Goal: Task Accomplishment & Management: Manage account settings

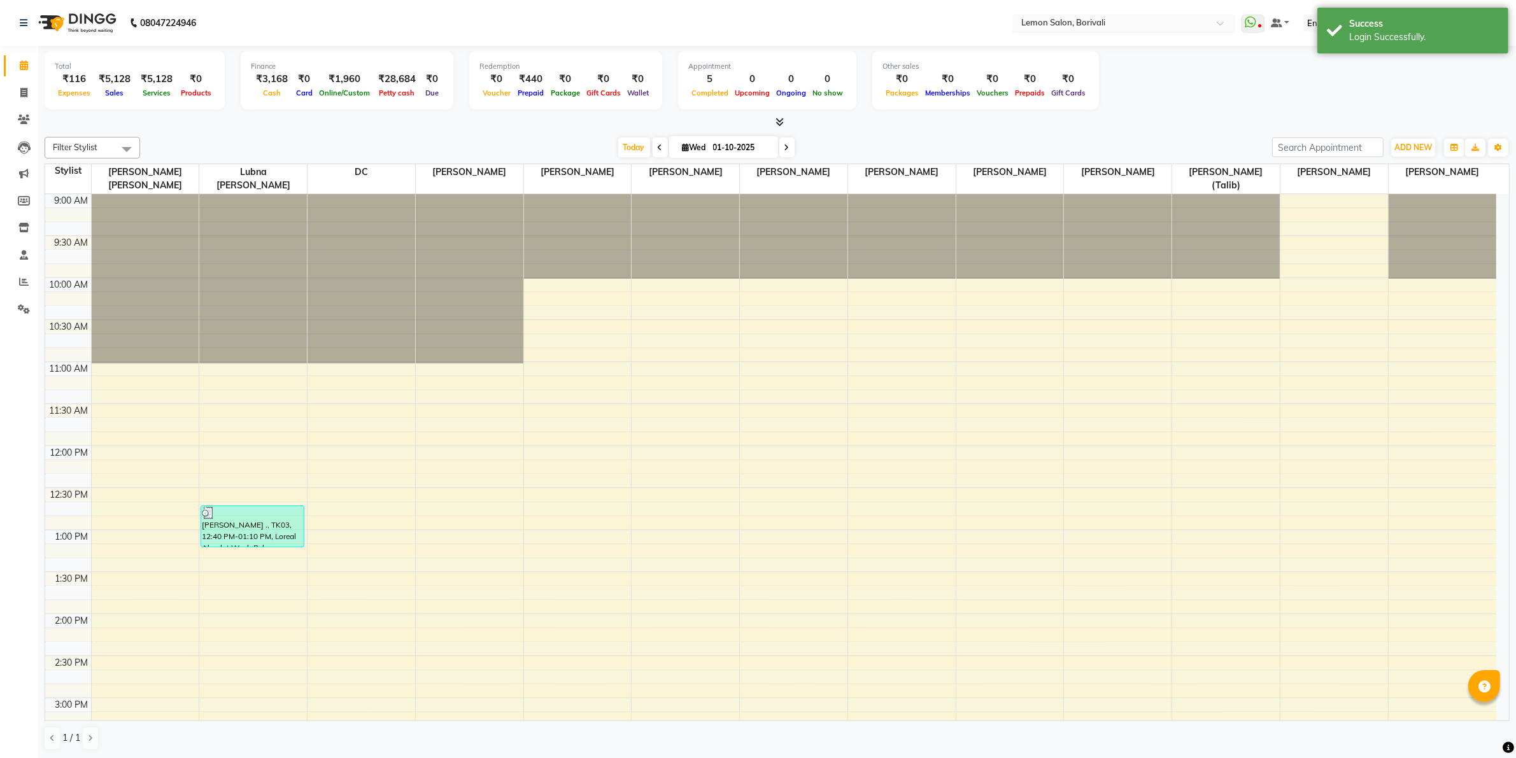
click at [1087, 19] on input "text" at bounding box center [1110, 24] width 185 height 13
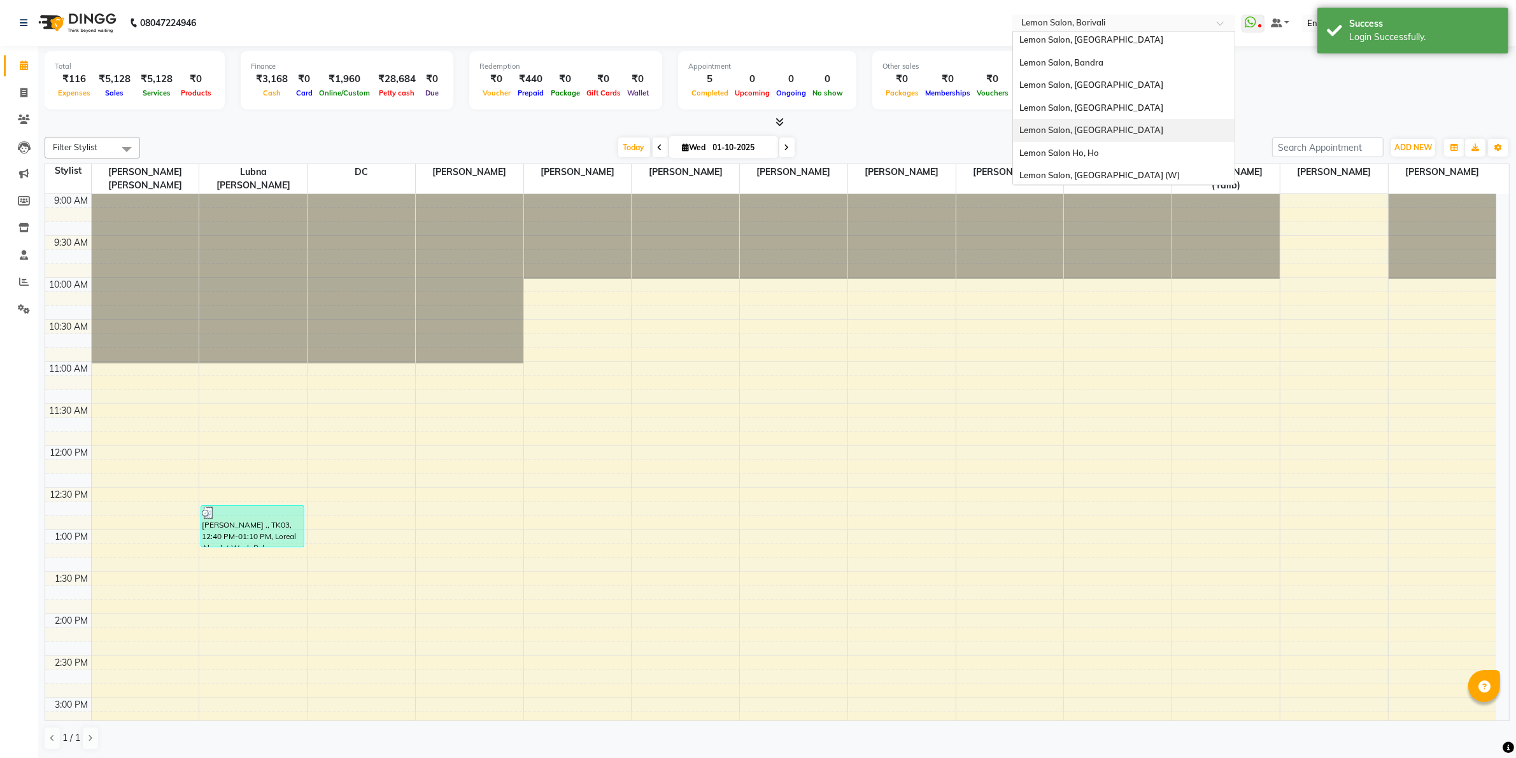
scroll to position [118, 0]
click at [1114, 142] on div "Lemon Salon Ho, Ho" at bounding box center [1124, 151] width 222 height 23
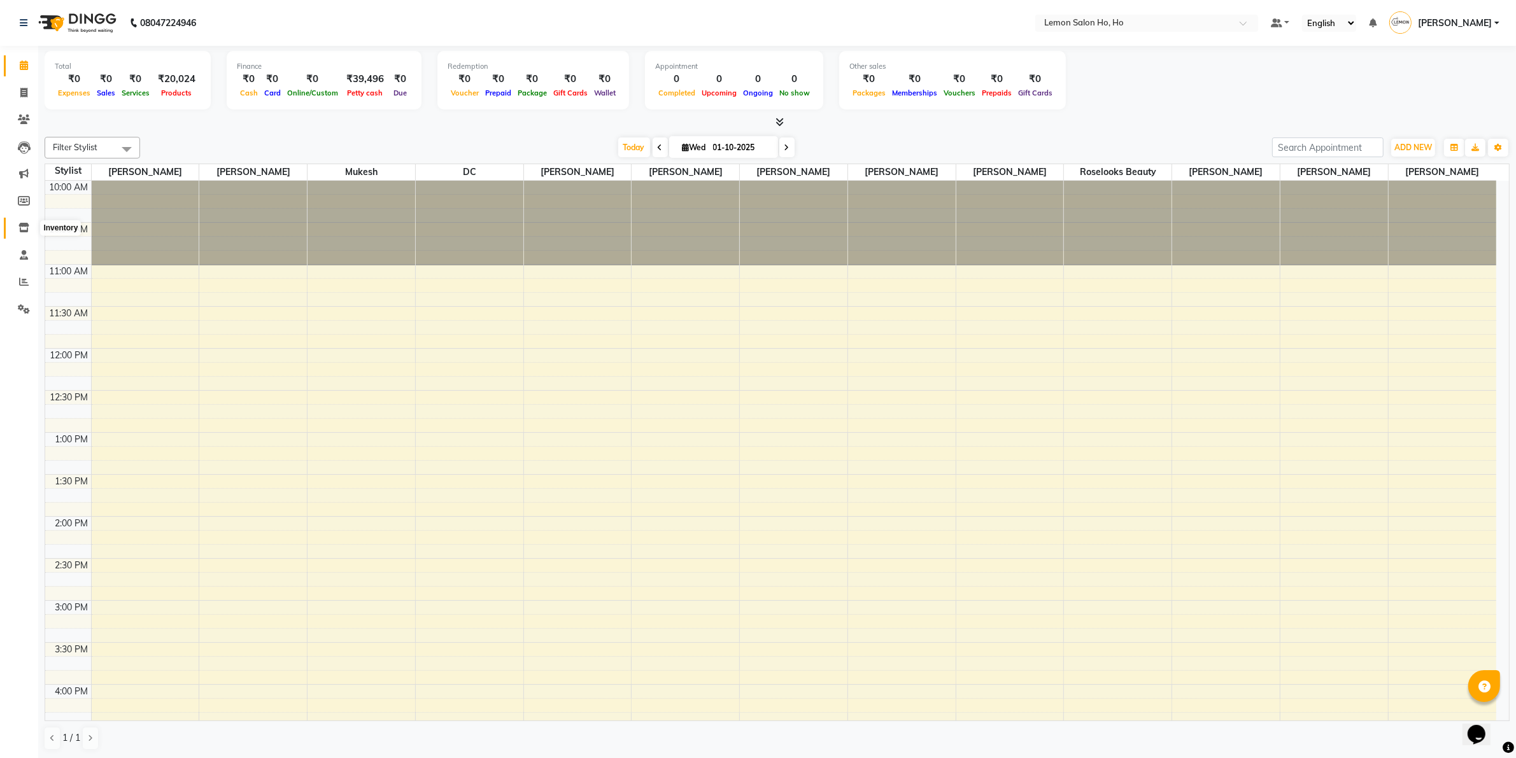
click at [18, 229] on icon at bounding box center [23, 228] width 11 height 10
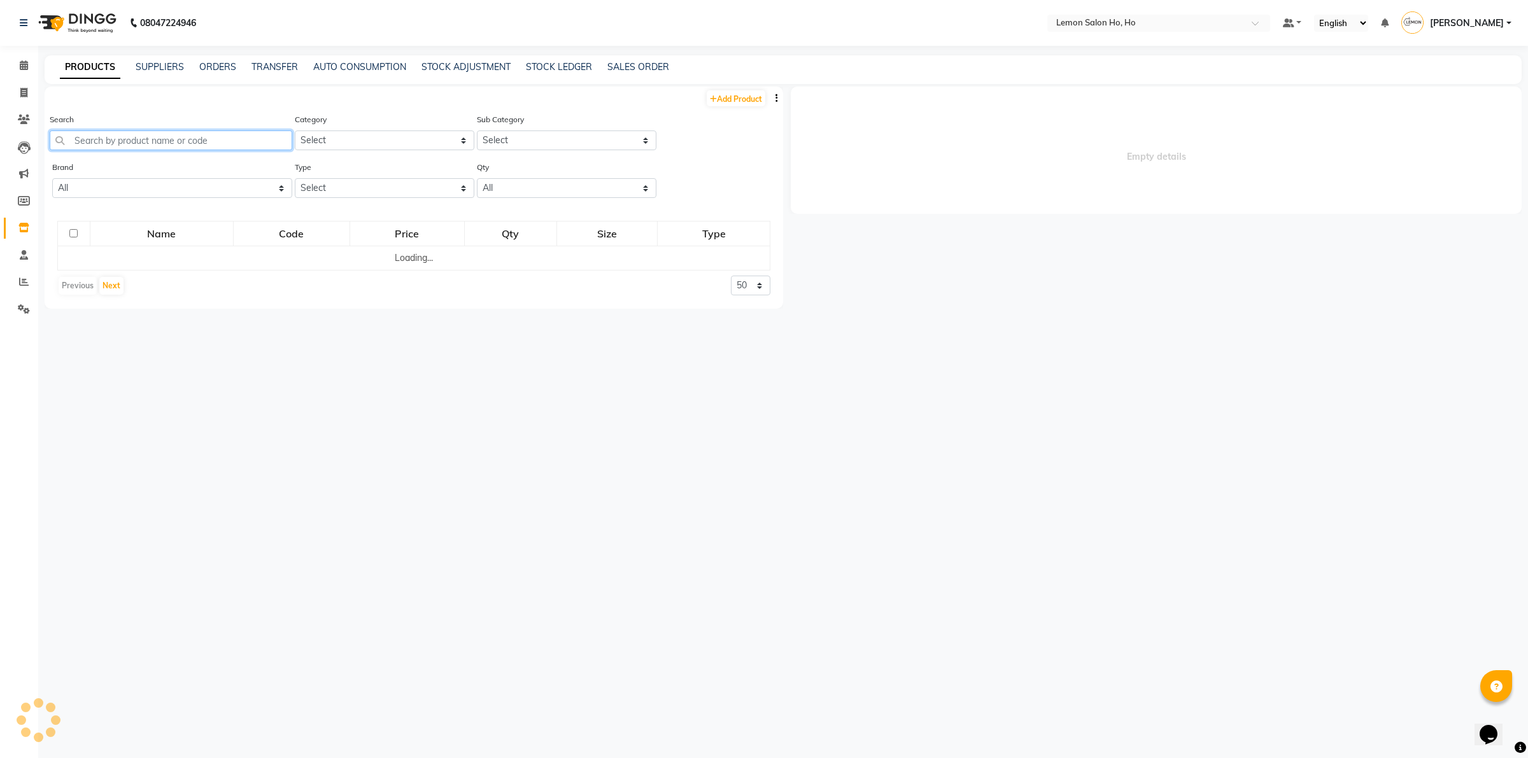
click at [190, 135] on input "text" at bounding box center [171, 140] width 243 height 20
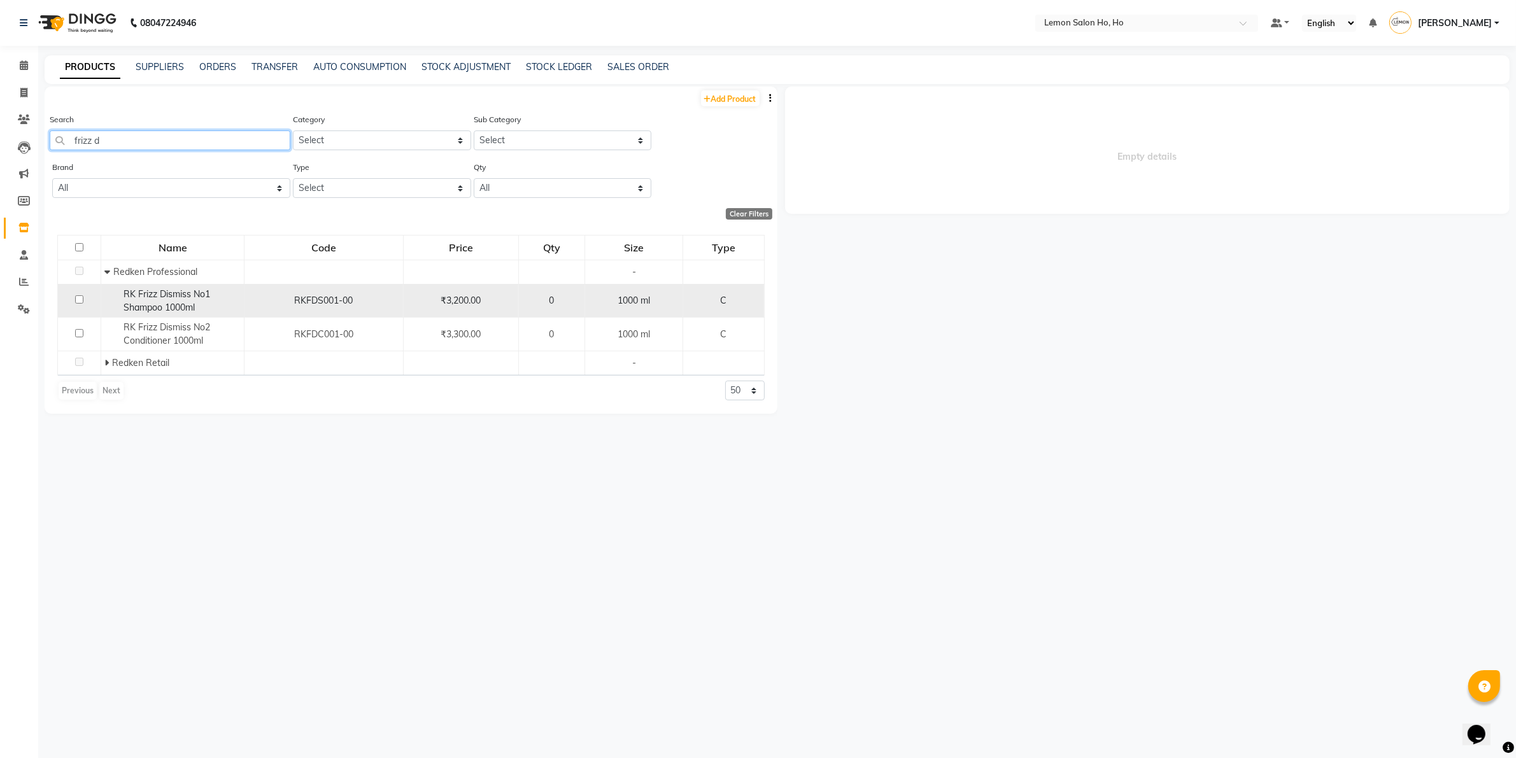
type input "frizz d"
click at [164, 304] on span "RK Frizz Dismiss No1 Shampoo 1000ml" at bounding box center [166, 300] width 87 height 25
select select
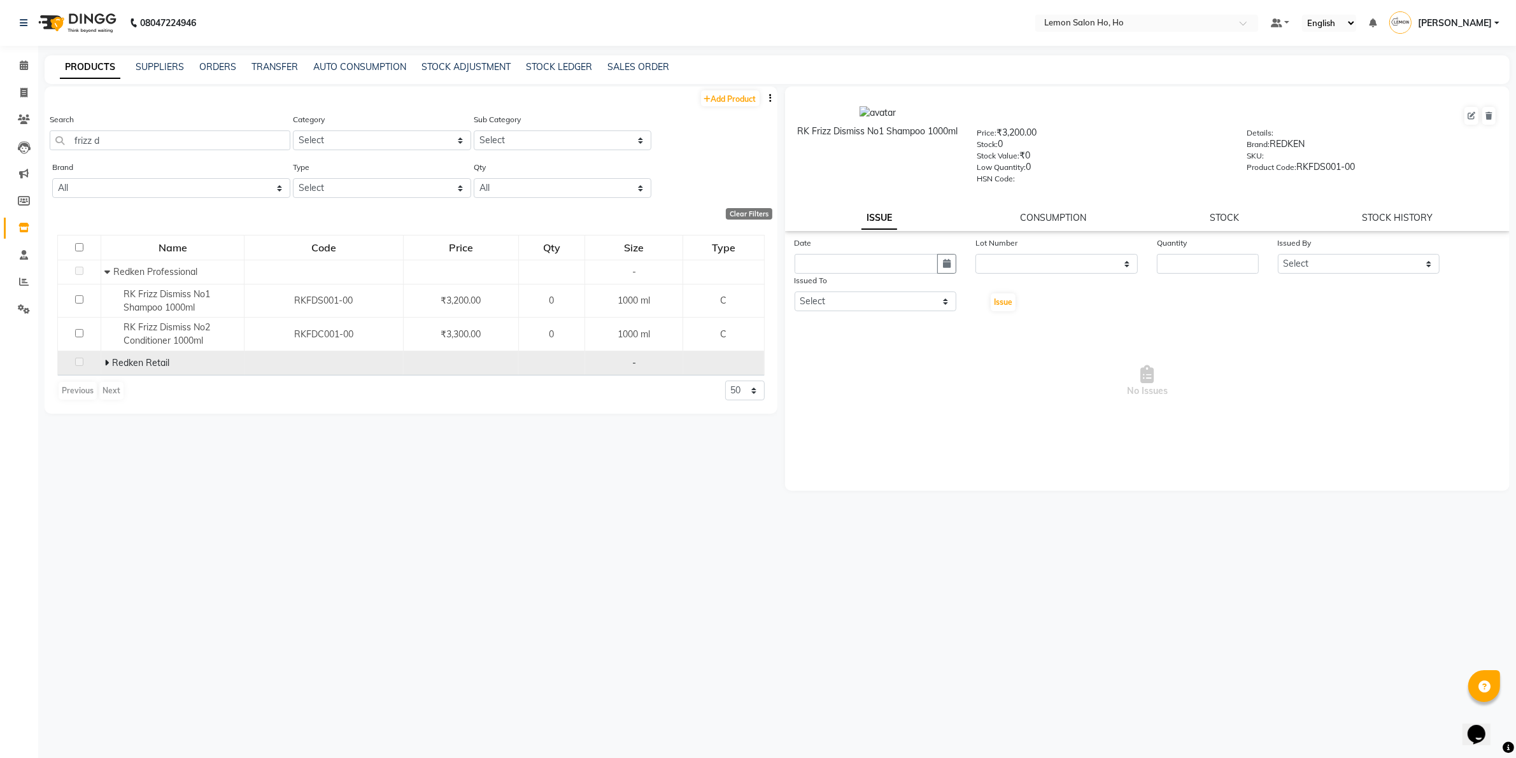
click at [109, 357] on span at bounding box center [108, 362] width 8 height 11
click at [24, 72] on span at bounding box center [24, 66] width 22 height 15
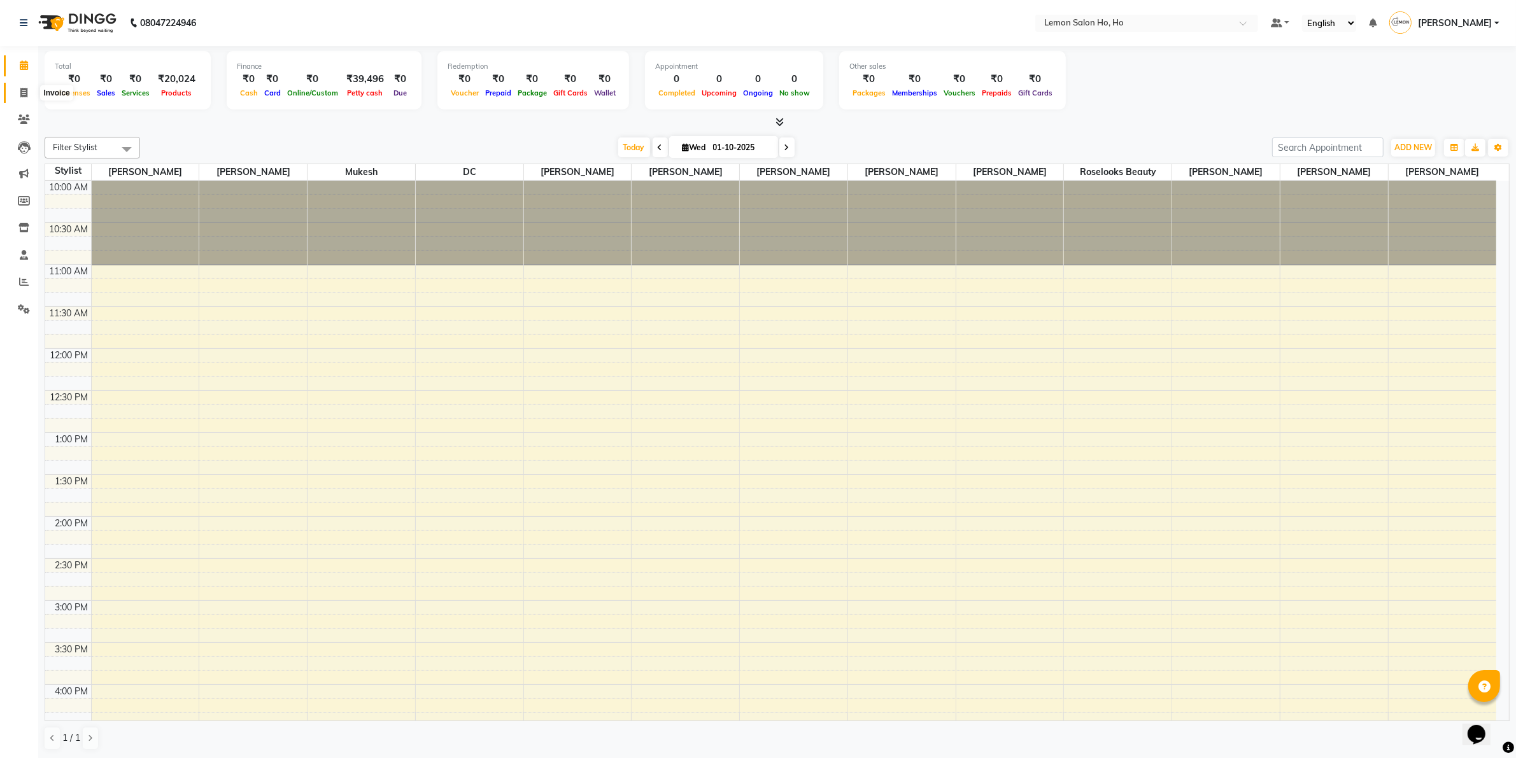
click at [18, 99] on span at bounding box center [24, 93] width 22 height 15
select select "573"
select select "service"
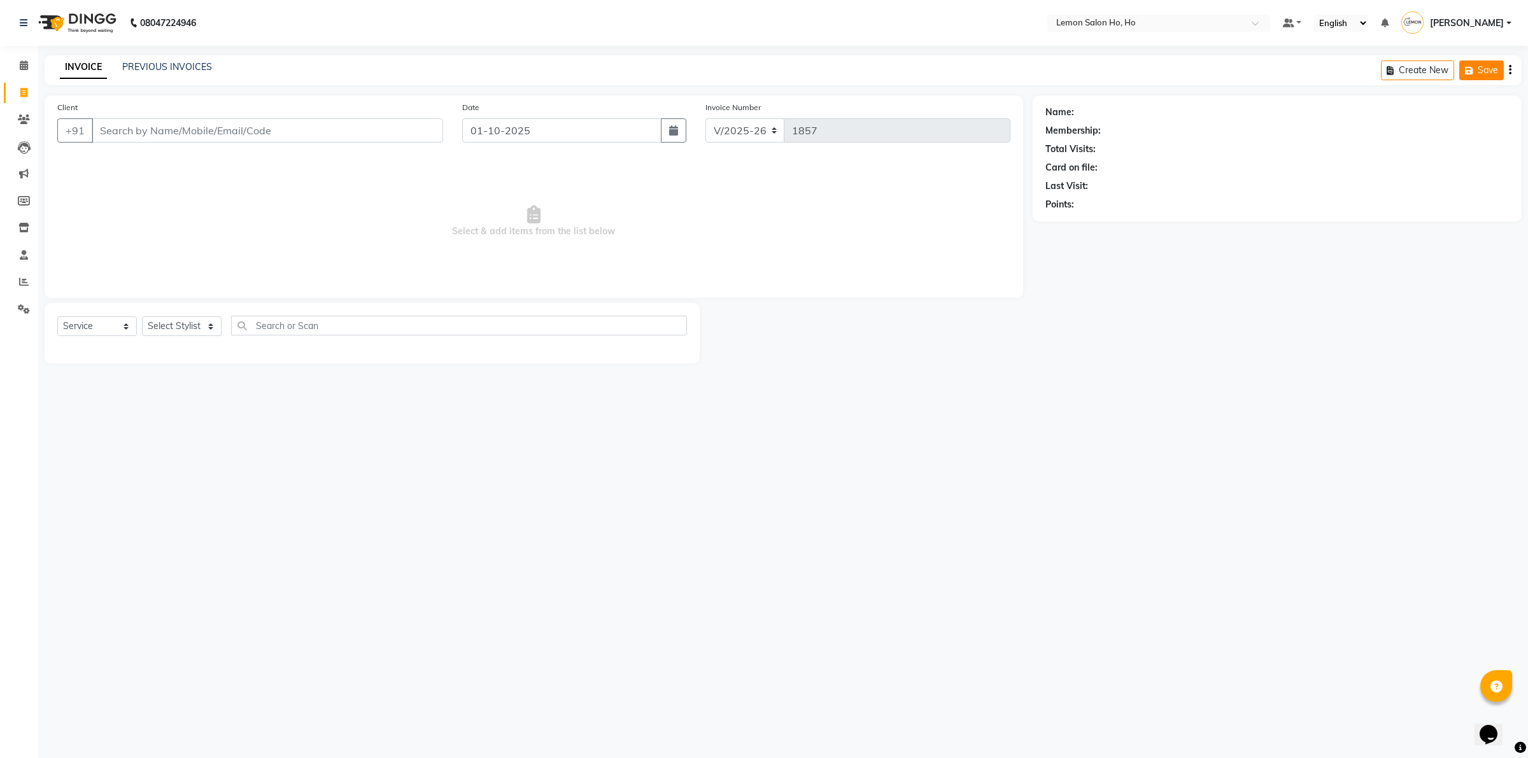
click at [1467, 67] on icon "button" at bounding box center [1471, 70] width 13 height 9
click at [1119, 22] on input "text" at bounding box center [1145, 24] width 185 height 13
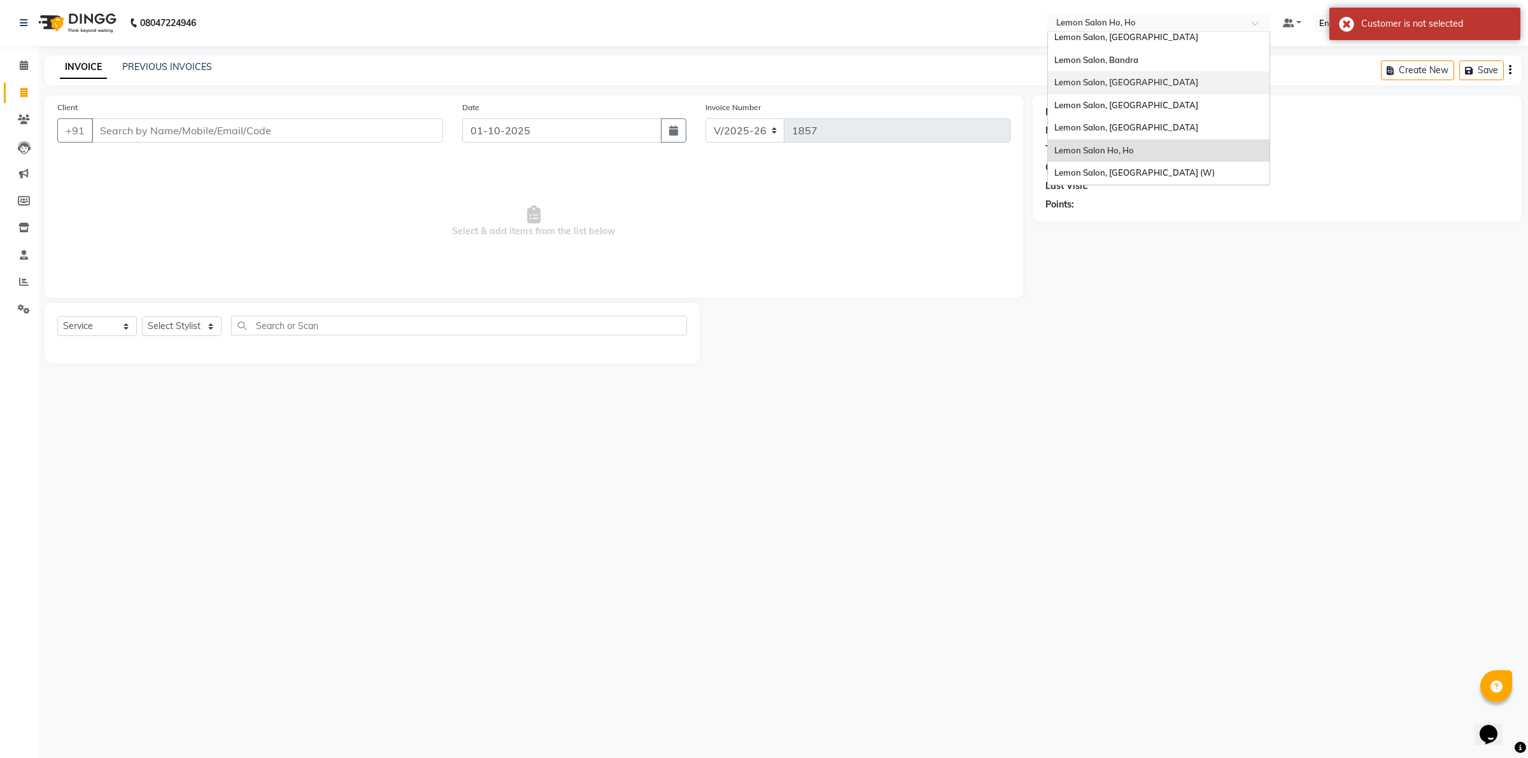
scroll to position [118, 0]
click at [1146, 172] on span "Lemon Salon, [GEOGRAPHIC_DATA] (W)" at bounding box center [1134, 173] width 160 height 10
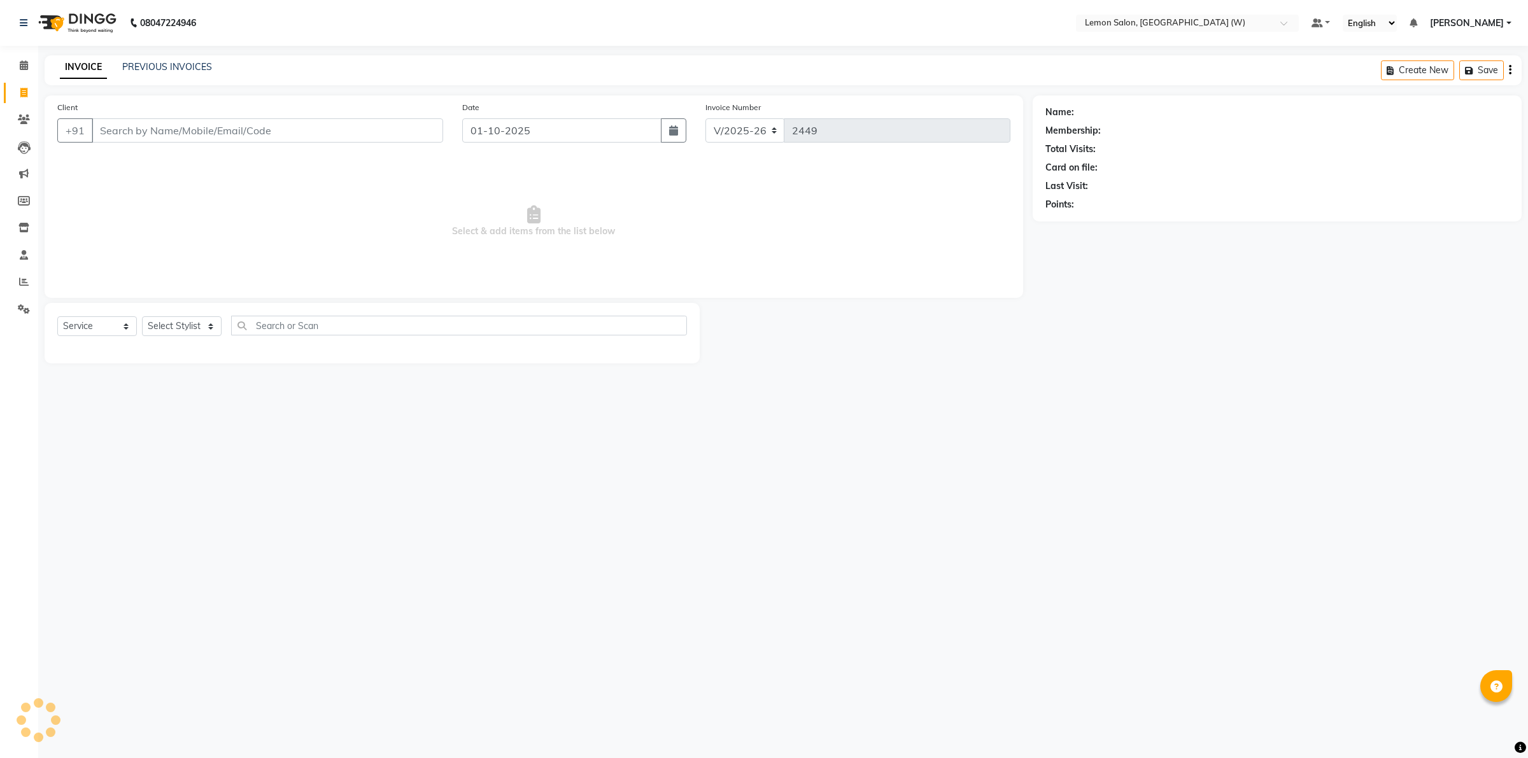
select select "8053"
select select "service"
click at [1478, 67] on button "Open Invoices" at bounding box center [1461, 70] width 85 height 20
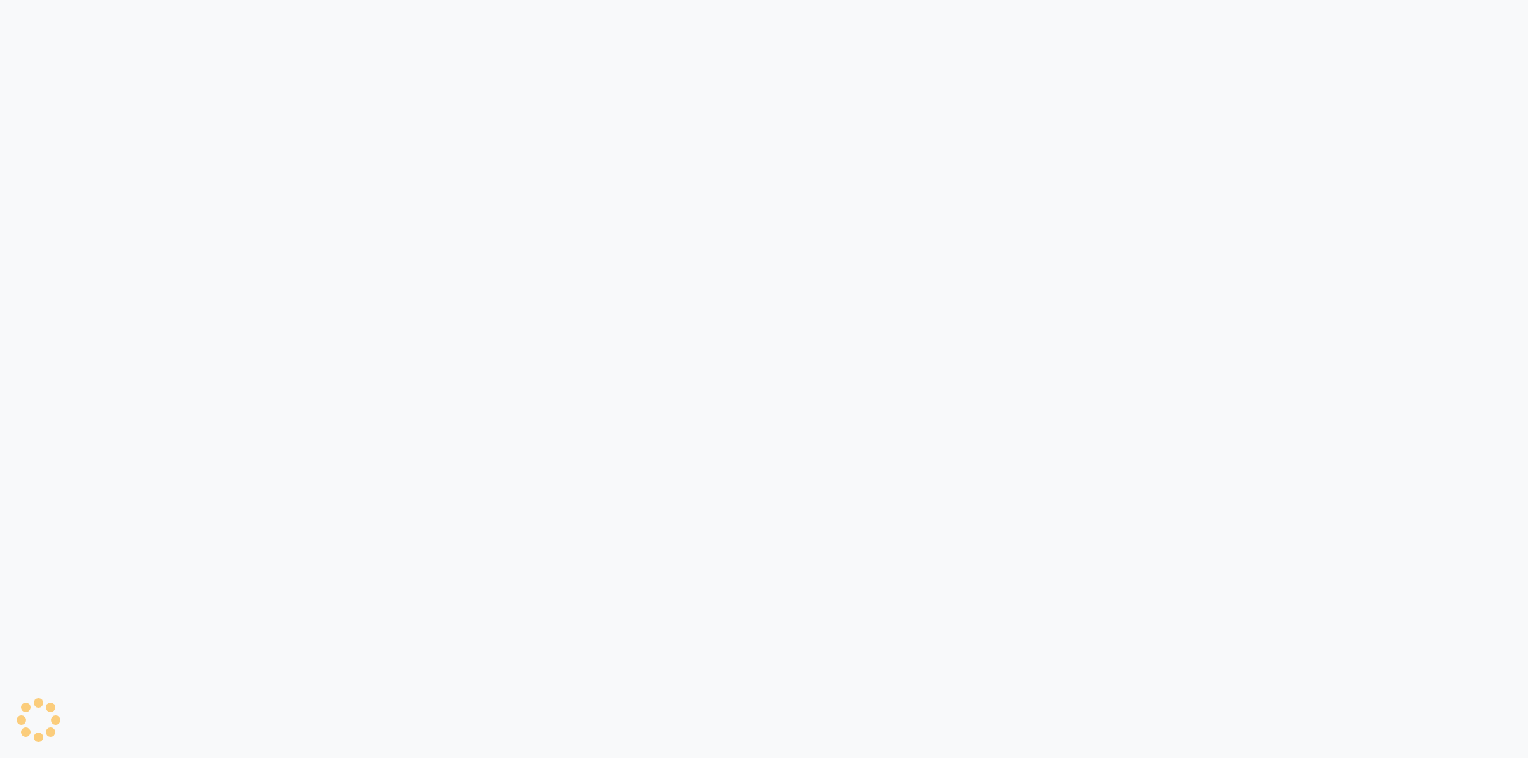
select select "8053"
select select "service"
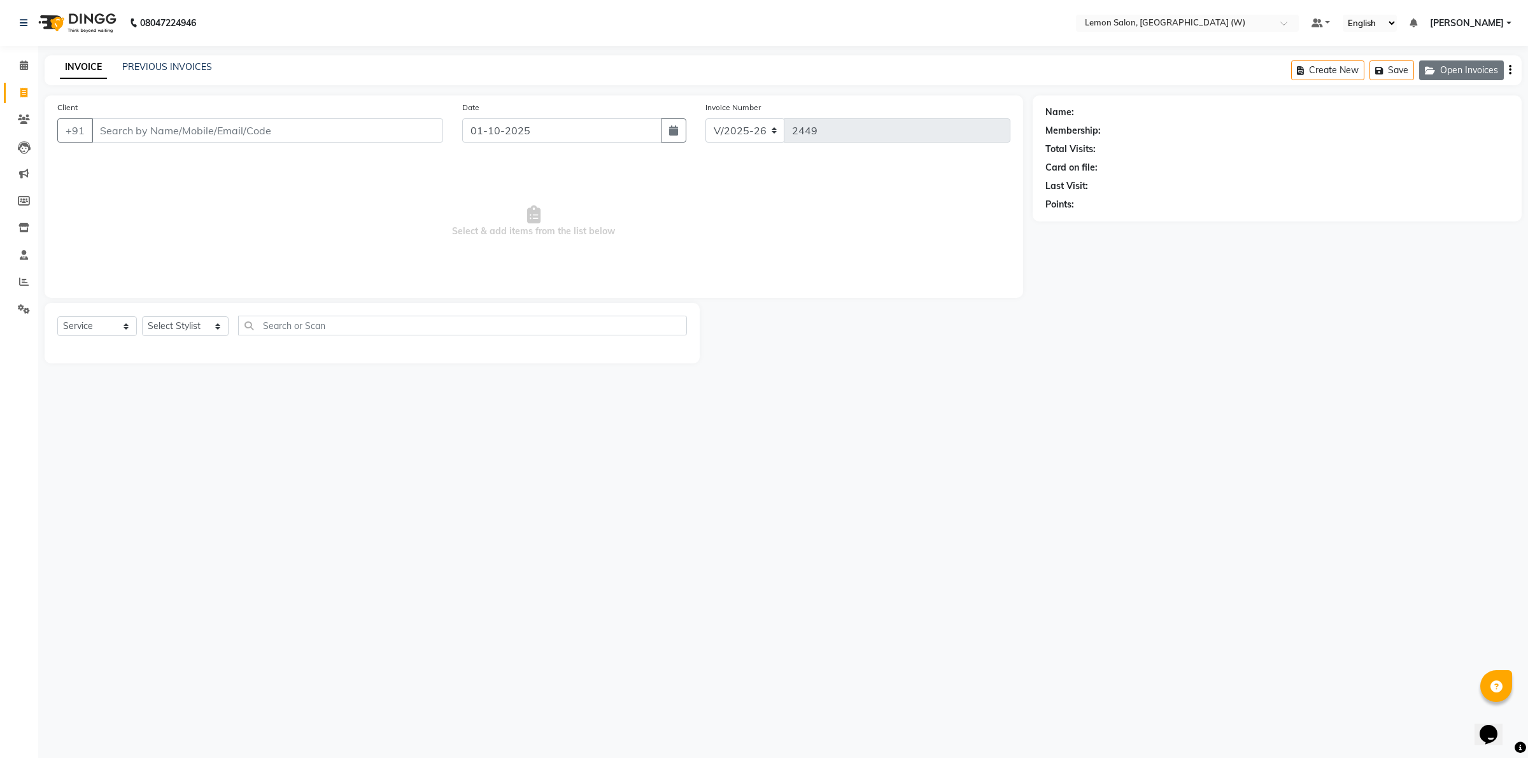
click at [1474, 80] on button "Open Invoices" at bounding box center [1461, 70] width 85 height 20
click at [1446, 74] on button "Open Invoices" at bounding box center [1461, 70] width 85 height 20
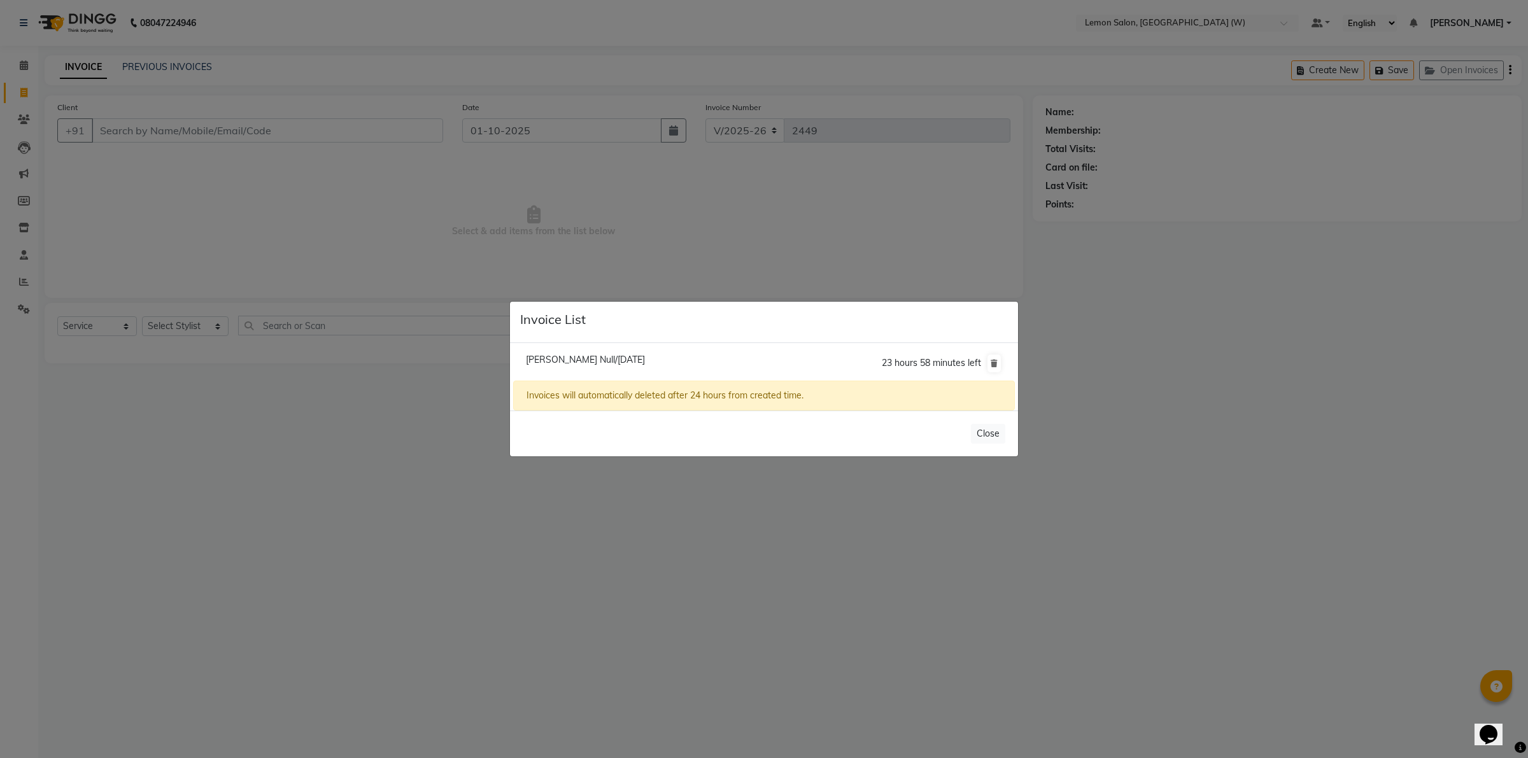
click at [552, 358] on span "Tripti Null/01 October 2025" at bounding box center [585, 359] width 119 height 11
type input "7710011330"
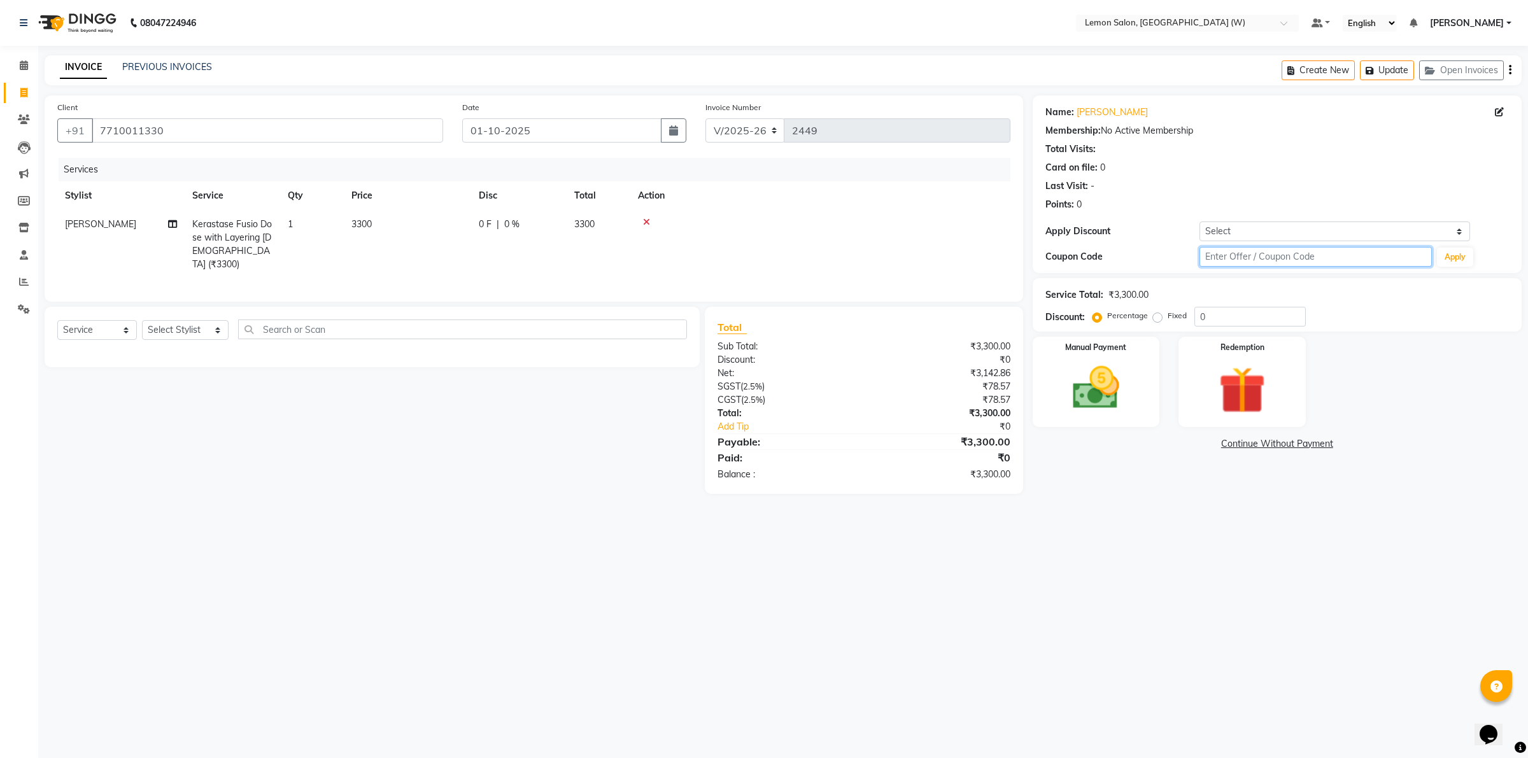
click at [1239, 246] on div "Coupon Code Apply" at bounding box center [1276, 257] width 463 height 22
click at [1240, 234] on select "Select Coupon → Abc" at bounding box center [1334, 232] width 271 height 20
select select "1: Object"
click at [1199, 222] on select "Select Coupon → Abc" at bounding box center [1334, 232] width 271 height 20
type input "20"
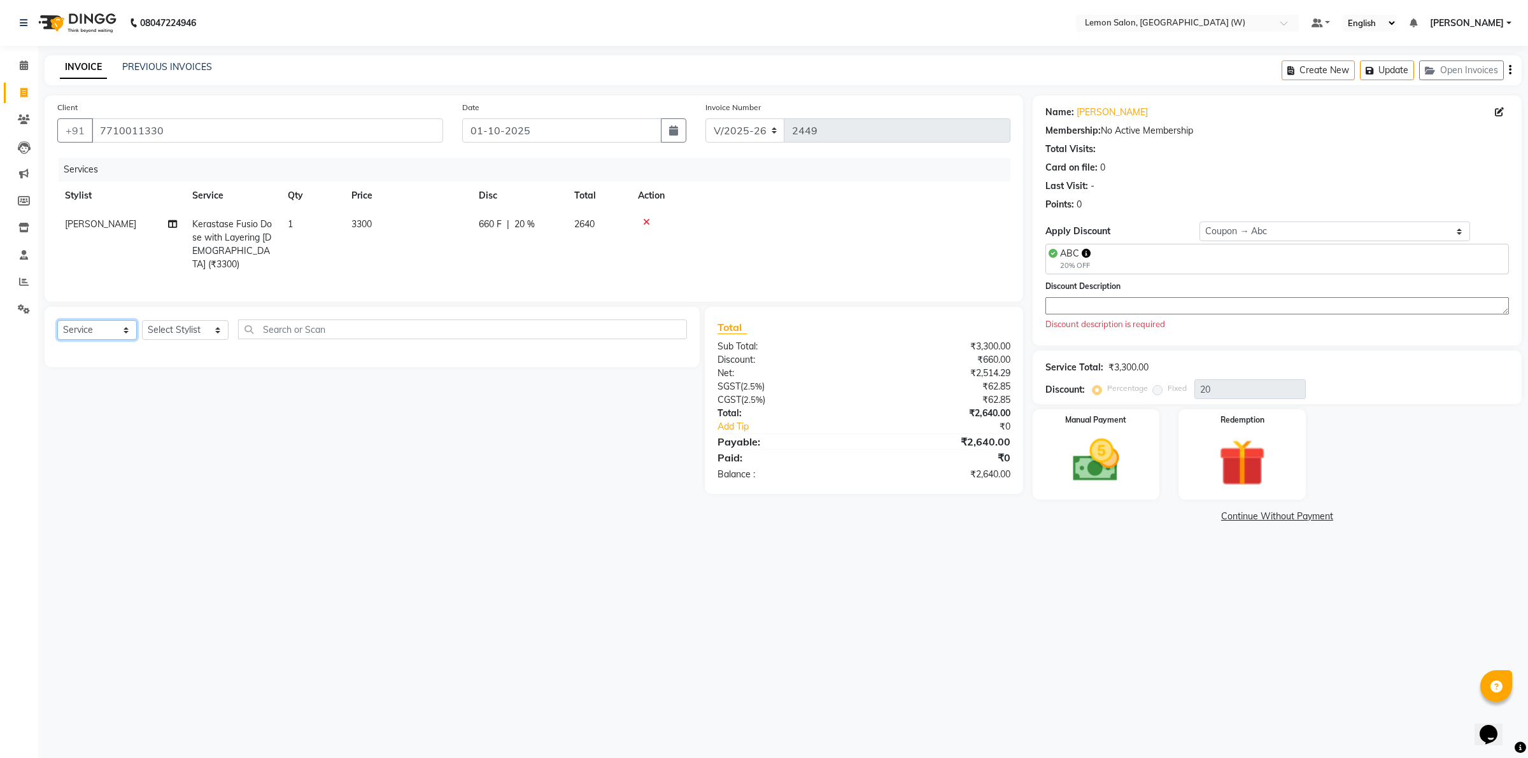
click at [109, 325] on select "Select Service Product Membership Package Voucher Prepaid Gift Card" at bounding box center [97, 330] width 80 height 20
select select "membership"
click at [57, 320] on select "Select Service Product Membership Package Voucher Prepaid Gift Card" at bounding box center [97, 330] width 80 height 20
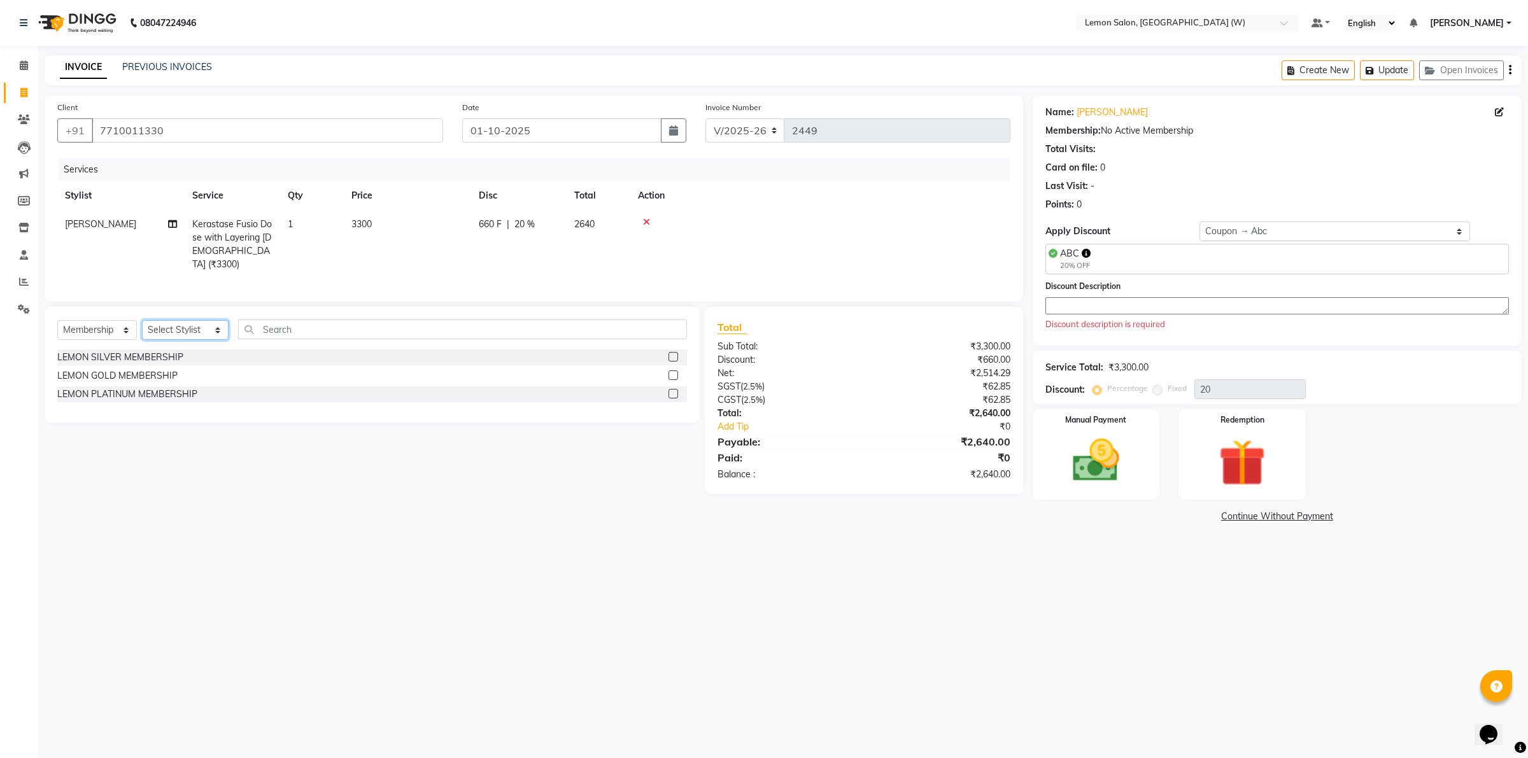
drag, startPoint x: 167, startPoint y: 328, endPoint x: 165, endPoint y: 320, distance: 9.0
click at [167, 328] on select "Select Stylist Akancha Subba Amreen Shaikh DC Faheem Shaikh Faizan Ganesh Motew…" at bounding box center [185, 330] width 87 height 20
select select "75738"
click at [142, 320] on select "Select Stylist Akancha Subba Amreen Shaikh DC Faheem Shaikh Faizan Ganesh Motew…" at bounding box center [185, 330] width 87 height 20
click at [145, 353] on div "LEMON SILVER MEMBERSHIP" at bounding box center [120, 357] width 126 height 13
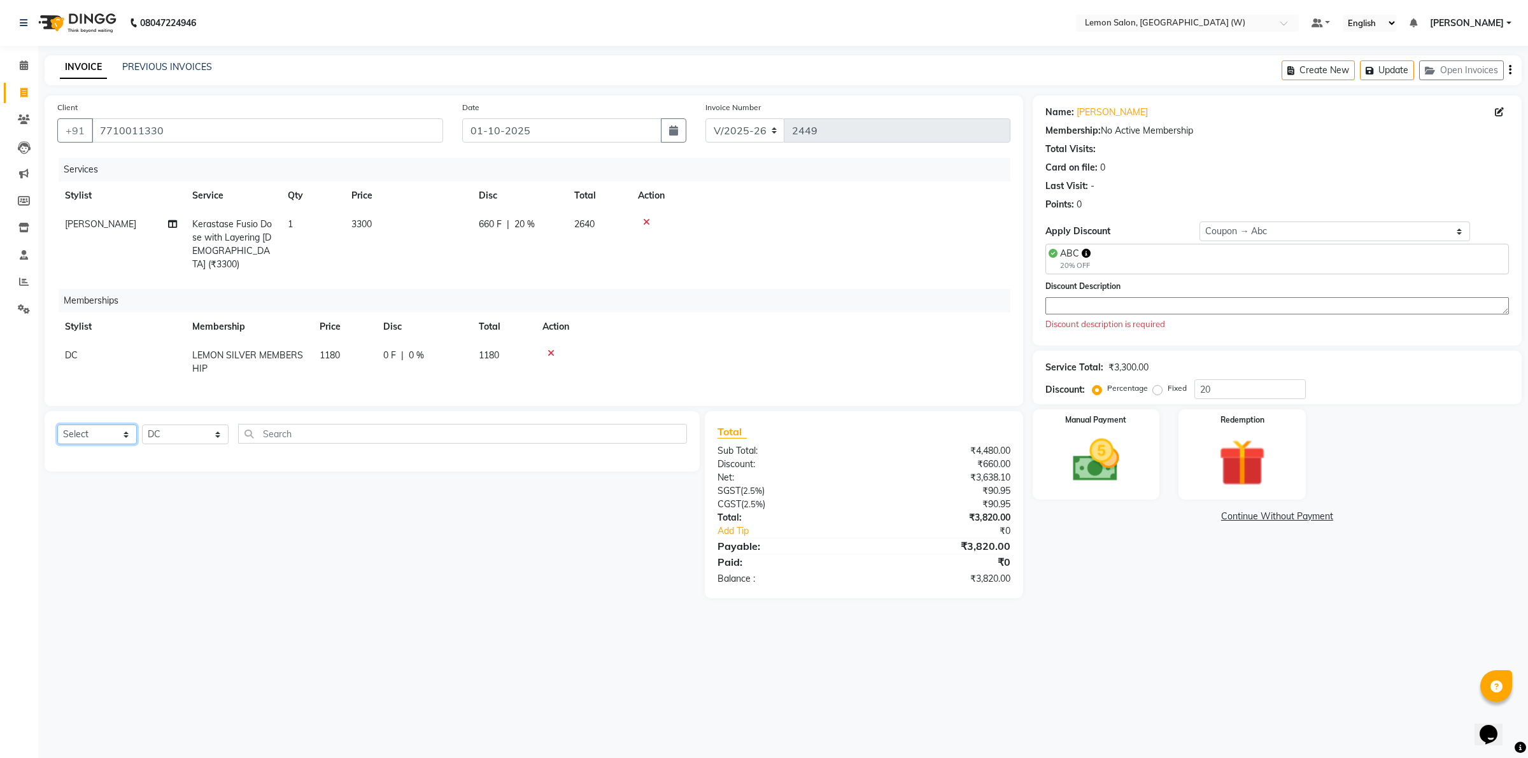
click at [102, 437] on select "Select Service Product Package Voucher Prepaid Gift Card" at bounding box center [97, 435] width 80 height 20
select select "product"
click at [57, 425] on select "Select Service Product Package Voucher Prepaid Gift Card" at bounding box center [97, 435] width 80 height 20
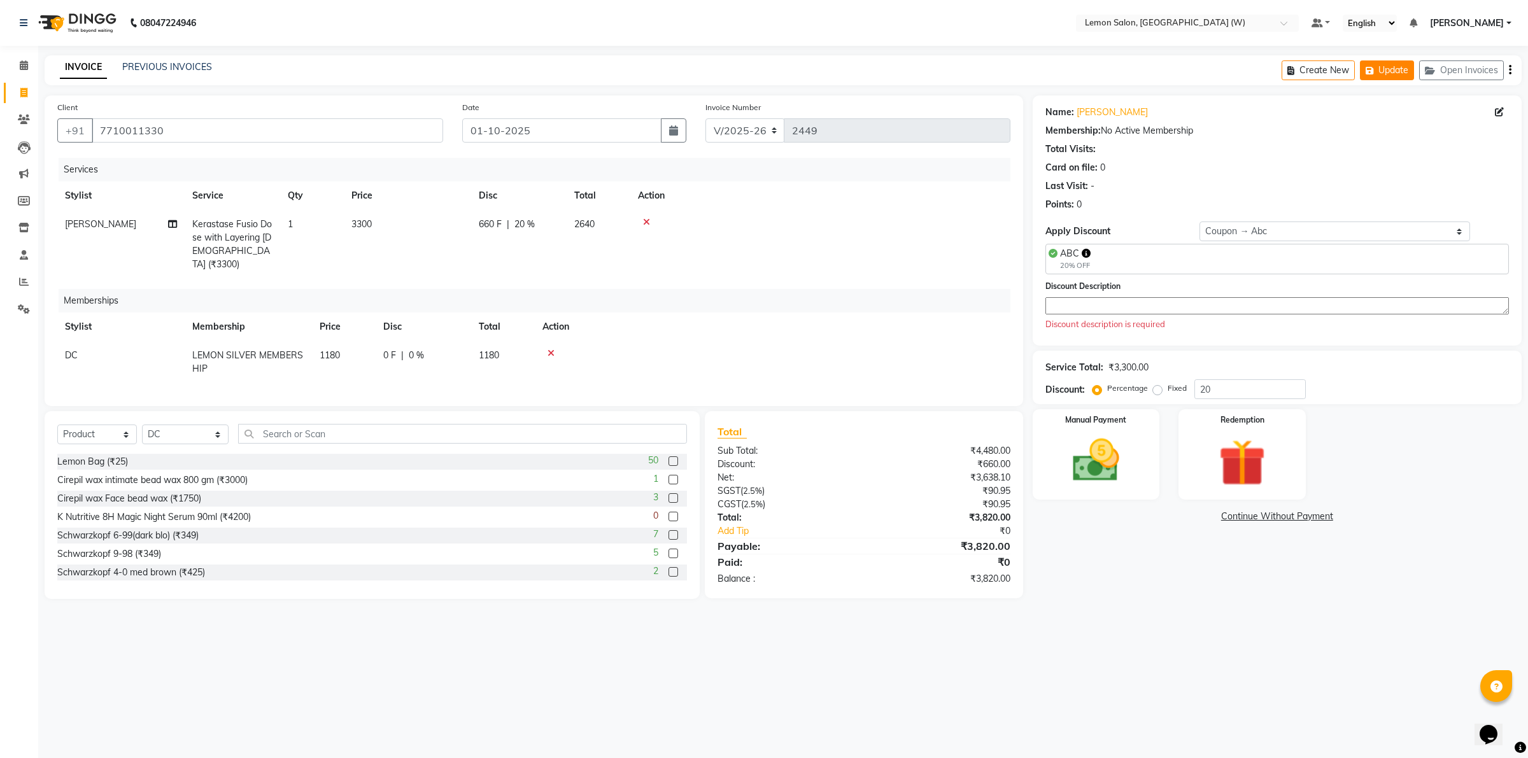
click at [1370, 62] on button "Update" at bounding box center [1387, 70] width 54 height 20
click at [25, 64] on icon at bounding box center [24, 65] width 8 height 10
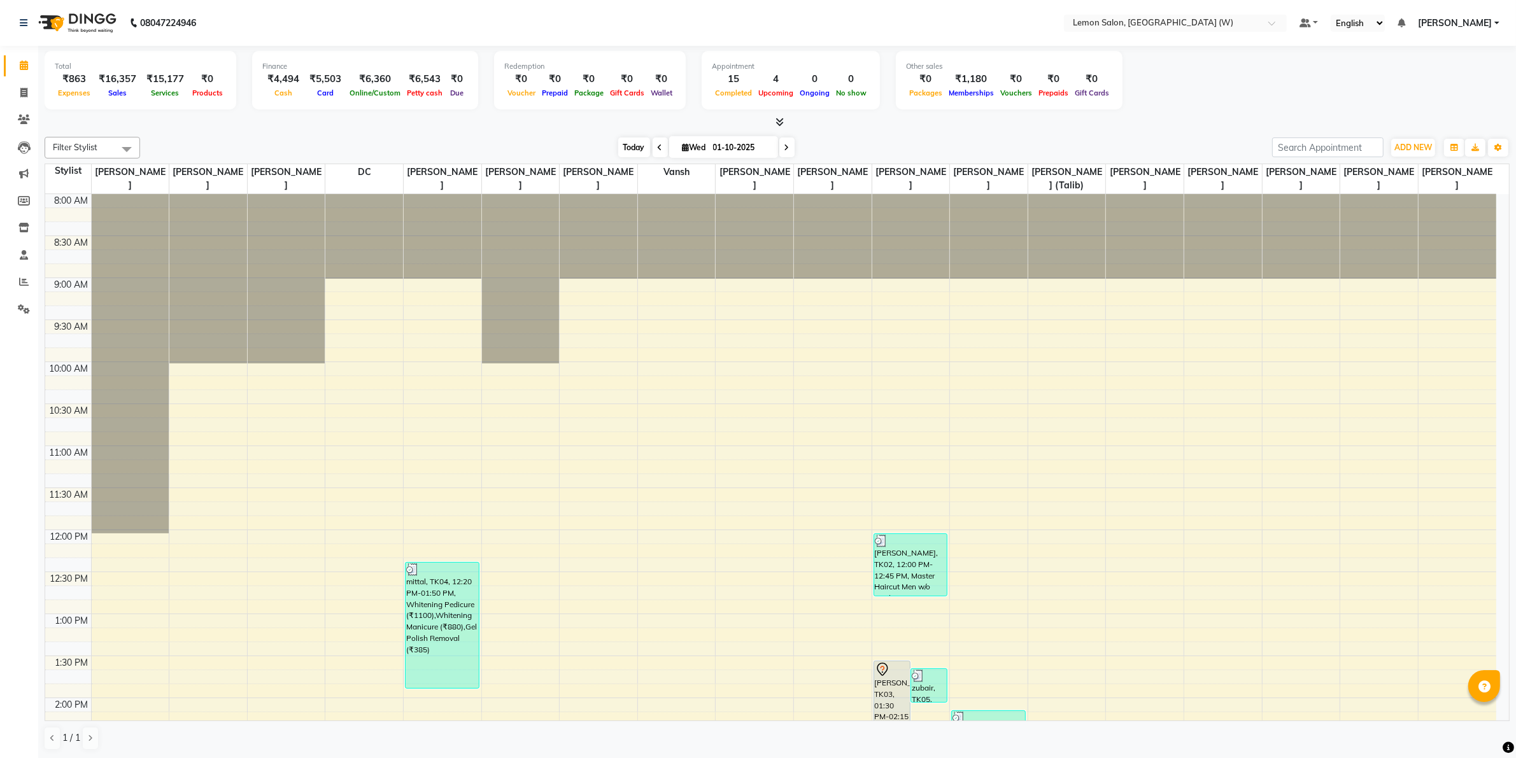
click at [627, 147] on span "Today" at bounding box center [634, 147] width 32 height 20
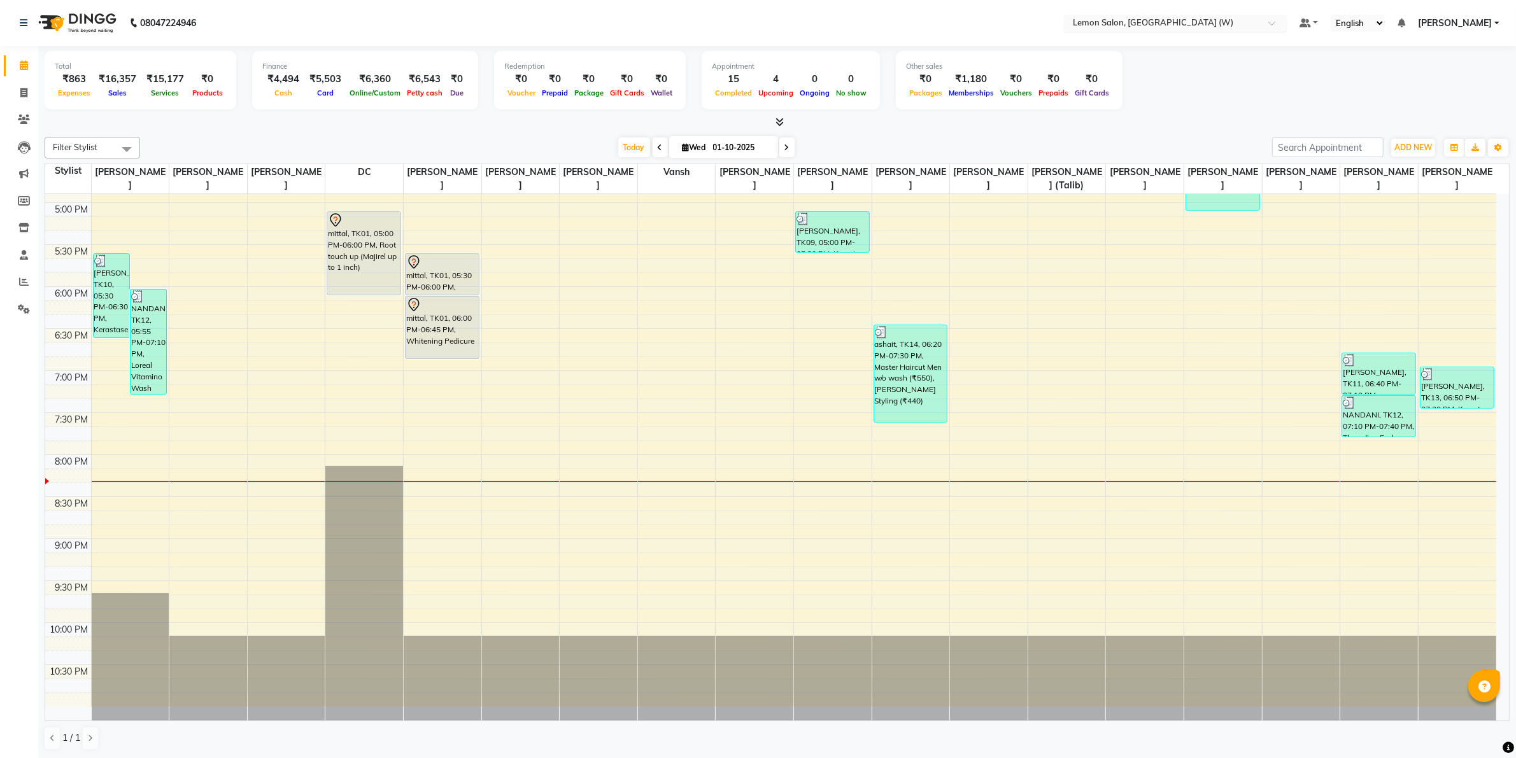
drag, startPoint x: 1099, startPoint y: 23, endPoint x: 1125, endPoint y: 25, distance: 26.2
click at [1104, 23] on input "text" at bounding box center [1162, 24] width 185 height 13
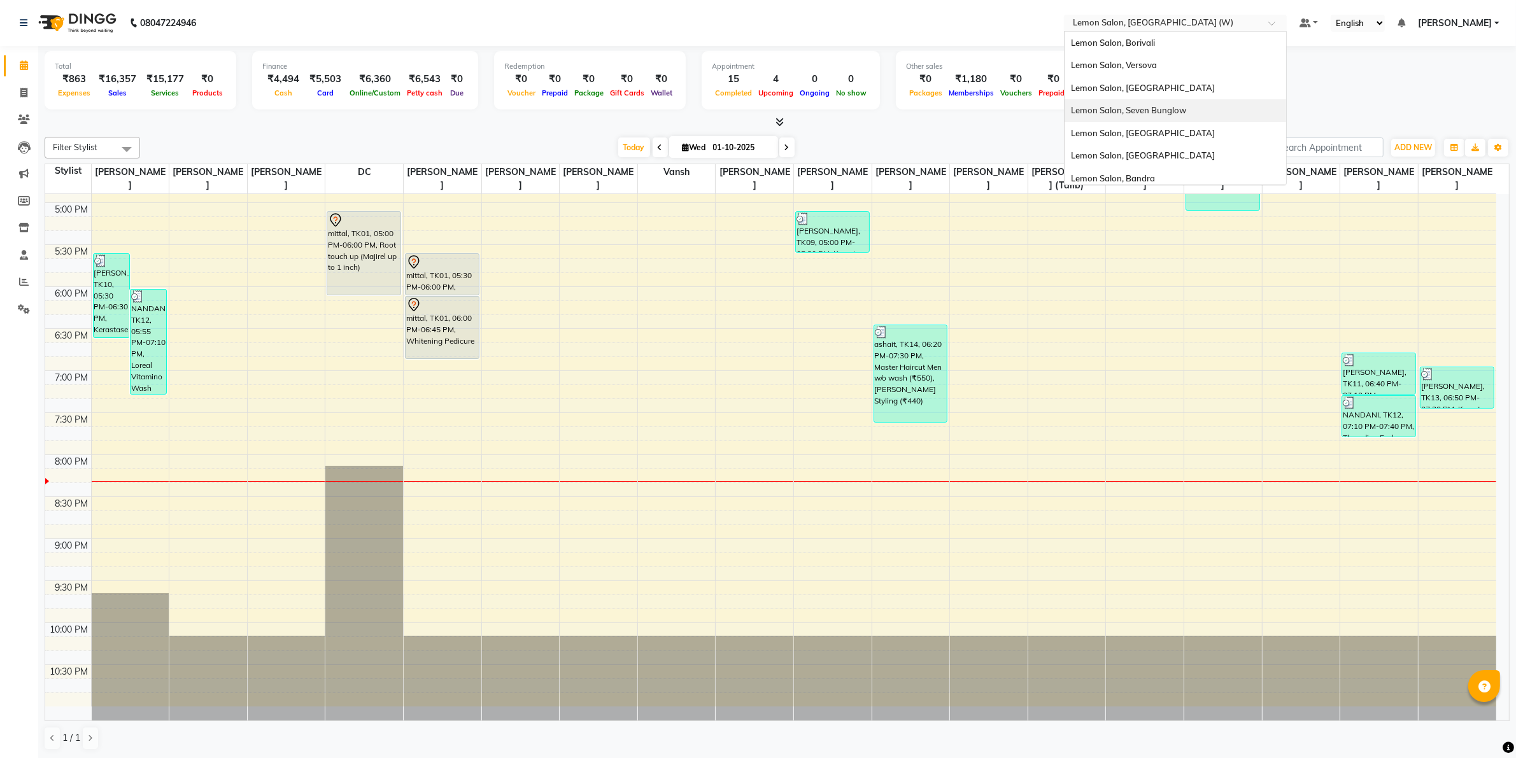
click at [1171, 112] on span "Lemon Salon, Seven Bunglow" at bounding box center [1128, 110] width 115 height 10
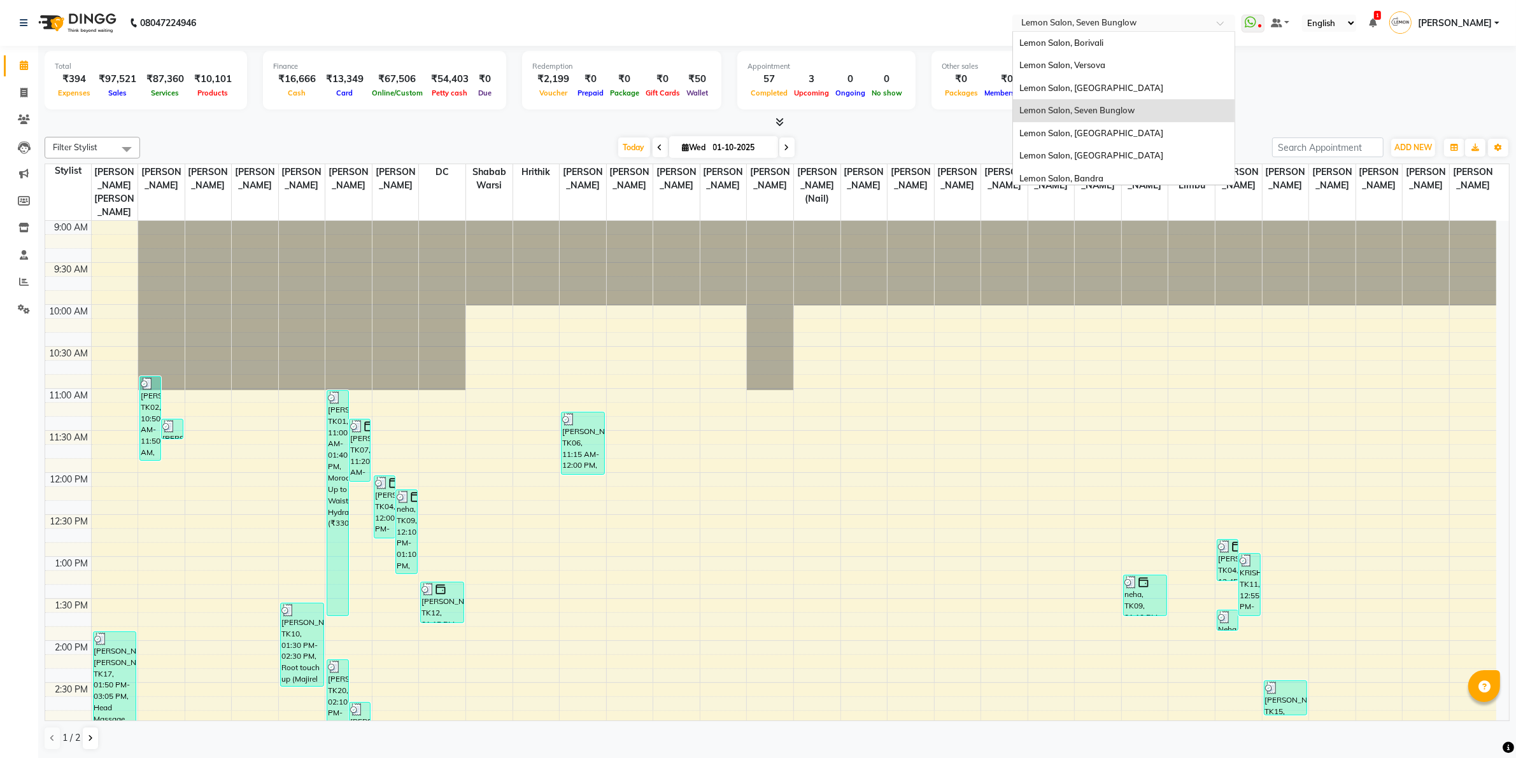
click at [1086, 20] on input "text" at bounding box center [1110, 24] width 185 height 13
click at [1099, 64] on span "Lemon Salon, Versova" at bounding box center [1062, 65] width 86 height 10
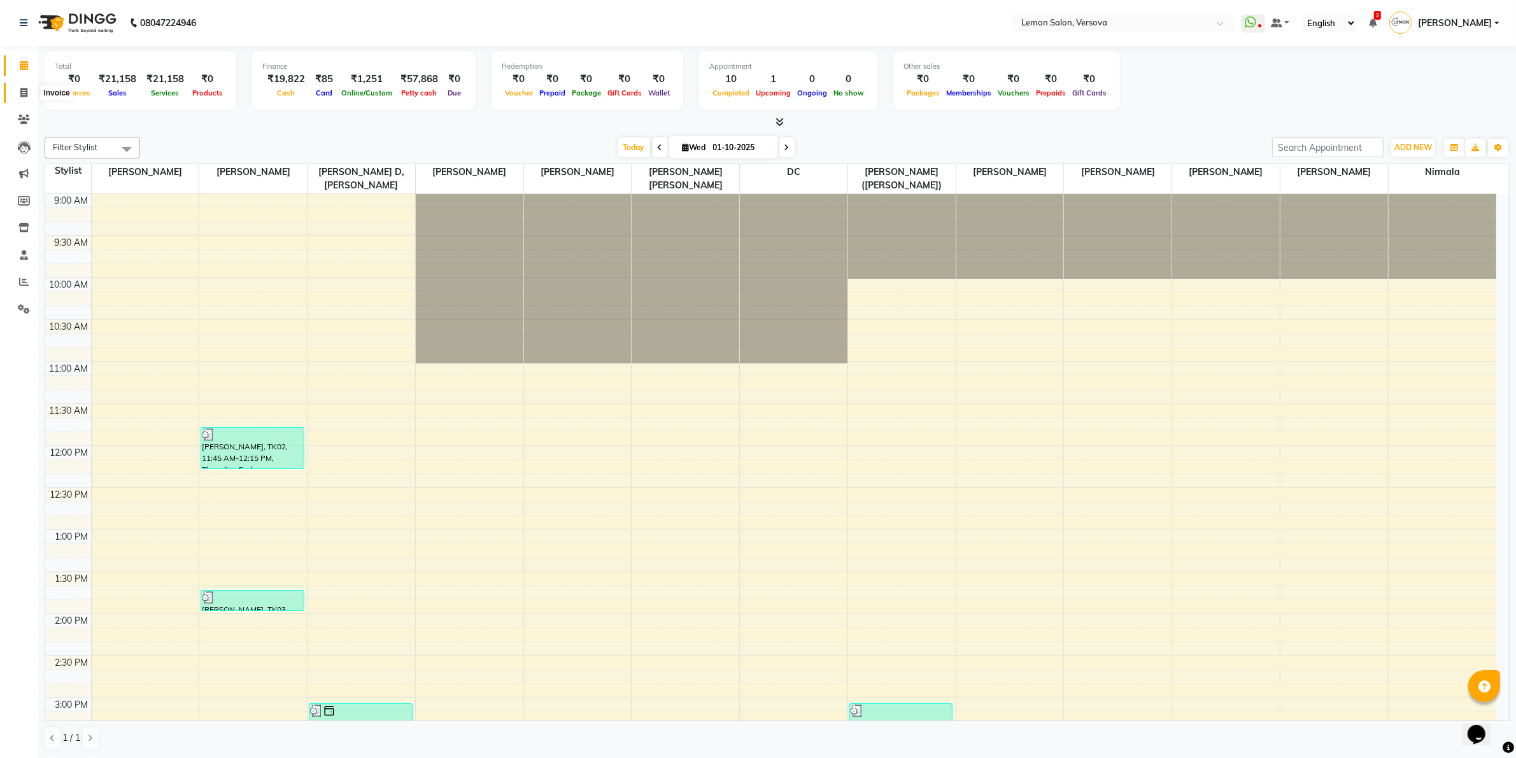
click at [14, 88] on span at bounding box center [24, 93] width 22 height 15
select select "564"
select select "service"
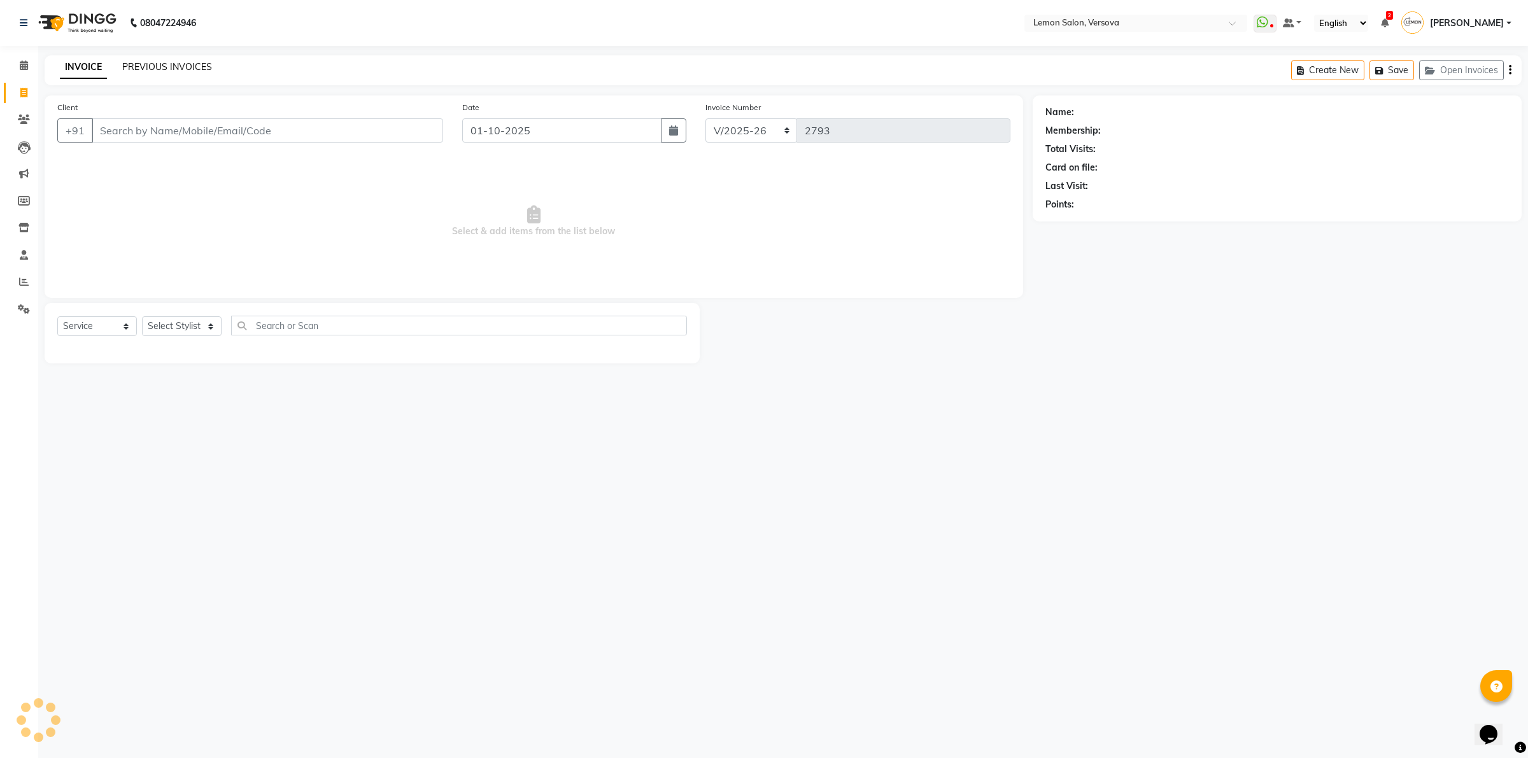
click at [169, 67] on link "PREVIOUS INVOICES" at bounding box center [167, 66] width 90 height 11
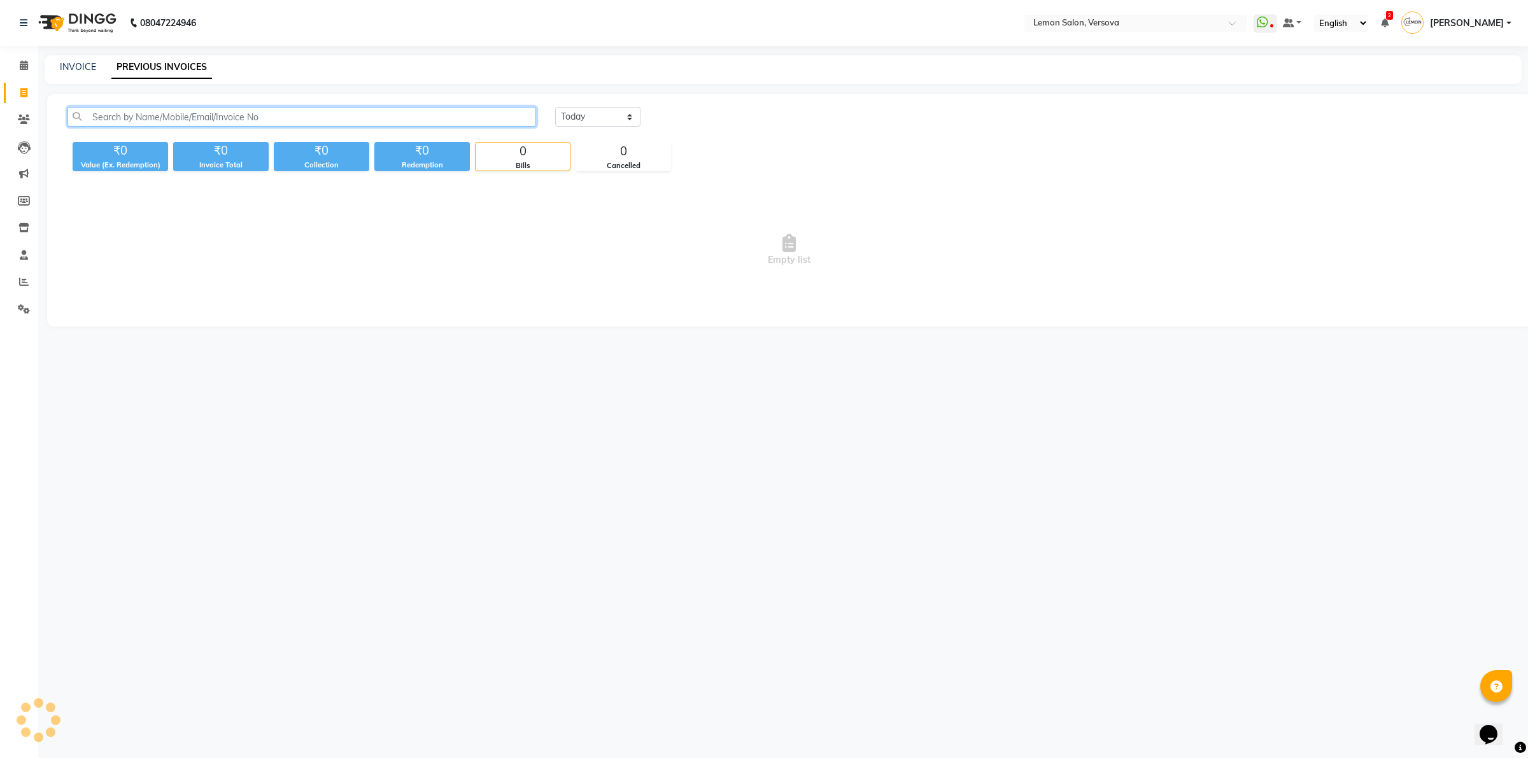
click at [201, 113] on input "text" at bounding box center [301, 117] width 468 height 20
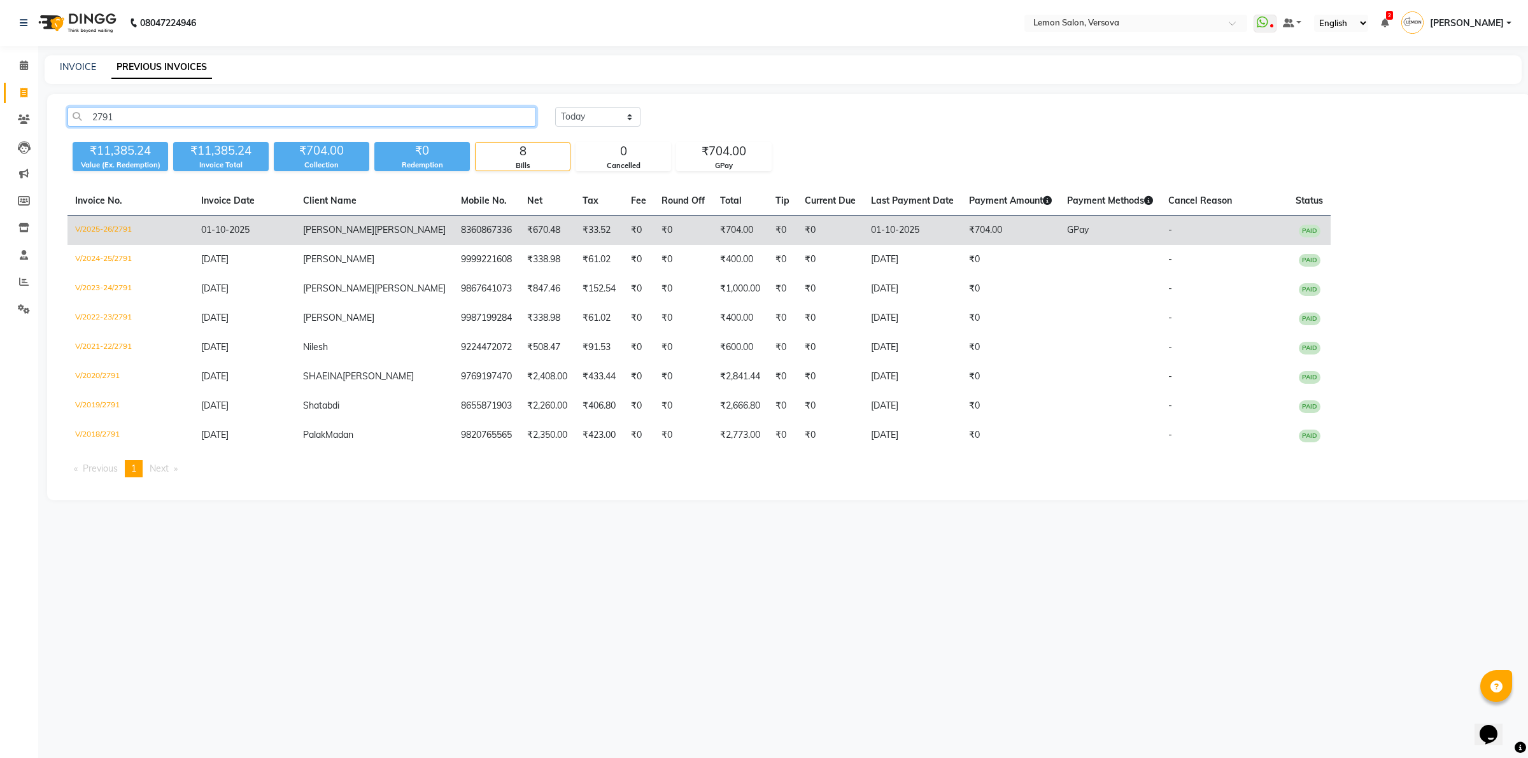
type input "2791"
click at [250, 233] on td "01-10-2025" at bounding box center [245, 231] width 102 height 30
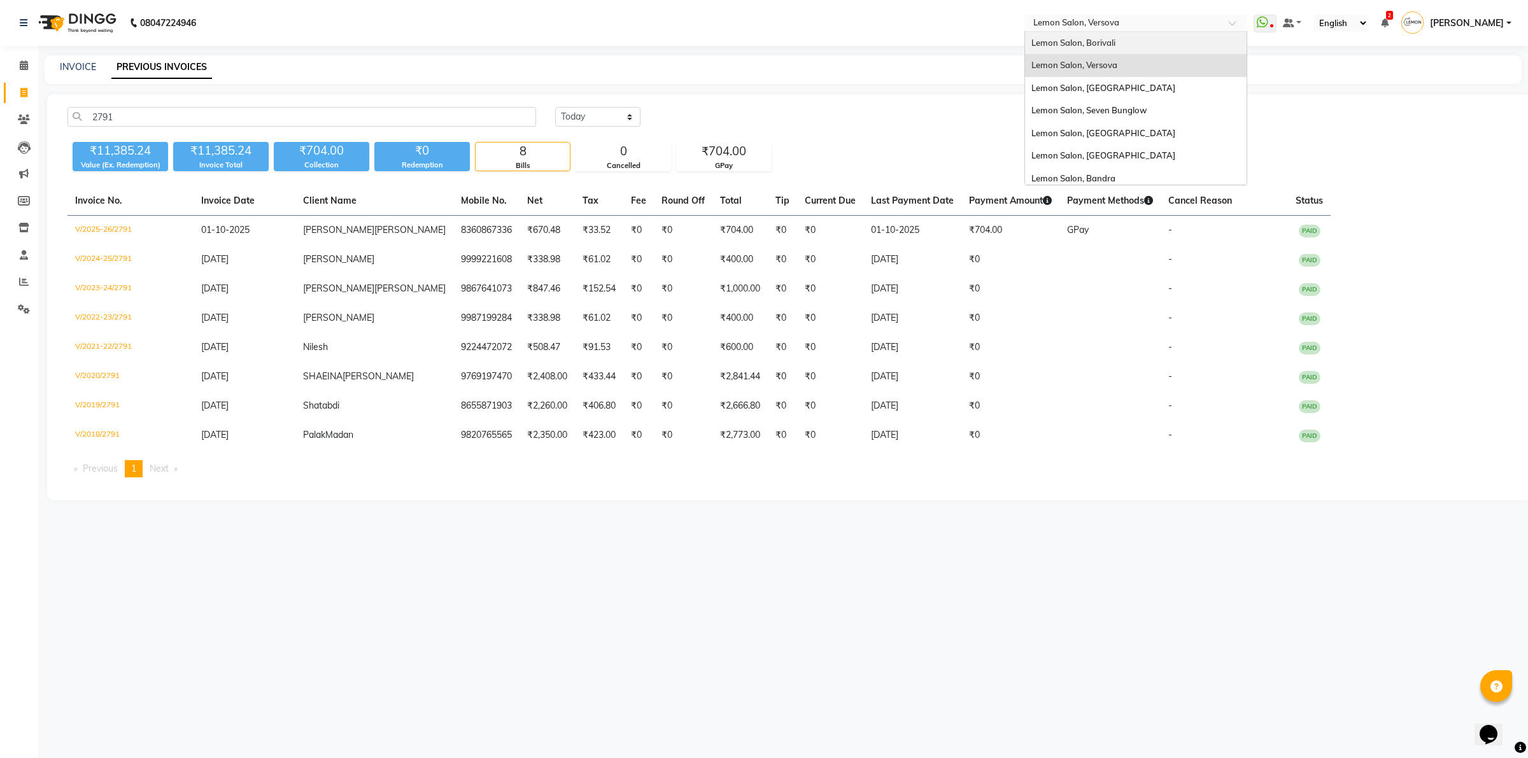
click at [1057, 31] on ng-select "Select Location × Lemon Salon, Versova Lemon Salon, Borivali Lemon Salon, Verso…" at bounding box center [1135, 23] width 223 height 17
click at [1097, 90] on span "Lemon Salon, Goregaon" at bounding box center [1103, 88] width 144 height 10
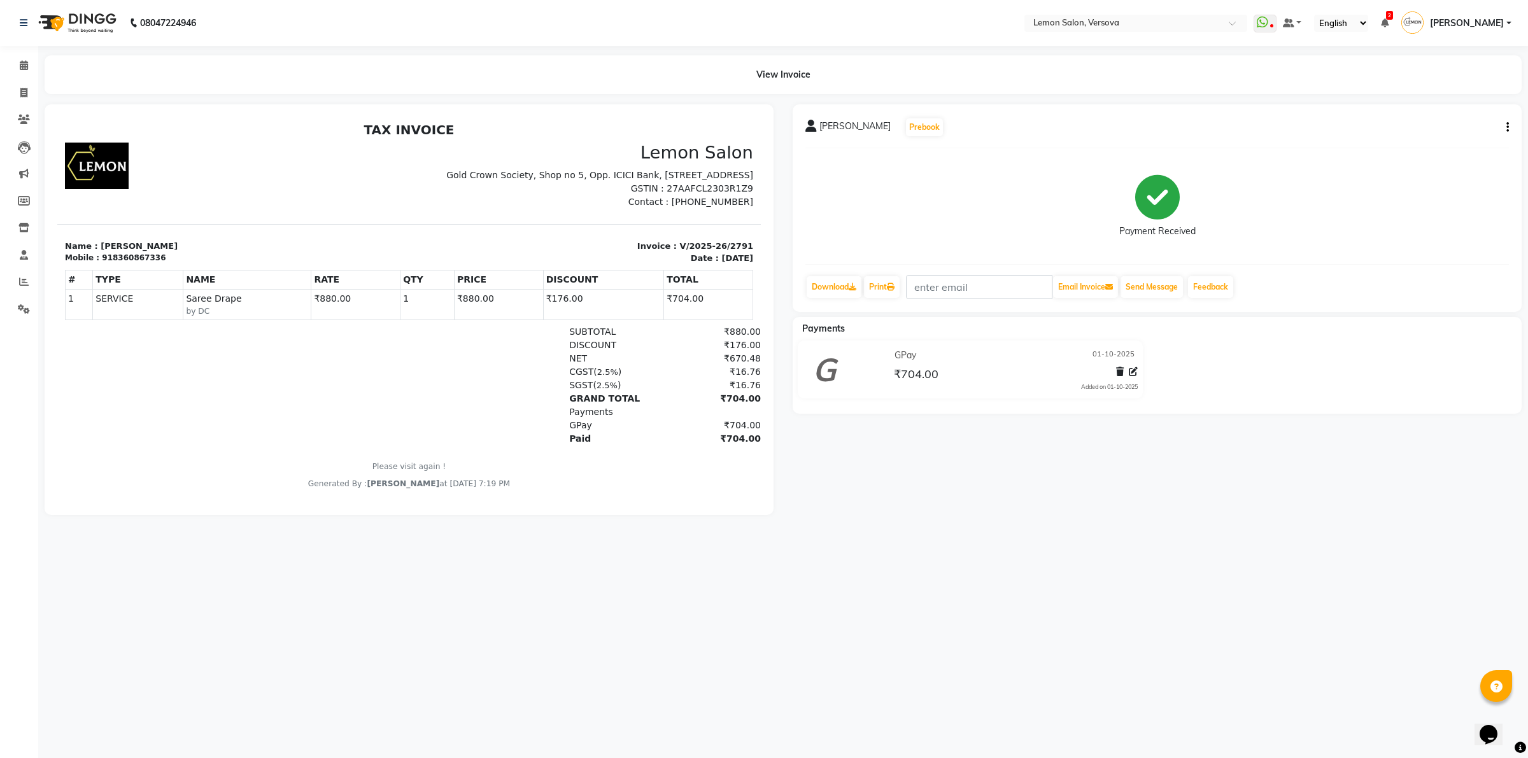
click at [1505, 125] on button "button" at bounding box center [1505, 127] width 8 height 13
click at [1424, 121] on div "Edit Item Staff" at bounding box center [1443, 128] width 87 height 16
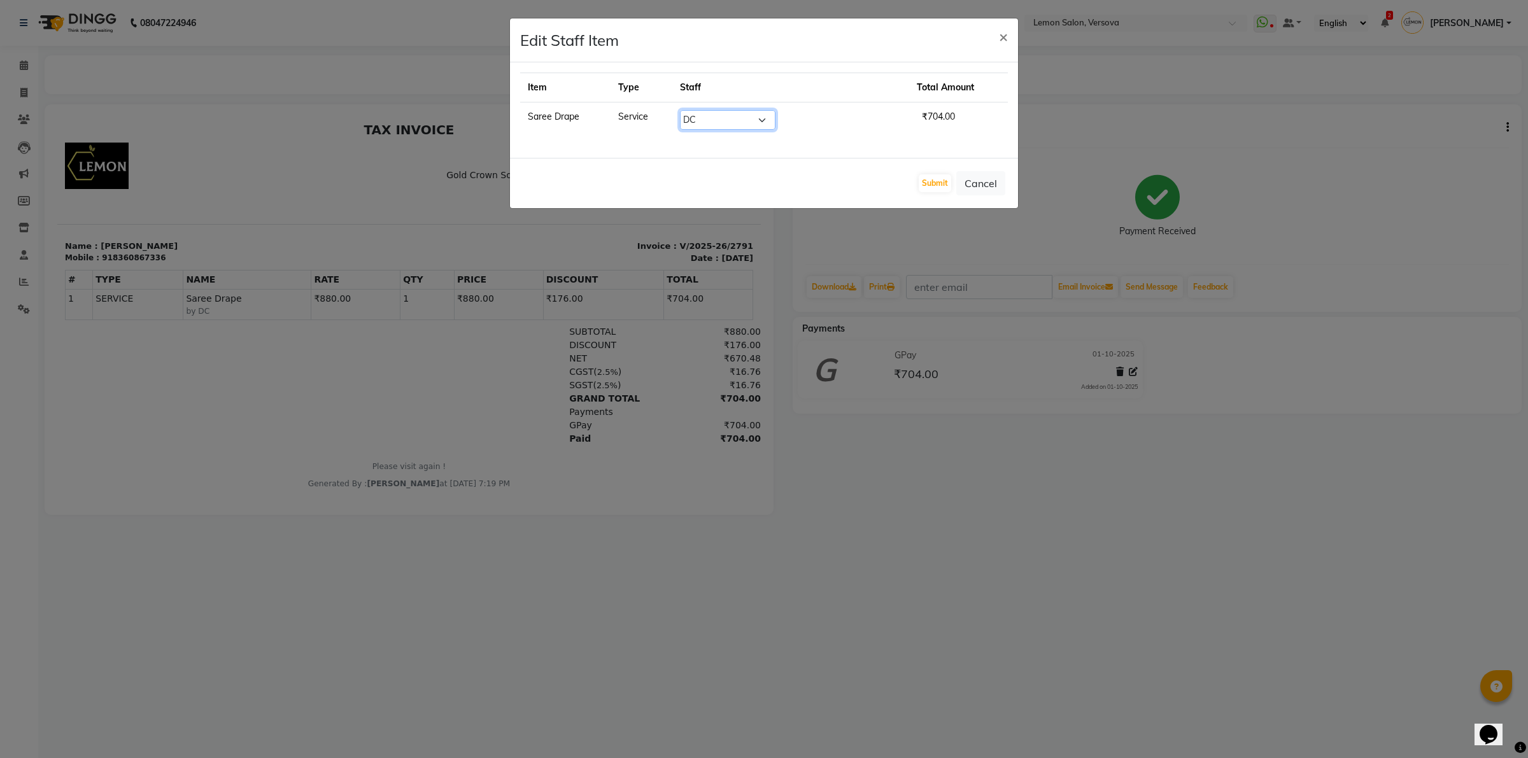
click at [743, 113] on select "Select Alim Shah Asif Salmani DC Kassar Sahil Margaret Marshak D,souza Milind K…" at bounding box center [727, 120] width 95 height 20
select select "27665"
click at [699, 110] on select "Select Alim Shah Asif Salmani DC Kassar Sahil Margaret Marshak D,souza Milind K…" at bounding box center [727, 120] width 95 height 20
click at [933, 188] on button "Submit" at bounding box center [935, 183] width 32 height 18
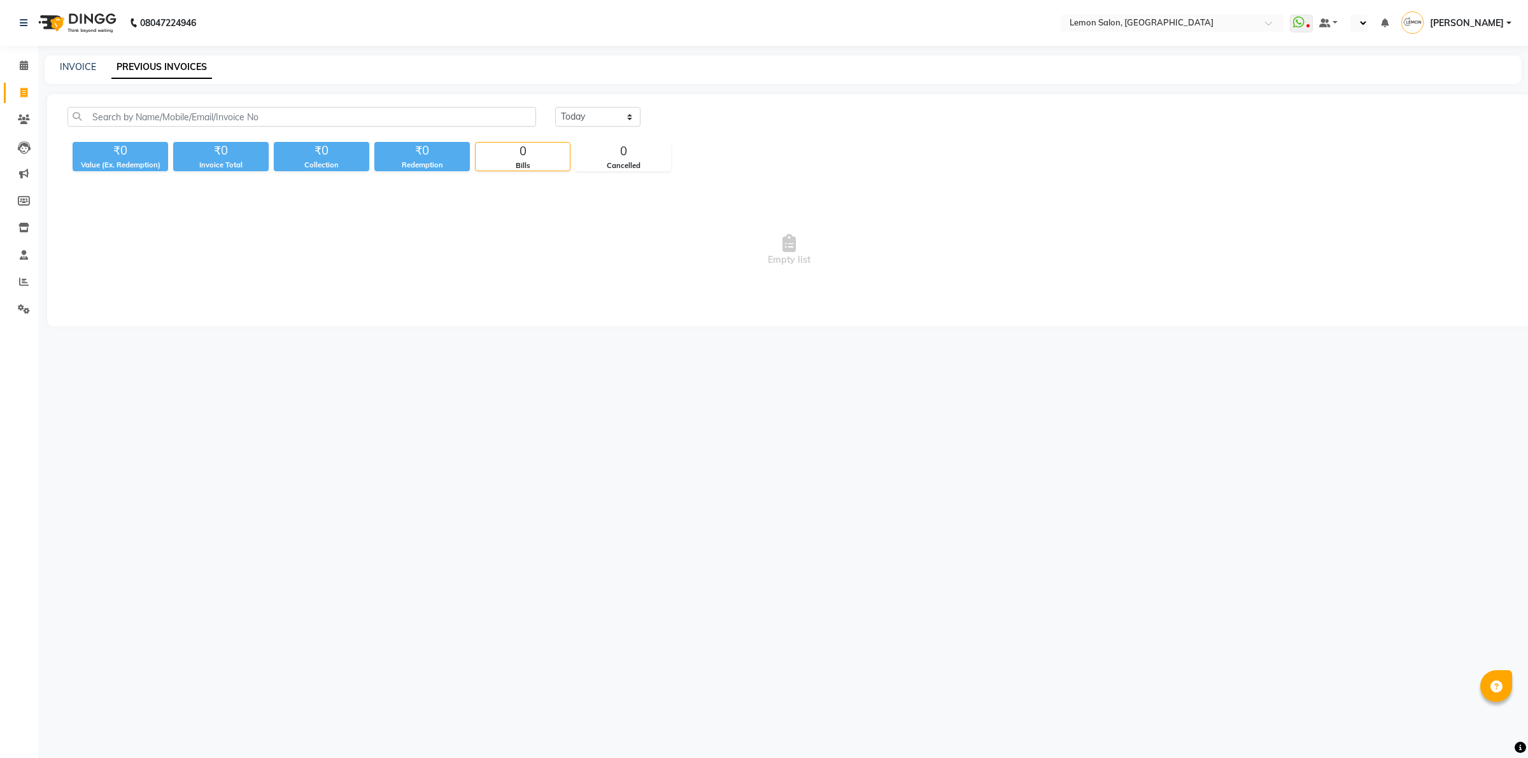
select select "en"
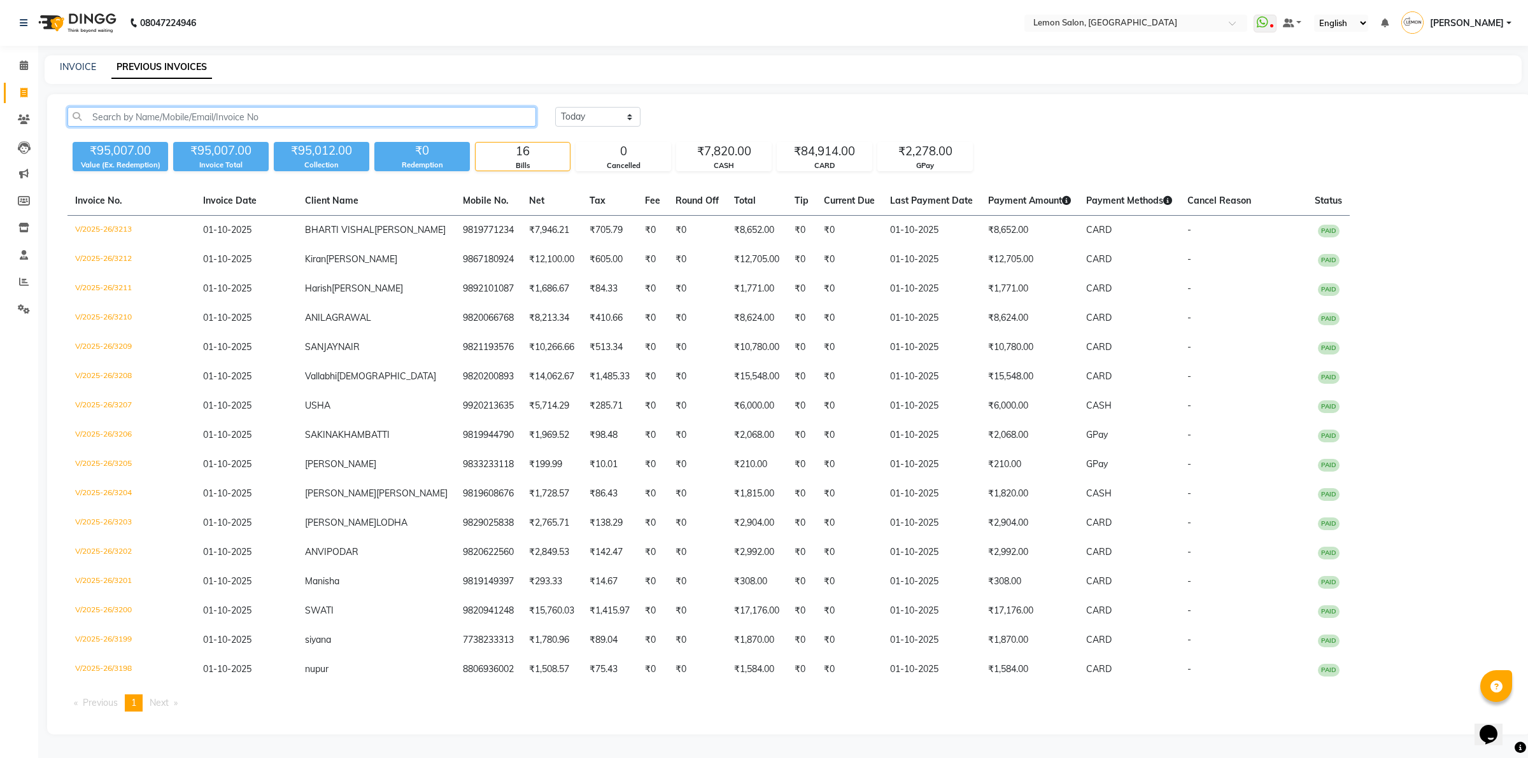
click at [361, 108] on input "text" at bounding box center [301, 117] width 468 height 20
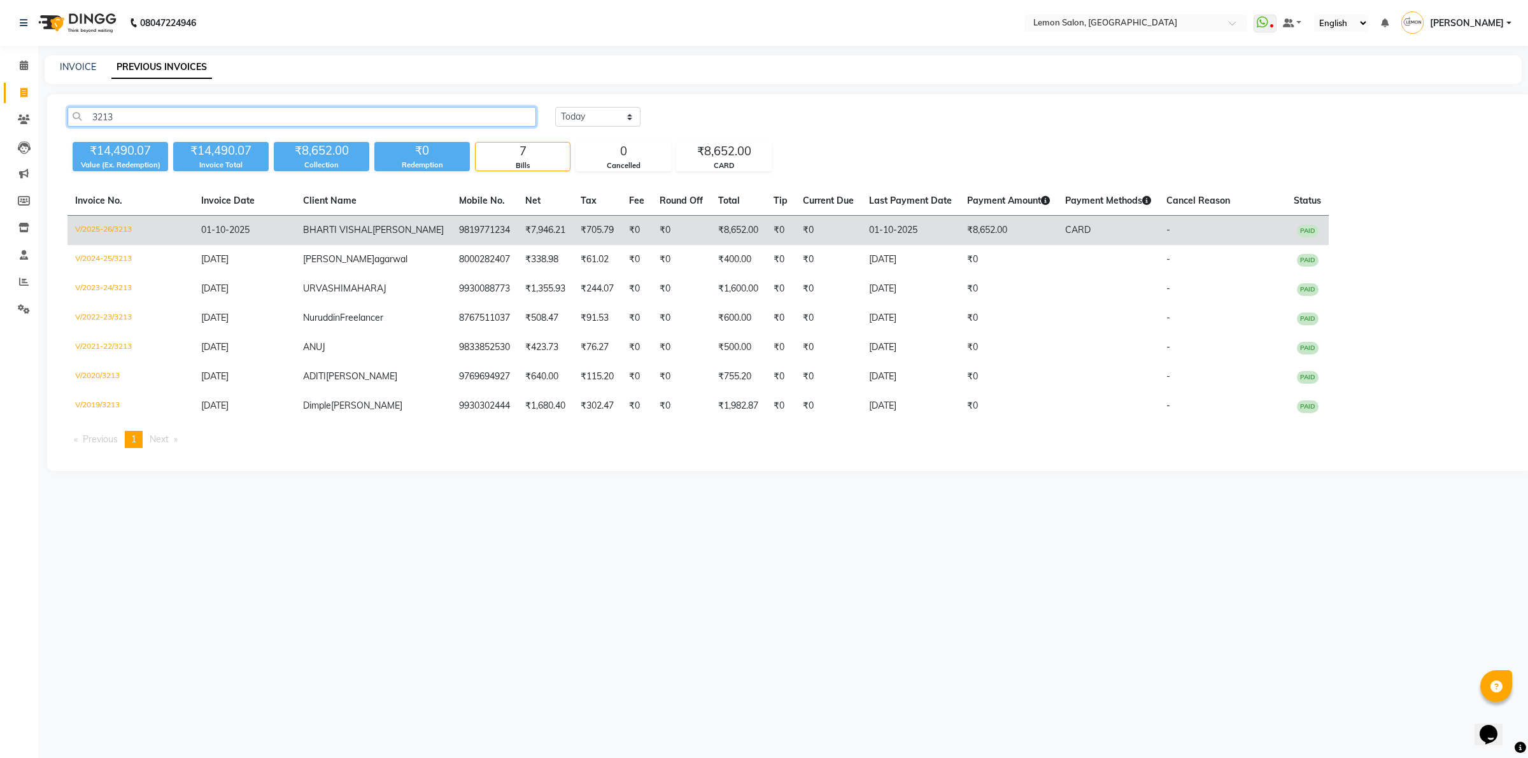
type input "3213"
click at [295, 233] on td "BHARTI VISHAL SHARMA" at bounding box center [373, 231] width 156 height 30
click at [387, 231] on span "[PERSON_NAME]" at bounding box center [407, 229] width 71 height 11
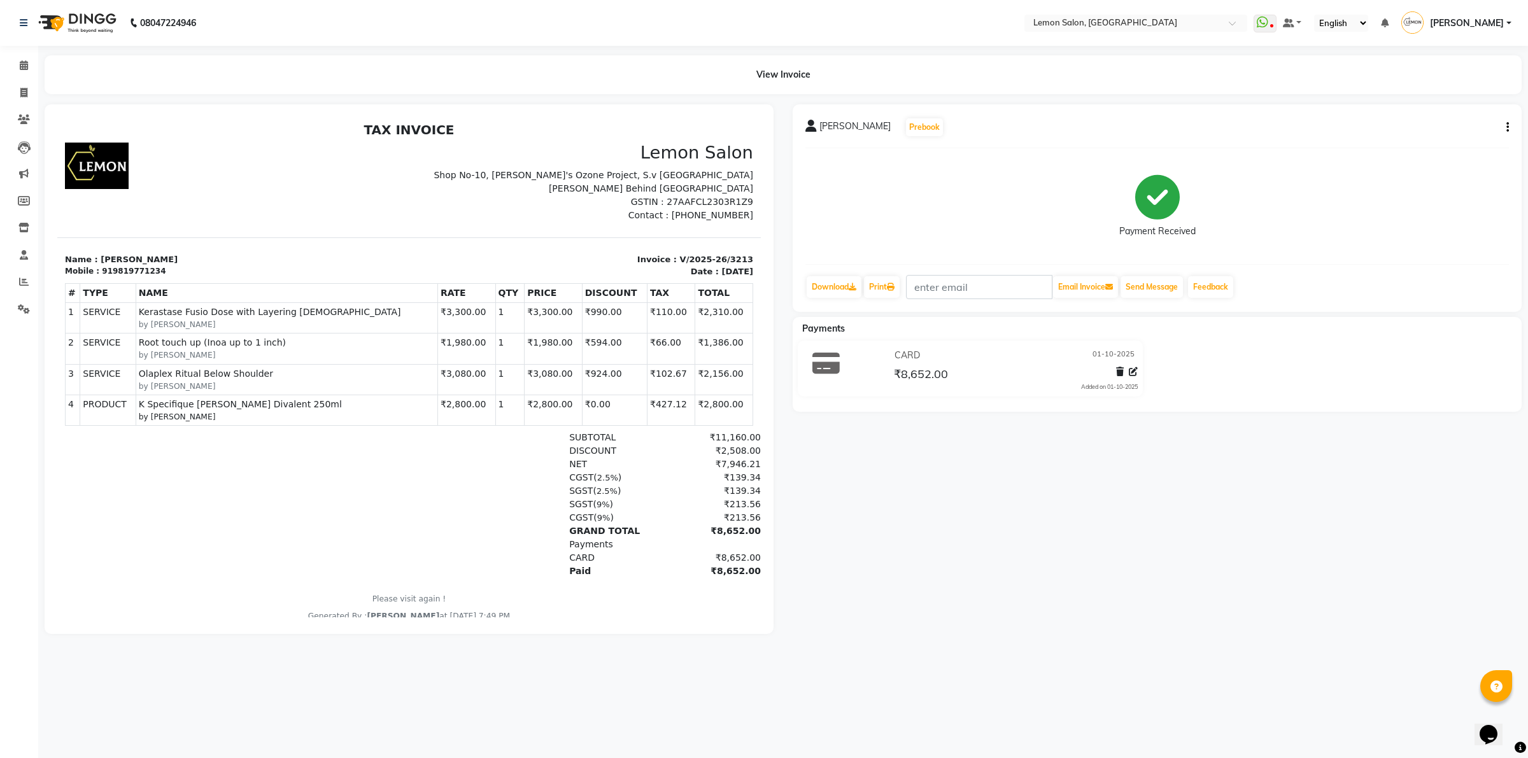
click at [1503, 124] on button "button" at bounding box center [1505, 127] width 8 height 13
click at [1440, 141] on div "Edit Invoice" at bounding box center [1443, 144] width 87 height 16
select select "service"
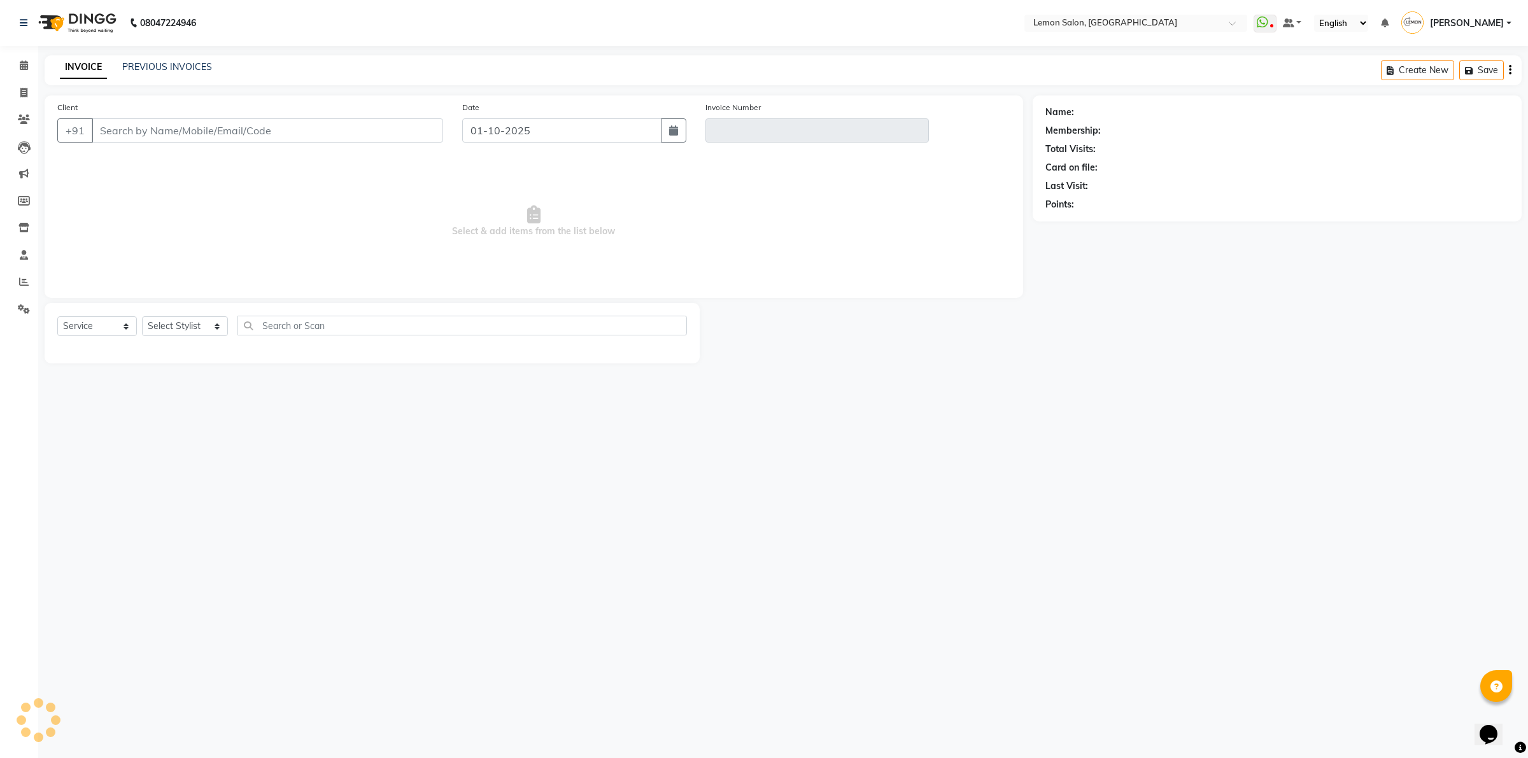
type input "9819771234"
type input "V/2025-26/3213"
select select "1: Object"
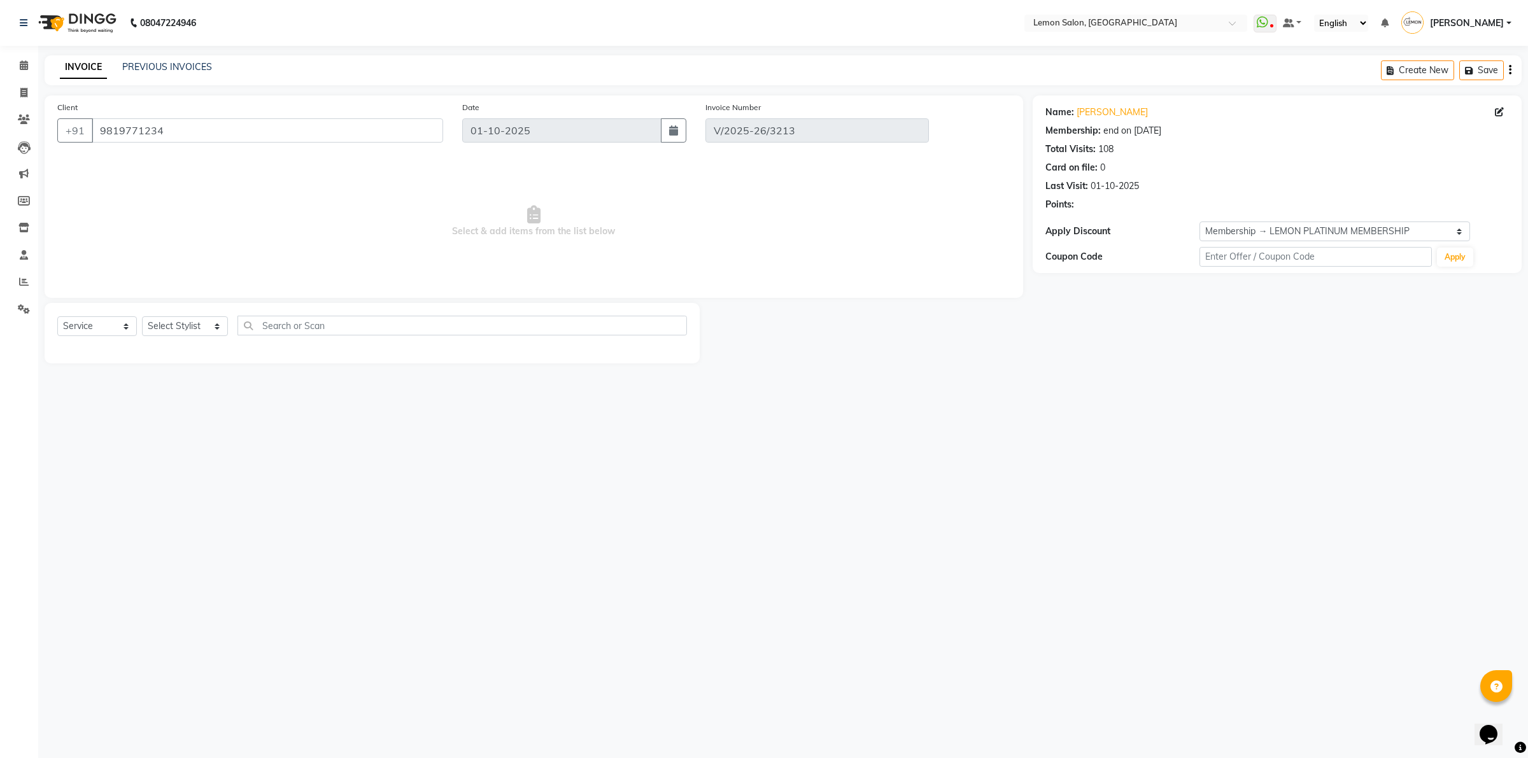
select select "select"
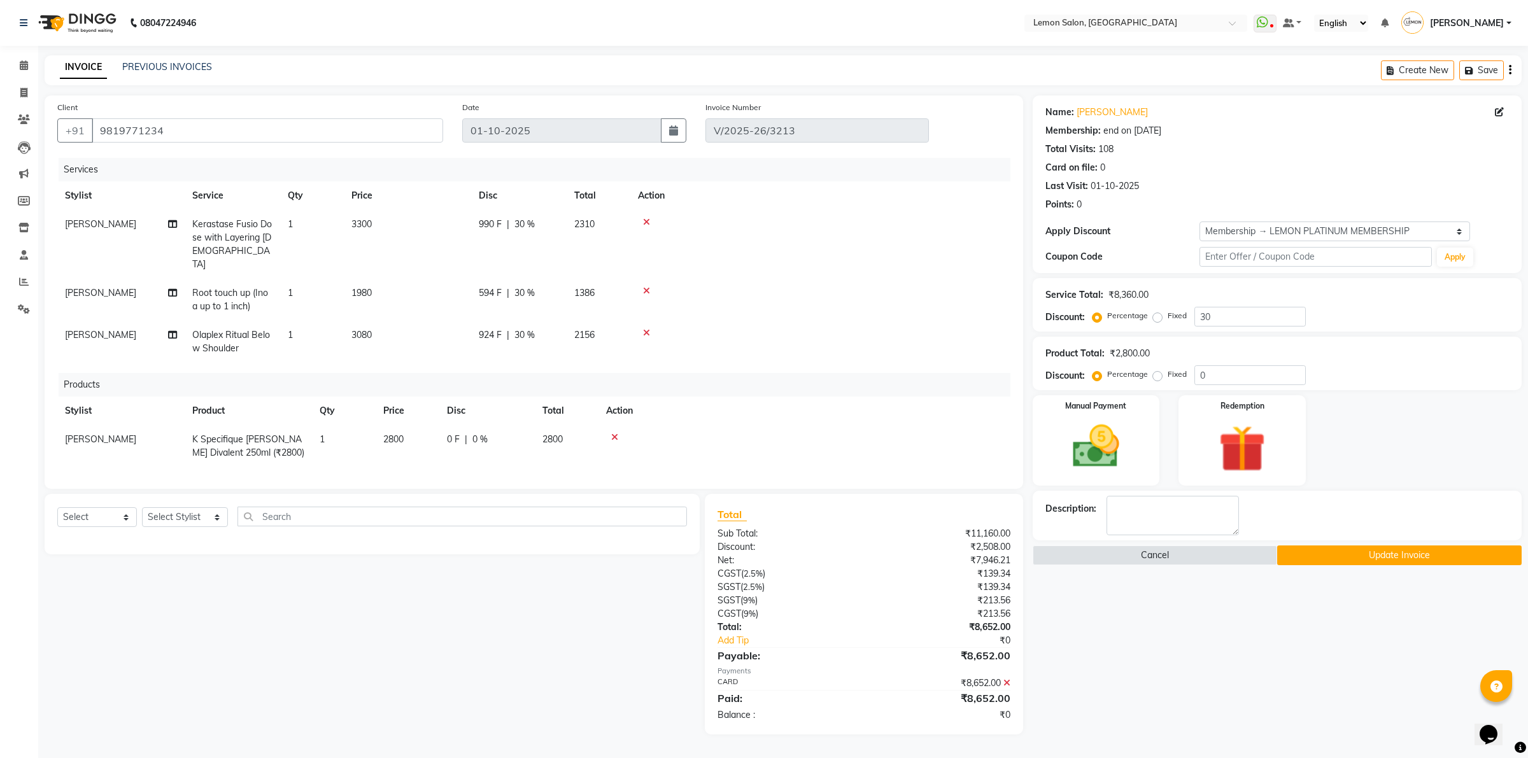
click at [391, 440] on td "2800" at bounding box center [408, 446] width 64 height 42
select select "7629"
click at [398, 433] on input "2800" at bounding box center [407, 443] width 48 height 20
type input "2950"
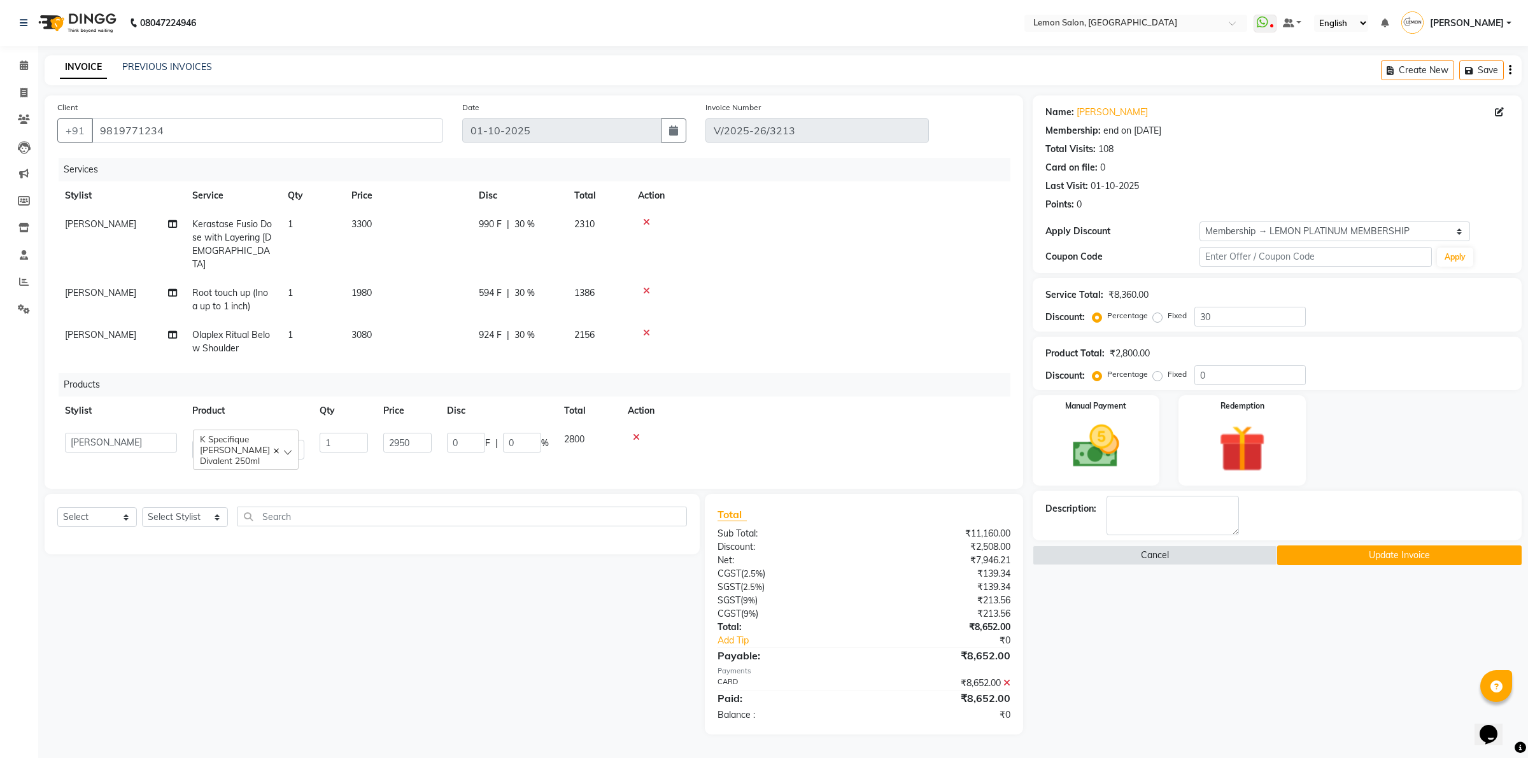
drag, startPoint x: 572, startPoint y: 581, endPoint x: 578, endPoint y: 583, distance: 6.6
click at [571, 581] on div "Select Service Product Membership Package Voucher Prepaid Gift Card Select Styl…" at bounding box center [367, 614] width 665 height 241
click at [1007, 679] on icon at bounding box center [1006, 683] width 7 height 9
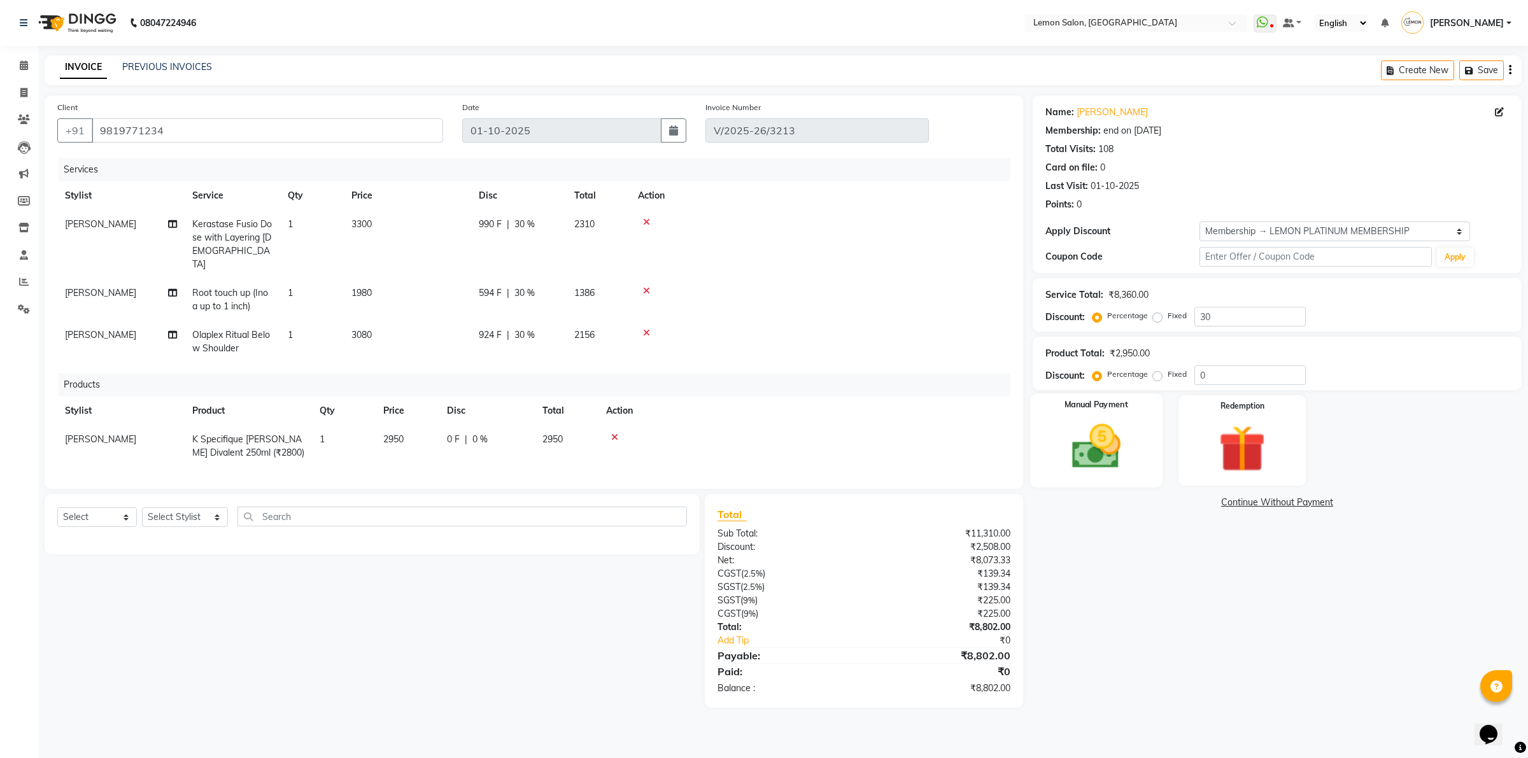
click at [1092, 455] on img at bounding box center [1095, 447] width 79 height 56
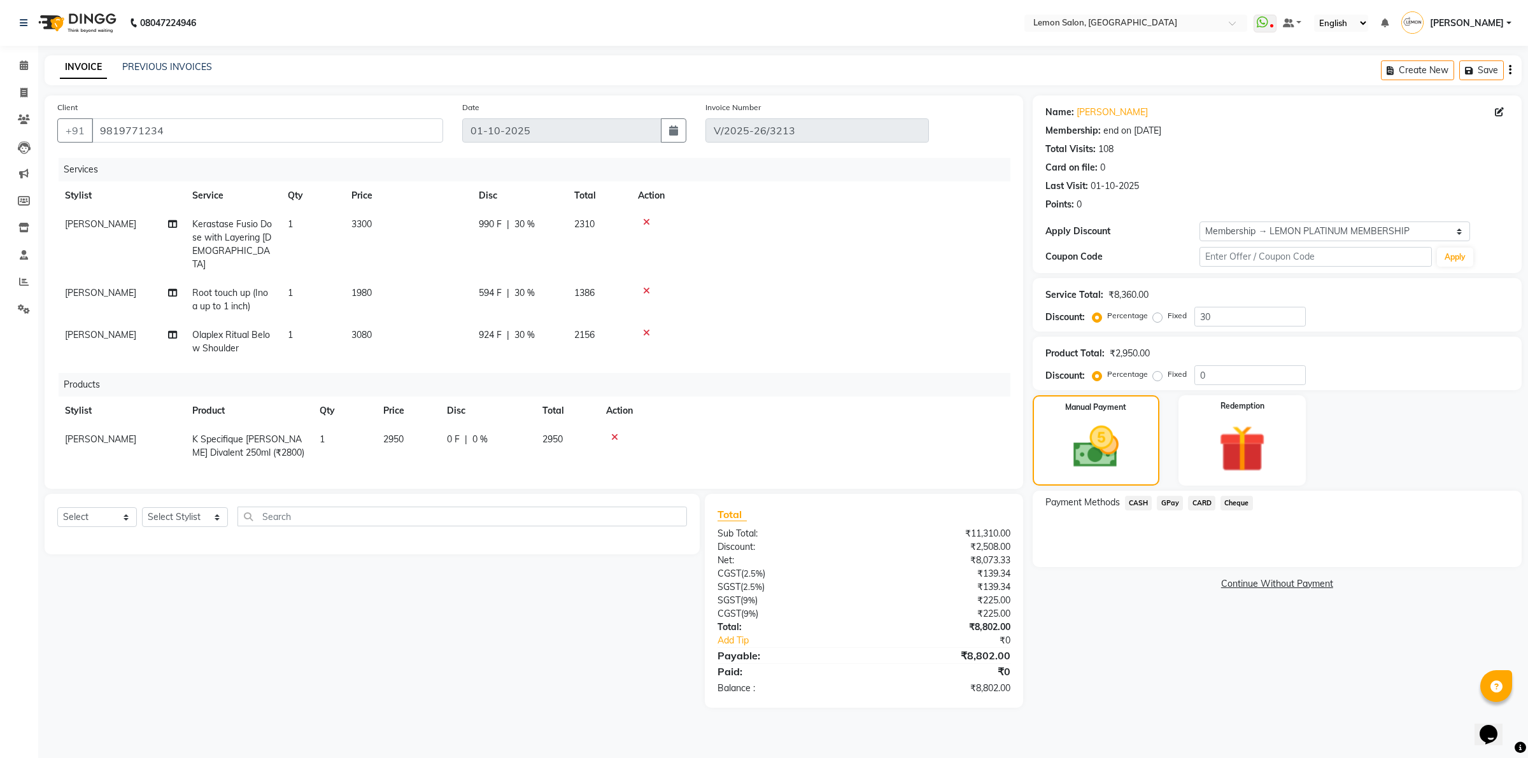
drag, startPoint x: 1201, startPoint y: 511, endPoint x: 1201, endPoint y: 503, distance: 7.6
click at [1202, 510] on div "CARD" at bounding box center [1199, 504] width 32 height 17
click at [1201, 503] on span "CARD" at bounding box center [1201, 503] width 27 height 15
click at [1243, 574] on button "Add Payment" at bounding box center [1357, 571] width 303 height 20
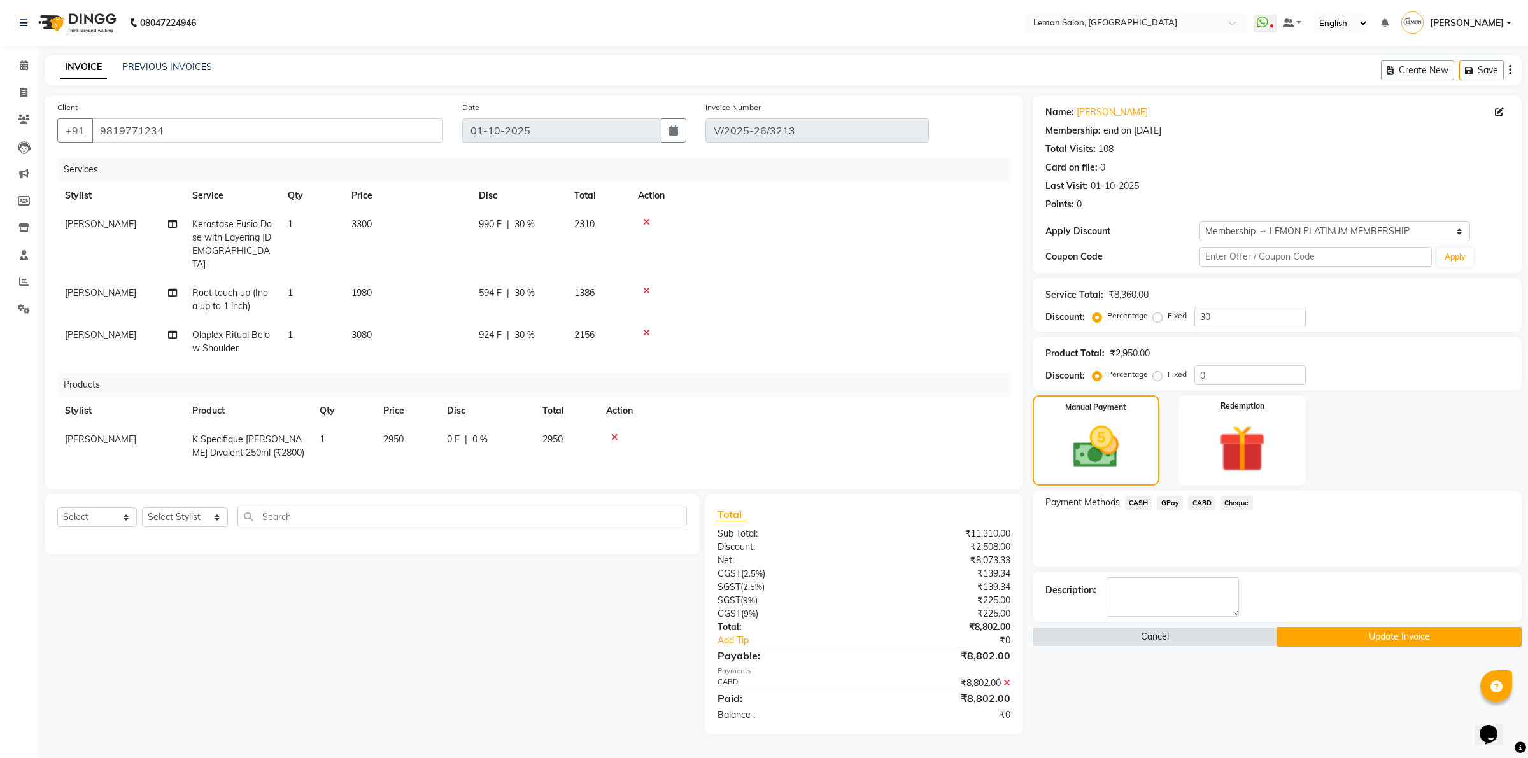
click at [1300, 635] on button "Update Invoice" at bounding box center [1399, 637] width 244 height 20
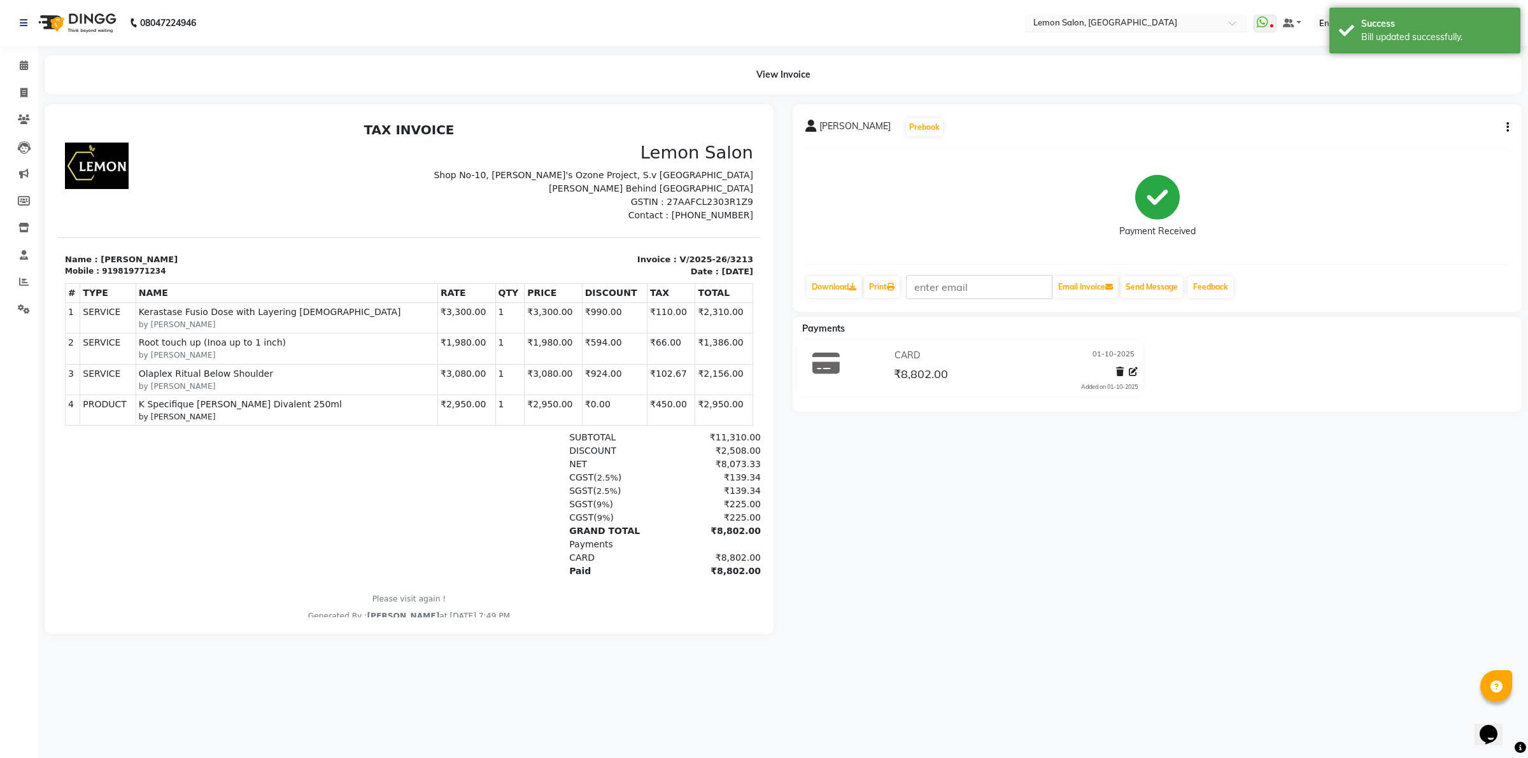
click at [1064, 23] on input "text" at bounding box center [1123, 24] width 185 height 13
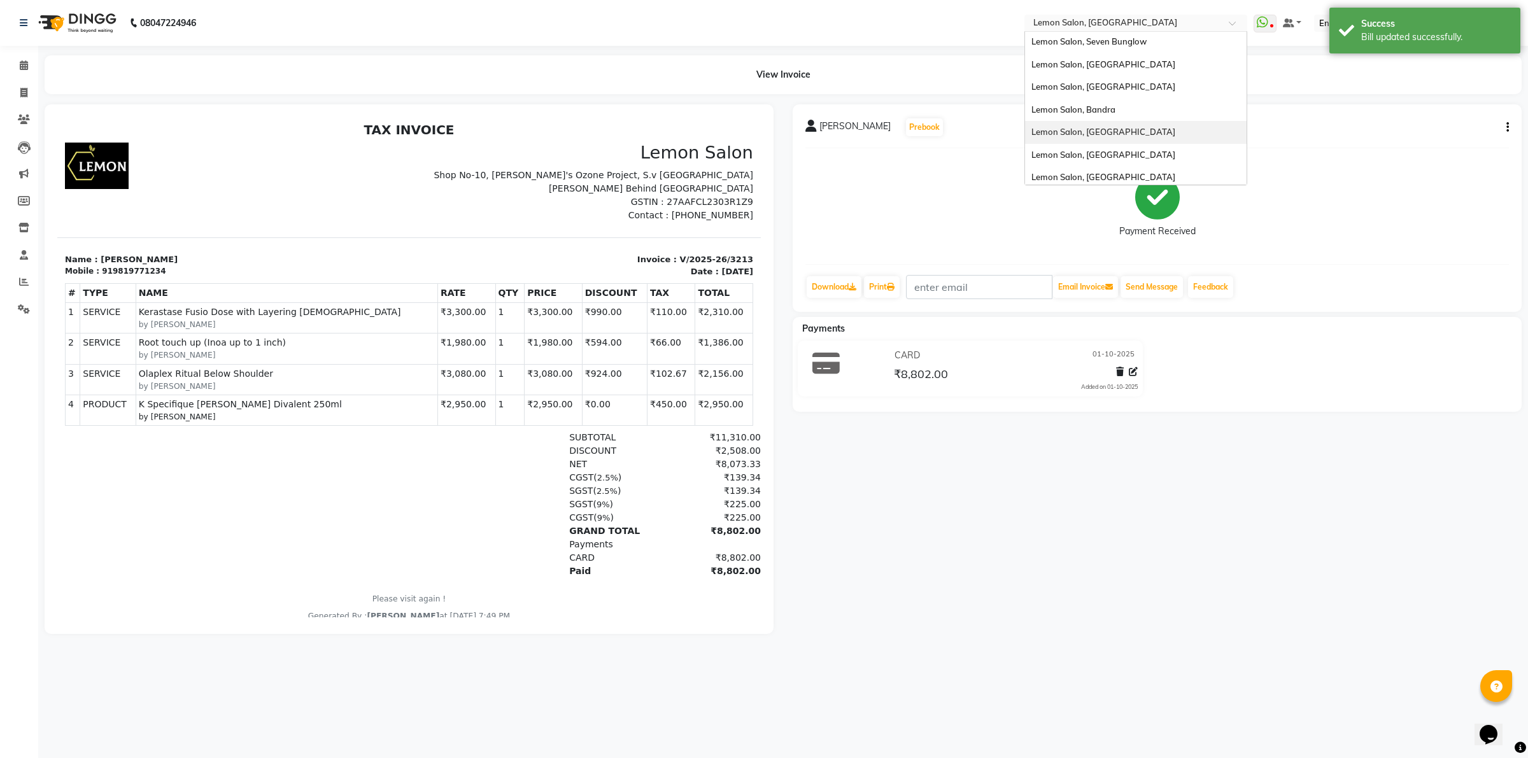
scroll to position [118, 0]
click at [1124, 106] on span "Lemon Salon, [GEOGRAPHIC_DATA]" at bounding box center [1103, 106] width 144 height 10
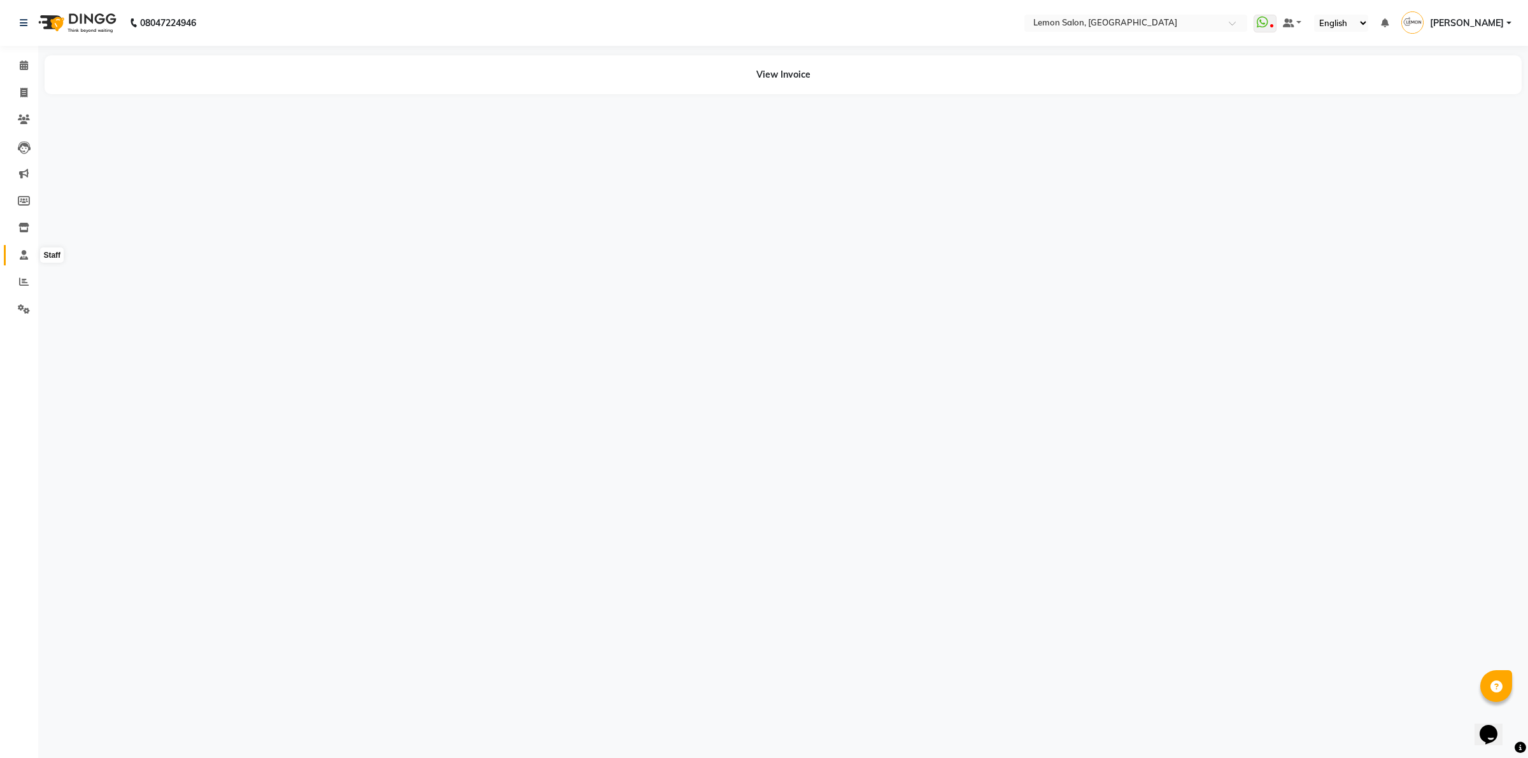
drag, startPoint x: 17, startPoint y: 258, endPoint x: 27, endPoint y: 250, distance: 14.0
click at [18, 258] on span at bounding box center [24, 255] width 22 height 15
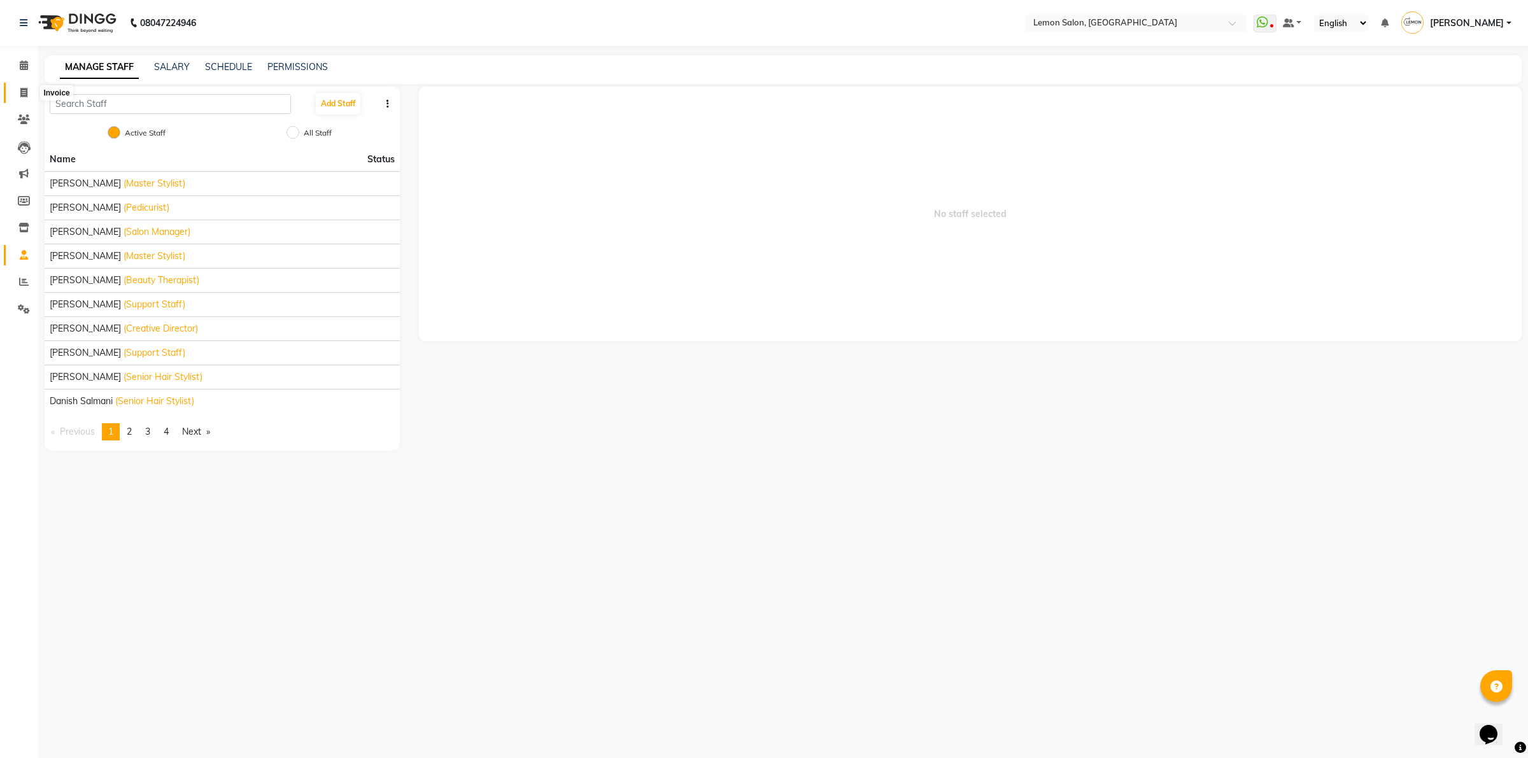
drag, startPoint x: 20, startPoint y: 90, endPoint x: 295, endPoint y: 1, distance: 288.3
click at [21, 90] on icon at bounding box center [23, 93] width 7 height 10
select select "551"
select select "service"
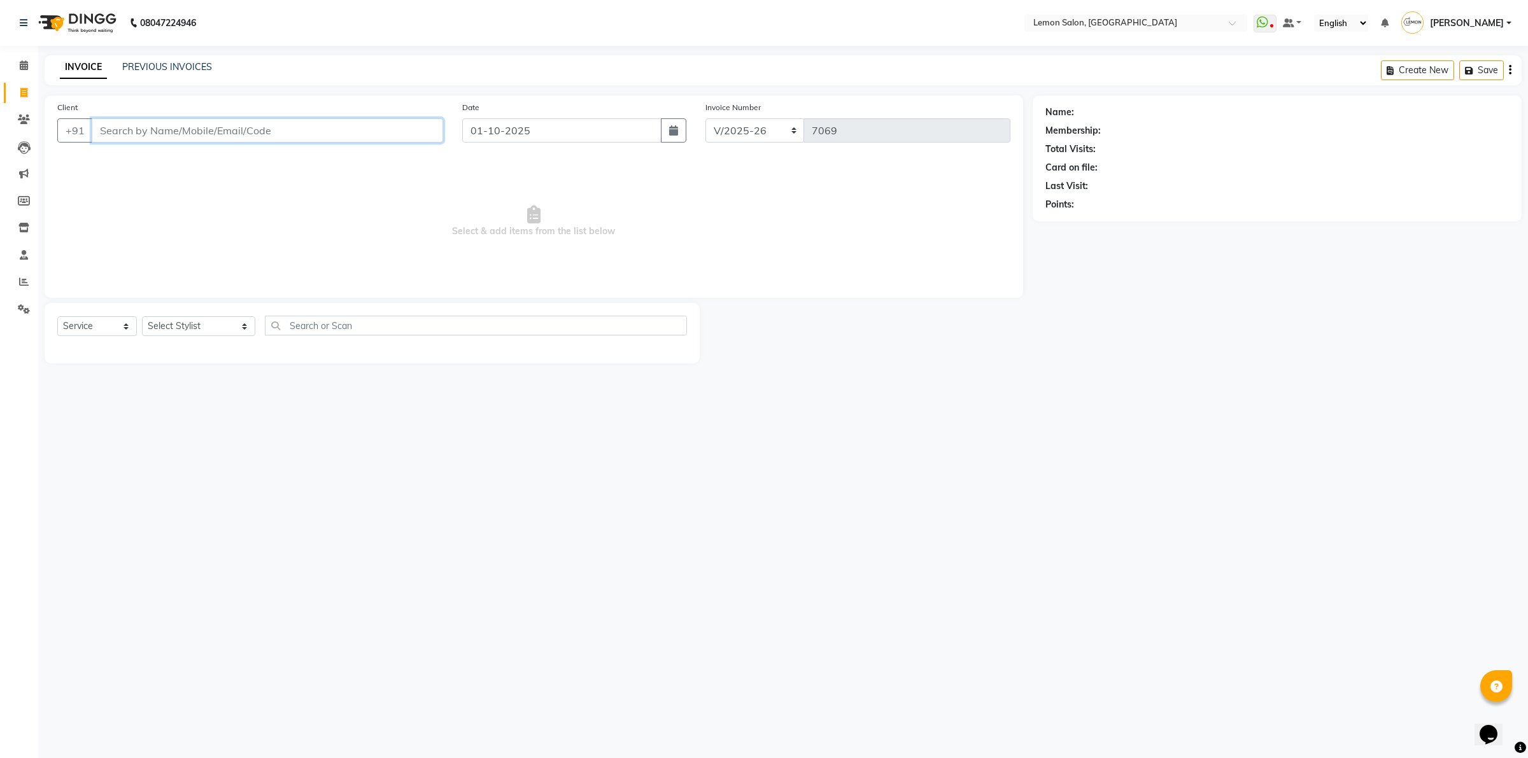
drag, startPoint x: 420, startPoint y: 125, endPoint x: 386, endPoint y: 83, distance: 54.4
click at [418, 123] on input "Client" at bounding box center [267, 130] width 351 height 24
click at [197, 65] on link "PREVIOUS INVOICES" at bounding box center [167, 66] width 90 height 11
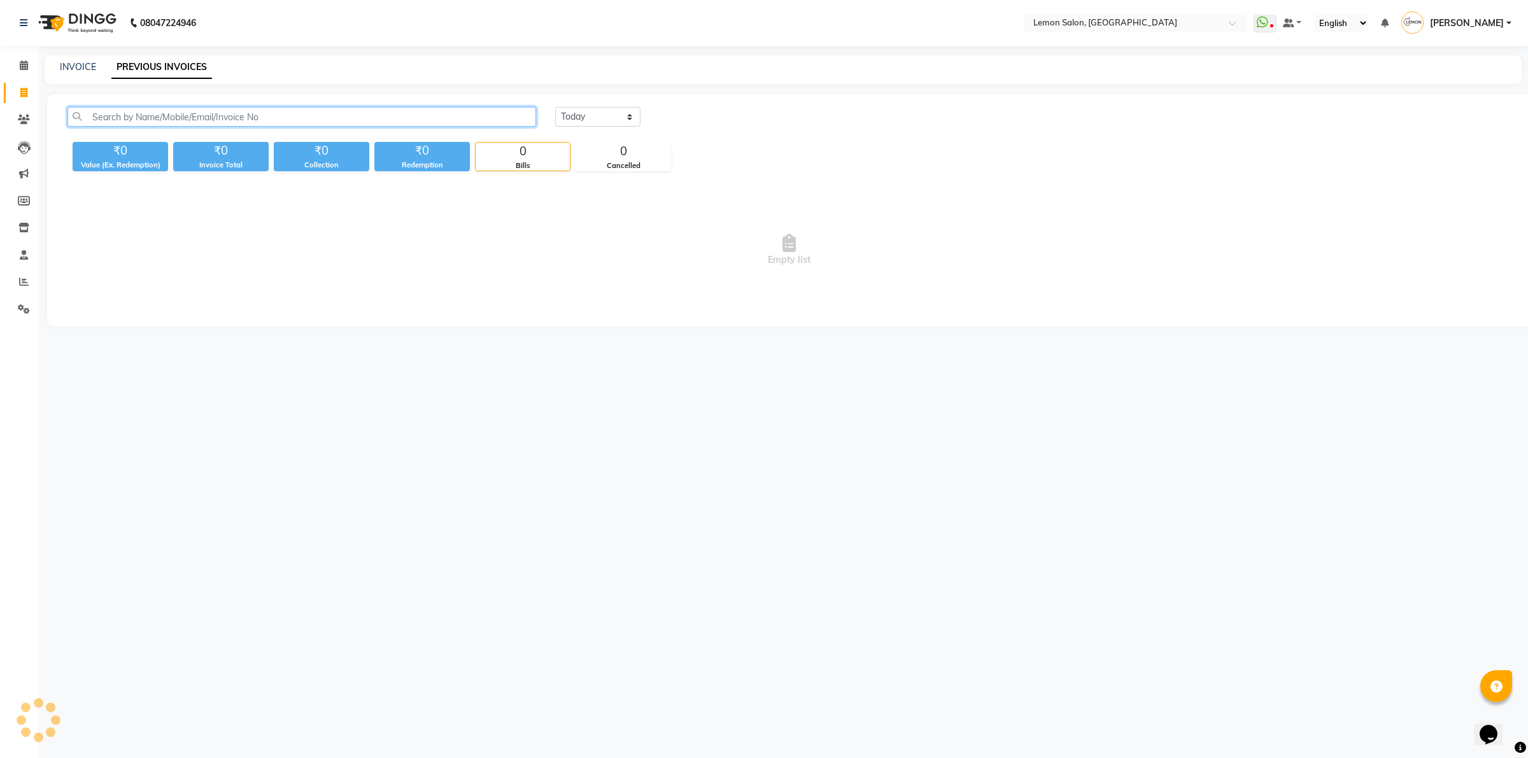
click at [224, 115] on input "text" at bounding box center [301, 117] width 468 height 20
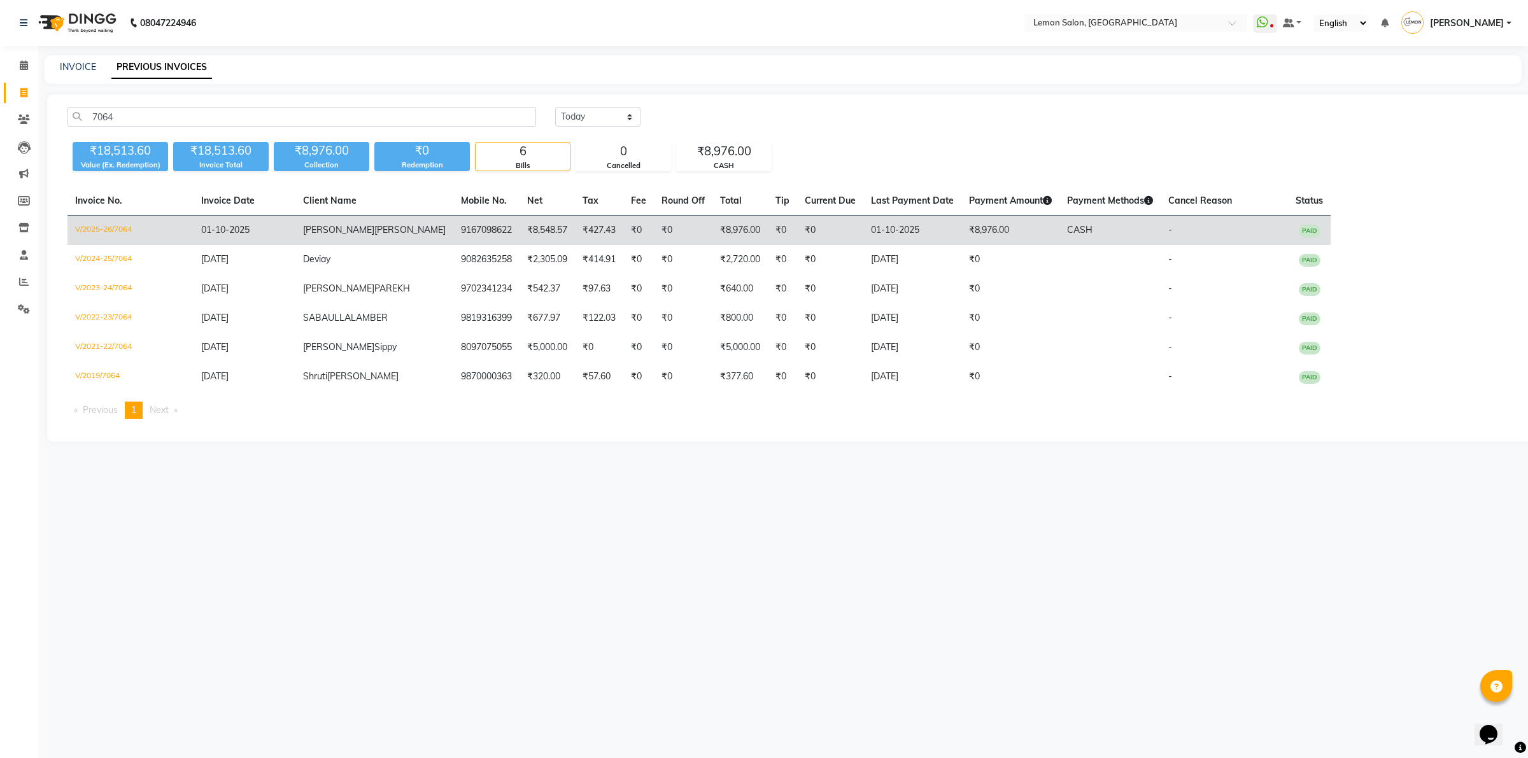
click at [295, 229] on td "SEZAL SHARMA" at bounding box center [374, 231] width 158 height 30
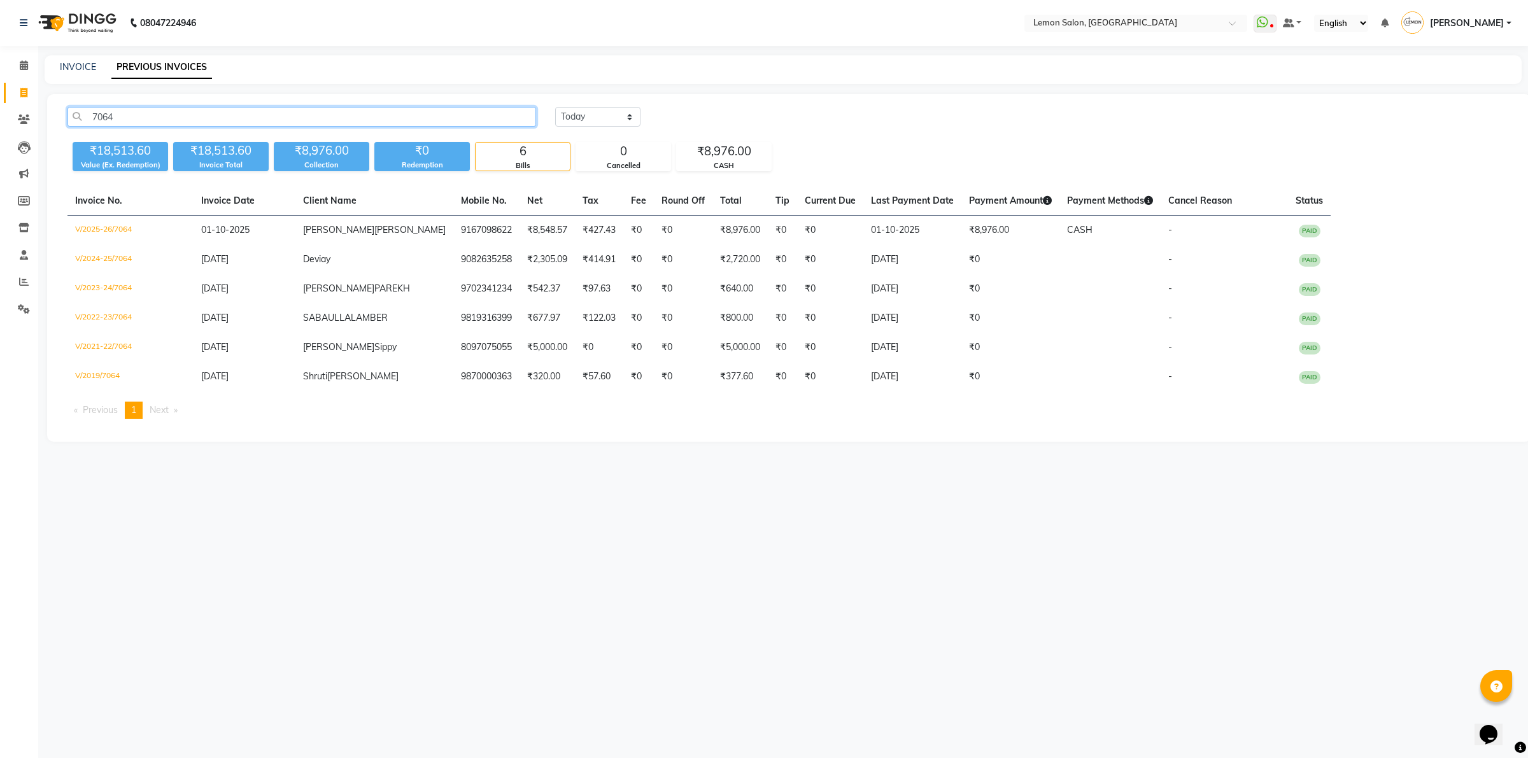
click at [436, 123] on input "7064" at bounding box center [301, 117] width 468 height 20
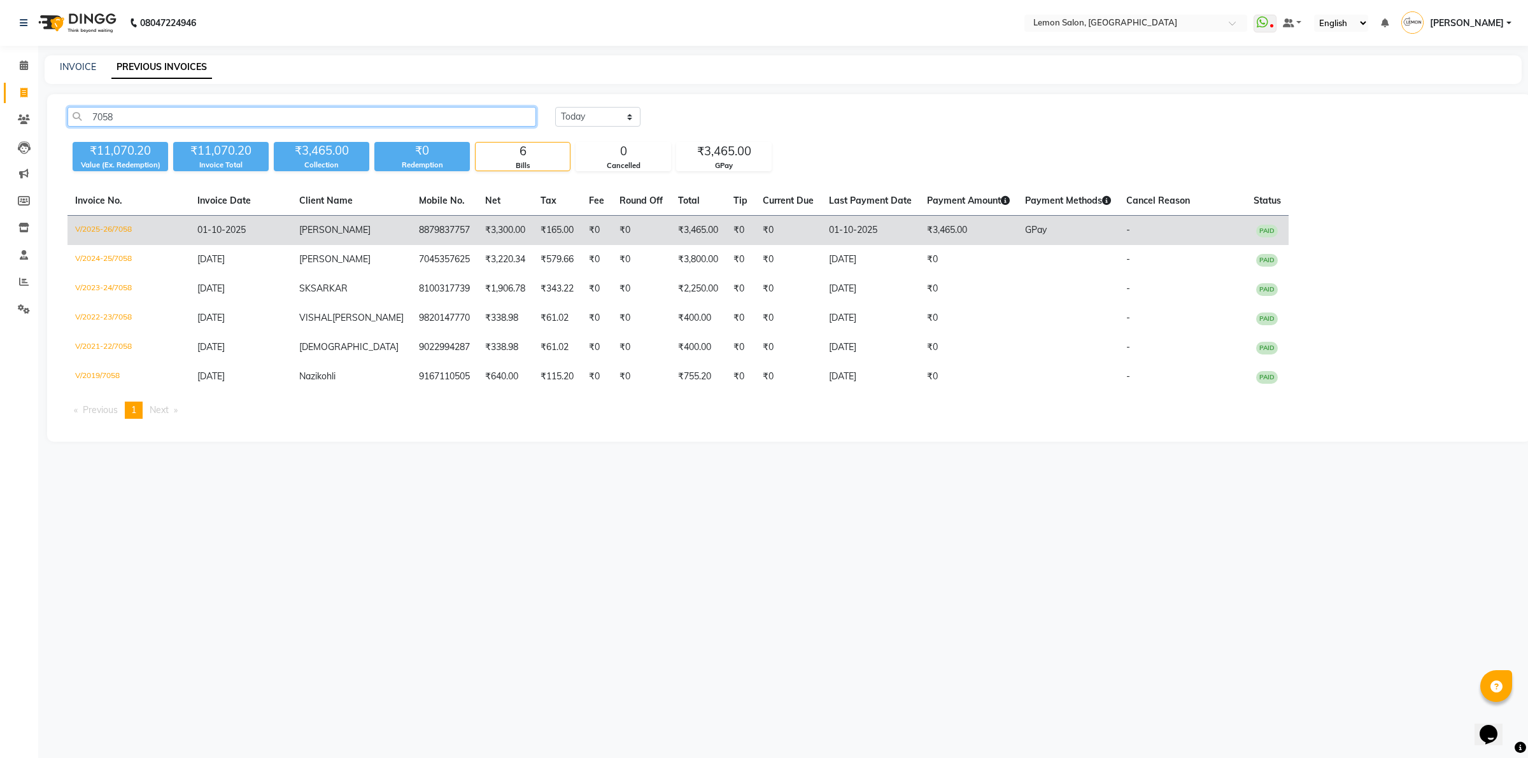
type input "7058"
click at [361, 225] on td "[PERSON_NAME]" at bounding box center [352, 231] width 120 height 30
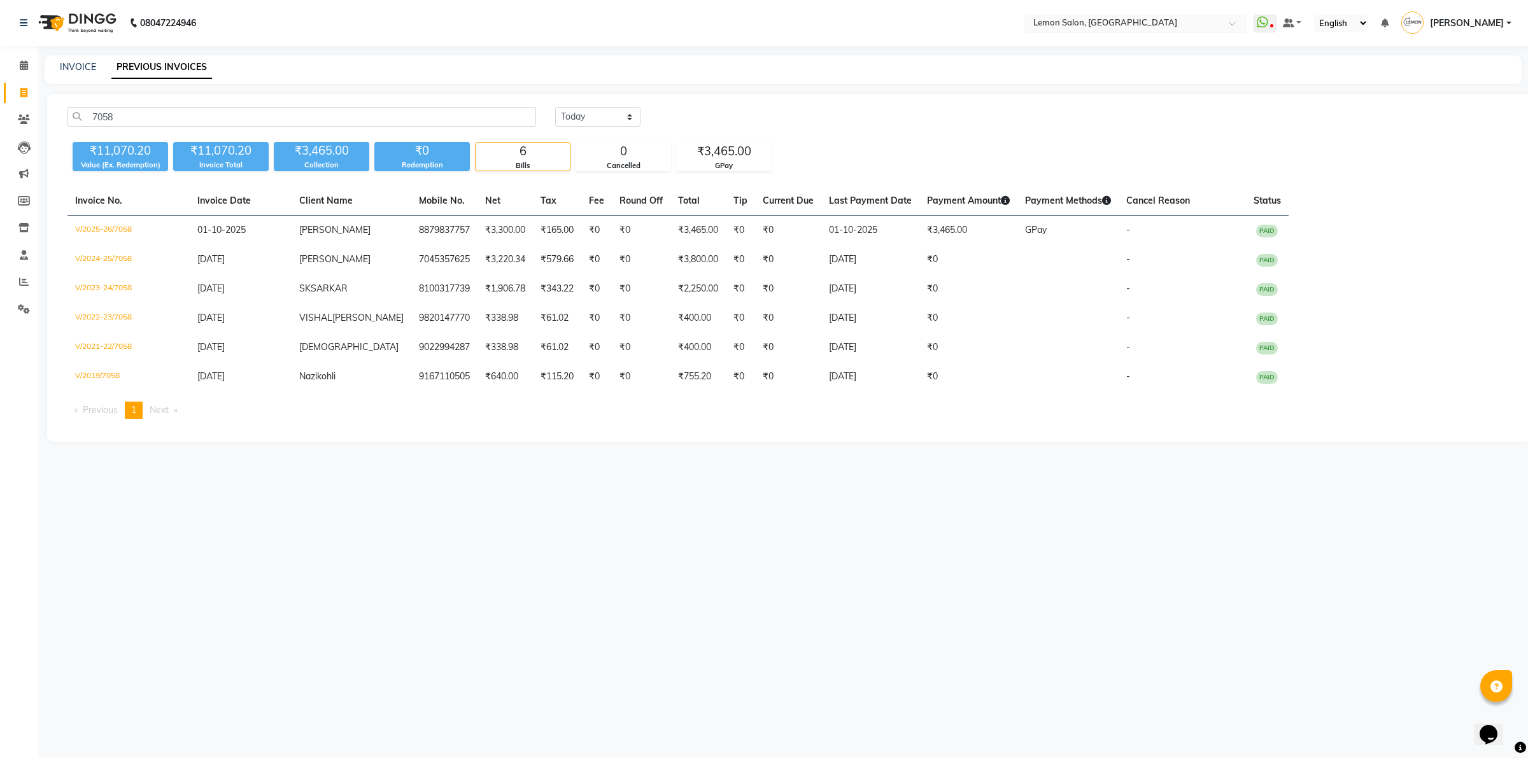
click at [1076, 23] on input "text" at bounding box center [1123, 24] width 185 height 13
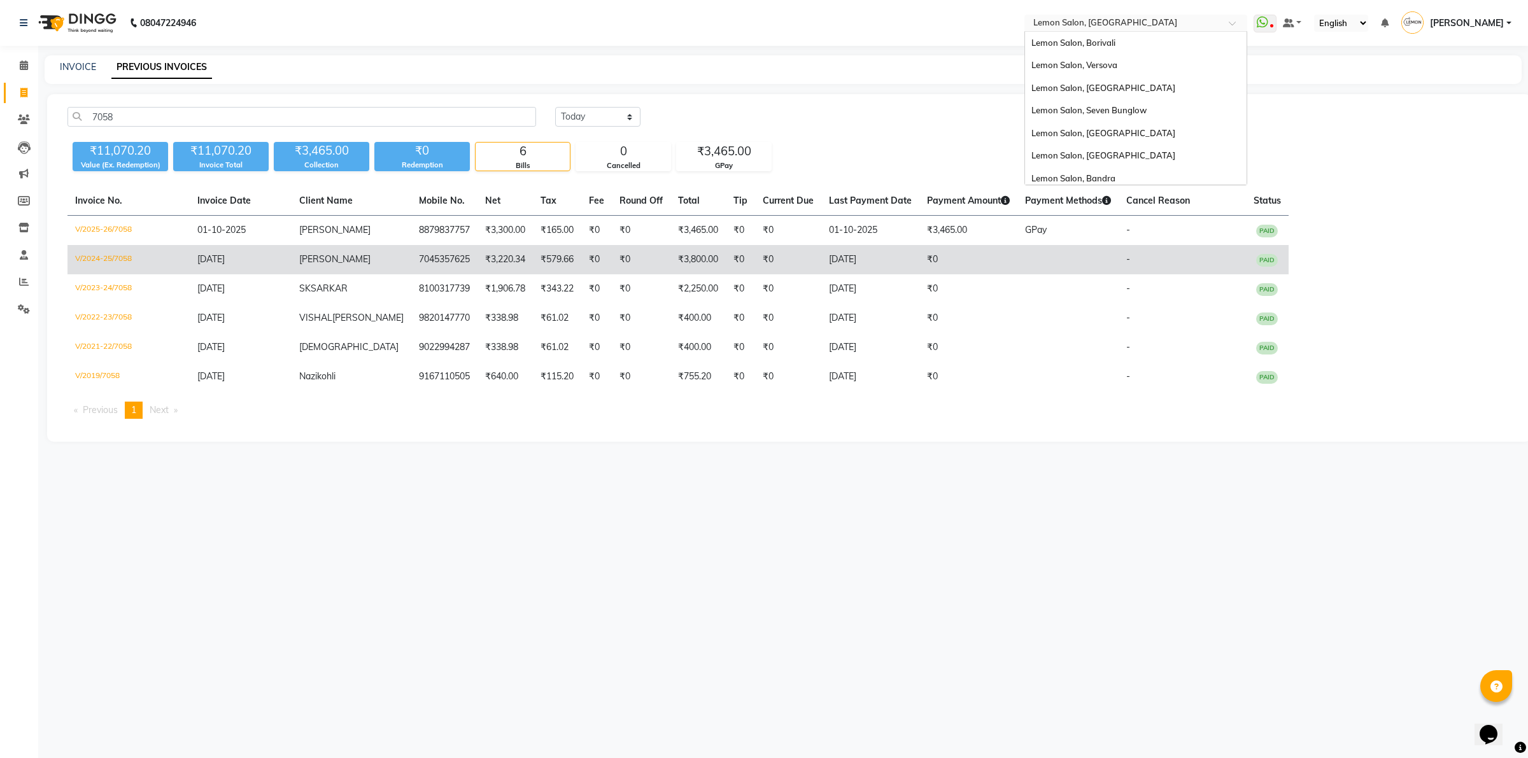
scroll to position [118, 0]
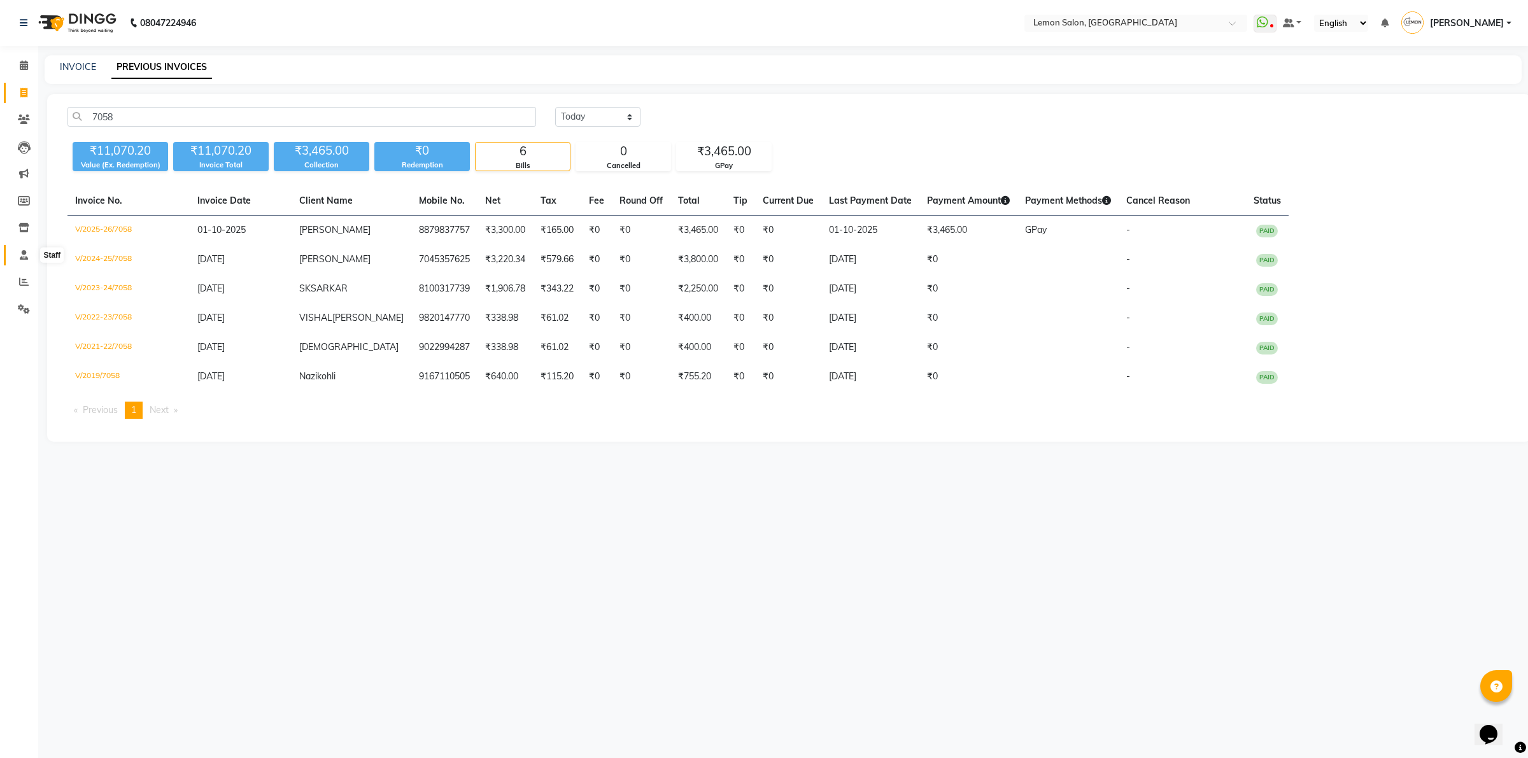
click at [26, 262] on span at bounding box center [24, 255] width 22 height 15
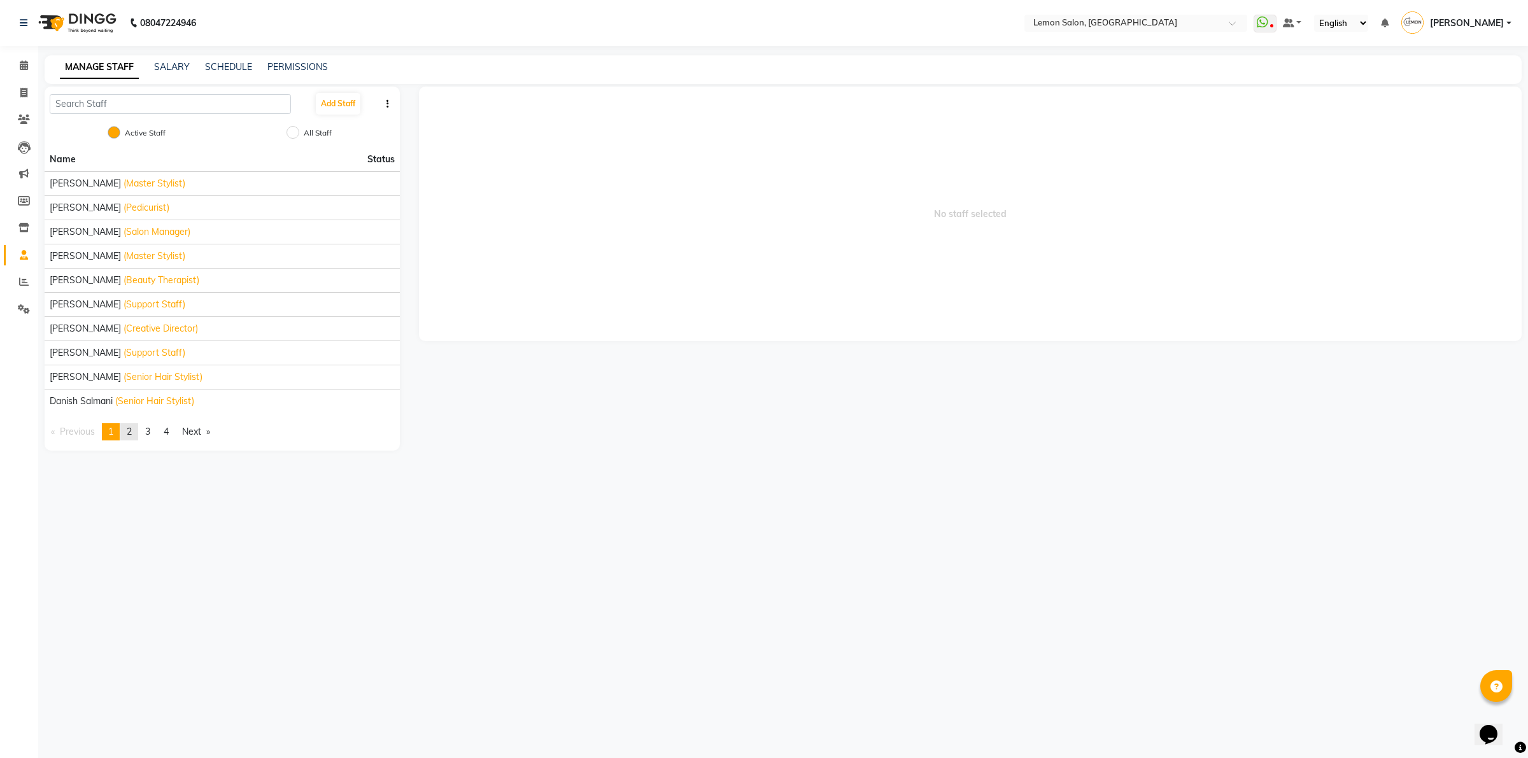
click at [138, 433] on link "page 2" at bounding box center [129, 431] width 18 height 17
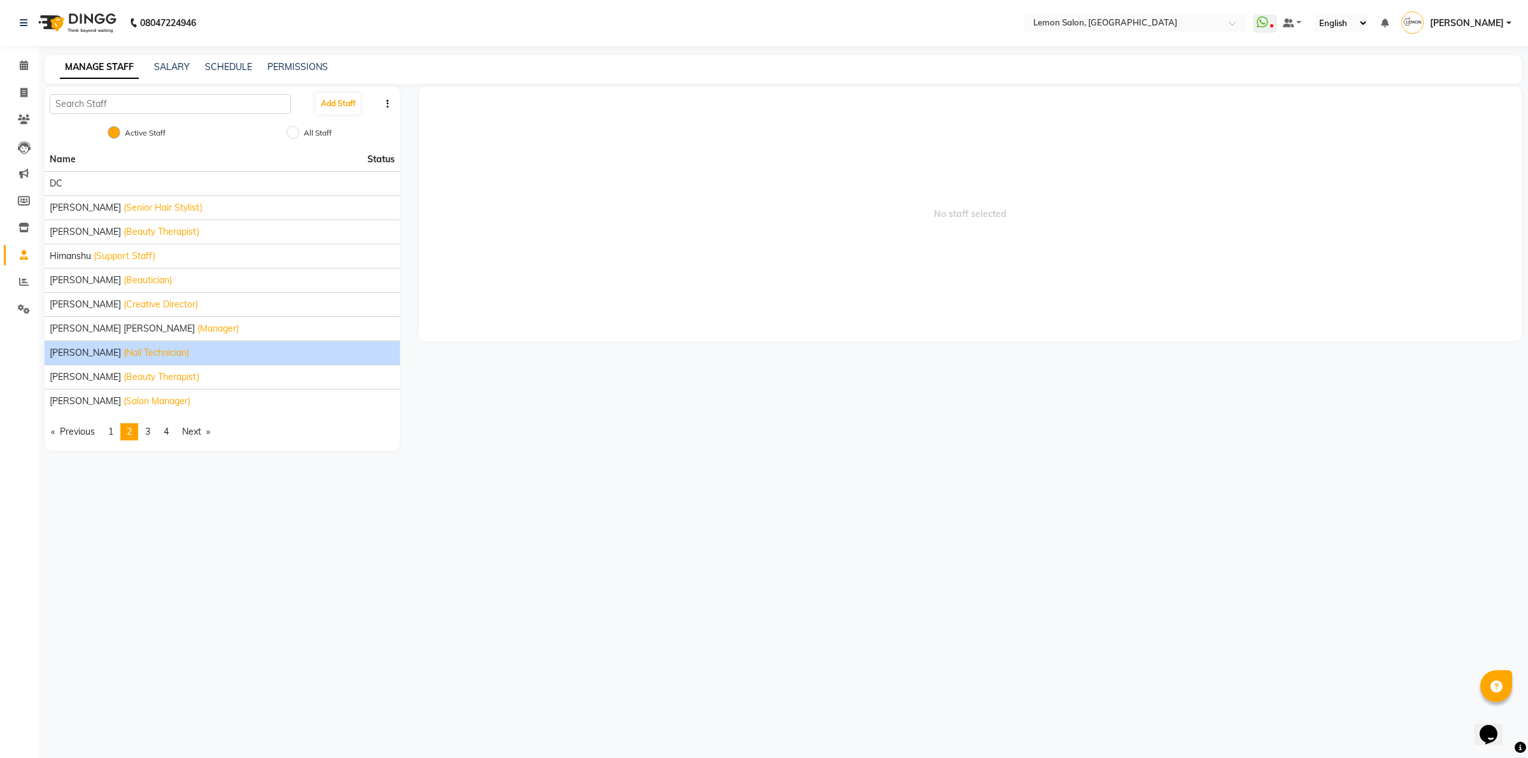
click at [83, 354] on span "Pratiksha Bomble" at bounding box center [85, 352] width 71 height 13
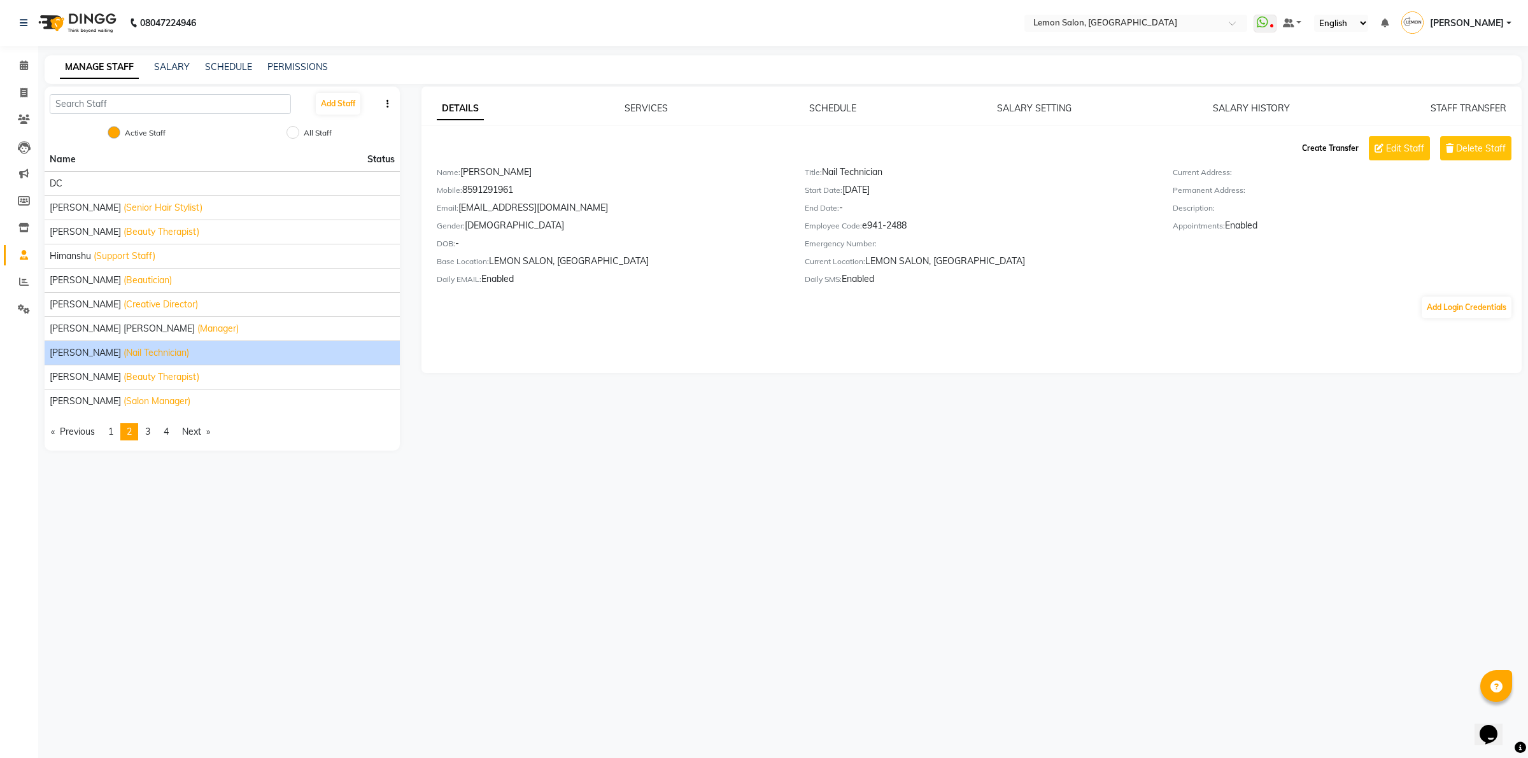
click at [1325, 139] on button "Create Transfer" at bounding box center [1330, 148] width 67 height 22
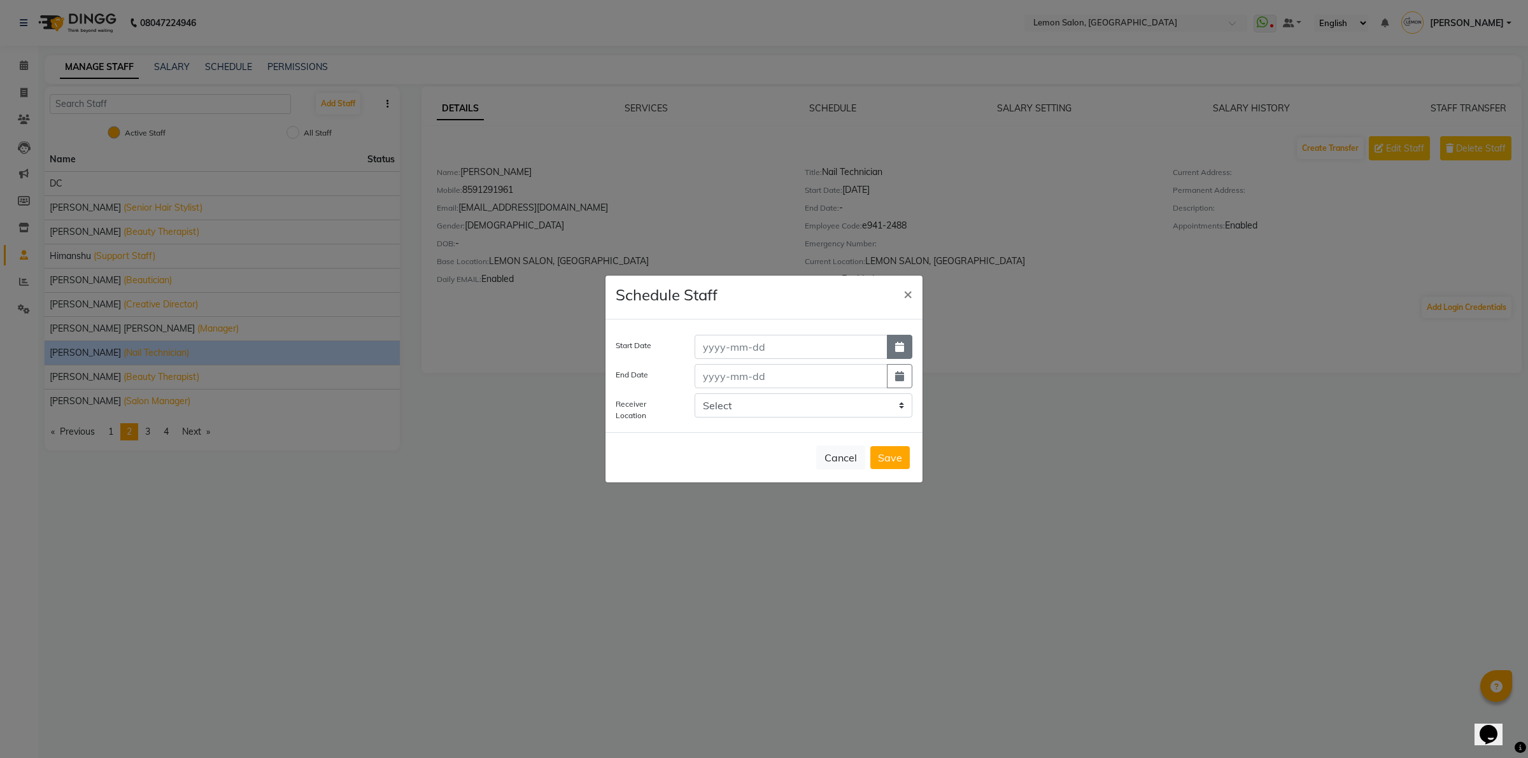
click at [893, 344] on button "button" at bounding box center [899, 347] width 25 height 24
select select "10"
select select "2025"
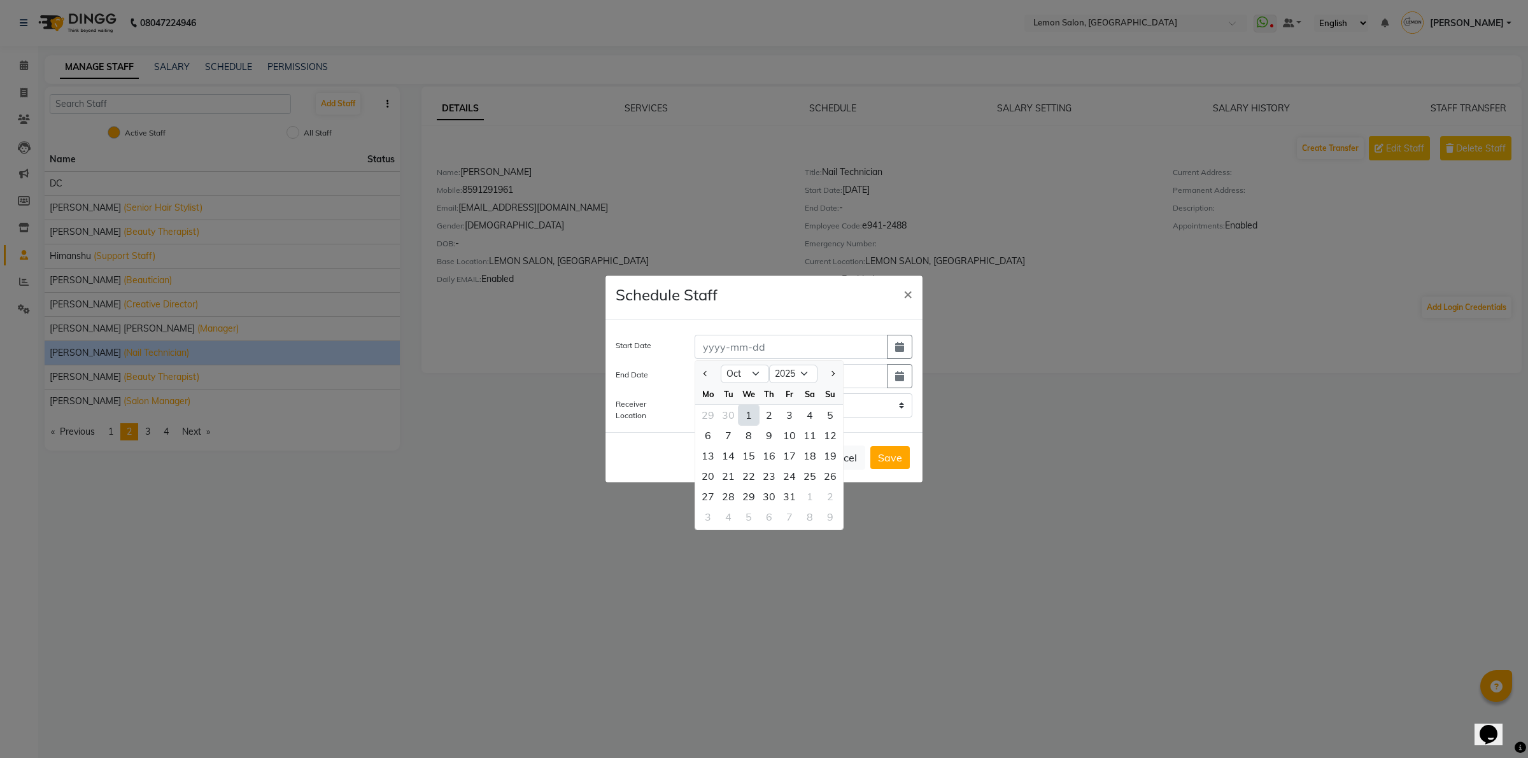
drag, startPoint x: 750, startPoint y: 416, endPoint x: 850, endPoint y: 418, distance: 100.6
click at [756, 416] on div "1" at bounding box center [748, 415] width 20 height 20
type input "01-10-2025"
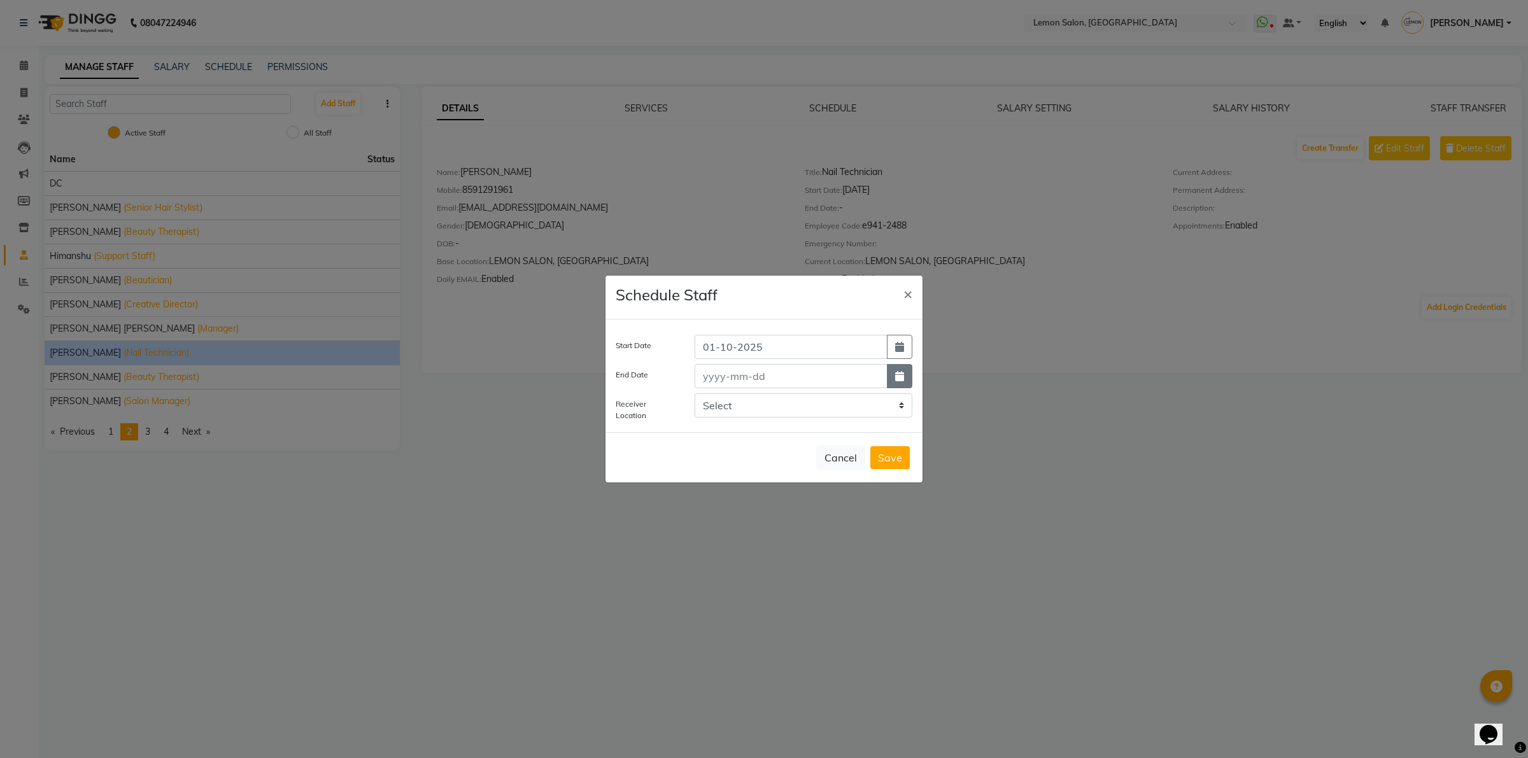
click at [904, 376] on button "button" at bounding box center [899, 376] width 25 height 24
select select "10"
select select "2025"
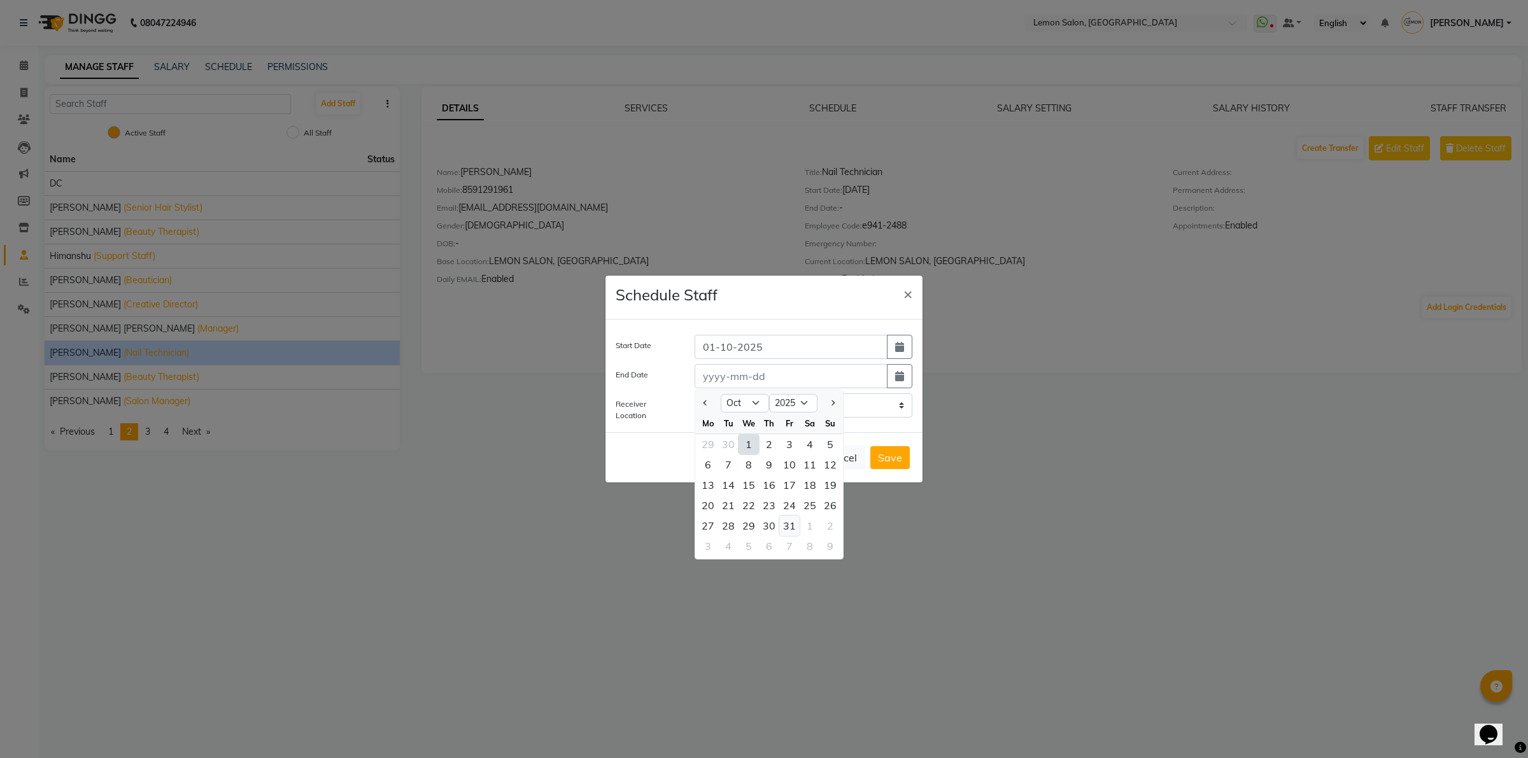
click at [788, 519] on div "31" at bounding box center [789, 526] width 20 height 20
type input "31-10-2025"
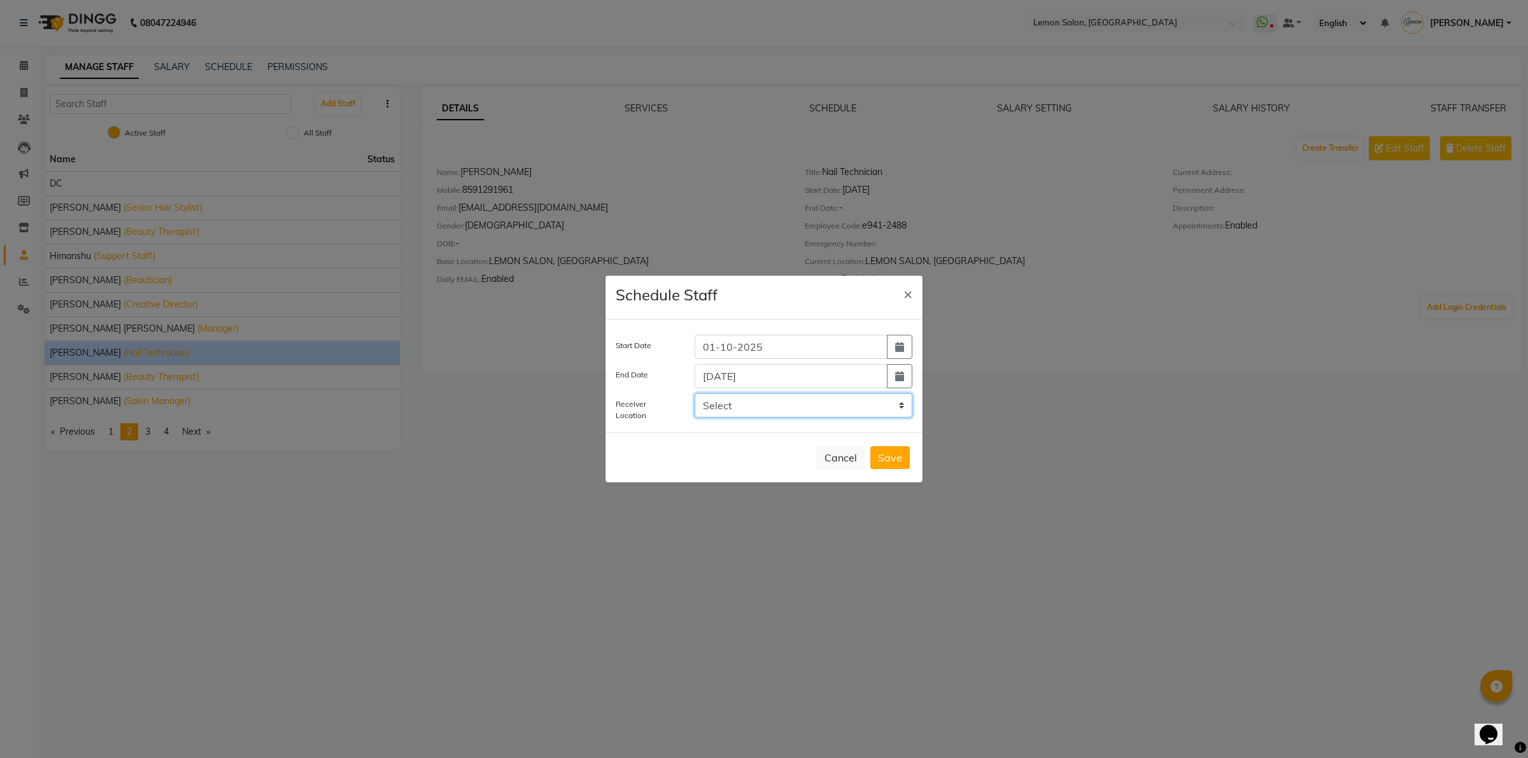
click at [770, 402] on select "Select Lemon Salon, Malad Lemon Salon, Seven Bunglow Lemon Salon, Bandra Lemon …" at bounding box center [803, 405] width 218 height 24
select select "954"
click at [694, 393] on select "Select Lemon Salon, Malad Lemon Salon, Seven Bunglow Lemon Salon, Bandra Lemon …" at bounding box center [803, 405] width 218 height 24
click at [889, 460] on button "Save" at bounding box center [889, 457] width 39 height 23
select select
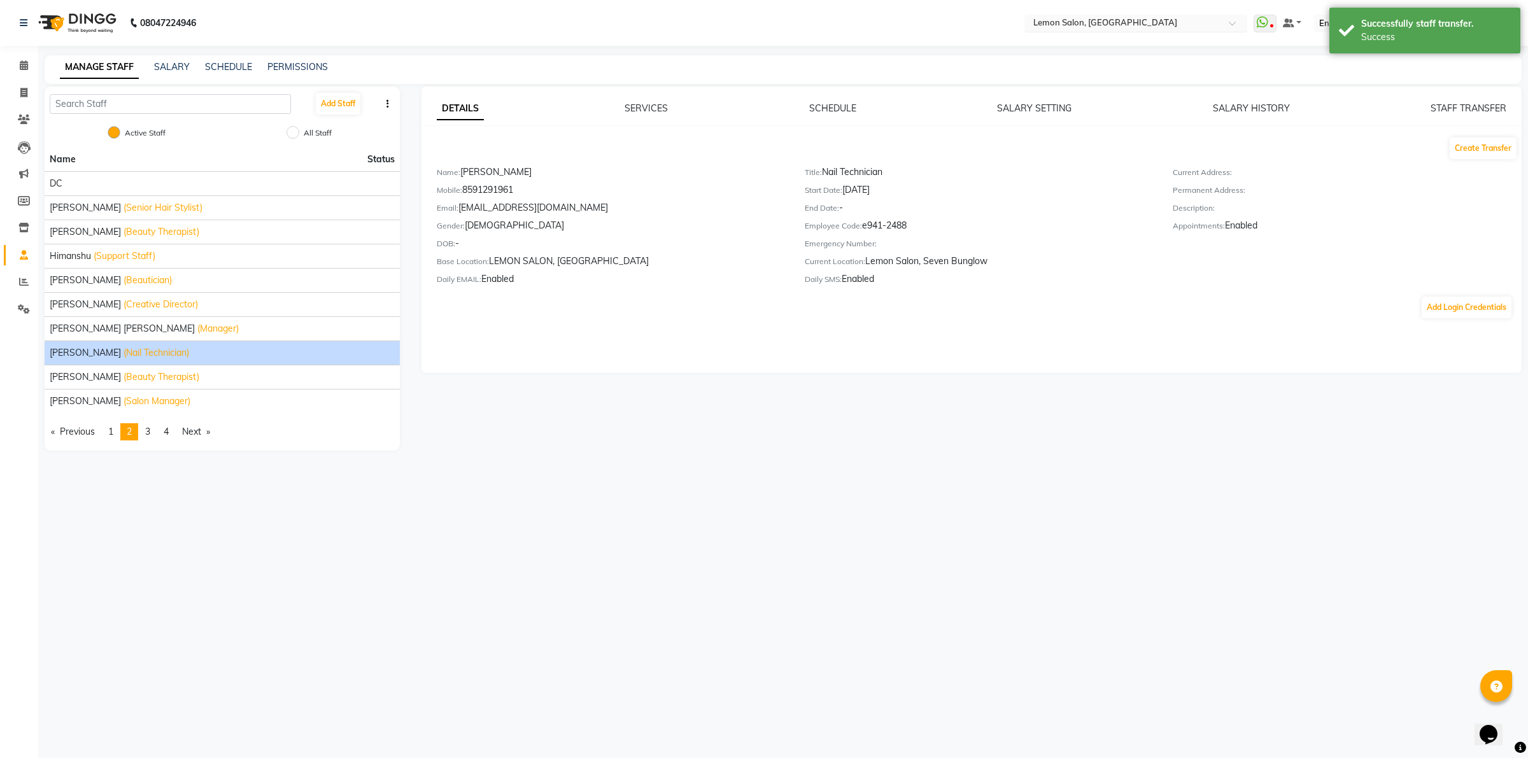
click at [1057, 29] on input "text" at bounding box center [1123, 24] width 185 height 13
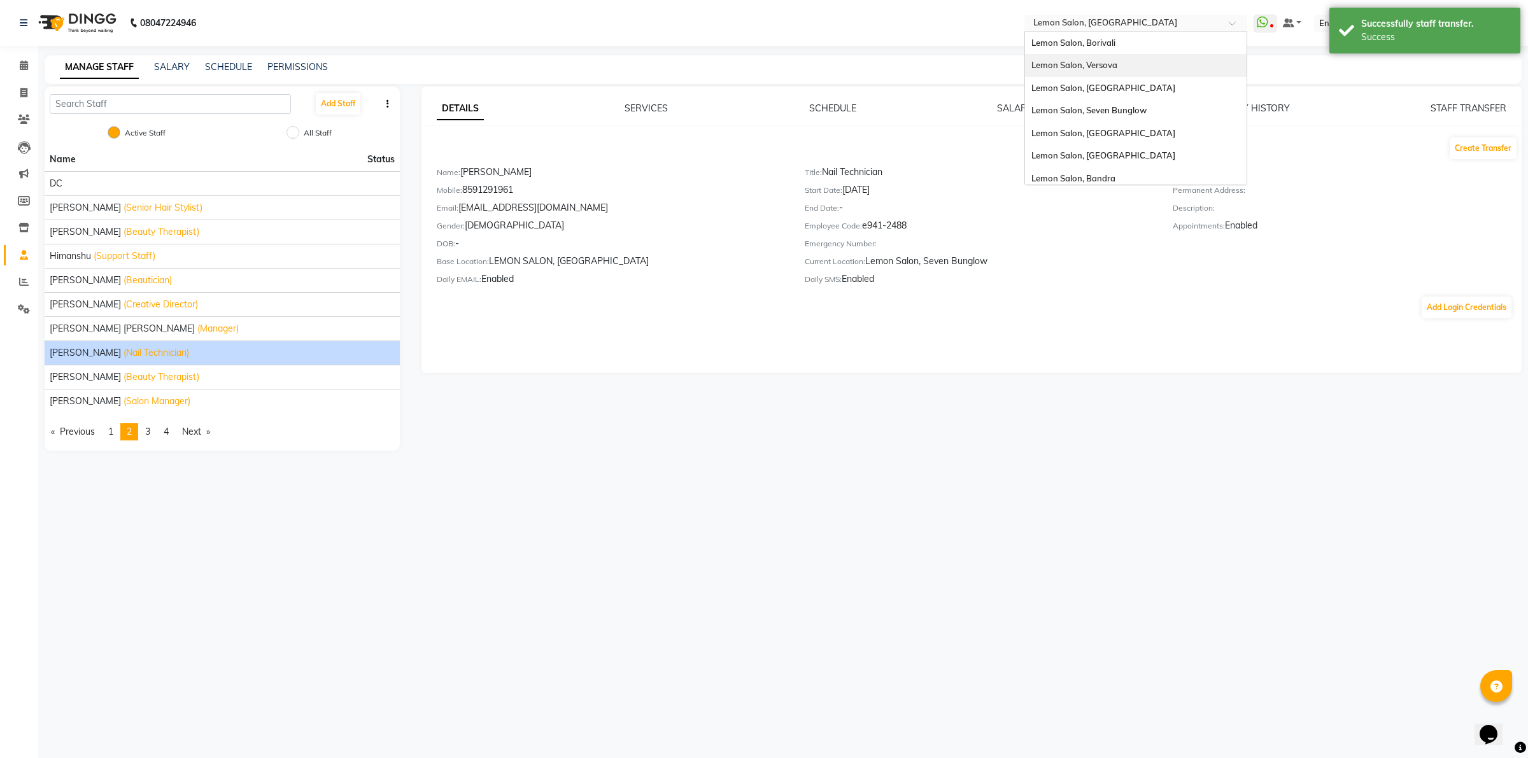
click at [1099, 64] on span "Lemon Salon, Versova" at bounding box center [1074, 65] width 86 height 10
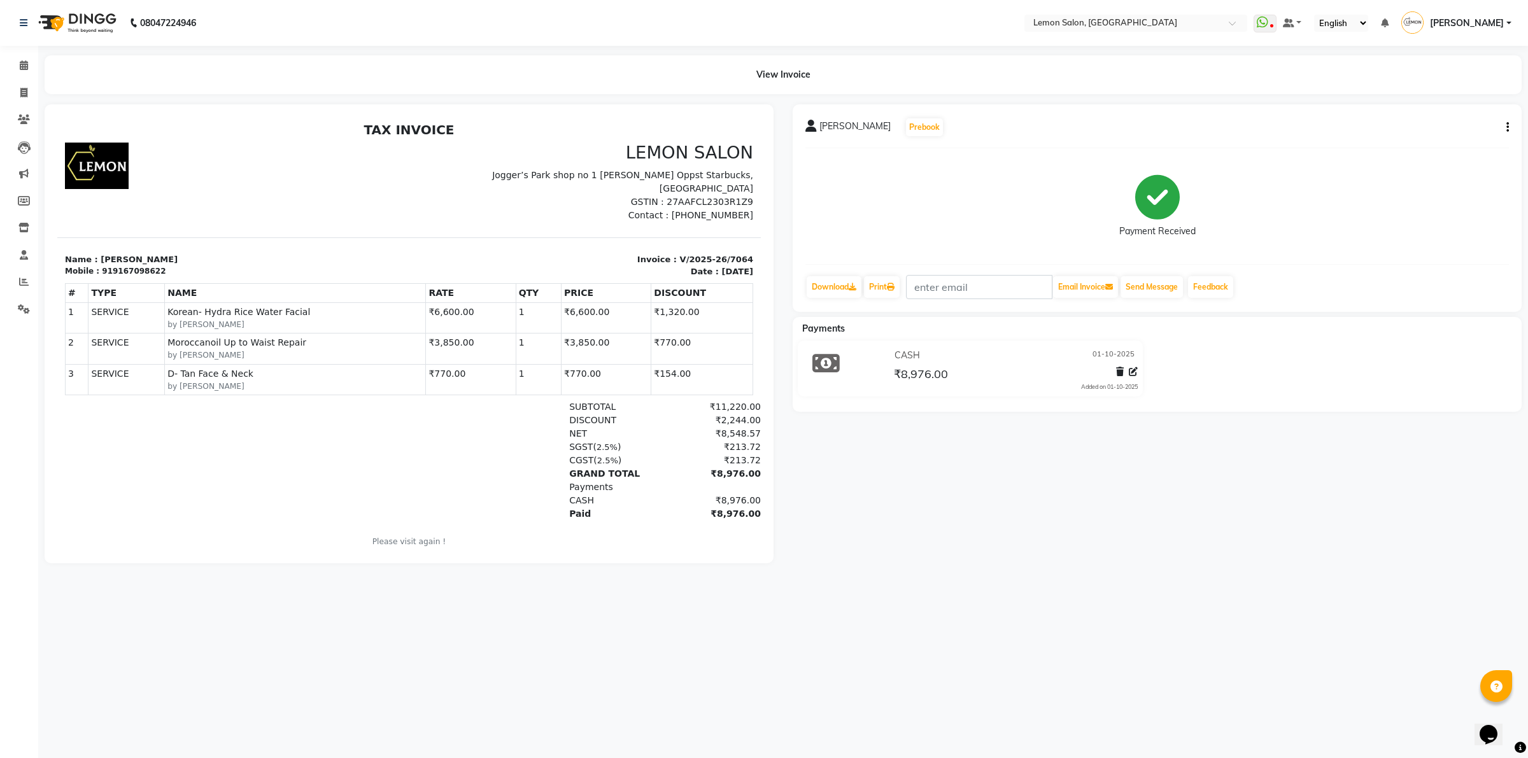
click at [1501, 127] on button "button" at bounding box center [1505, 127] width 8 height 13
click at [1421, 138] on div "Edit Invoice" at bounding box center [1443, 144] width 87 height 16
select select "service"
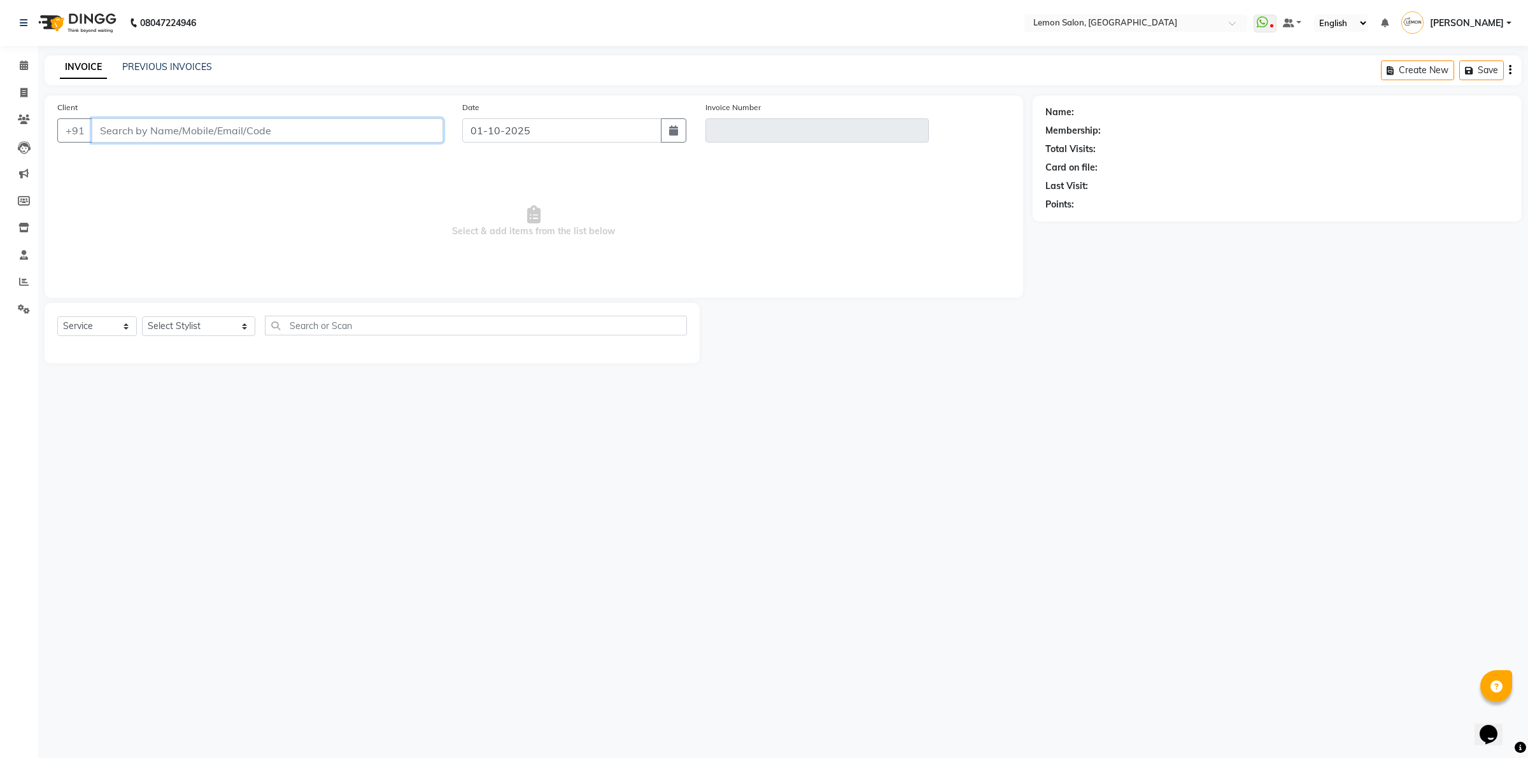
type input "9167098622"
type input "V/2025-26/7064"
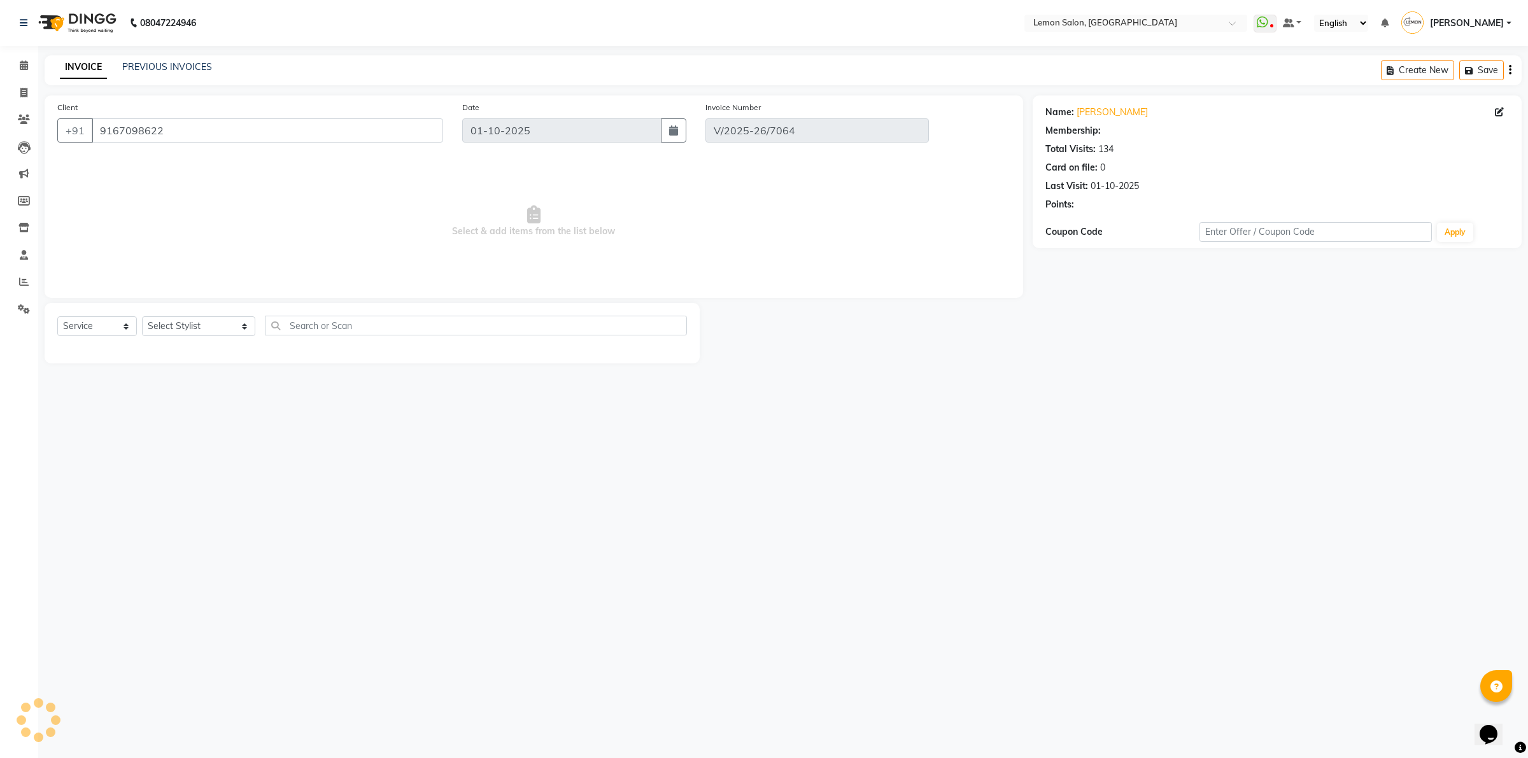
select select "select"
select select "1: Object"
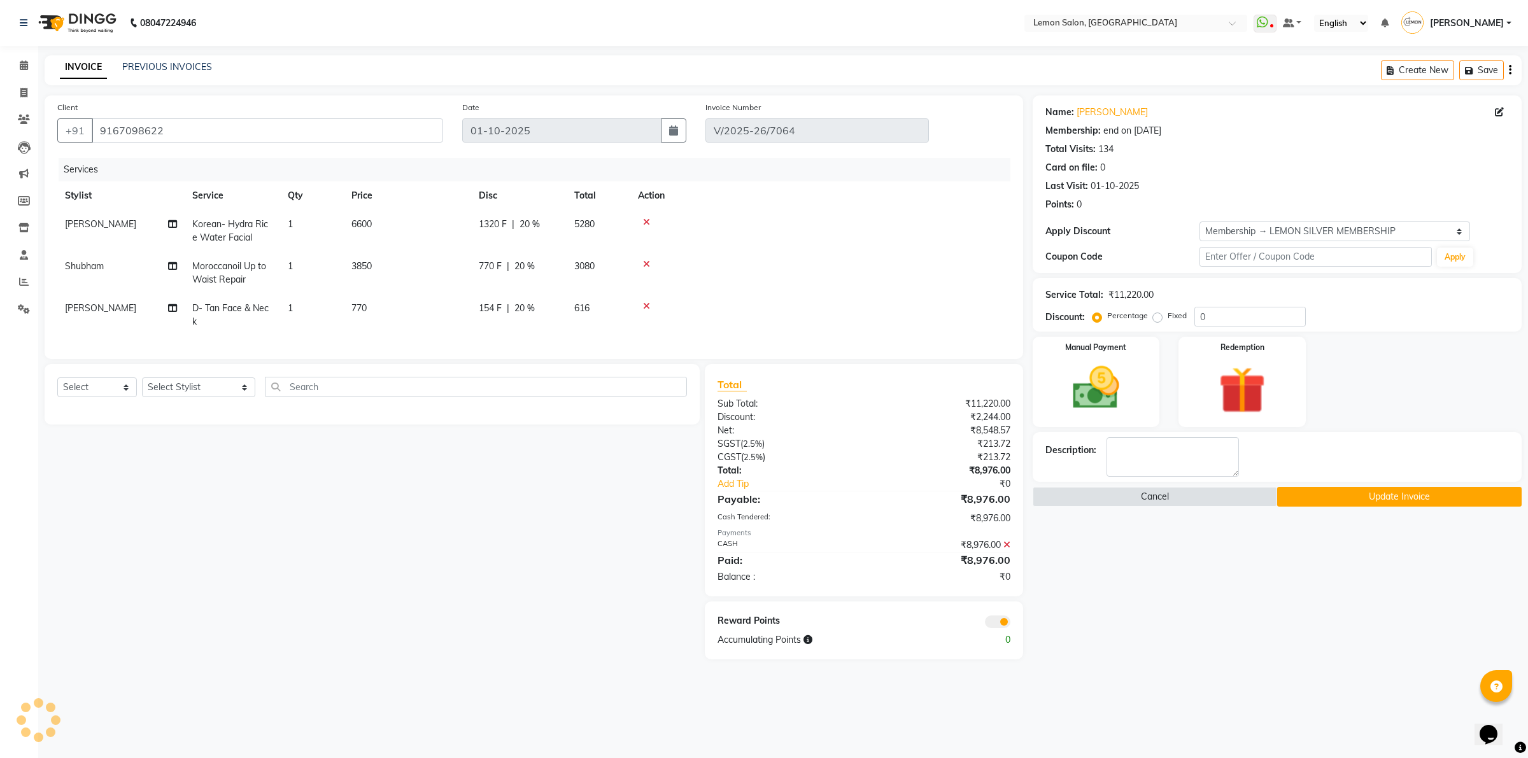
type input "20"
click at [377, 227] on td "6600" at bounding box center [407, 231] width 127 height 42
select select "20630"
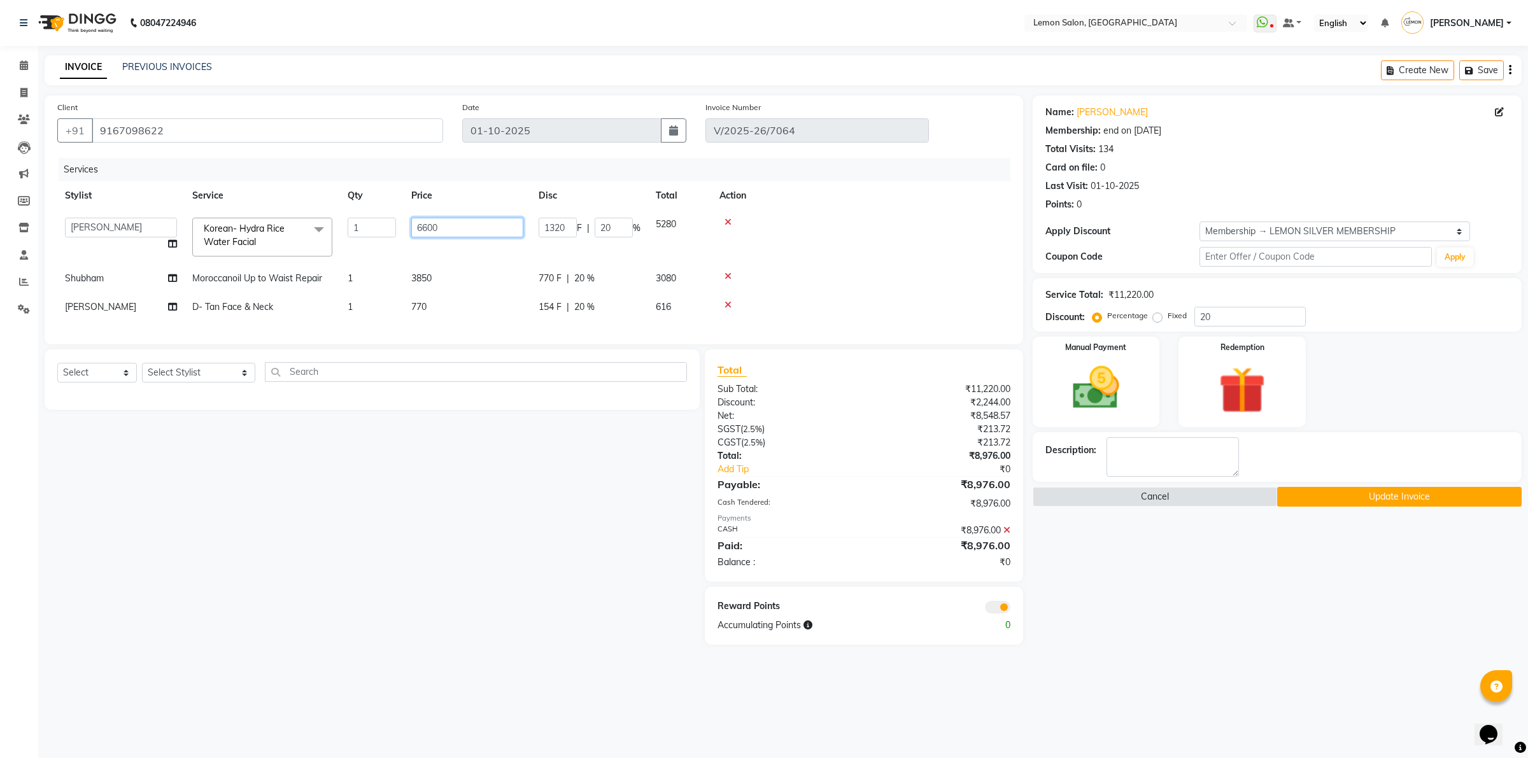
click at [421, 230] on input "6600" at bounding box center [467, 228] width 112 height 20
type input "3300"
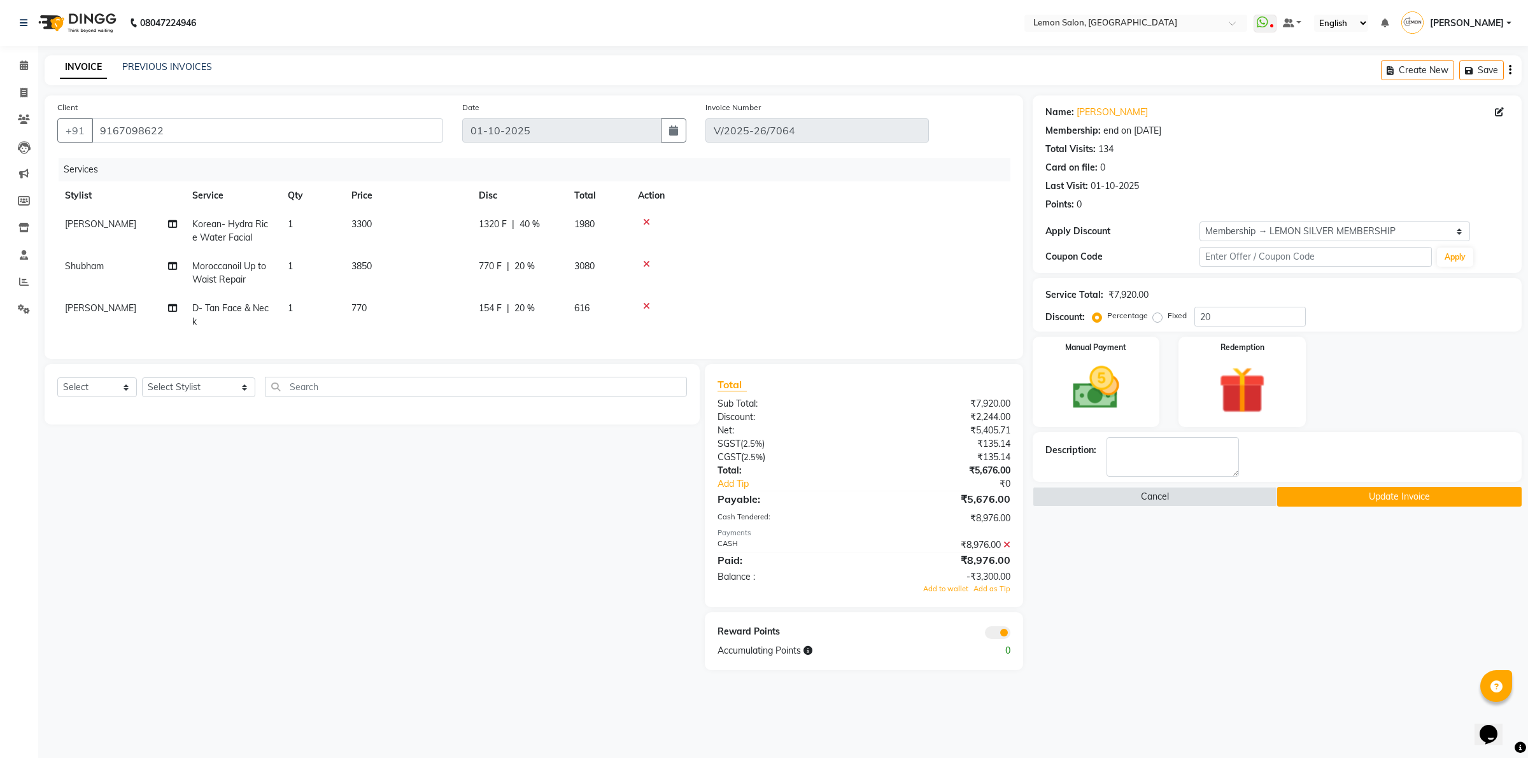
click at [535, 183] on th "Disc" at bounding box center [518, 195] width 95 height 29
click at [1008, 549] on icon at bounding box center [1006, 544] width 7 height 9
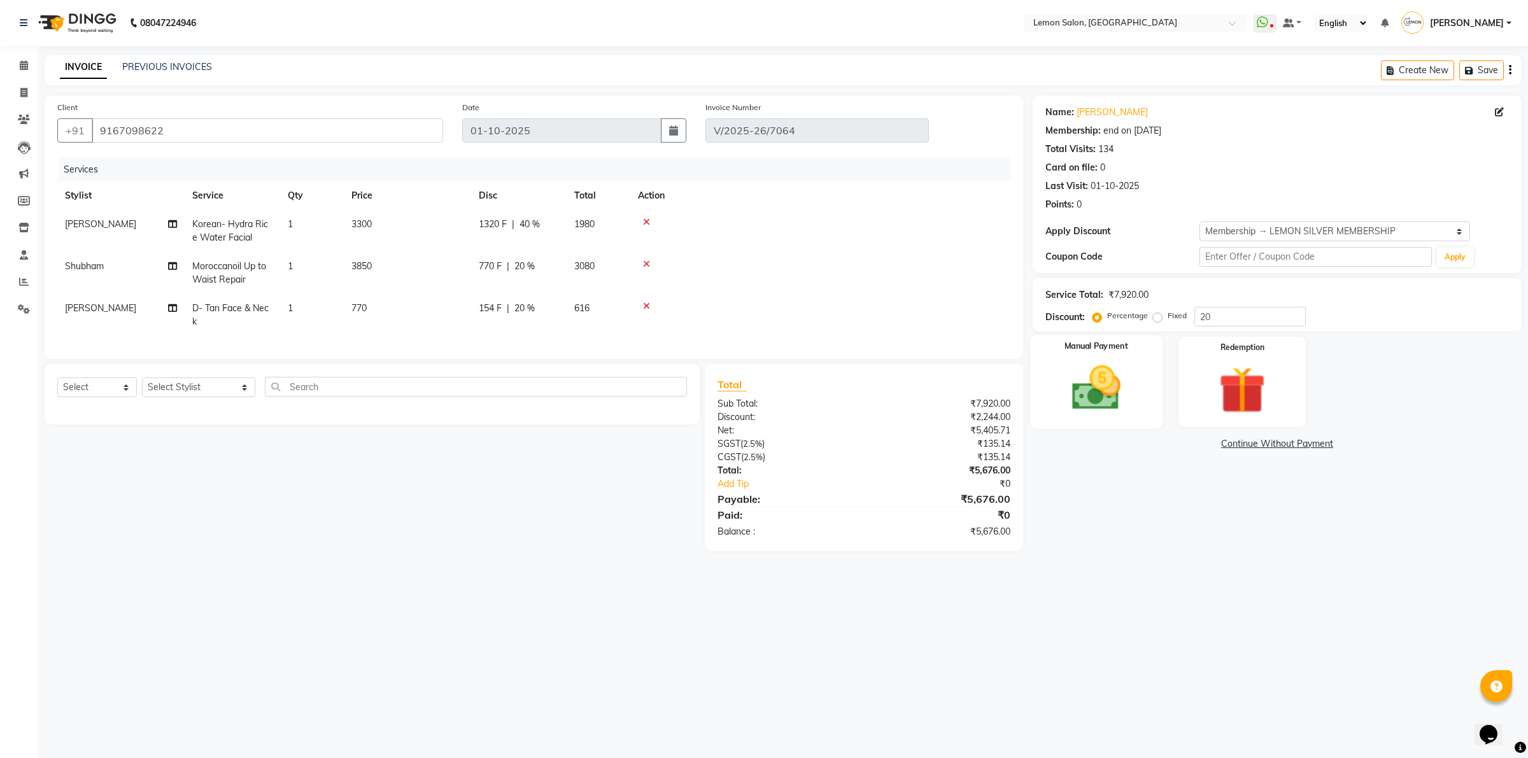
click at [1077, 386] on img at bounding box center [1095, 388] width 79 height 56
click at [496, 225] on span "1320 F" at bounding box center [493, 224] width 28 height 13
select select "20630"
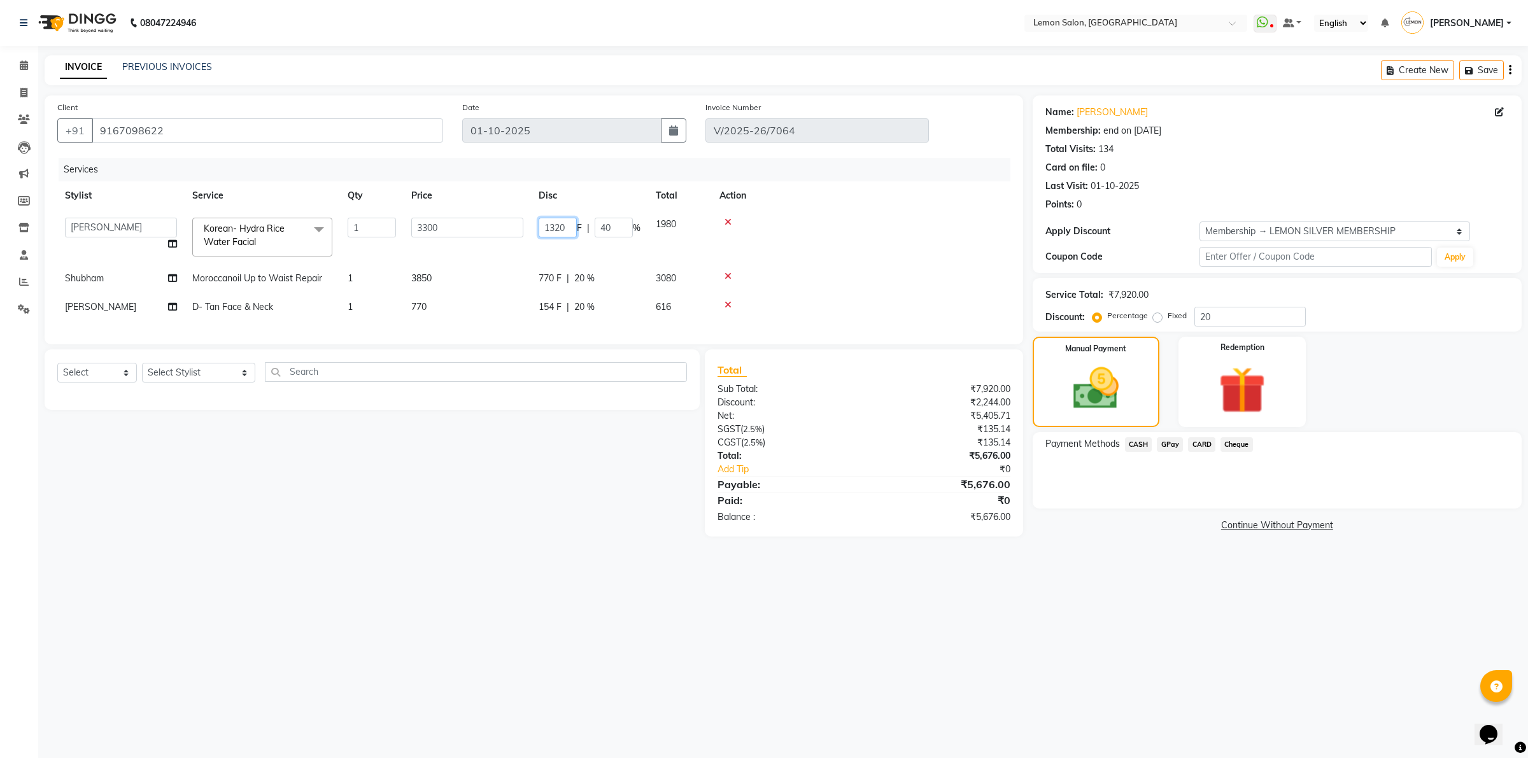
click at [558, 221] on input "1320" at bounding box center [558, 228] width 38 height 20
type input ".3"
type input "3300"
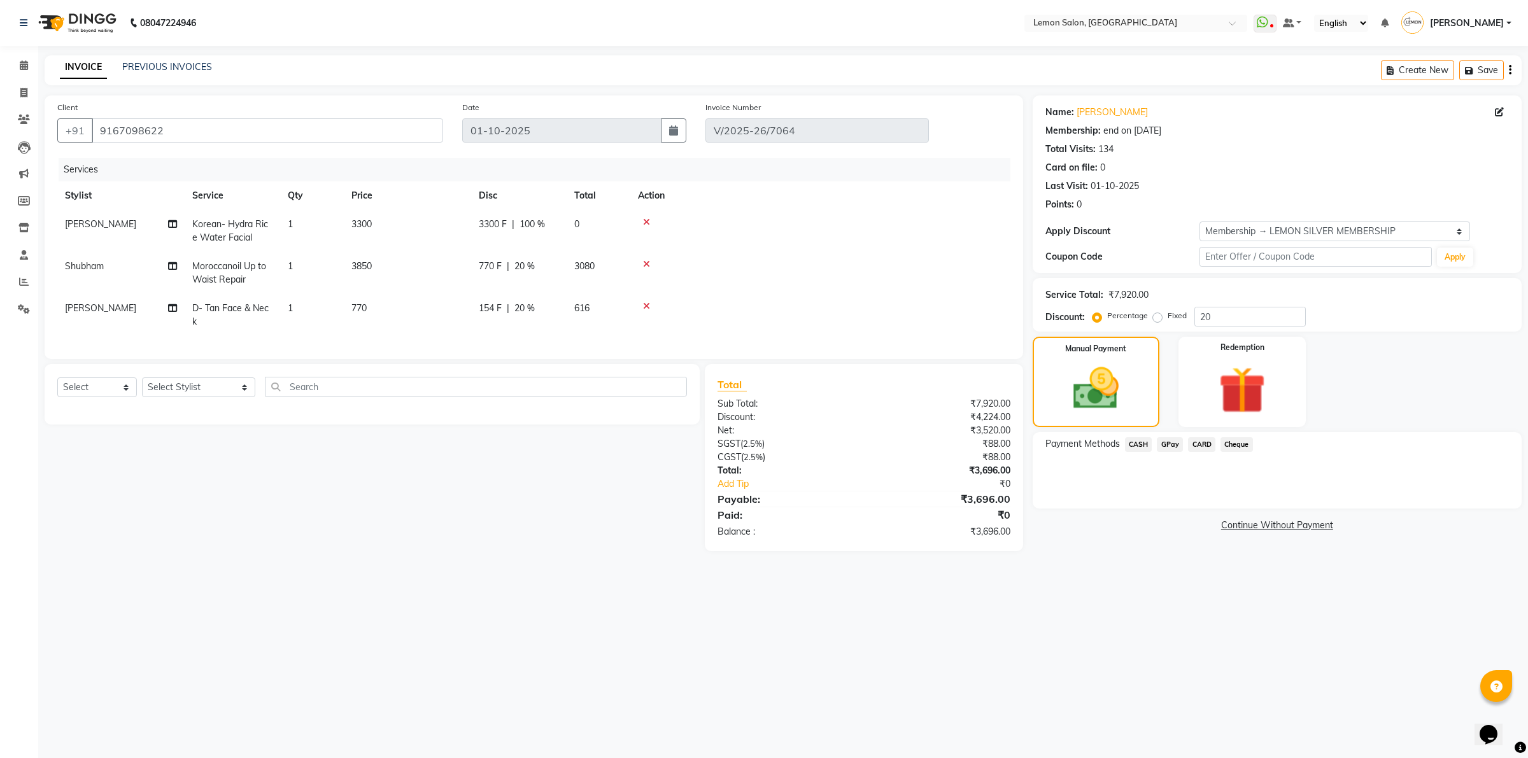
click at [486, 229] on span "3300 F" at bounding box center [493, 224] width 28 height 13
select select "20630"
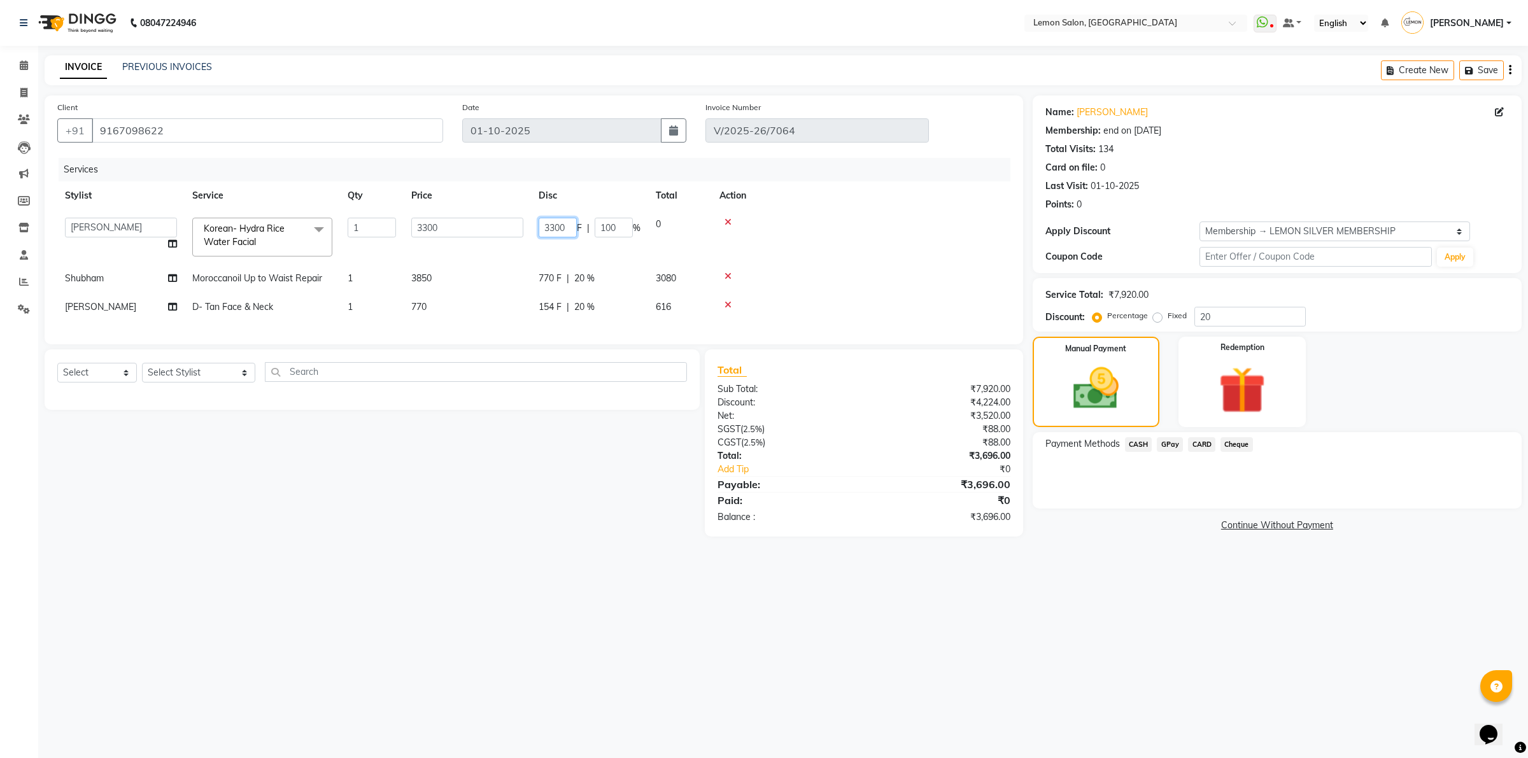
click at [555, 227] on input "3300" at bounding box center [558, 228] width 38 height 20
click at [579, 500] on div "Select Service Product Membership Package Voucher Prepaid Gift Card Select Styl…" at bounding box center [367, 442] width 665 height 187
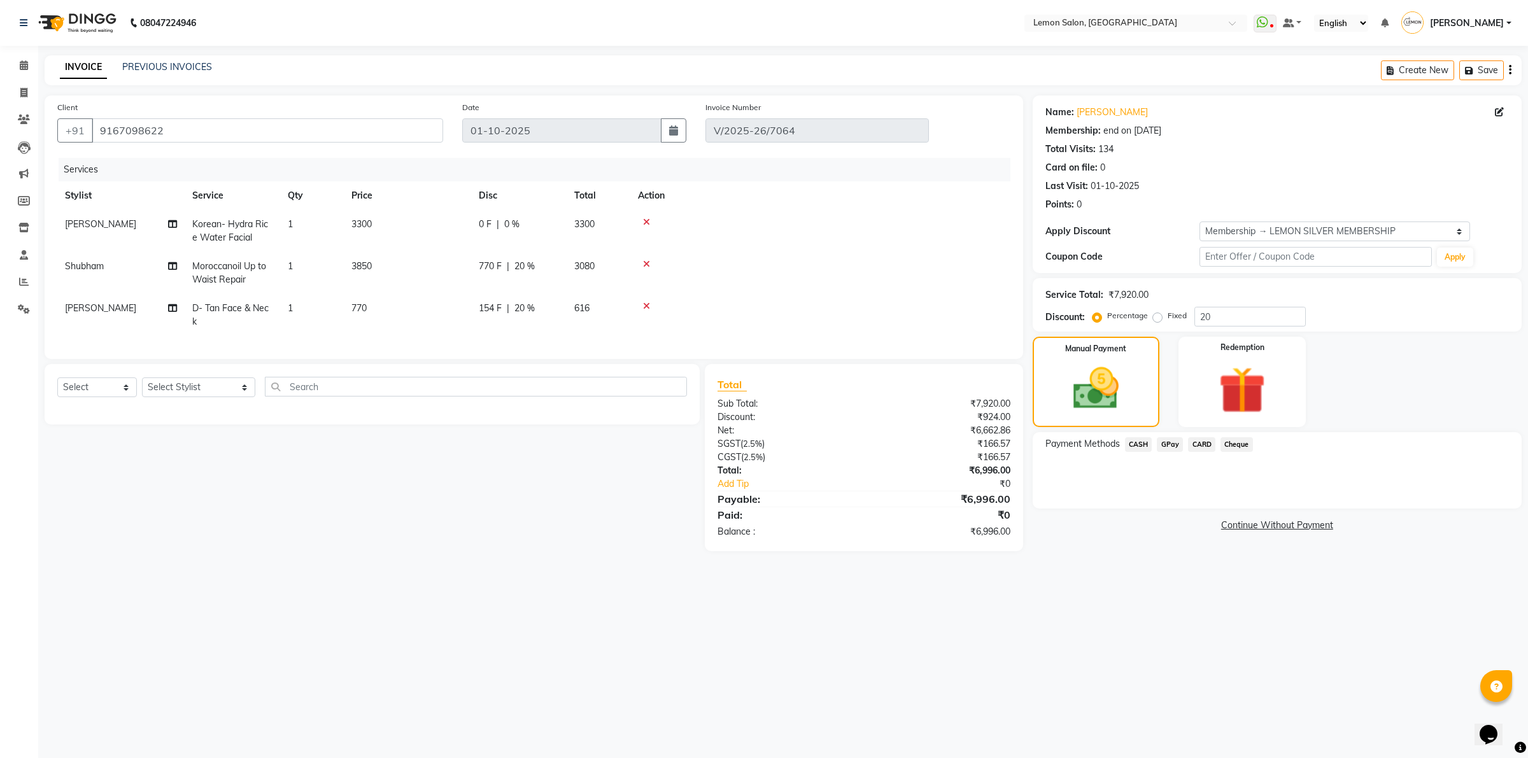
click at [1141, 444] on span "CASH" at bounding box center [1138, 444] width 27 height 15
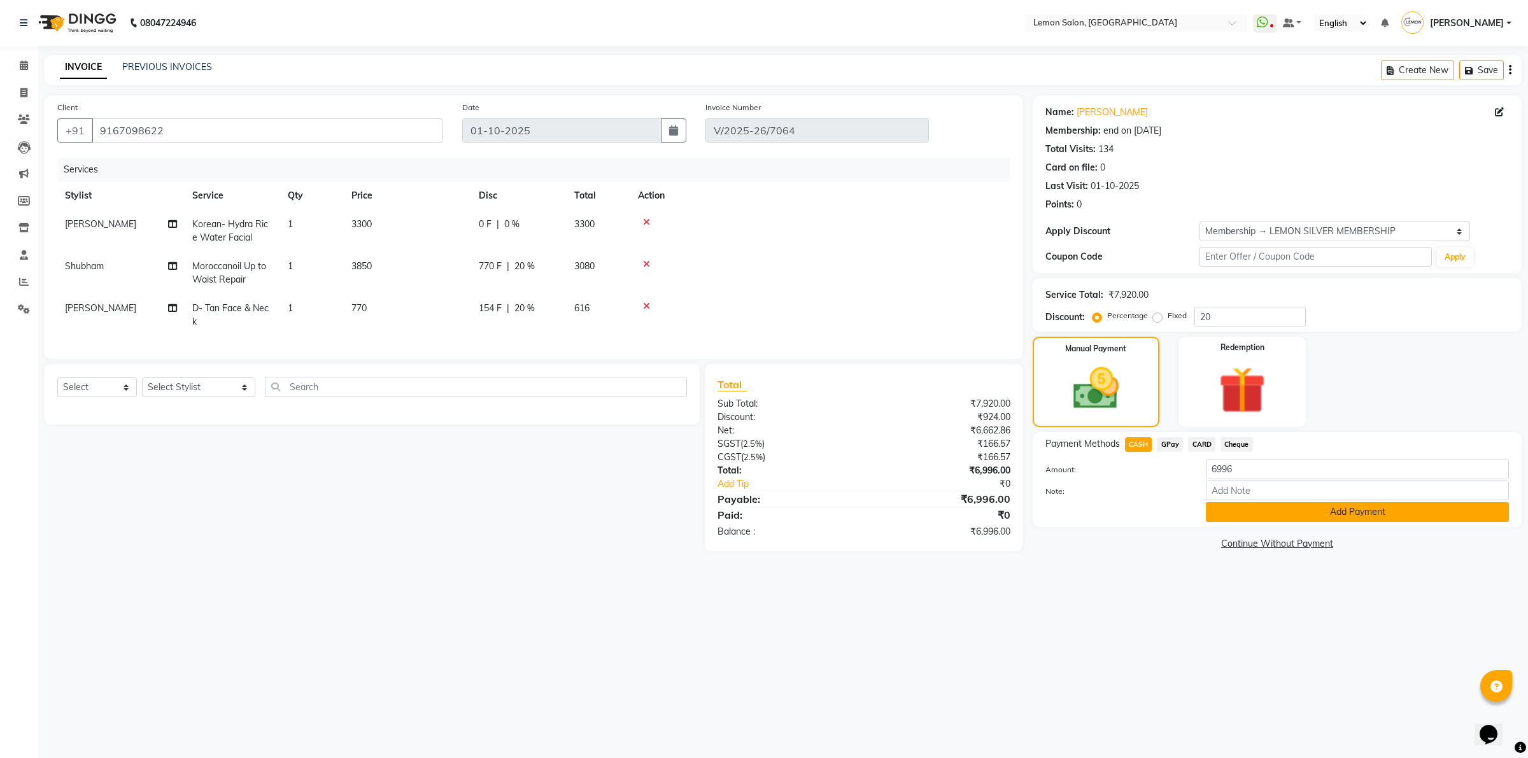
click at [1233, 512] on button "Add Payment" at bounding box center [1357, 512] width 303 height 20
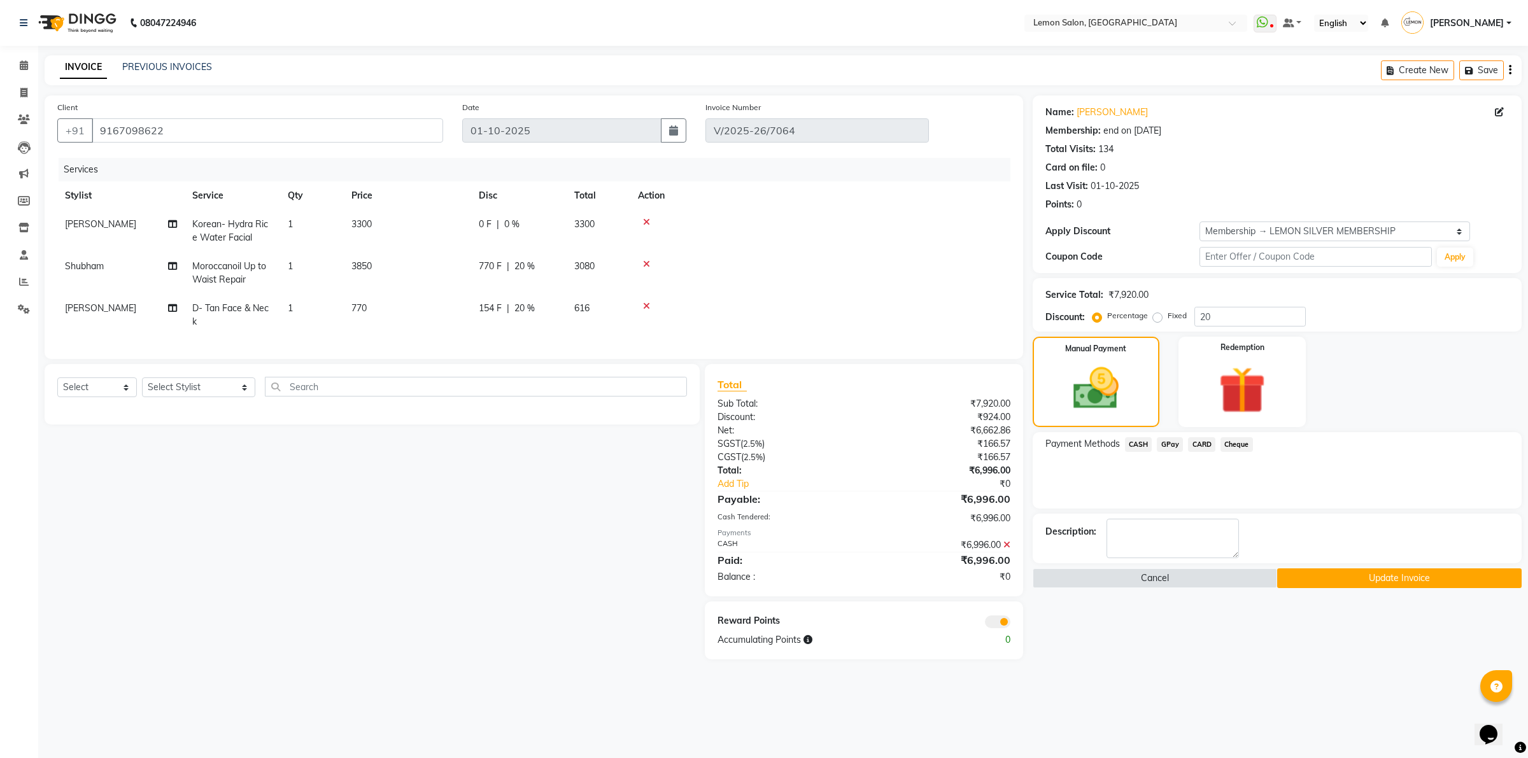
click at [1302, 581] on button "Update Invoice" at bounding box center [1399, 578] width 244 height 20
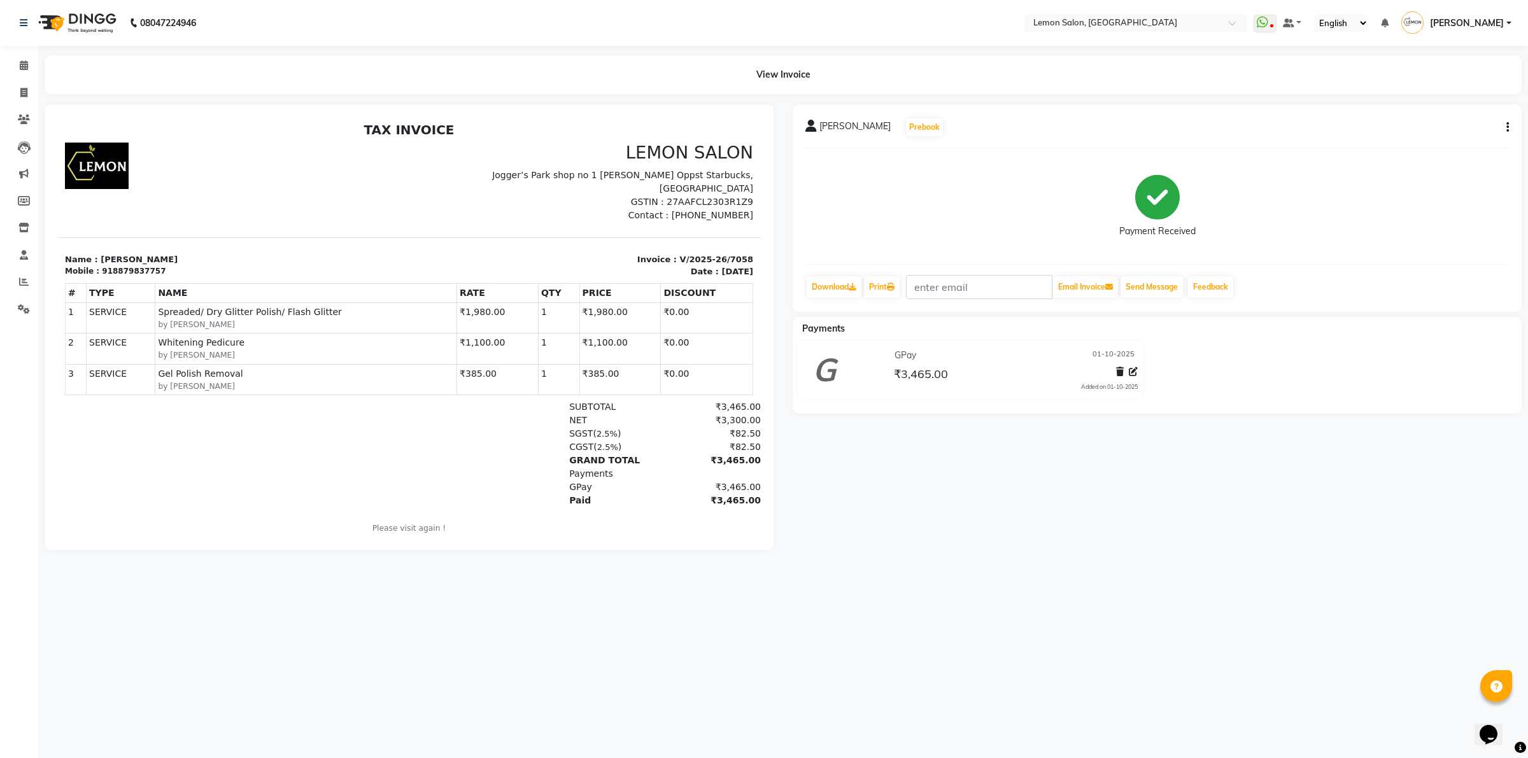
click at [1506, 127] on icon "button" at bounding box center [1507, 127] width 3 height 1
click at [1423, 138] on div "Edit Invoice" at bounding box center [1443, 144] width 87 height 16
select select "service"
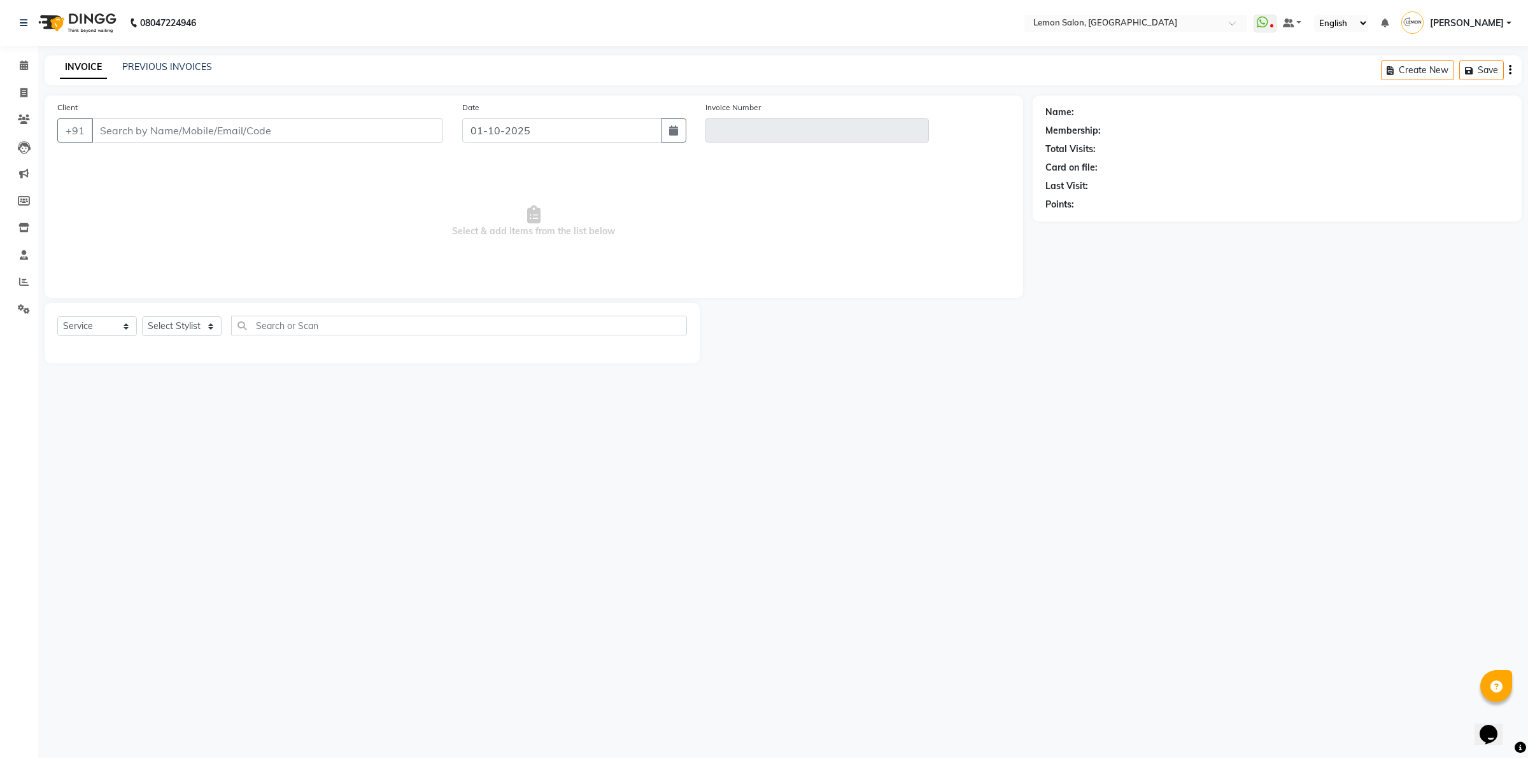
type input "8879837757"
type input "V/2025-26/7058"
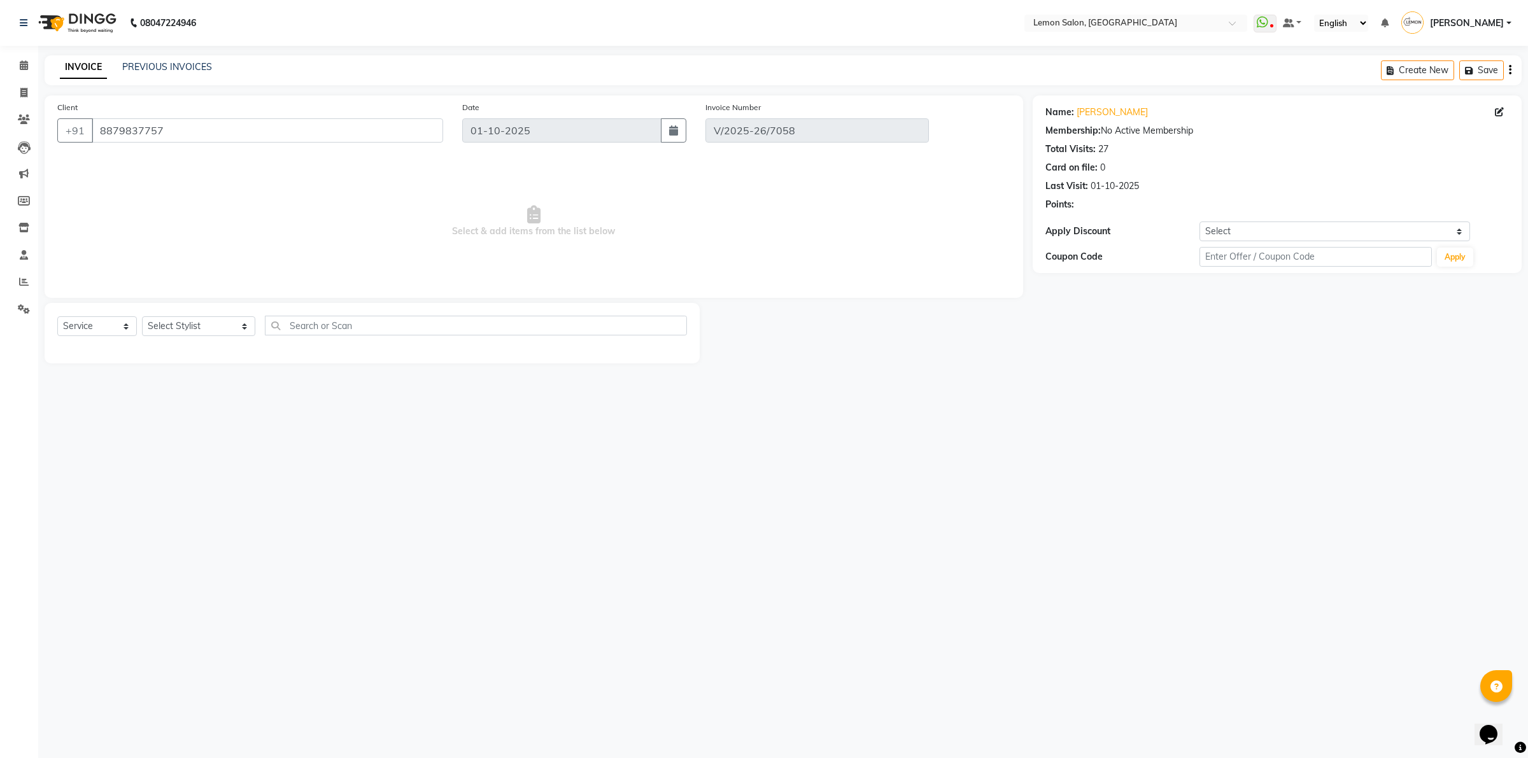
select select "select"
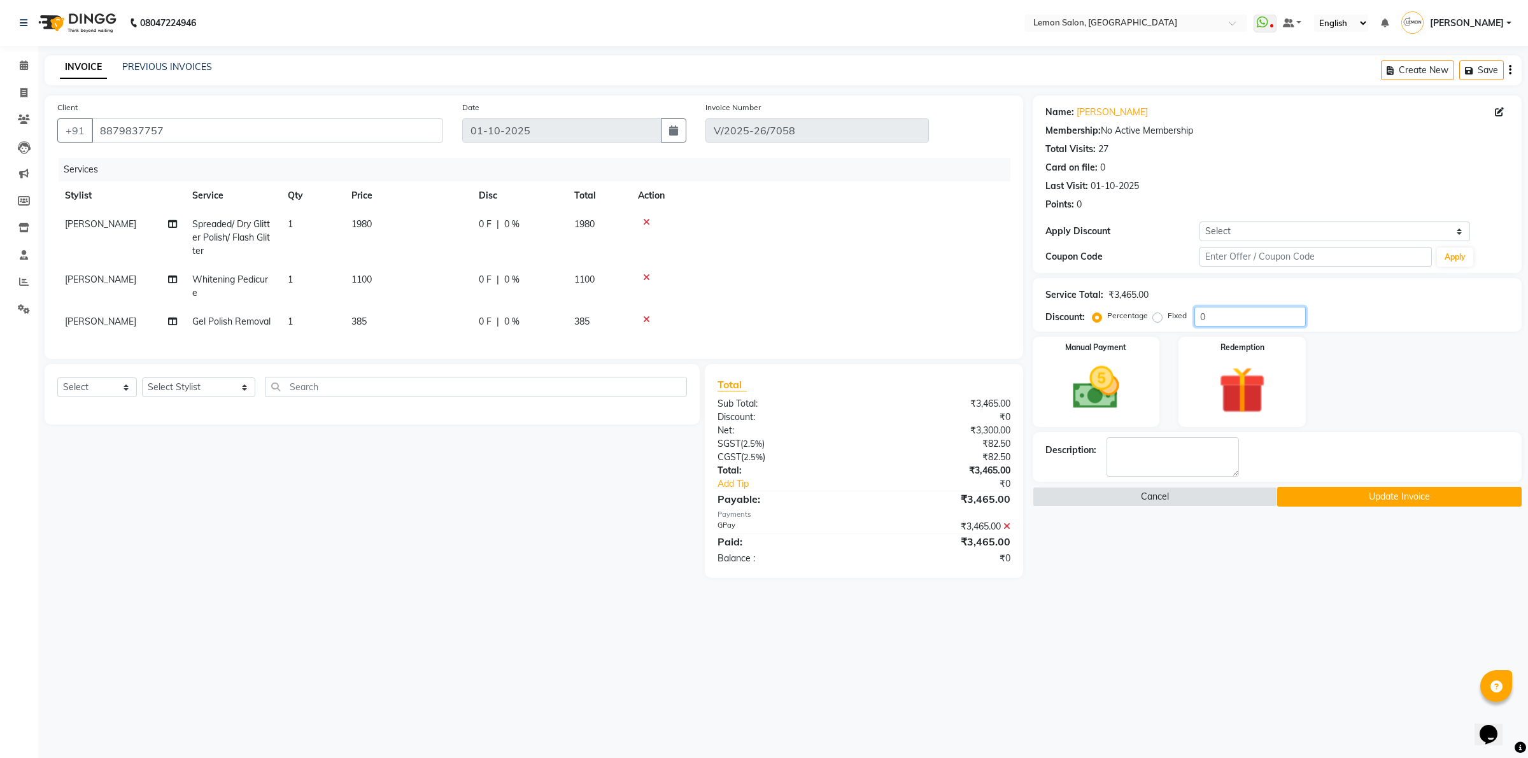
click at [1248, 311] on input "0" at bounding box center [1249, 317] width 111 height 20
click at [1246, 313] on input "0" at bounding box center [1249, 317] width 111 height 20
type input "30"
click at [500, 274] on span "330 F" at bounding box center [490, 279] width 23 height 13
select select "7468"
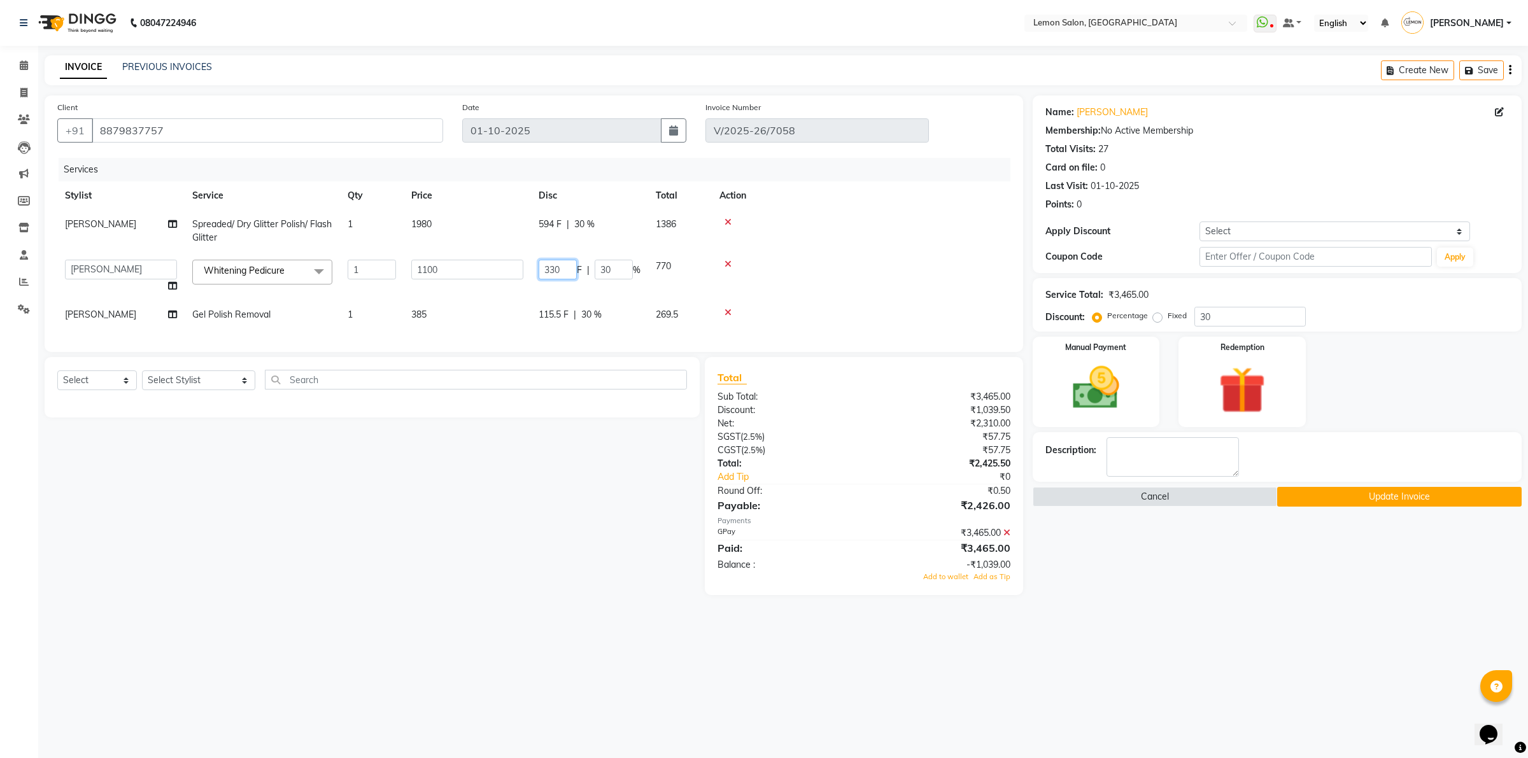
click at [555, 271] on input "330" at bounding box center [558, 270] width 38 height 20
click at [584, 493] on div "Select Service Product Membership Package Voucher Prepaid Gift Card Select Styl…" at bounding box center [367, 476] width 665 height 238
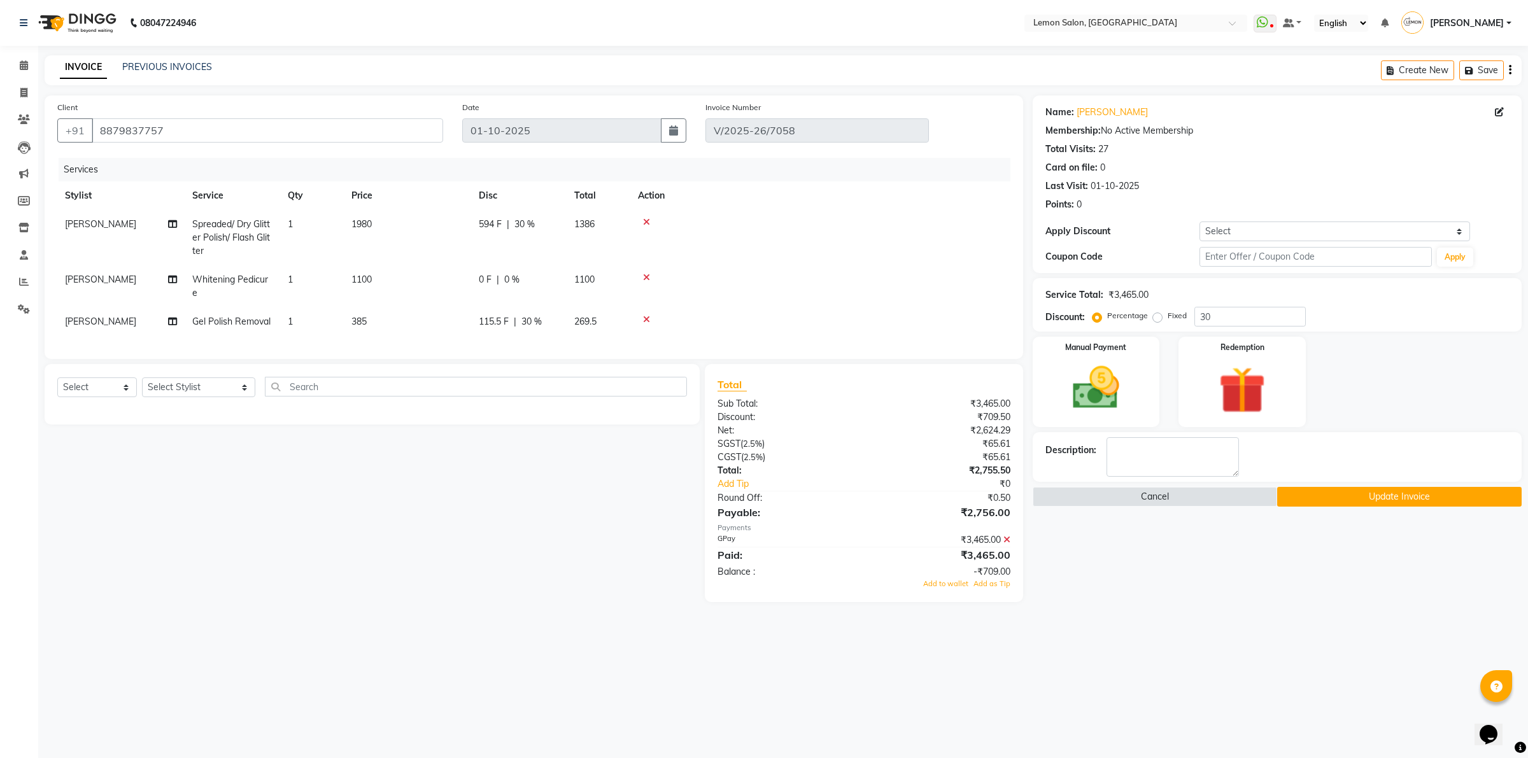
click at [1006, 544] on icon at bounding box center [1006, 539] width 7 height 9
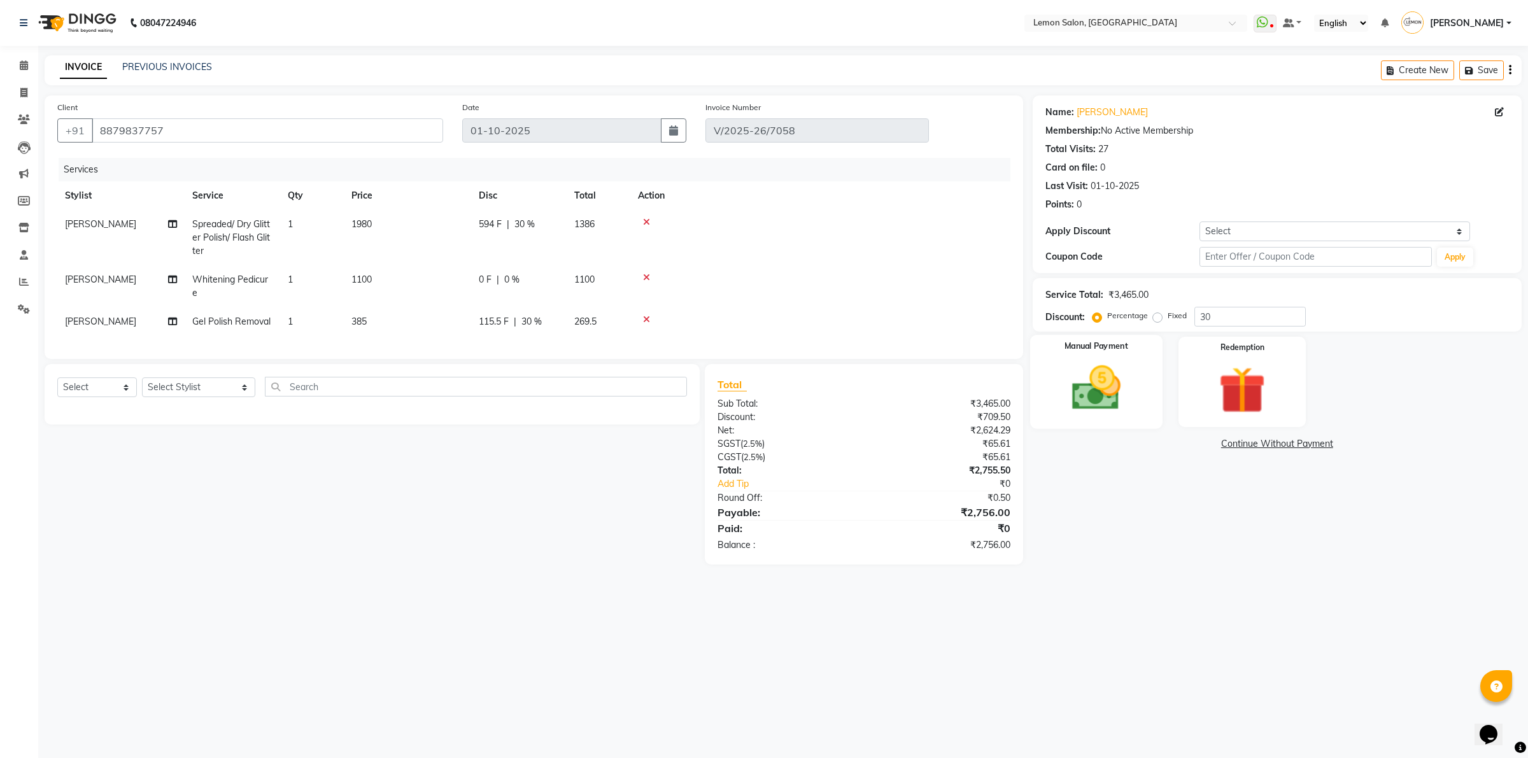
click at [1118, 380] on img at bounding box center [1095, 388] width 79 height 56
drag, startPoint x: 1158, startPoint y: 438, endPoint x: 1181, endPoint y: 455, distance: 28.6
click at [1162, 442] on span "GPay" at bounding box center [1170, 444] width 26 height 15
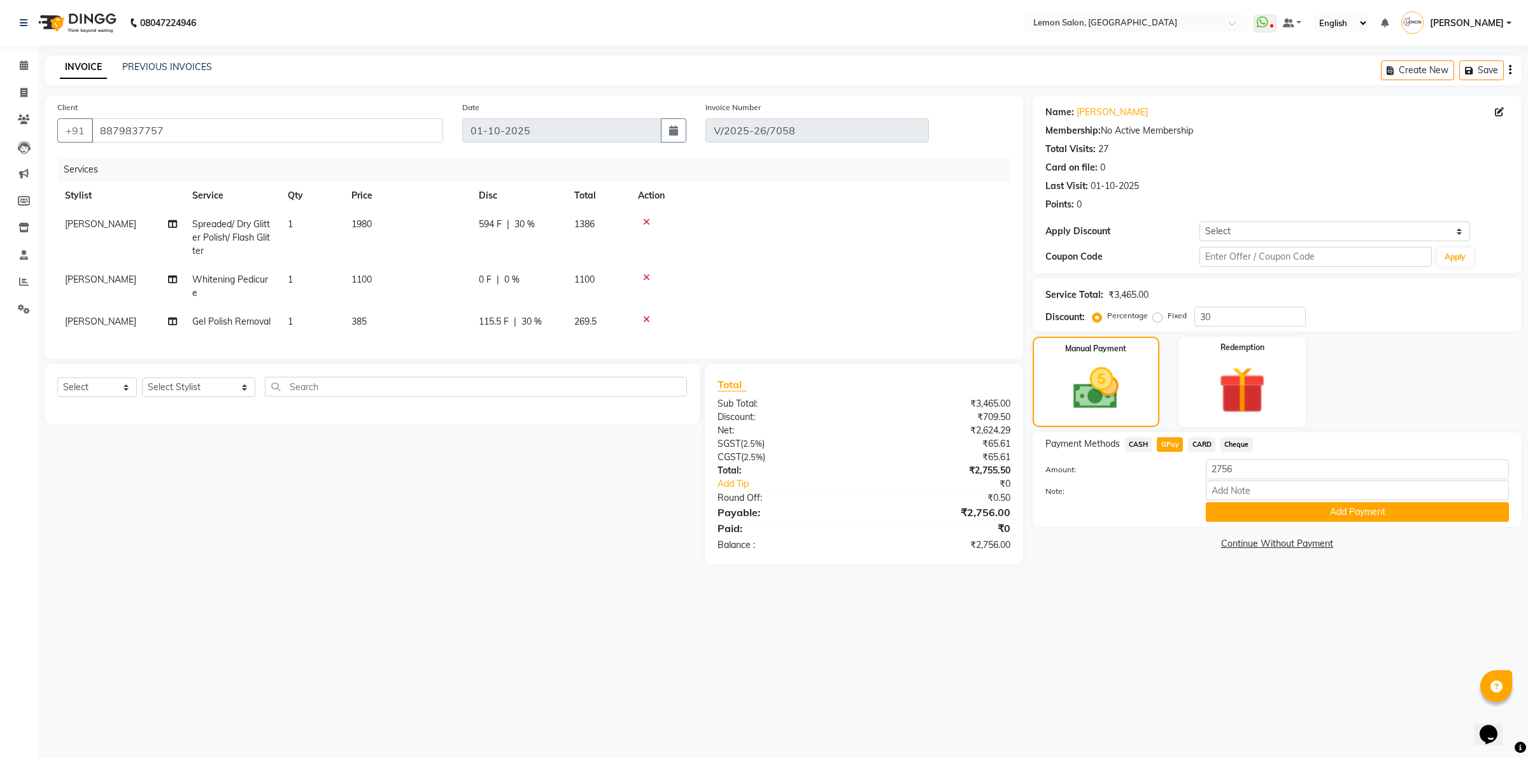
click at [1224, 512] on button "Add Payment" at bounding box center [1357, 512] width 303 height 20
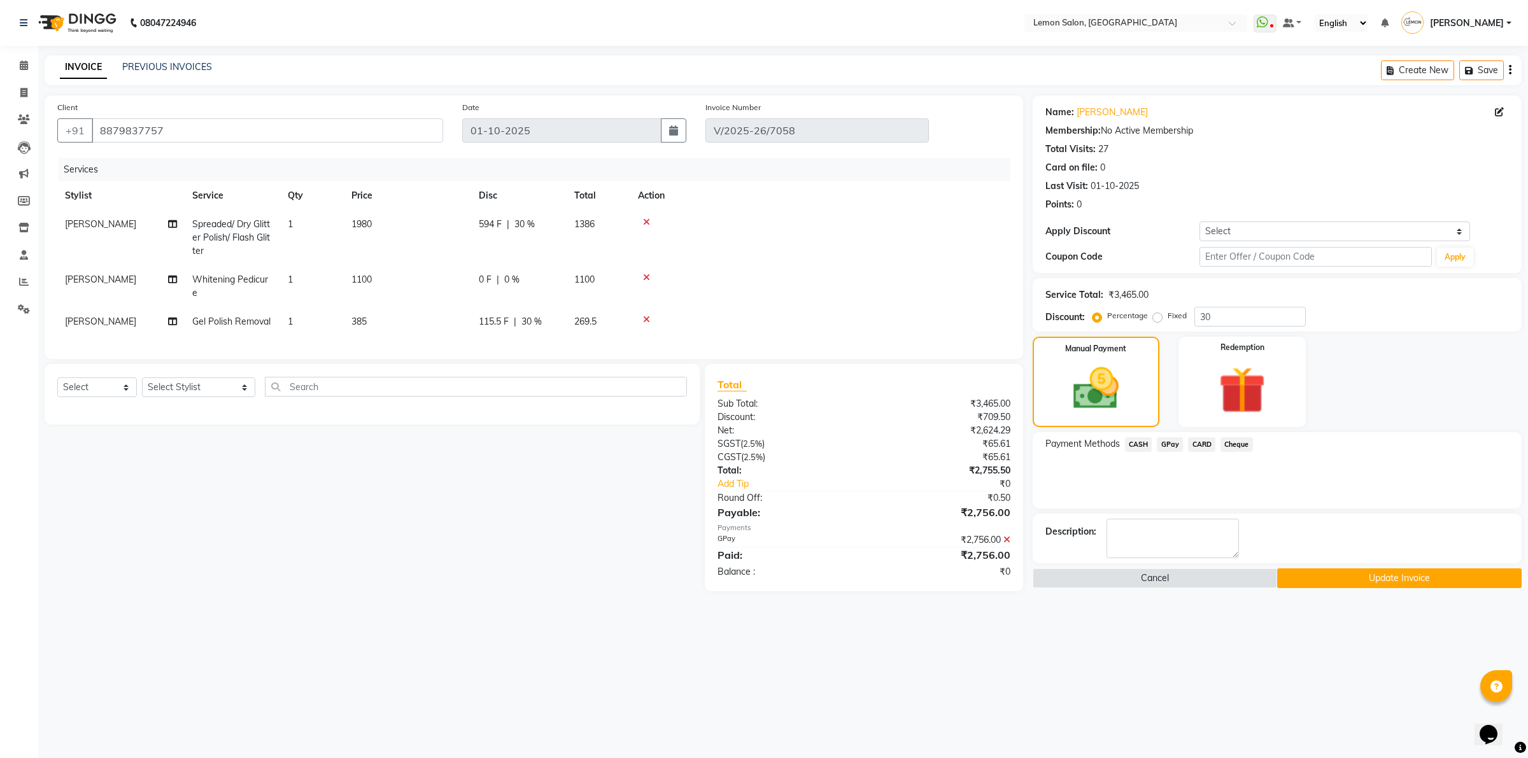
click at [1300, 576] on button "Update Invoice" at bounding box center [1399, 578] width 244 height 20
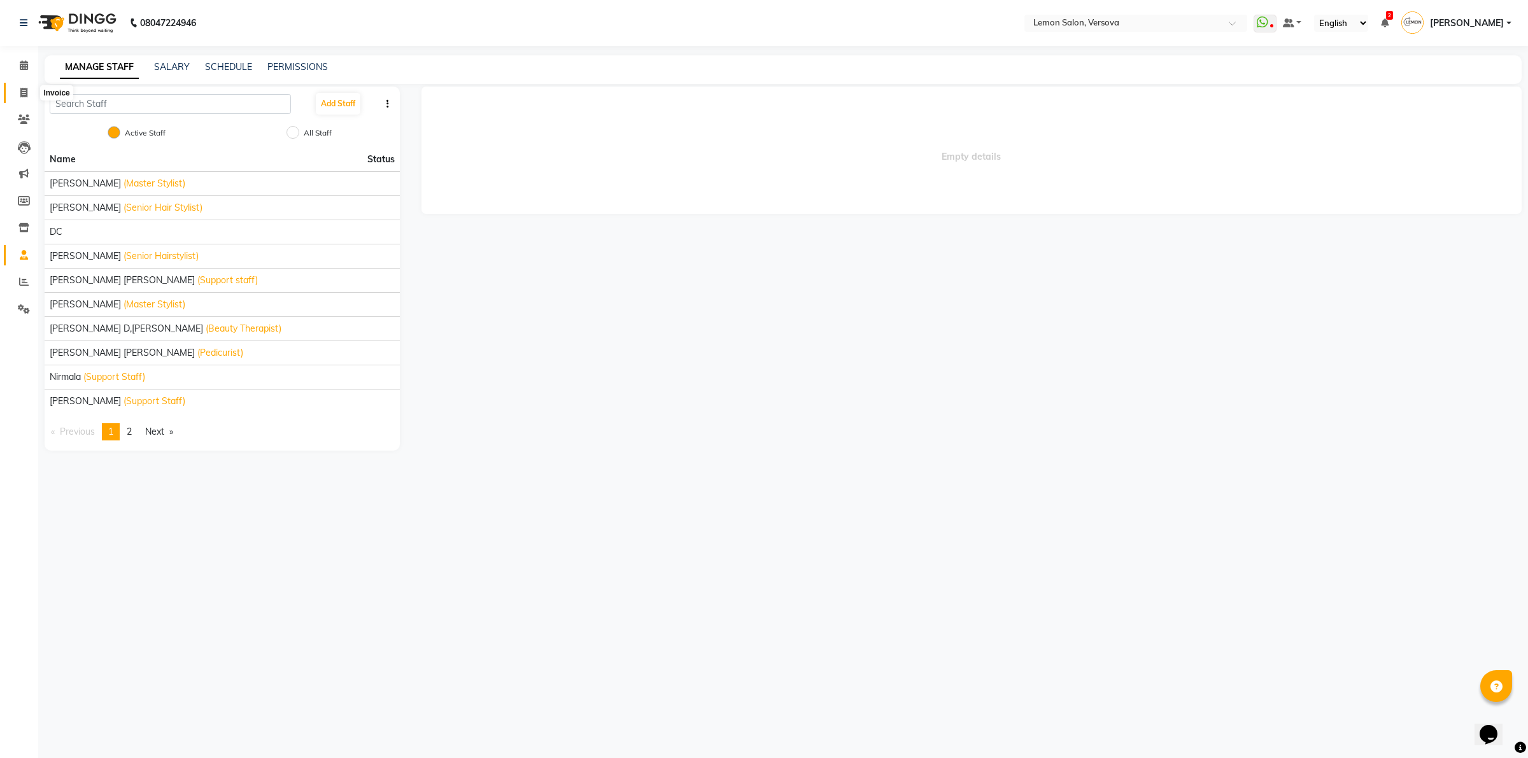
click at [18, 90] on span at bounding box center [24, 93] width 22 height 15
select select "564"
select select "service"
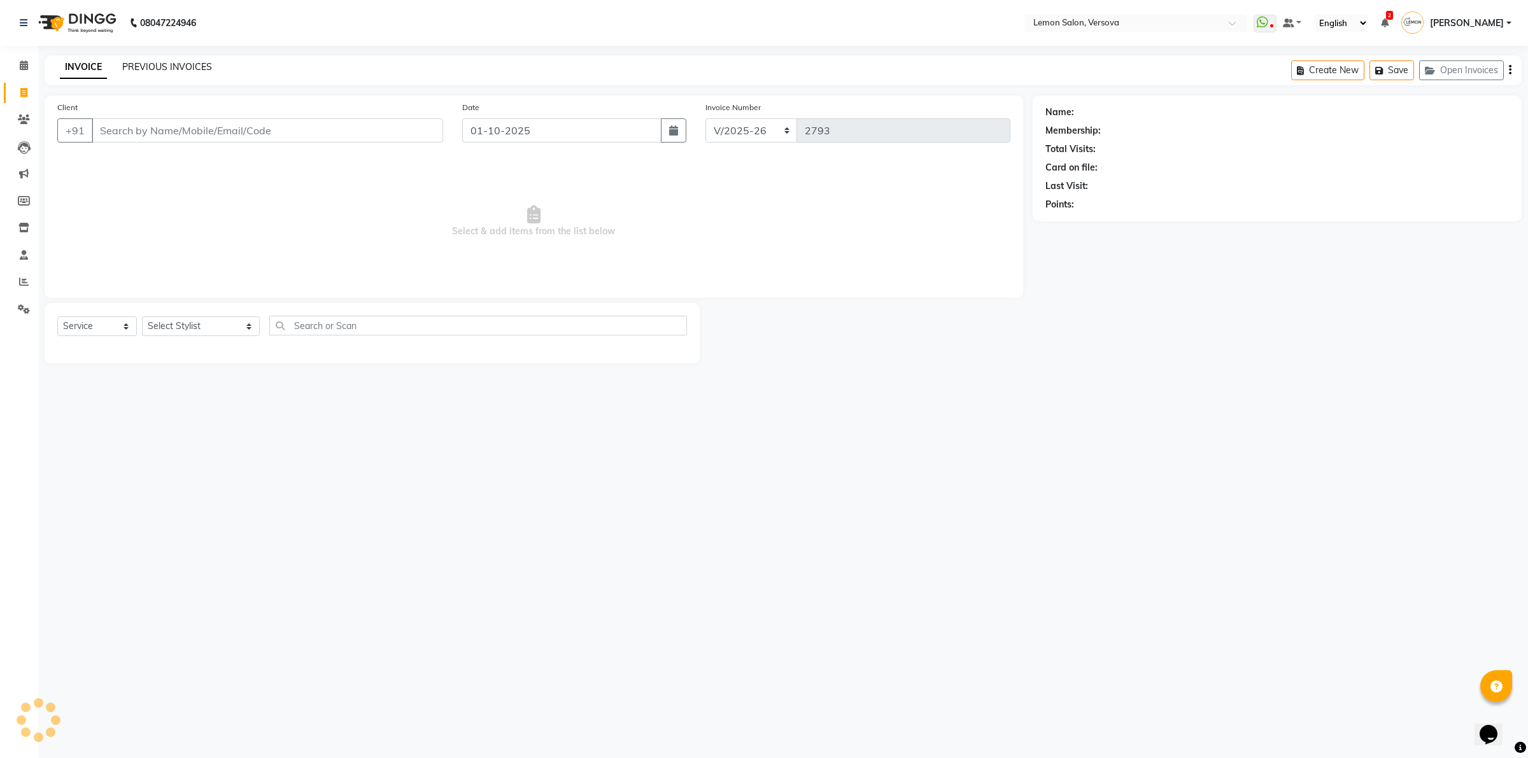
click at [190, 62] on link "PREVIOUS INVOICES" at bounding box center [167, 66] width 90 height 11
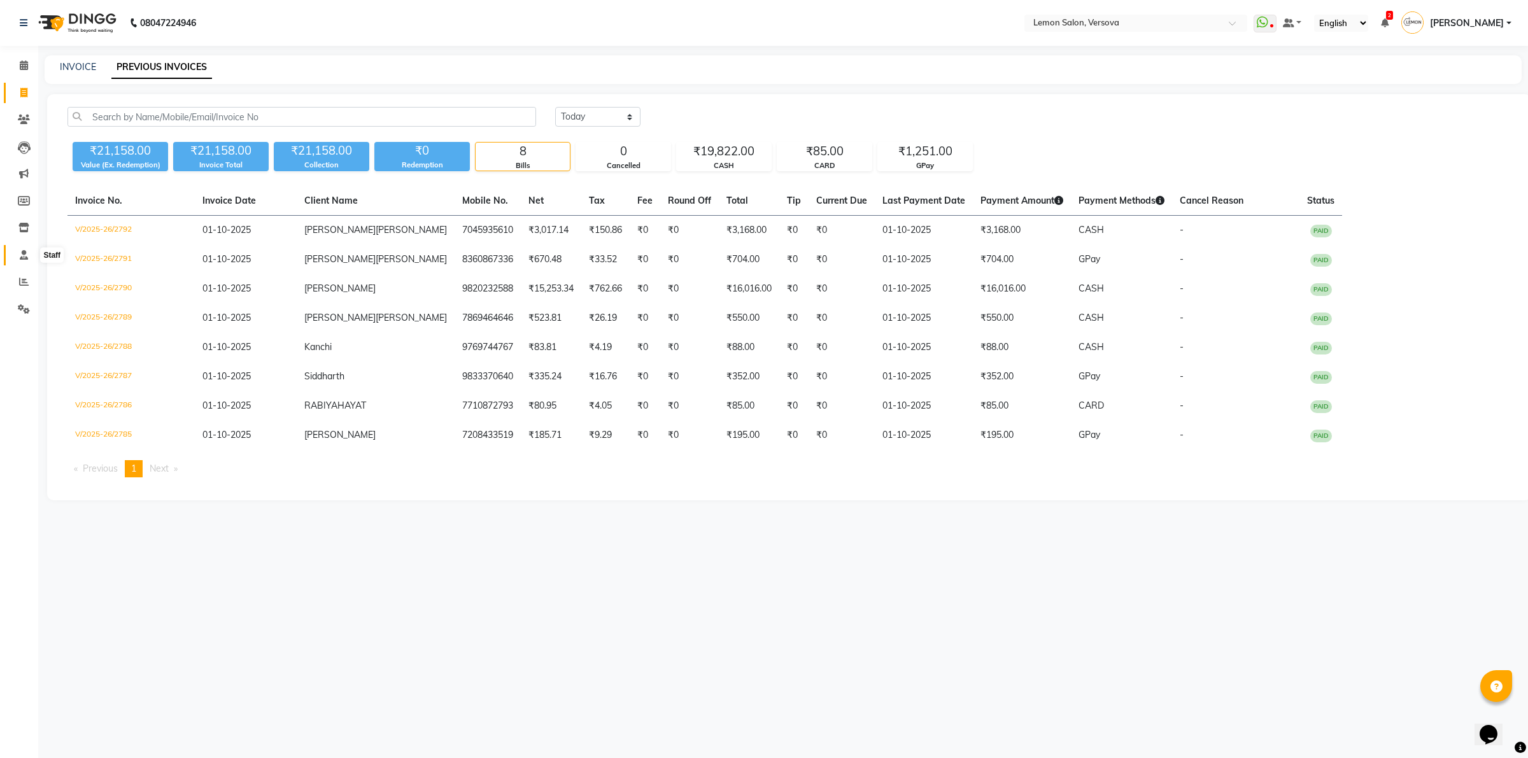
click at [21, 248] on span at bounding box center [24, 255] width 22 height 15
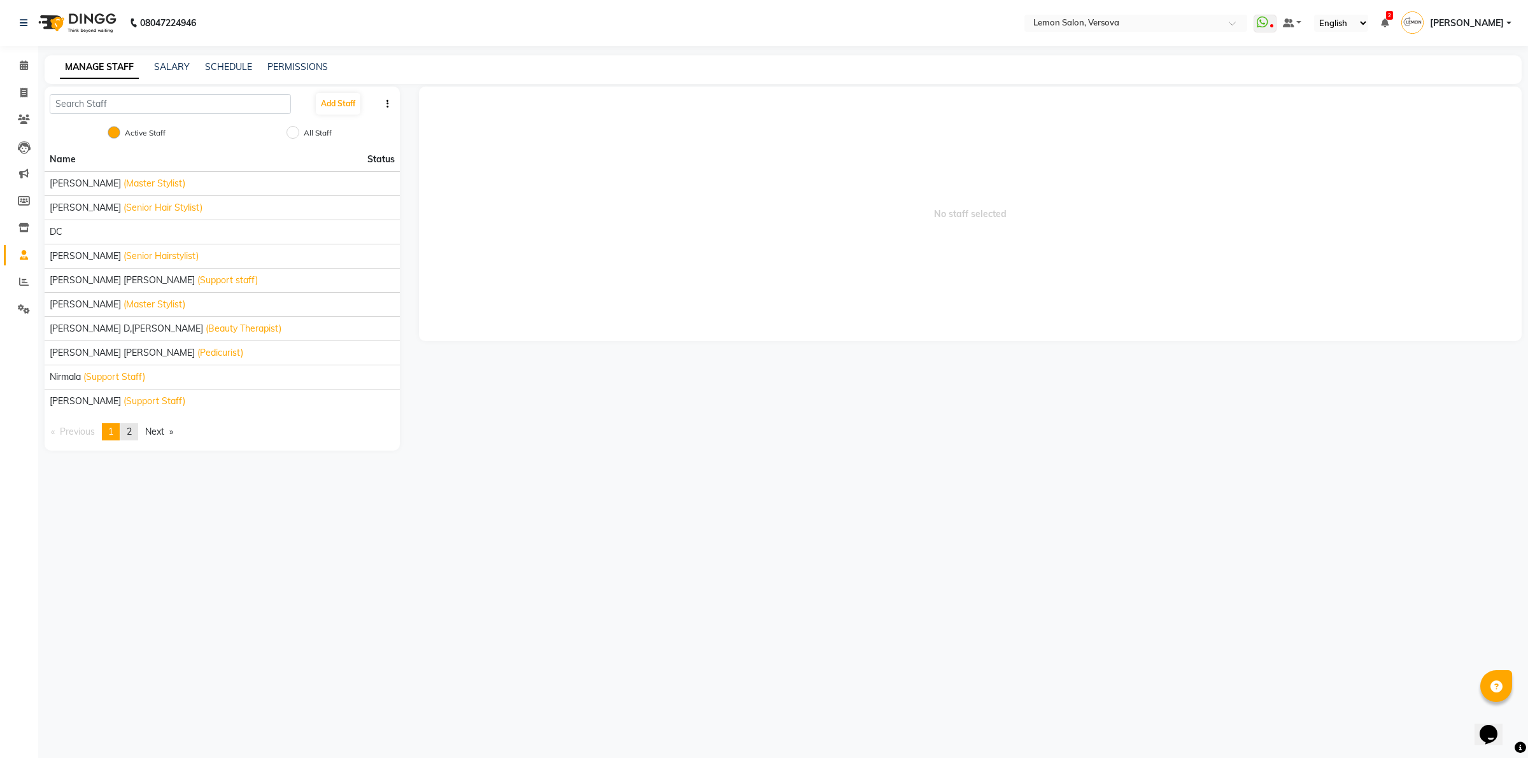
click at [135, 432] on link "page 2" at bounding box center [129, 431] width 18 height 17
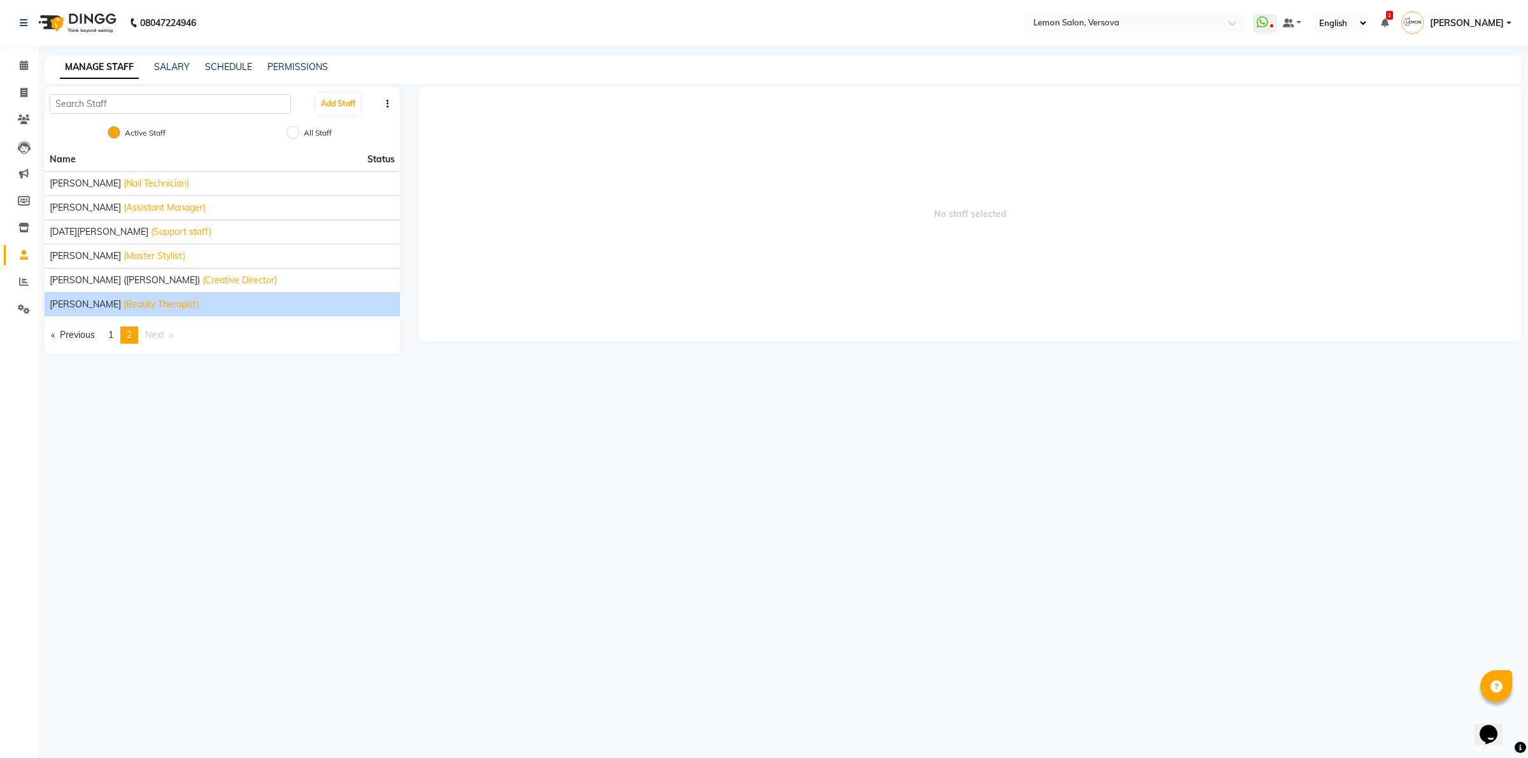
click at [78, 301] on span "[PERSON_NAME]" at bounding box center [85, 304] width 71 height 13
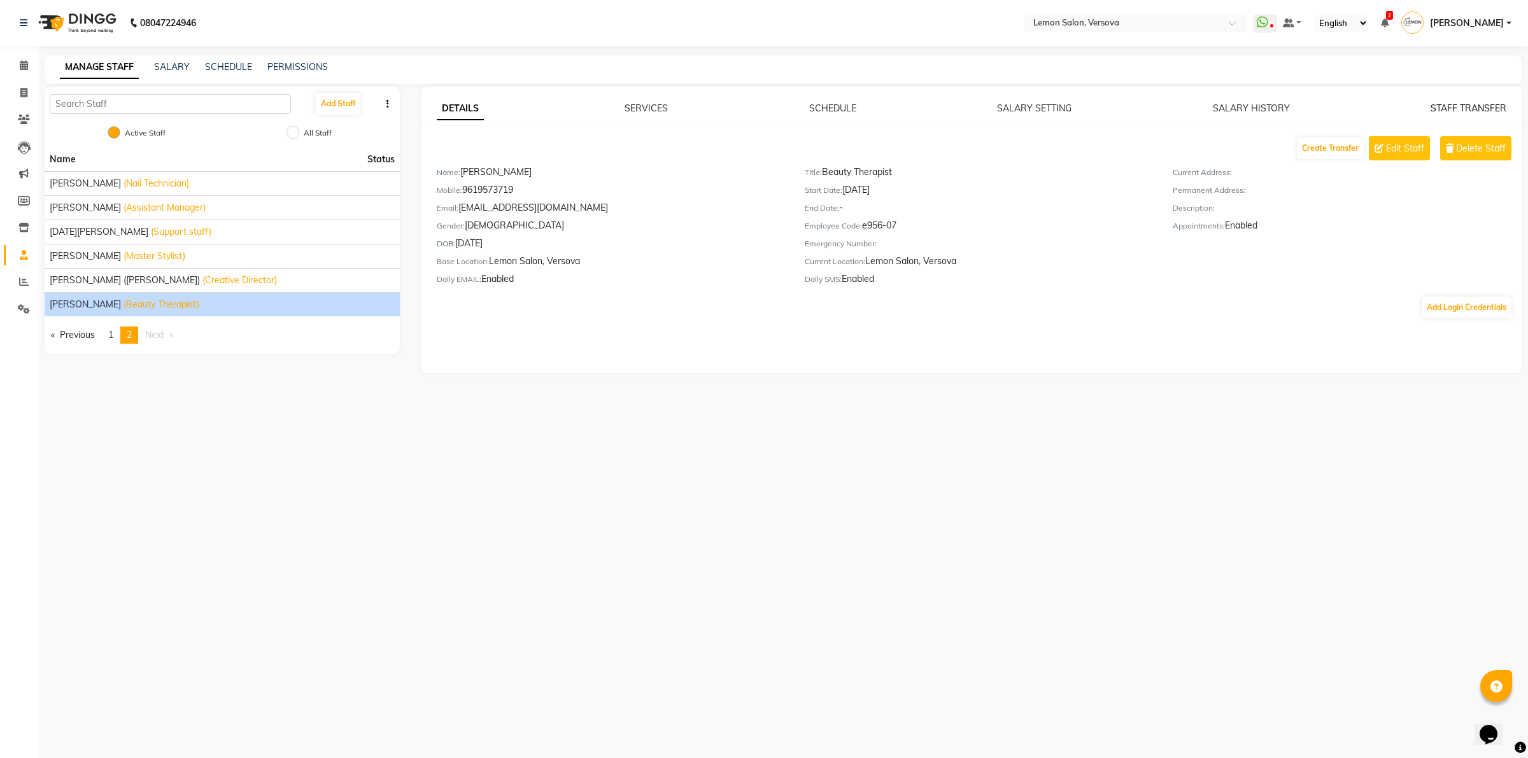
click at [1468, 109] on link "STAFF TRANSFER" at bounding box center [1468, 107] width 76 height 11
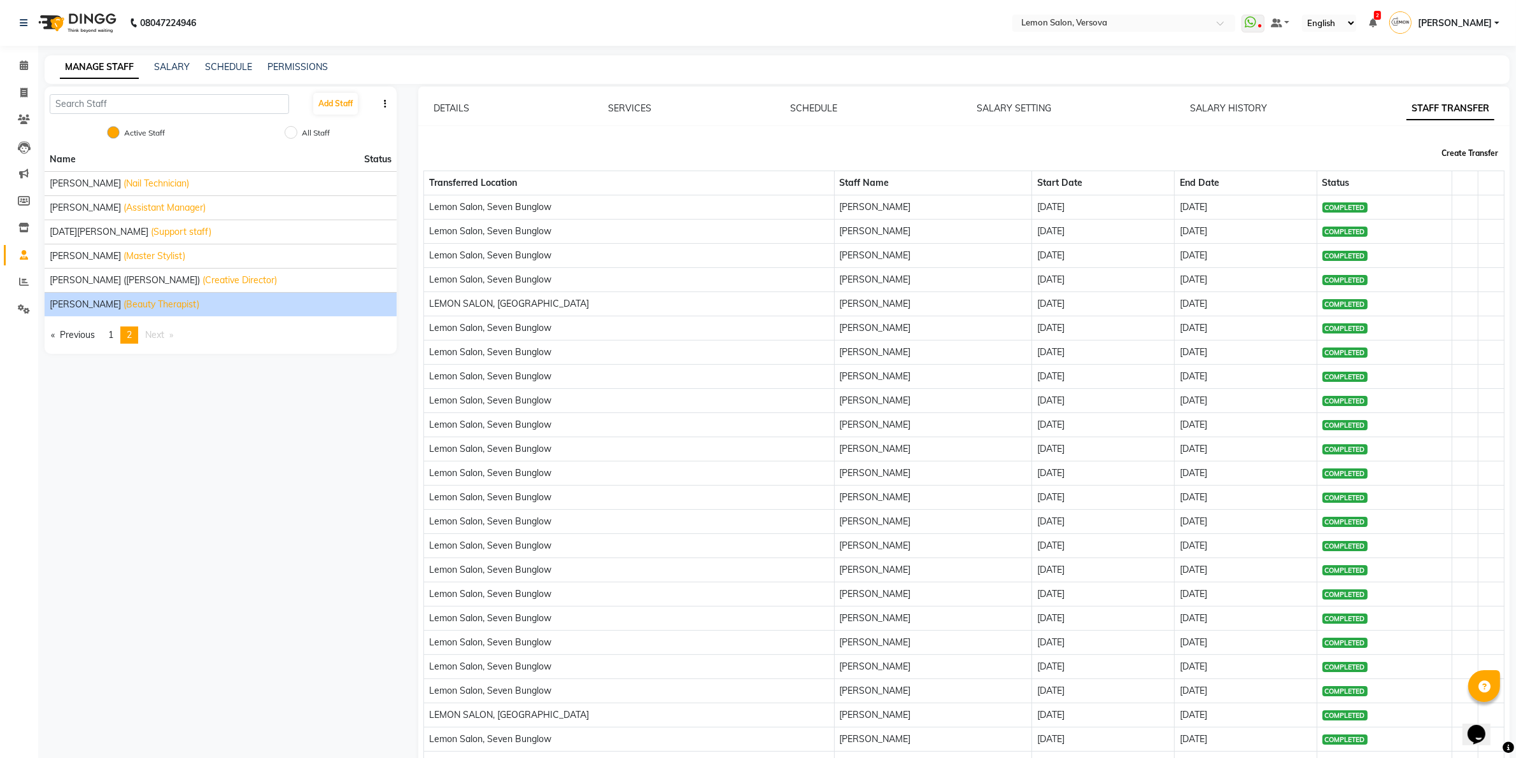
click at [1474, 153] on button "Create Transfer" at bounding box center [1469, 154] width 67 height 22
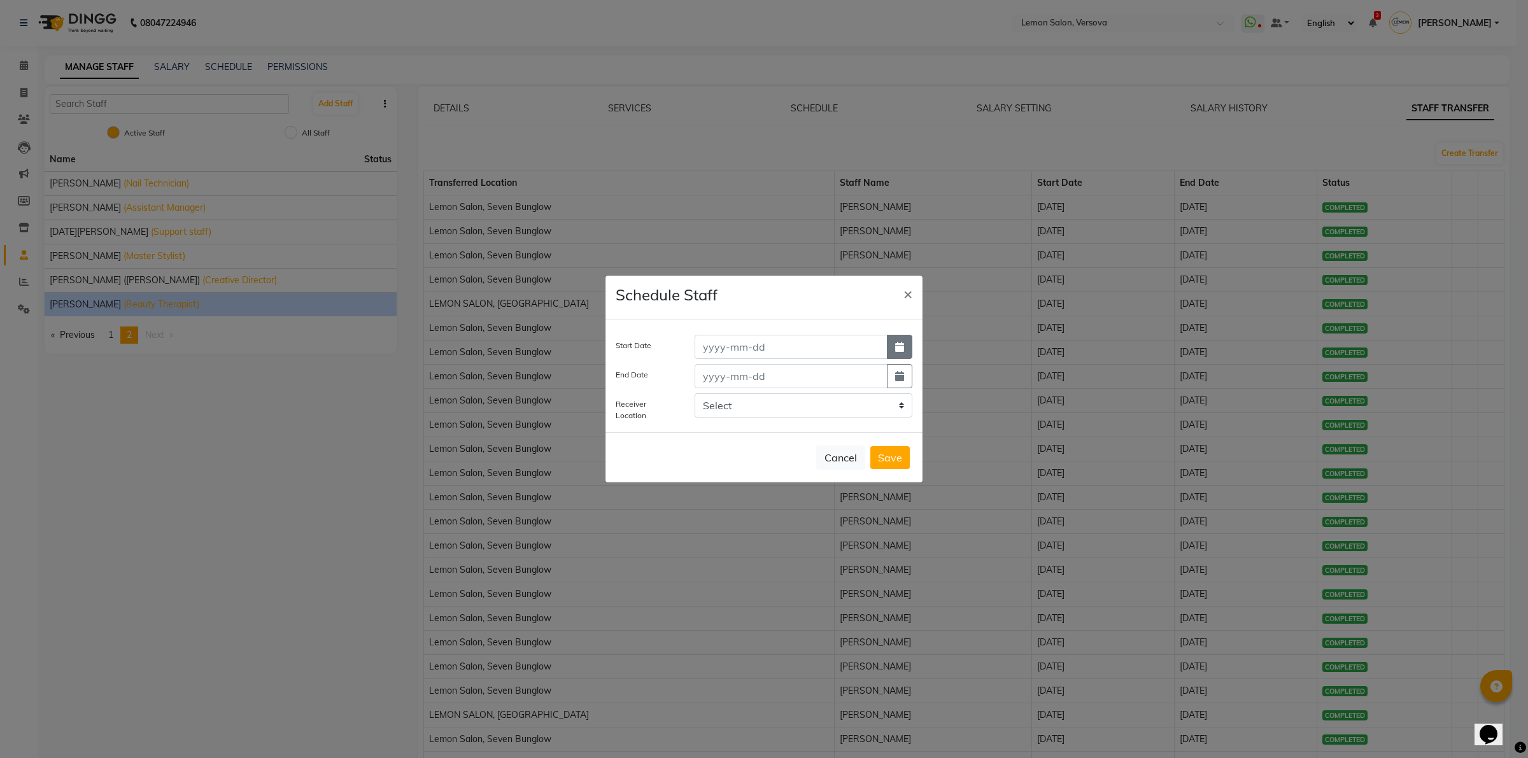
click at [904, 349] on button "button" at bounding box center [899, 347] width 25 height 24
select select "10"
select select "2025"
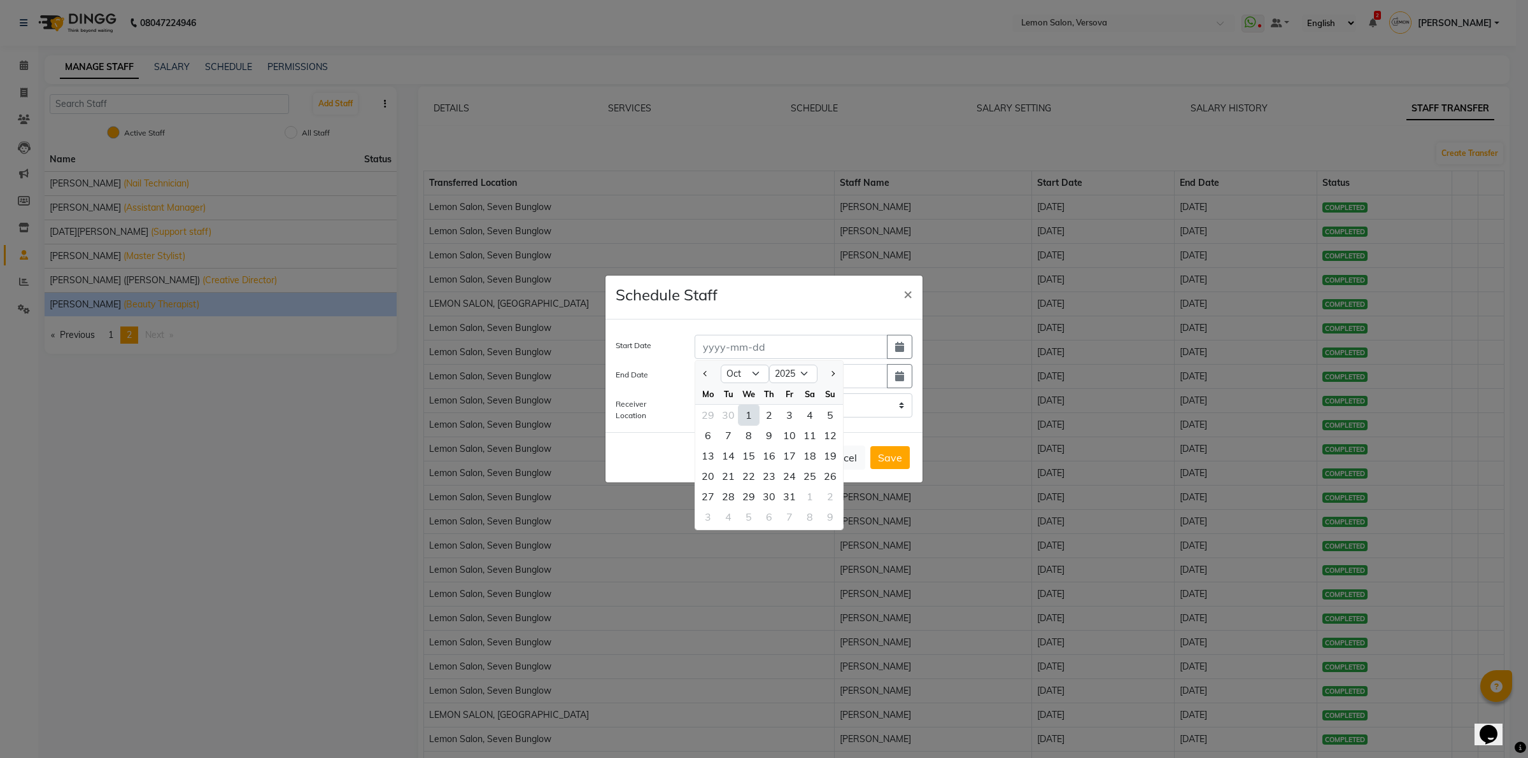
drag, startPoint x: 752, startPoint y: 416, endPoint x: 808, endPoint y: 408, distance: 56.5
click at [753, 416] on div "1" at bounding box center [748, 415] width 20 height 20
type input "01-10-2025"
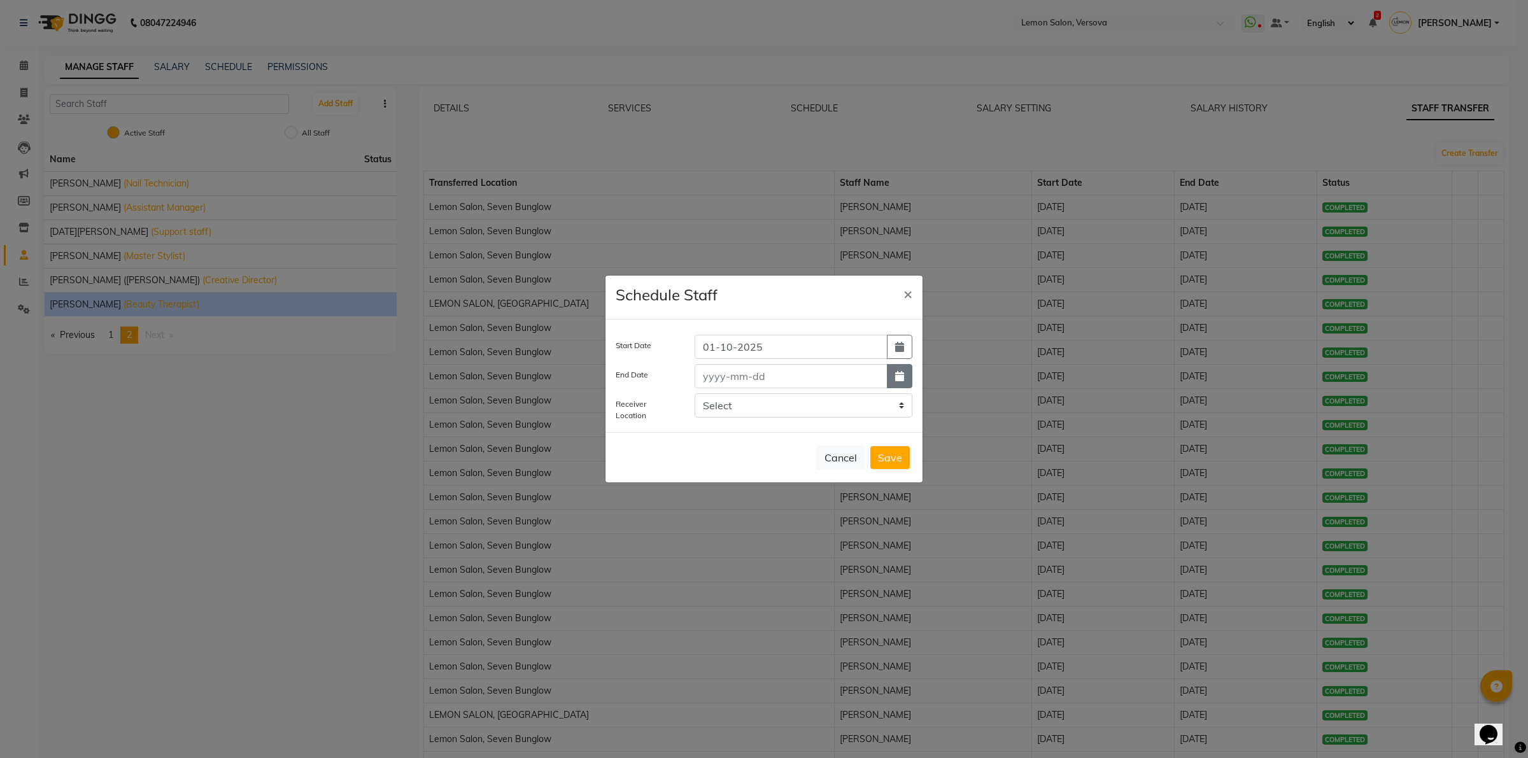
drag, startPoint x: 899, startPoint y: 370, endPoint x: 882, endPoint y: 396, distance: 31.2
click at [899, 370] on button "button" at bounding box center [899, 376] width 25 height 24
select select "10"
select select "2025"
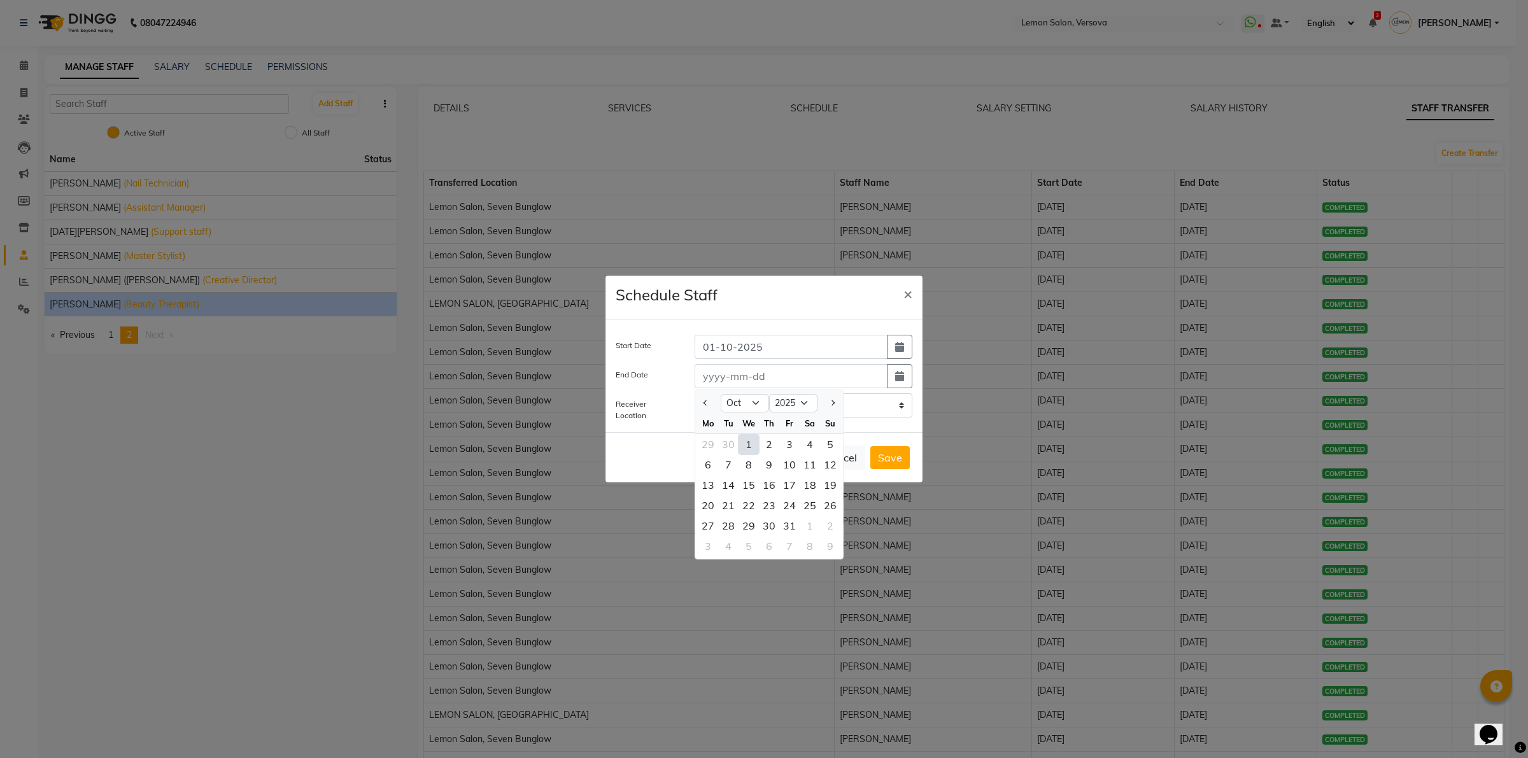
click at [751, 440] on div "1" at bounding box center [748, 444] width 20 height 20
type input "01-10-2025"
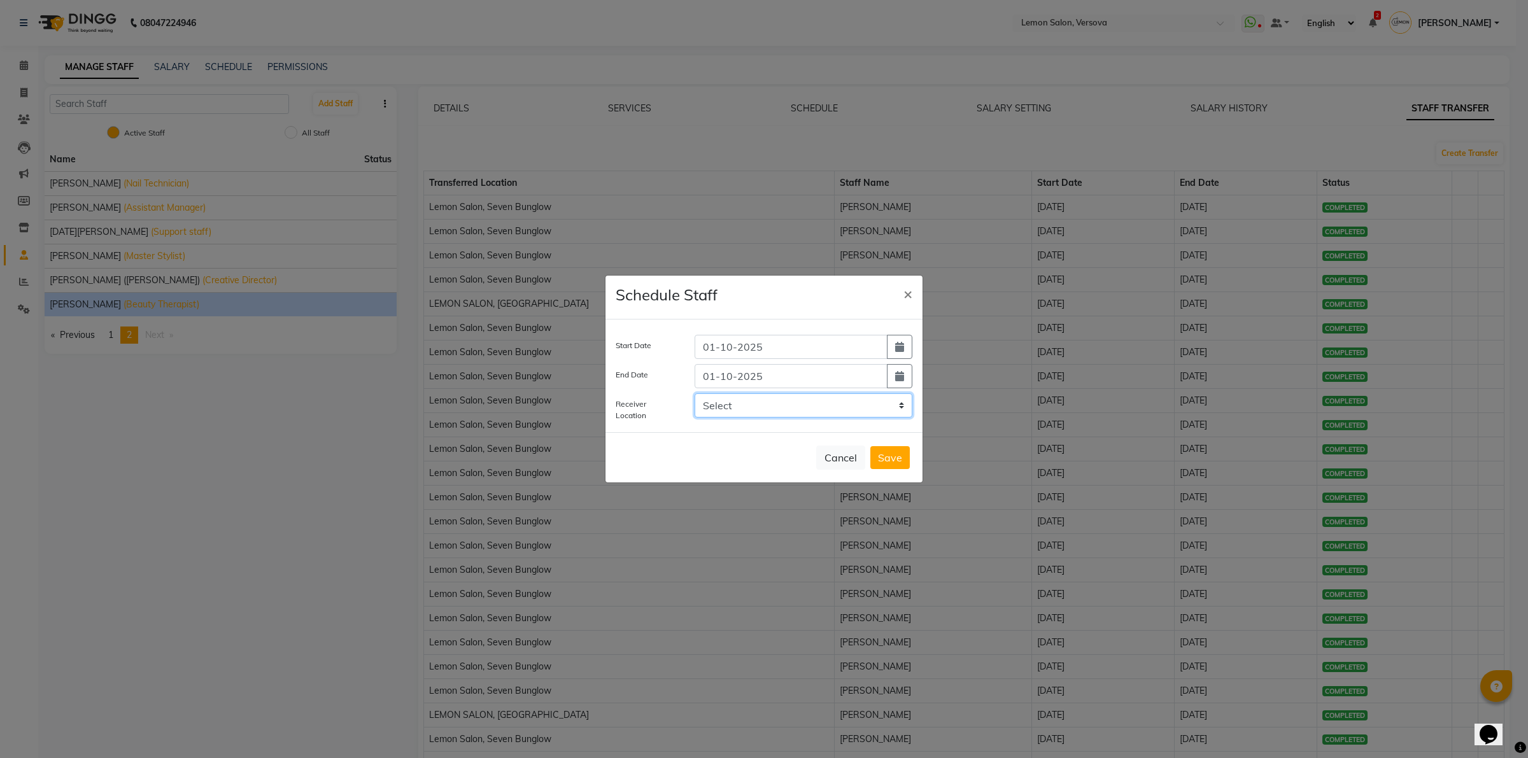
drag, startPoint x: 771, startPoint y: 416, endPoint x: 777, endPoint y: 408, distance: 9.5
click at [773, 412] on select "Select LEMON SALON, Lokhandwala Lemon Salon, Malad Lemon Salon, Seven Bunglow L…" at bounding box center [803, 405] width 218 height 24
select select "954"
click at [694, 393] on select "Select LEMON SALON, Lokhandwala Lemon Salon, Malad Lemon Salon, Seven Bunglow L…" at bounding box center [803, 405] width 218 height 24
click at [890, 458] on button "Save" at bounding box center [889, 457] width 39 height 23
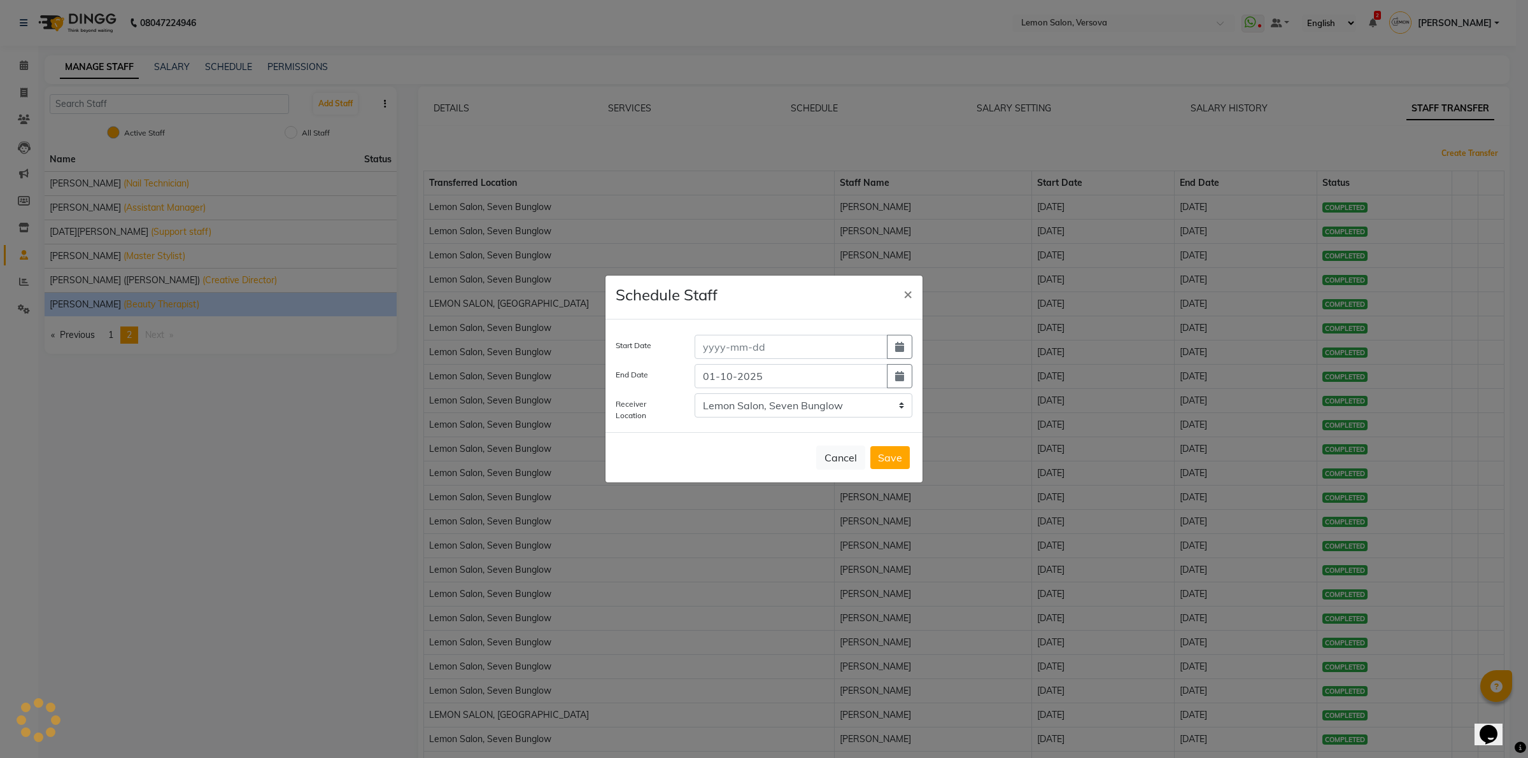
select select
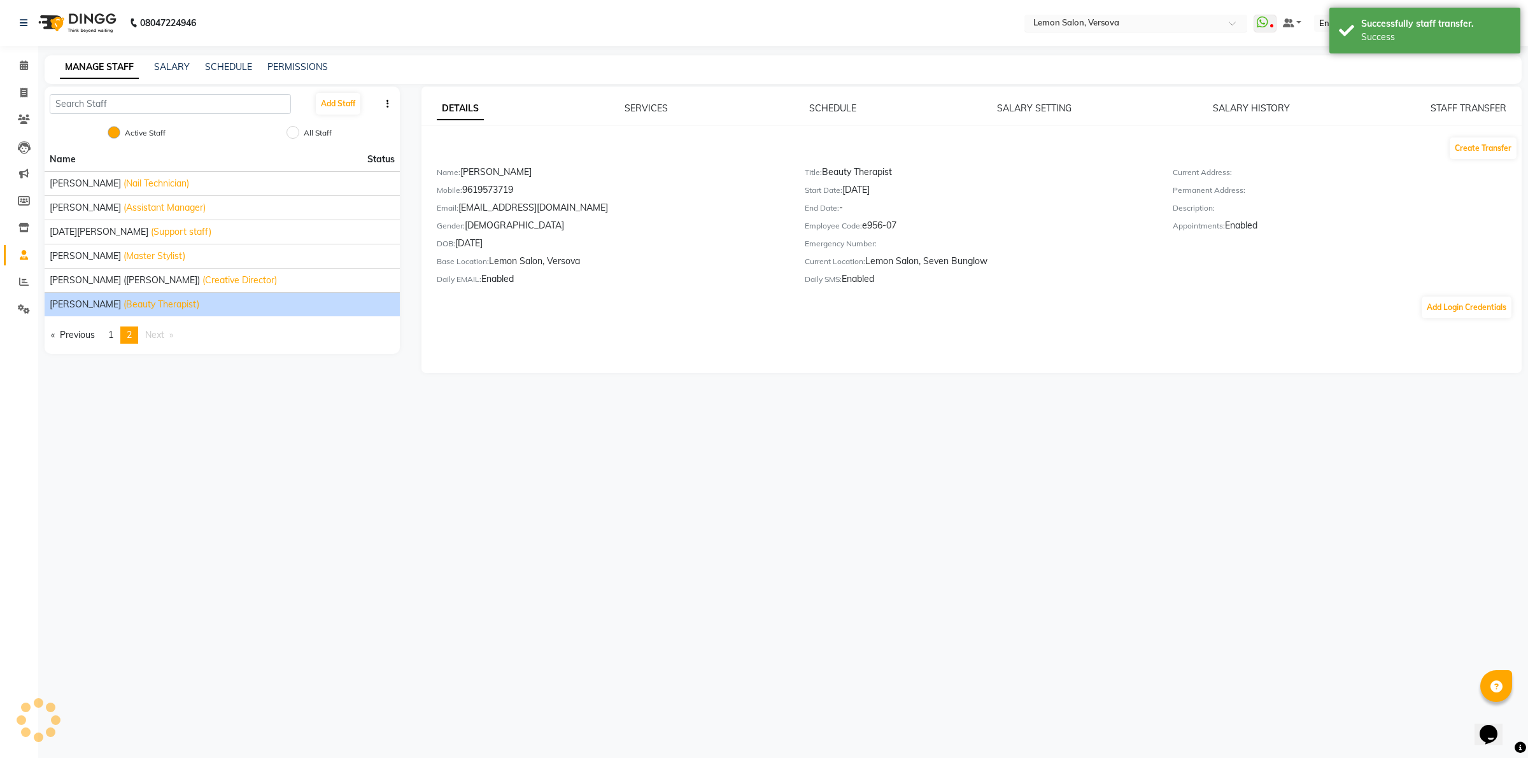
click at [1064, 27] on input "text" at bounding box center [1123, 24] width 185 height 13
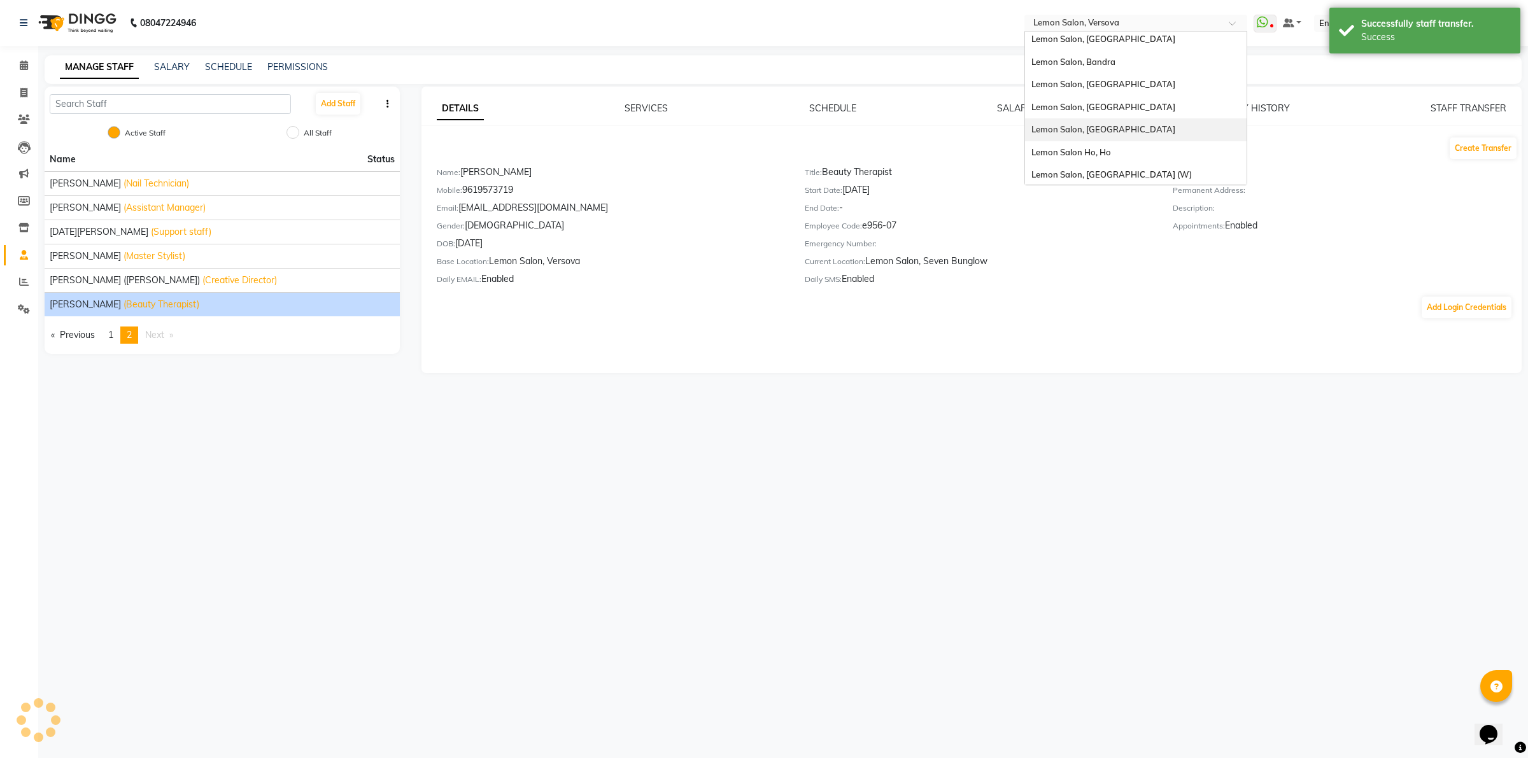
scroll to position [118, 0]
click at [1097, 169] on span "Lemon Salon, Goregaon (W)" at bounding box center [1111, 173] width 160 height 10
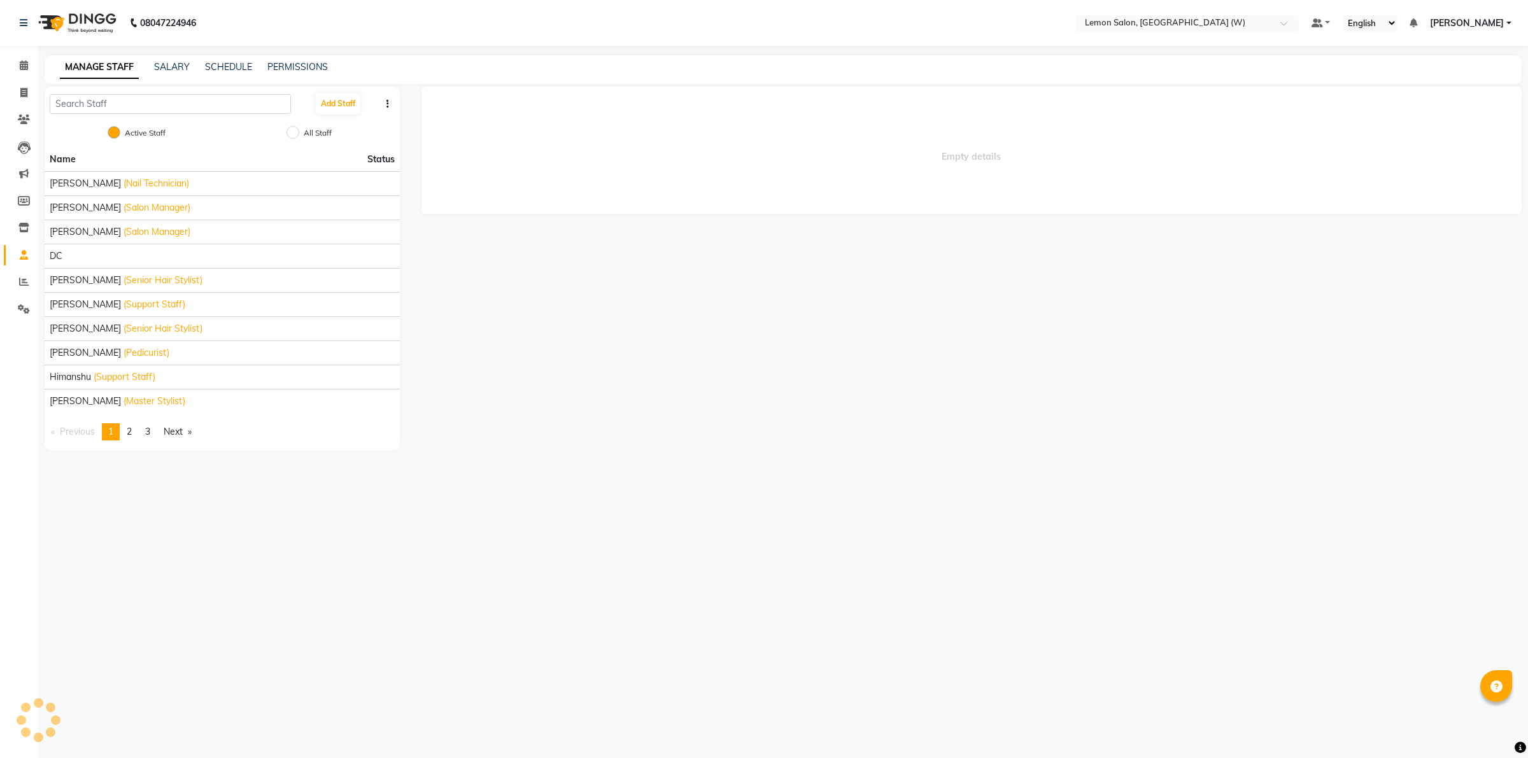
click at [1084, 22] on div at bounding box center [1187, 24] width 223 height 13
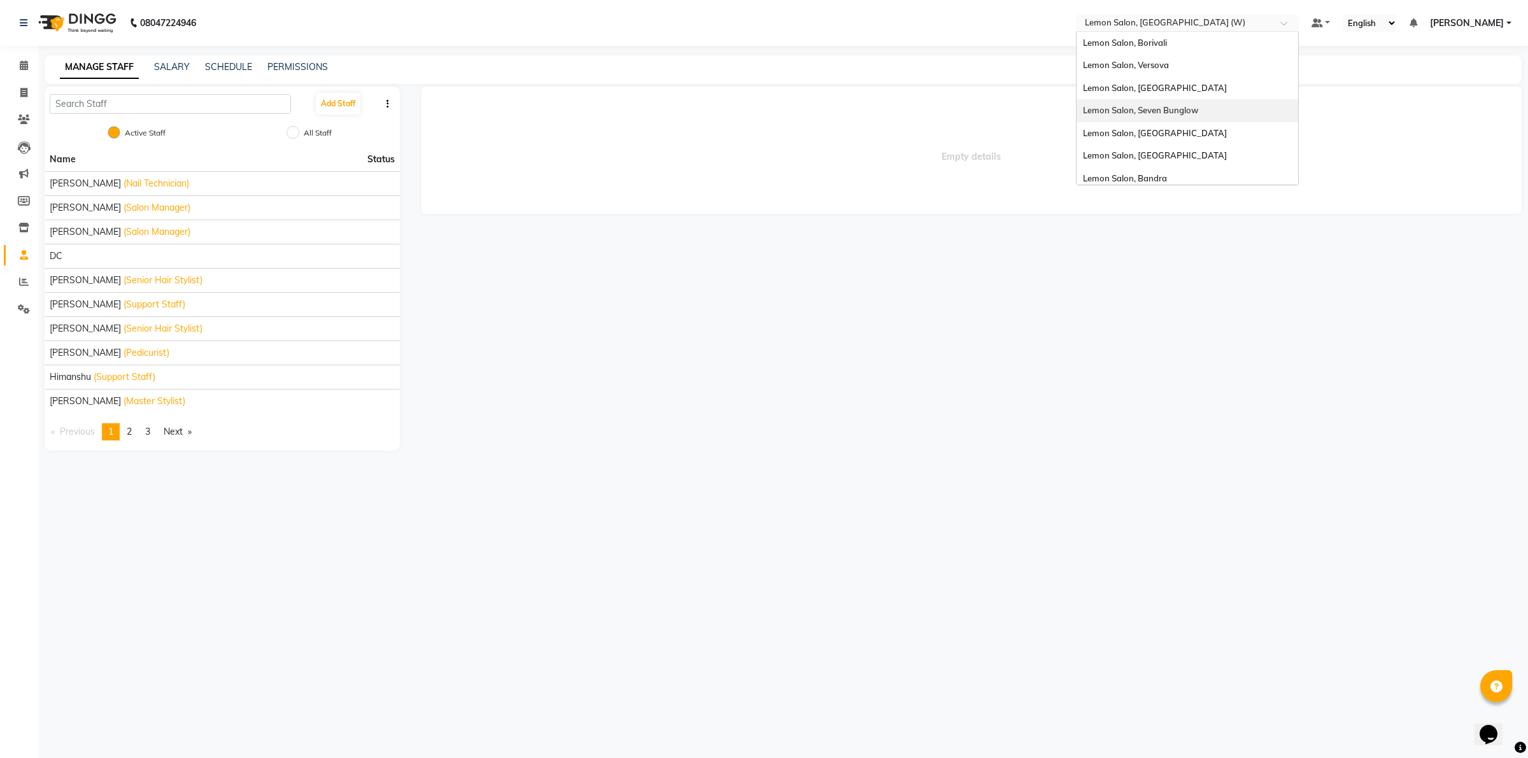
click at [1185, 107] on span "Lemon Salon, Seven Bunglow" at bounding box center [1140, 110] width 115 height 10
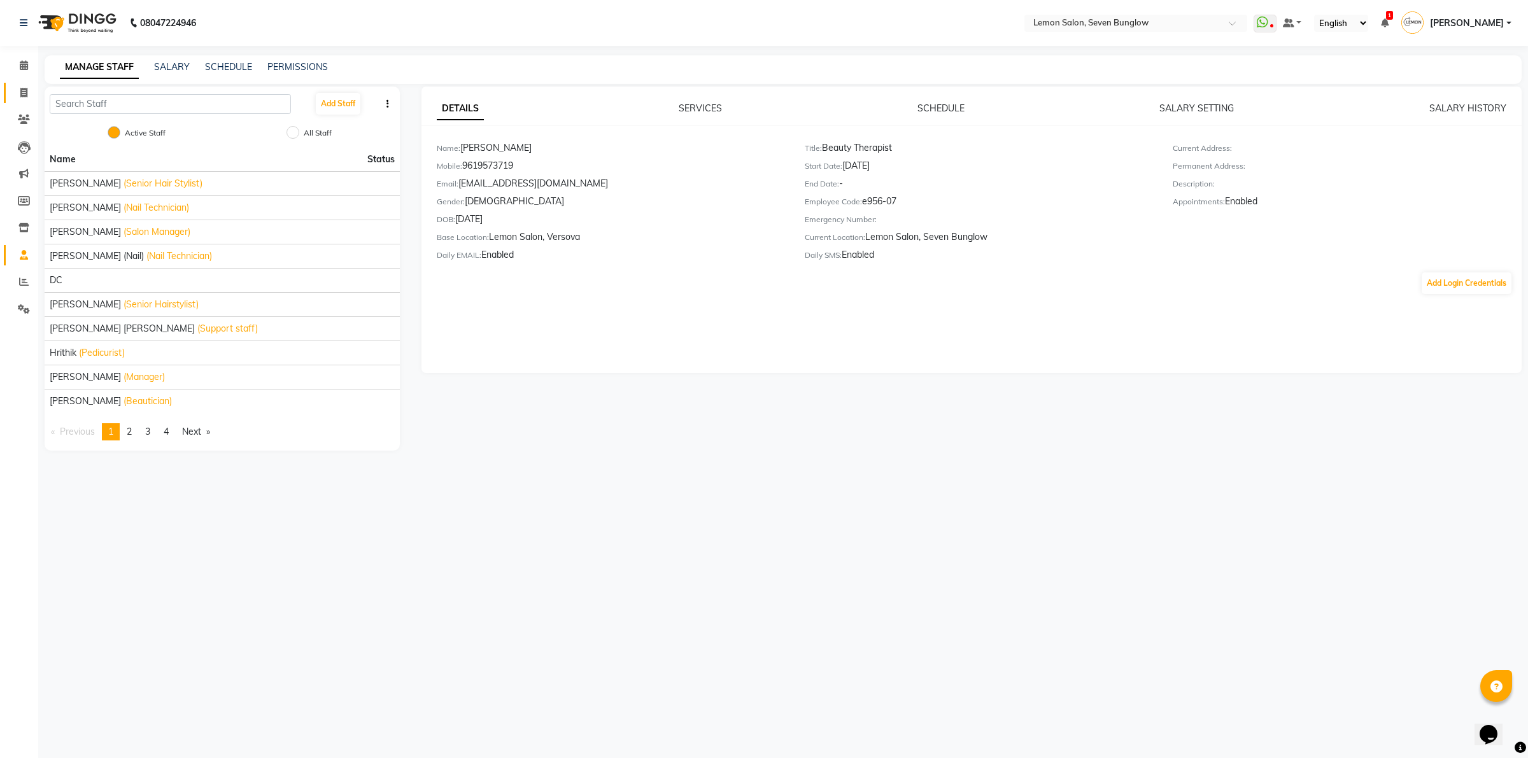
click at [23, 83] on link "Invoice" at bounding box center [19, 93] width 31 height 21
select select "562"
select select "service"
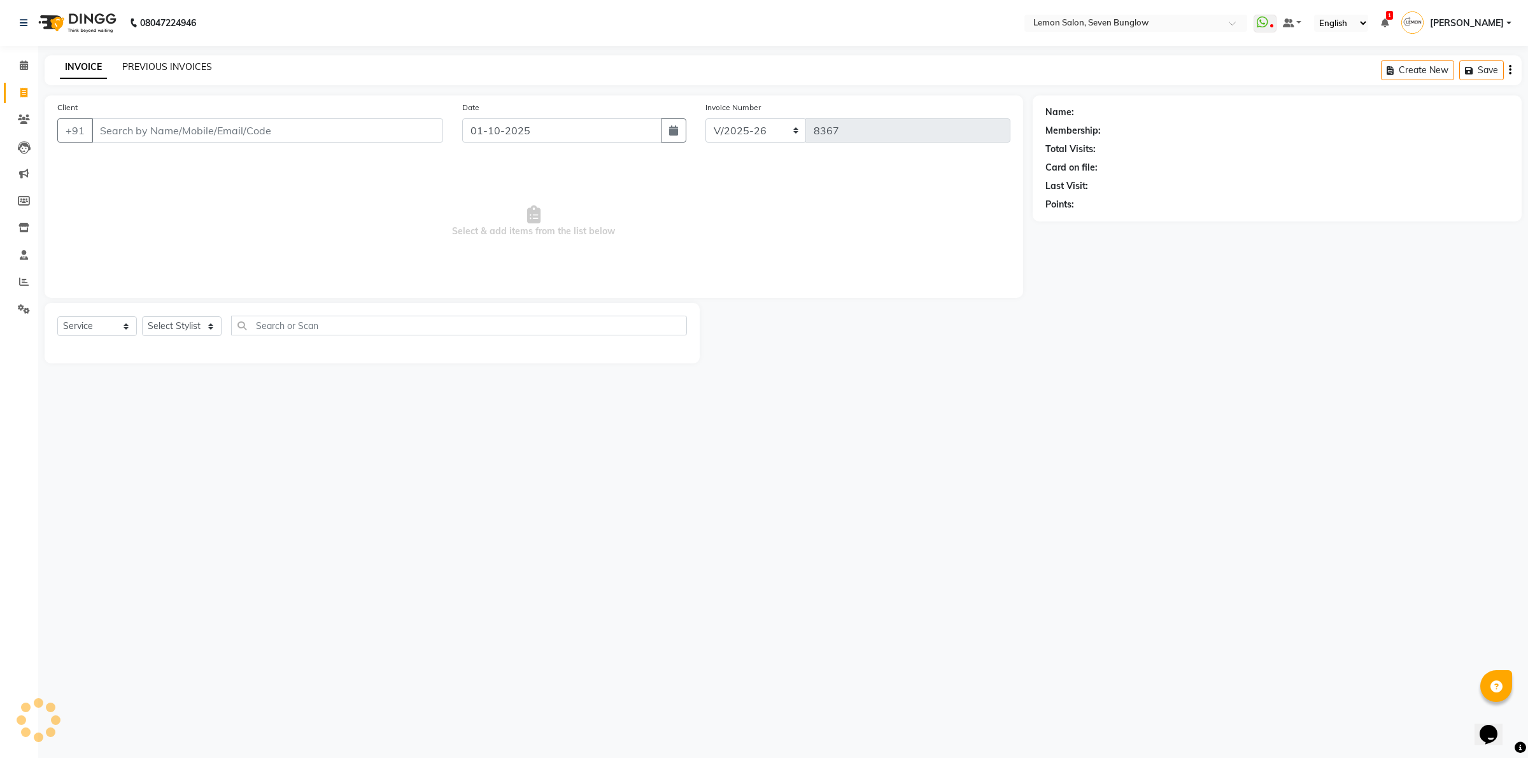
click at [159, 61] on link "PREVIOUS INVOICES" at bounding box center [167, 66] width 90 height 11
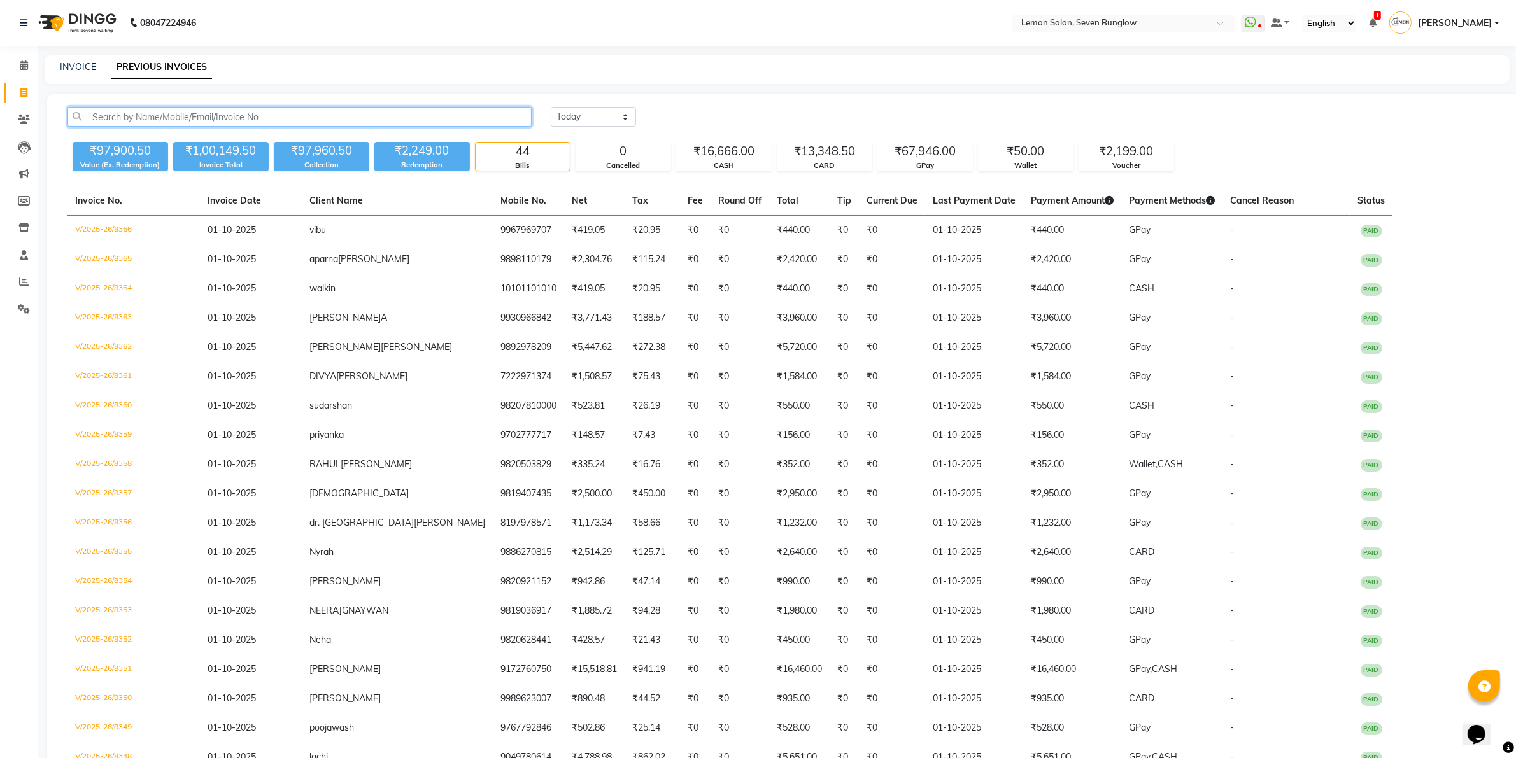
click at [215, 118] on input "text" at bounding box center [299, 117] width 464 height 20
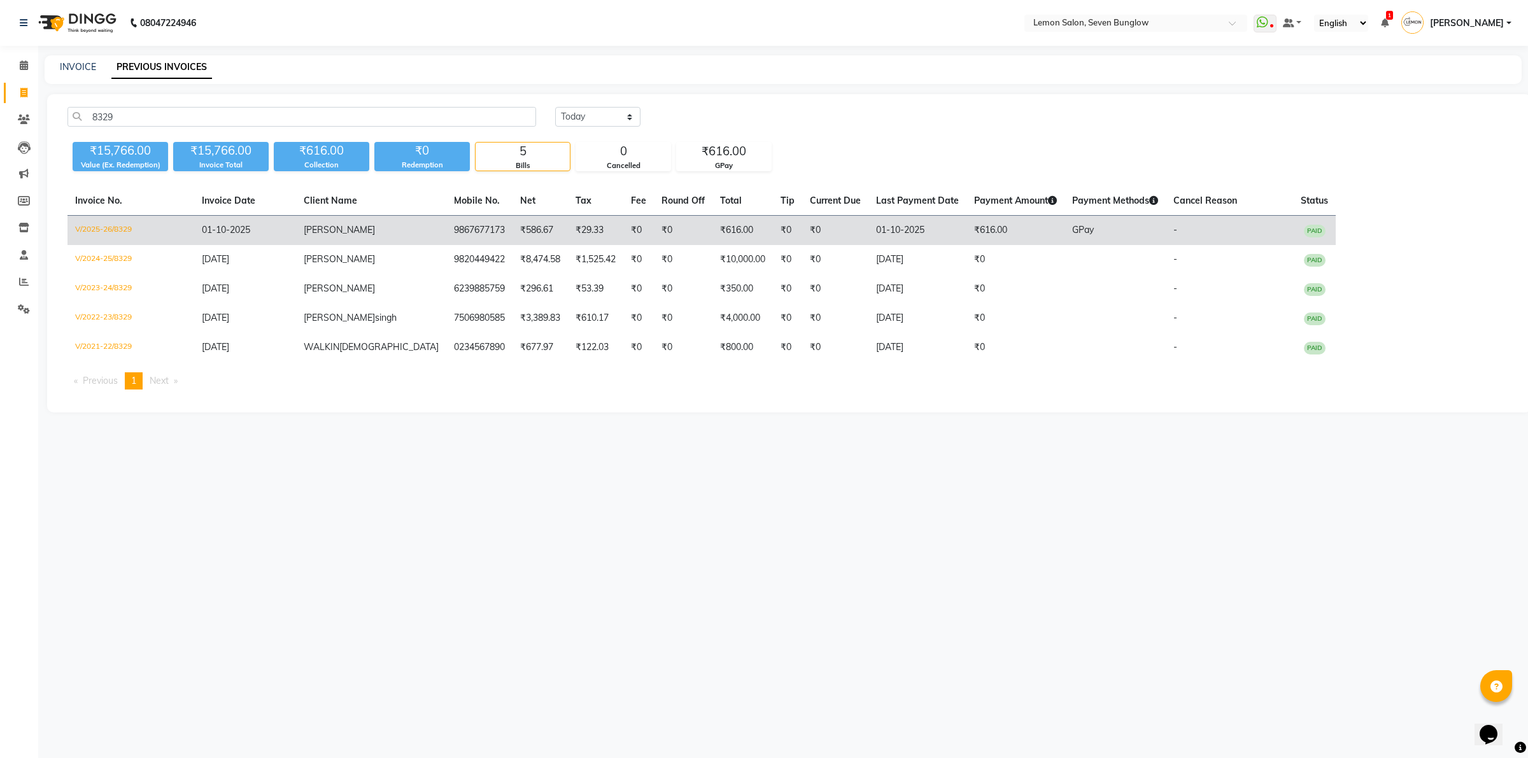
click at [262, 239] on td "01-10-2025" at bounding box center [245, 231] width 102 height 30
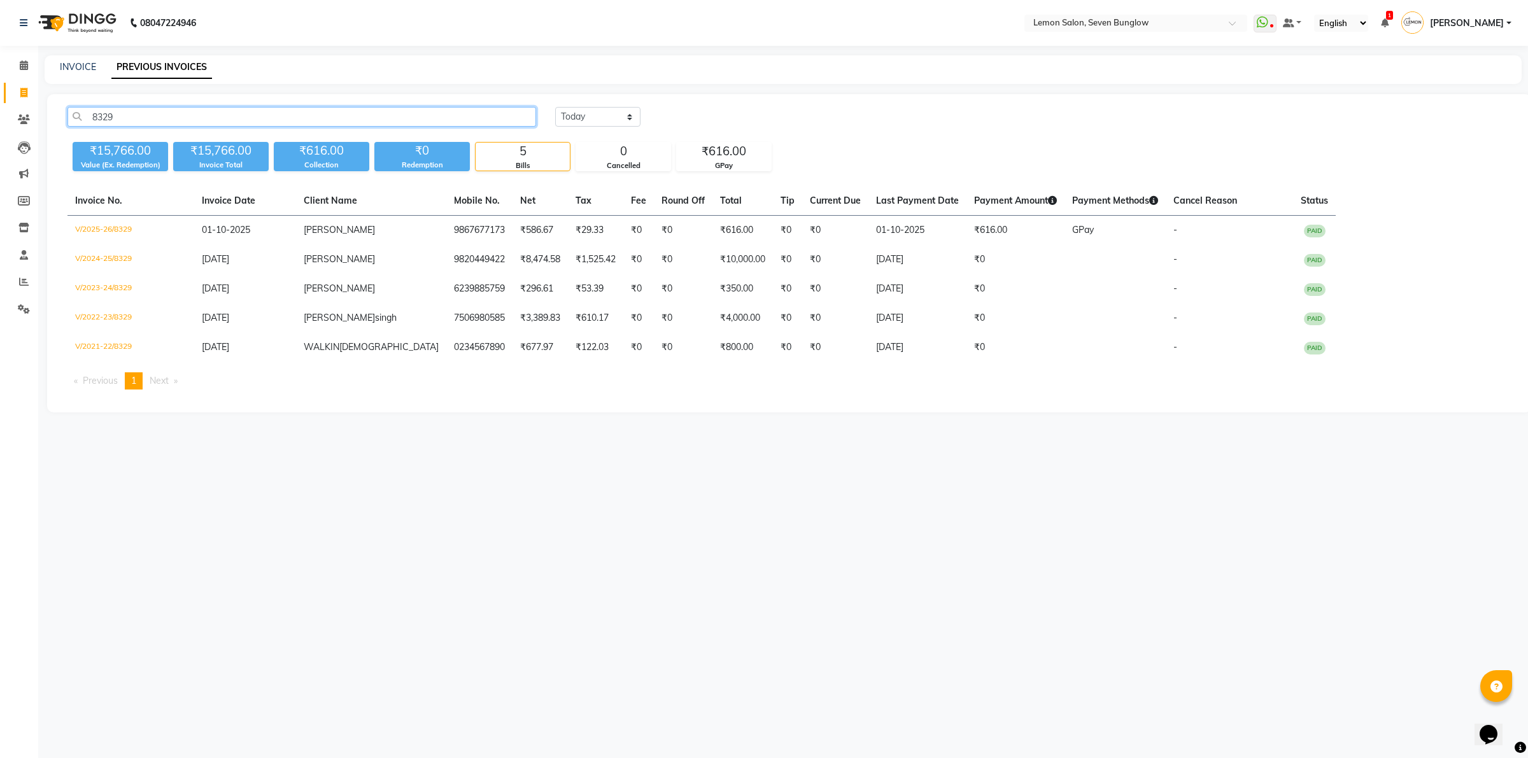
click at [425, 113] on input "8329" at bounding box center [301, 117] width 468 height 20
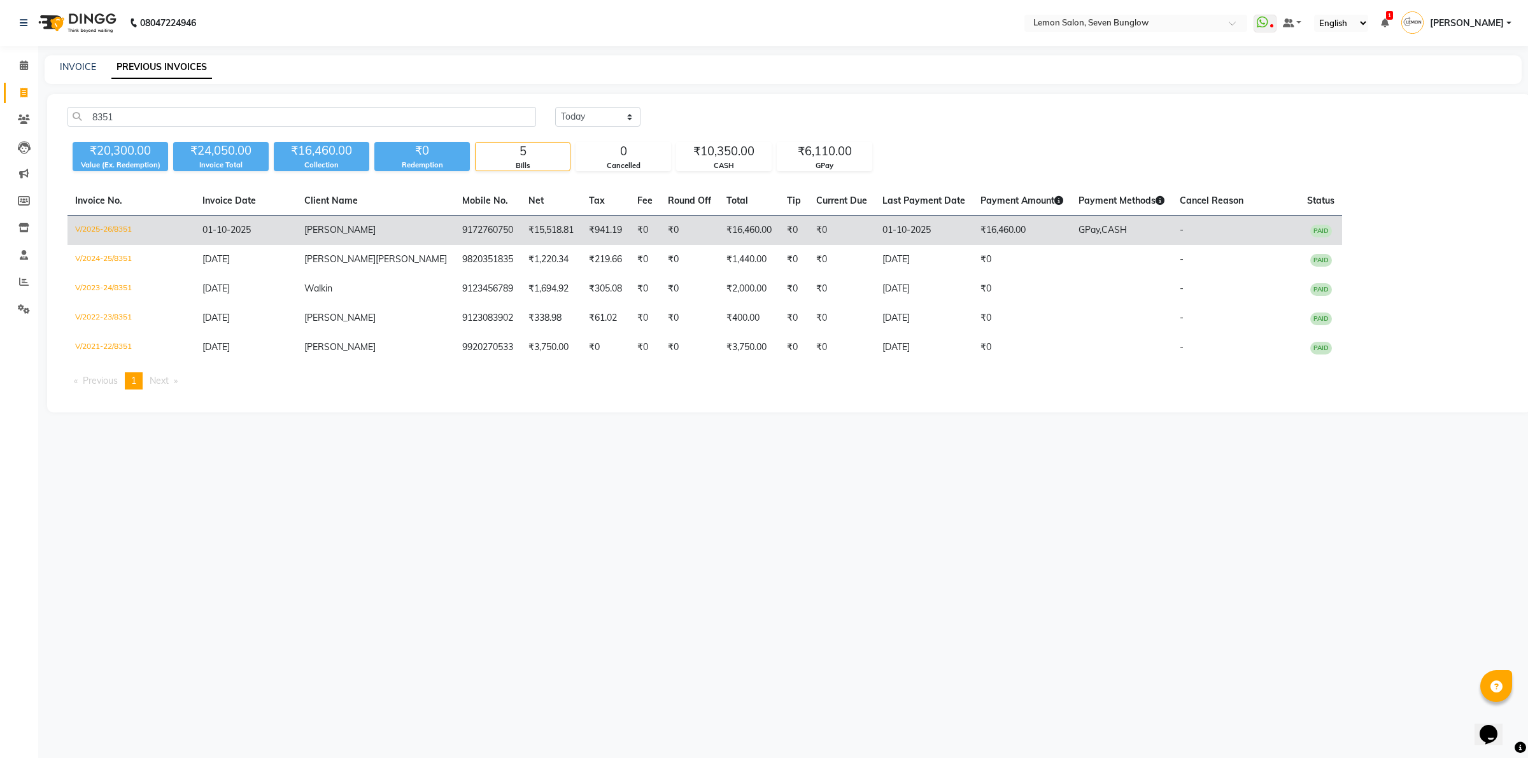
click at [216, 220] on td "01-10-2025" at bounding box center [246, 231] width 102 height 30
click at [377, 223] on td "SARA" at bounding box center [376, 231] width 158 height 30
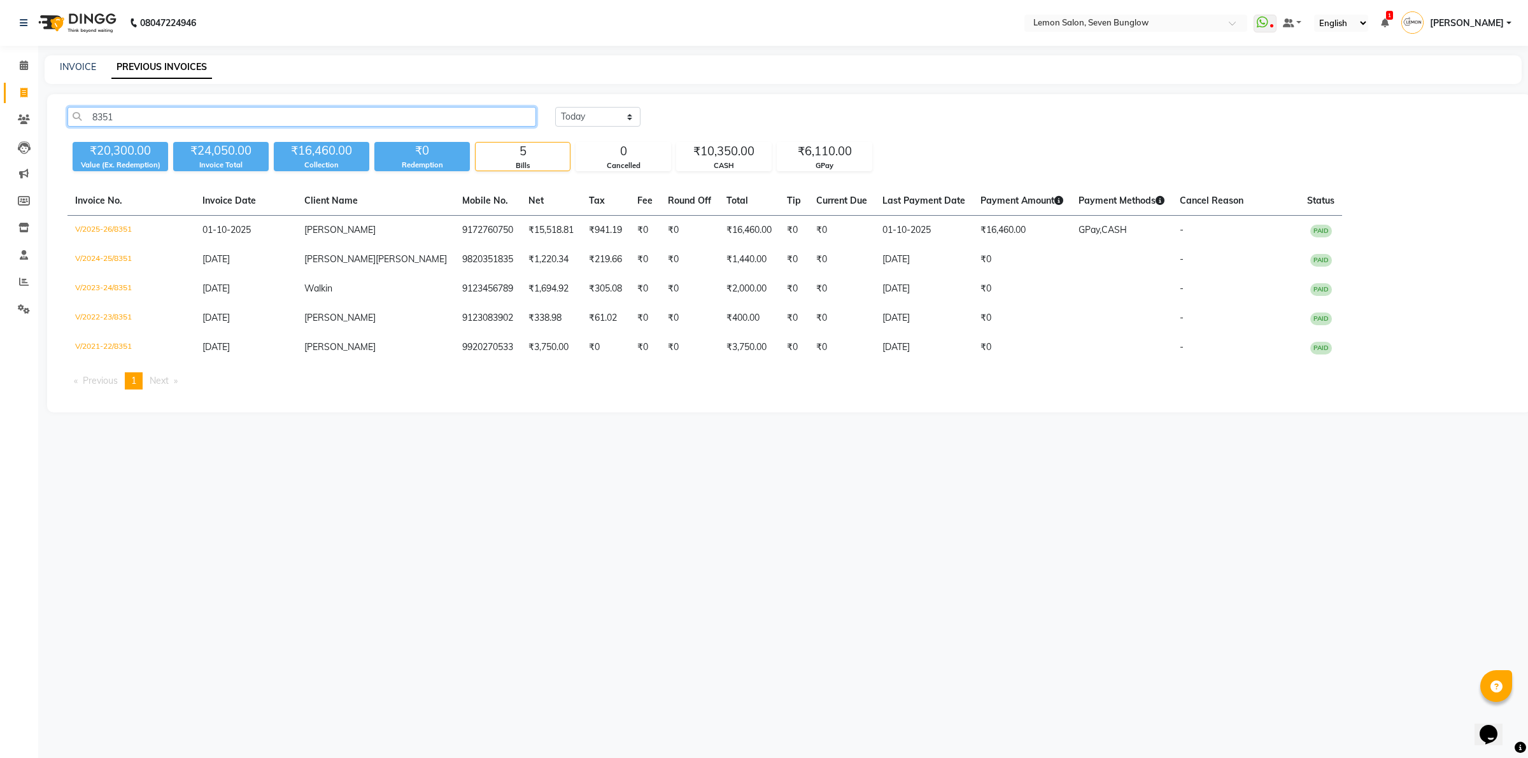
click at [414, 116] on input "8351" at bounding box center [301, 117] width 468 height 20
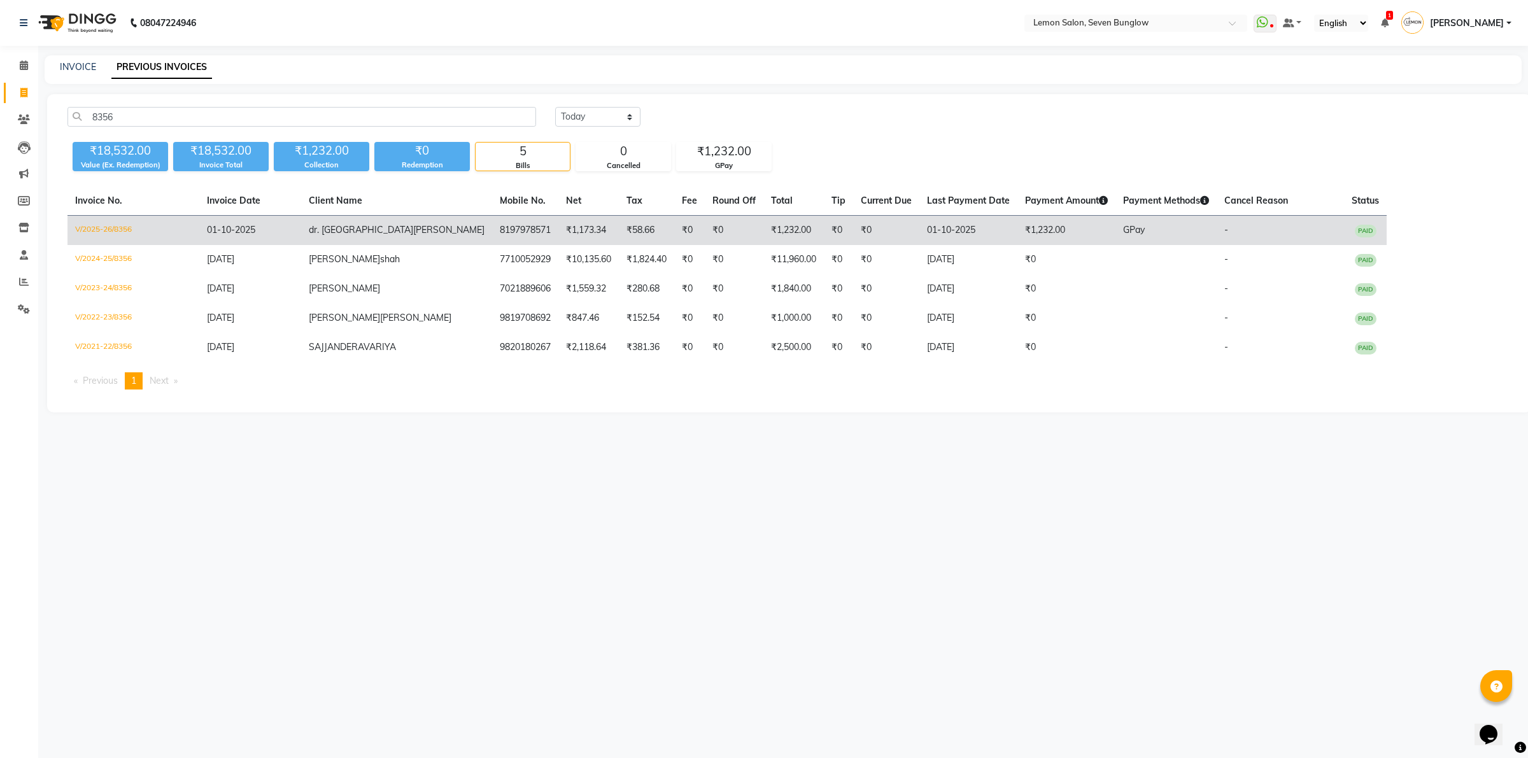
click at [329, 236] on span "dr. shreya" at bounding box center [361, 229] width 104 height 11
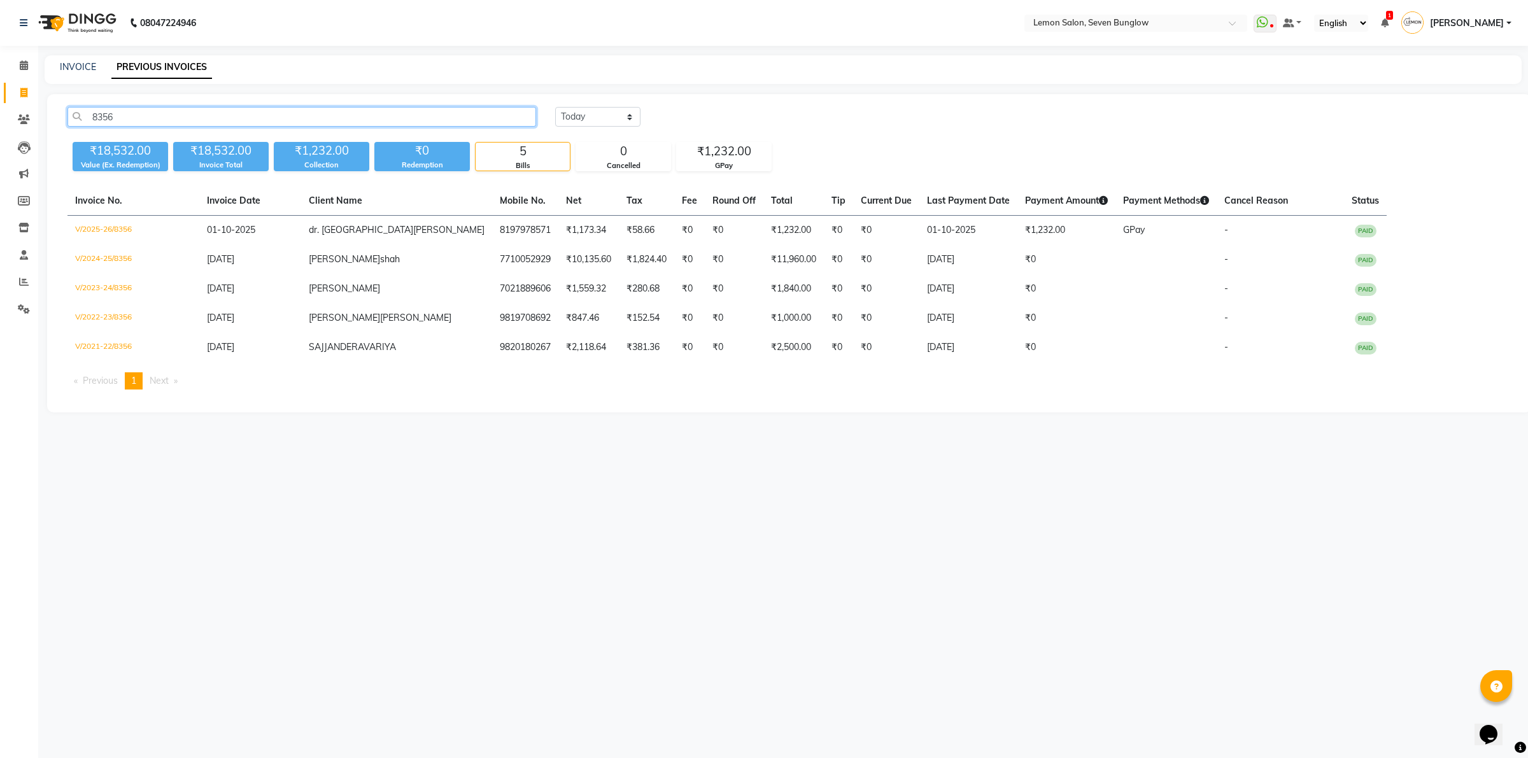
click at [426, 113] on input "8356" at bounding box center [301, 117] width 468 height 20
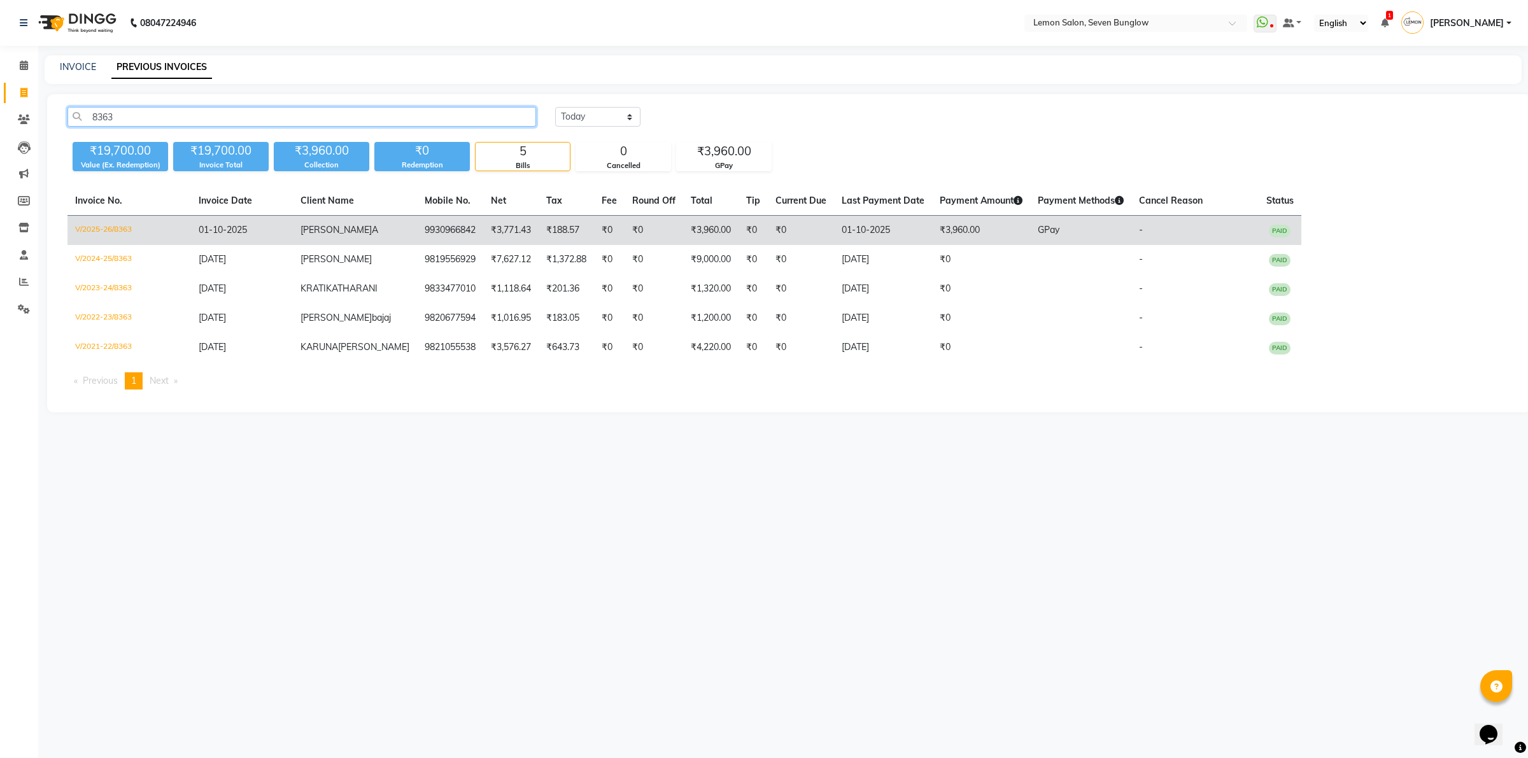
type input "8363"
click at [332, 230] on span "SHIKHA" at bounding box center [335, 229] width 71 height 11
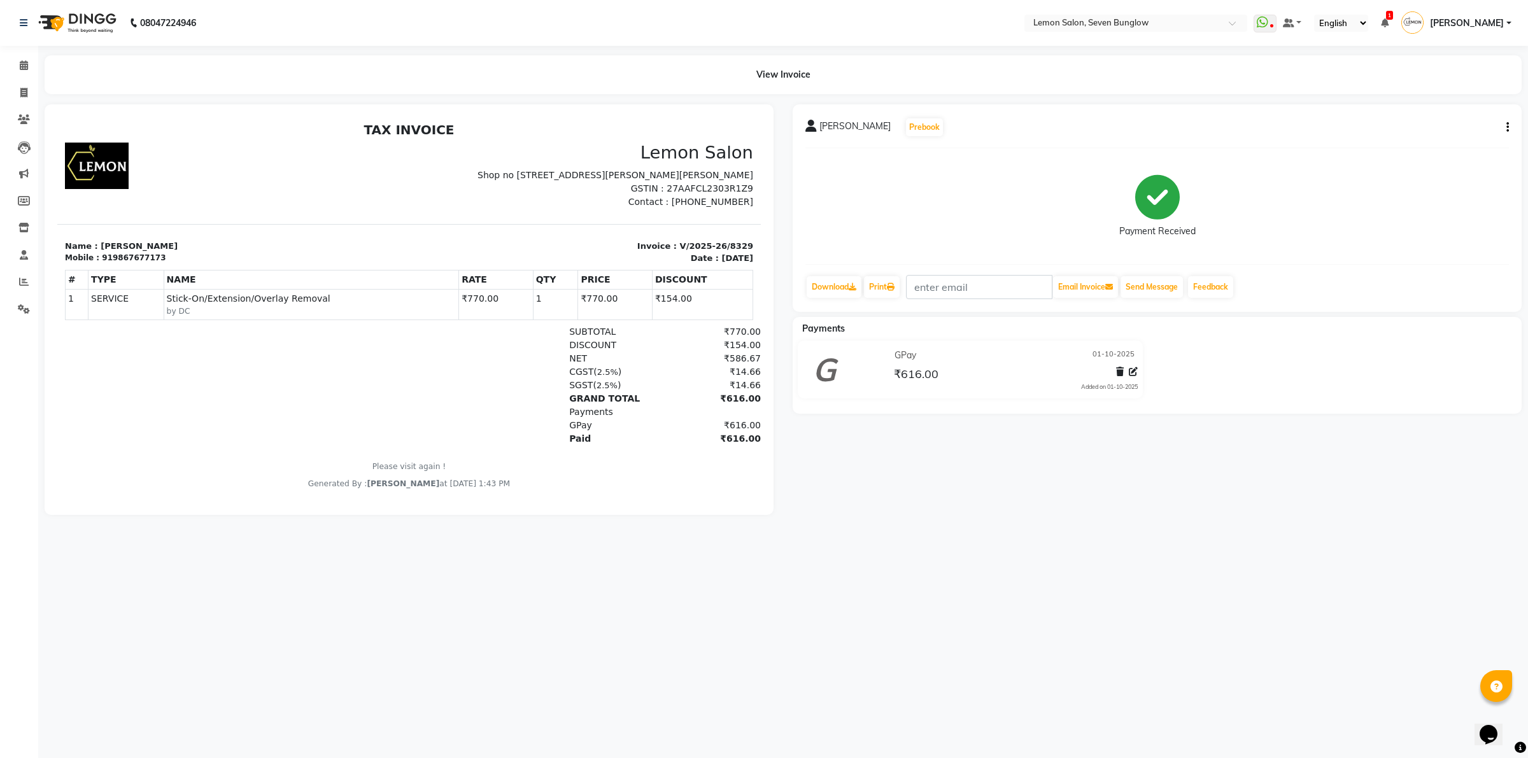
click at [1503, 129] on button "button" at bounding box center [1505, 127] width 8 height 13
click at [1440, 122] on div "Edit Item Staff" at bounding box center [1443, 128] width 87 height 16
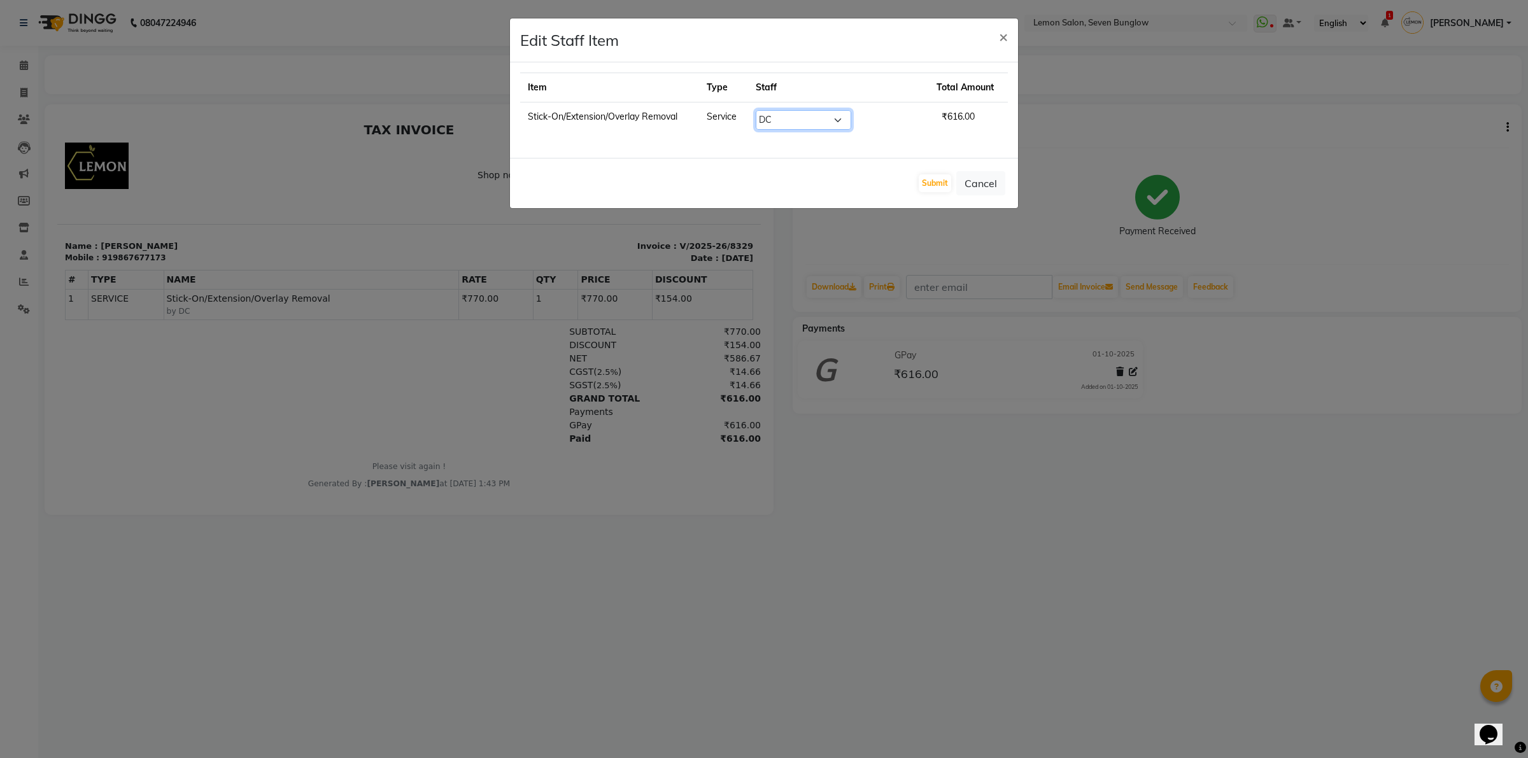
click at [796, 118] on select "Select Ajit Thakur Akansha Subba Aniket (Nail) DC Gufran Salmani Hira Lal Om Pr…" at bounding box center [803, 120] width 95 height 20
select select "90927"
click at [772, 110] on select "Select Ajit Thakur Akansha Subba Aniket (Nail) DC Gufran Salmani Hira Lal Om Pr…" at bounding box center [803, 120] width 95 height 20
click at [934, 180] on button "Submit" at bounding box center [935, 183] width 32 height 18
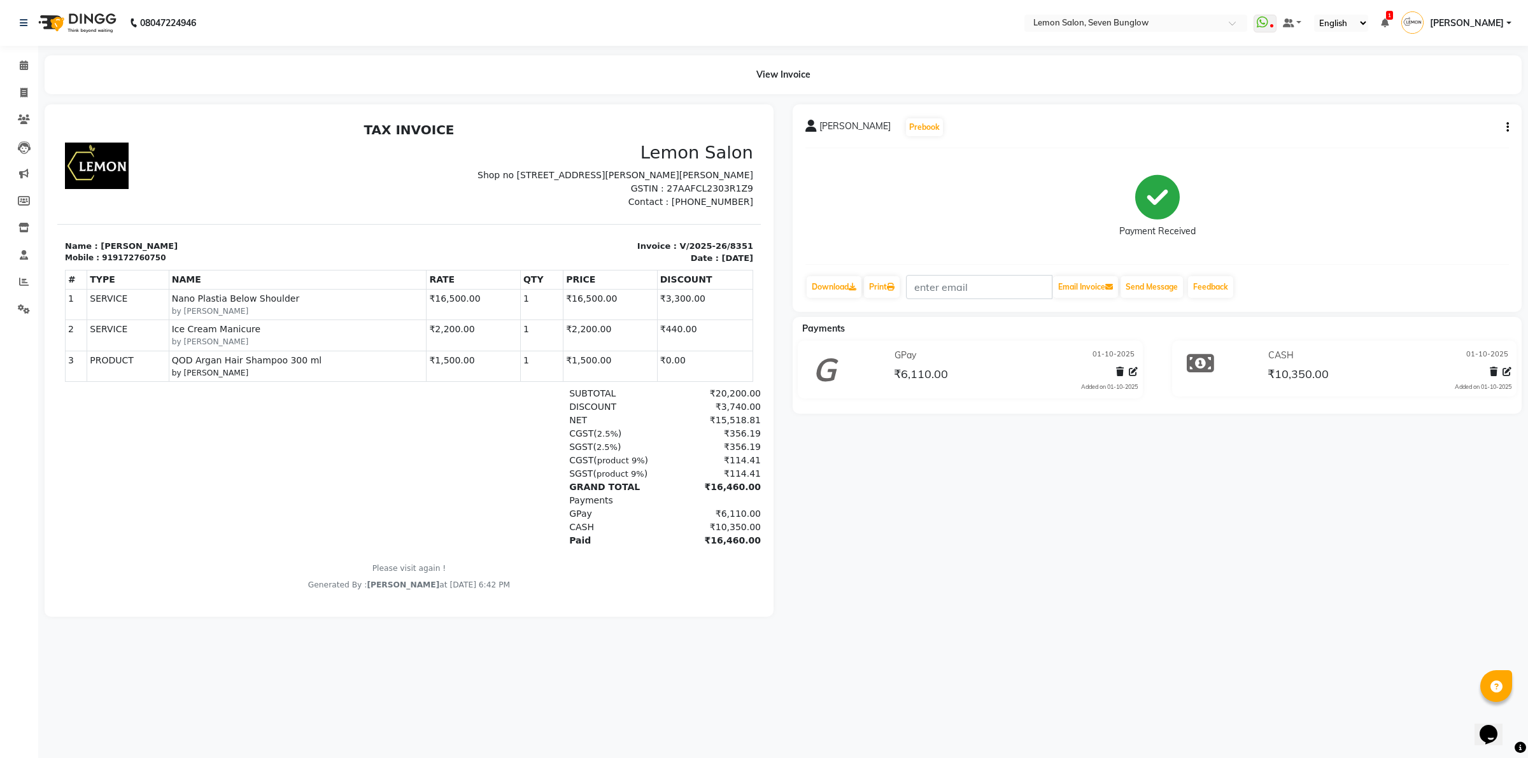
click at [1507, 127] on icon "button" at bounding box center [1507, 127] width 3 height 1
click at [1429, 141] on div "Edit Invoice" at bounding box center [1443, 144] width 87 height 16
select select "service"
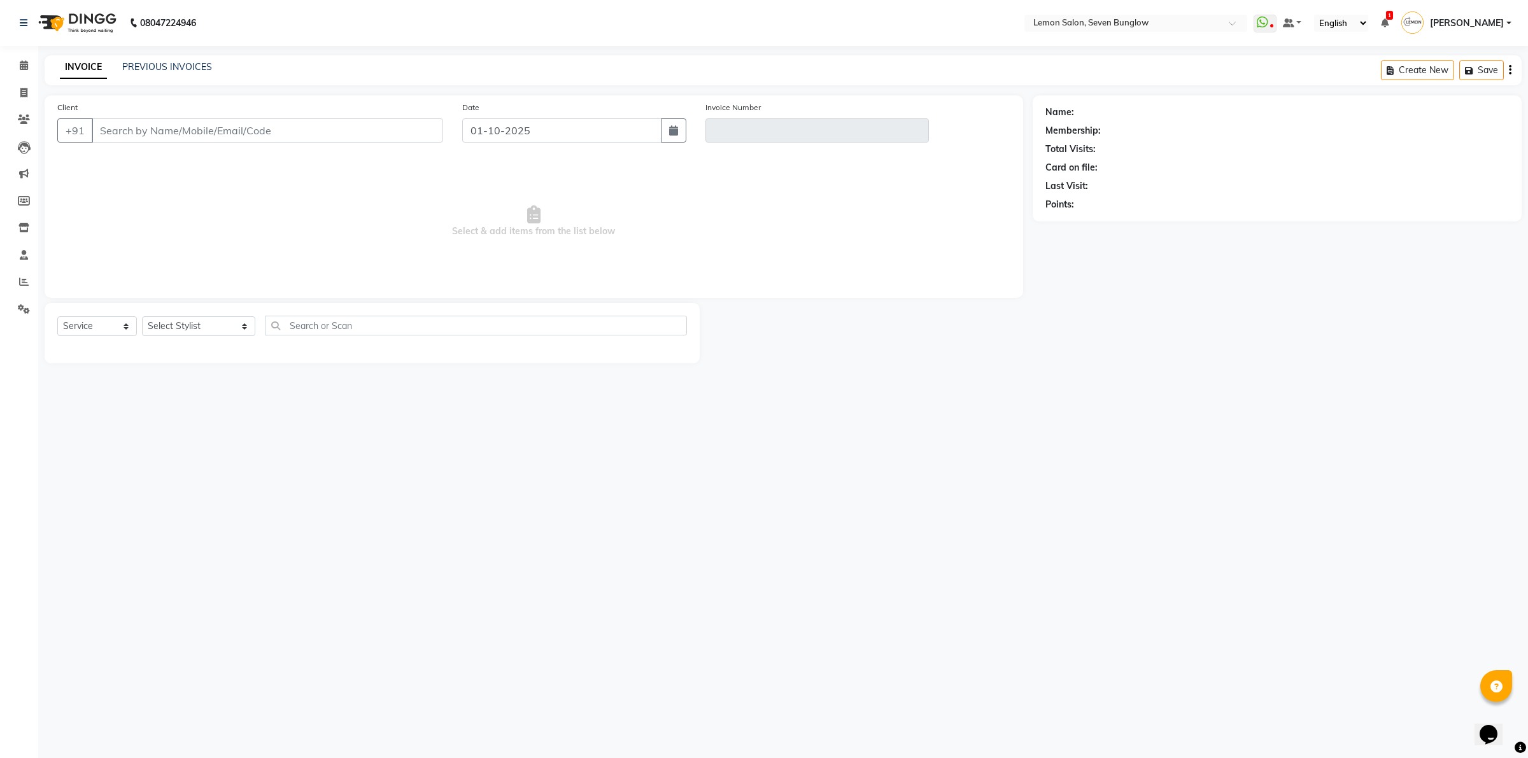
type input "9172760750"
type input "V/2025-26/8351"
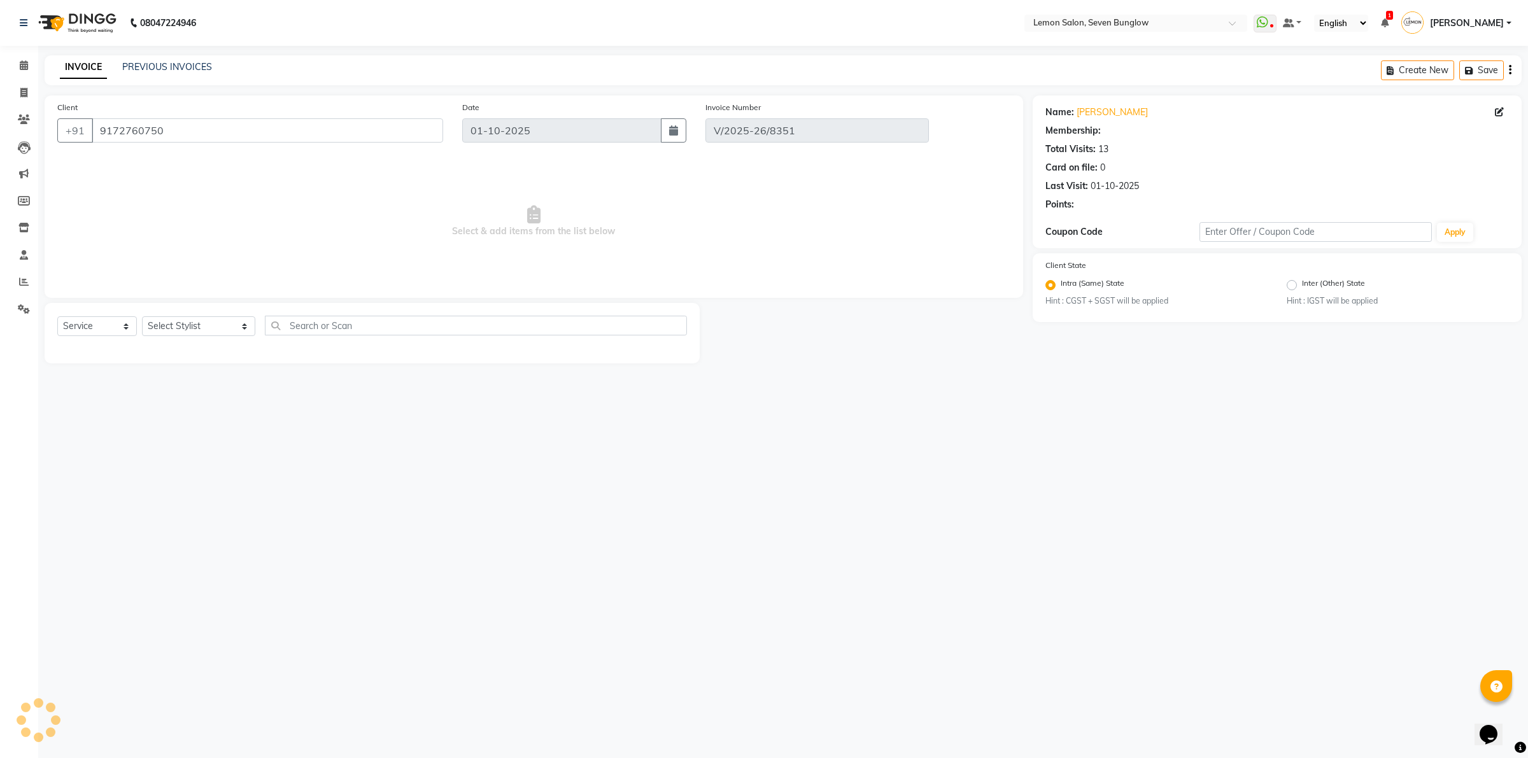
select select "1: Object"
select select "select"
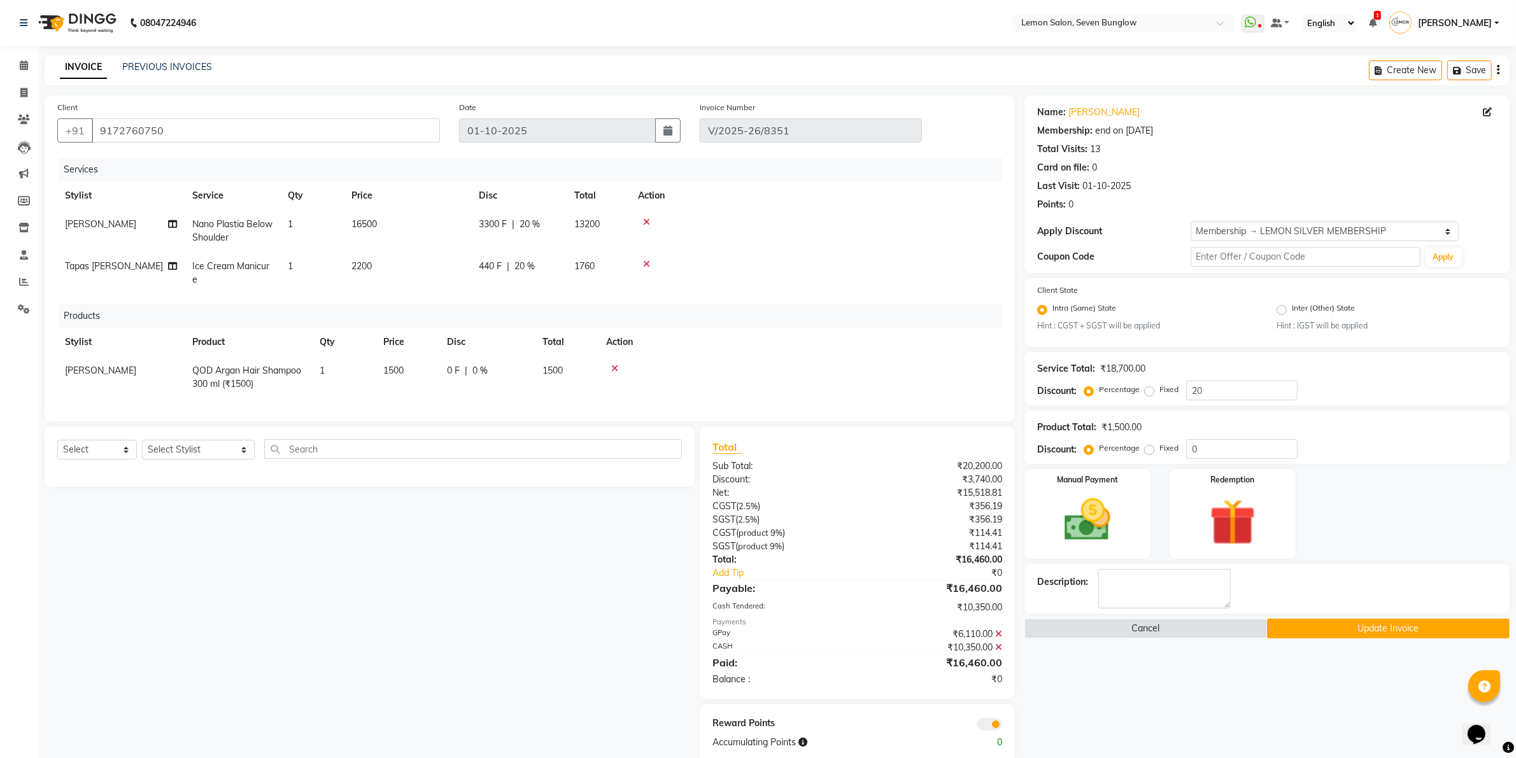
click at [472, 376] on span "0 %" at bounding box center [479, 370] width 15 height 13
select select "39980"
click at [437, 374] on td "1500" at bounding box center [408, 374] width 64 height 36
click at [419, 370] on input "1500" at bounding box center [407, 374] width 48 height 20
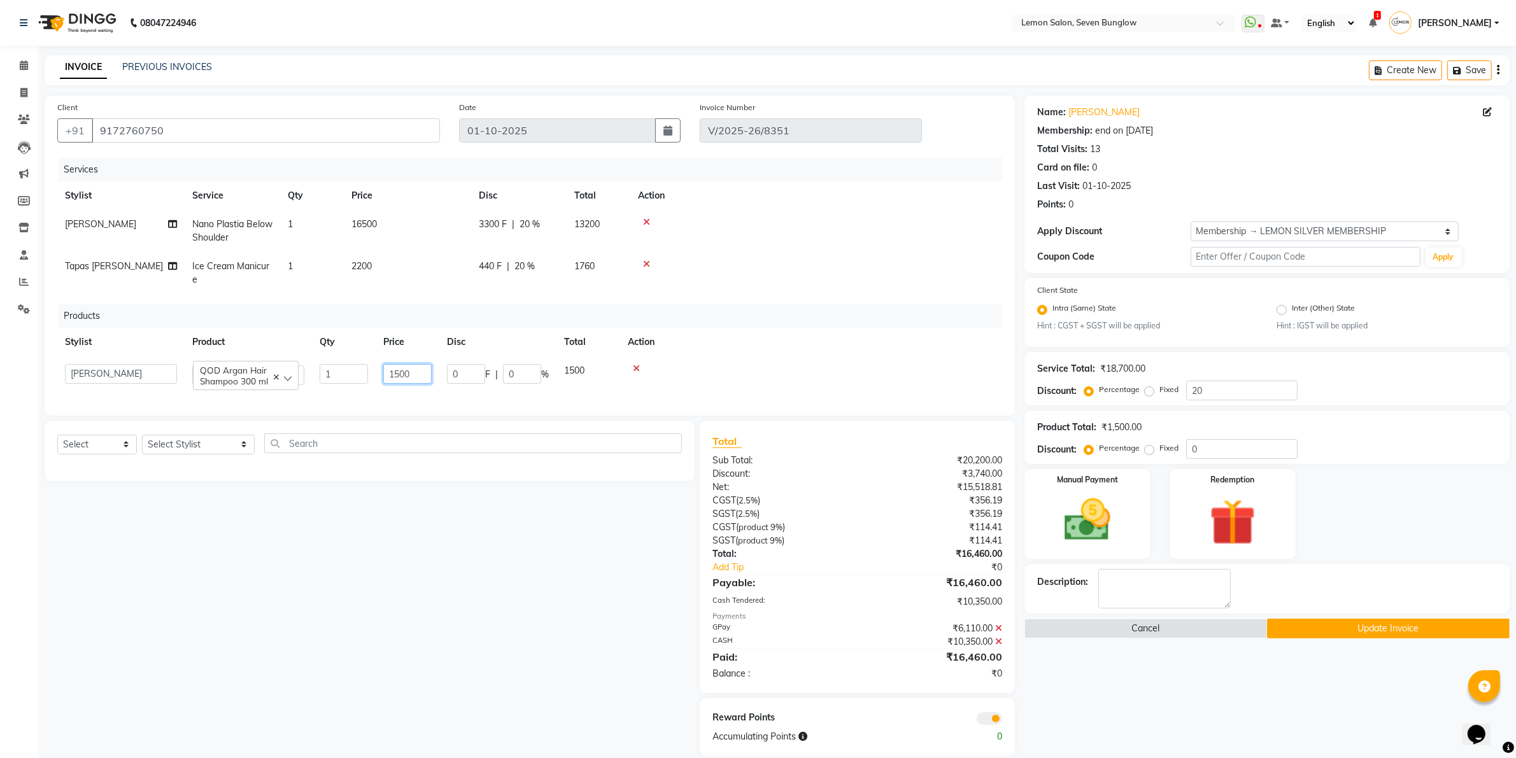
click at [419, 370] on input "1500" at bounding box center [407, 374] width 48 height 20
type input "1650"
click at [501, 542] on div "Select Service Product Membership Package Voucher Prepaid Gift Card Select Styl…" at bounding box center [364, 588] width 659 height 335
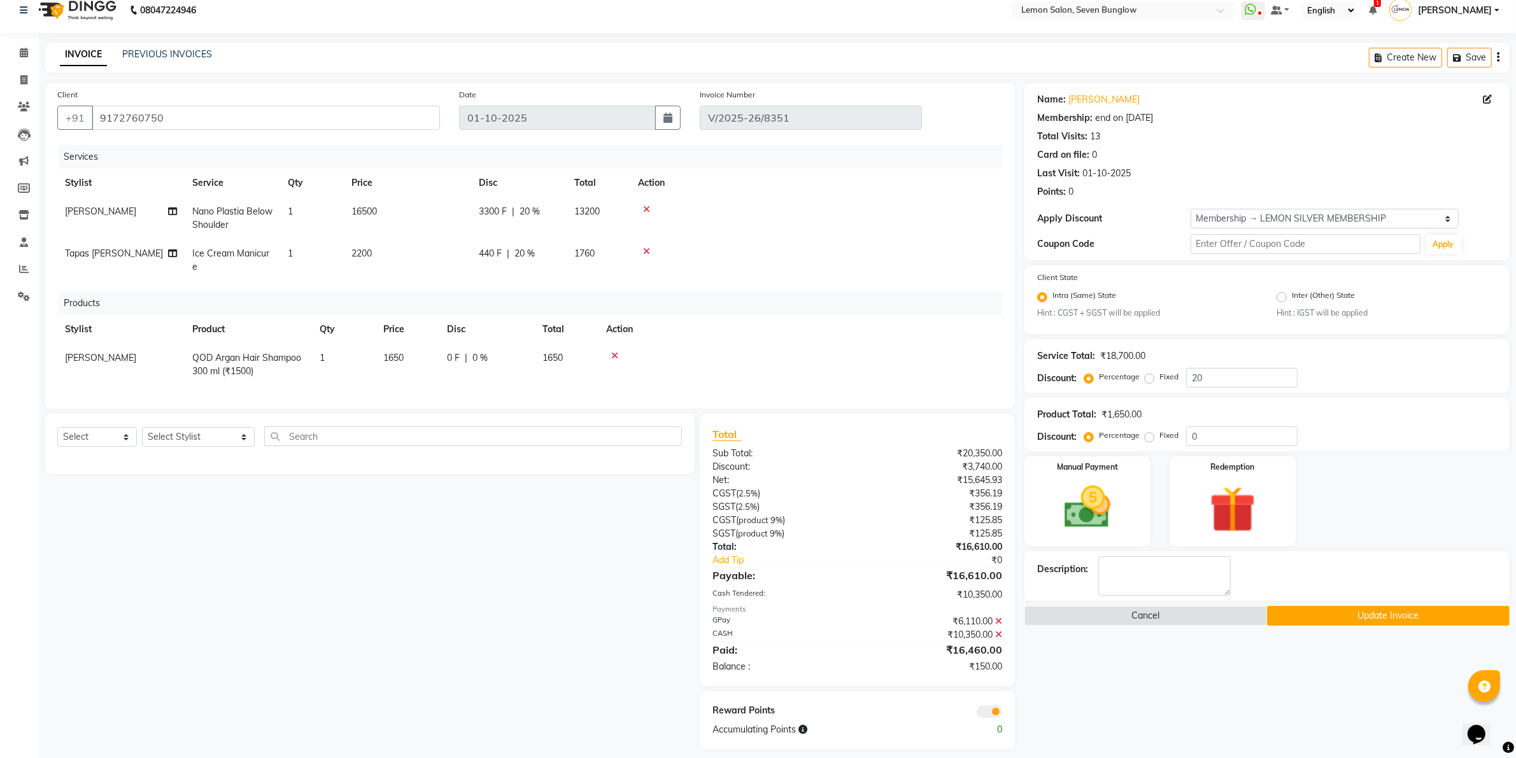
scroll to position [34, 0]
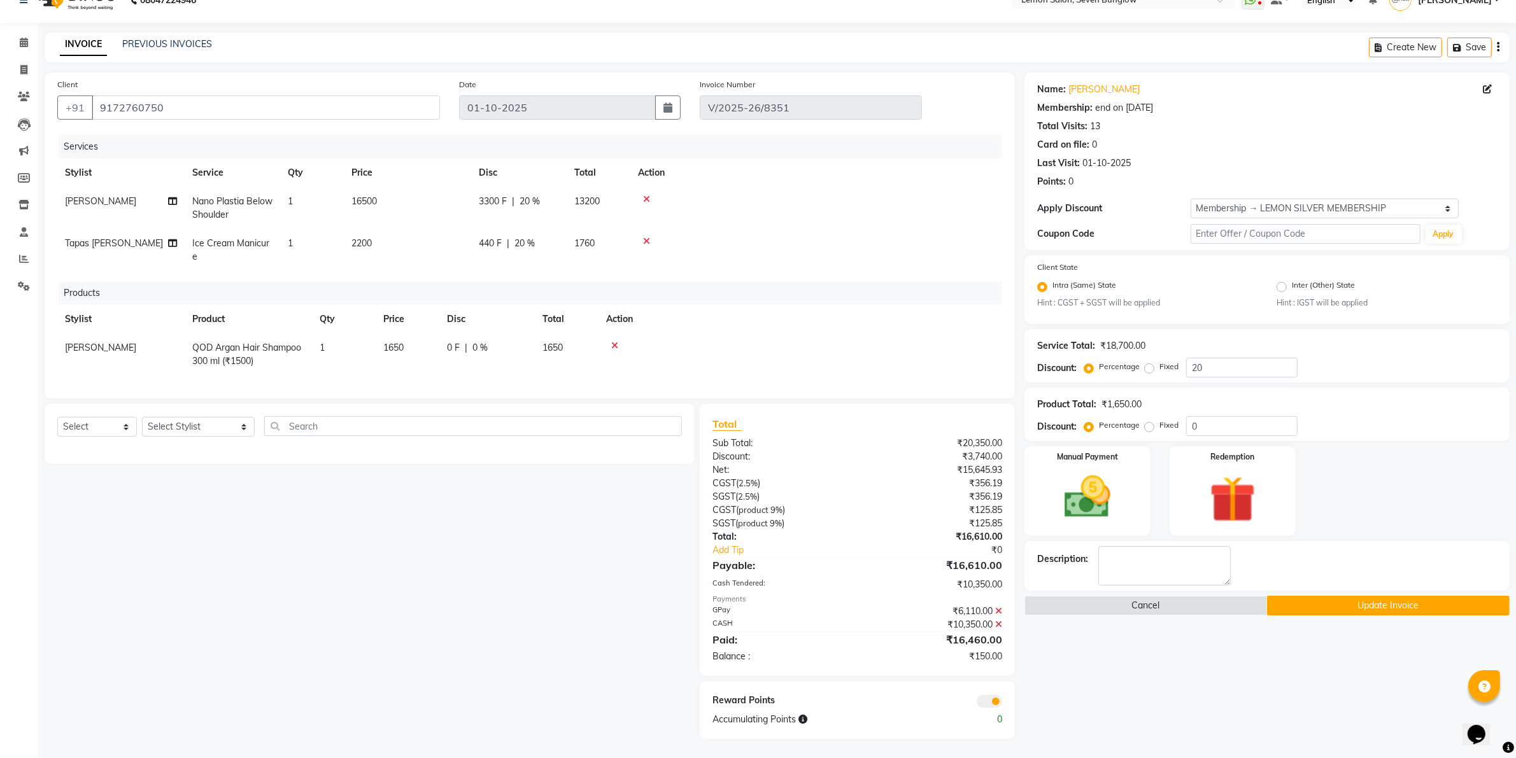
click at [997, 609] on icon at bounding box center [998, 611] width 7 height 9
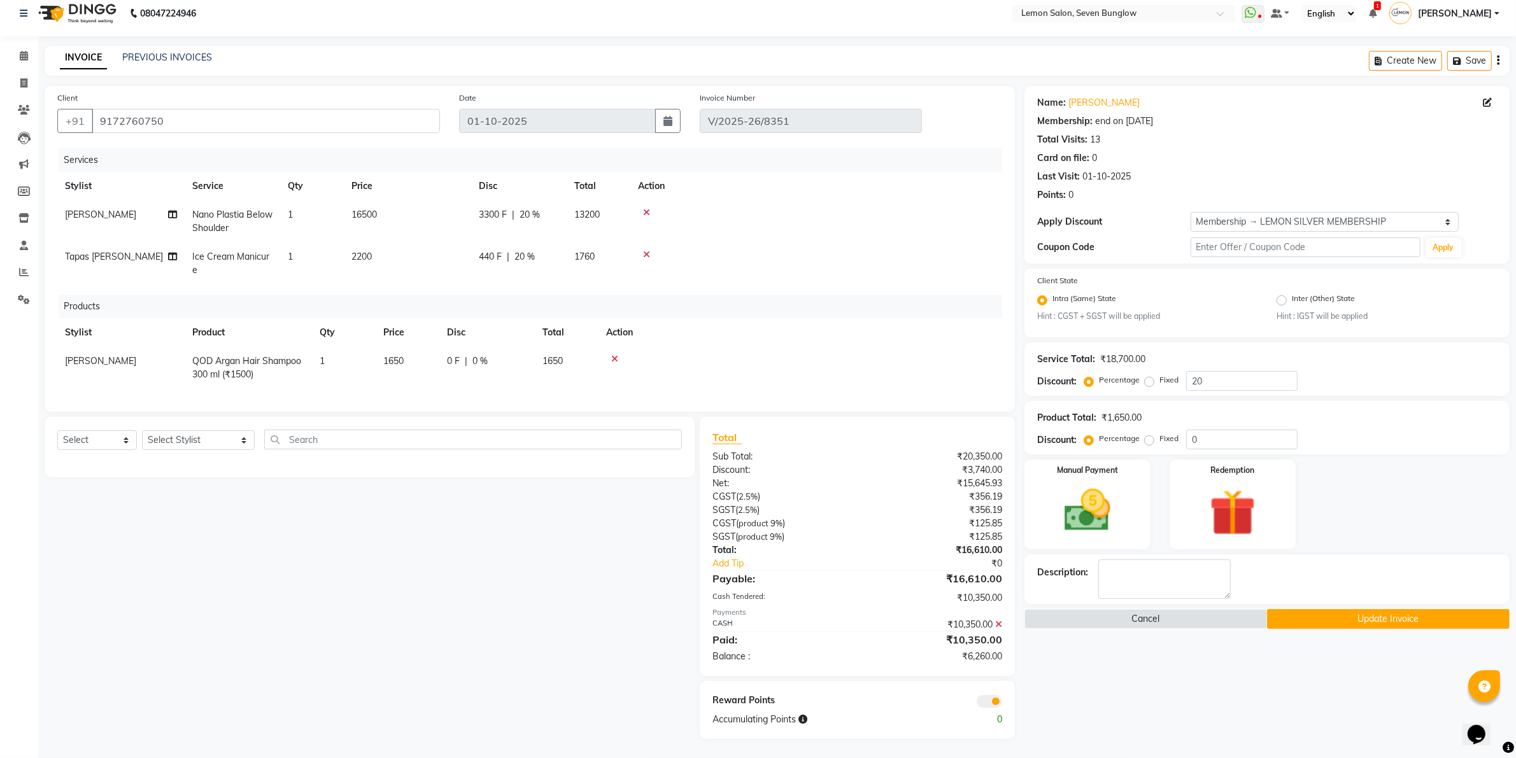
click at [998, 621] on icon at bounding box center [998, 624] width 7 height 9
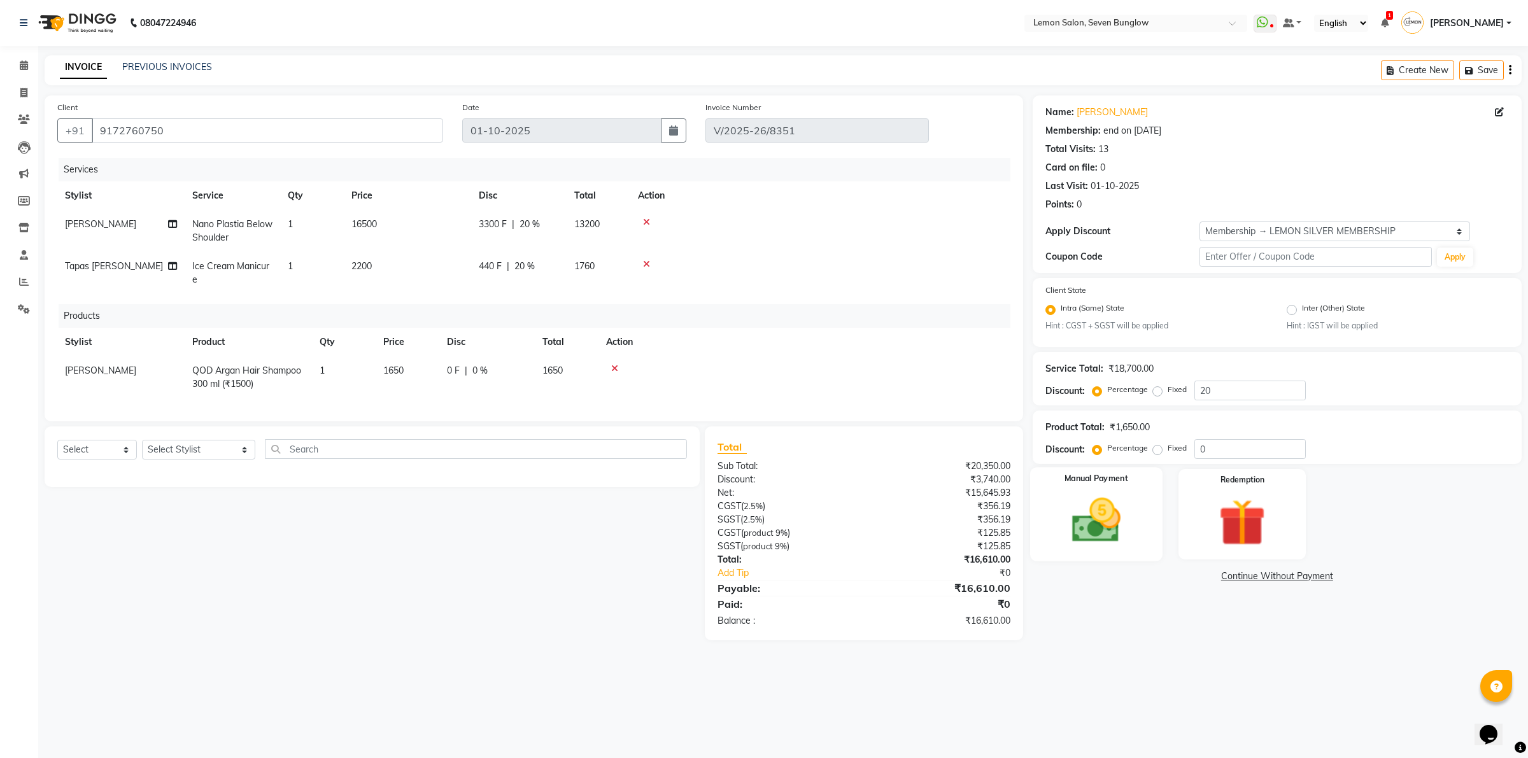
click at [1092, 507] on img at bounding box center [1095, 521] width 79 height 56
click at [1144, 576] on span "CASH" at bounding box center [1138, 577] width 27 height 15
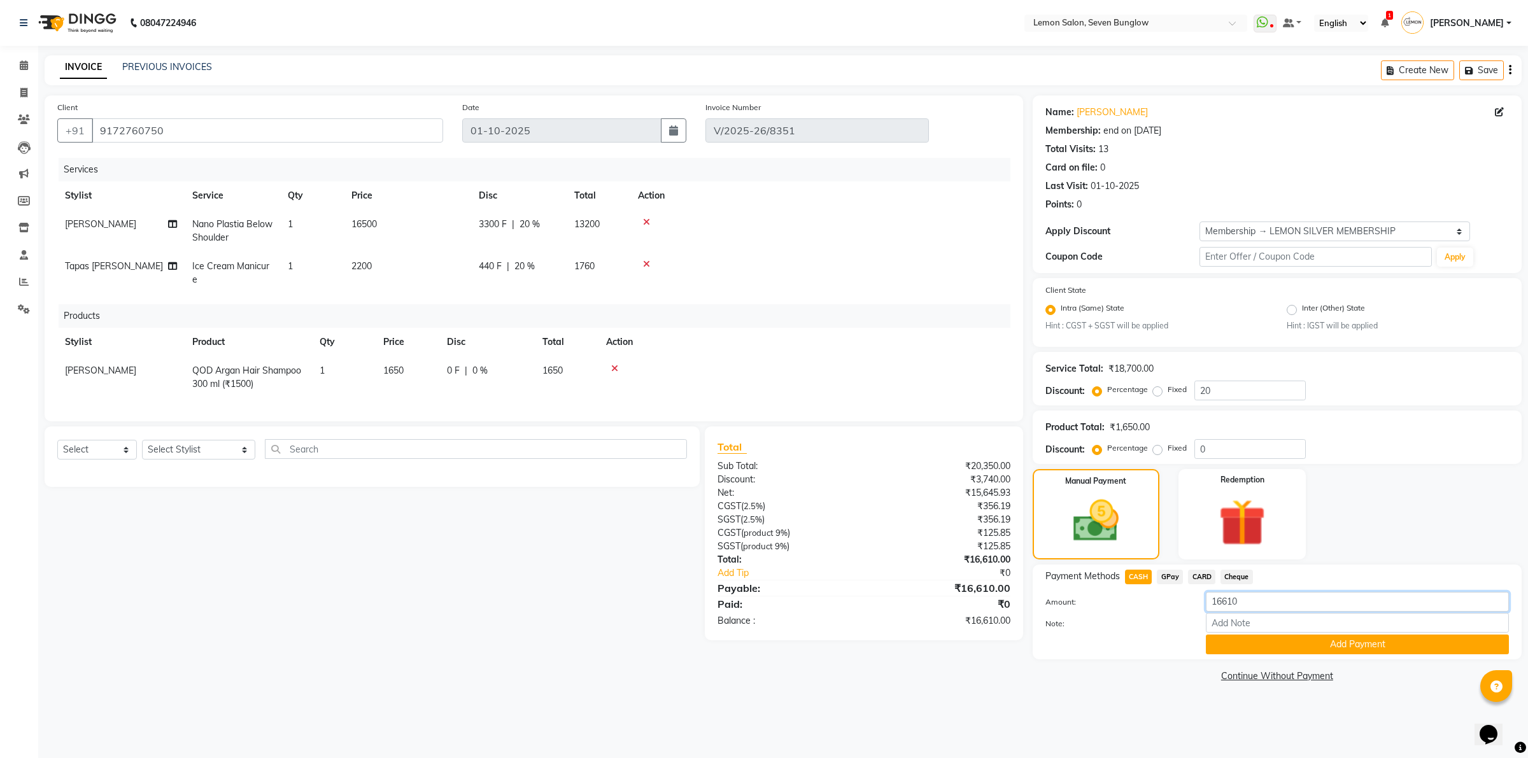
click at [1210, 600] on input "16610" at bounding box center [1357, 602] width 303 height 20
type input "10500"
click at [1245, 651] on button "Add Payment" at bounding box center [1357, 645] width 303 height 20
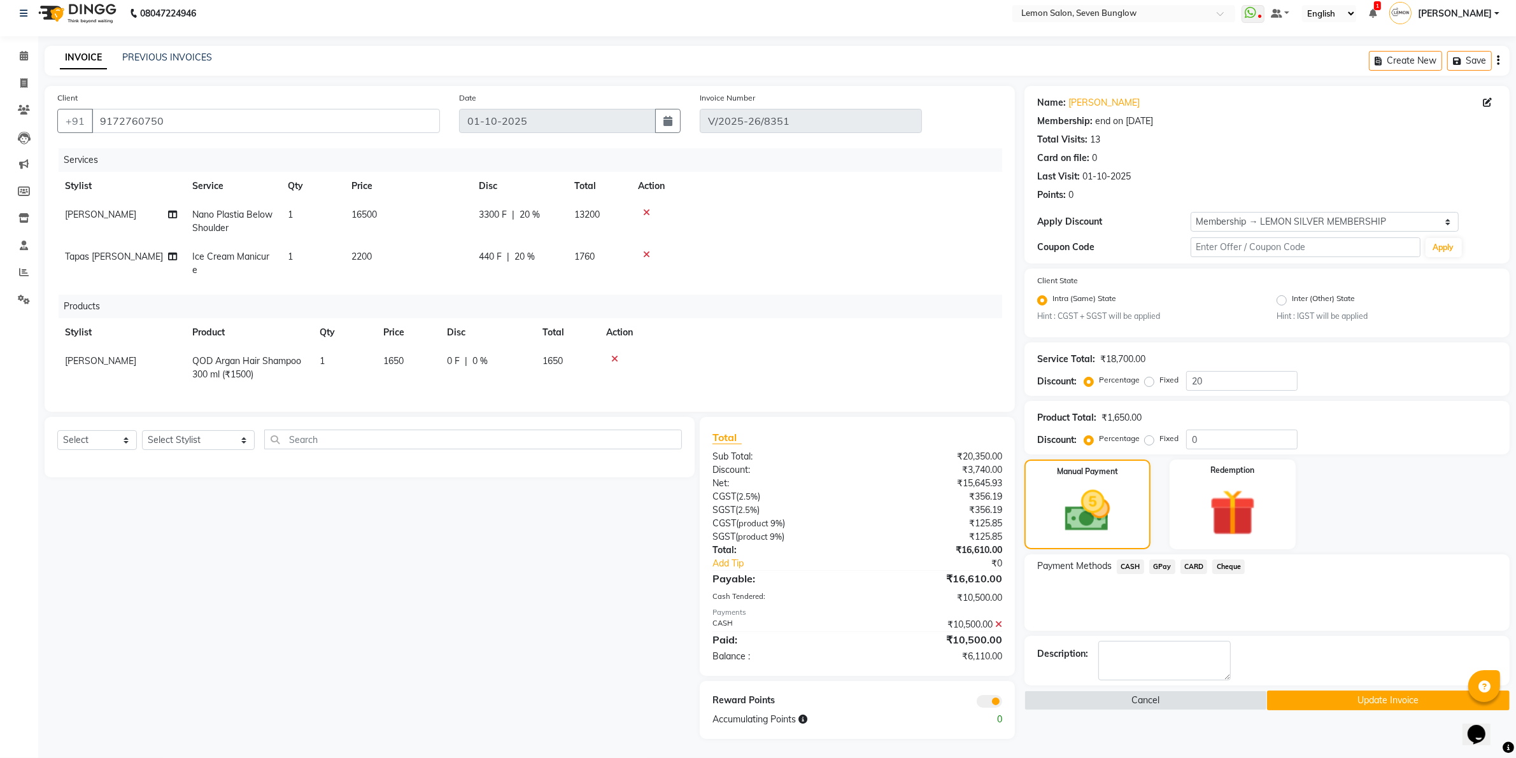
scroll to position [20, 0]
click at [1164, 560] on span "GPay" at bounding box center [1162, 567] width 26 height 15
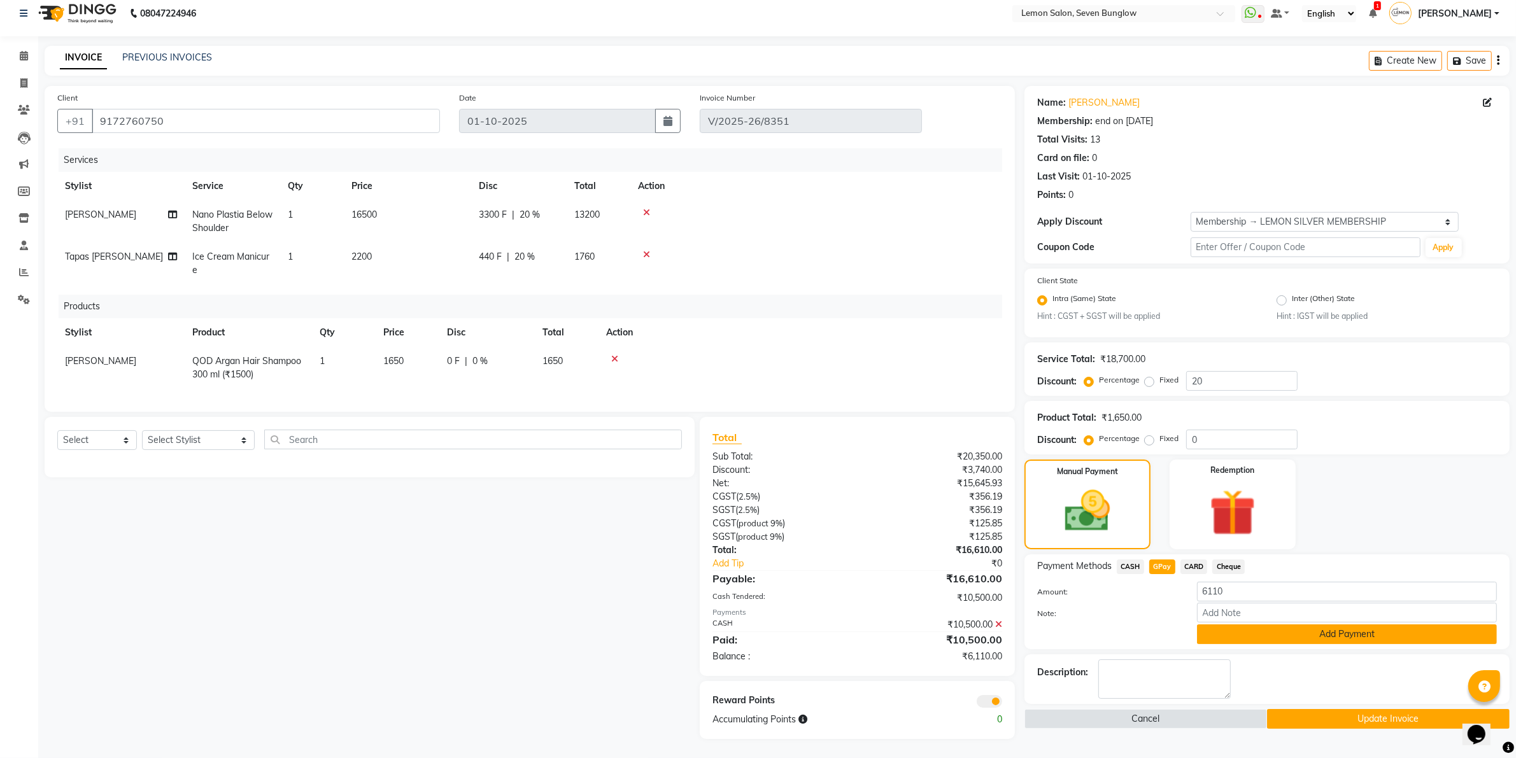
click at [1255, 624] on button "Add Payment" at bounding box center [1347, 634] width 300 height 20
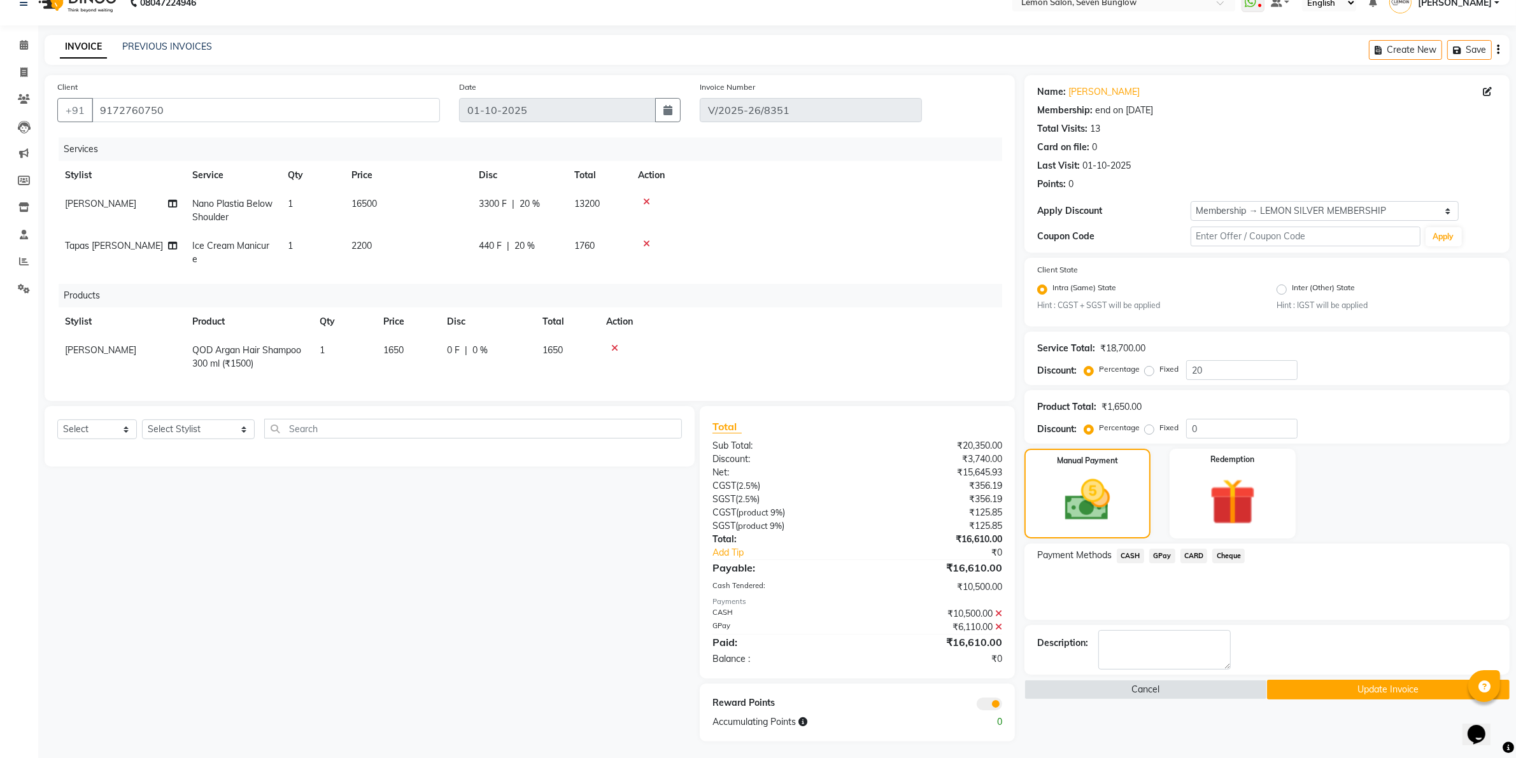
click at [1357, 692] on button "Update Invoice" at bounding box center [1388, 690] width 243 height 20
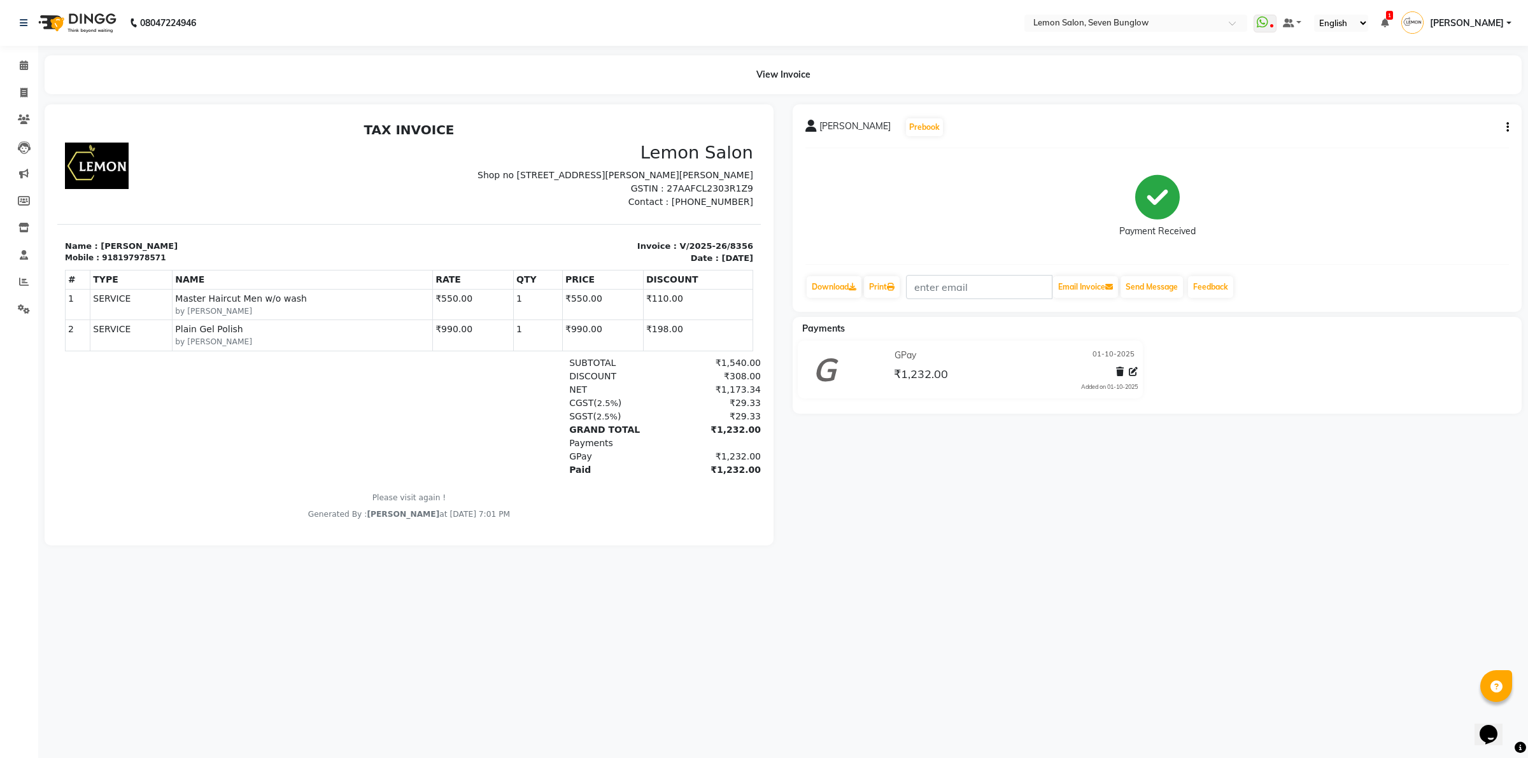
click at [1509, 131] on div "[PERSON_NAME] Prebook Payment Received Download Print Email Invoice Send Messag…" at bounding box center [1156, 208] width 729 height 208
click at [1503, 126] on button "button" at bounding box center [1505, 127] width 8 height 13
click at [1433, 141] on div "Edit Invoice" at bounding box center [1443, 144] width 87 height 16
select select "service"
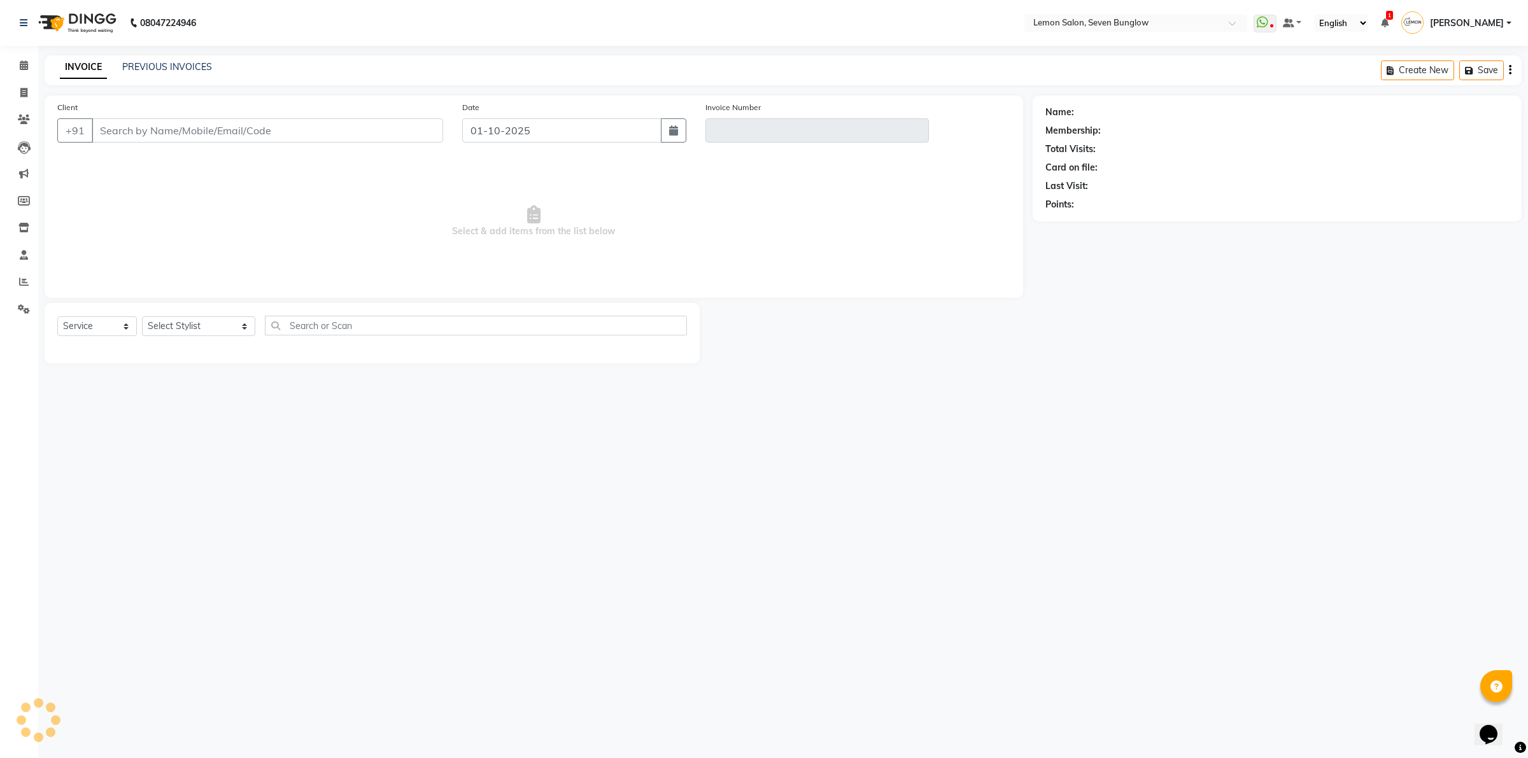
type input "8197978571"
type input "V/2025-26/8356"
select select "1: Object"
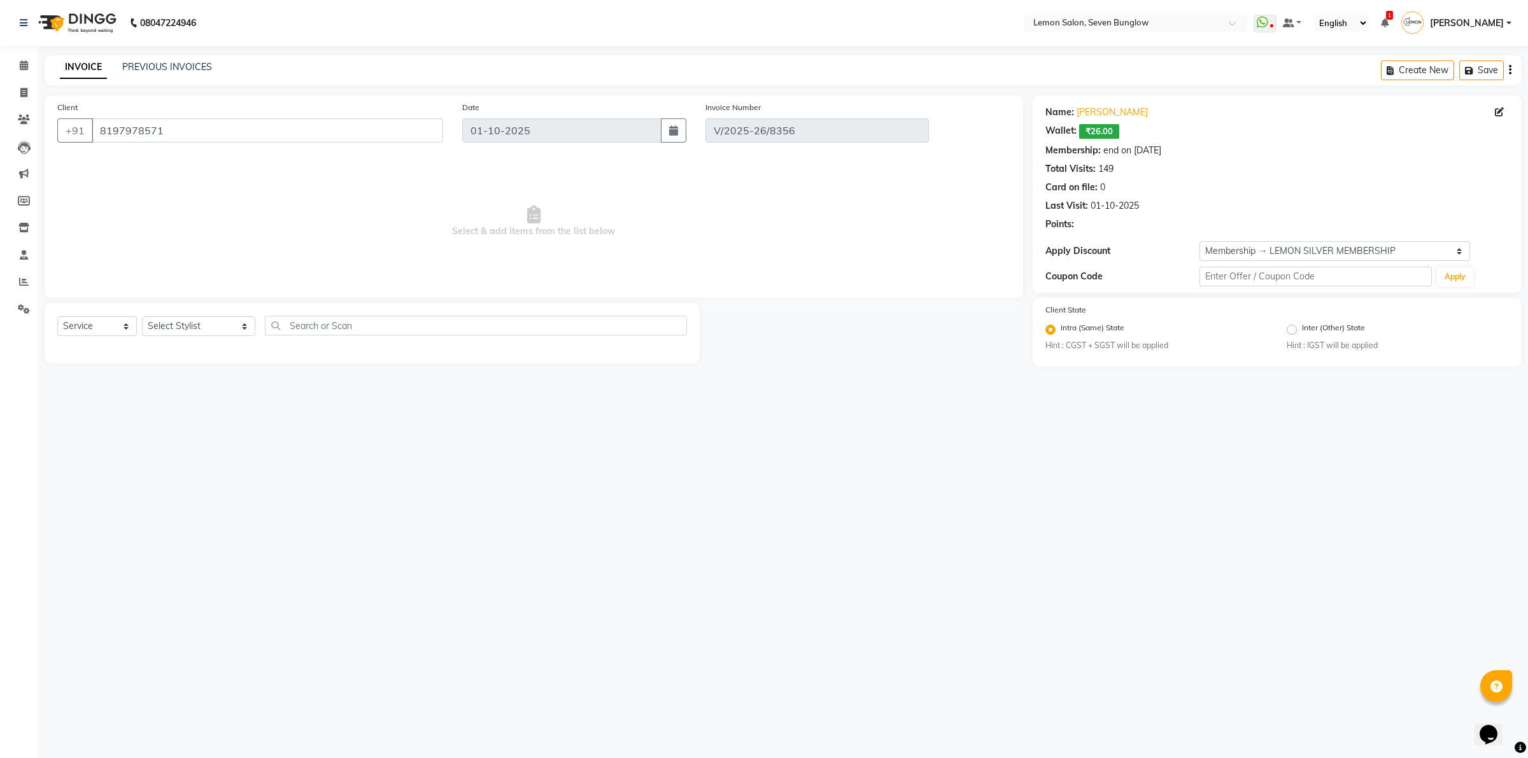
select select "select"
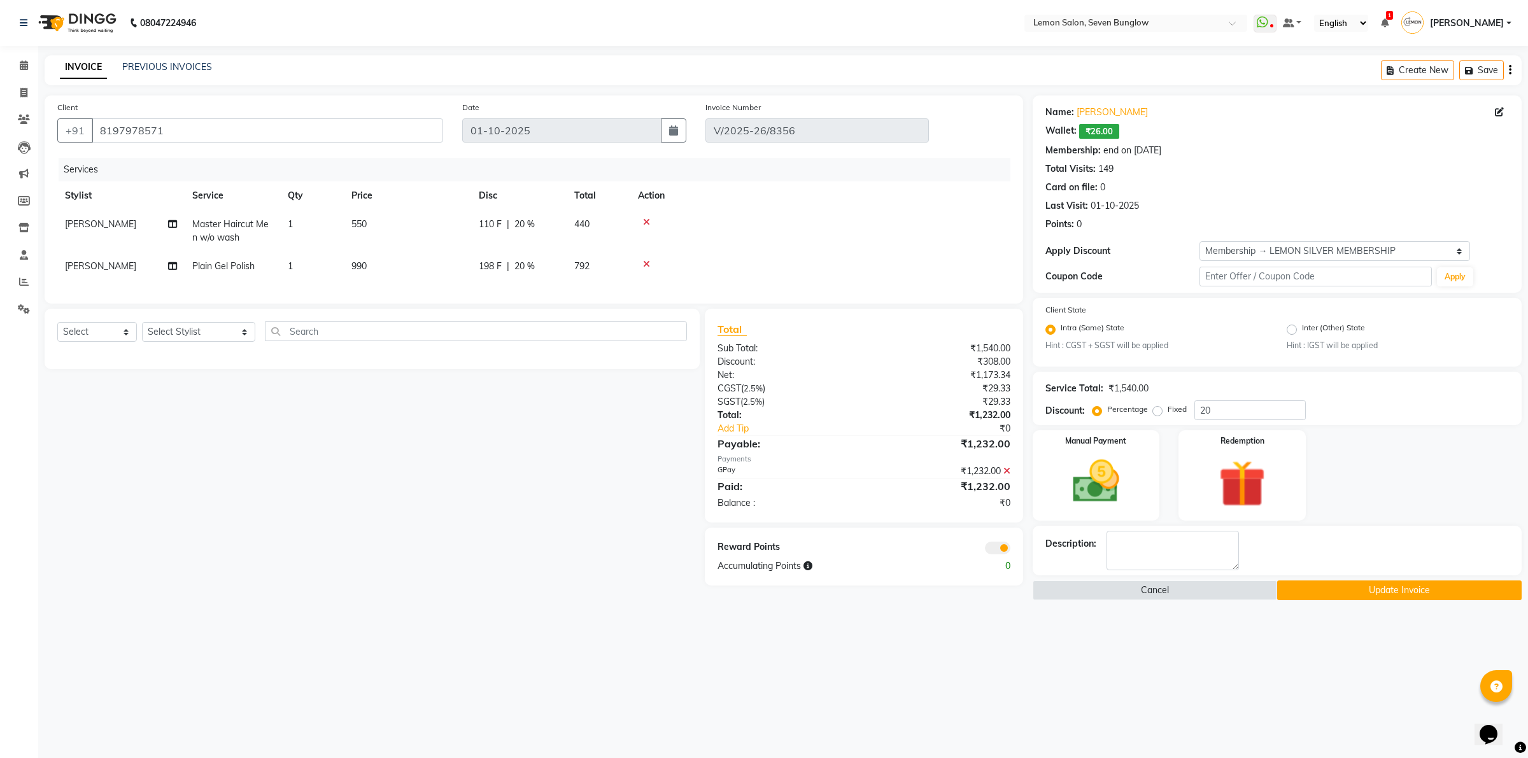
click at [491, 223] on span "110 F" at bounding box center [490, 224] width 23 height 13
select select "7457"
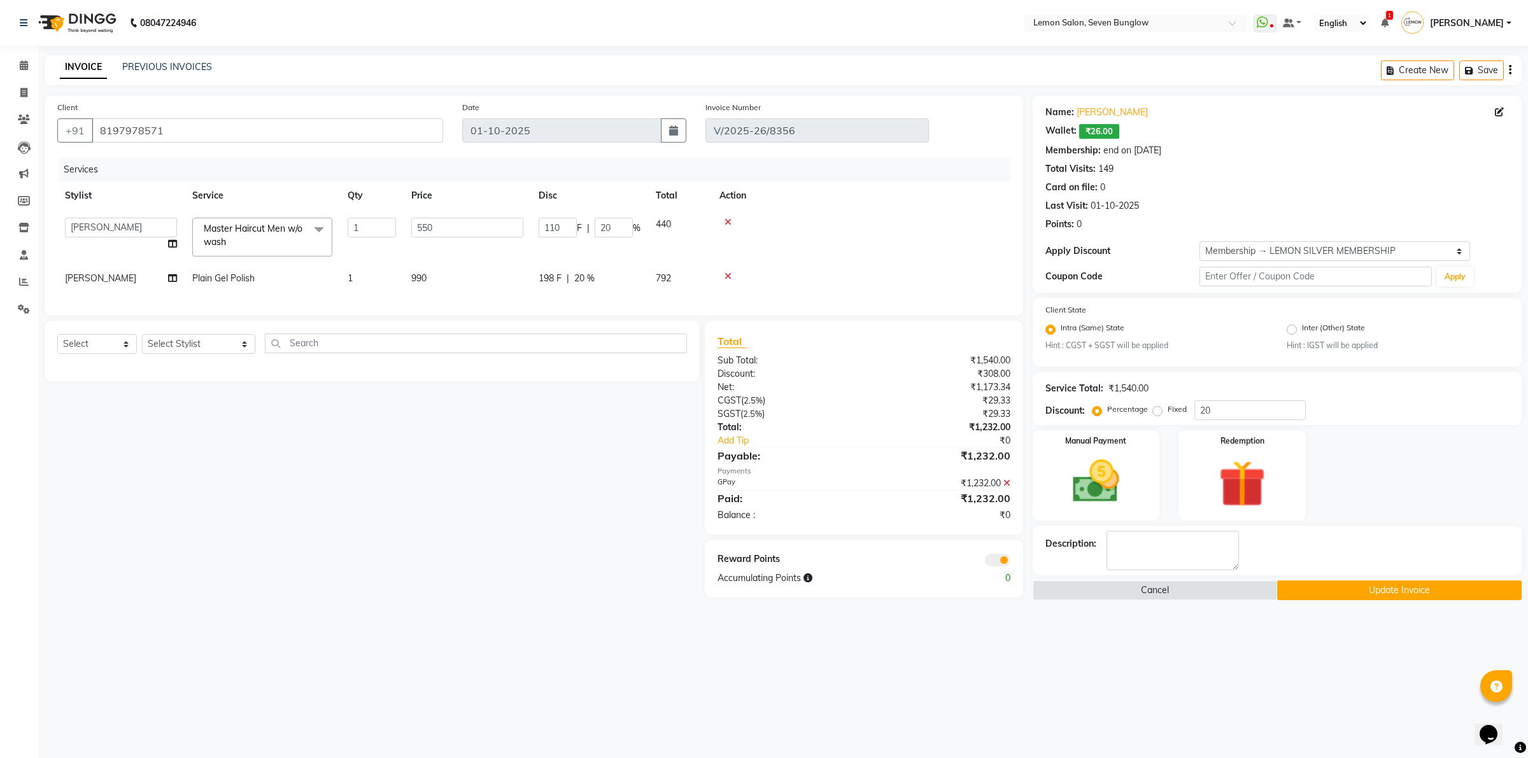
click at [523, 279] on td "990" at bounding box center [467, 278] width 127 height 29
select select "89158"
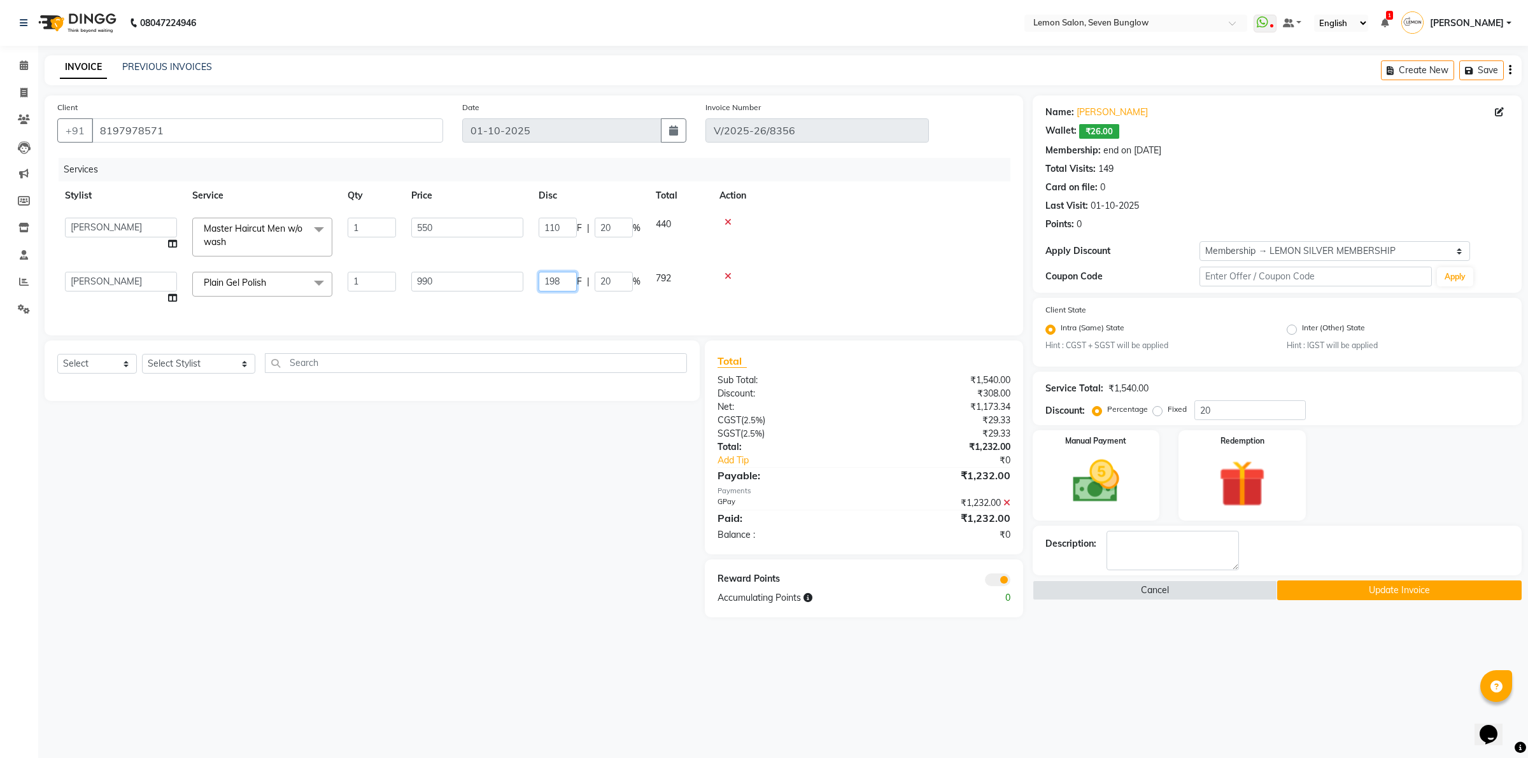
click at [564, 282] on input "198" at bounding box center [558, 282] width 38 height 20
type input "451"
click at [588, 468] on div "Select Service Product Membership Package Voucher Prepaid Gift Card Select Styl…" at bounding box center [367, 479] width 665 height 277
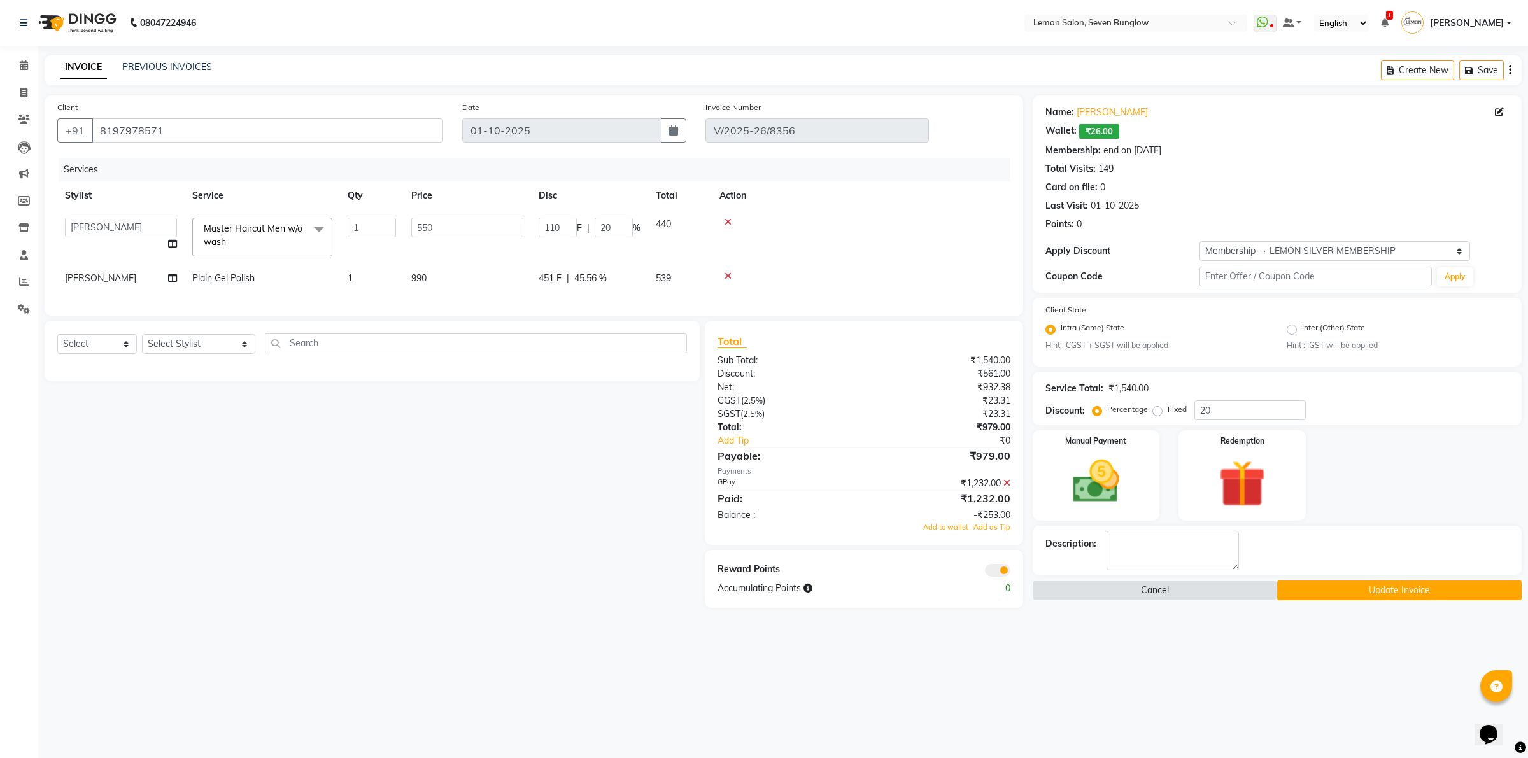
click at [556, 295] on div "Services Stylist Service Qty Price Disc Total Action Ajit Thakur Akansha Subba …" at bounding box center [533, 230] width 953 height 145
click at [555, 276] on span "451 F" at bounding box center [550, 278] width 23 height 13
select select "89158"
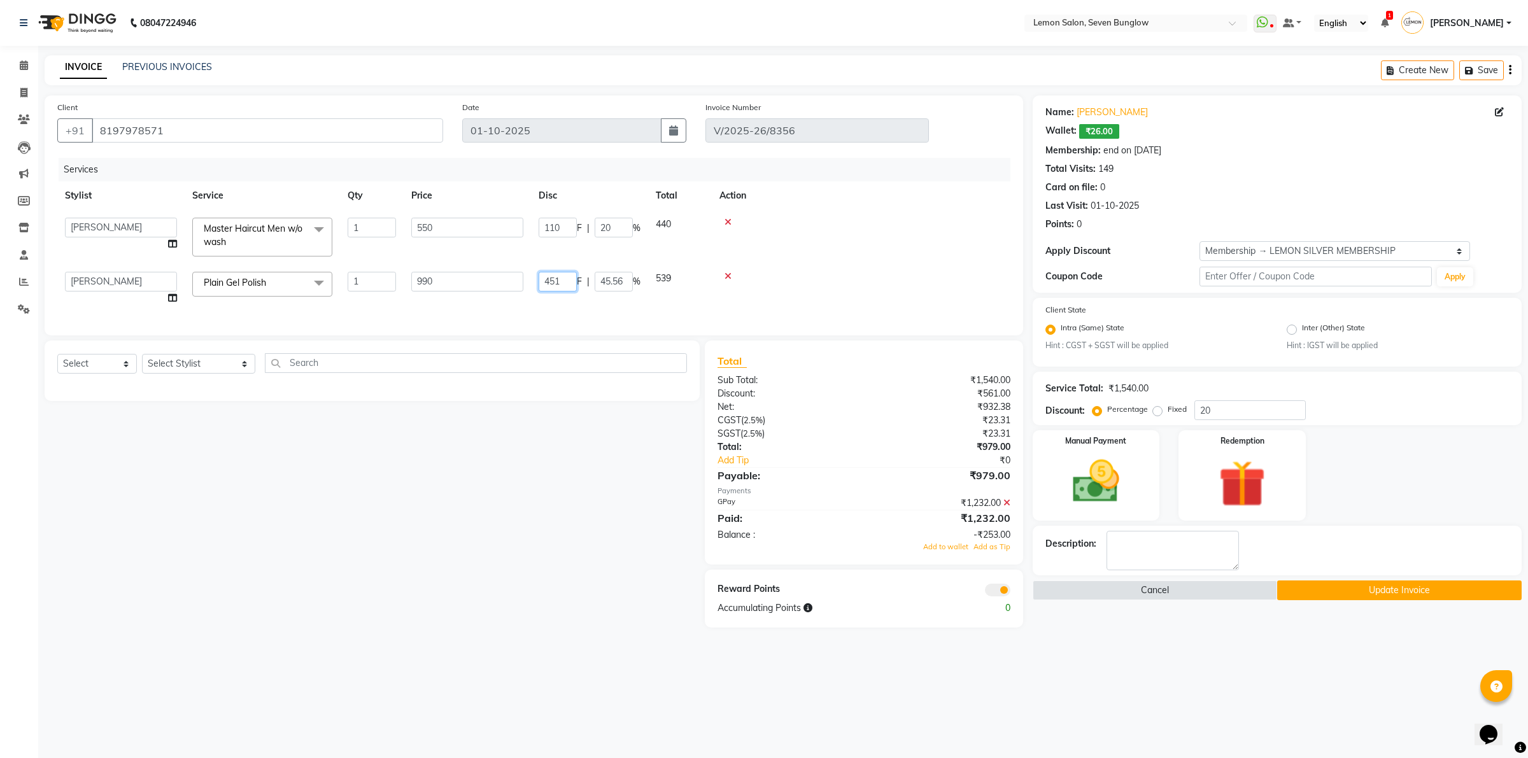
click at [561, 278] on input "451" at bounding box center [558, 282] width 38 height 20
type input "501"
click at [539, 427] on div "Select Service Product Membership Package Voucher Prepaid Gift Card Select Styl…" at bounding box center [367, 485] width 665 height 288
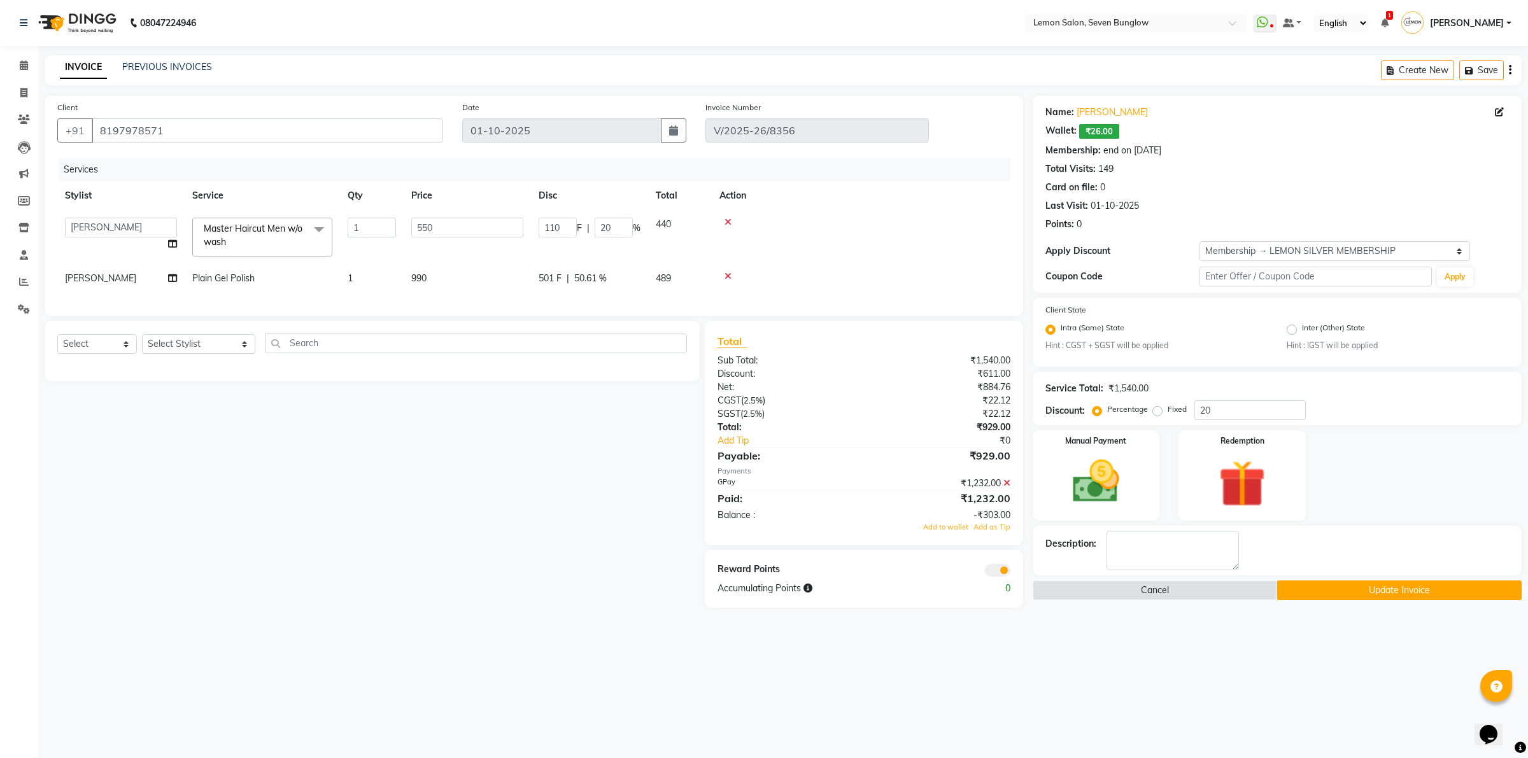
click at [548, 284] on span "501 F" at bounding box center [550, 278] width 23 height 13
select select "89158"
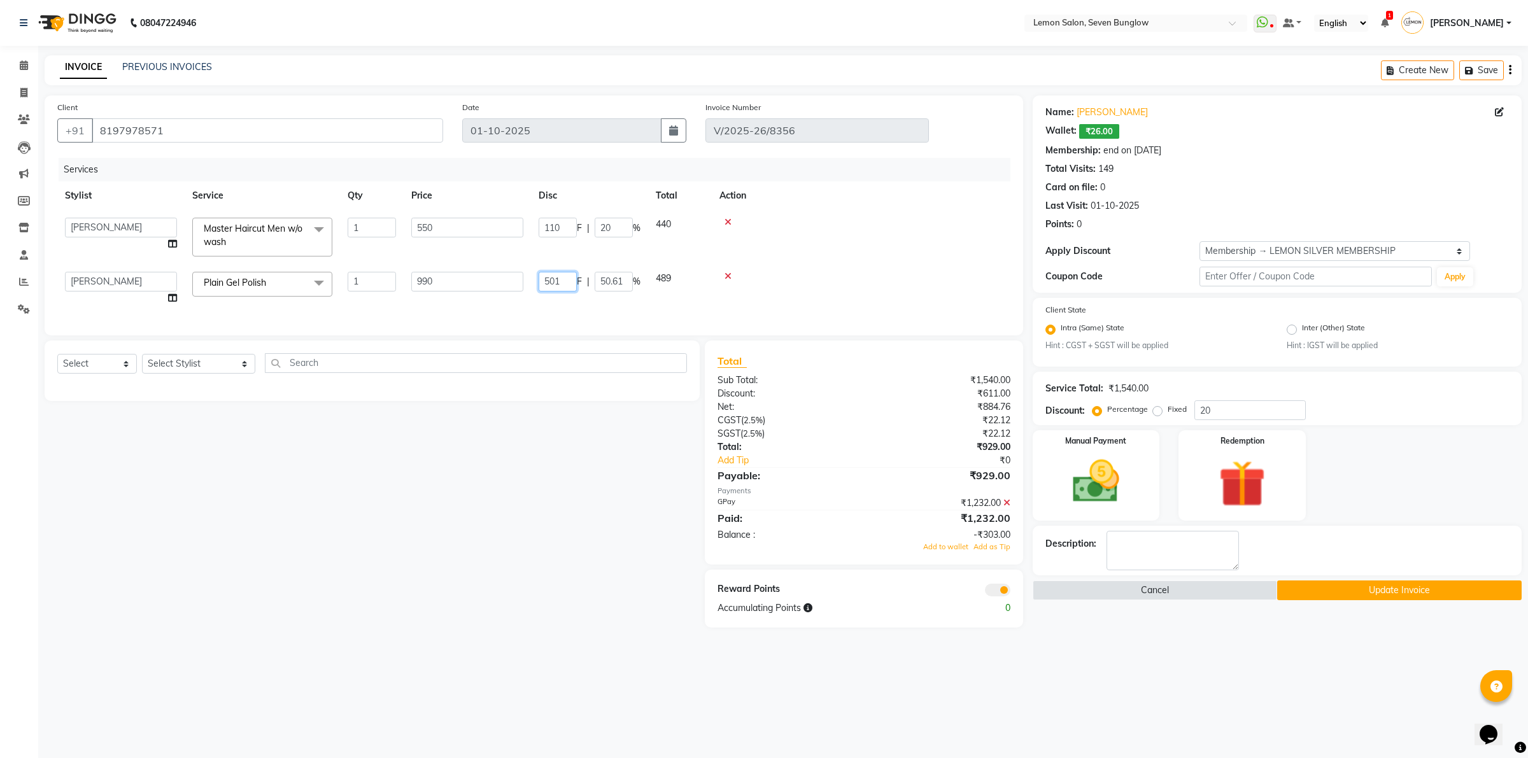
click at [556, 276] on input "501" at bounding box center [558, 282] width 38 height 20
type input "499"
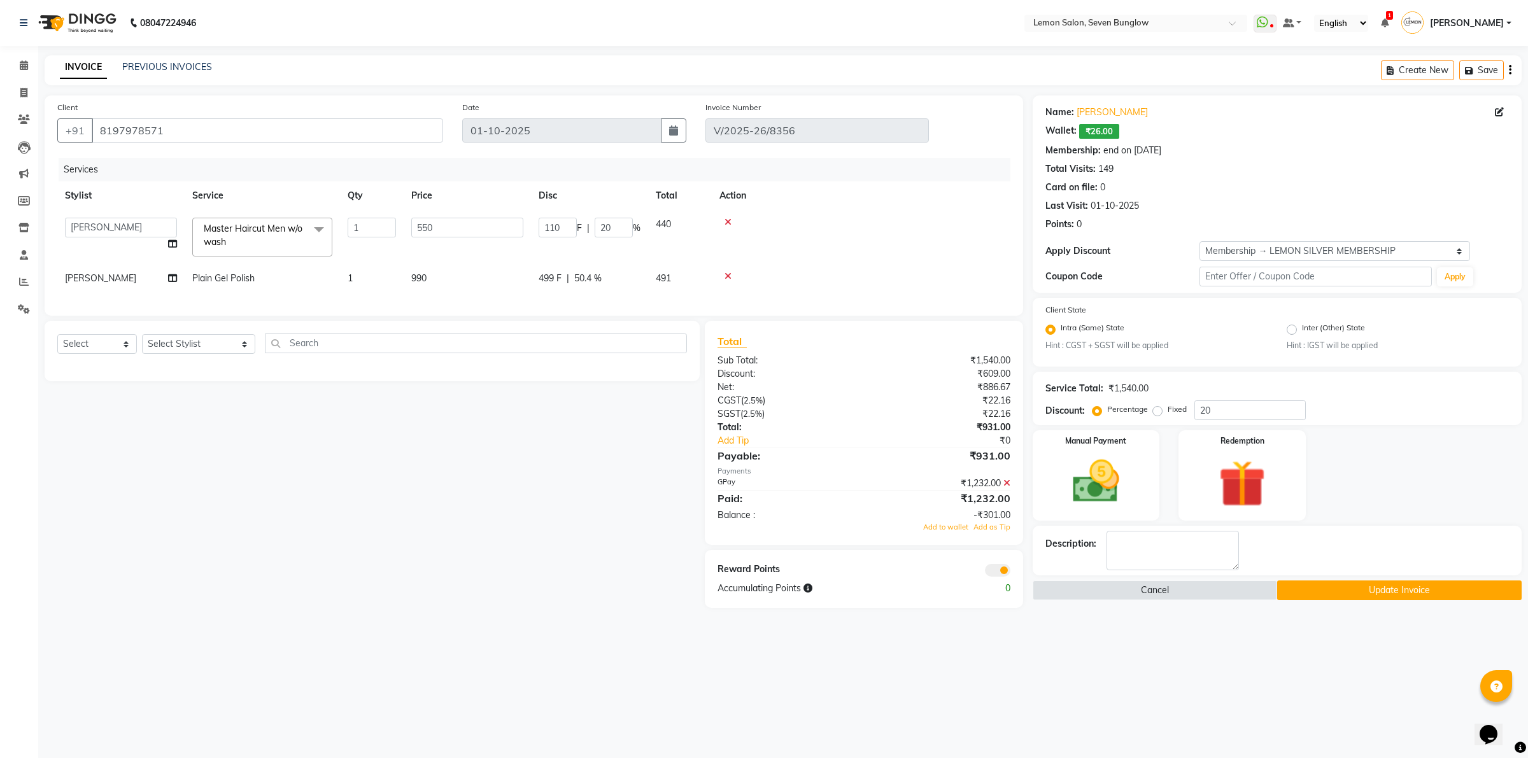
click at [594, 411] on div "Select Service Product Membership Package Voucher Prepaid Gift Card Select Styl…" at bounding box center [367, 465] width 665 height 288
click at [547, 274] on span "499 F" at bounding box center [550, 278] width 23 height 13
select select "89158"
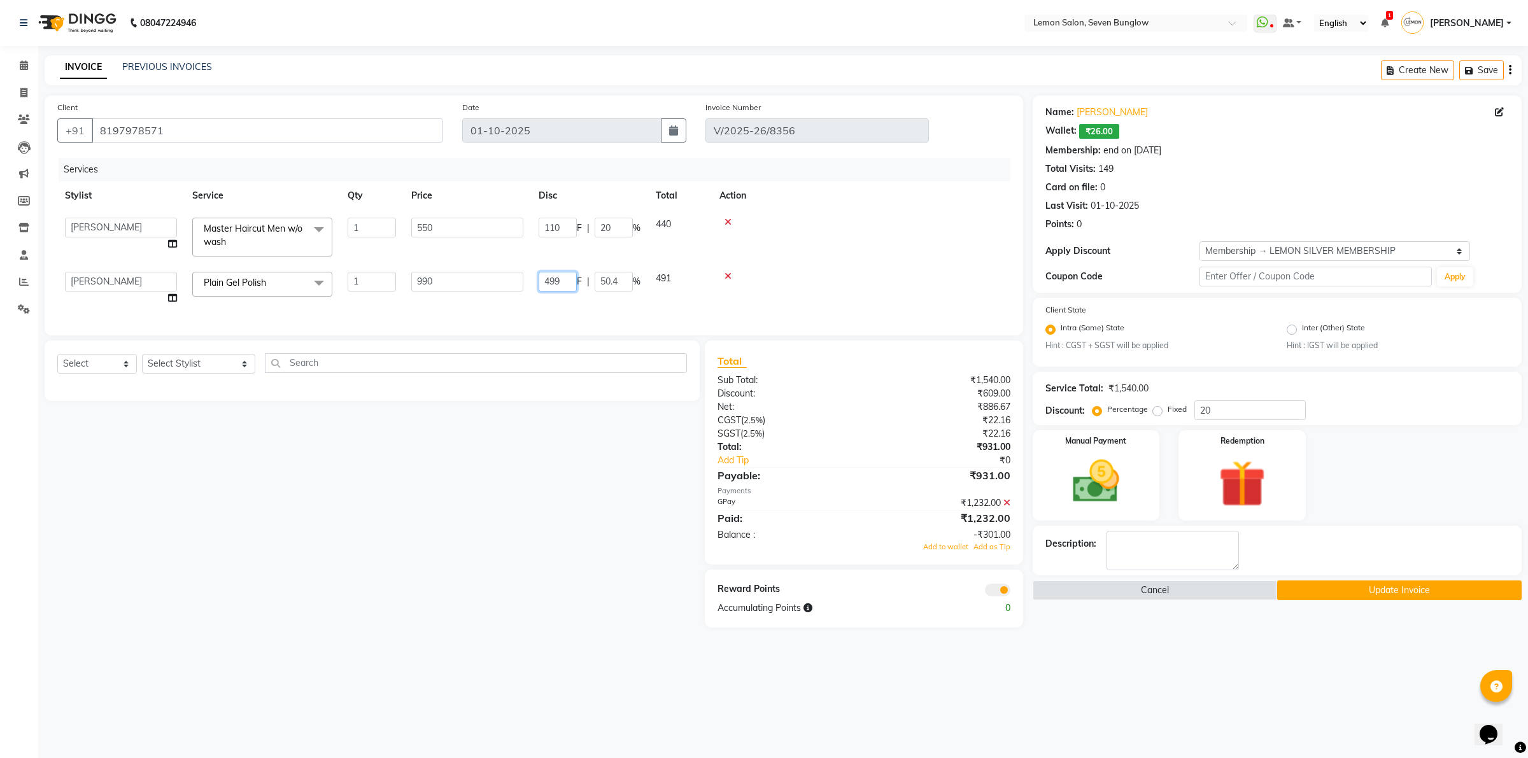
click at [551, 281] on input "499" at bounding box center [558, 282] width 38 height 20
type input "491"
click at [506, 512] on div "Select Service Product Membership Package Voucher Prepaid Gift Card Select Styl…" at bounding box center [367, 485] width 665 height 288
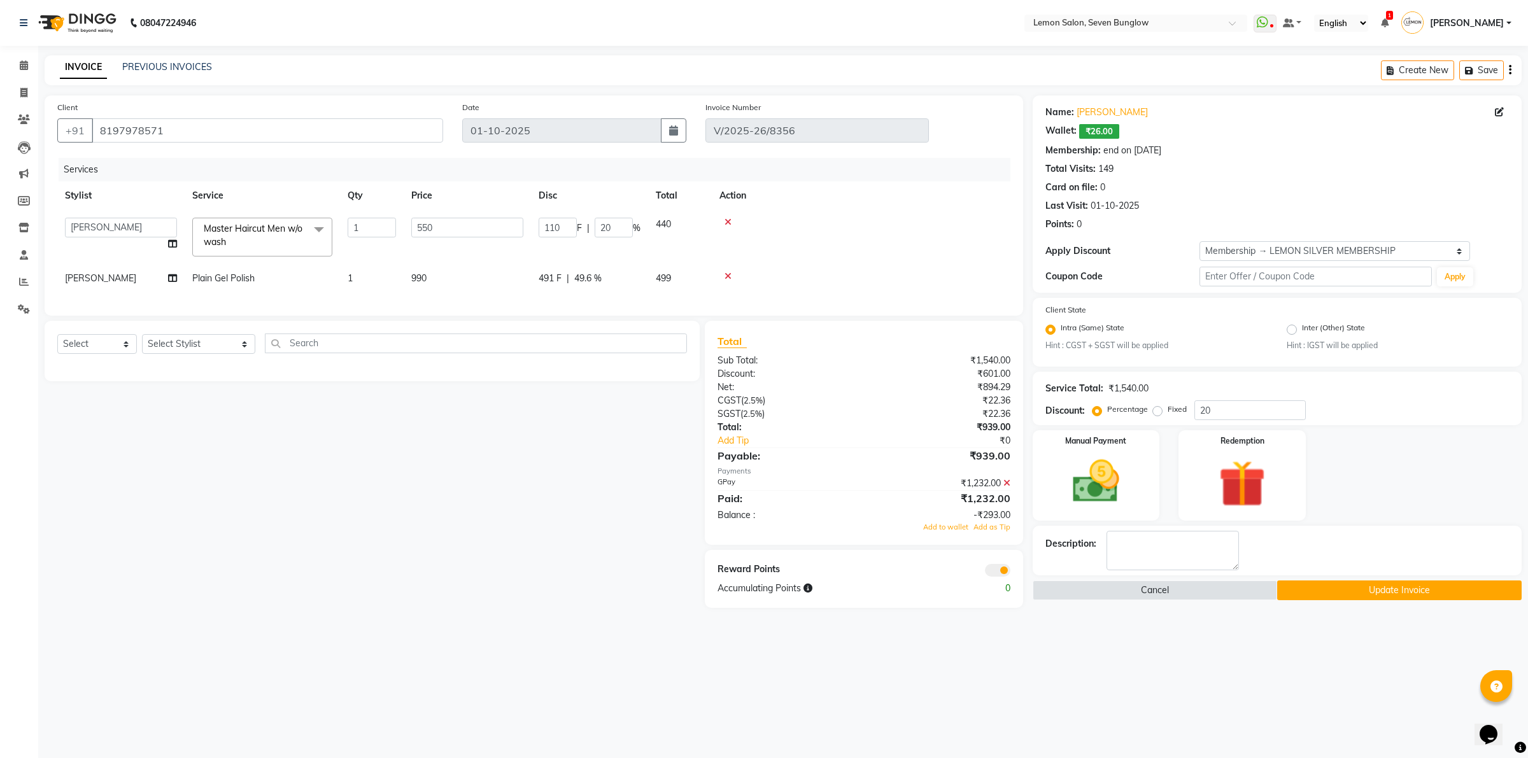
click at [1008, 488] on icon at bounding box center [1006, 483] width 7 height 9
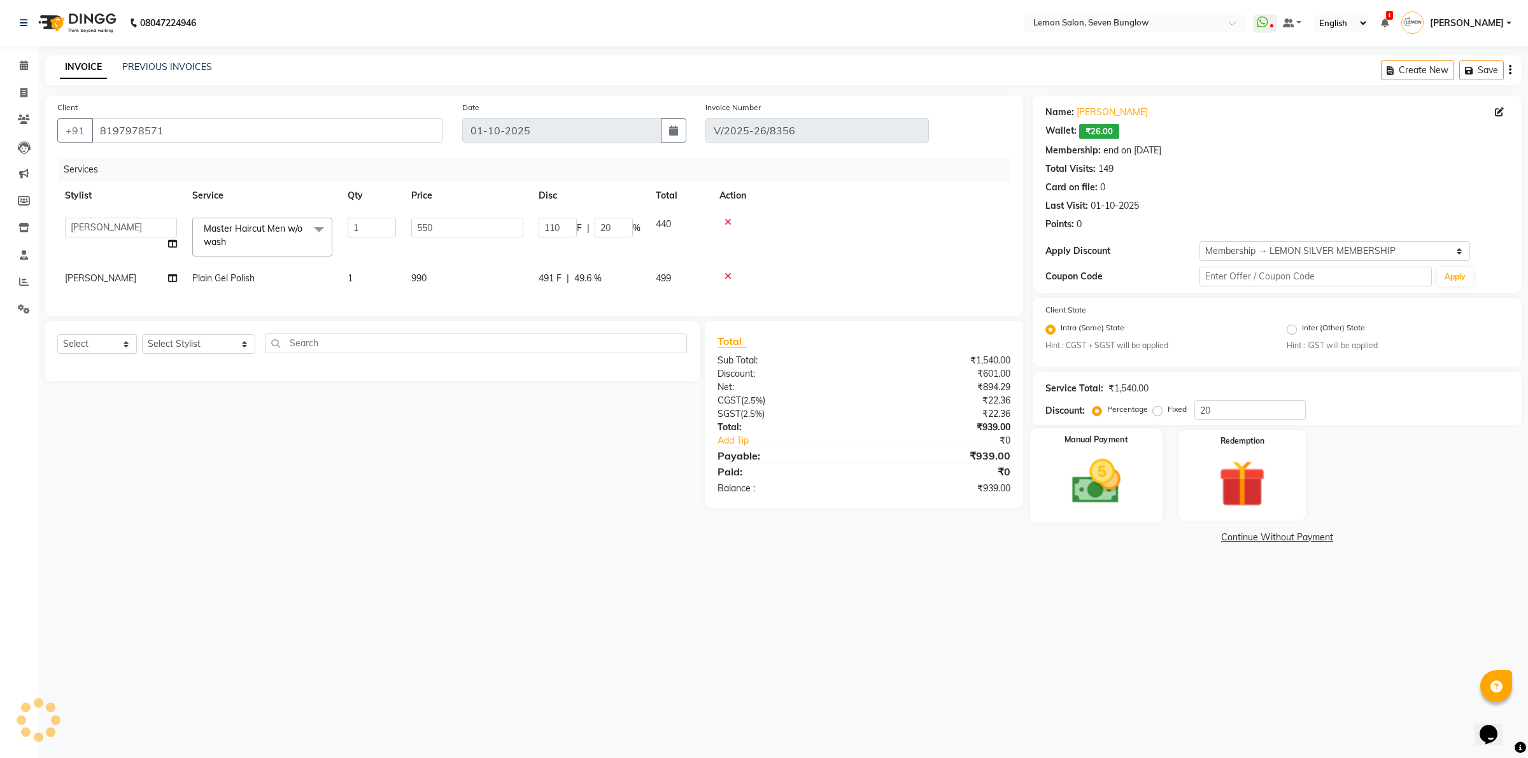
click at [1134, 472] on img at bounding box center [1095, 482] width 79 height 56
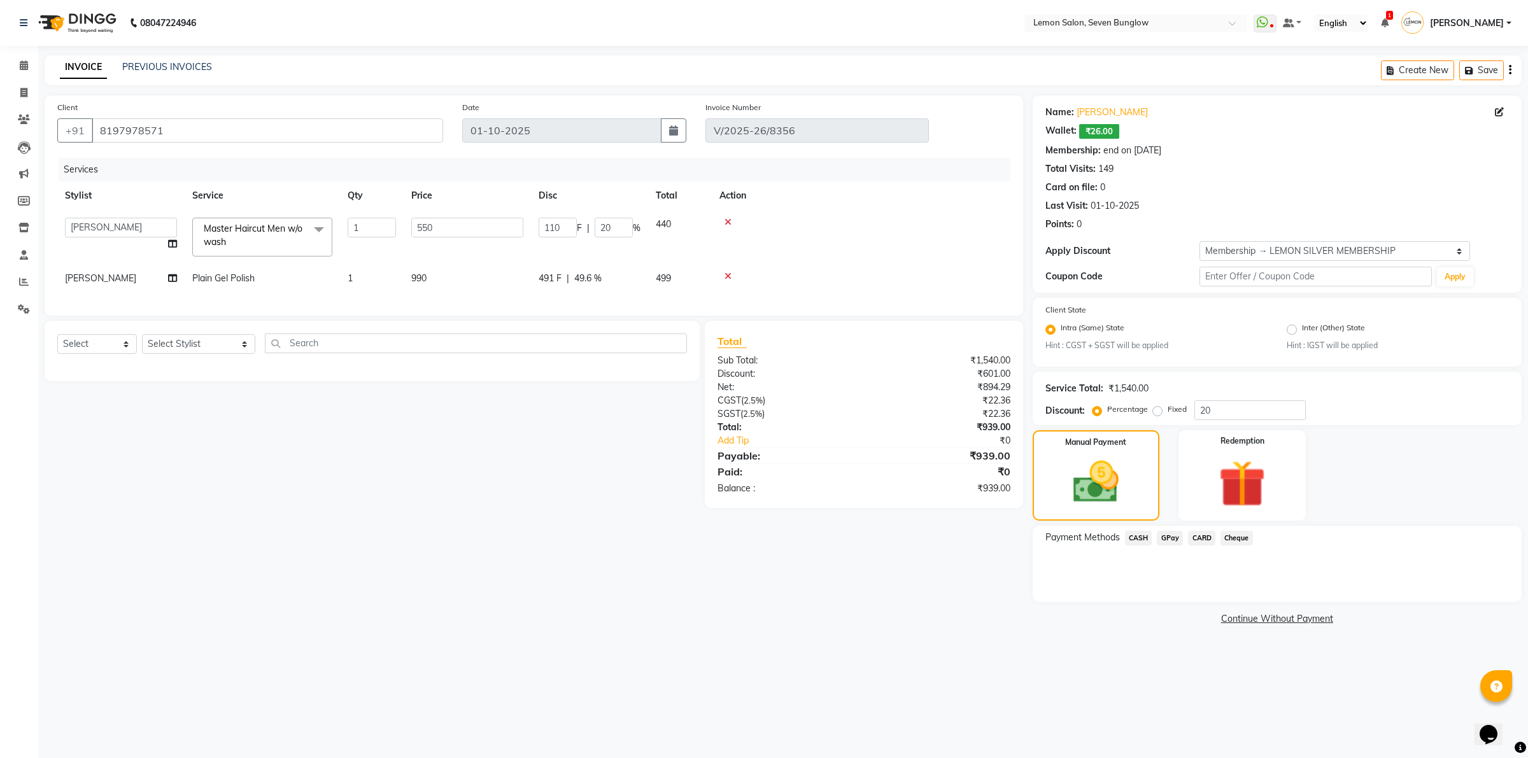
drag, startPoint x: 1168, startPoint y: 533, endPoint x: 1186, endPoint y: 538, distance: 18.5
click at [1170, 533] on span "GPay" at bounding box center [1170, 538] width 26 height 15
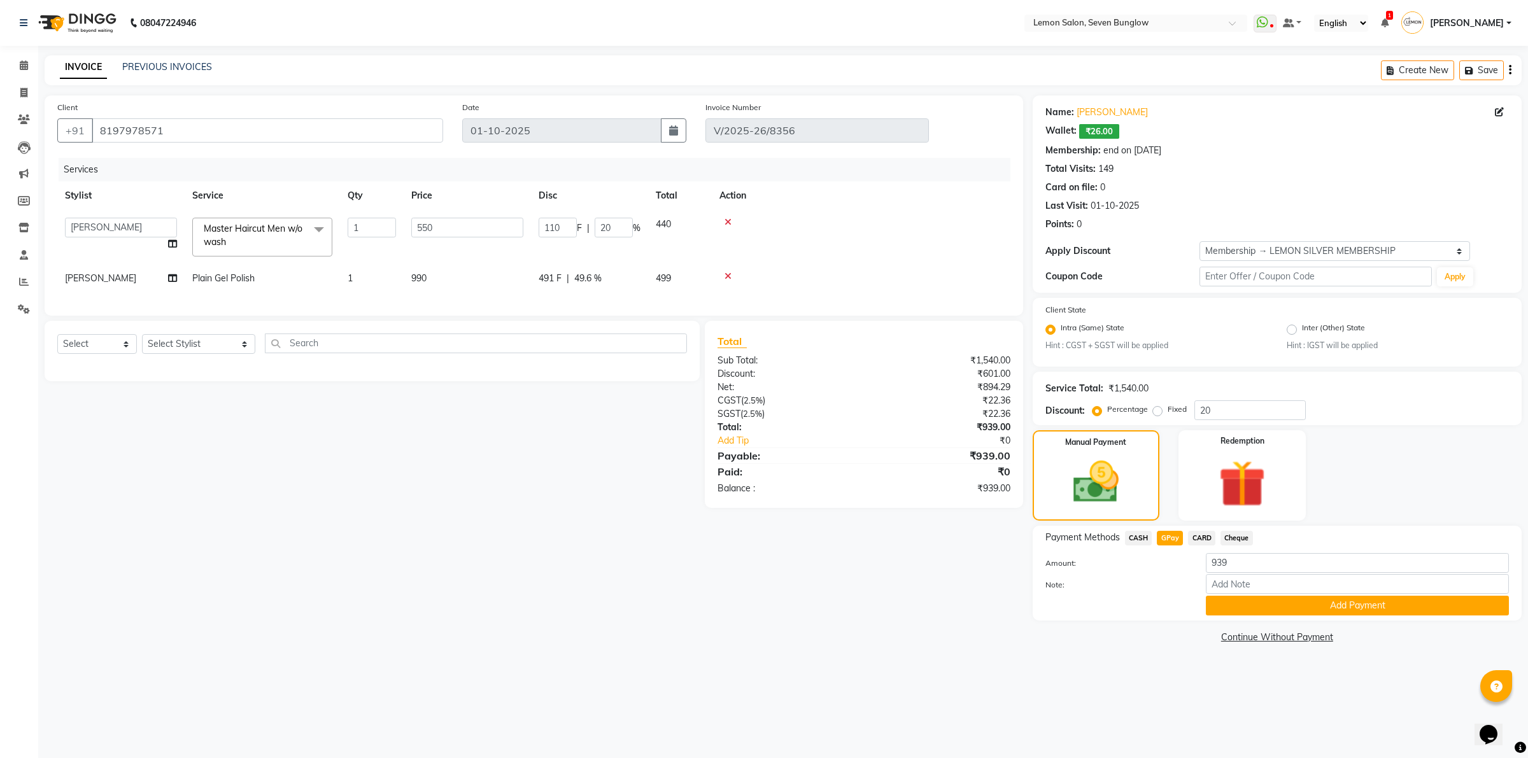
click at [1243, 603] on button "Add Payment" at bounding box center [1357, 606] width 303 height 20
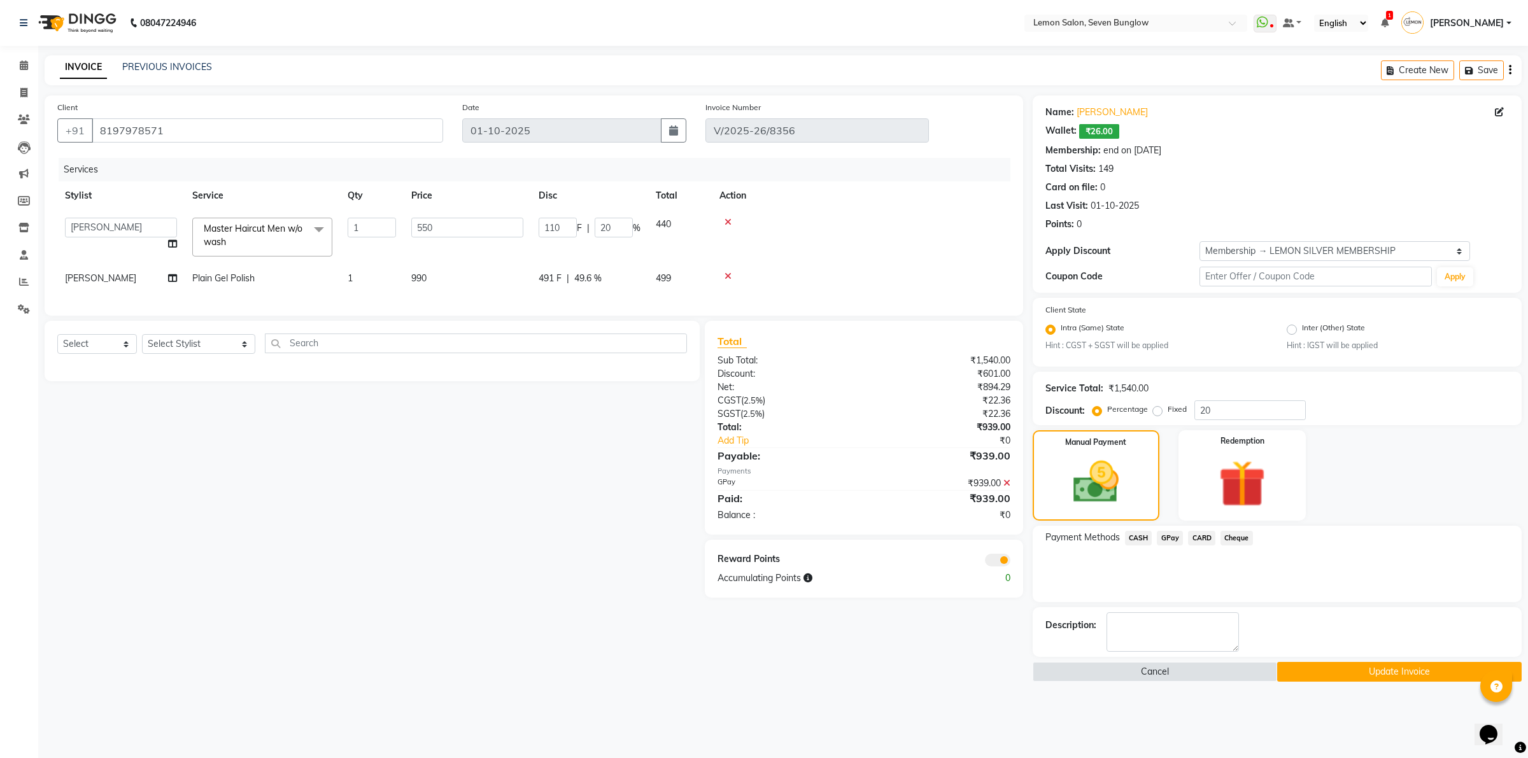
drag, startPoint x: 1313, startPoint y: 666, endPoint x: 1188, endPoint y: 621, distance: 133.5
click at [1314, 668] on button "Update Invoice" at bounding box center [1399, 672] width 244 height 20
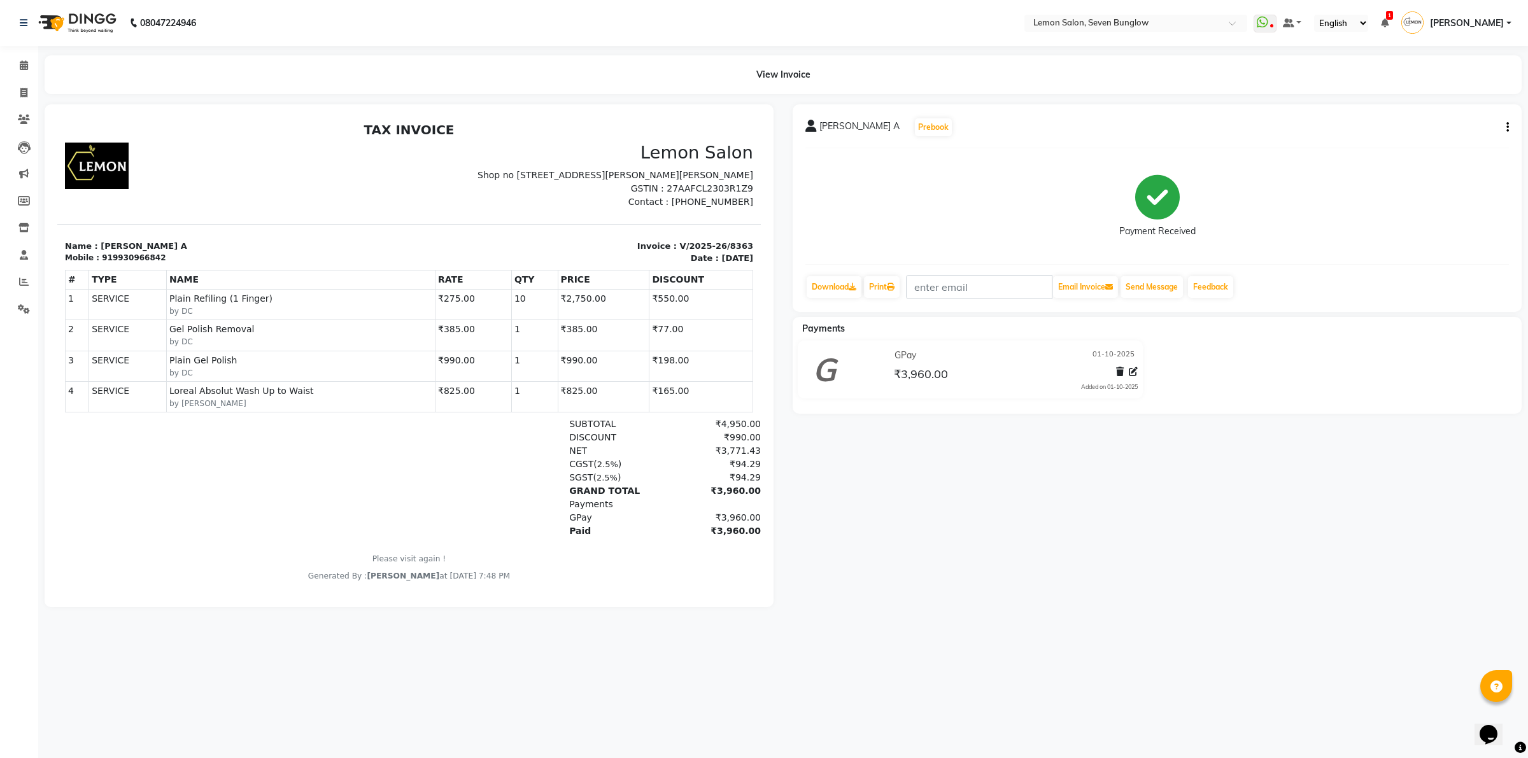
click at [1501, 121] on button "button" at bounding box center [1505, 127] width 8 height 13
click at [1432, 127] on div "Edit Item Staff" at bounding box center [1443, 128] width 87 height 16
select select
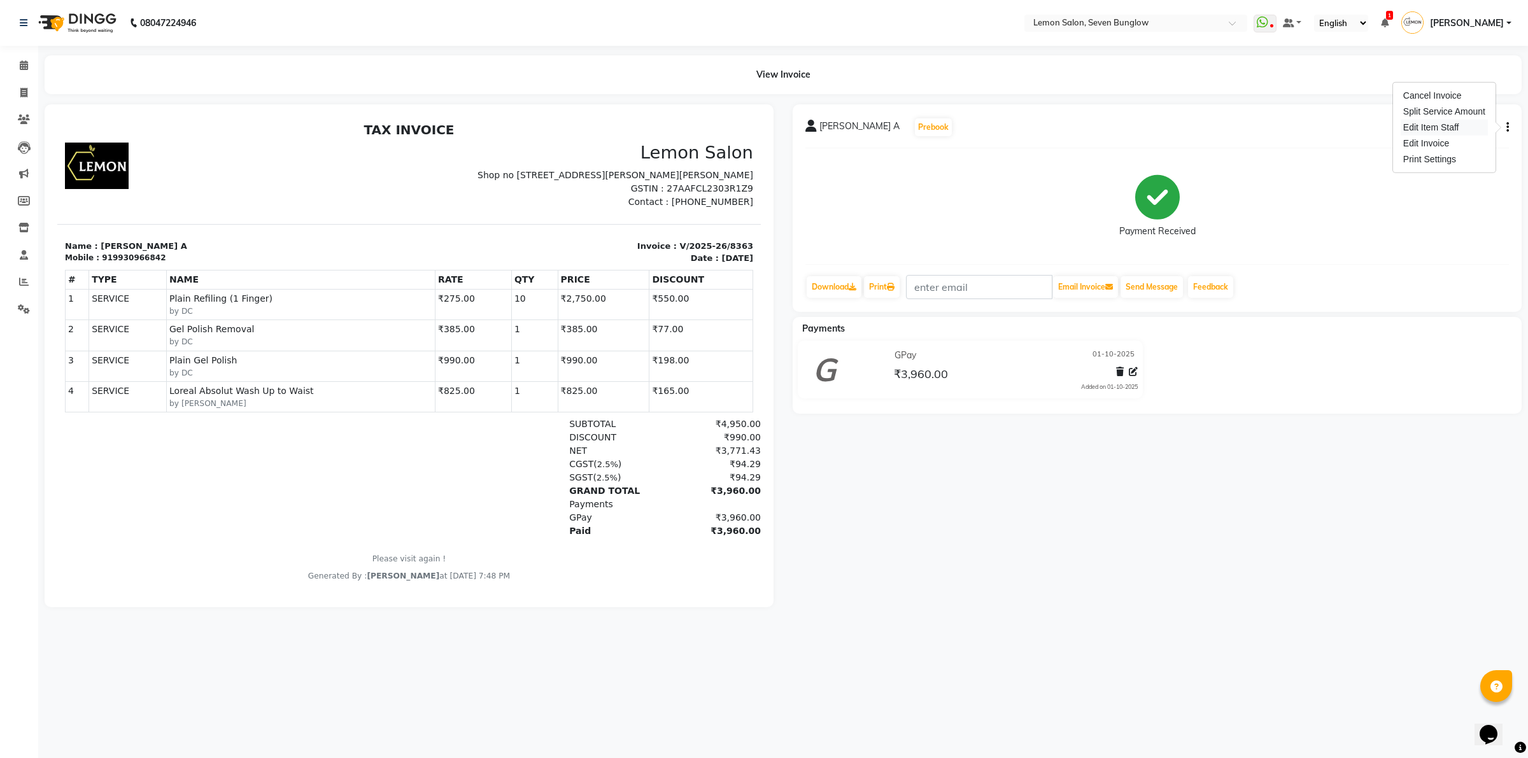
select select
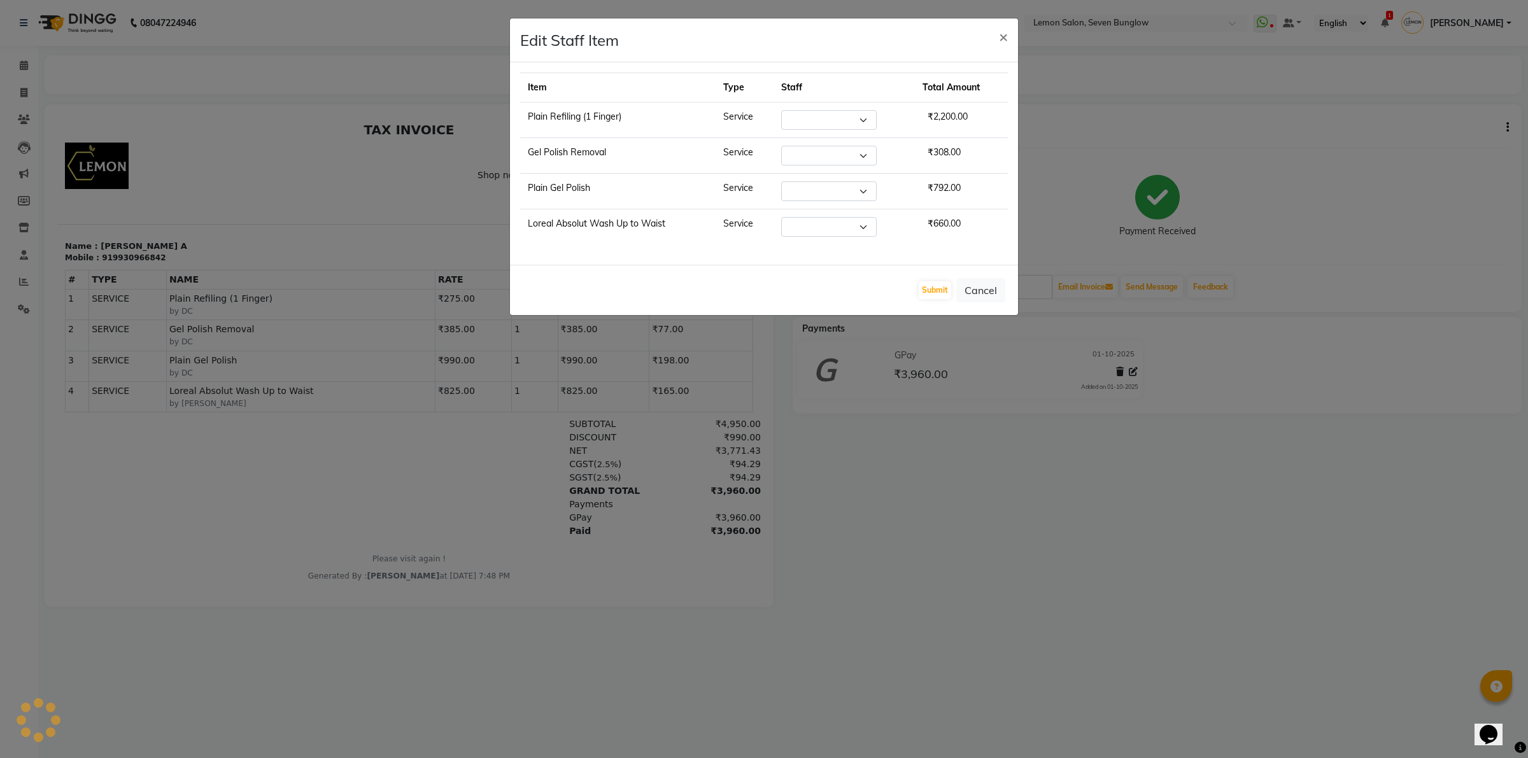
select select "7887"
select select "7457"
click at [819, 196] on select "Select [PERSON_NAME] [PERSON_NAME] [PERSON_NAME] (Nail) DC [PERSON_NAME] [PERSO…" at bounding box center [796, 191] width 95 height 20
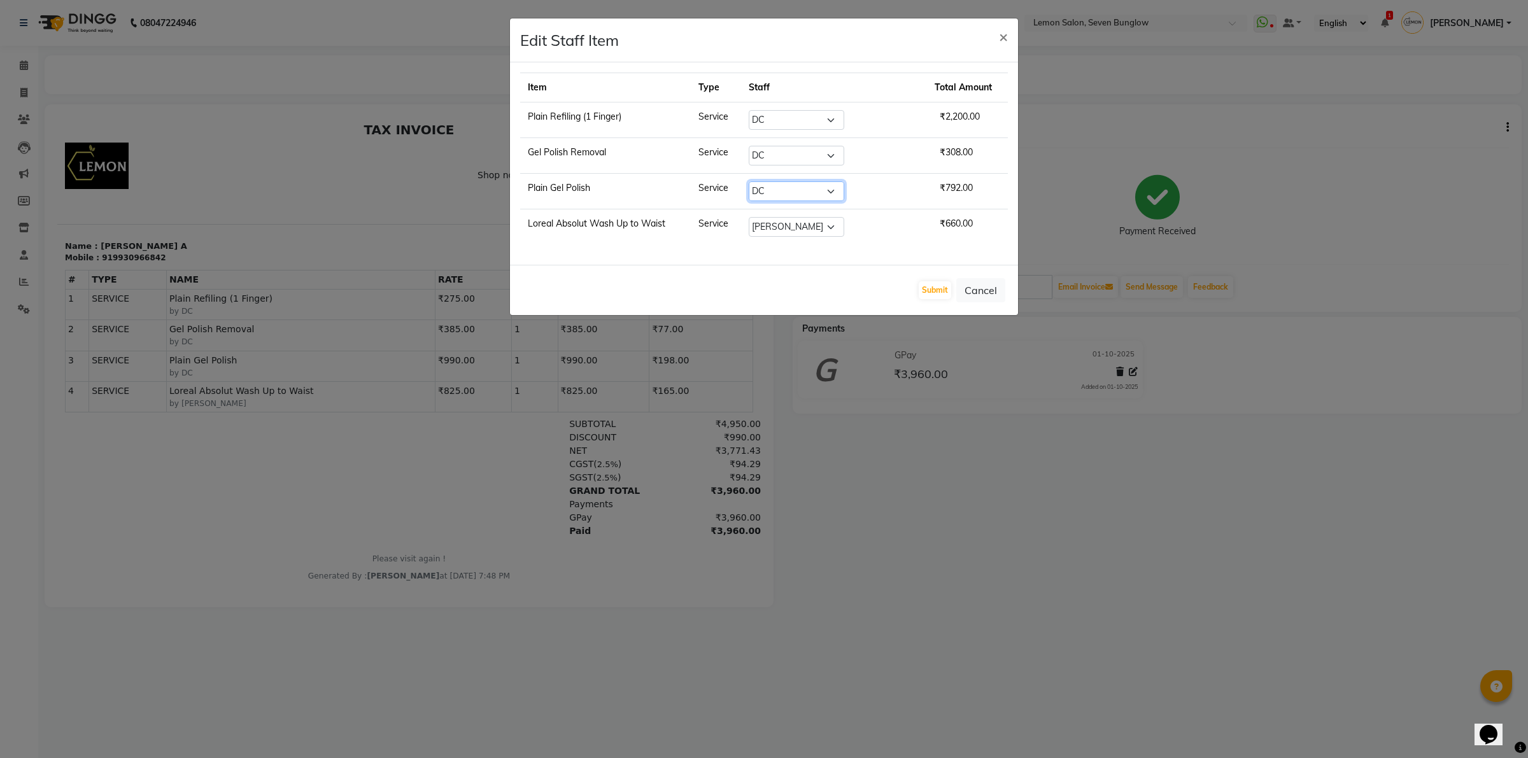
select select "44314"
click at [764, 183] on select "Select [PERSON_NAME] [PERSON_NAME] [PERSON_NAME] (Nail) DC [PERSON_NAME] [PERSO…" at bounding box center [796, 191] width 95 height 20
drag, startPoint x: 791, startPoint y: 157, endPoint x: 798, endPoint y: 164, distance: 9.5
click at [791, 157] on select "Select [PERSON_NAME] [PERSON_NAME] [PERSON_NAME] (Nail) DC [PERSON_NAME] [PERSO…" at bounding box center [796, 156] width 95 height 20
select select "7408"
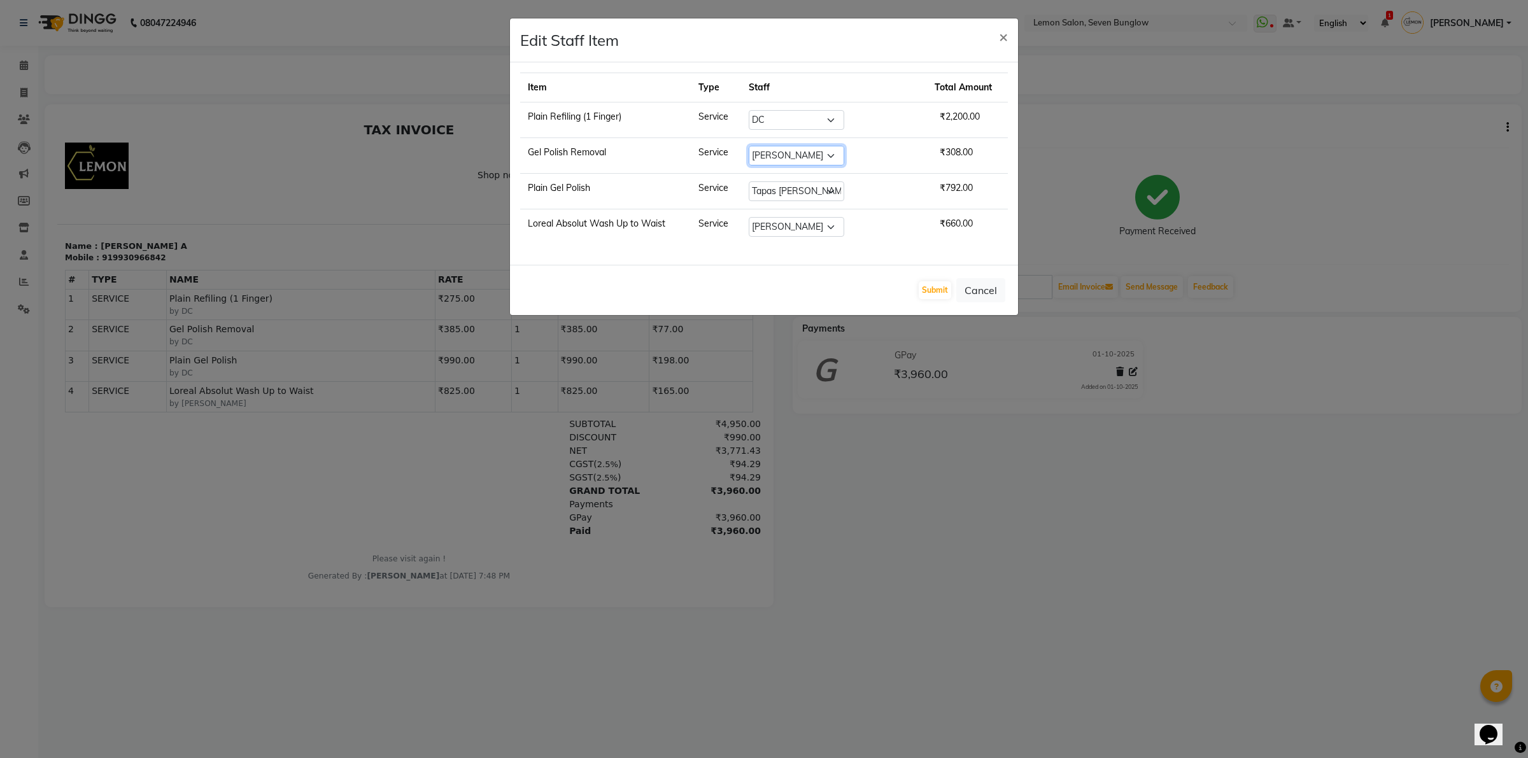
click at [764, 146] on select "Select [PERSON_NAME] [PERSON_NAME] [PERSON_NAME] (Nail) DC [PERSON_NAME] [PERSO…" at bounding box center [796, 156] width 95 height 20
drag, startPoint x: 784, startPoint y: 116, endPoint x: 784, endPoint y: 127, distance: 10.8
click at [784, 116] on select "Select [PERSON_NAME] [PERSON_NAME] [PERSON_NAME] (Nail) DC [PERSON_NAME] [PERSO…" at bounding box center [796, 120] width 95 height 20
select select "7408"
click at [764, 110] on select "Select [PERSON_NAME] [PERSON_NAME] [PERSON_NAME] (Nail) DC [PERSON_NAME] [PERSO…" at bounding box center [796, 120] width 95 height 20
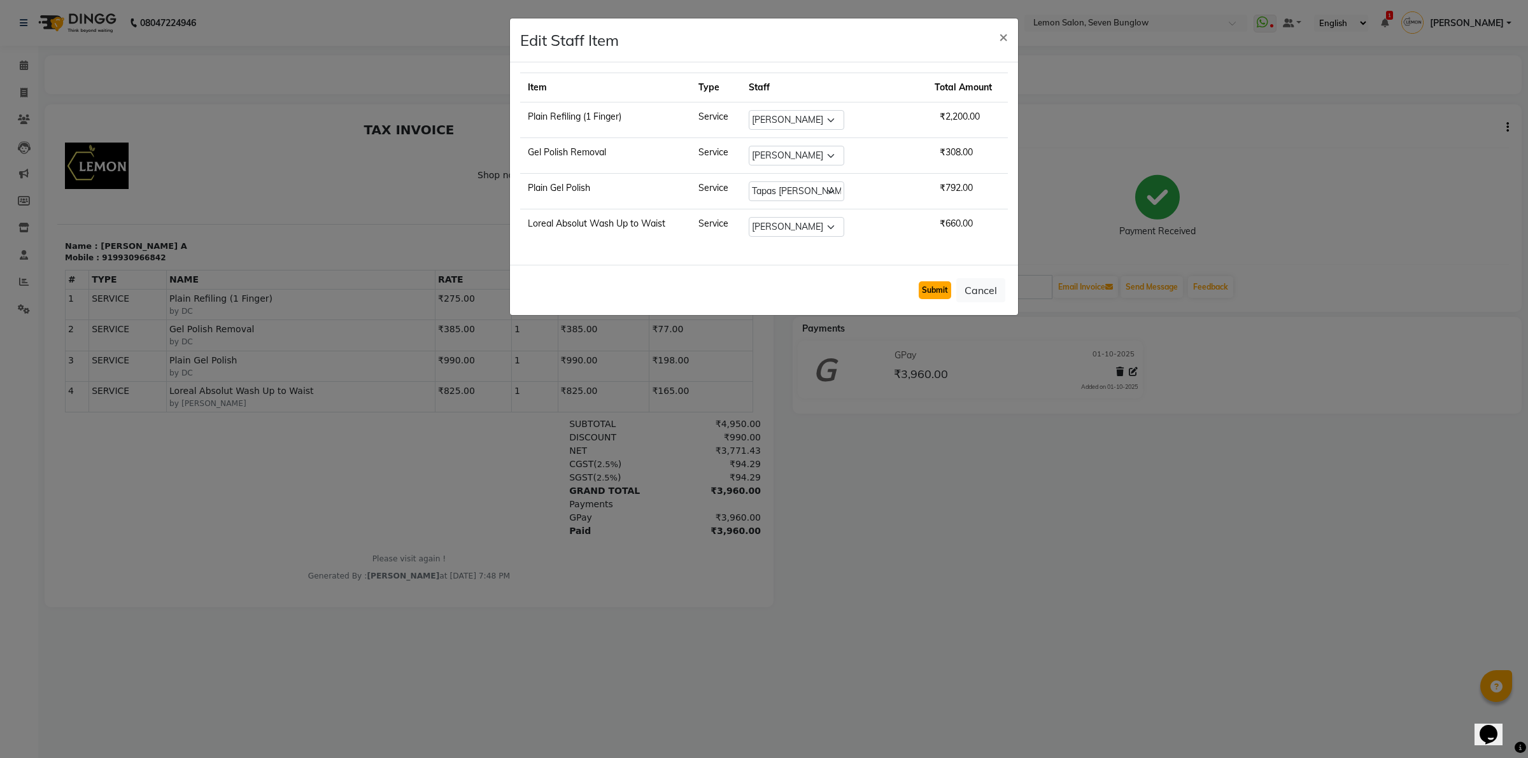
click at [928, 293] on button "Submit" at bounding box center [935, 290] width 32 height 18
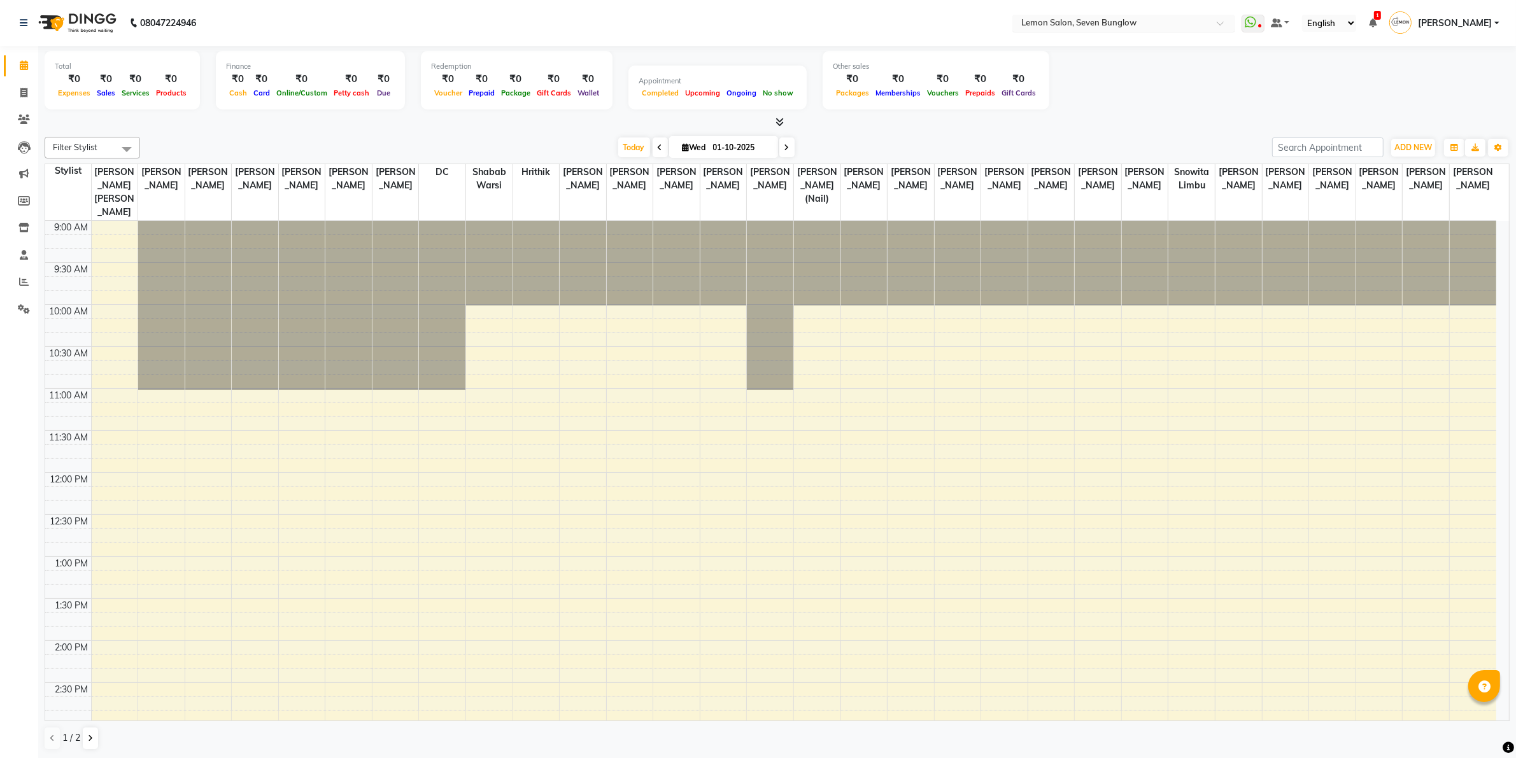
click at [1083, 20] on input "text" at bounding box center [1110, 24] width 185 height 13
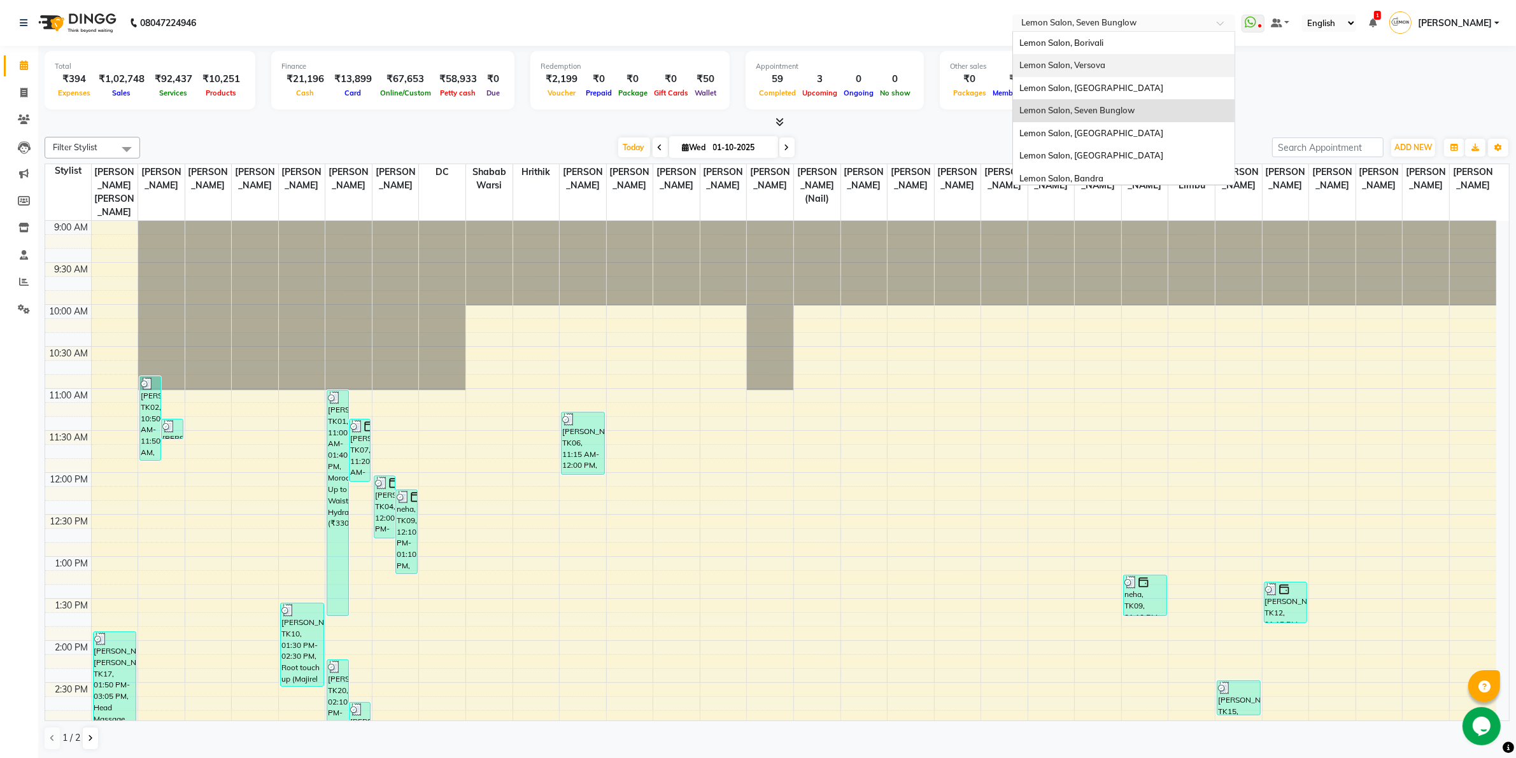
click at [1109, 56] on div "Lemon Salon, Versova" at bounding box center [1124, 65] width 222 height 23
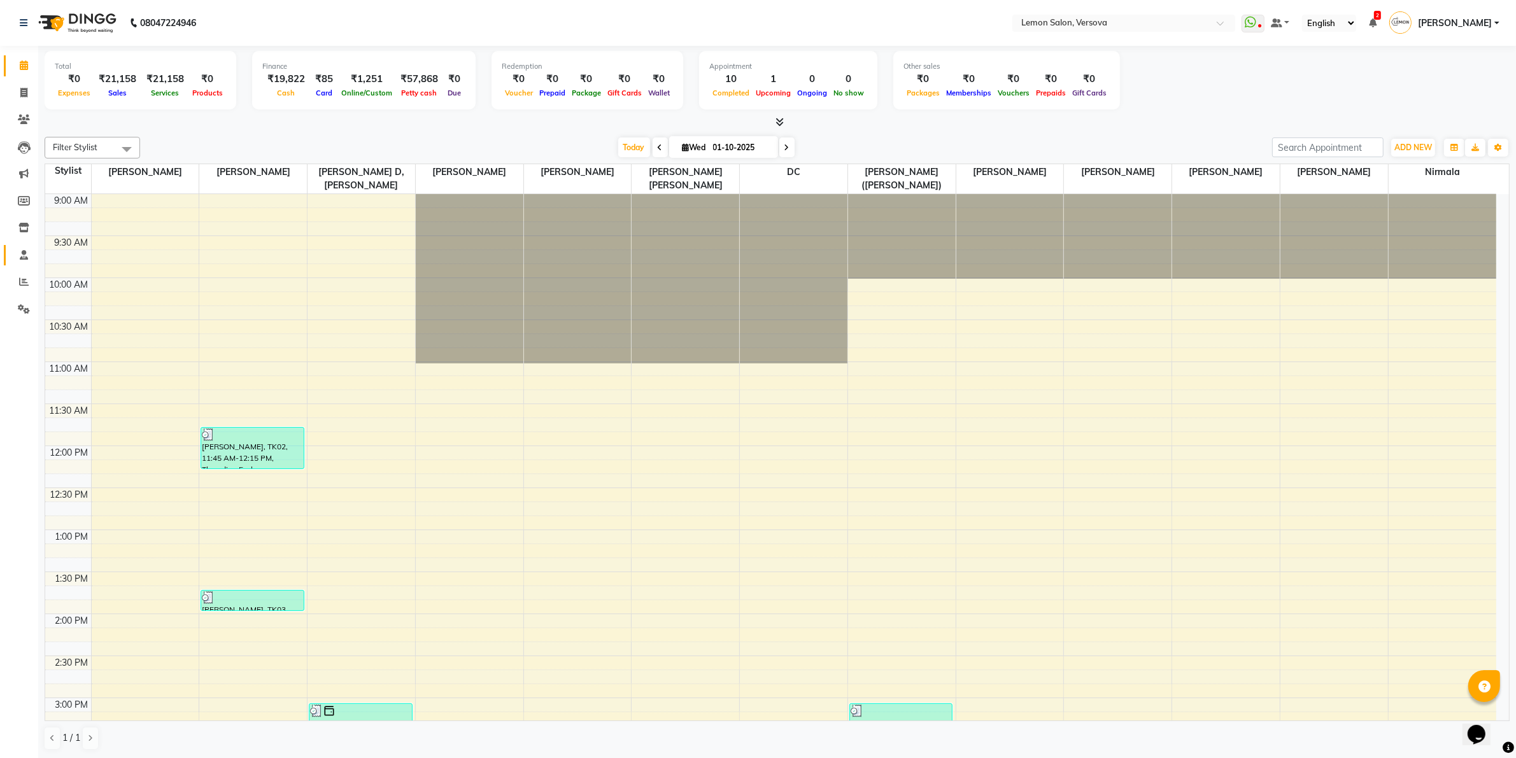
click at [29, 265] on link "Staff" at bounding box center [19, 255] width 31 height 21
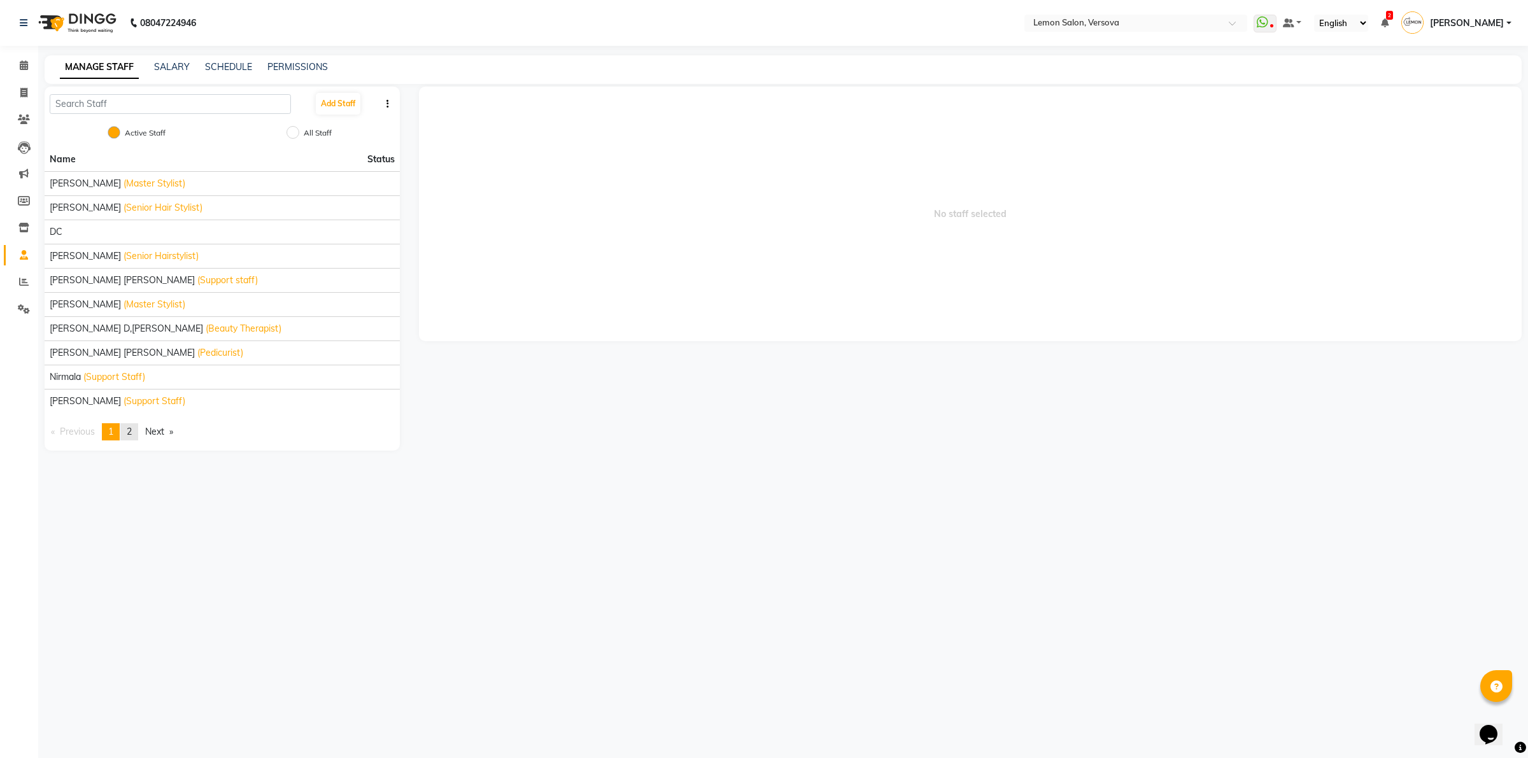
click at [138, 438] on link "page 2" at bounding box center [129, 431] width 18 height 17
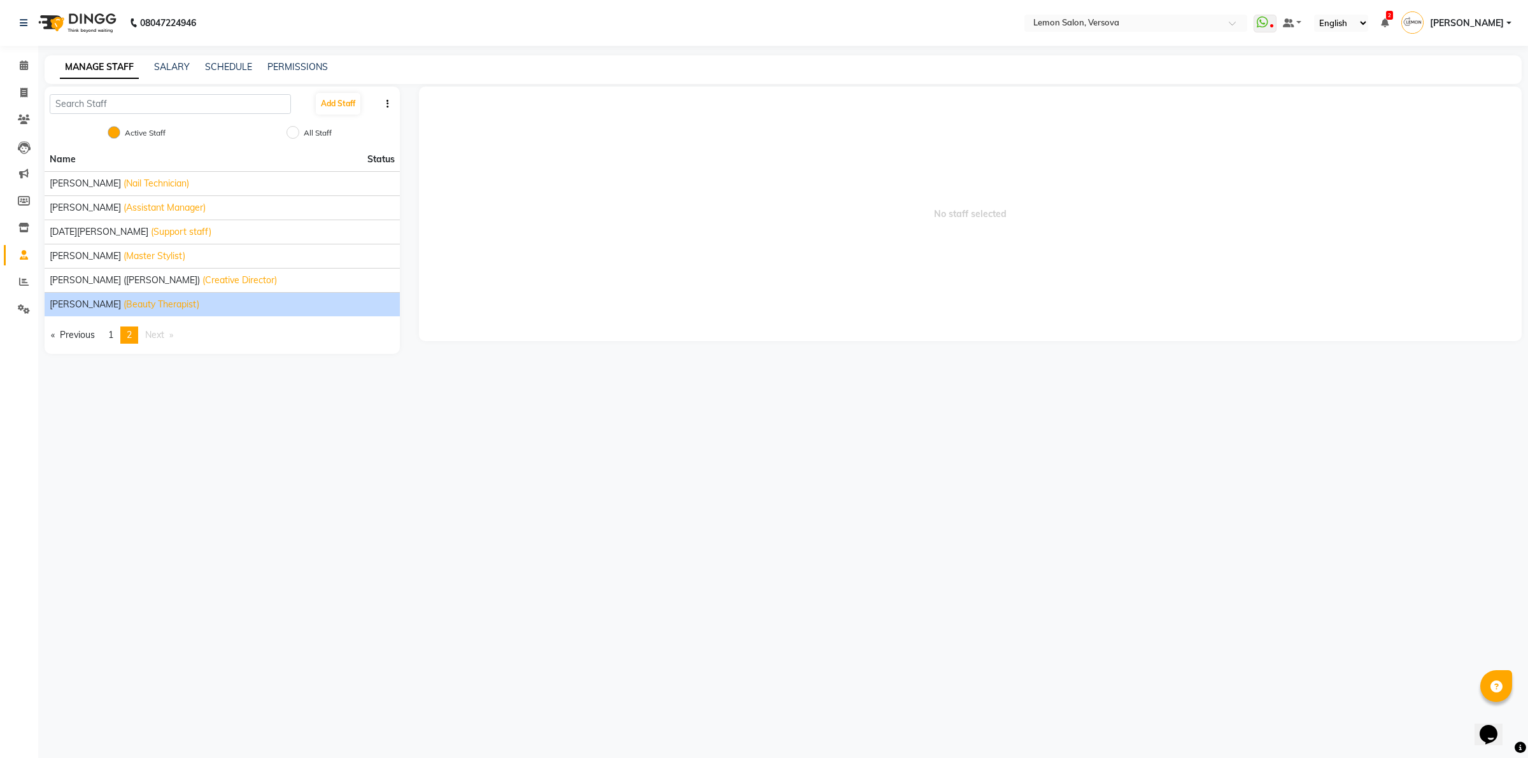
click at [123, 309] on span "(Beauty Therapist)" at bounding box center [161, 304] width 76 height 13
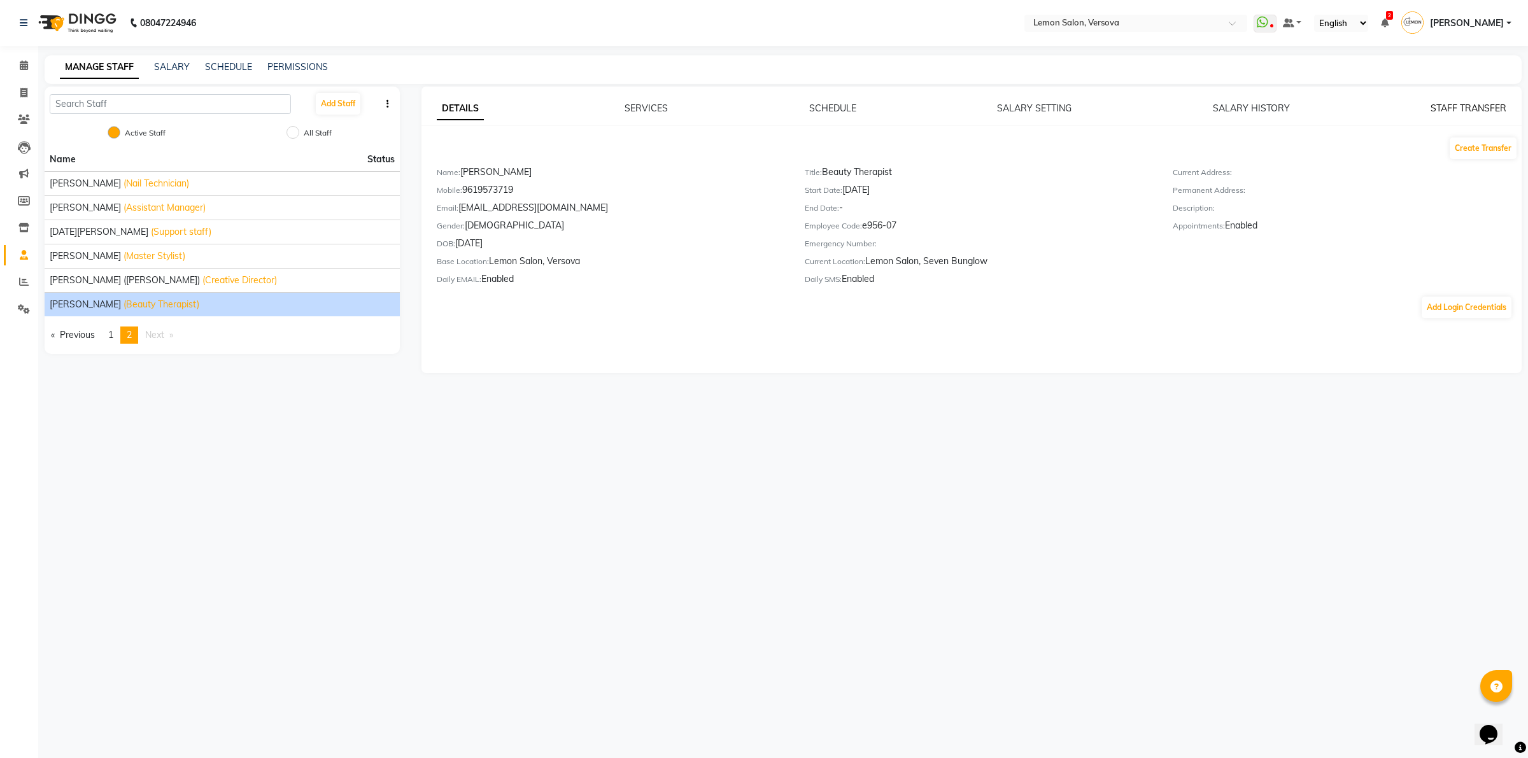
click at [1437, 109] on link "STAFF TRANSFER" at bounding box center [1468, 107] width 76 height 11
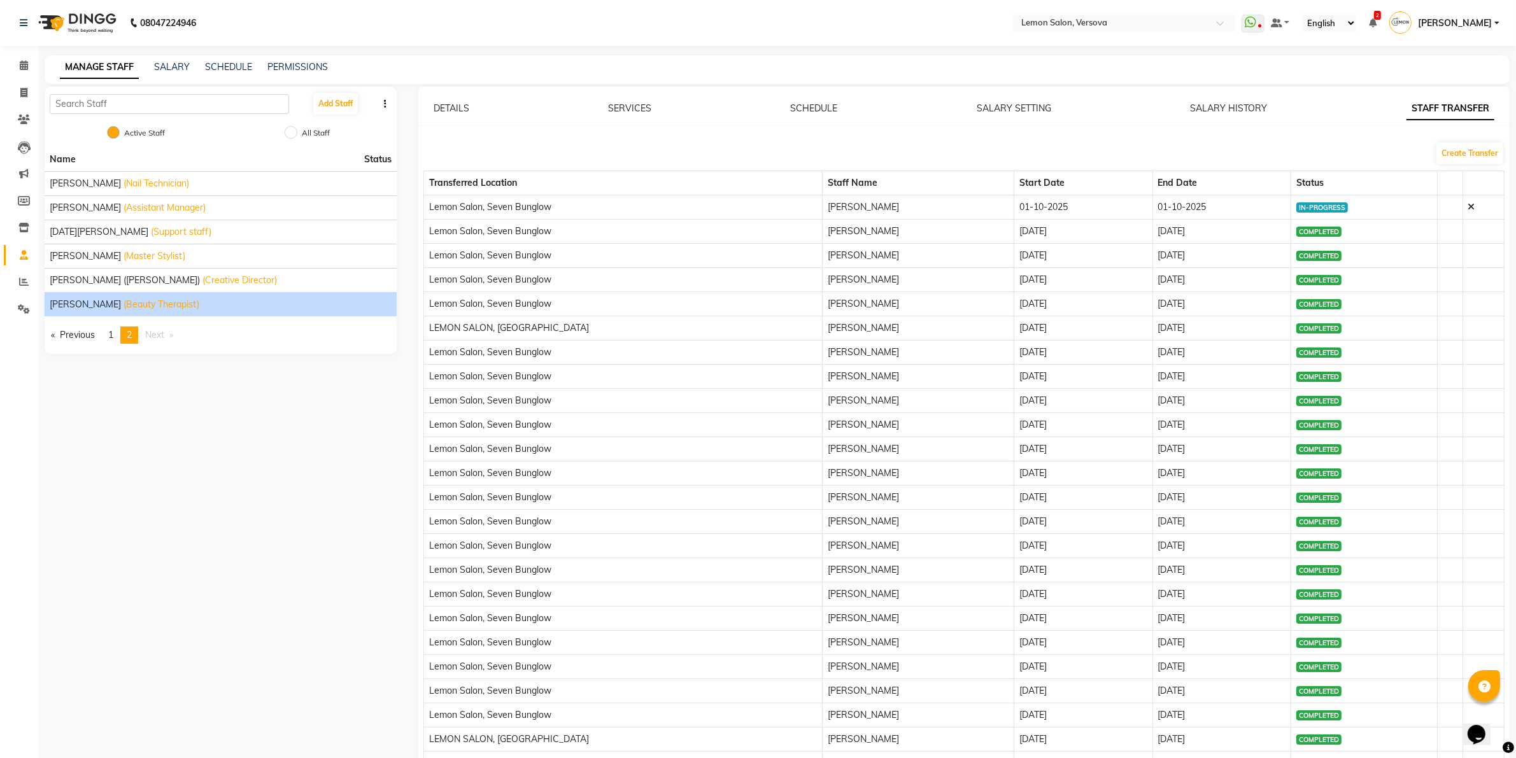
click at [1468, 205] on icon at bounding box center [1471, 206] width 7 height 9
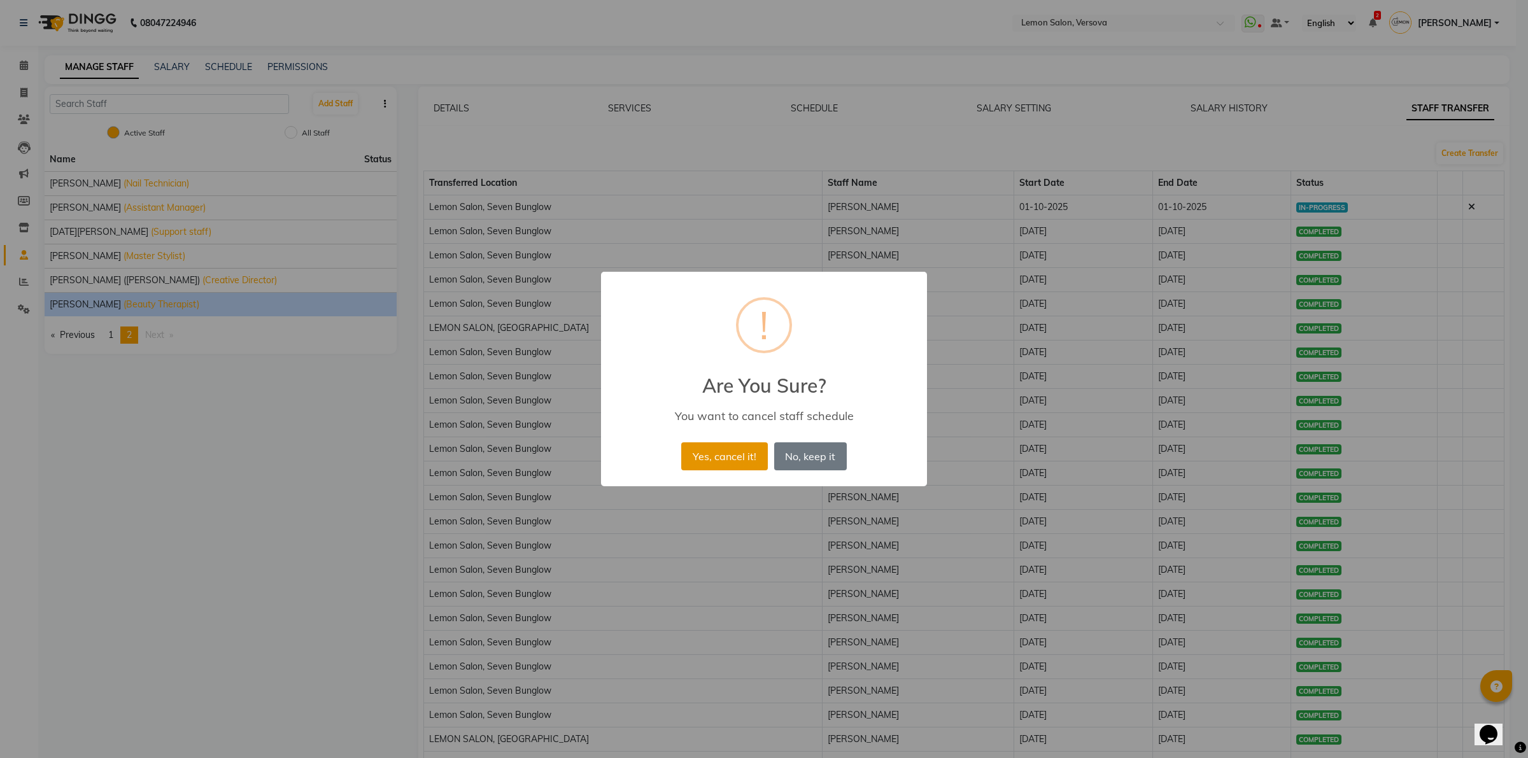
click at [732, 449] on button "Yes, cancel it!" at bounding box center [724, 456] width 86 height 28
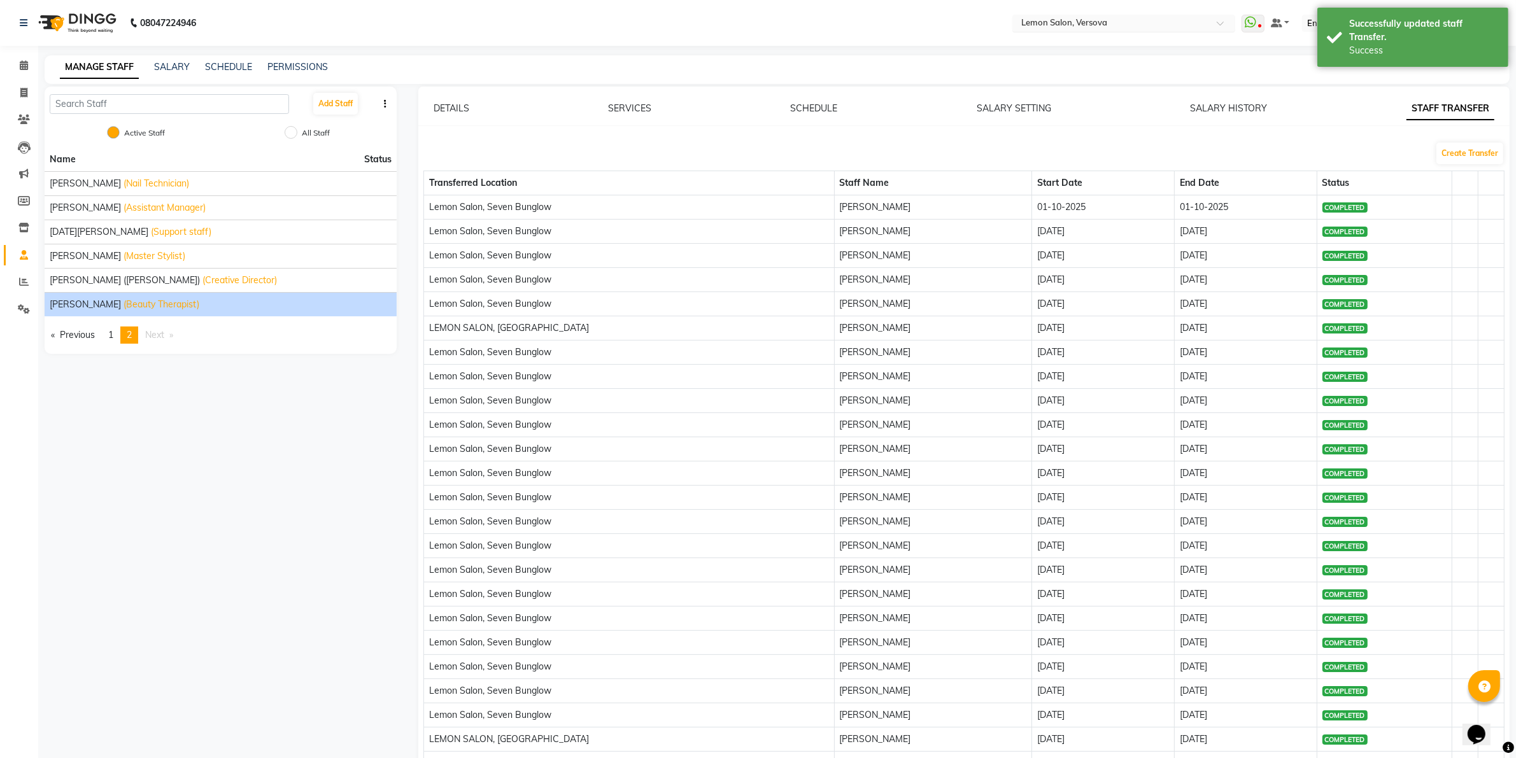
click at [1057, 26] on input "text" at bounding box center [1110, 24] width 185 height 13
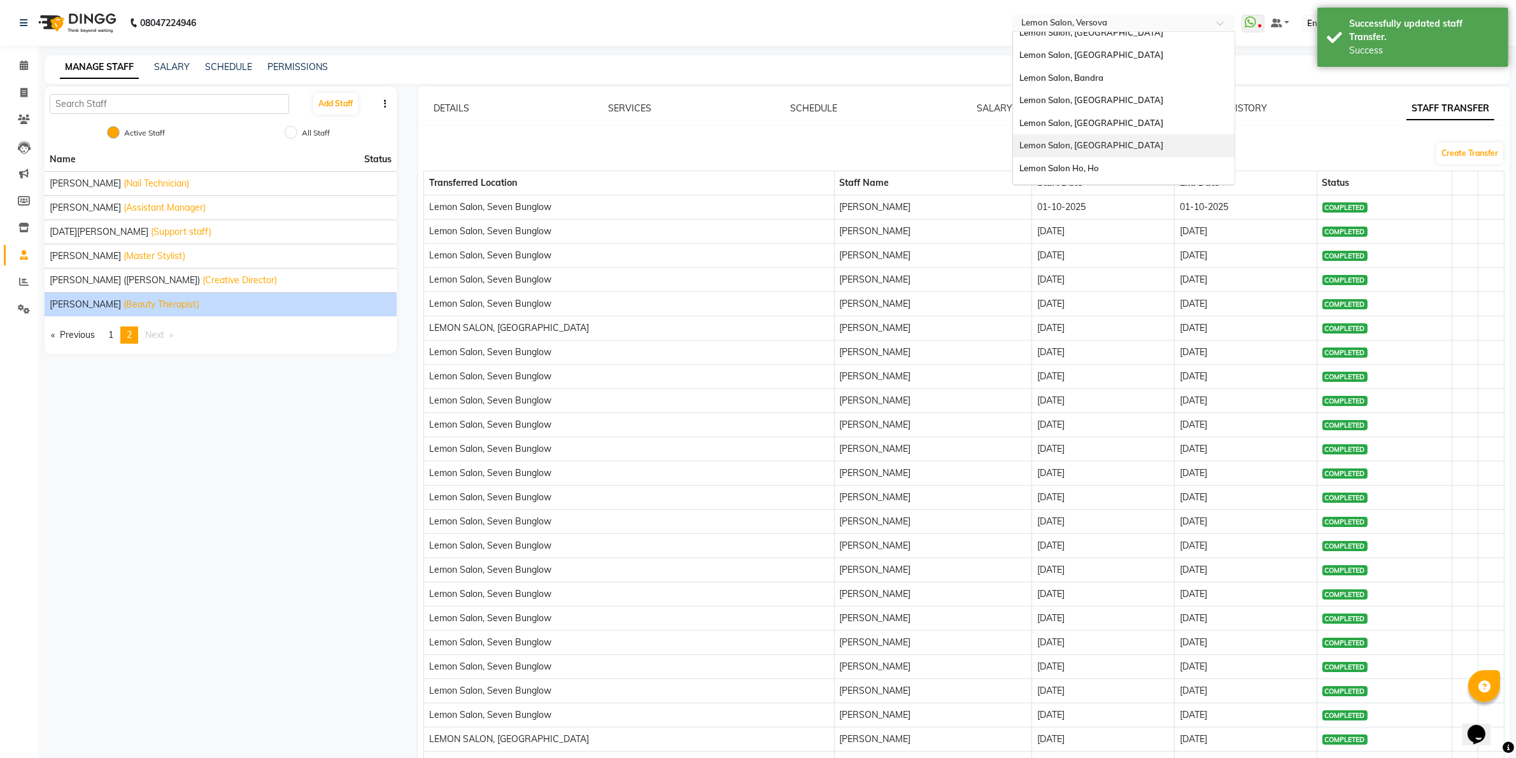
scroll to position [118, 0]
click at [1113, 104] on span "Lemon Salon, Lokhandwala" at bounding box center [1091, 106] width 144 height 10
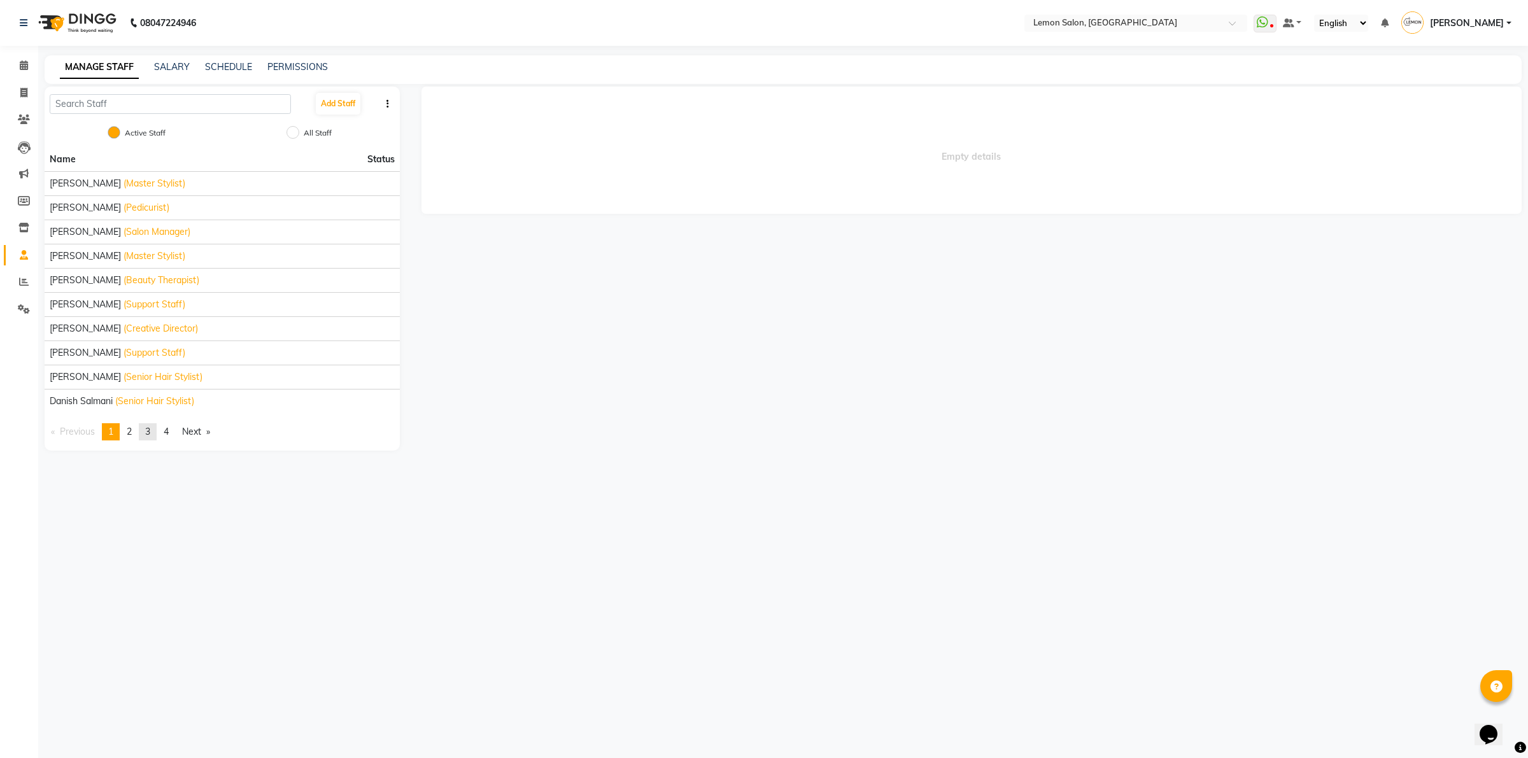
click at [148, 434] on span "3" at bounding box center [147, 431] width 5 height 11
click at [164, 430] on link "page 4" at bounding box center [166, 431] width 18 height 17
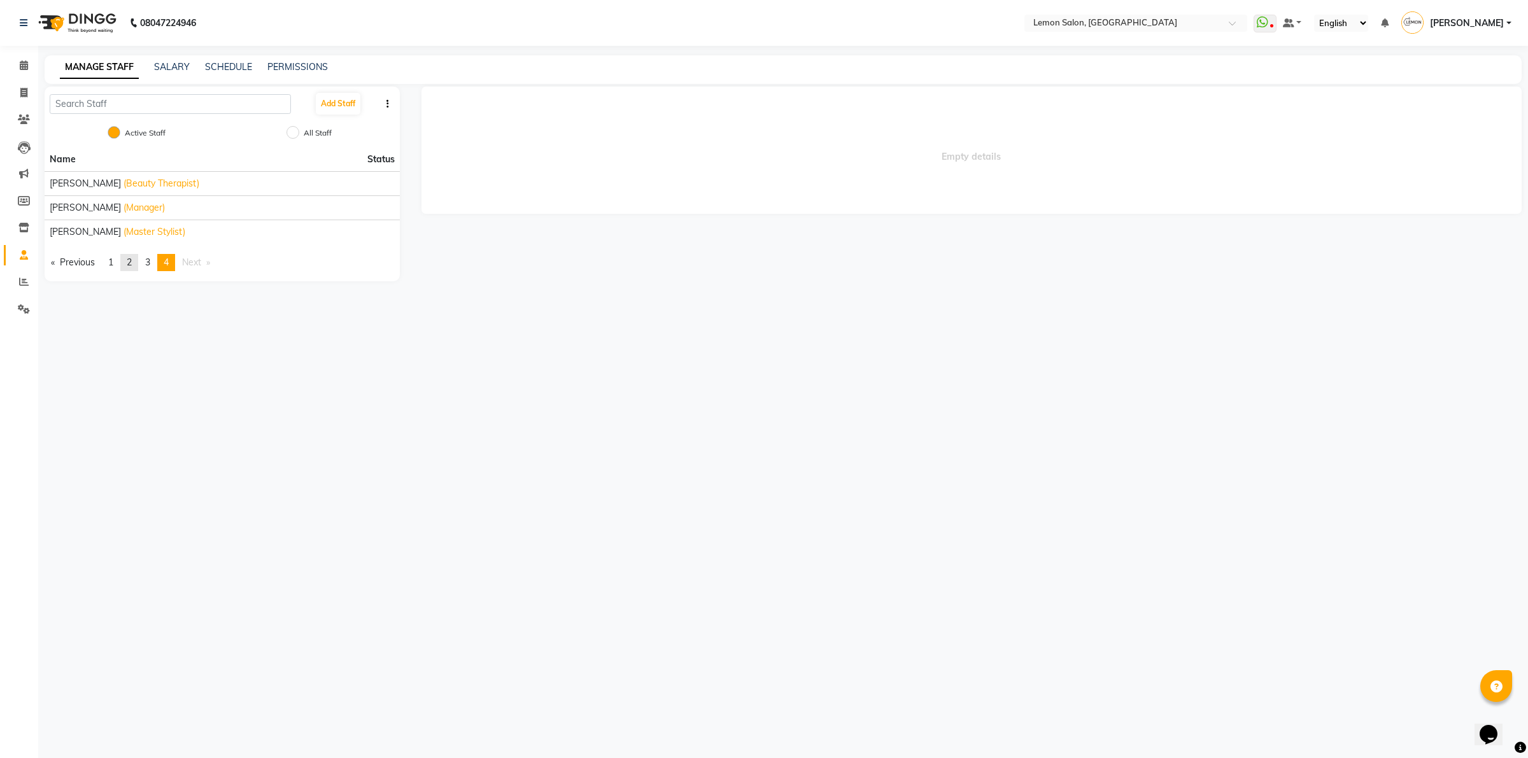
click at [125, 262] on link "page 2" at bounding box center [129, 262] width 18 height 17
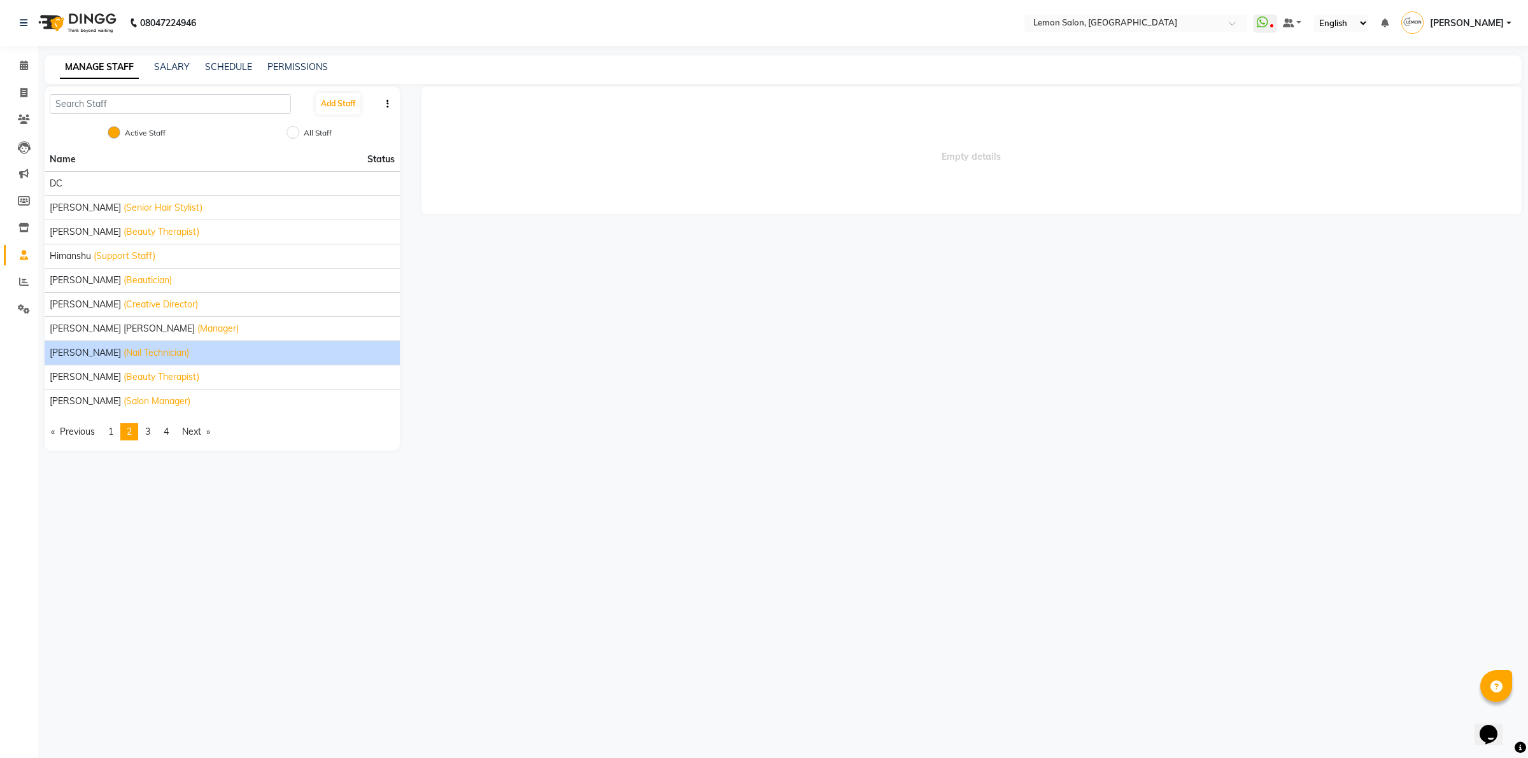
click at [90, 349] on span "[PERSON_NAME]" at bounding box center [85, 352] width 71 height 13
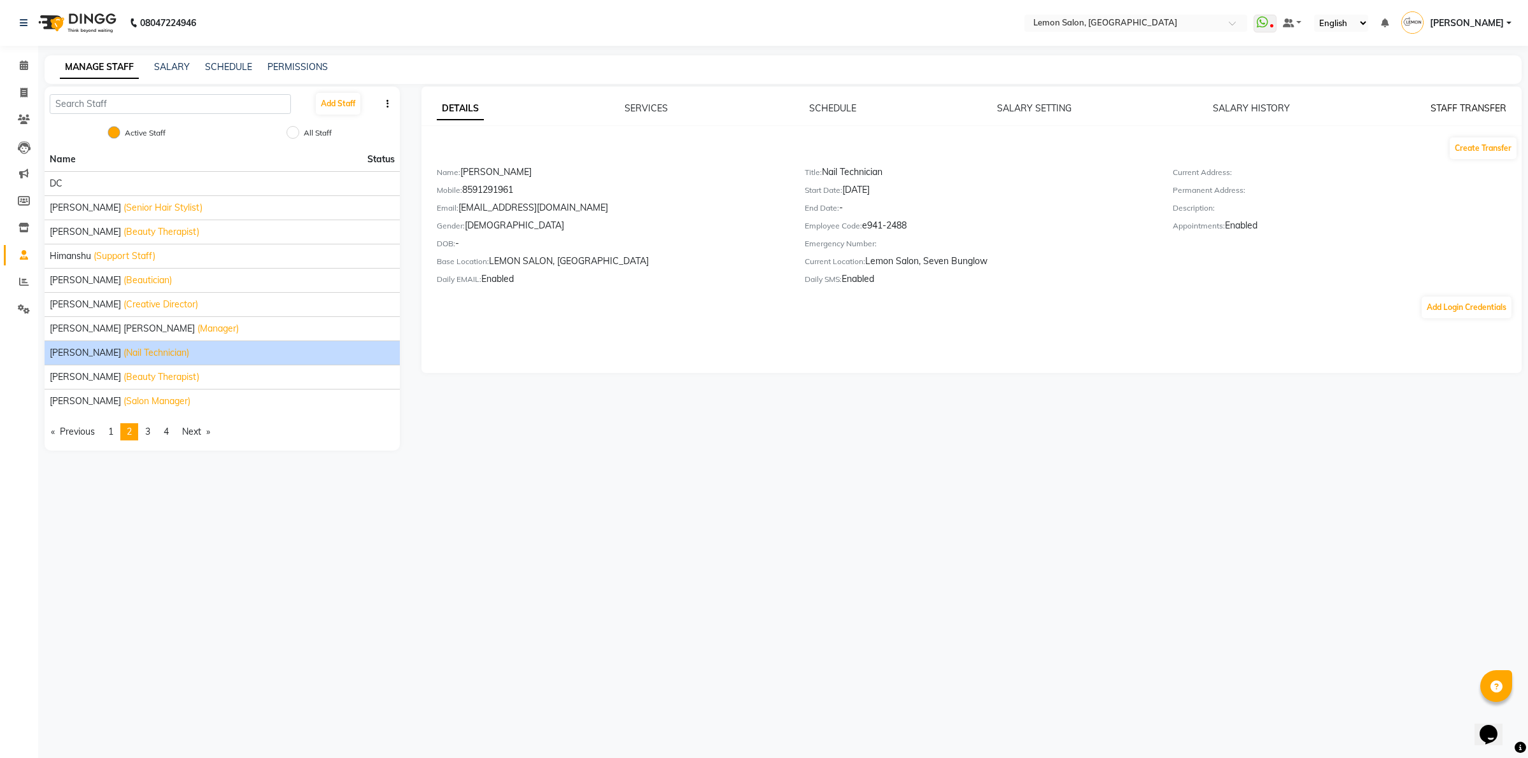
click at [1478, 108] on link "STAFF TRANSFER" at bounding box center [1468, 107] width 76 height 11
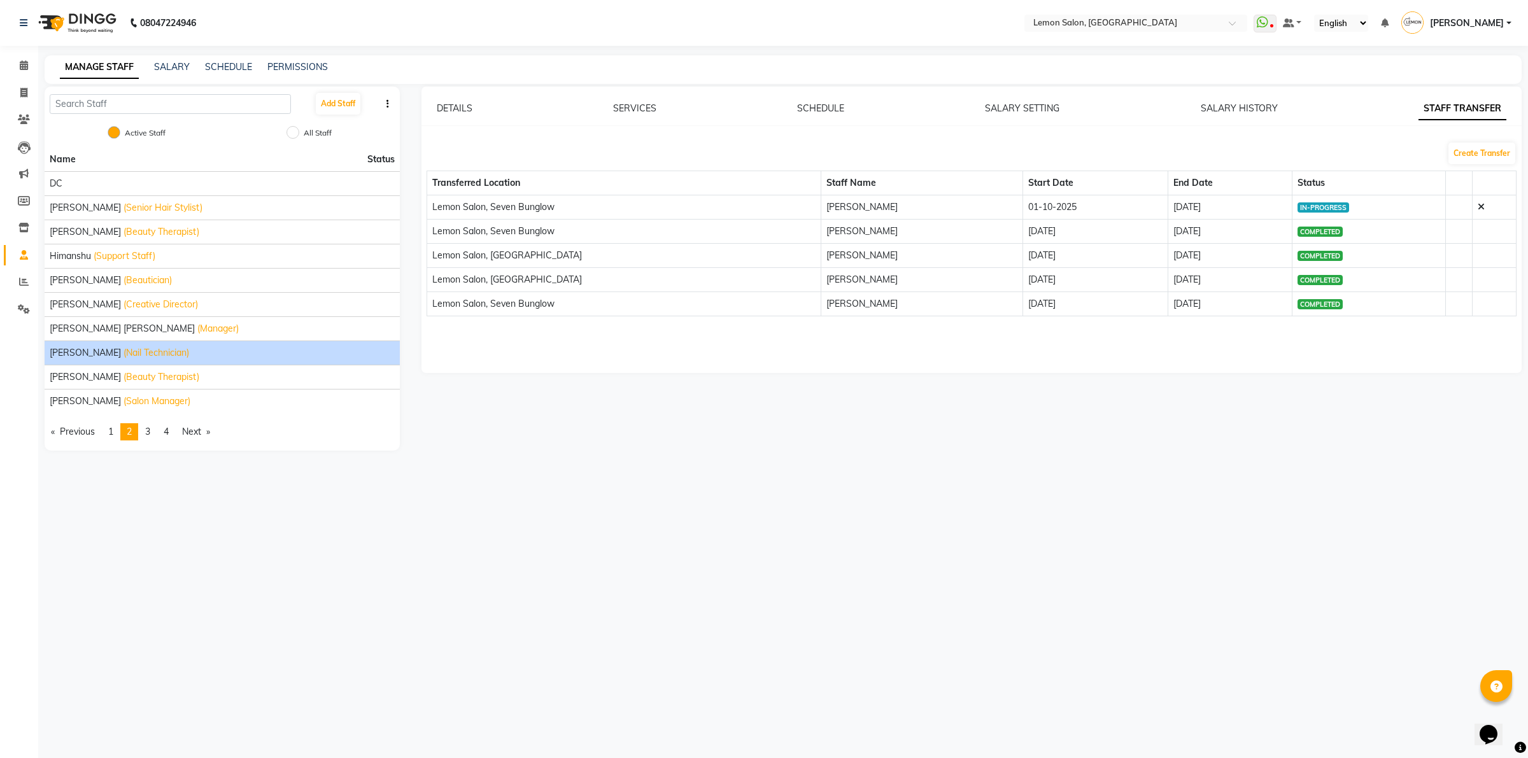
click at [1475, 205] on td at bounding box center [1494, 207] width 44 height 24
click at [1478, 206] on icon at bounding box center [1480, 206] width 7 height 9
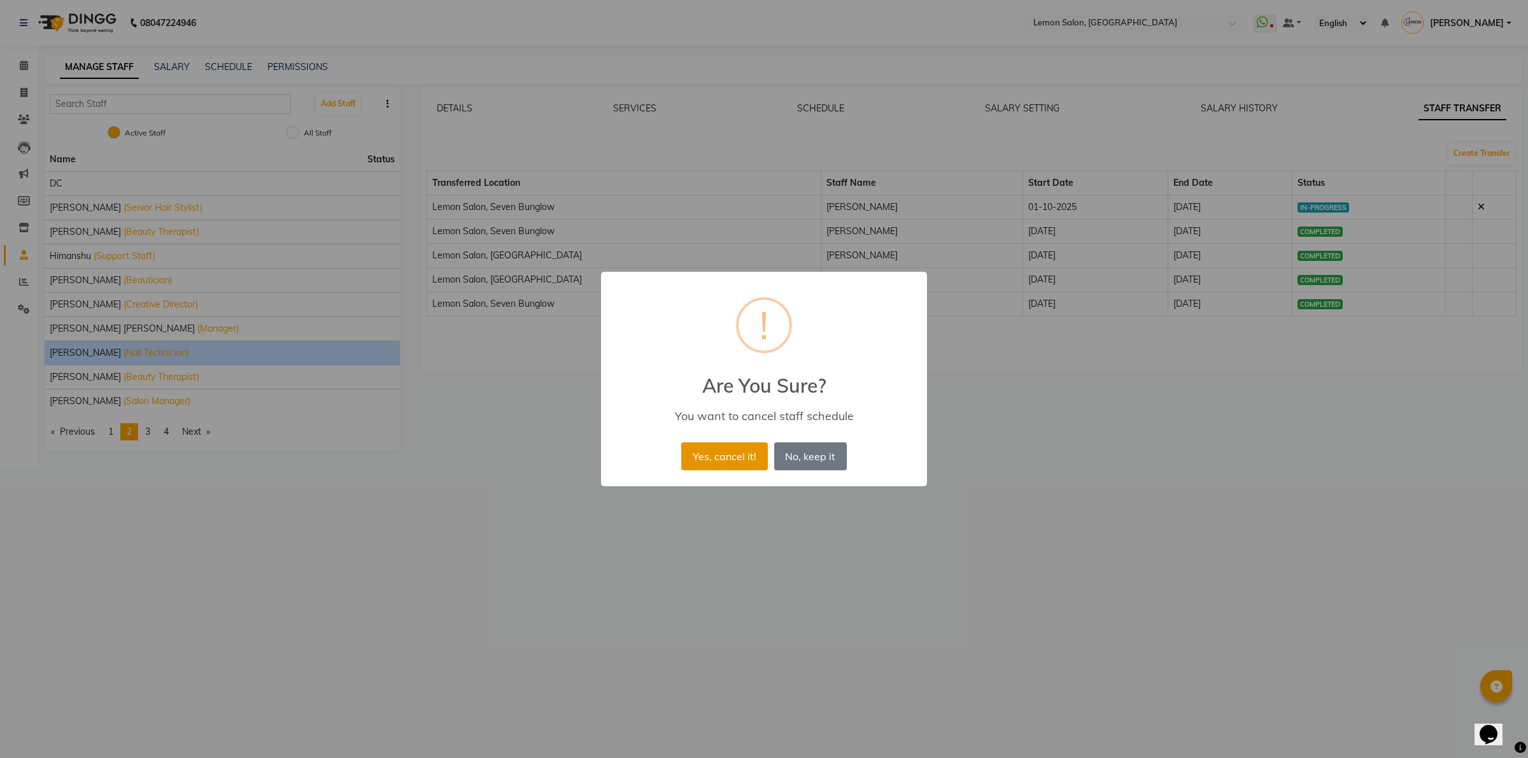
click at [699, 453] on button "Yes, cancel it!" at bounding box center [724, 456] width 86 height 28
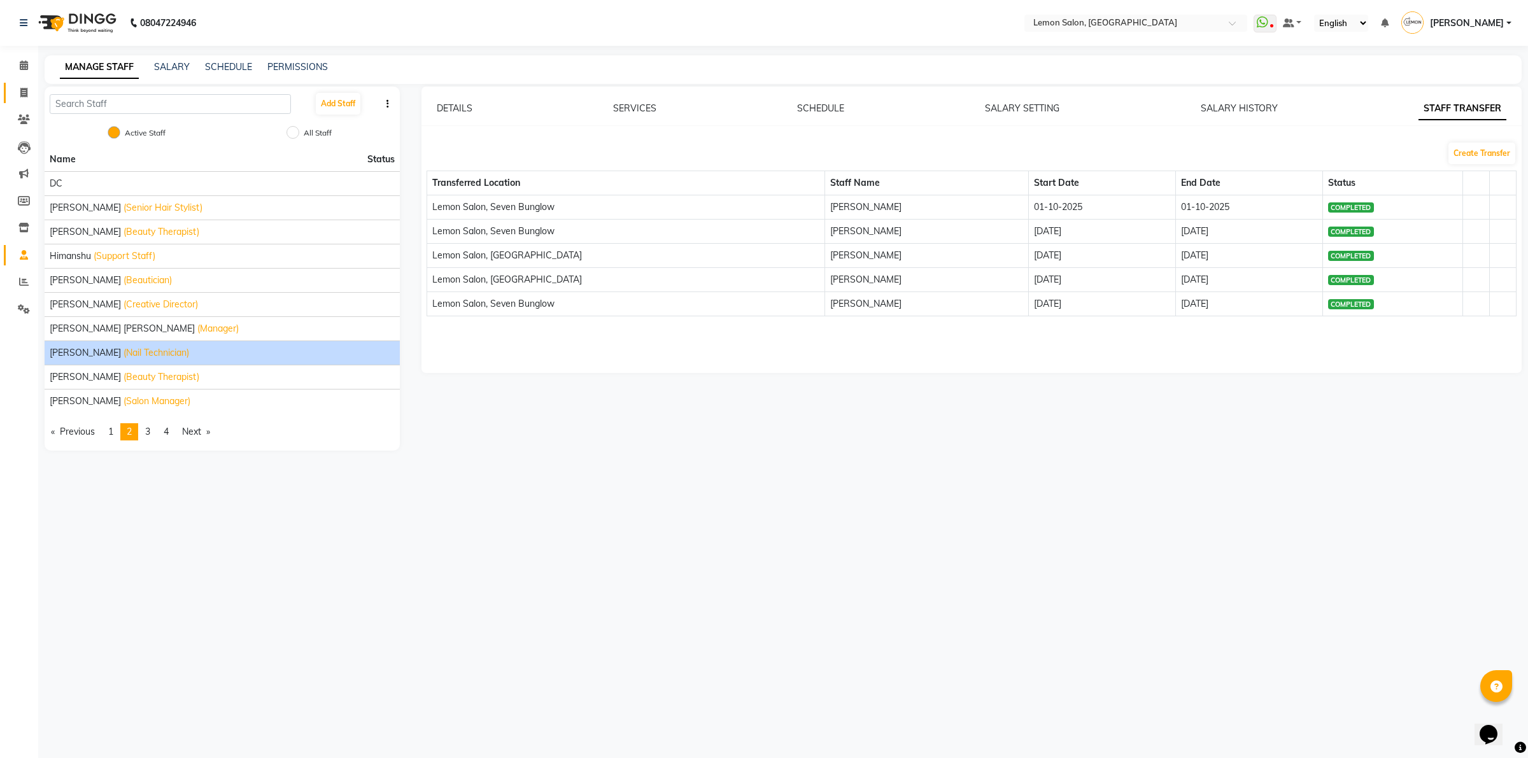
click at [20, 83] on link "Invoice" at bounding box center [19, 93] width 31 height 21
select select "551"
select select "service"
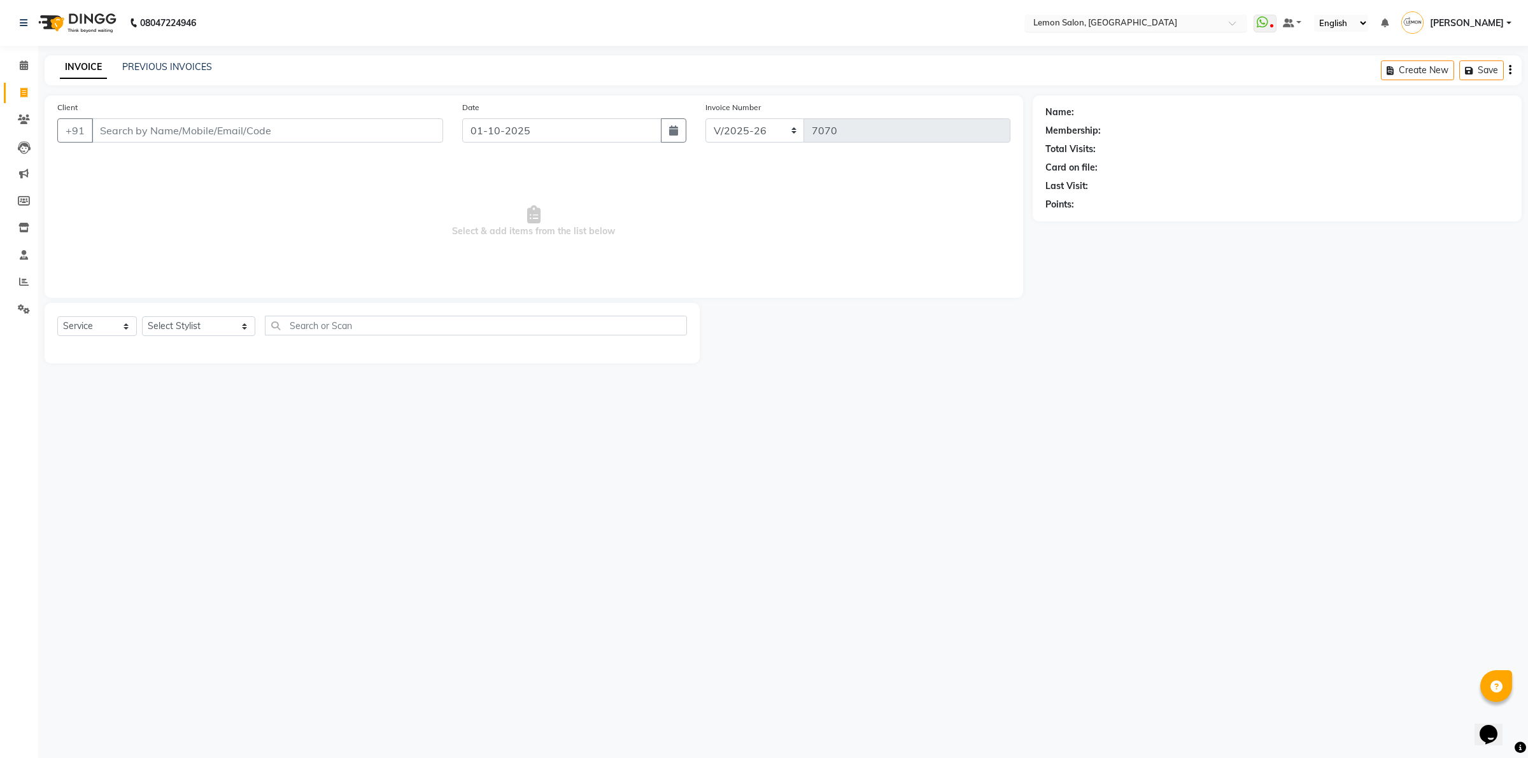
click at [1159, 20] on input "text" at bounding box center [1123, 24] width 185 height 13
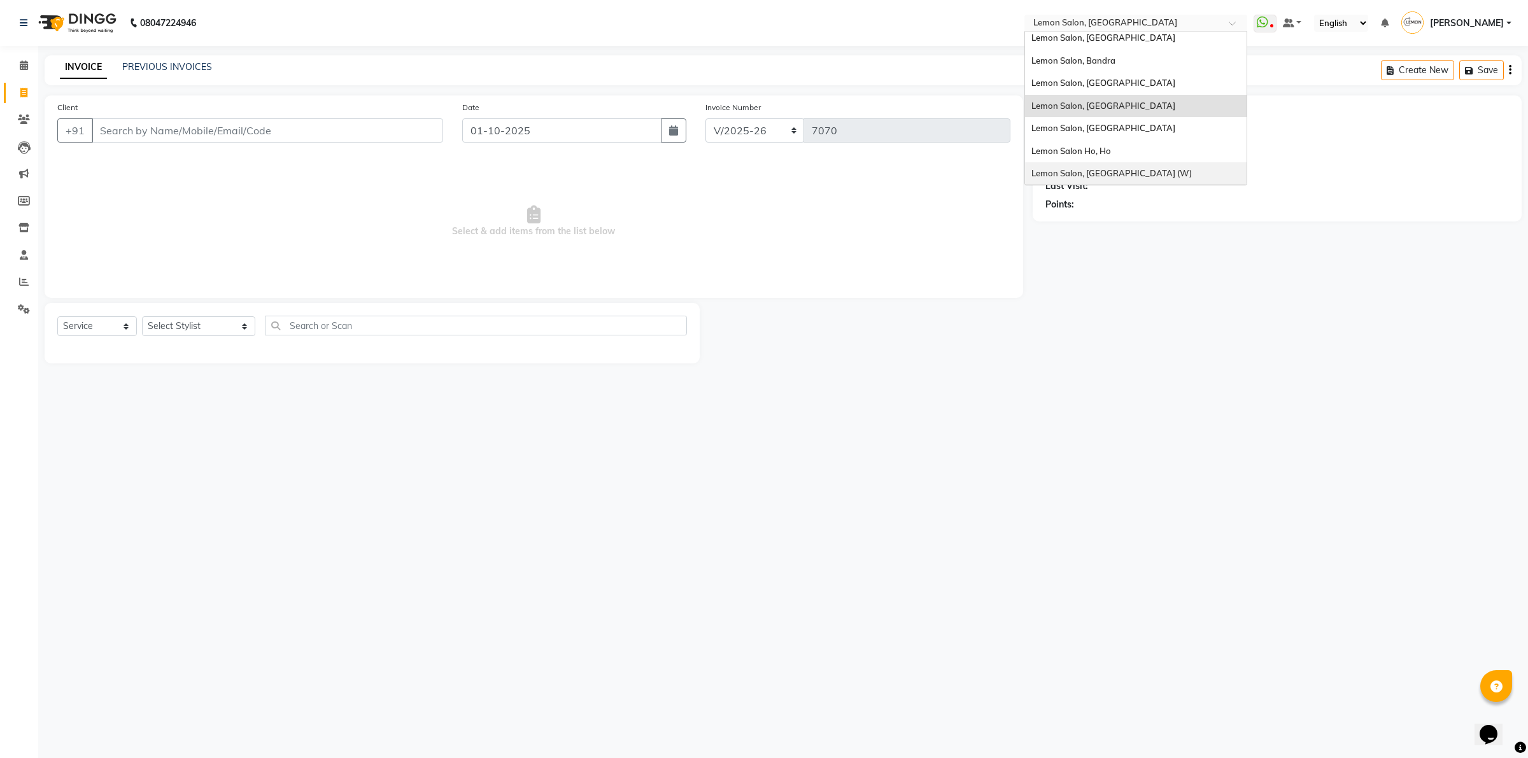
click at [1123, 167] on div "Lemon Salon, [GEOGRAPHIC_DATA] (W)" at bounding box center [1136, 173] width 222 height 23
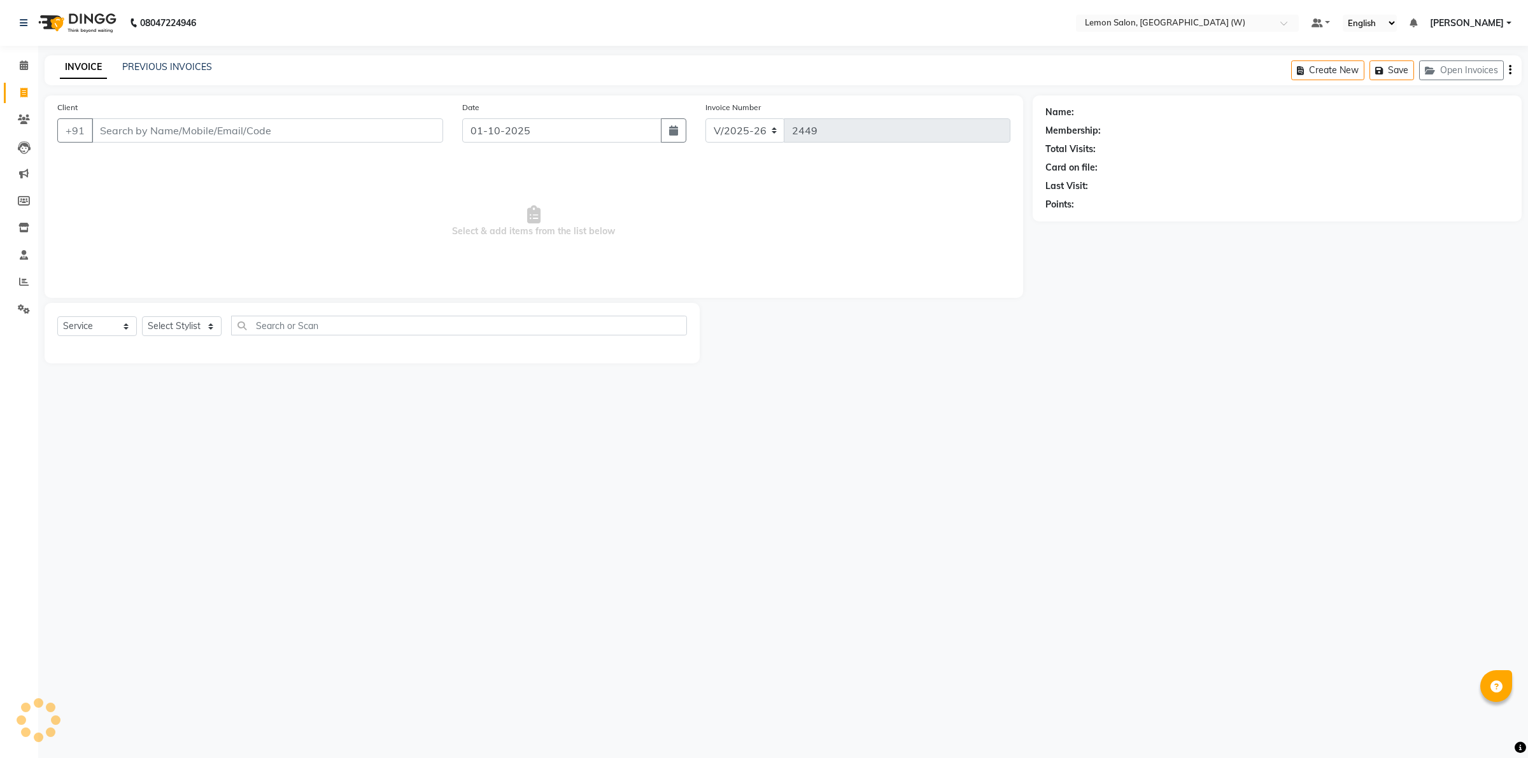
select select "8053"
select select "service"
click at [1481, 67] on button "Open Invoices" at bounding box center [1461, 70] width 85 height 20
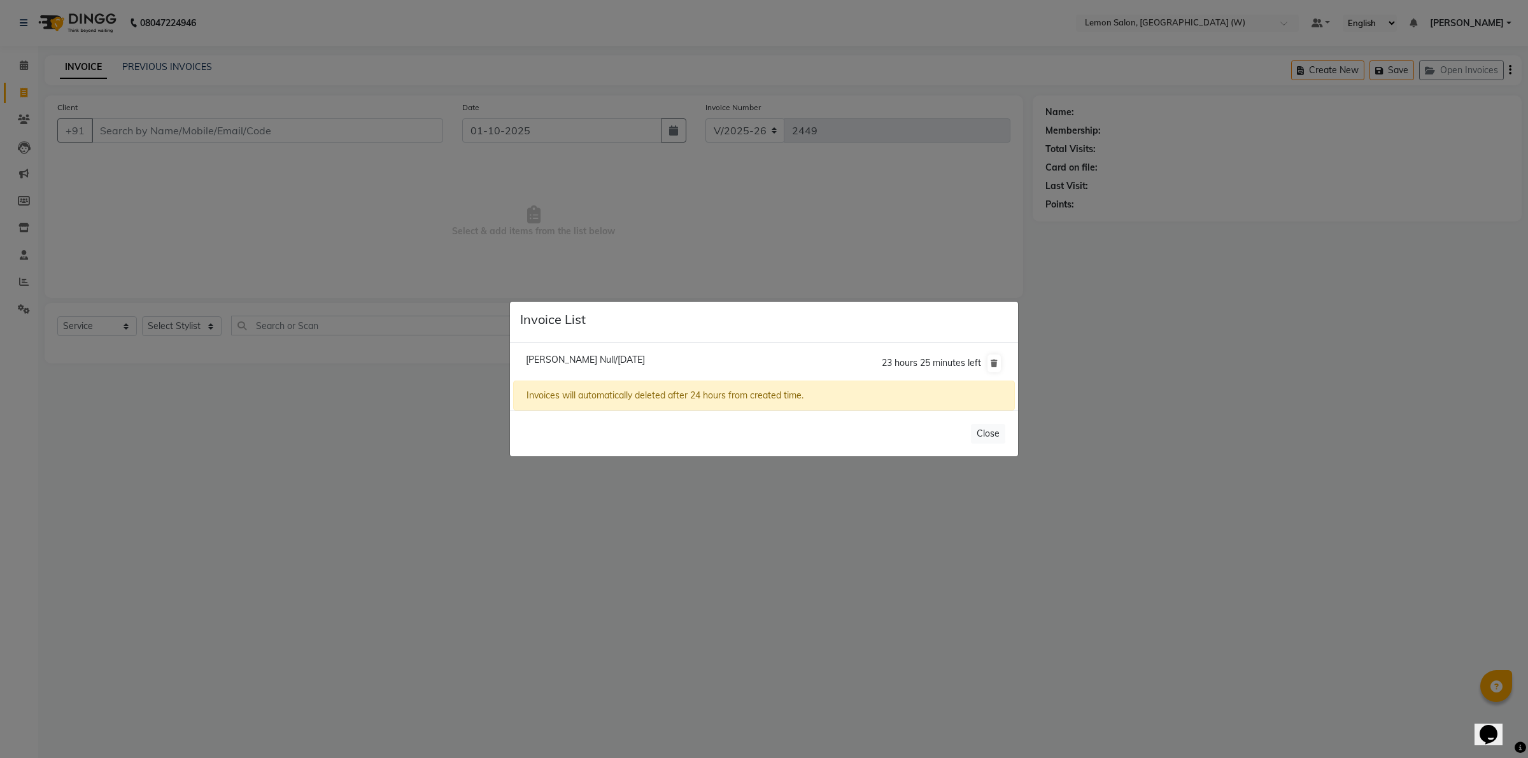
click at [570, 353] on li "[PERSON_NAME] Null/[DATE] 23 hours 25 minutes left" at bounding box center [764, 364] width 502 height 36
click at [570, 360] on span "[PERSON_NAME] Null/[DATE]" at bounding box center [585, 359] width 119 height 11
type input "7710011330"
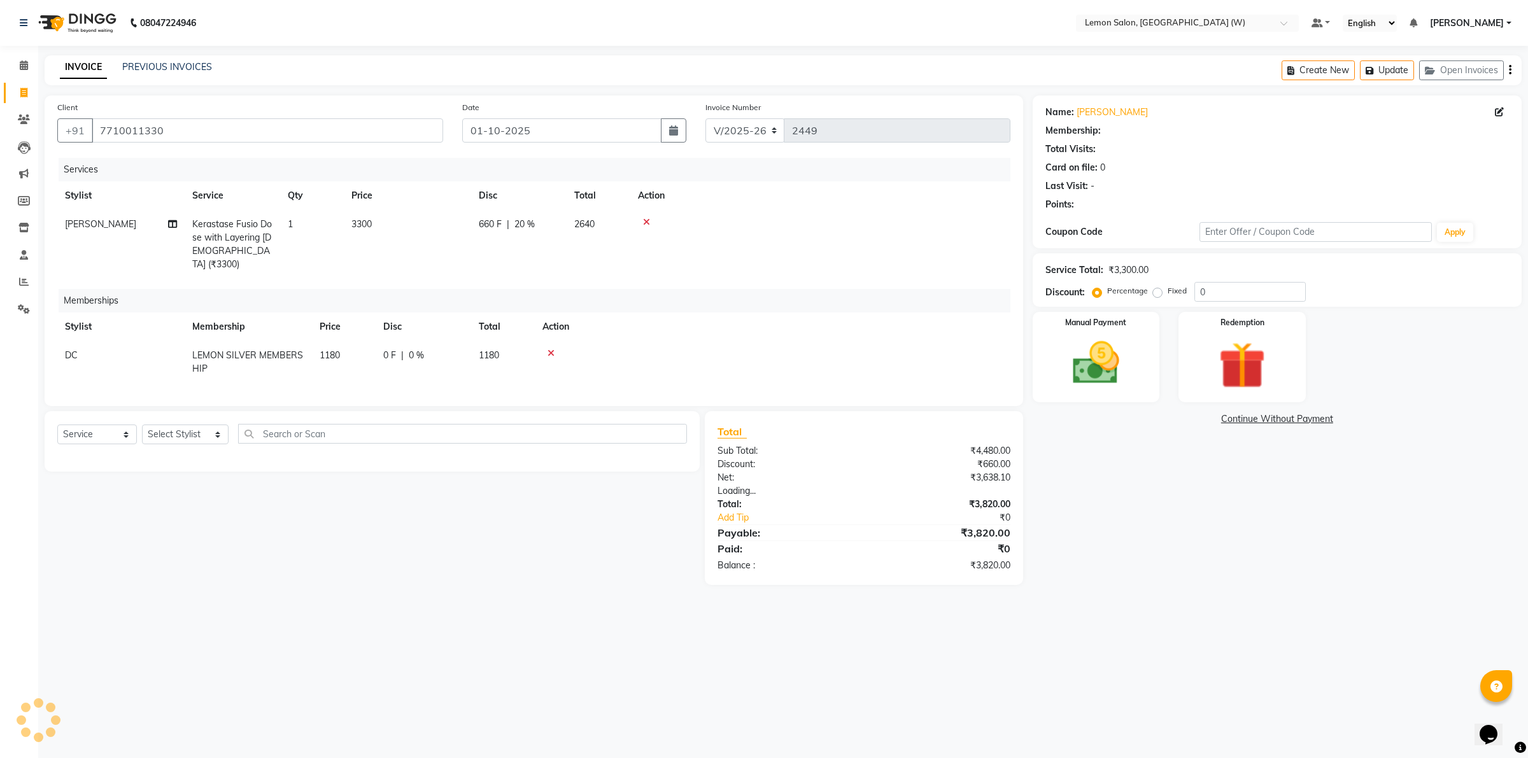
type input "20"
select select "1: Object"
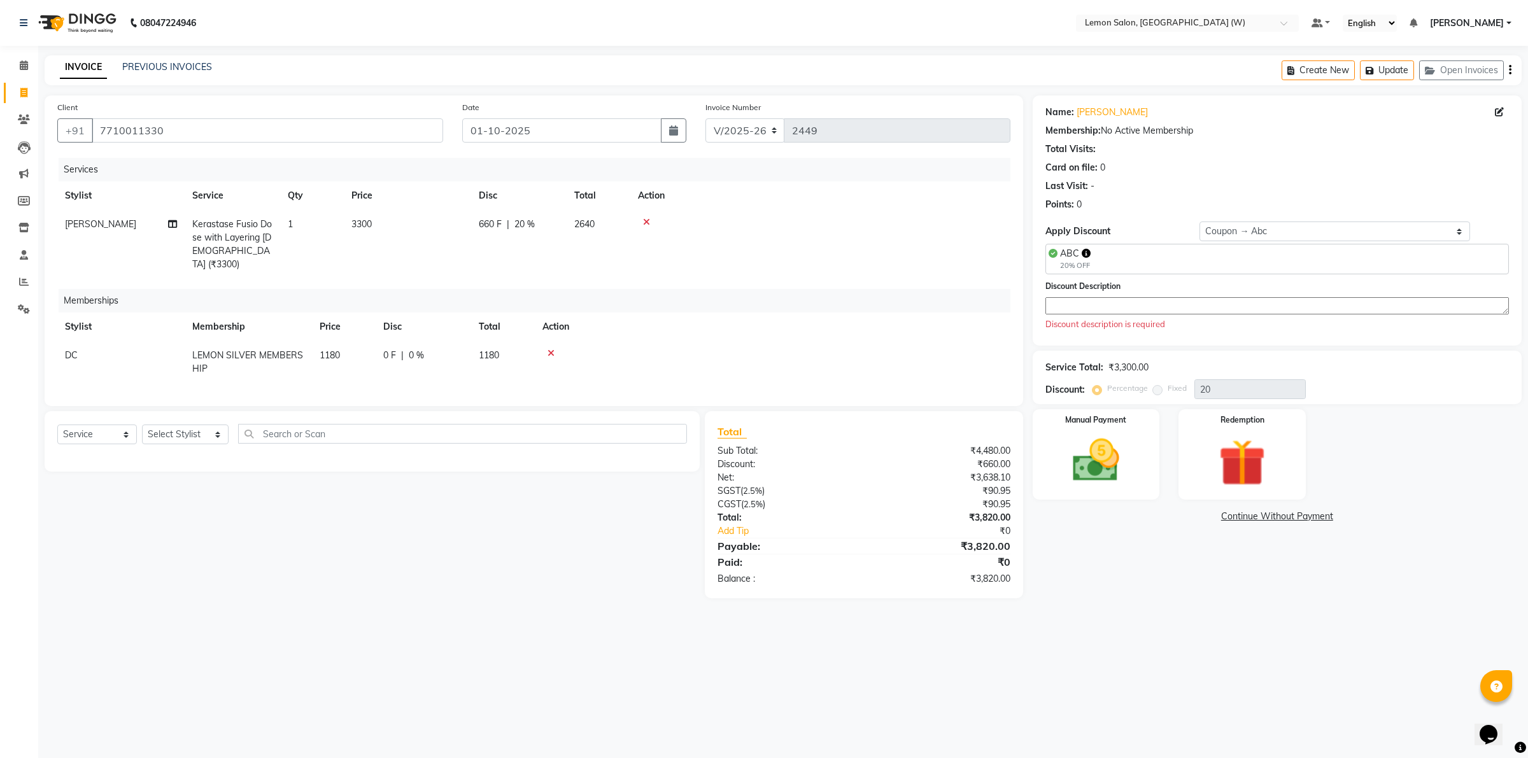
click at [107, 349] on td "DC" at bounding box center [120, 362] width 127 height 42
select select "75738"
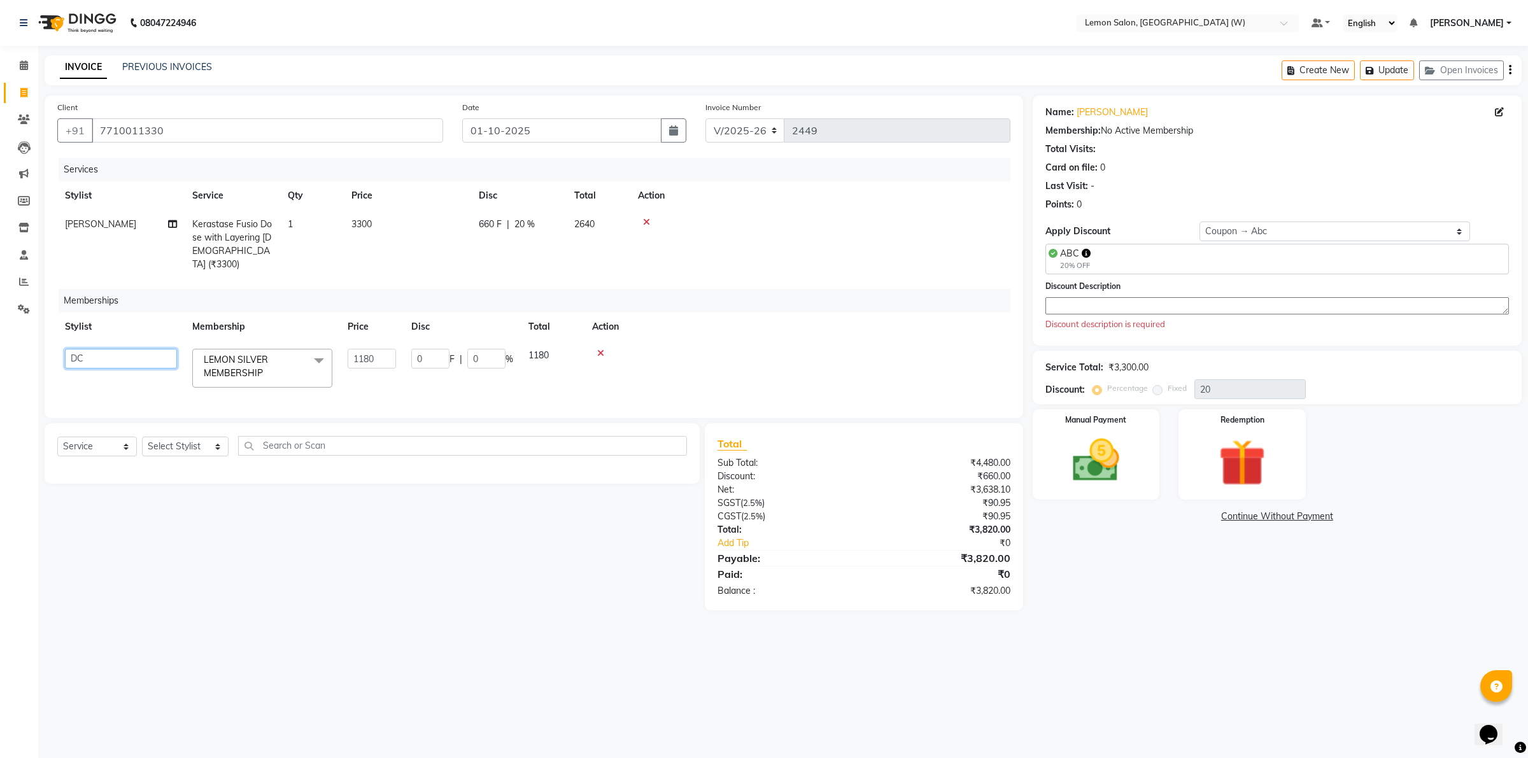
click at [105, 349] on select "[PERSON_NAME] [PERSON_NAME] DC [PERSON_NAME] [PERSON_NAME] [PERSON_NAME] [PERSO…" at bounding box center [121, 359] width 112 height 20
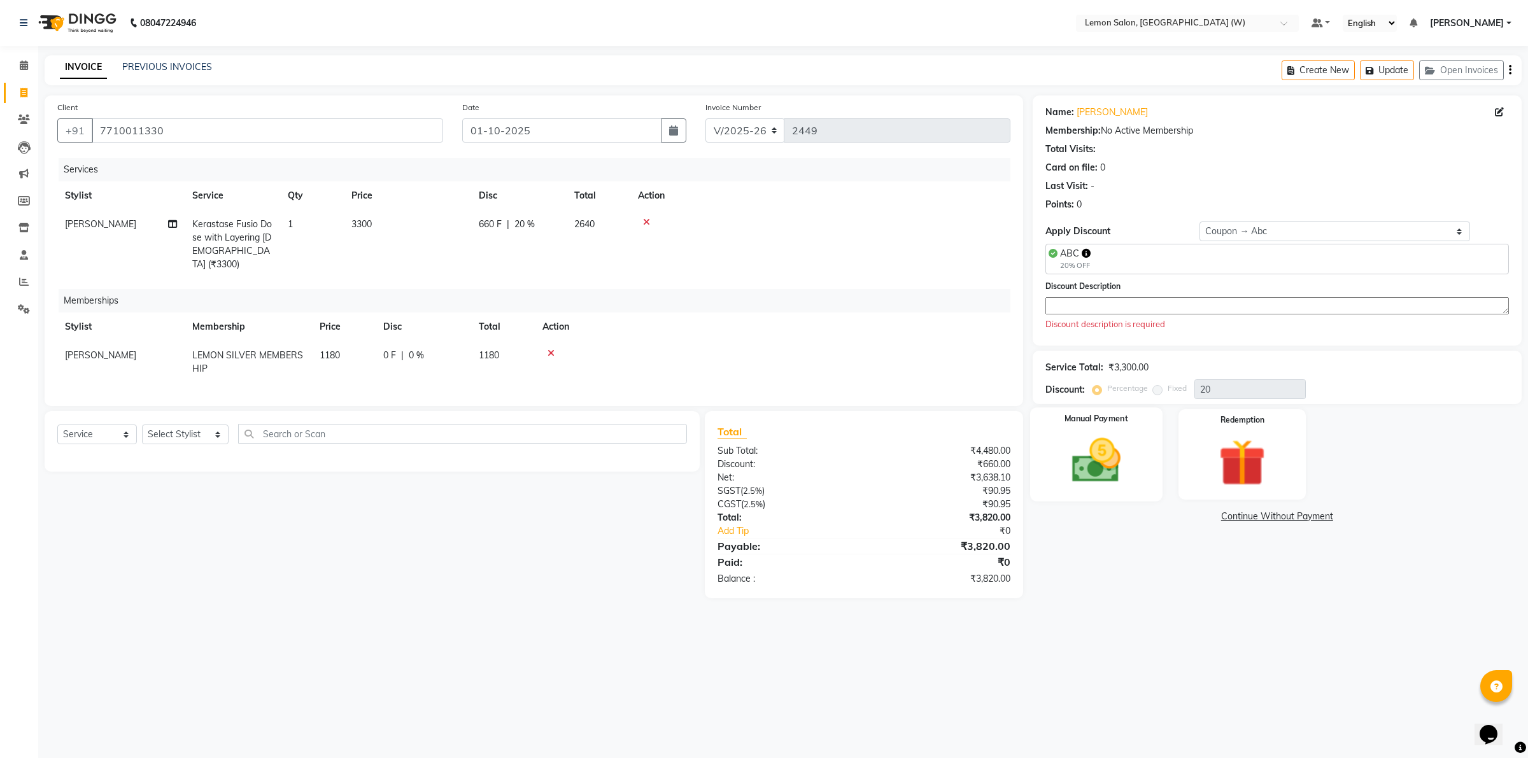
click at [1105, 463] on img at bounding box center [1095, 461] width 79 height 56
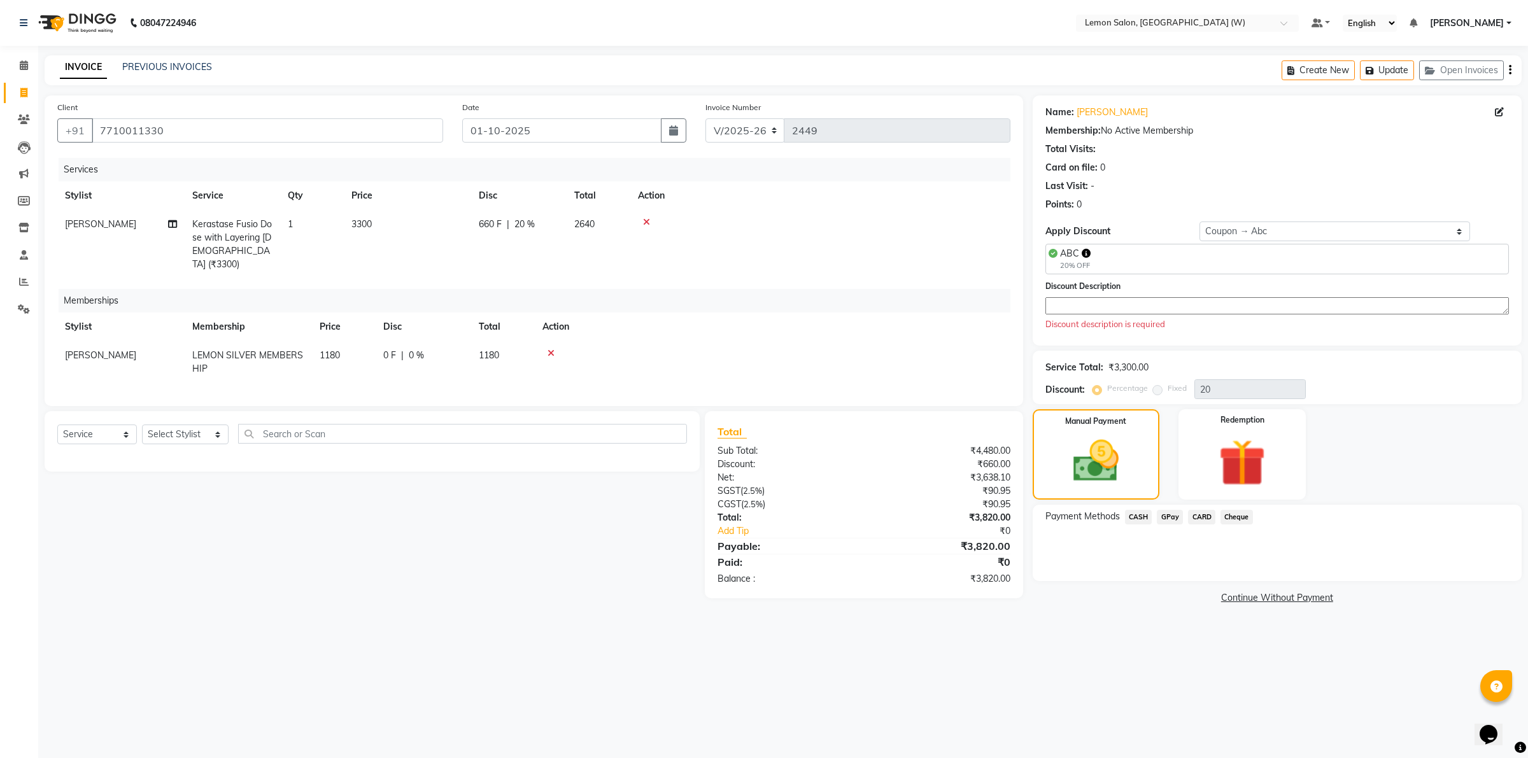
click at [1077, 306] on textarea at bounding box center [1276, 305] width 463 height 17
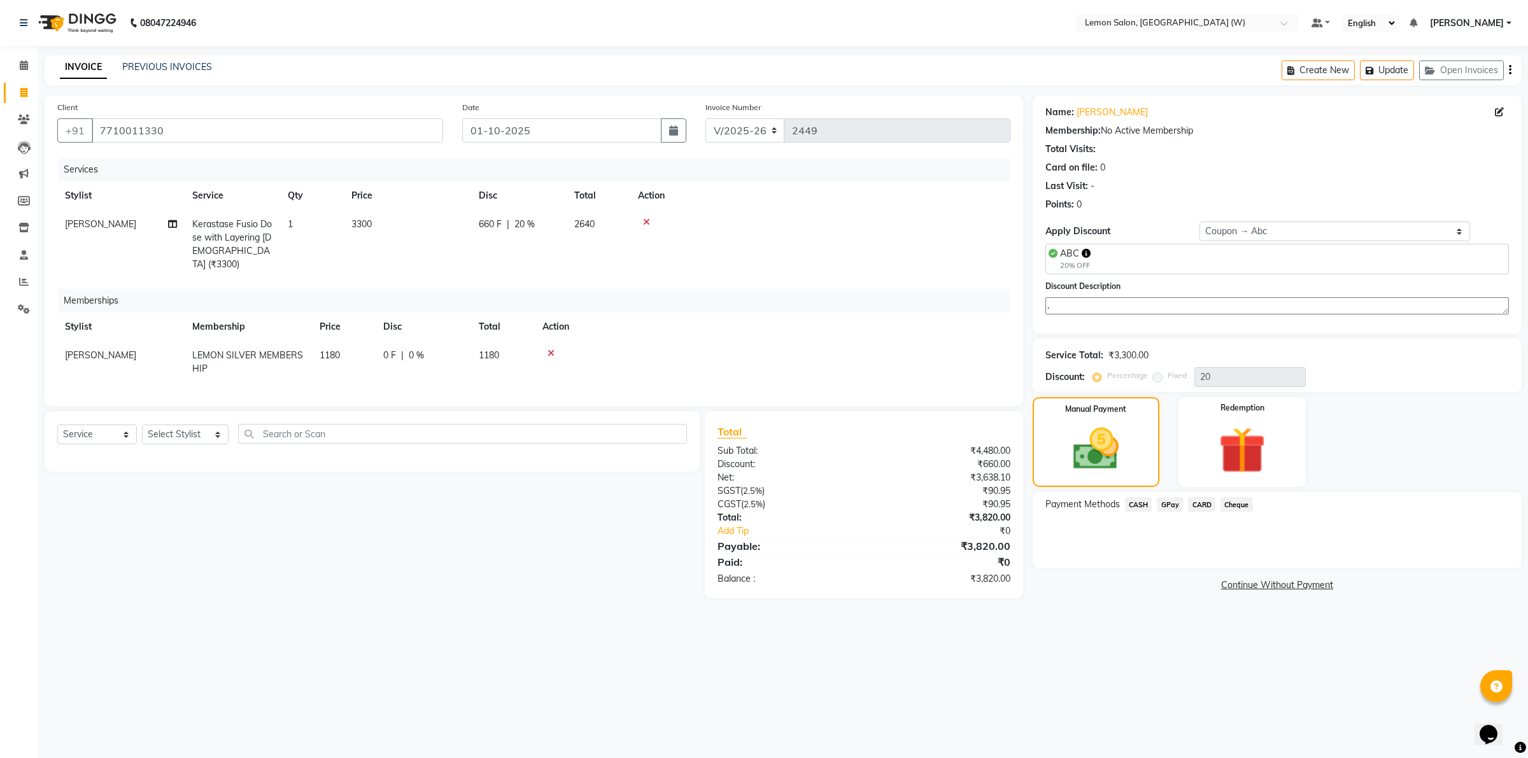
type textarea "."
click at [1175, 503] on span "GPay" at bounding box center [1170, 504] width 26 height 15
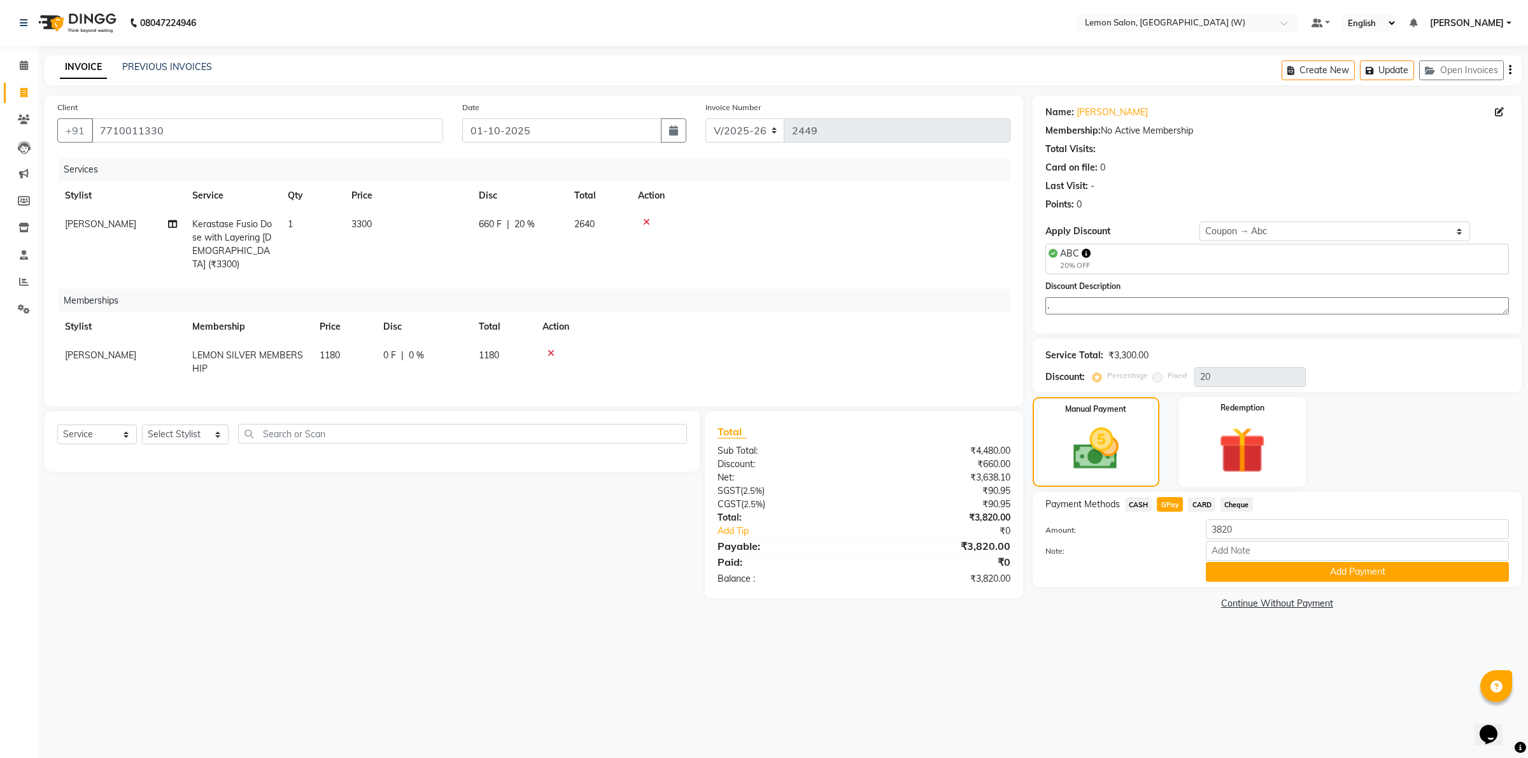
click at [1248, 570] on button "Add Payment" at bounding box center [1357, 572] width 303 height 20
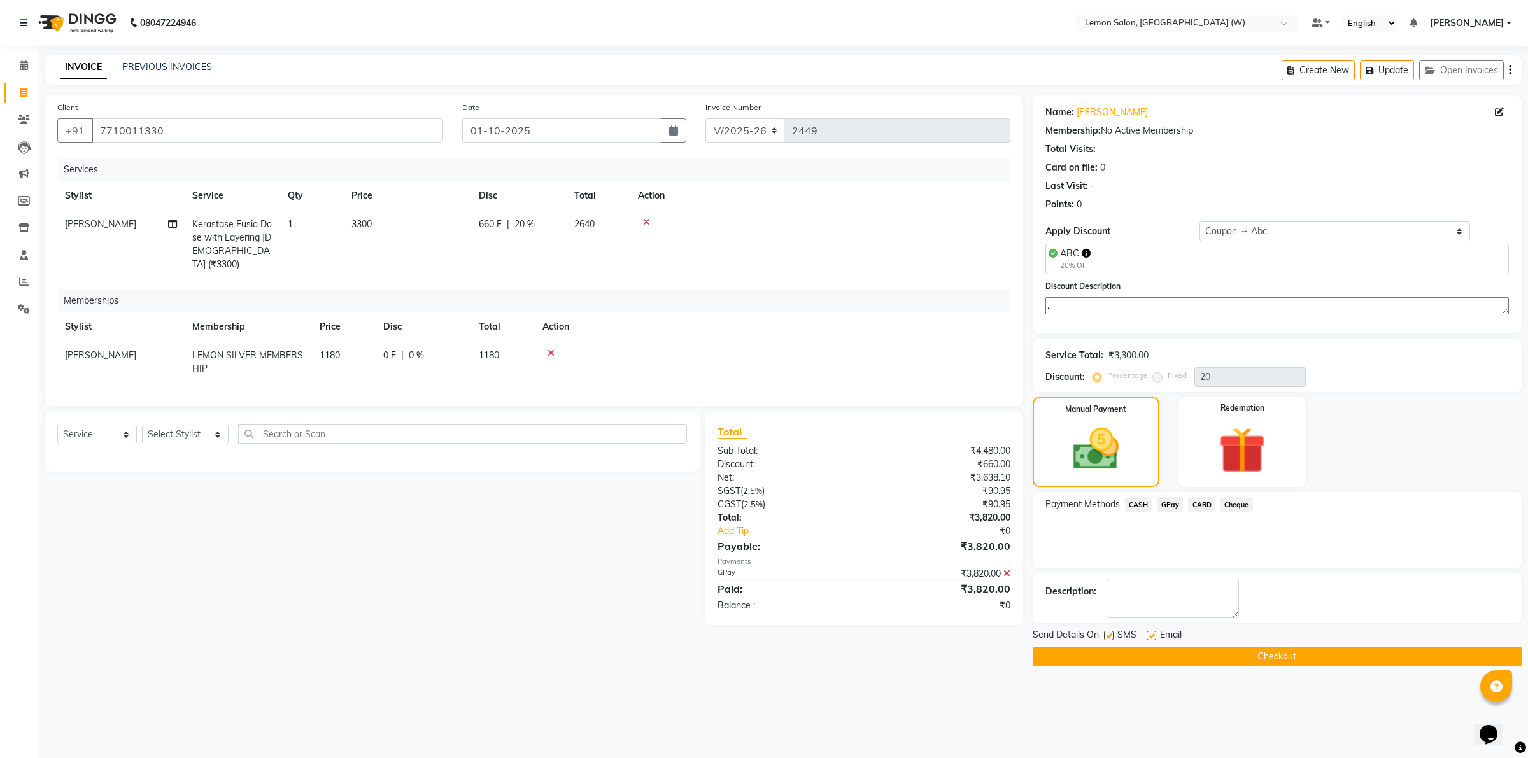
click at [1280, 656] on button "Checkout" at bounding box center [1276, 657] width 489 height 20
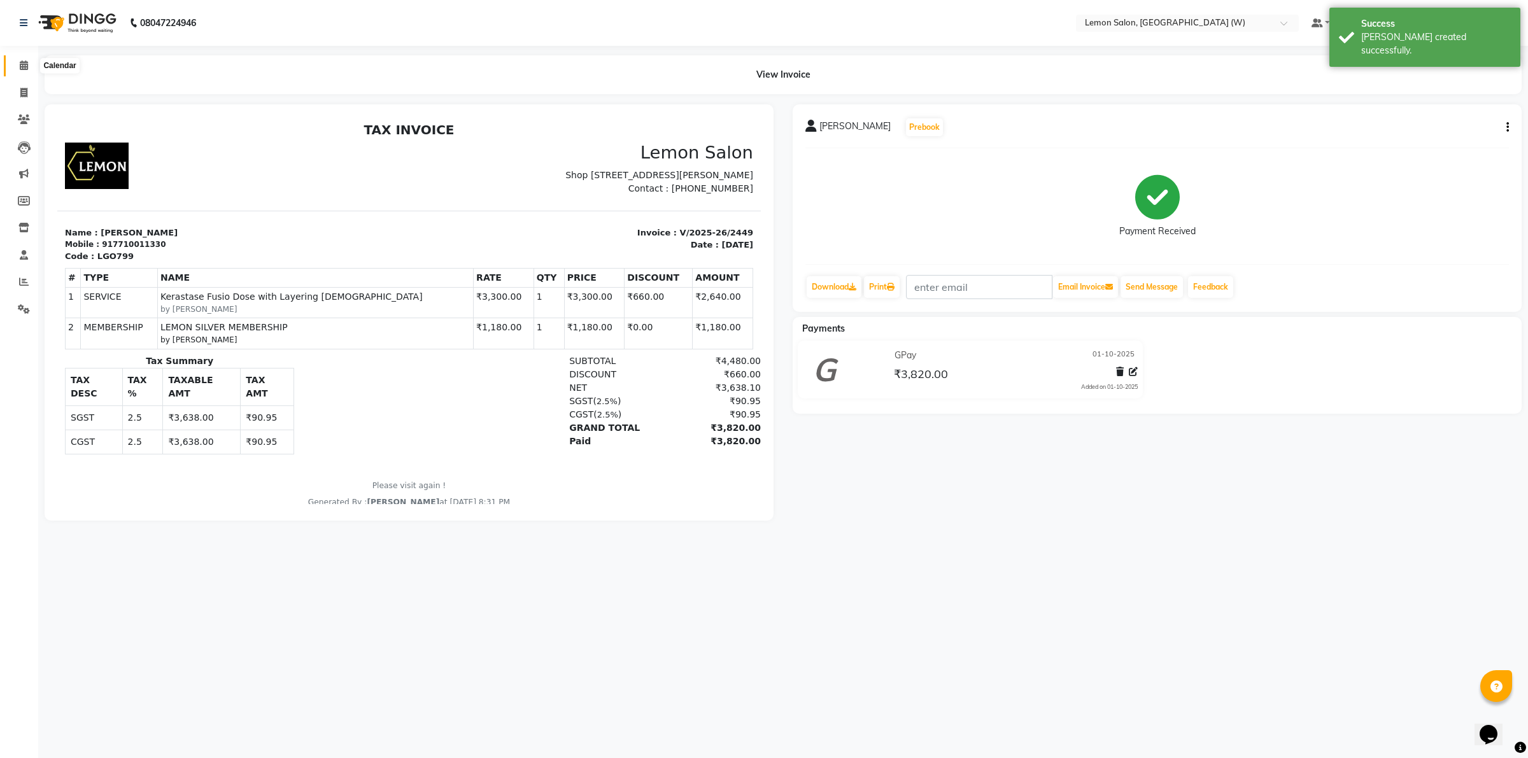
click at [24, 60] on icon at bounding box center [24, 65] width 8 height 10
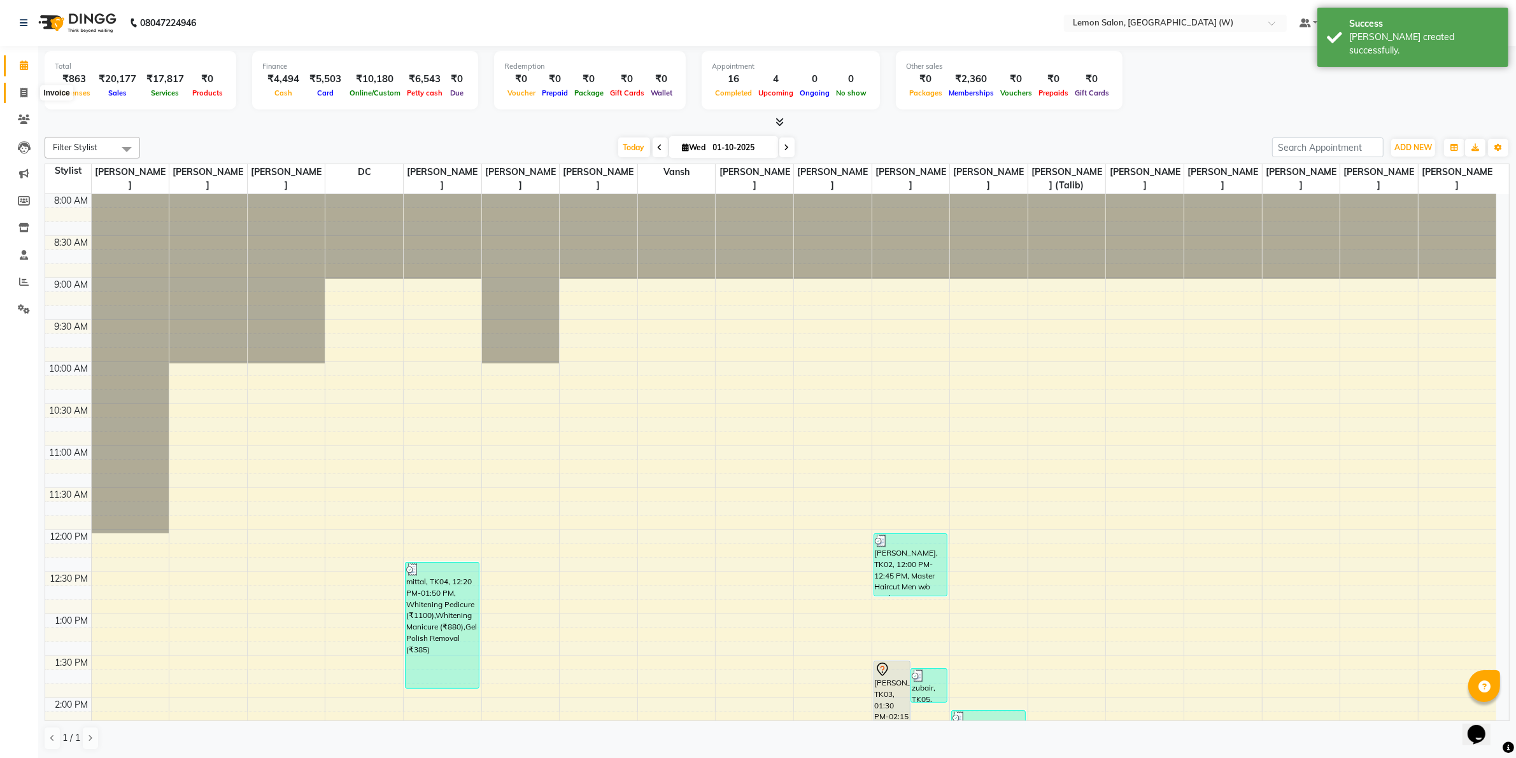
click at [20, 94] on icon at bounding box center [23, 93] width 7 height 10
select select "8053"
select select "service"
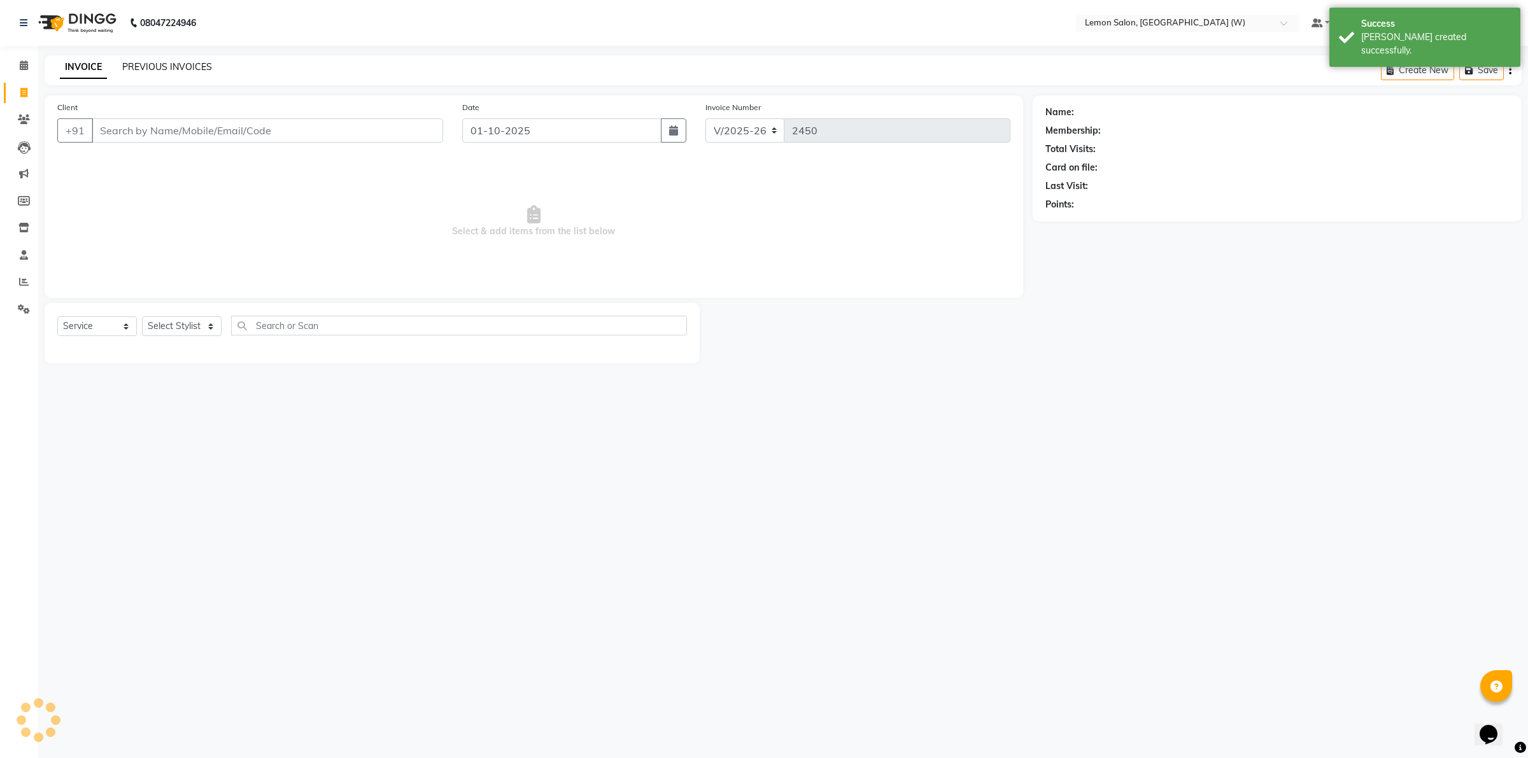
click at [173, 67] on link "PREVIOUS INVOICES" at bounding box center [167, 66] width 90 height 11
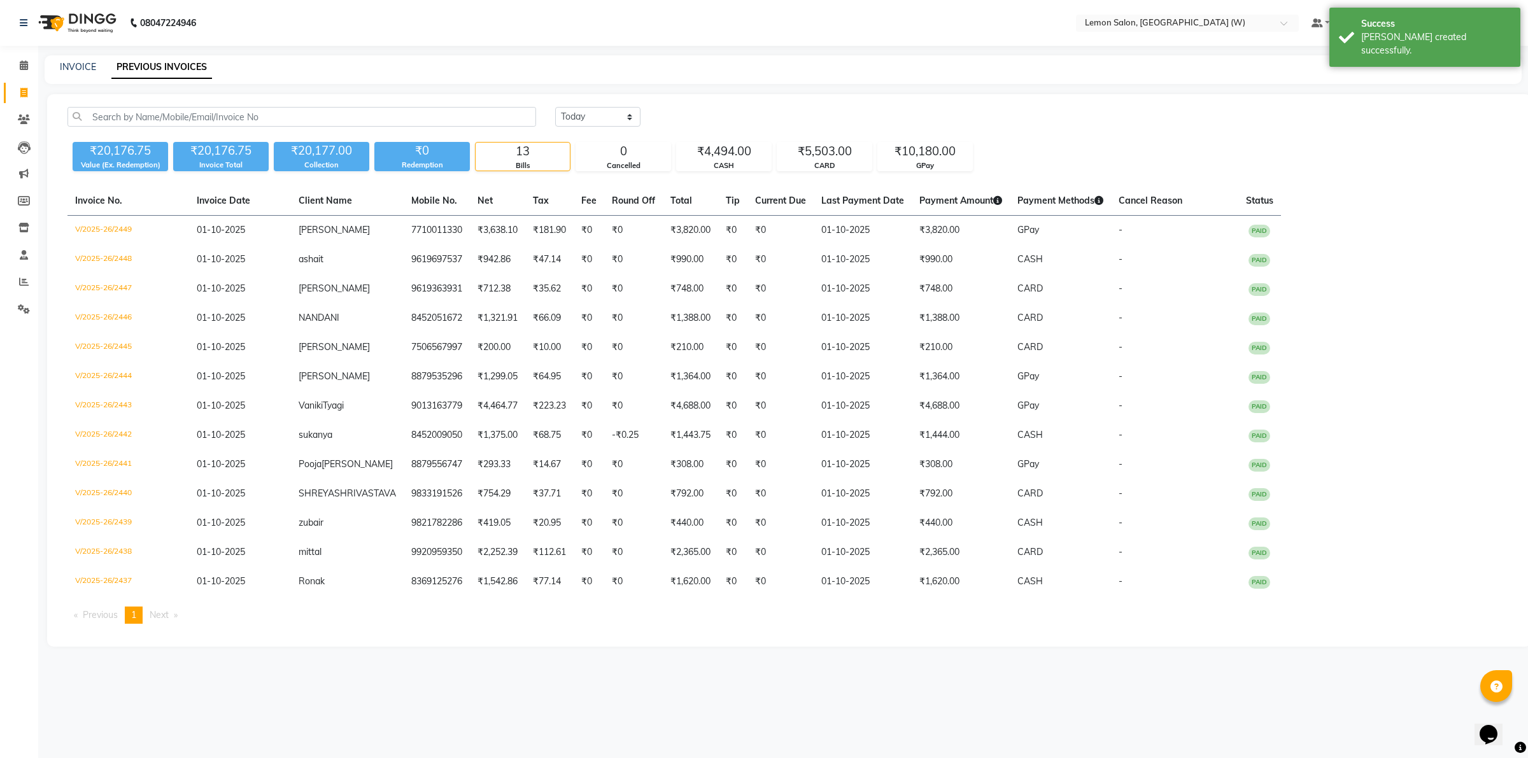
copy td "V/2025-26/2449"
drag, startPoint x: 141, startPoint y: 236, endPoint x: 0, endPoint y: 107, distance: 191.5
click at [11, 176] on app-home "08047224946 Select Location × Lemon Salon, Goregaon (W) Default Panel My Panel …" at bounding box center [764, 333] width 1528 height 666
click at [22, 67] on icon at bounding box center [24, 65] width 8 height 10
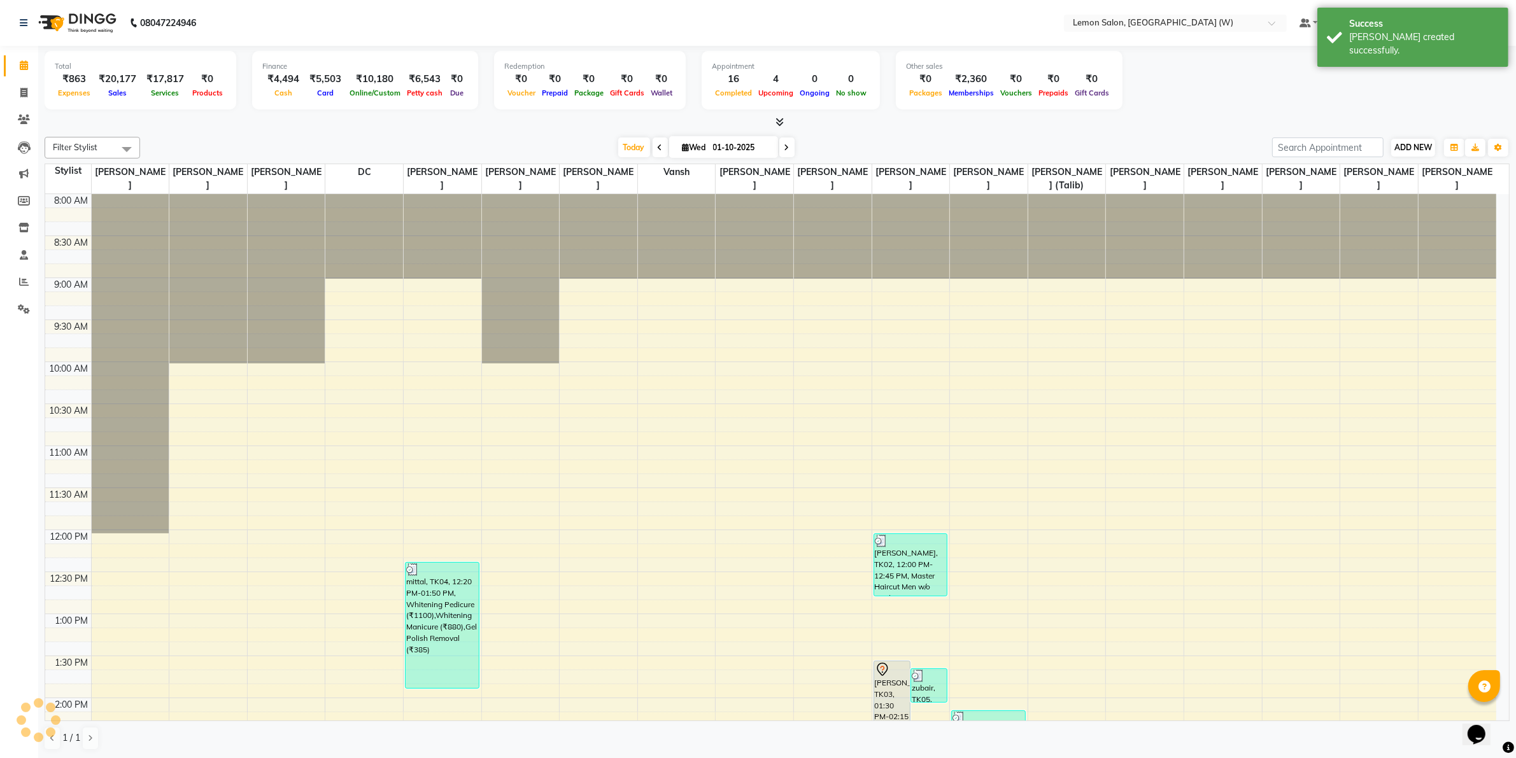
scroll to position [724, 0]
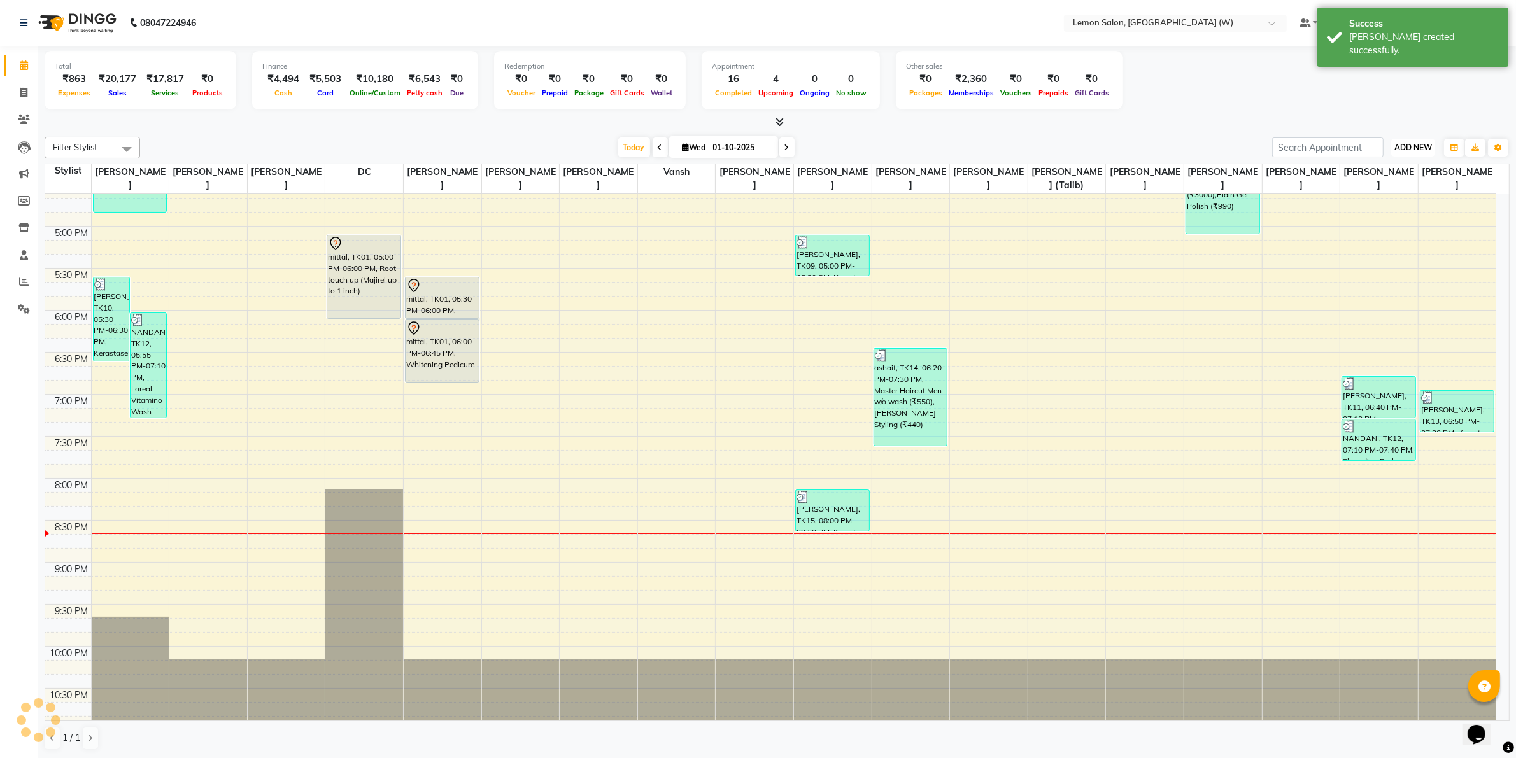
drag, startPoint x: 1391, startPoint y: 144, endPoint x: 1395, endPoint y: 151, distance: 8.5
click at [1392, 144] on button "ADD NEW Toggle Dropdown" at bounding box center [1413, 148] width 44 height 18
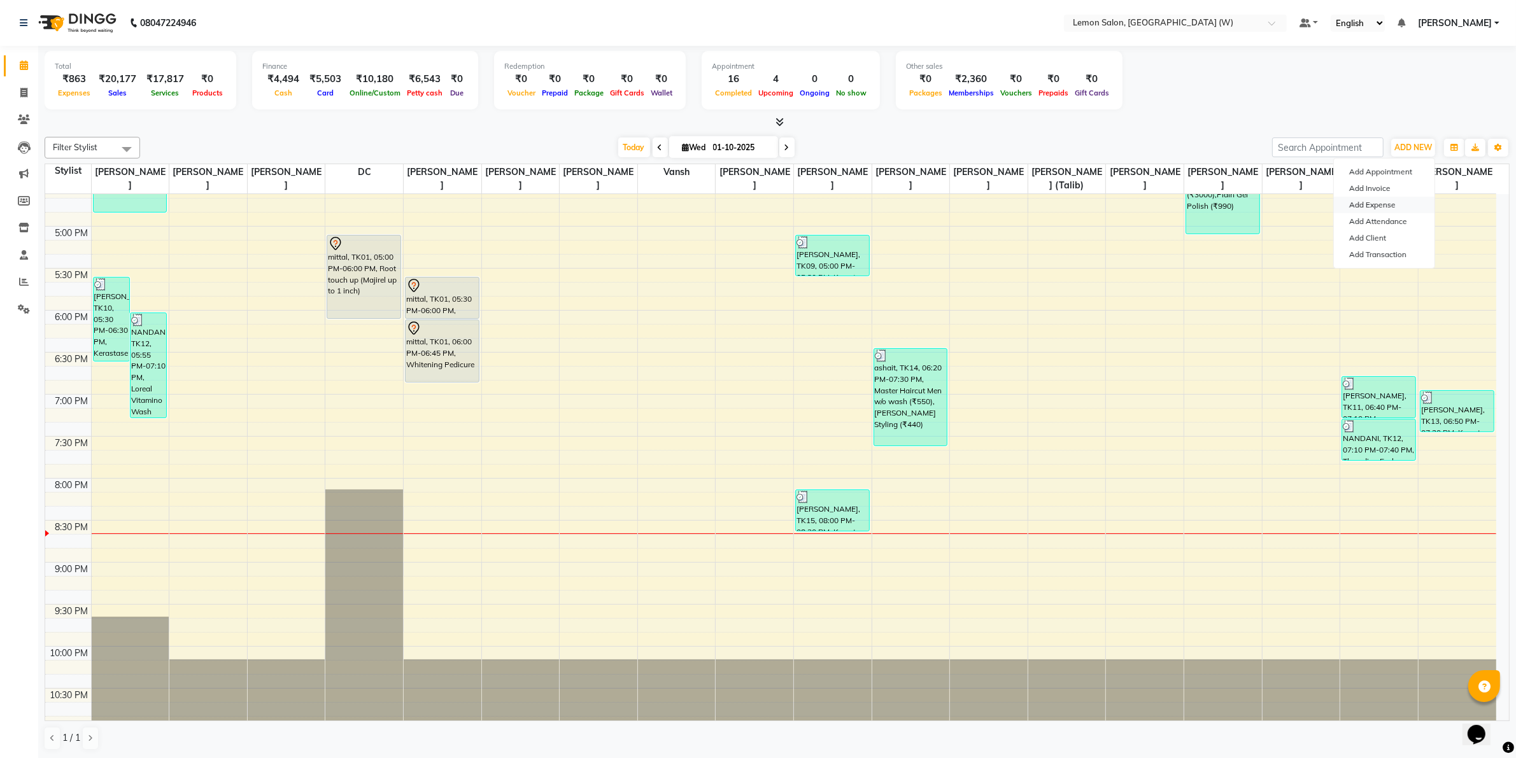
click at [1372, 202] on link "Add Expense" at bounding box center [1384, 205] width 101 height 17
select select "1"
select select "7179"
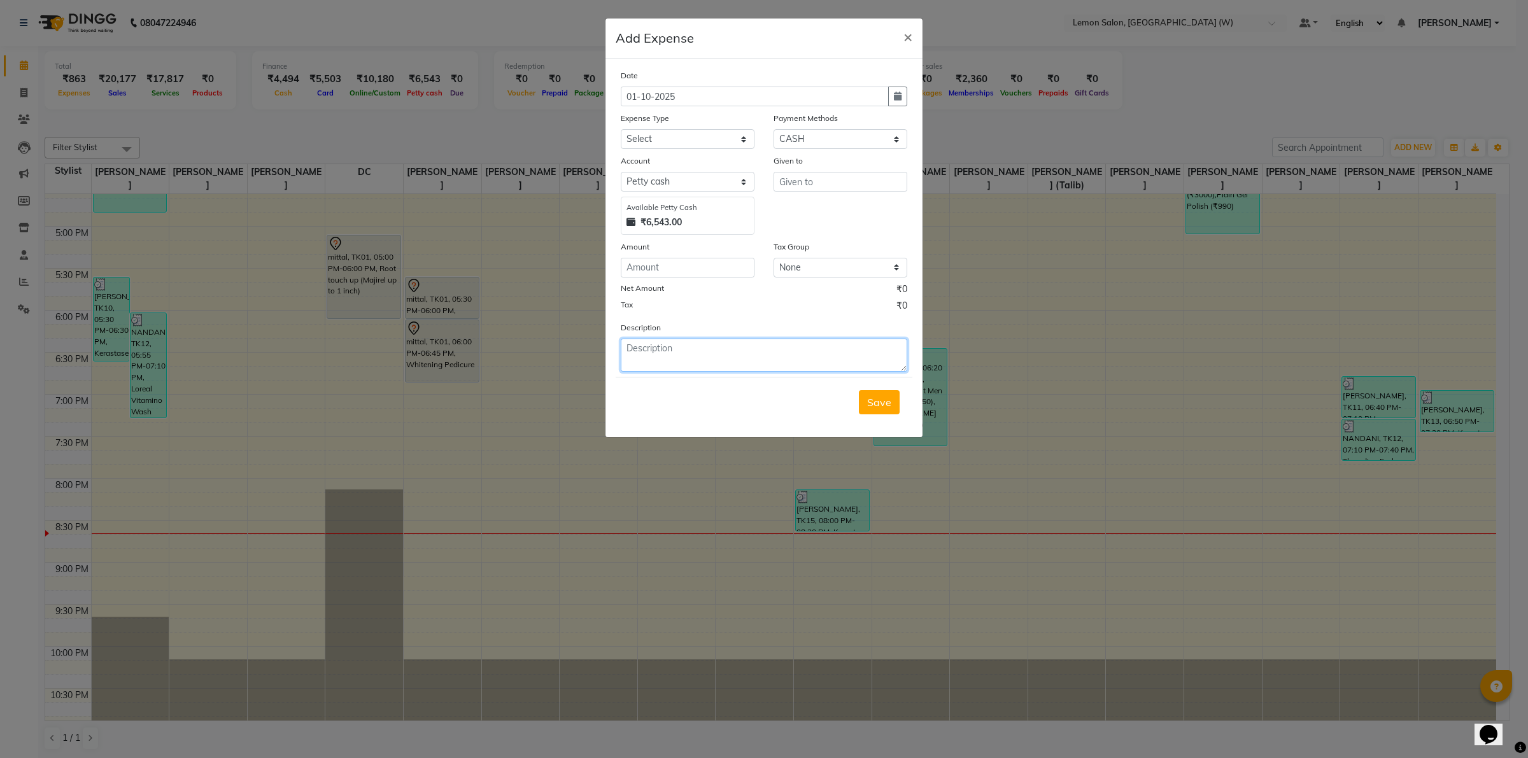
click at [784, 357] on textarea at bounding box center [764, 355] width 286 height 33
paste textarea "V/2025-26/2449"
type textarea "V/2025-26/2449"
click at [684, 134] on select "Select Advance Cash transfer to hub Laundry Loan Membership Milk Miscellaneous …" at bounding box center [688, 139] width 134 height 20
select select "2706"
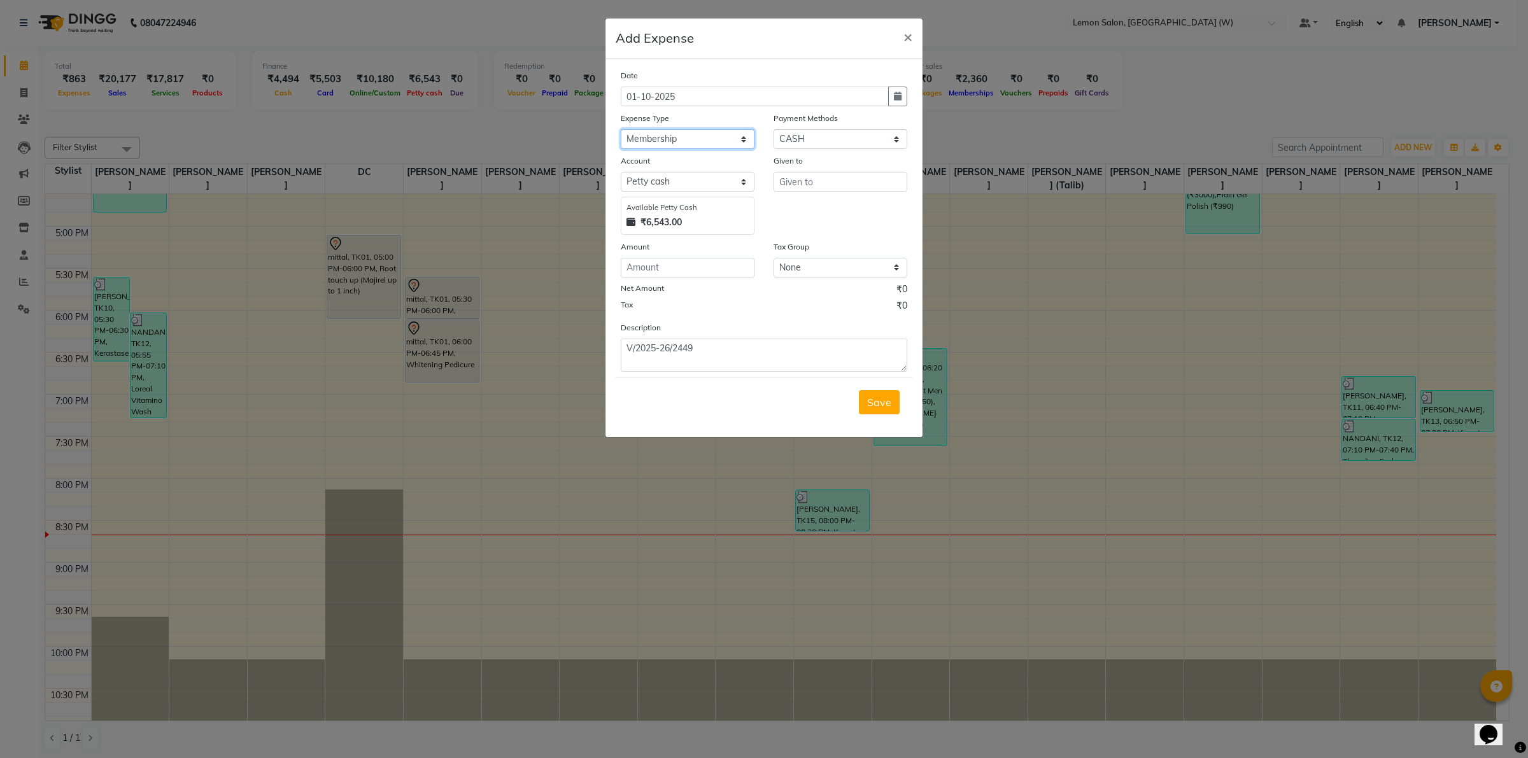
click at [621, 129] on select "Select Advance Cash transfer to hub Laundry Loan Membership Milk Miscellaneous …" at bounding box center [688, 139] width 134 height 20
click at [804, 178] on input "text" at bounding box center [840, 182] width 134 height 20
click at [815, 180] on input "far" at bounding box center [840, 182] width 134 height 20
click at [834, 213] on ngb-highlight "Amre en Shaikh" at bounding box center [825, 208] width 72 height 13
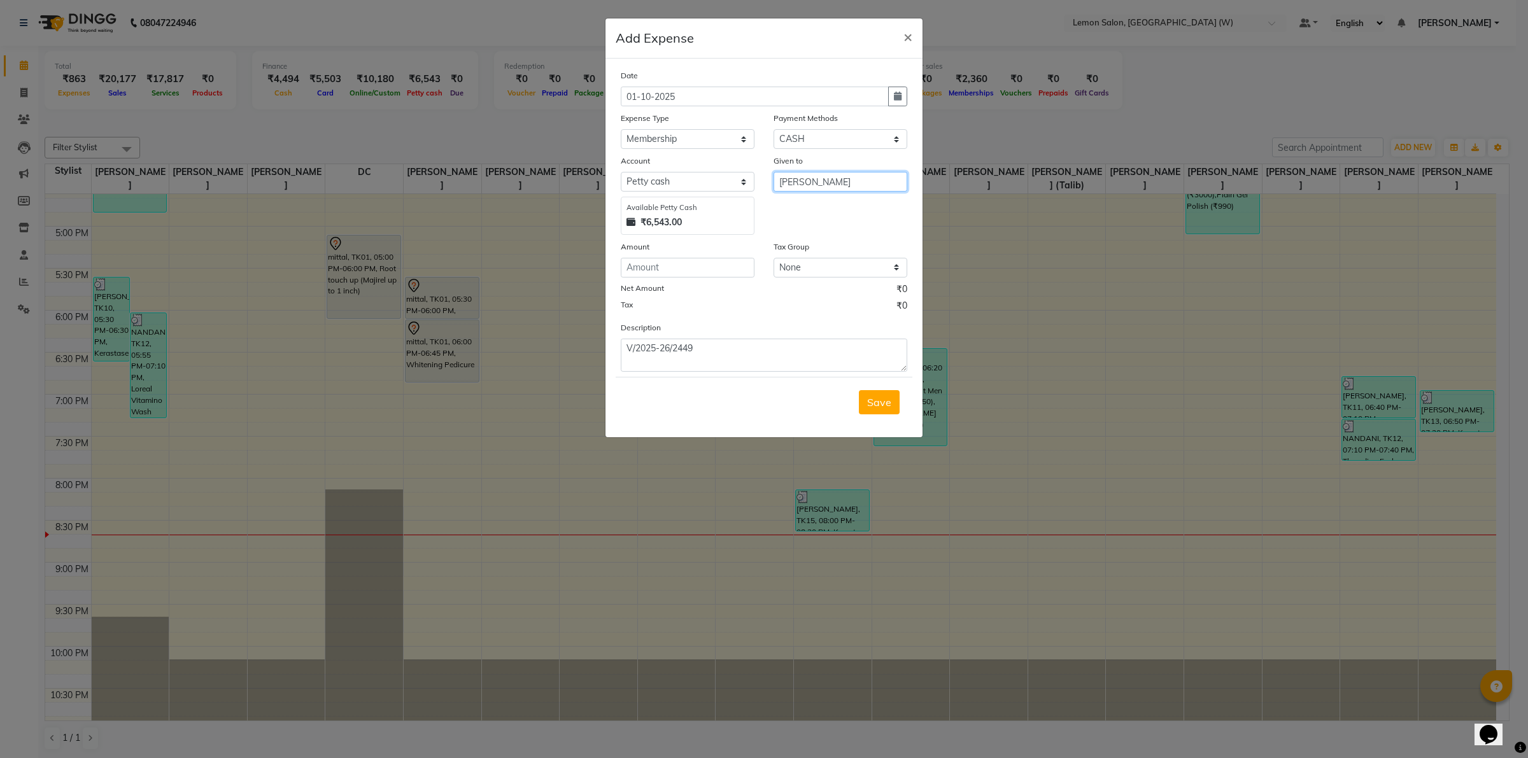
type input "Amreen Shaikh"
drag, startPoint x: 726, startPoint y: 262, endPoint x: 766, endPoint y: 262, distance: 40.1
click at [735, 266] on input "number" at bounding box center [688, 268] width 134 height 20
type input "100"
click at [876, 411] on button "Save" at bounding box center [879, 402] width 41 height 24
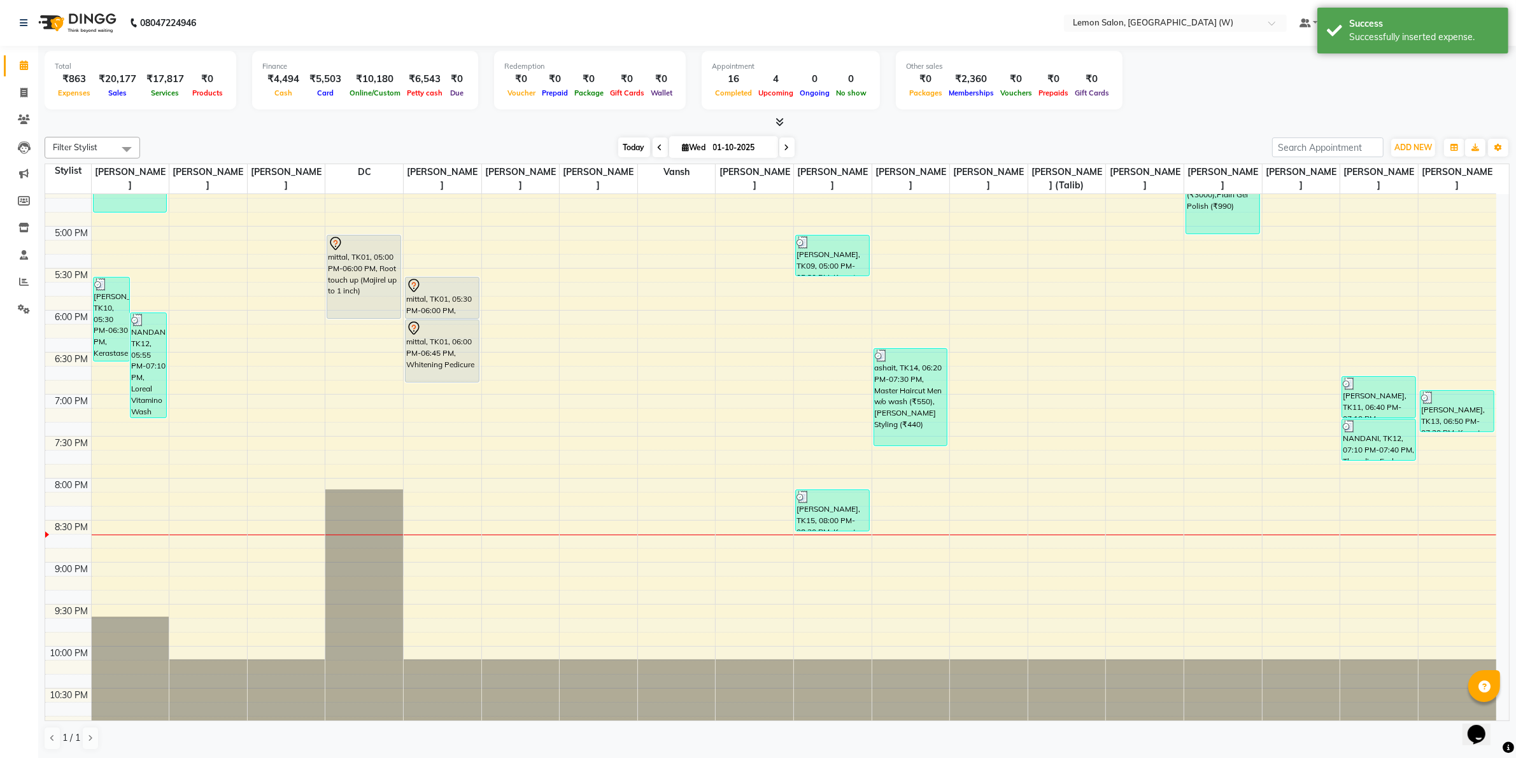
click at [622, 141] on span "Today" at bounding box center [634, 147] width 32 height 20
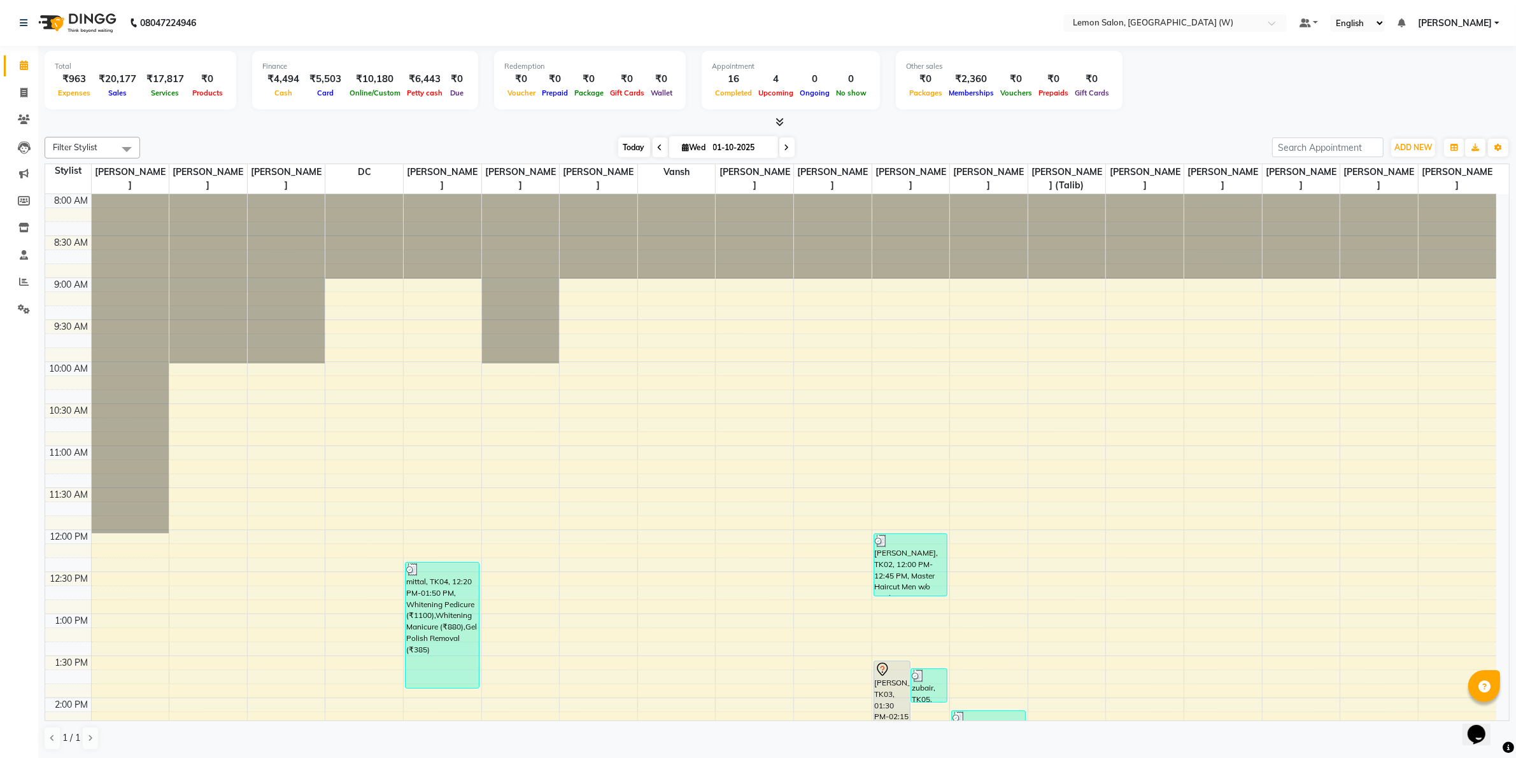
click at [628, 151] on span "Today" at bounding box center [634, 147] width 32 height 20
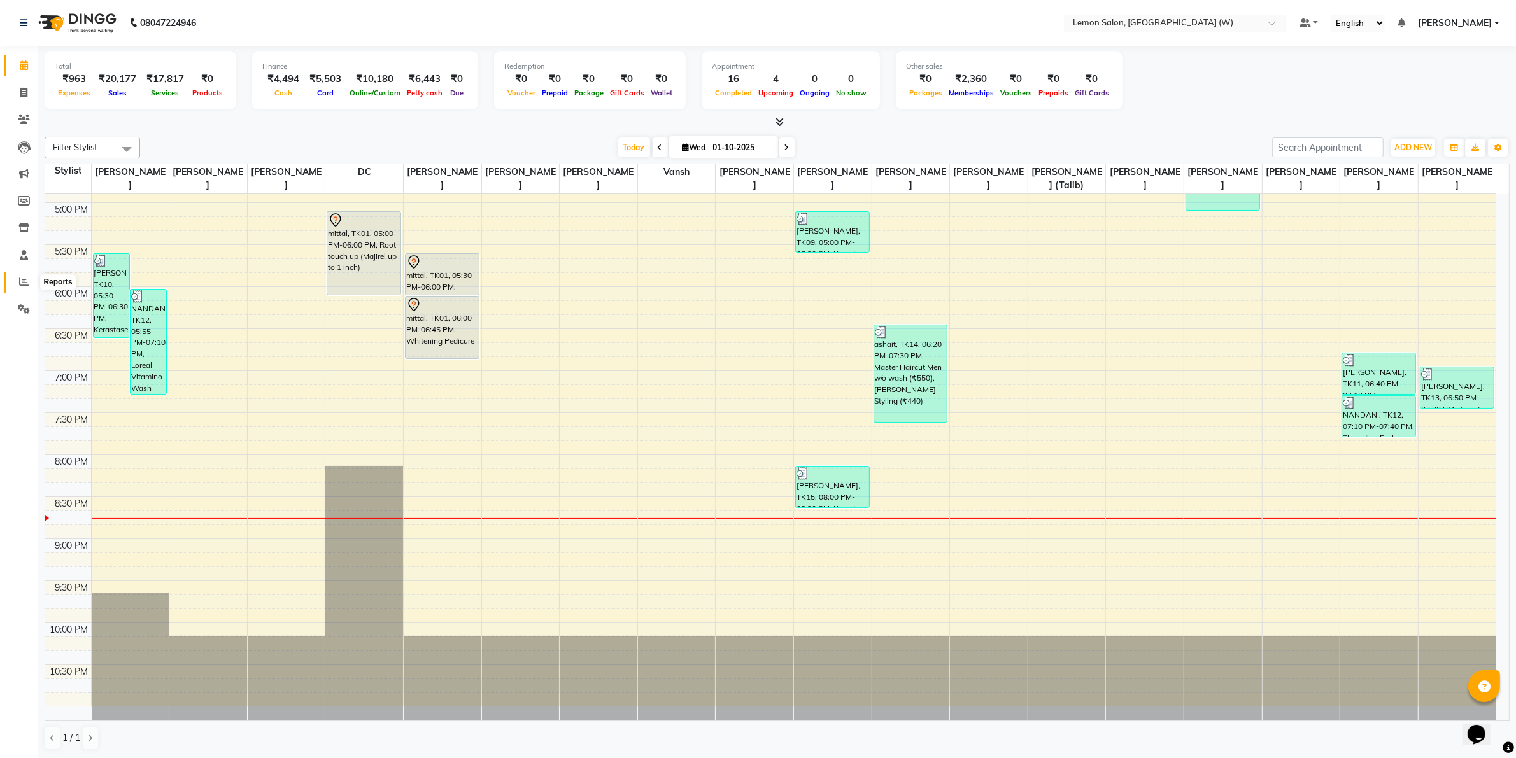
click at [21, 280] on icon at bounding box center [24, 282] width 10 height 10
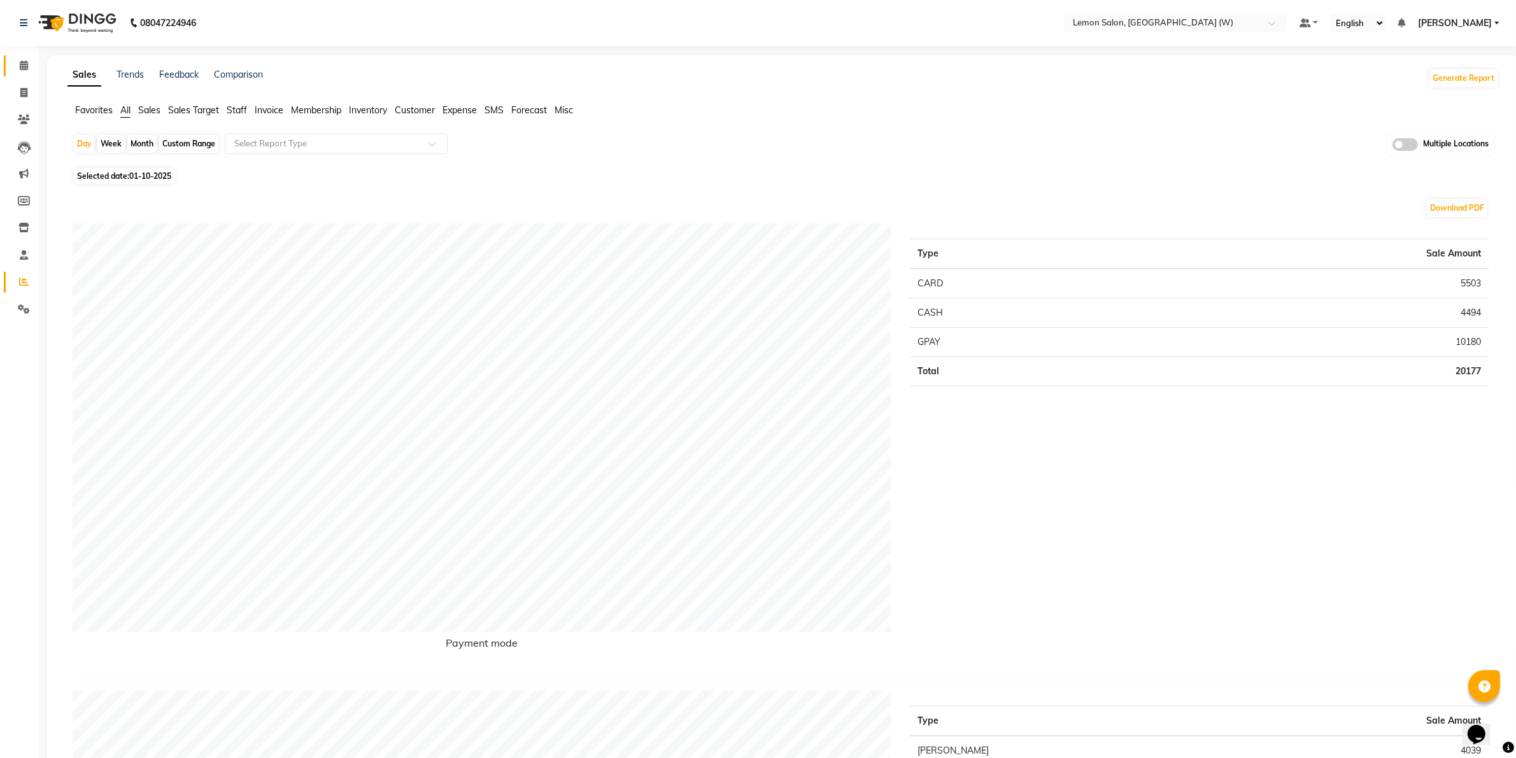
click at [21, 56] on link "Calendar" at bounding box center [19, 65] width 31 height 21
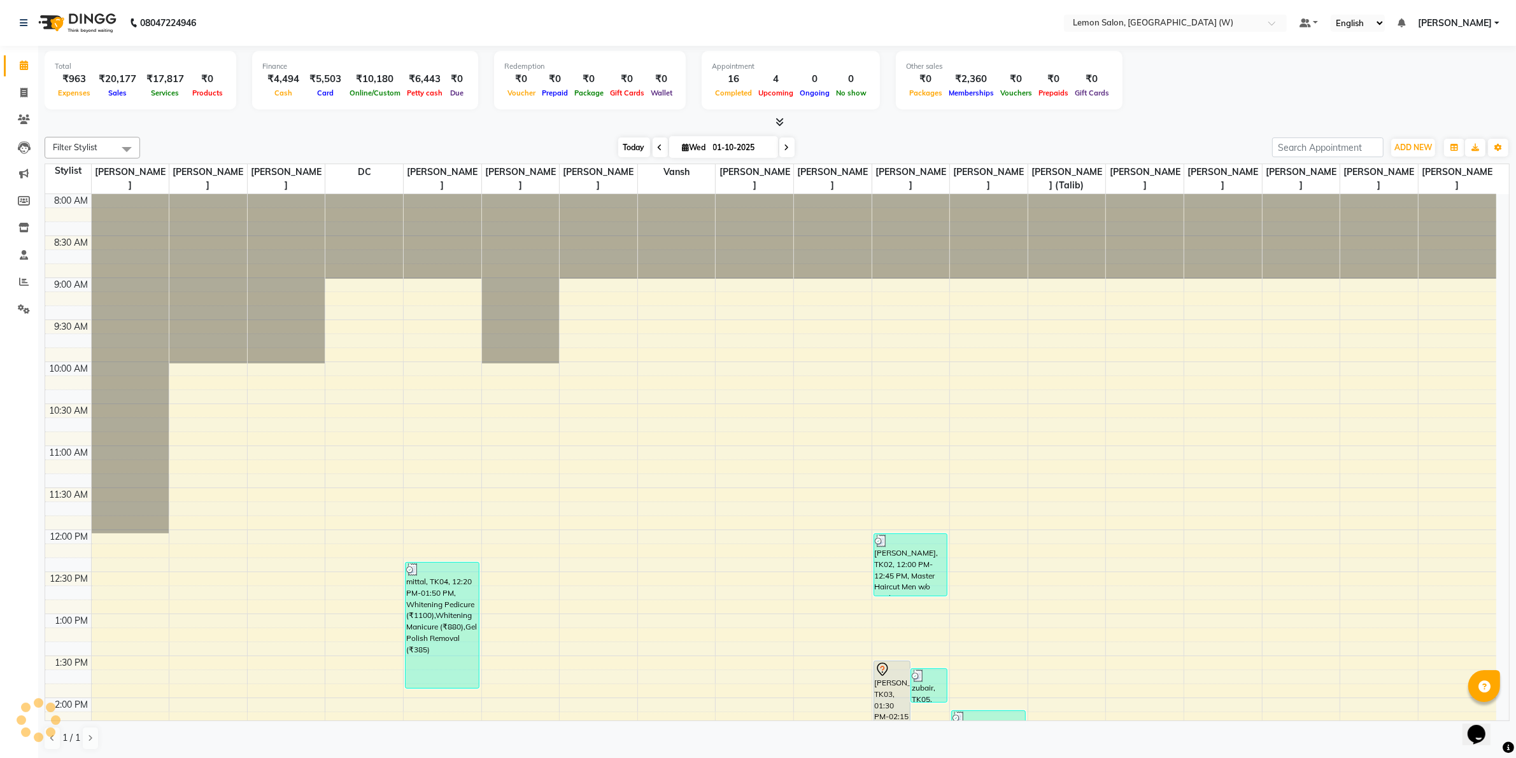
click at [627, 146] on span "Today" at bounding box center [634, 147] width 32 height 20
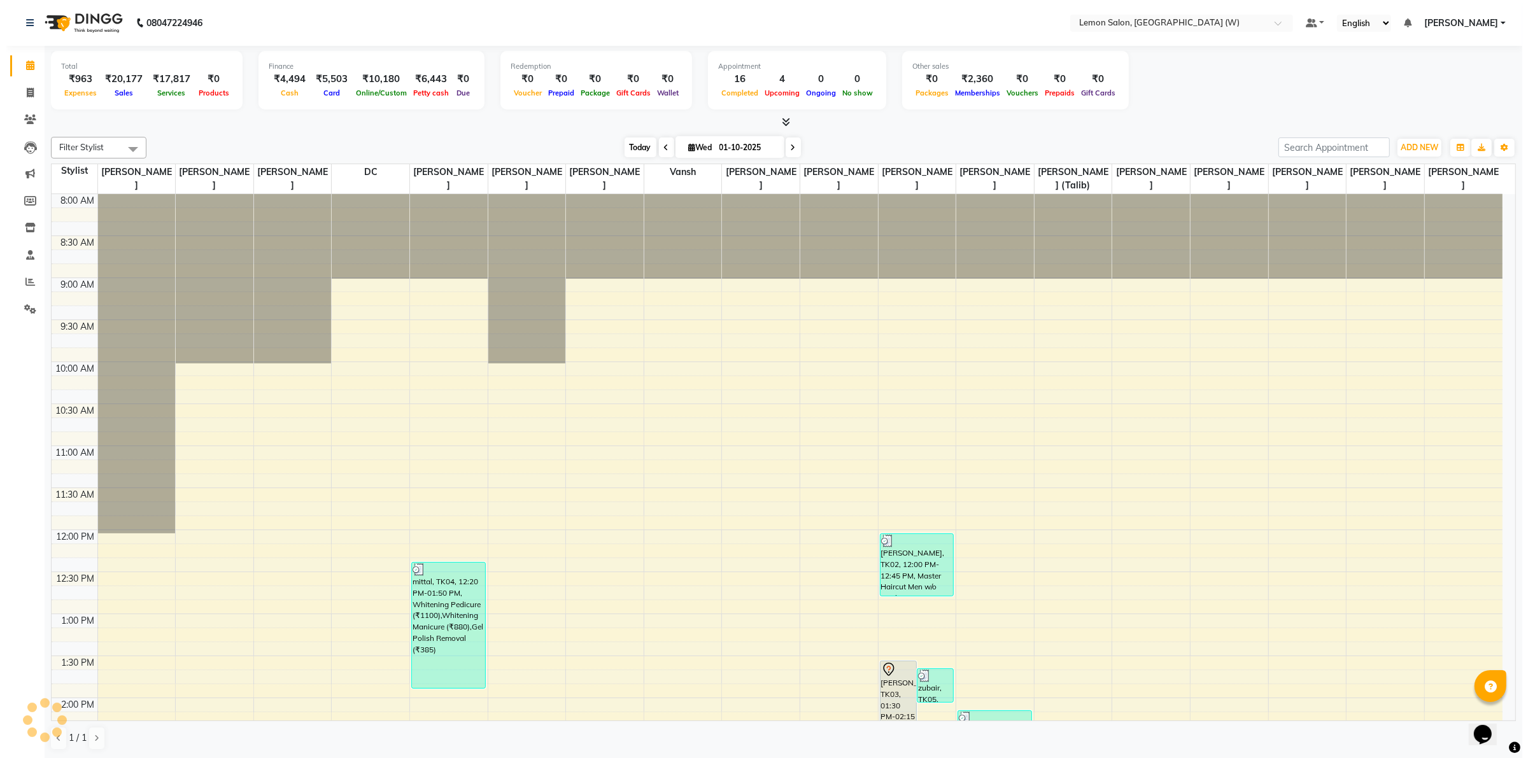
scroll to position [748, 0]
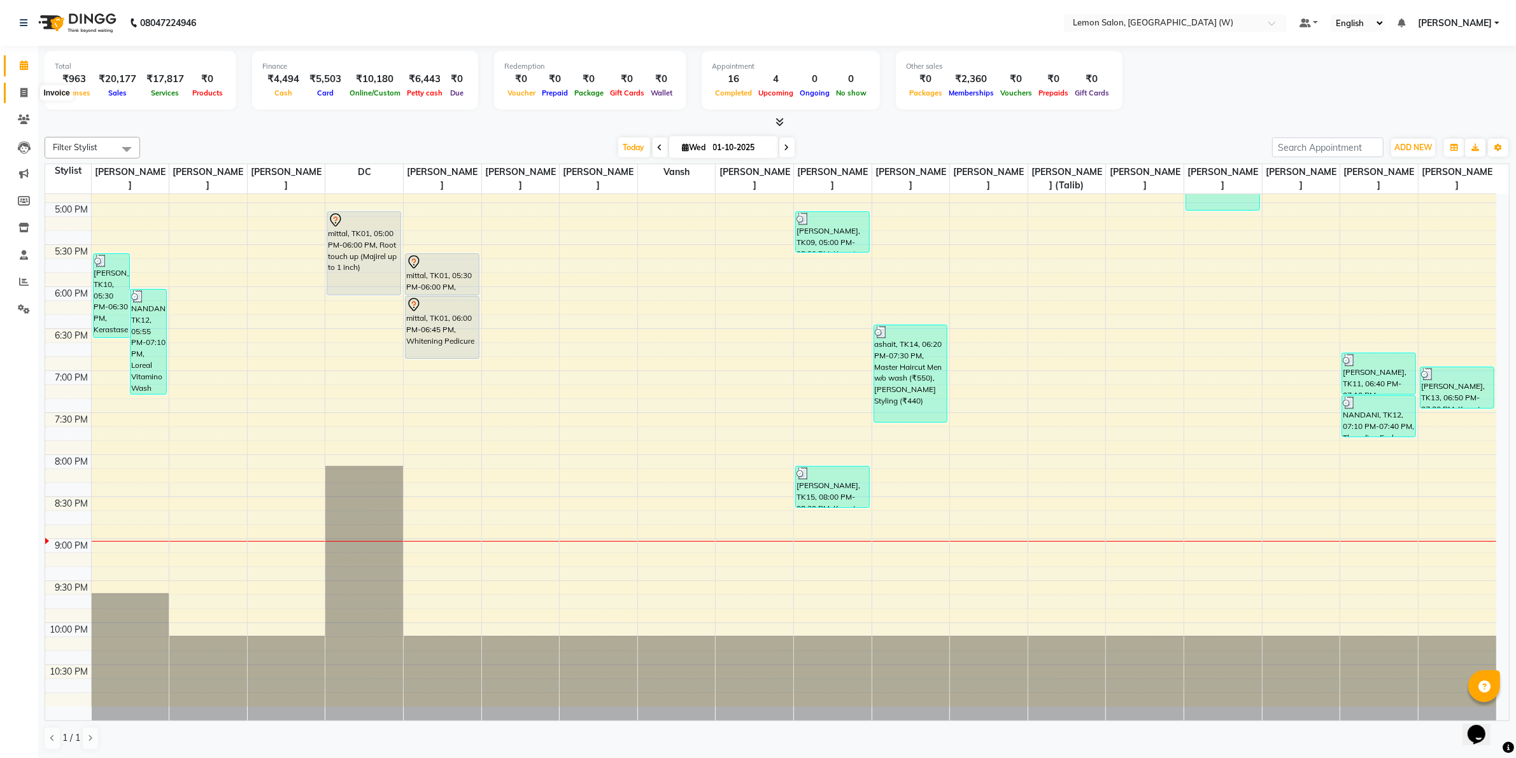
click at [24, 94] on icon at bounding box center [23, 93] width 7 height 10
select select "8053"
select select "service"
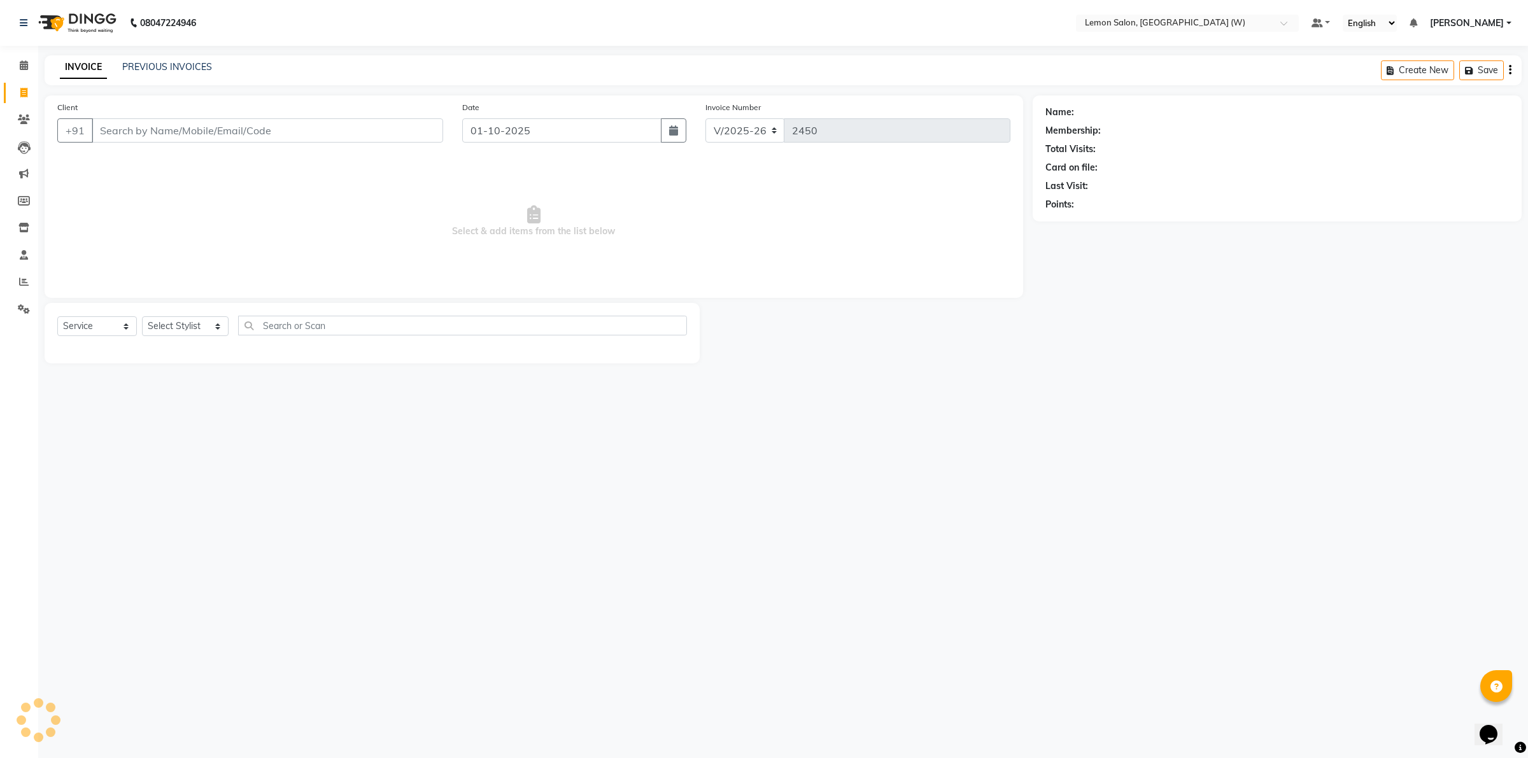
click at [185, 128] on input "Client" at bounding box center [267, 130] width 351 height 24
click at [216, 126] on input "Client" at bounding box center [267, 130] width 351 height 24
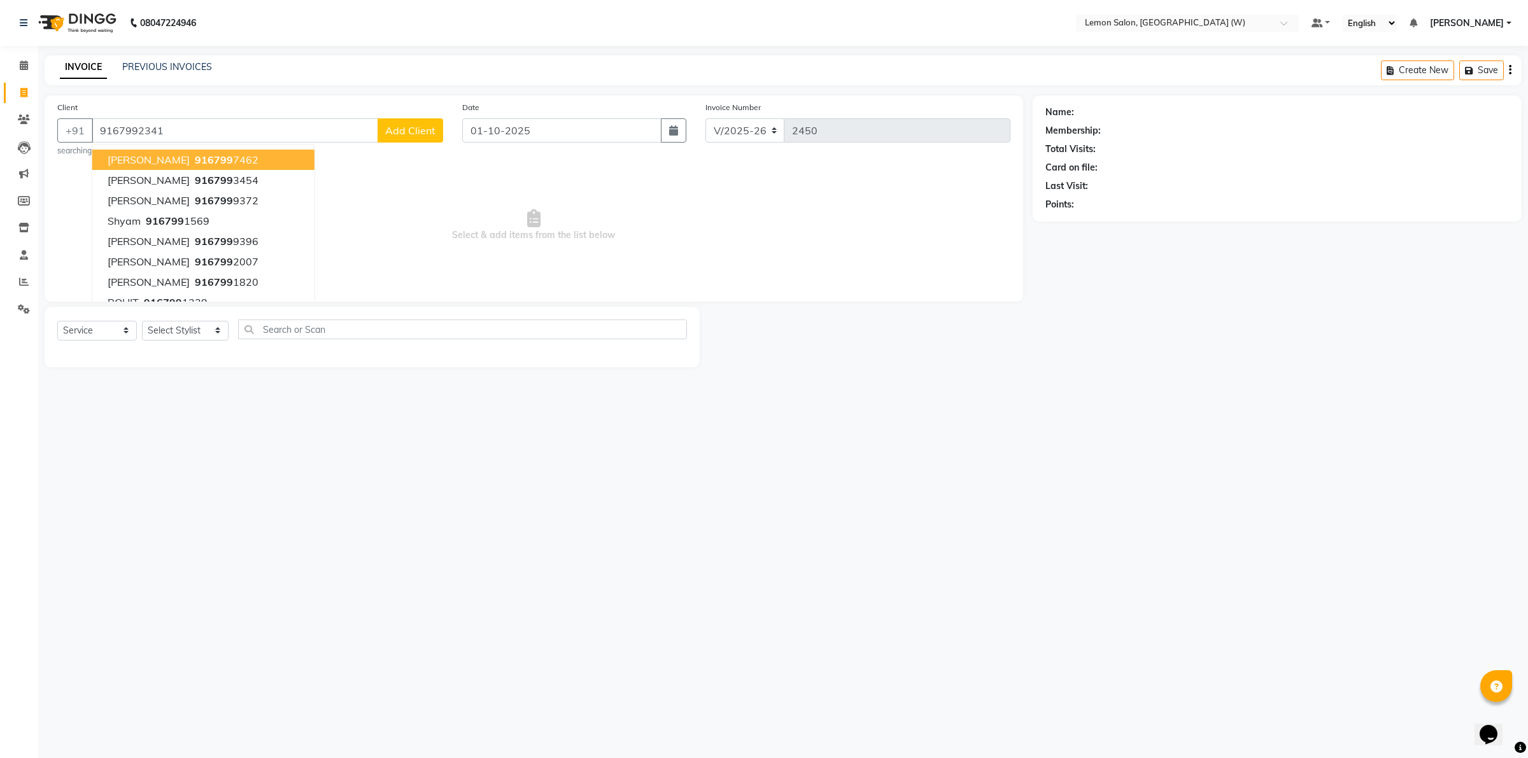
type input "9167992341"
select select "1: Object"
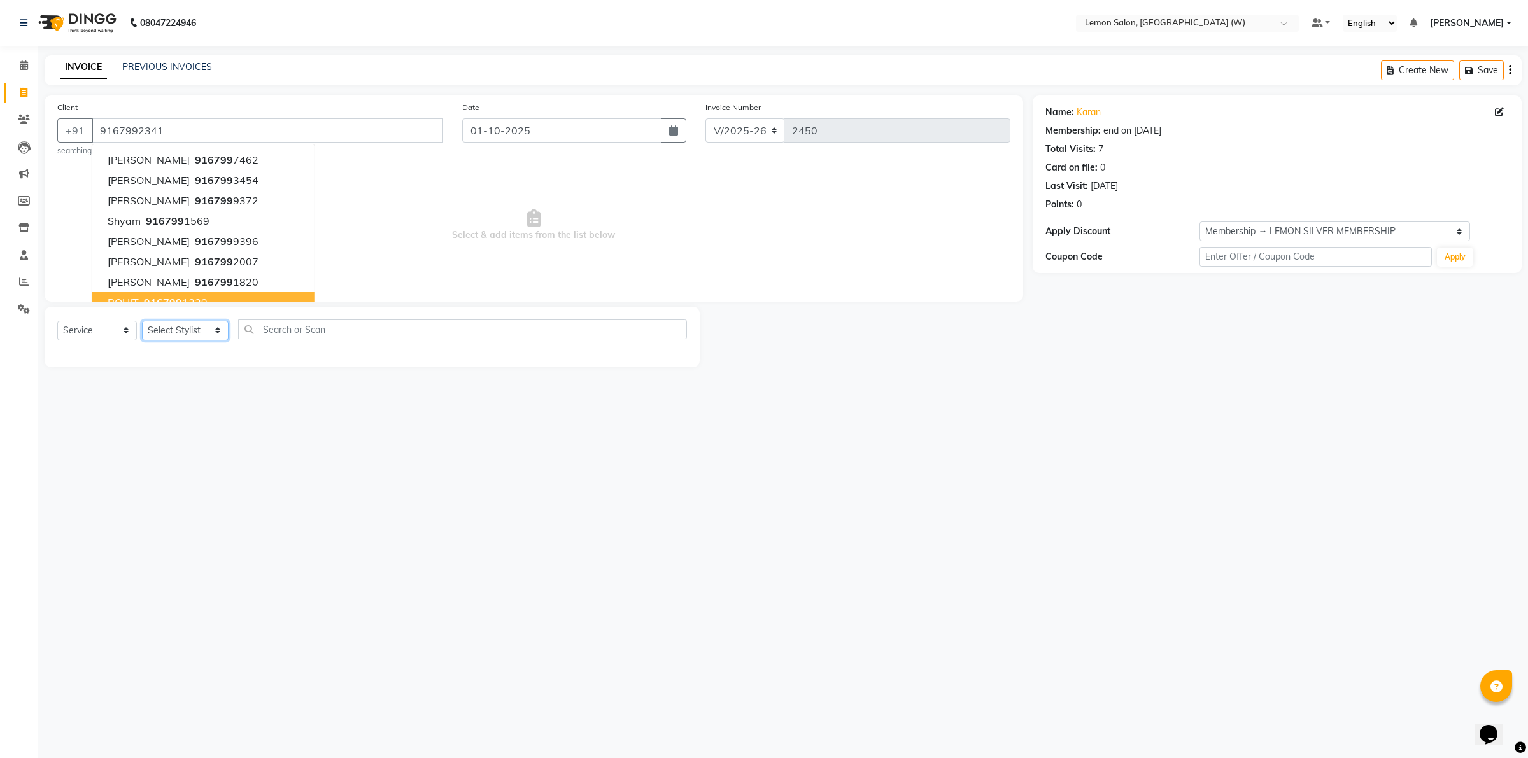
click at [188, 334] on select "Select Stylist Akancha Subba Amreen Shaikh DC Faheem Shaikh Faizan Ganesh Motew…" at bounding box center [185, 331] width 87 height 20
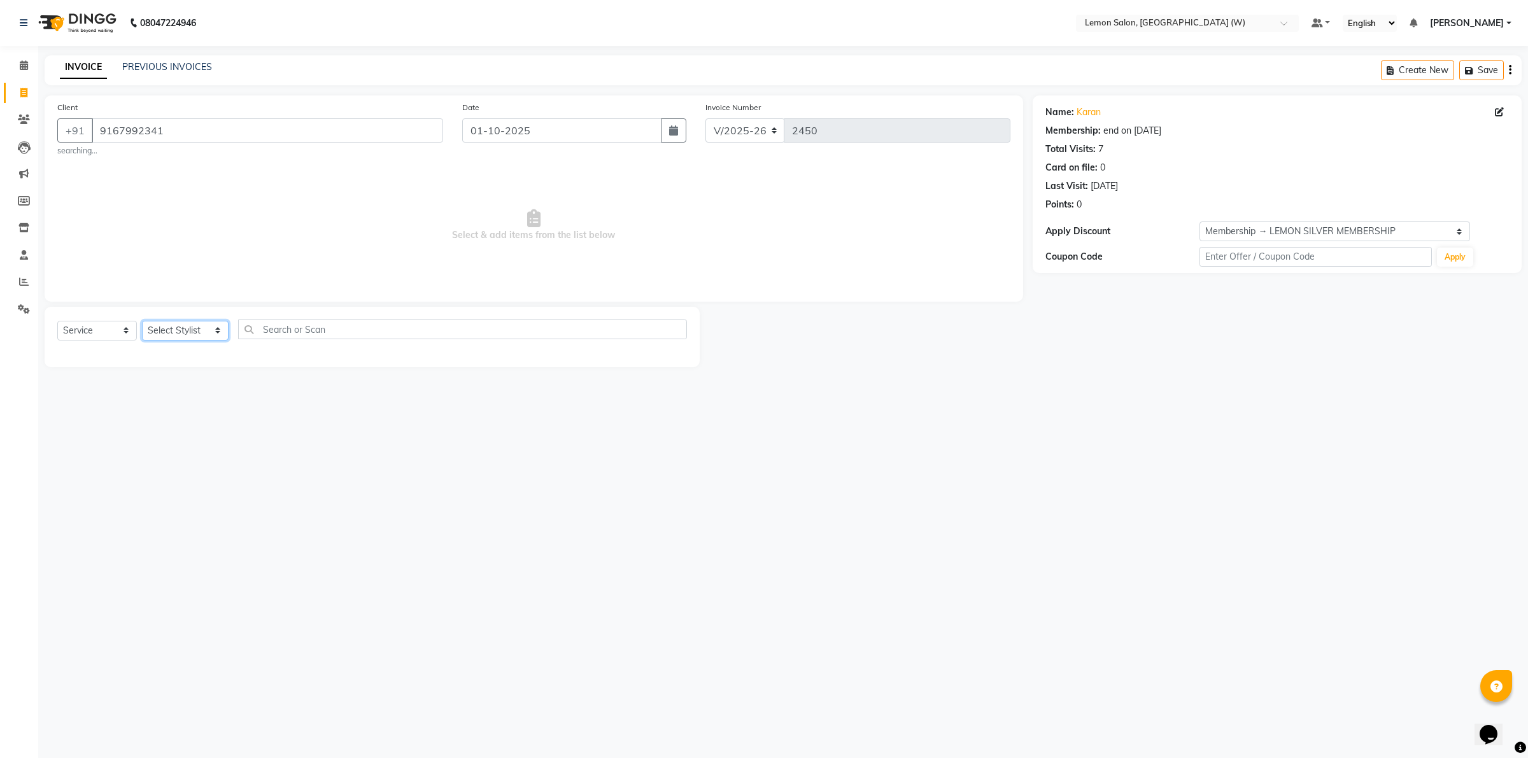
select select "93366"
click at [142, 321] on select "Select Stylist Akancha Subba Amreen Shaikh DC Faheem Shaikh Faizan Ganesh Motew…" at bounding box center [185, 331] width 87 height 20
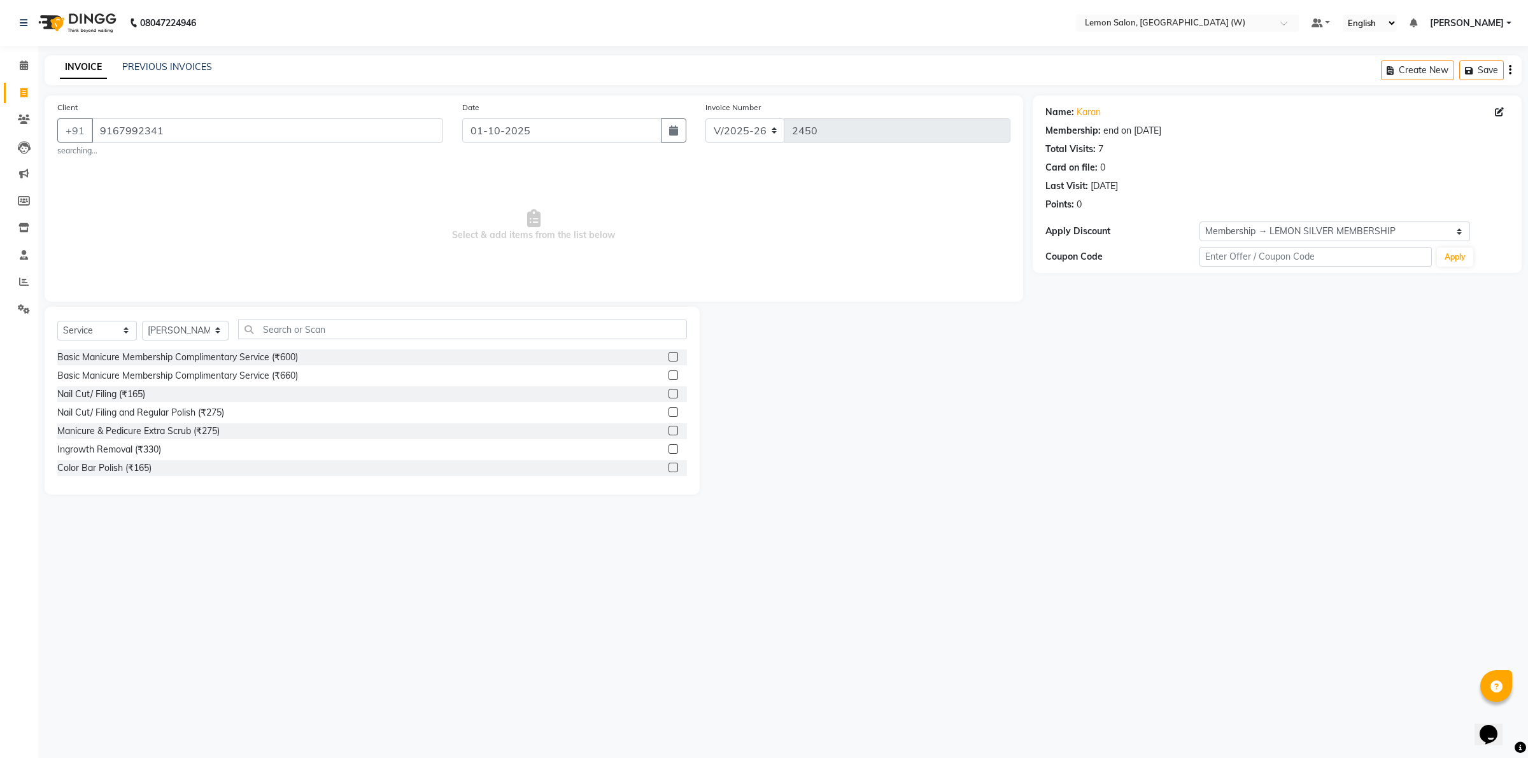
click at [303, 316] on div "Select Service Product Membership Package Voucher Prepaid Gift Card Select Styl…" at bounding box center [372, 401] width 655 height 188
click at [290, 323] on input "text" at bounding box center [462, 330] width 449 height 20
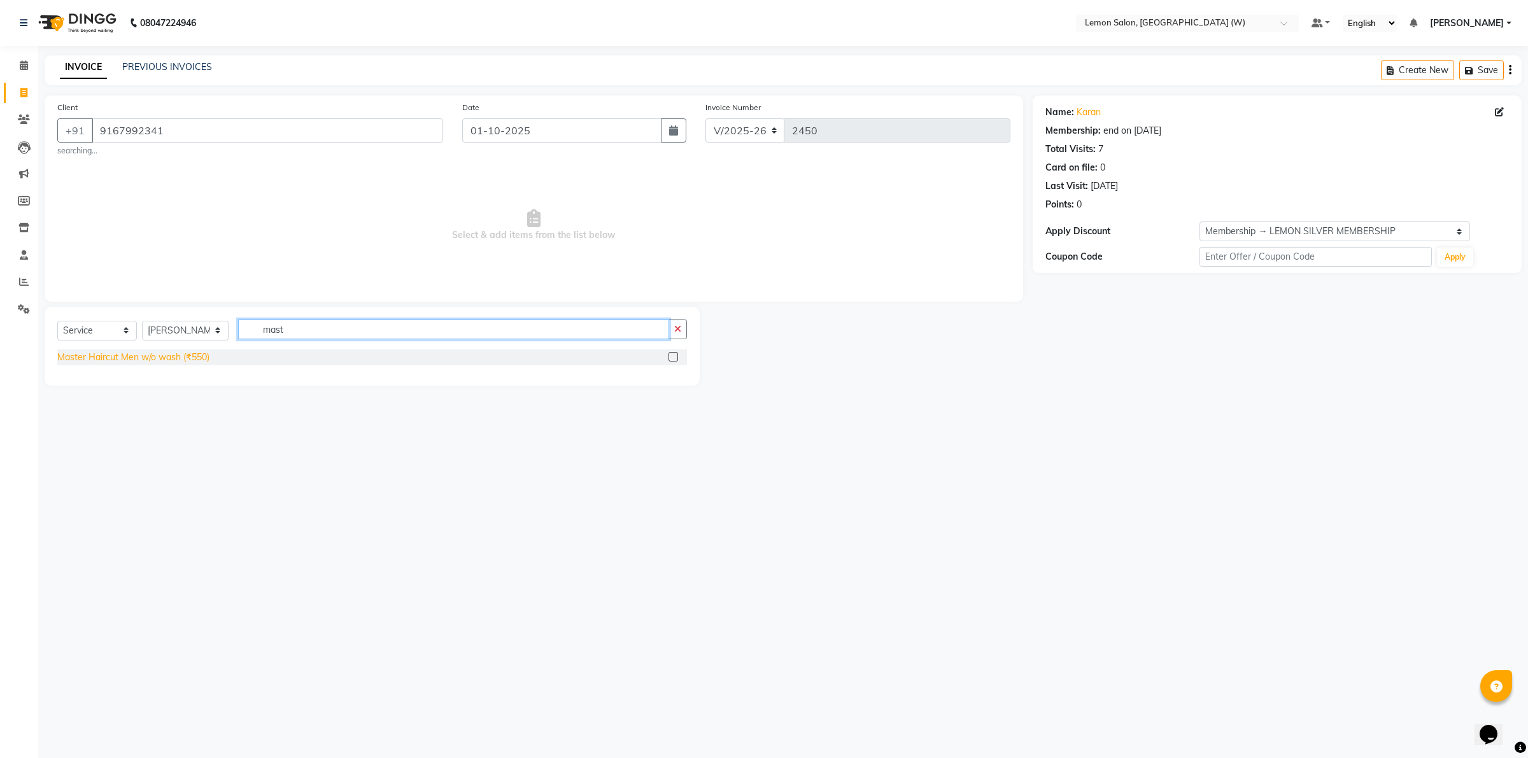
type input "mast"
drag, startPoint x: 201, startPoint y: 356, endPoint x: 216, endPoint y: 355, distance: 16.0
click at [201, 356] on div "Master Haircut Men w/o wash (₹550)" at bounding box center [133, 357] width 152 height 13
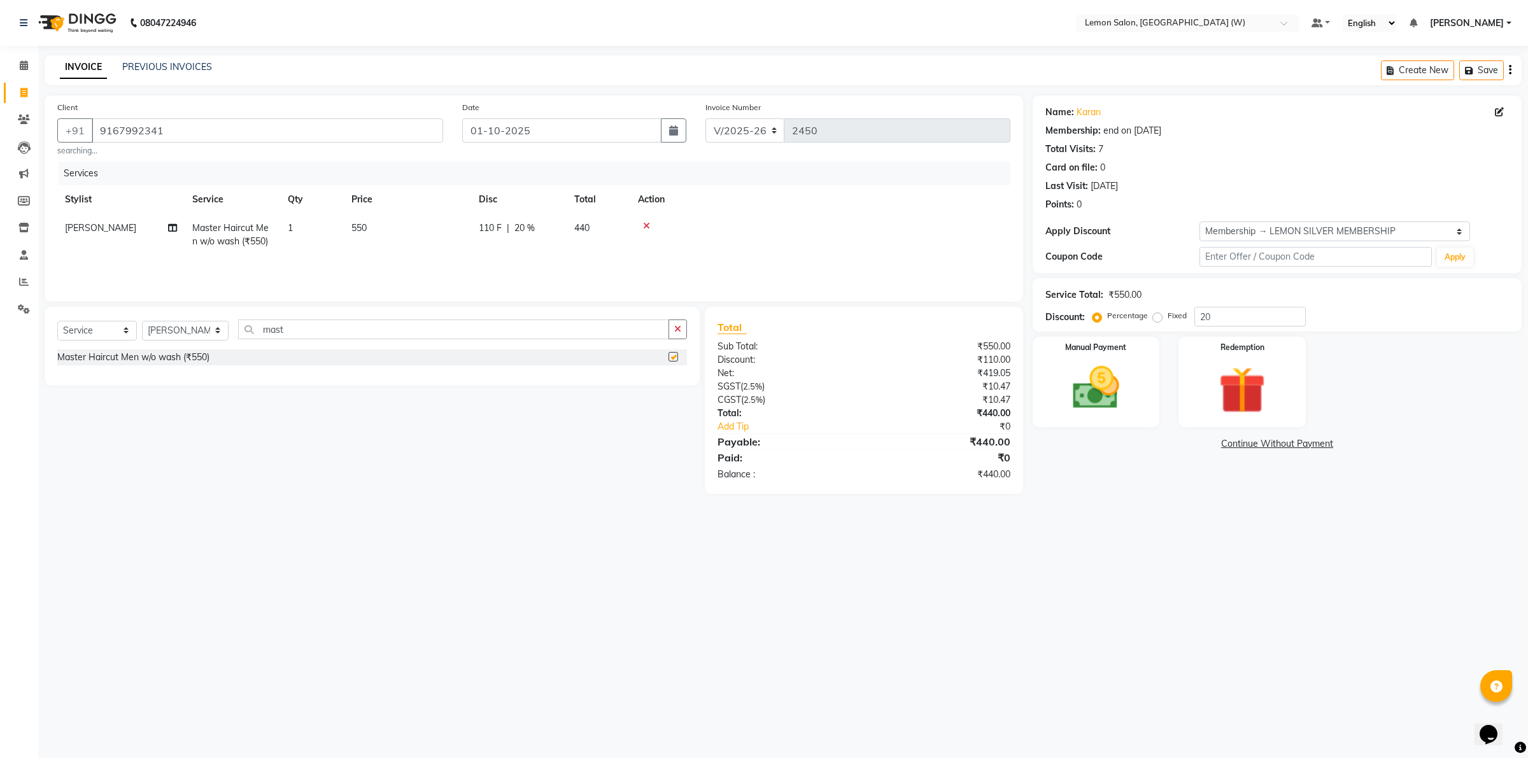
checkbox input "false"
click at [302, 329] on input "mast" at bounding box center [453, 330] width 431 height 20
click at [302, 328] on input "mast" at bounding box center [453, 330] width 431 height 20
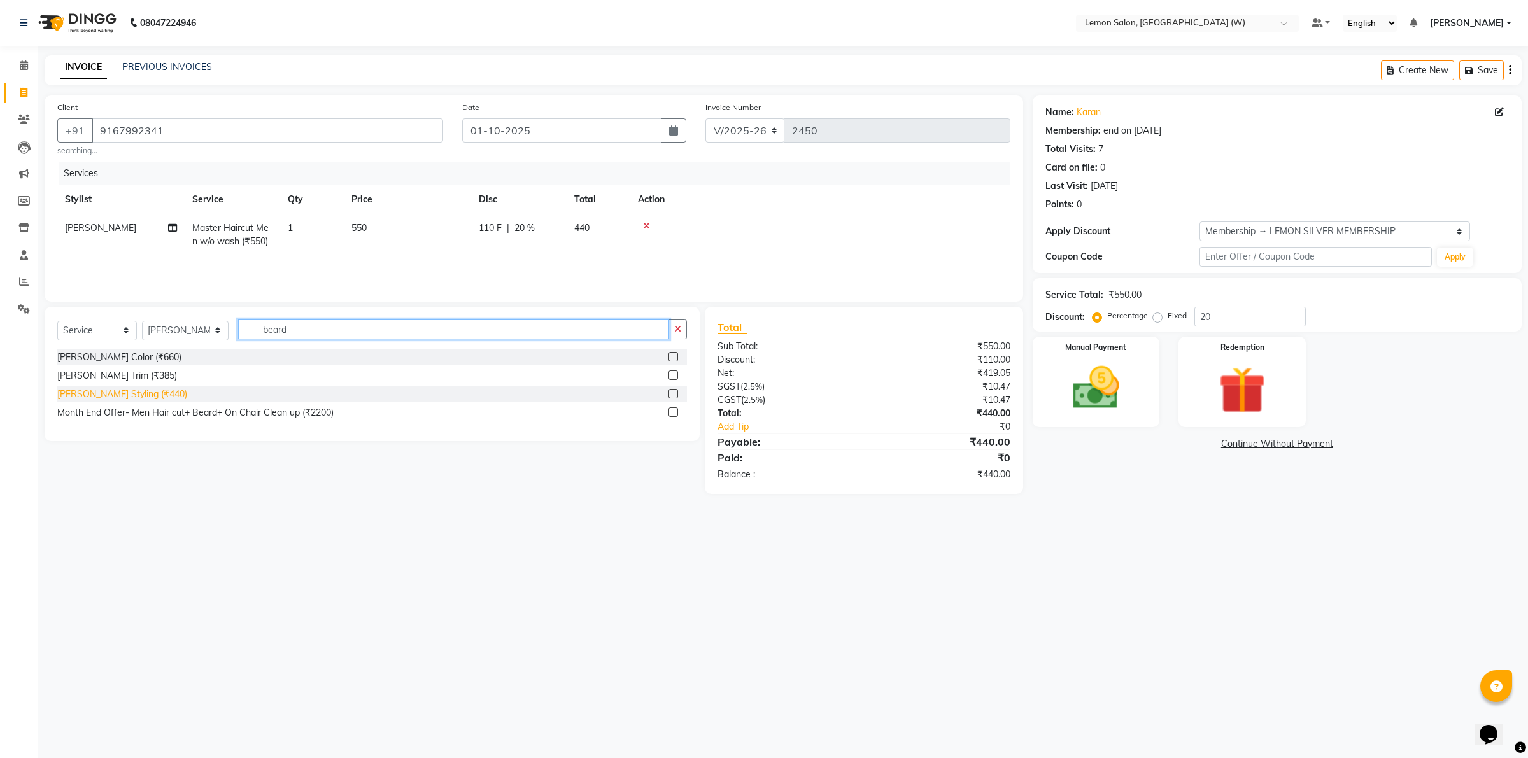
type input "beard"
click at [121, 389] on div "Beard Styling (₹440)" at bounding box center [122, 394] width 130 height 13
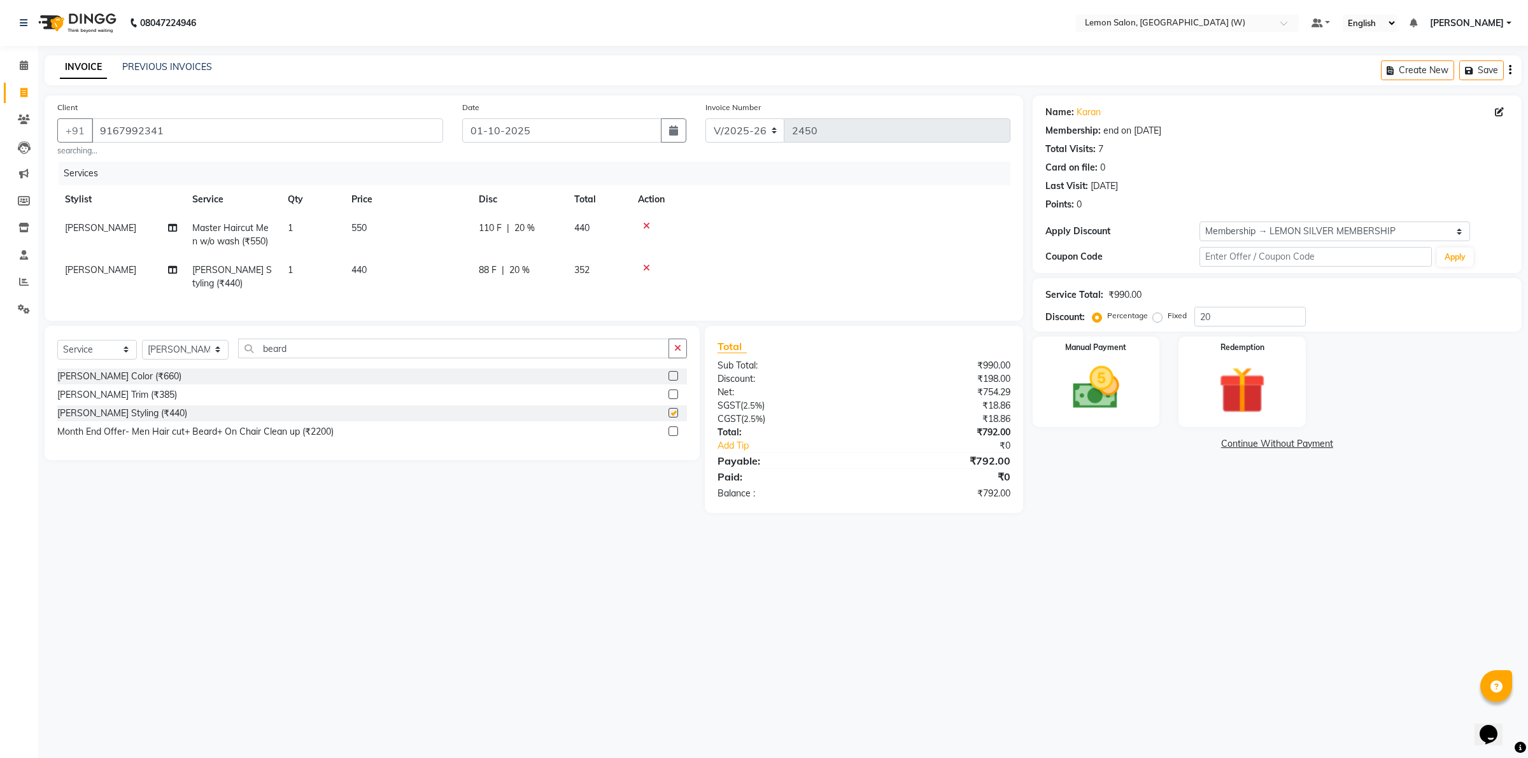
checkbox input "false"
click at [1146, 395] on div "Manual Payment" at bounding box center [1096, 382] width 132 height 94
drag, startPoint x: 1194, startPoint y: 440, endPoint x: 1188, endPoint y: 452, distance: 13.1
click at [1190, 447] on span "CARD" at bounding box center [1201, 444] width 27 height 15
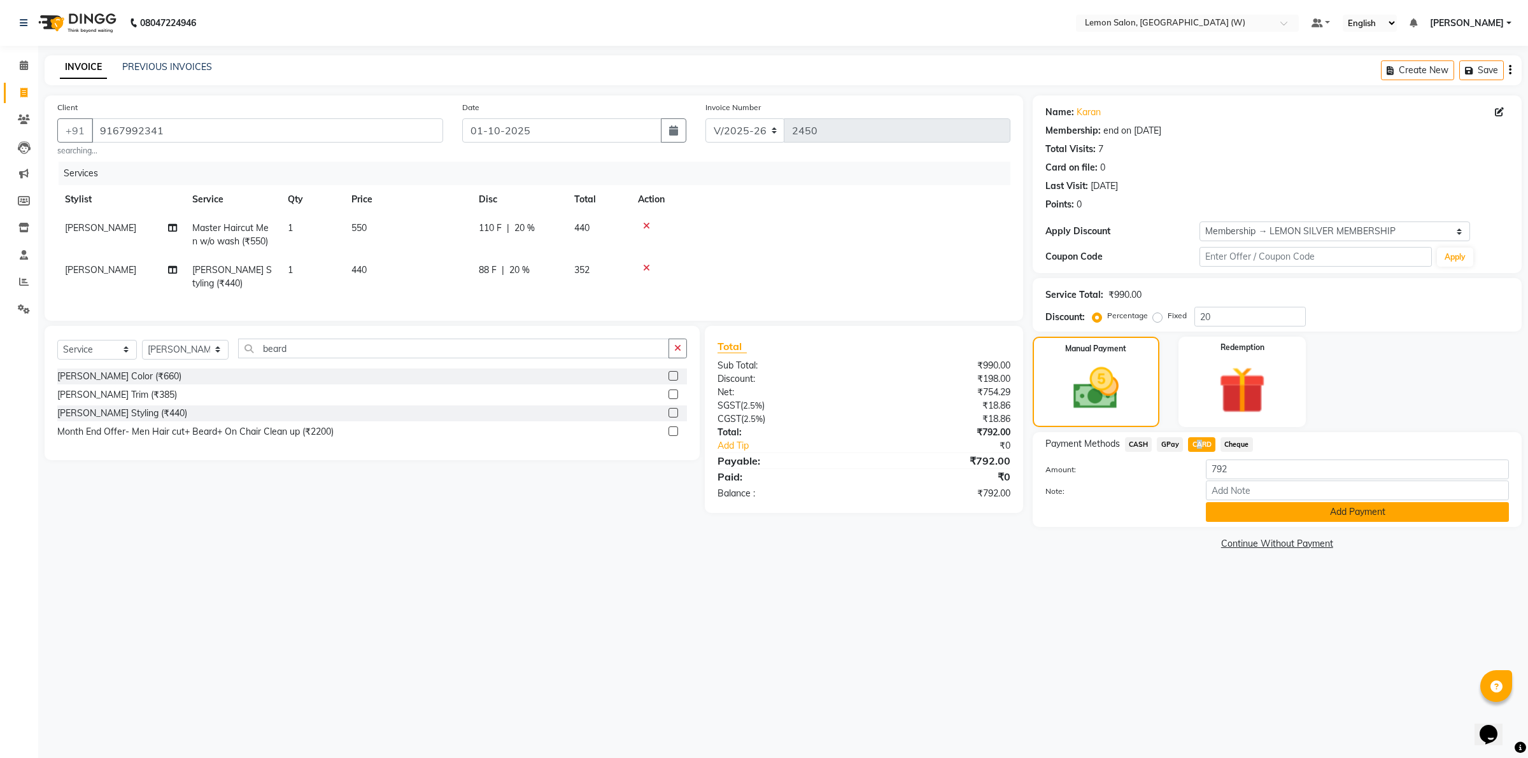
click at [1275, 517] on button "Add Payment" at bounding box center [1357, 512] width 303 height 20
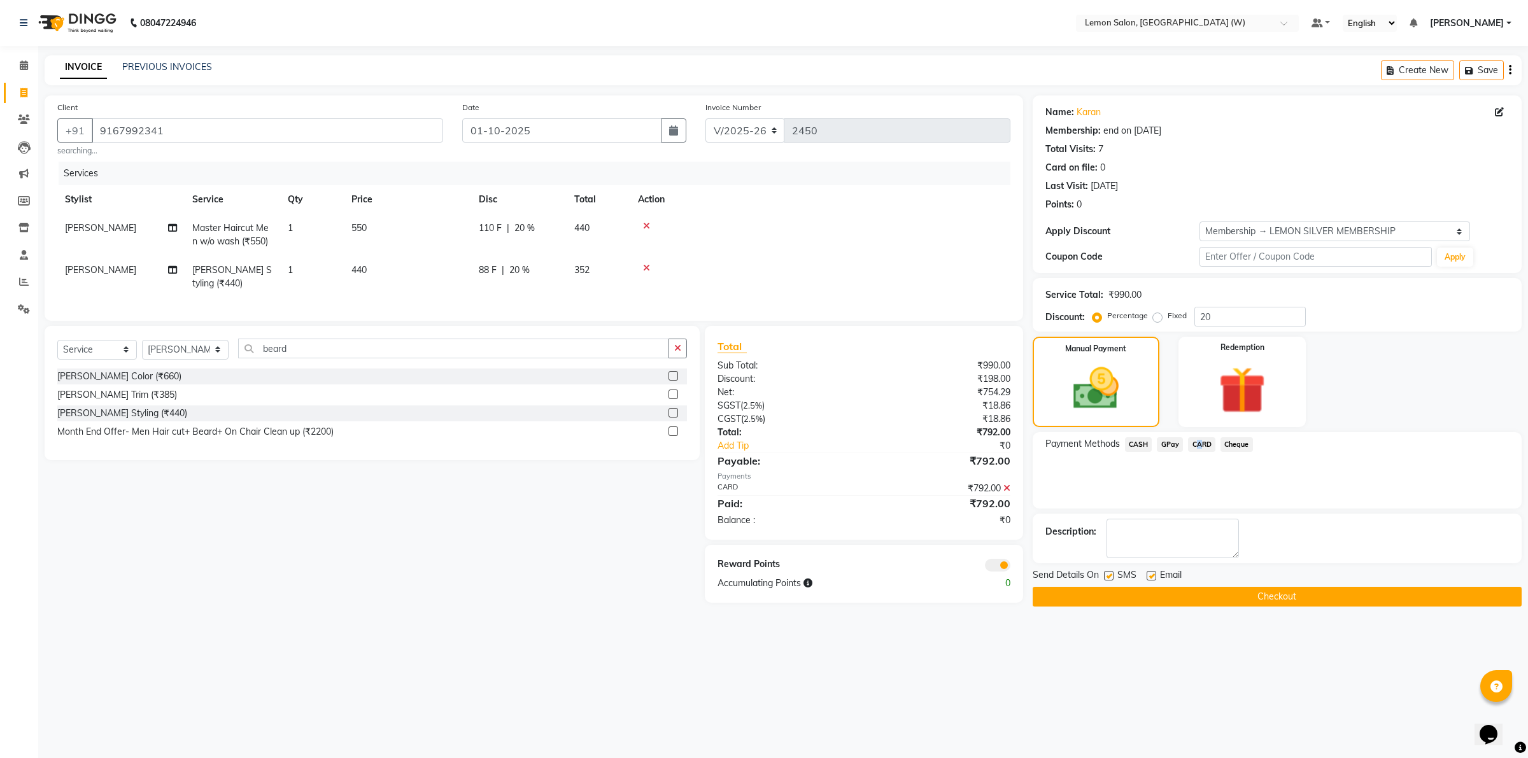
click at [1222, 593] on button "Checkout" at bounding box center [1276, 597] width 489 height 20
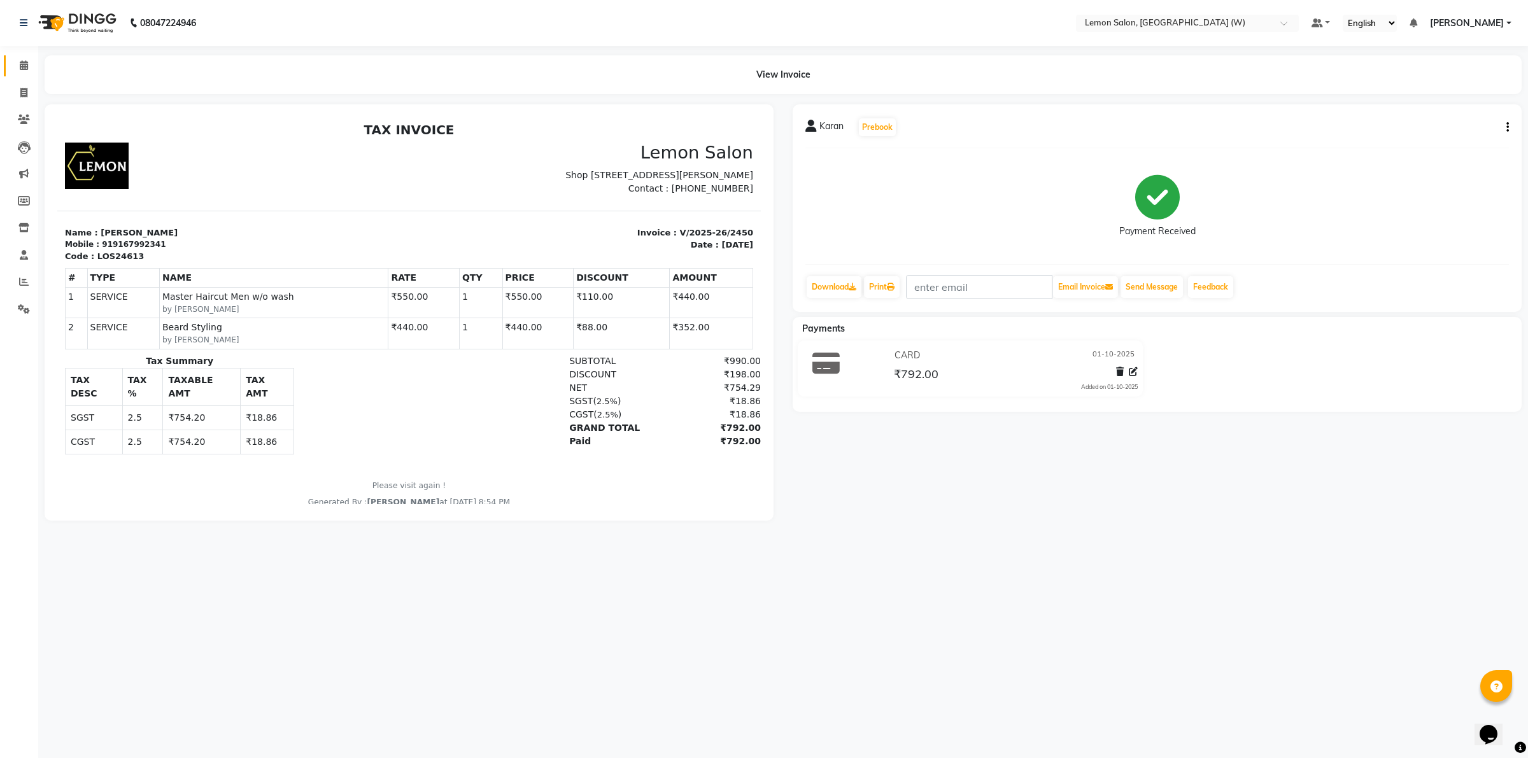
drag, startPoint x: 108, startPoint y: 583, endPoint x: 1, endPoint y: 43, distance: 550.4
click at [20, 67] on icon at bounding box center [24, 65] width 8 height 10
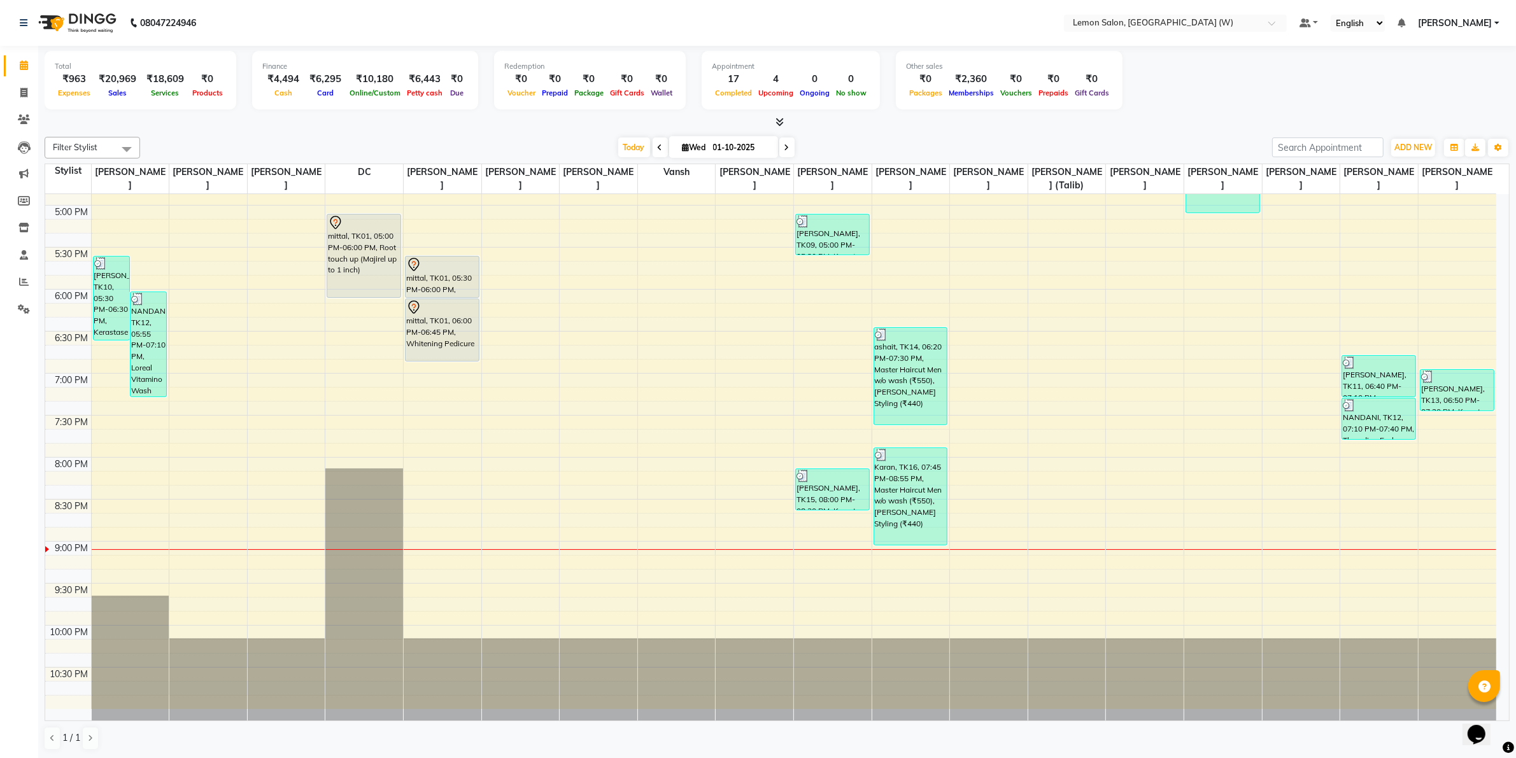
scroll to position [748, 0]
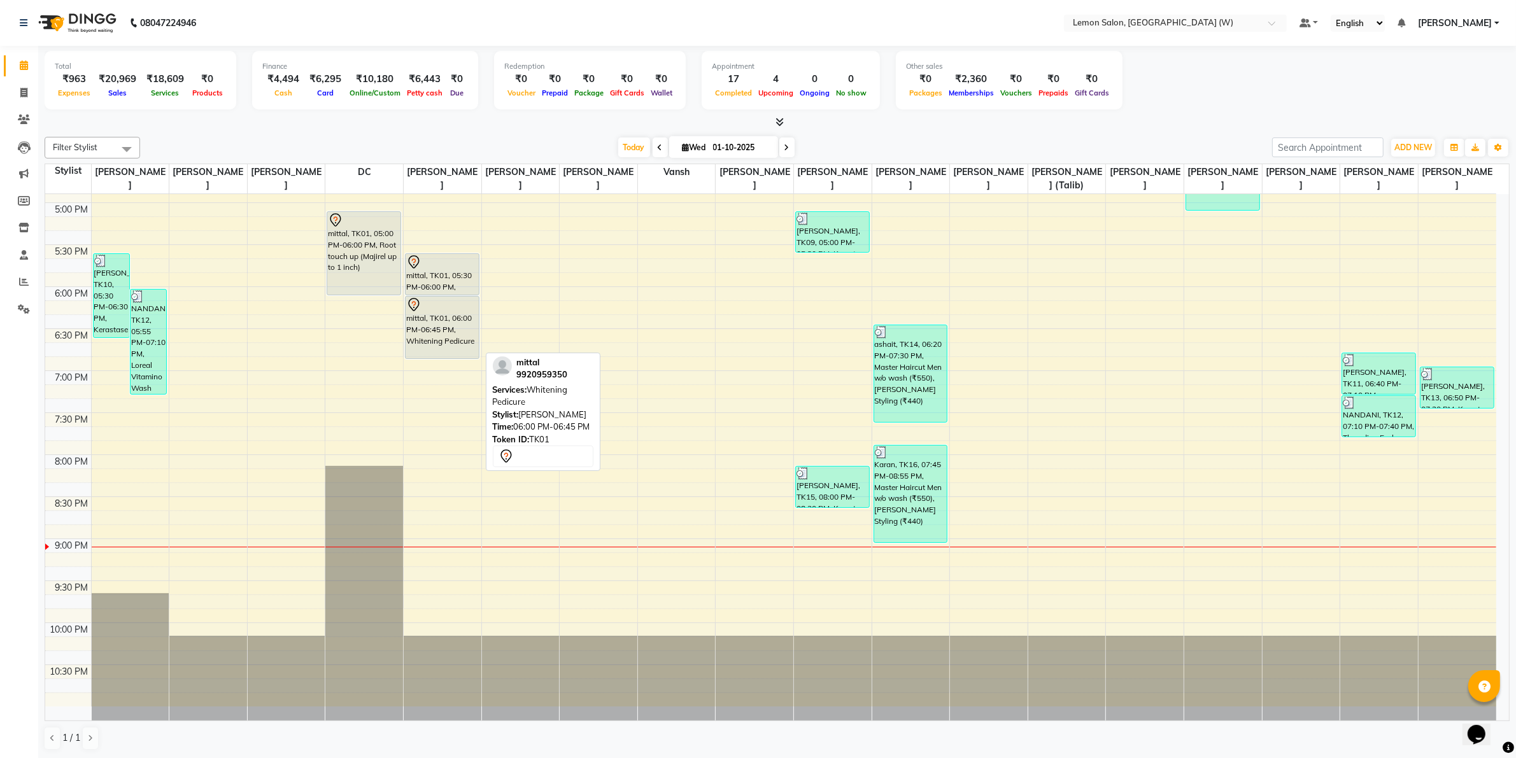
click at [437, 320] on div "mittal, TK01, 06:00 PM-06:45 PM, Whitening Pedicure" at bounding box center [441, 328] width 73 height 62
select select "7"
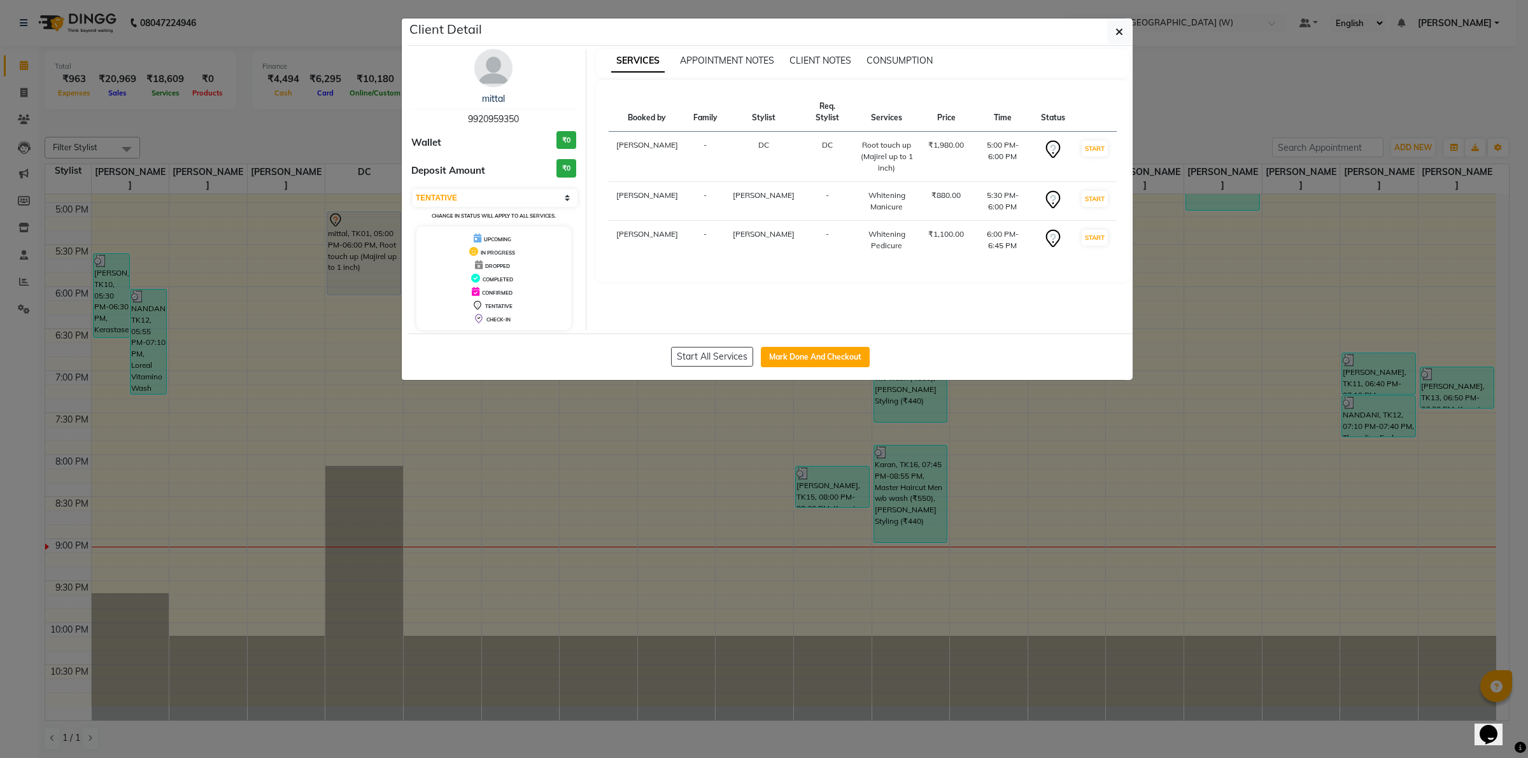
click at [330, 125] on ngb-modal-window "Client Detail mittal 9920959350 Wallet ₹0 Deposit Amount ₹0 Select IN SERVICE C…" at bounding box center [764, 379] width 1528 height 758
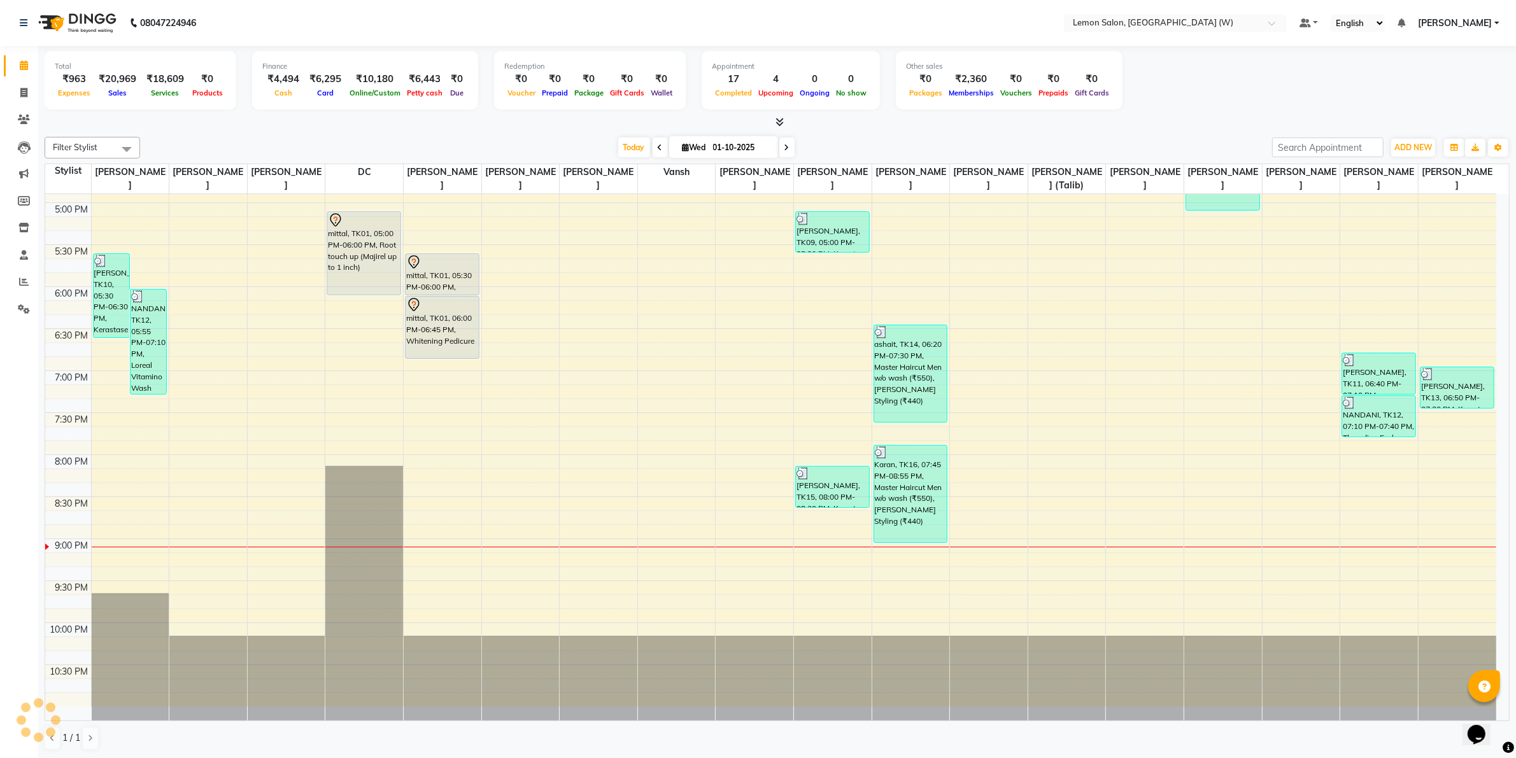
scroll to position [668, 0]
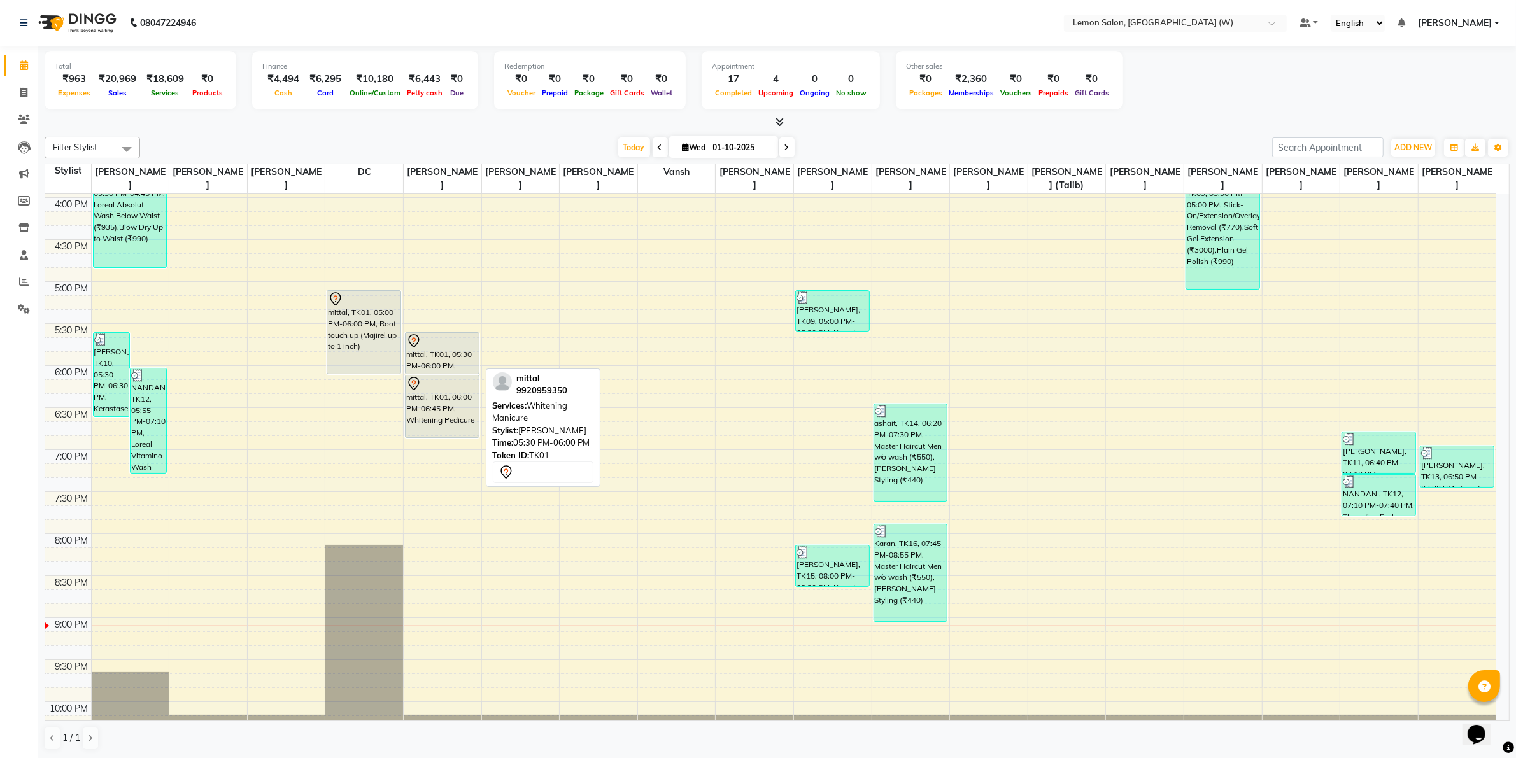
click at [422, 363] on div "mittal, TK01, 05:30 PM-06:00 PM, Whitening Manicure" at bounding box center [441, 353] width 73 height 41
select select "7"
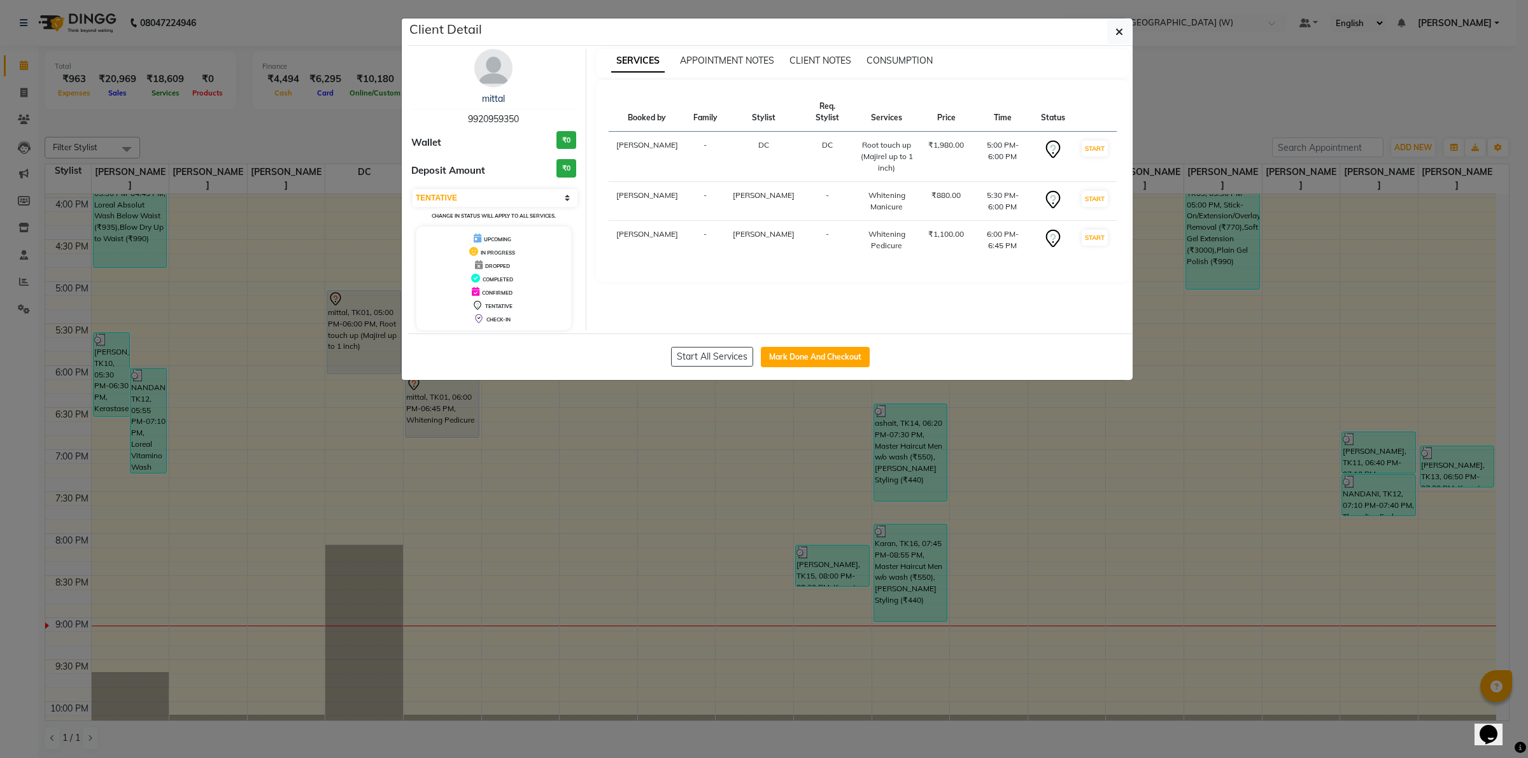
click at [338, 106] on ngb-modal-window "Client Detail mittal 9920959350 Wallet ₹0 Deposit Amount ₹0 Select IN SERVICE C…" at bounding box center [764, 379] width 1528 height 758
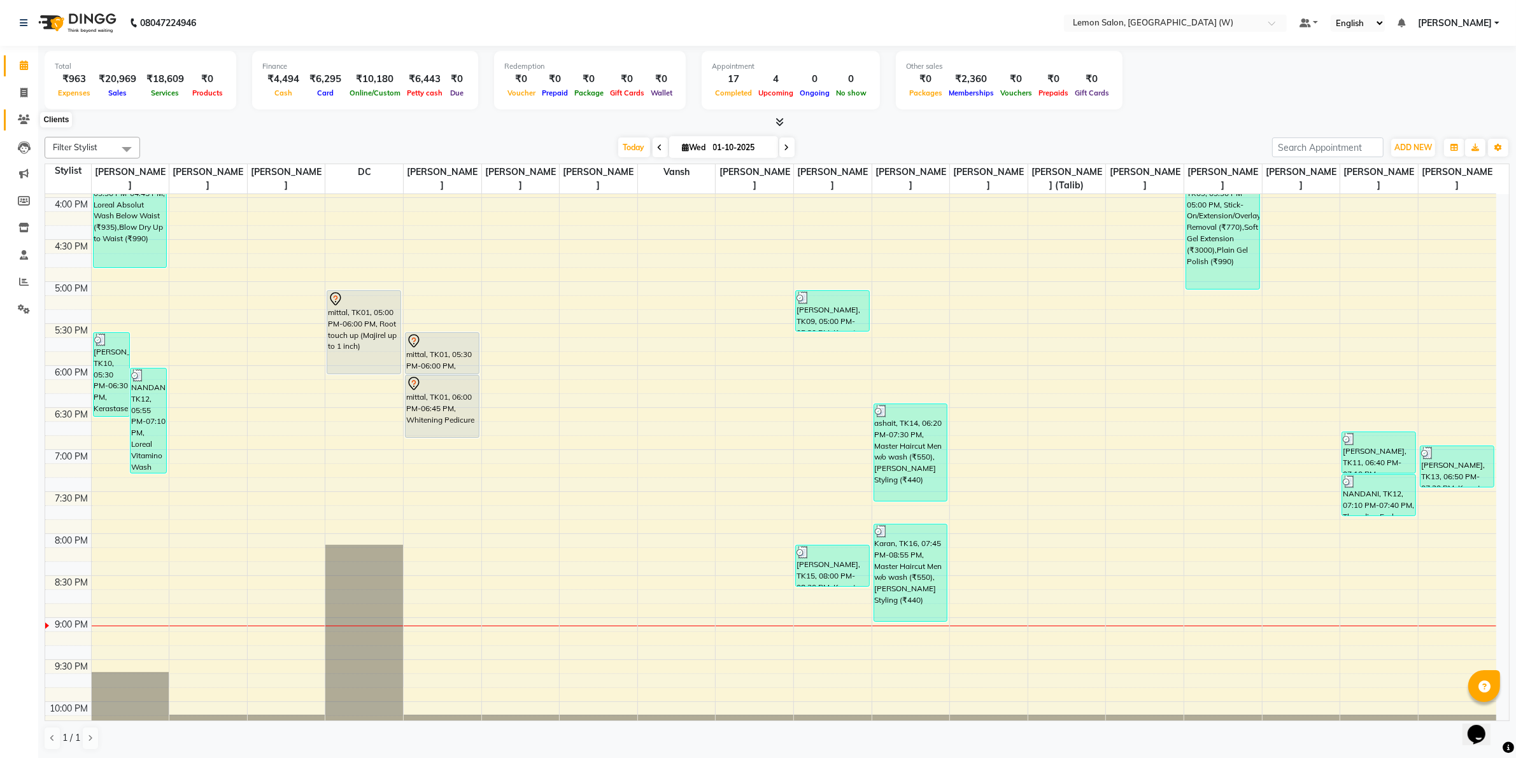
click at [17, 125] on span at bounding box center [24, 120] width 22 height 15
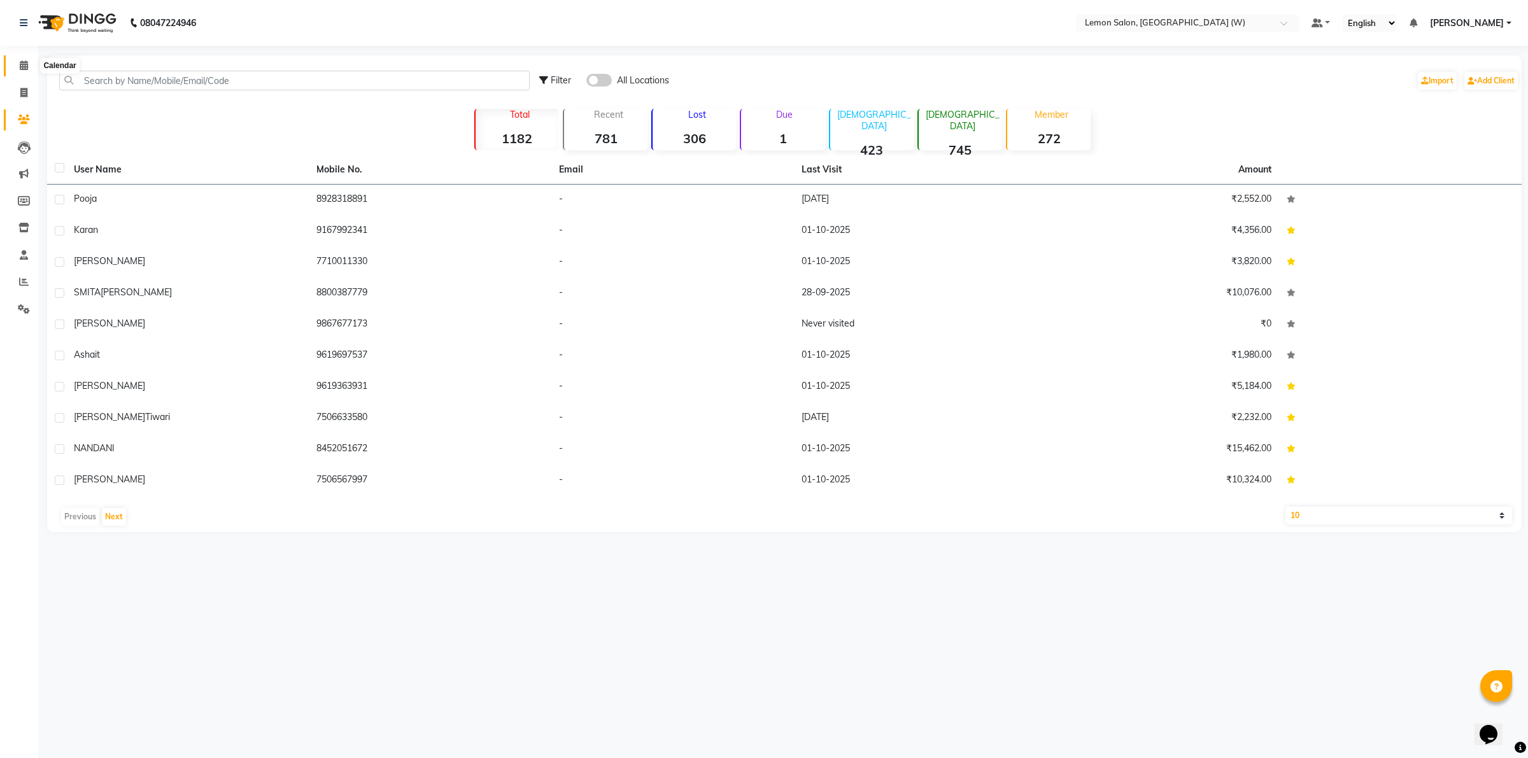
click at [20, 64] on icon at bounding box center [24, 65] width 8 height 10
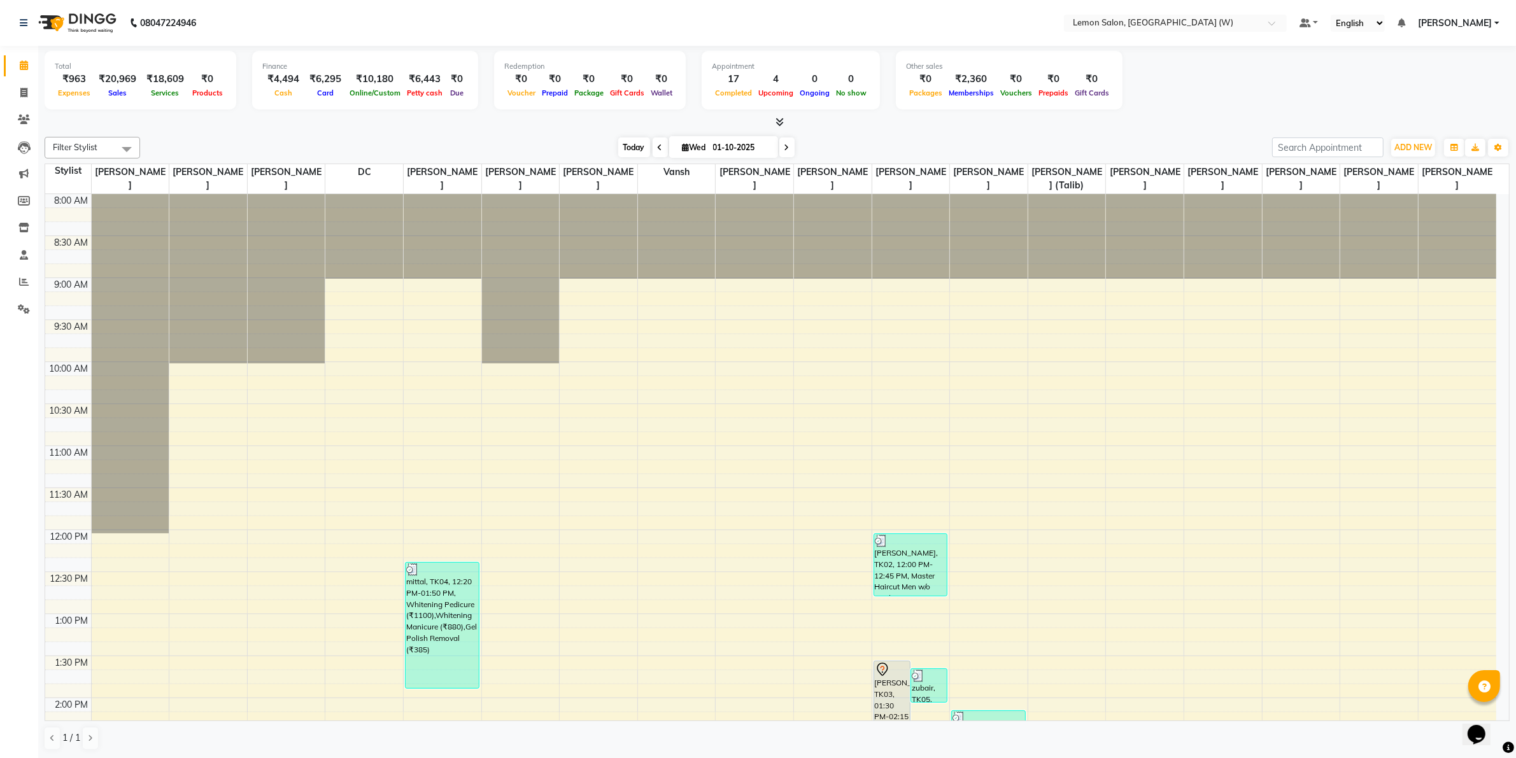
click at [631, 142] on span "Today" at bounding box center [634, 147] width 32 height 20
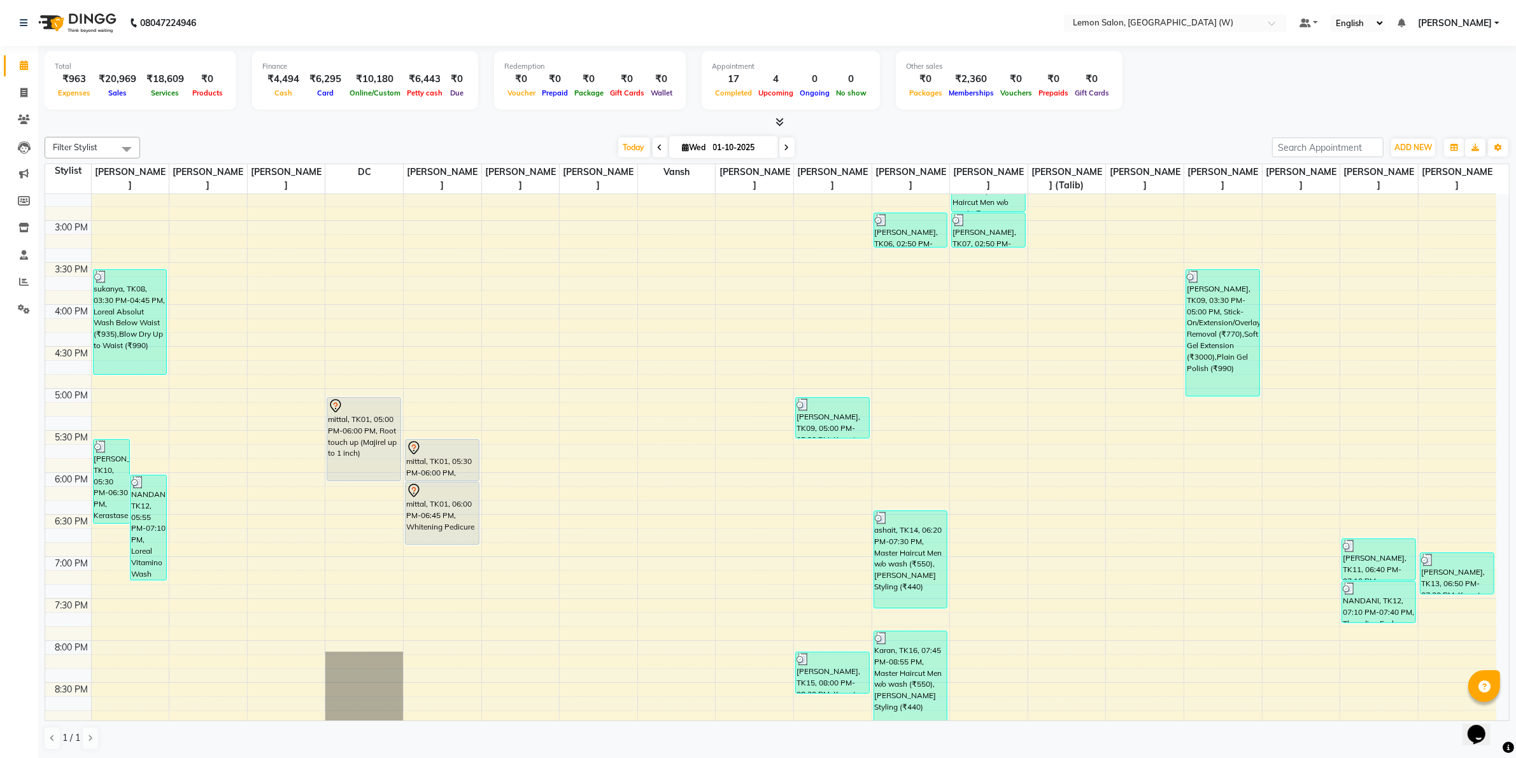
scroll to position [430, 0]
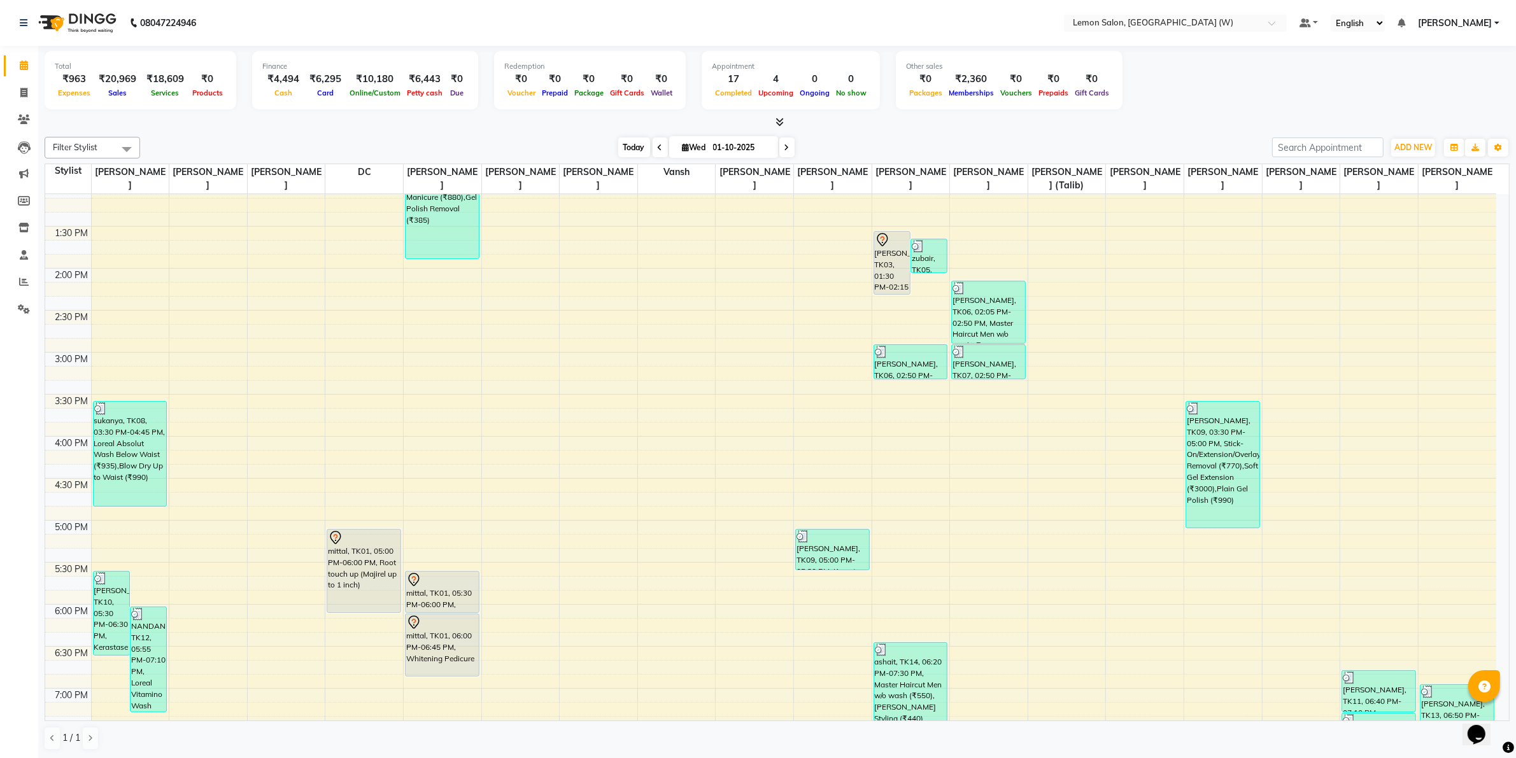
click at [628, 144] on span "Today" at bounding box center [634, 147] width 32 height 20
click at [1104, 18] on input "text" at bounding box center [1162, 24] width 185 height 13
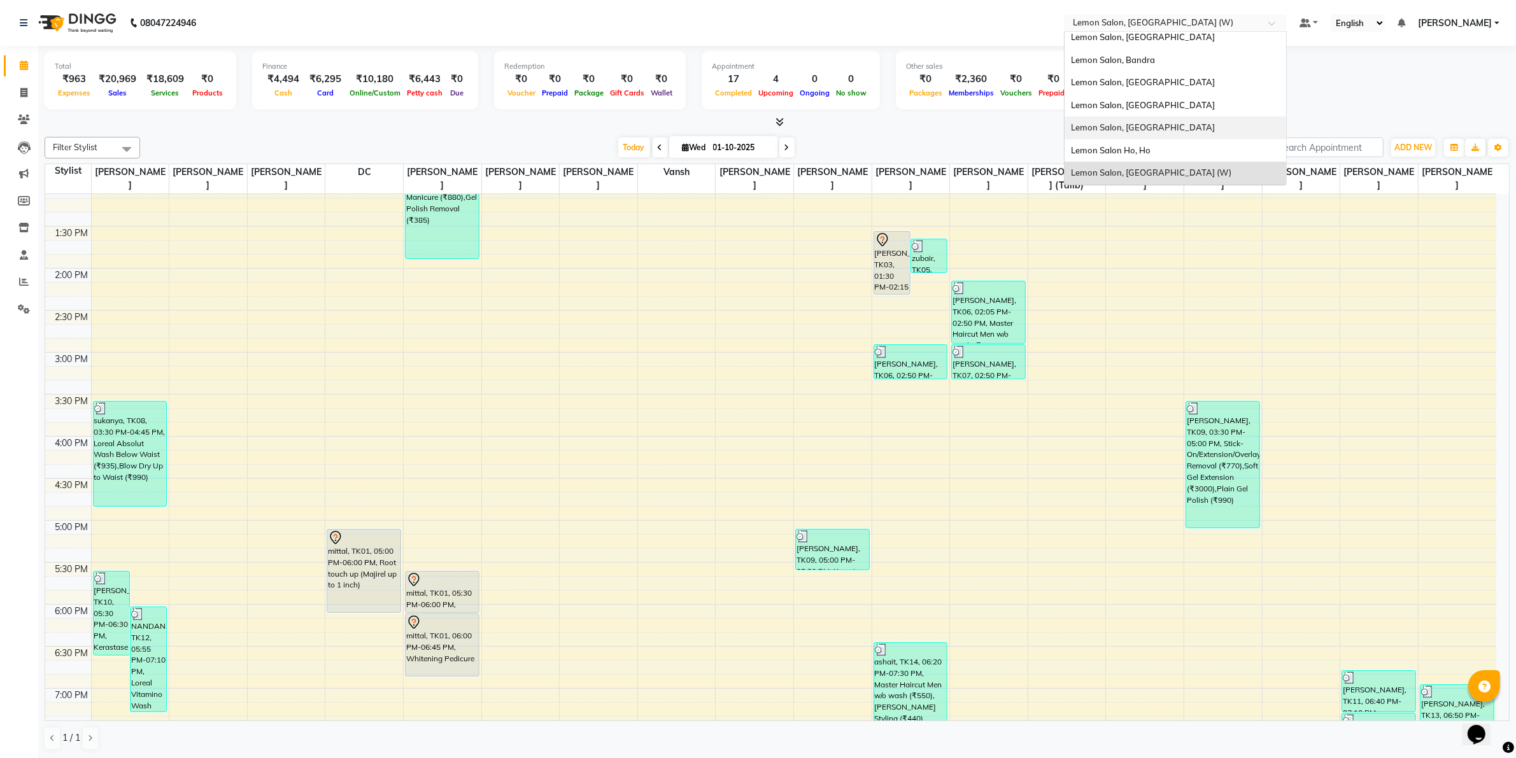
scroll to position [0, 0]
click at [1158, 112] on span "Lemon Salon, Seven Bunglow" at bounding box center [1128, 110] width 115 height 10
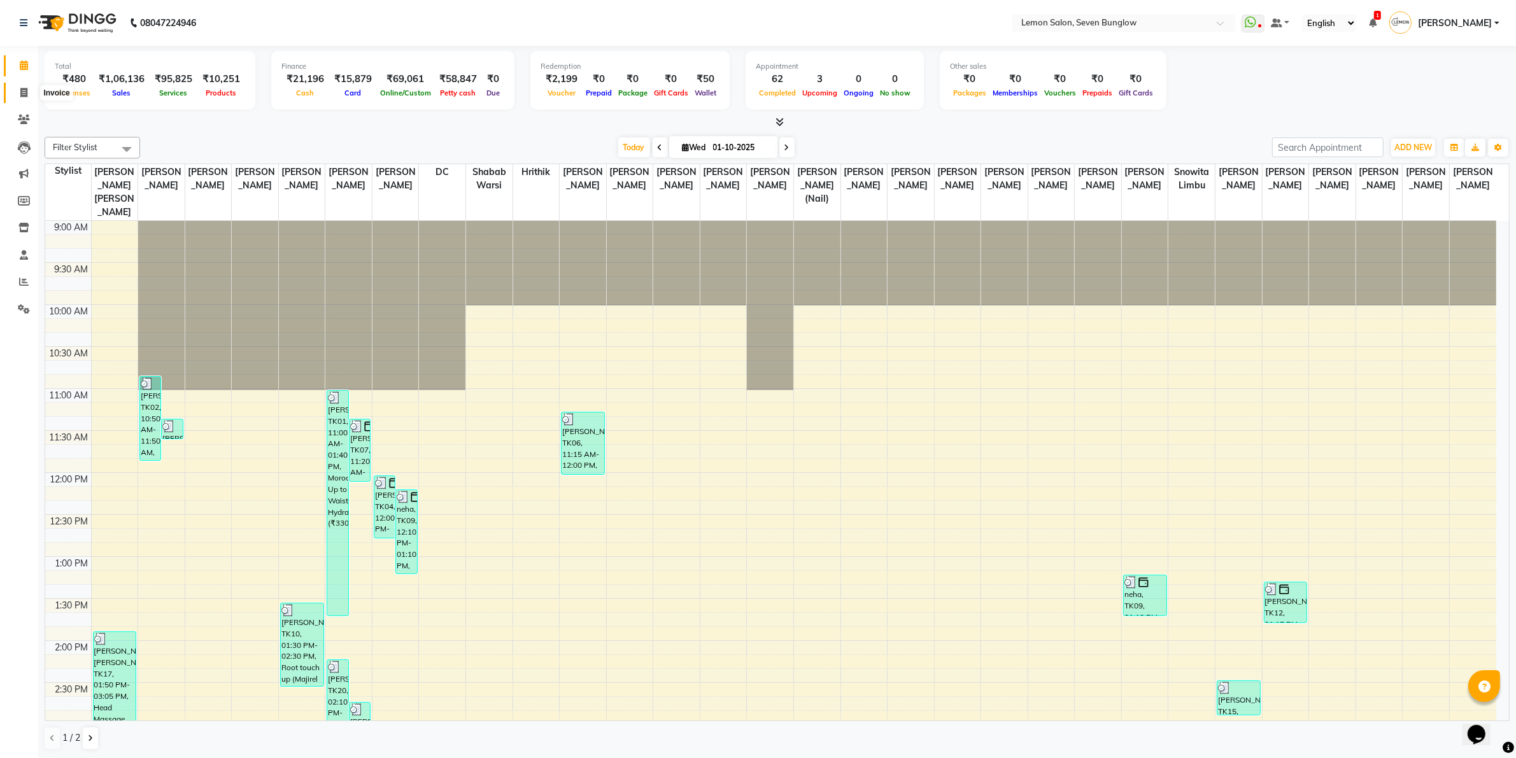
click at [24, 94] on icon at bounding box center [23, 93] width 7 height 10
select select "service"
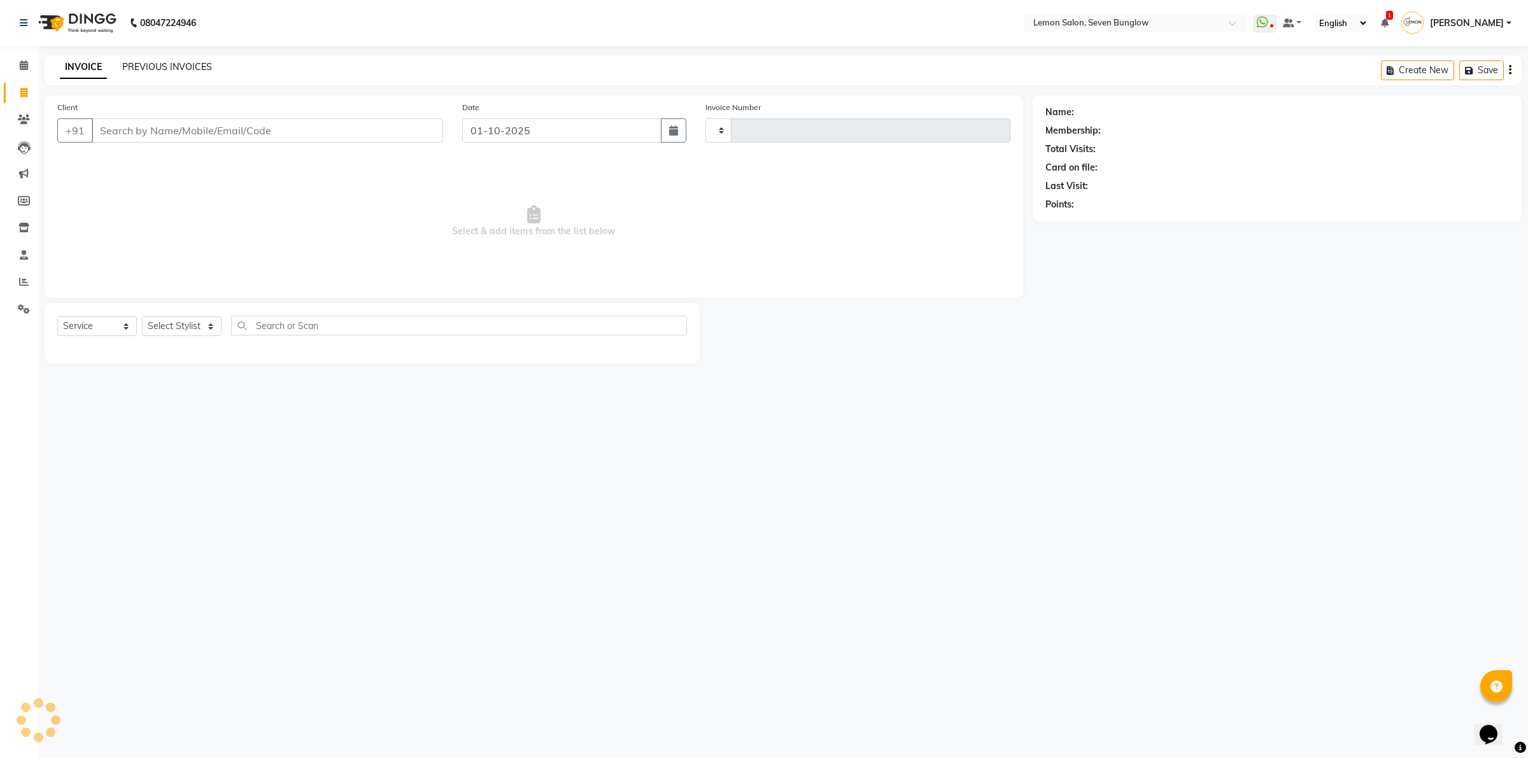
type input "8372"
click at [158, 68] on link "PREVIOUS INVOICES" at bounding box center [167, 66] width 90 height 11
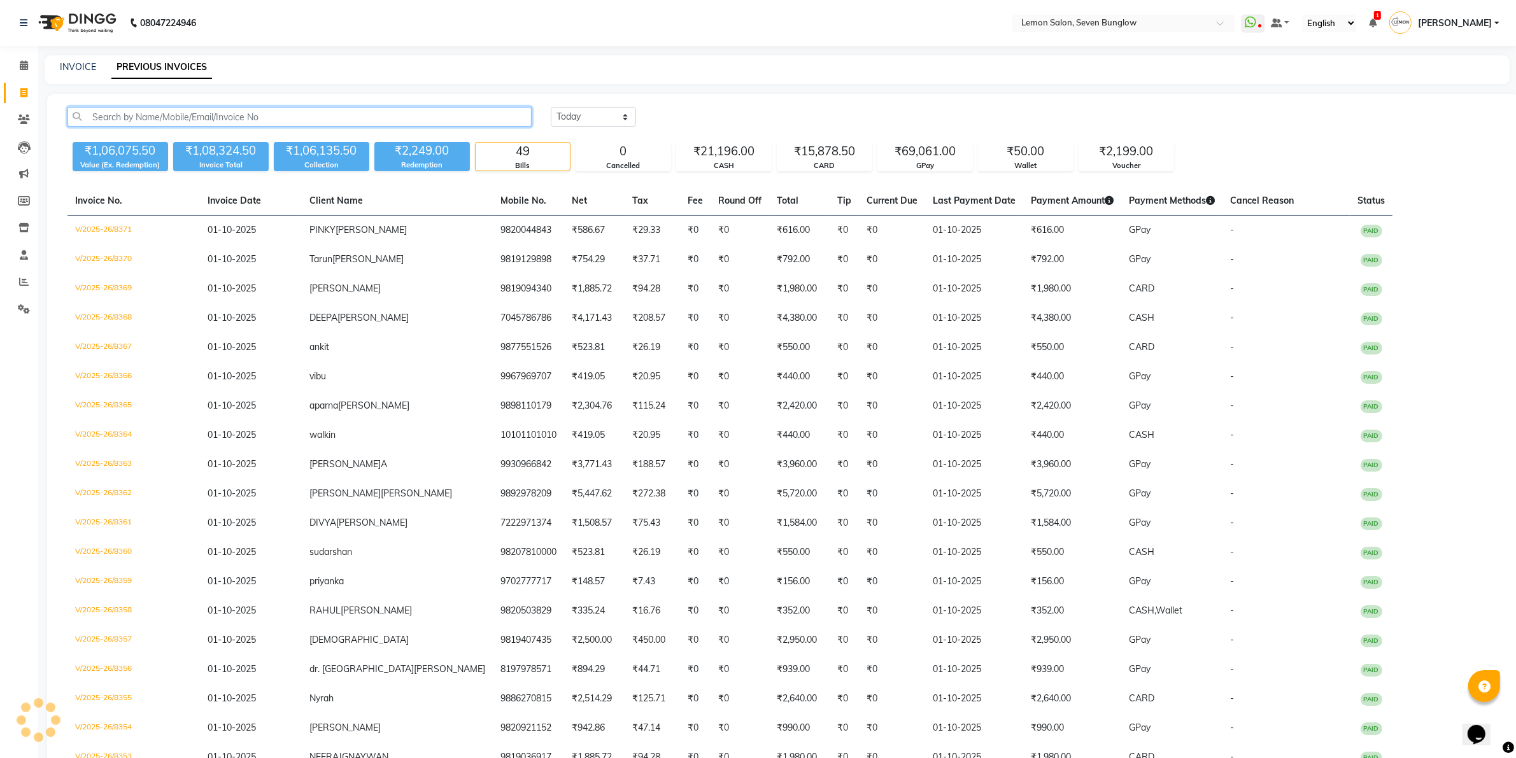
click at [192, 108] on input "text" at bounding box center [299, 117] width 464 height 20
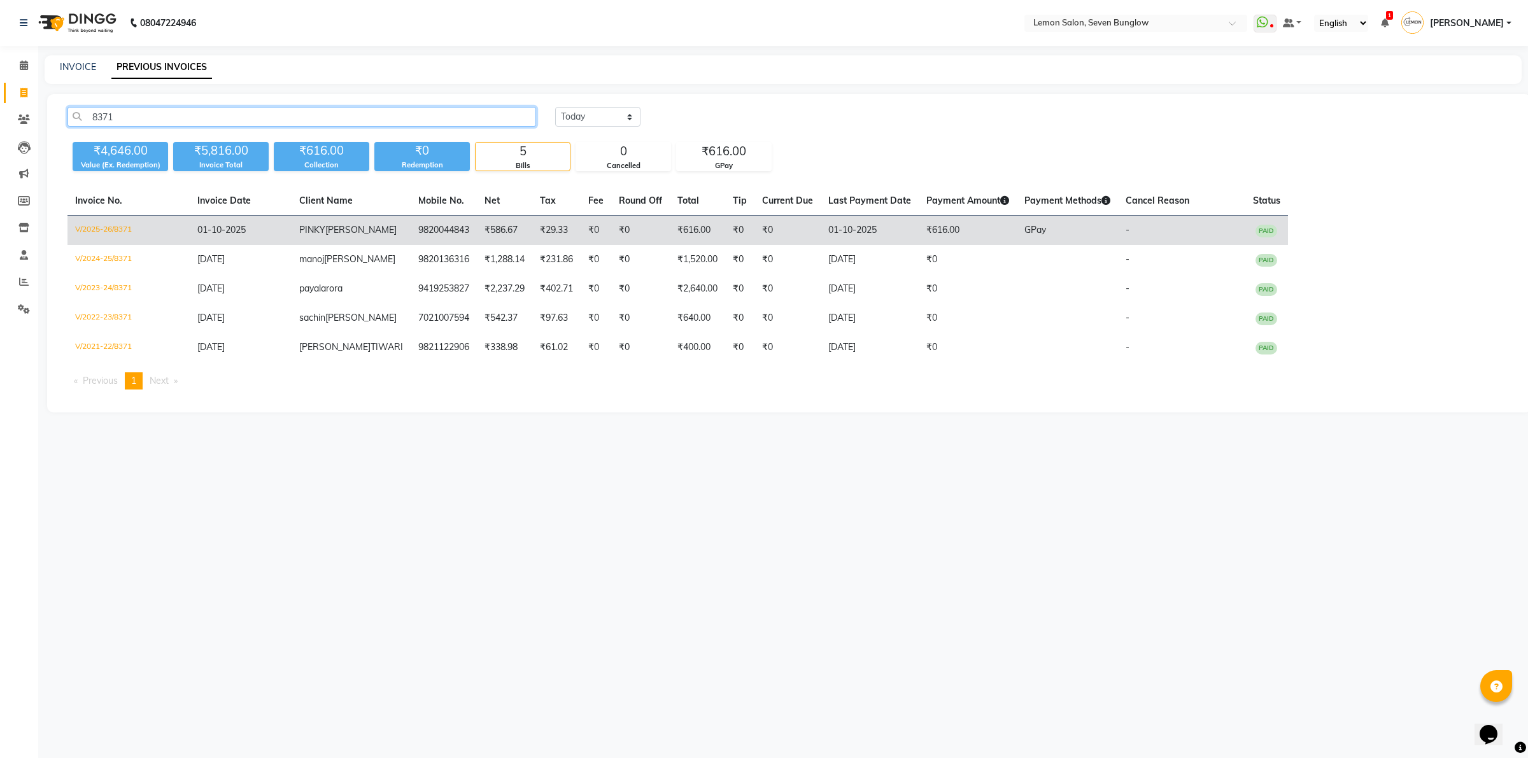
type input "8371"
click at [252, 227] on td "01-10-2025" at bounding box center [241, 231] width 102 height 30
click at [611, 220] on td "₹0" at bounding box center [640, 231] width 59 height 30
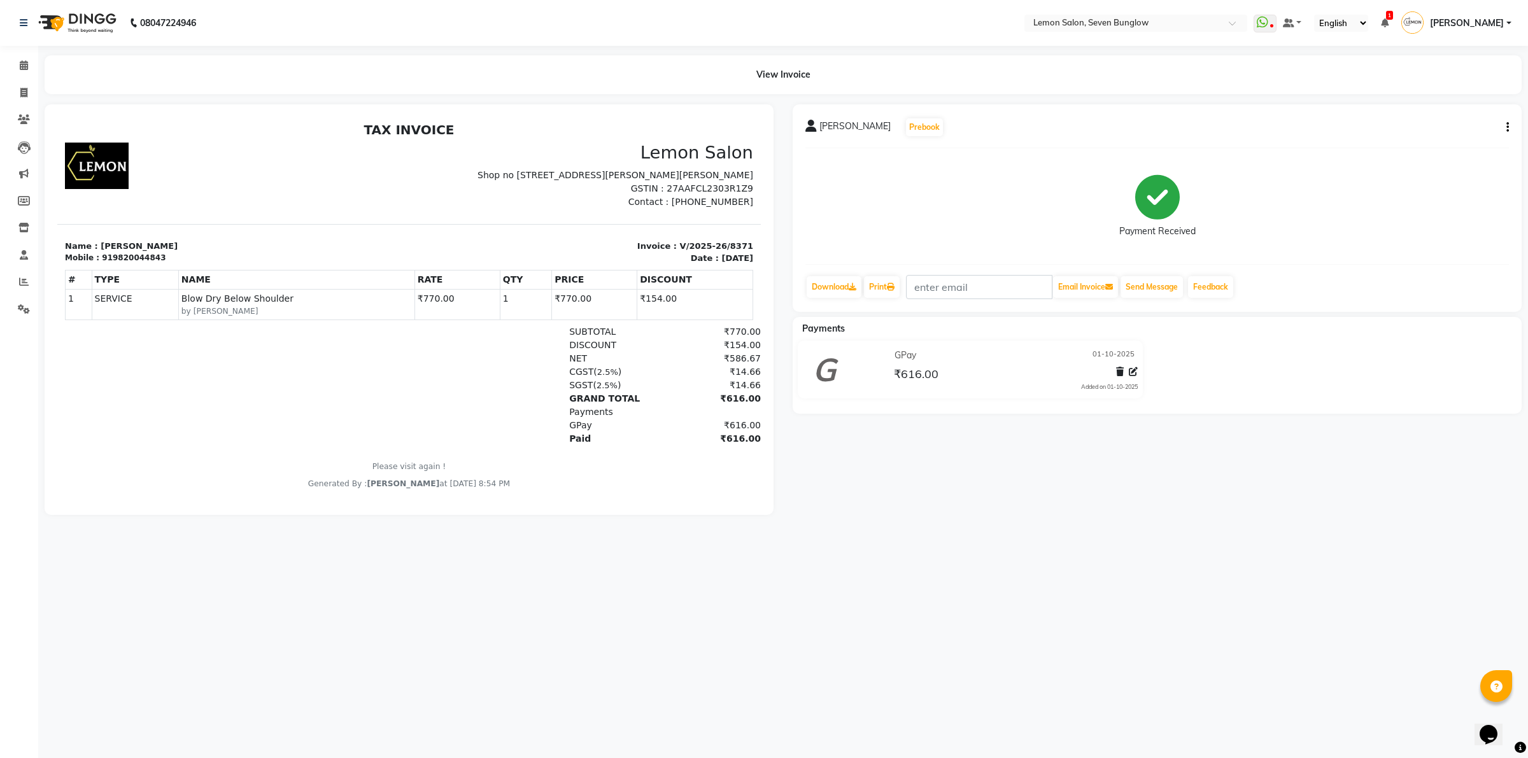
click at [1503, 123] on button "button" at bounding box center [1505, 127] width 8 height 13
click at [1426, 138] on div "Edit Invoice" at bounding box center [1443, 144] width 87 height 16
select select "service"
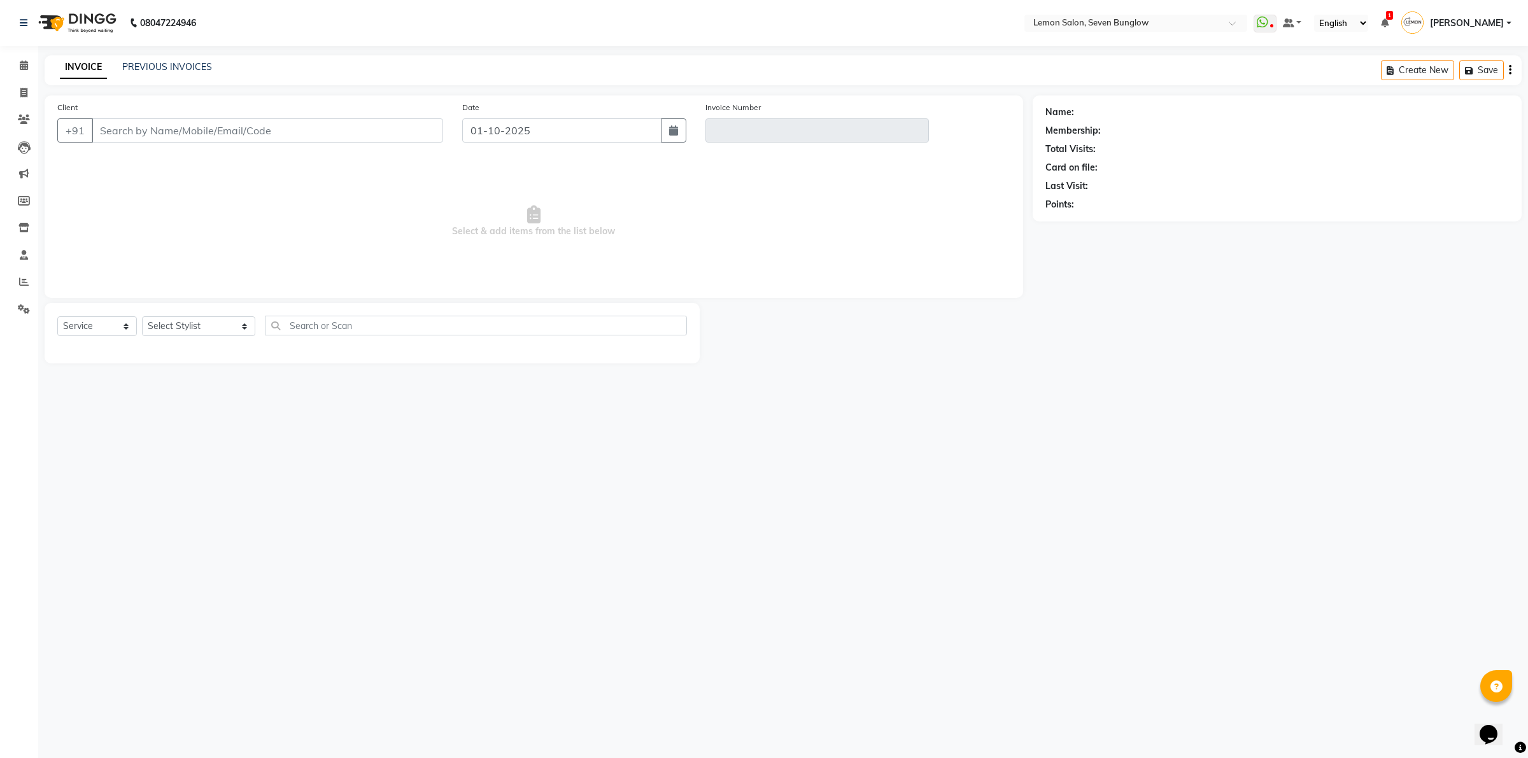
type input "9820044843"
type input "V/2025-26/8371"
select select "1: Object"
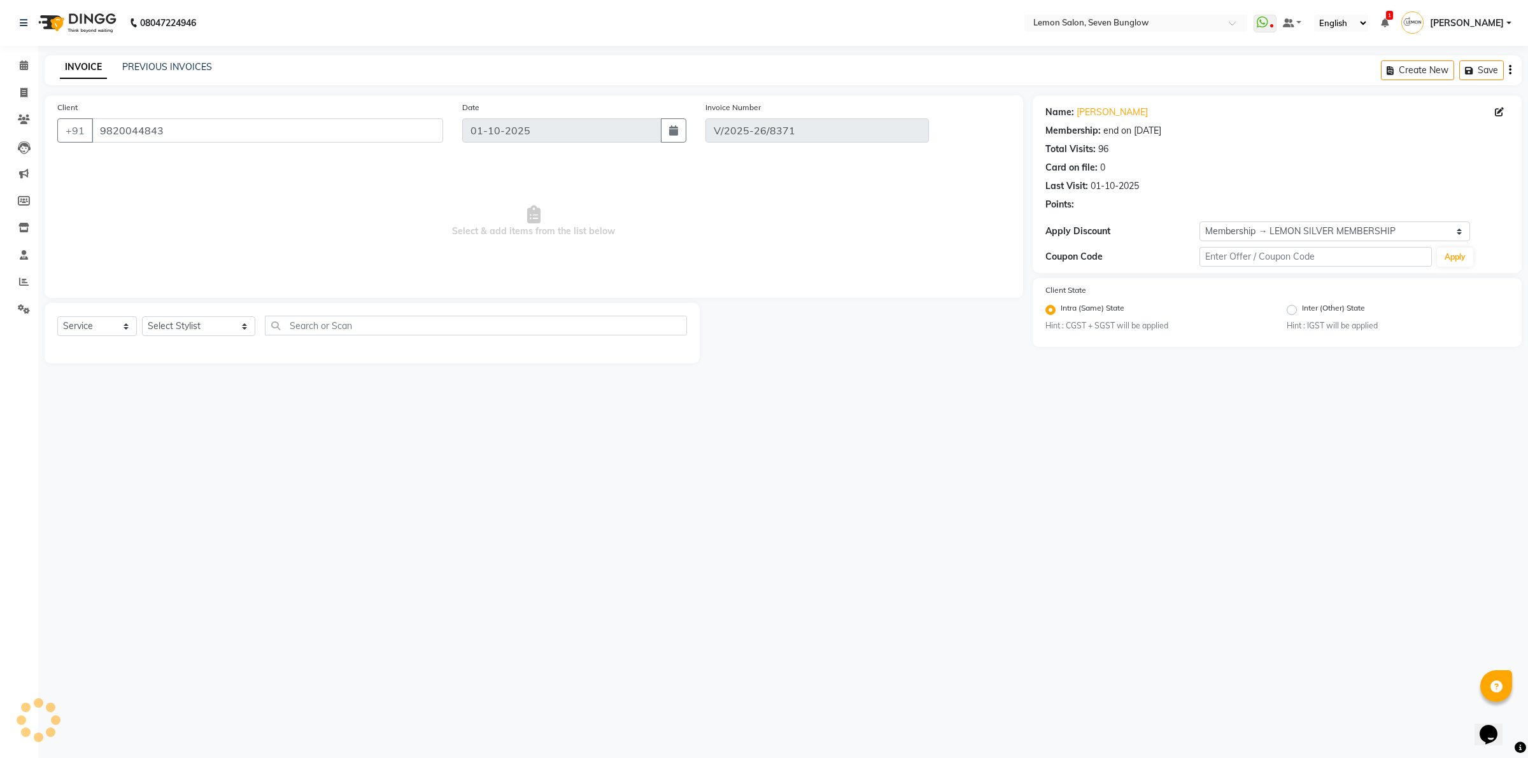
select select "select"
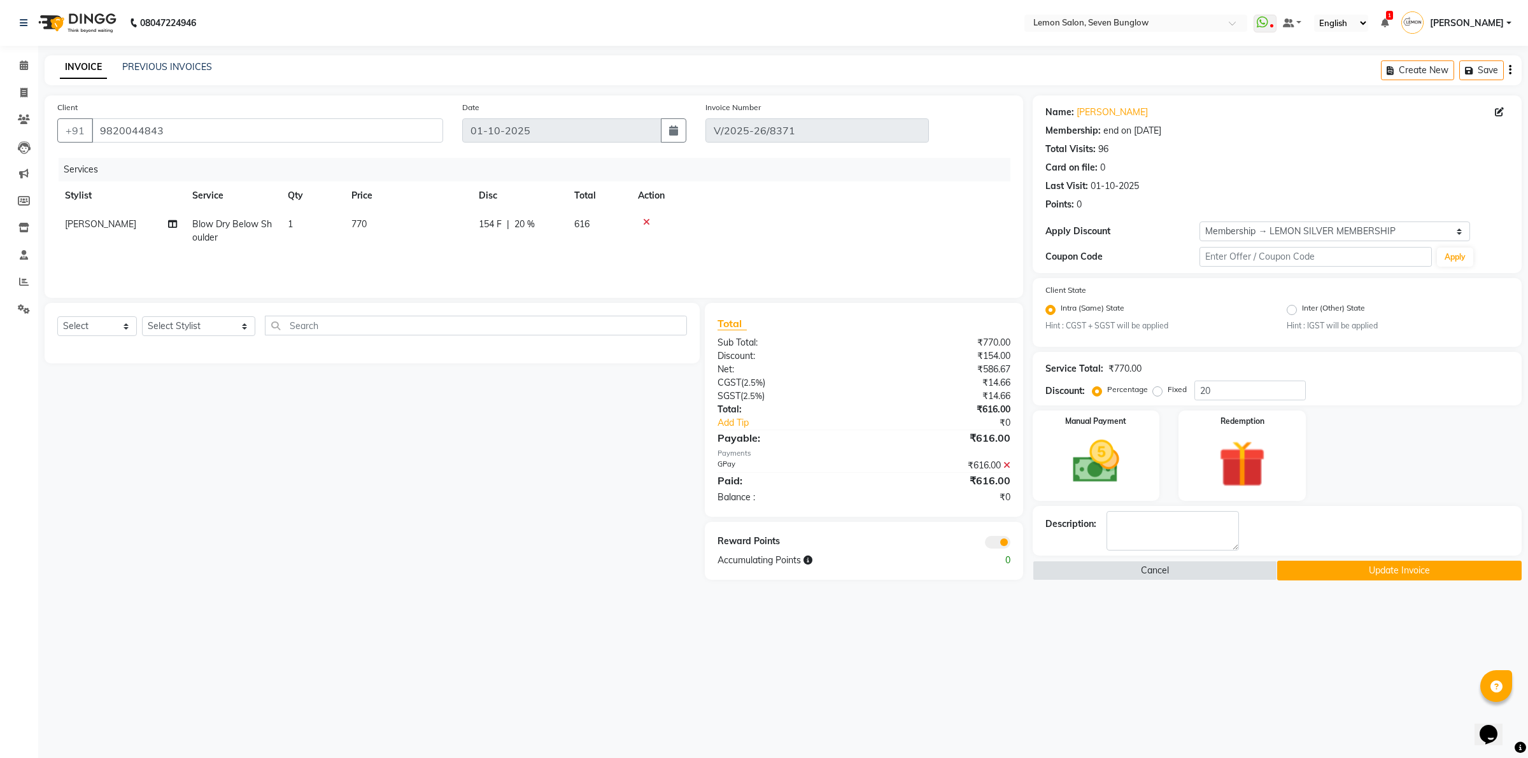
click at [506, 218] on div "154 F | 20 %" at bounding box center [519, 224] width 80 height 13
select select "60389"
click at [571, 223] on input "154" at bounding box center [558, 228] width 38 height 20
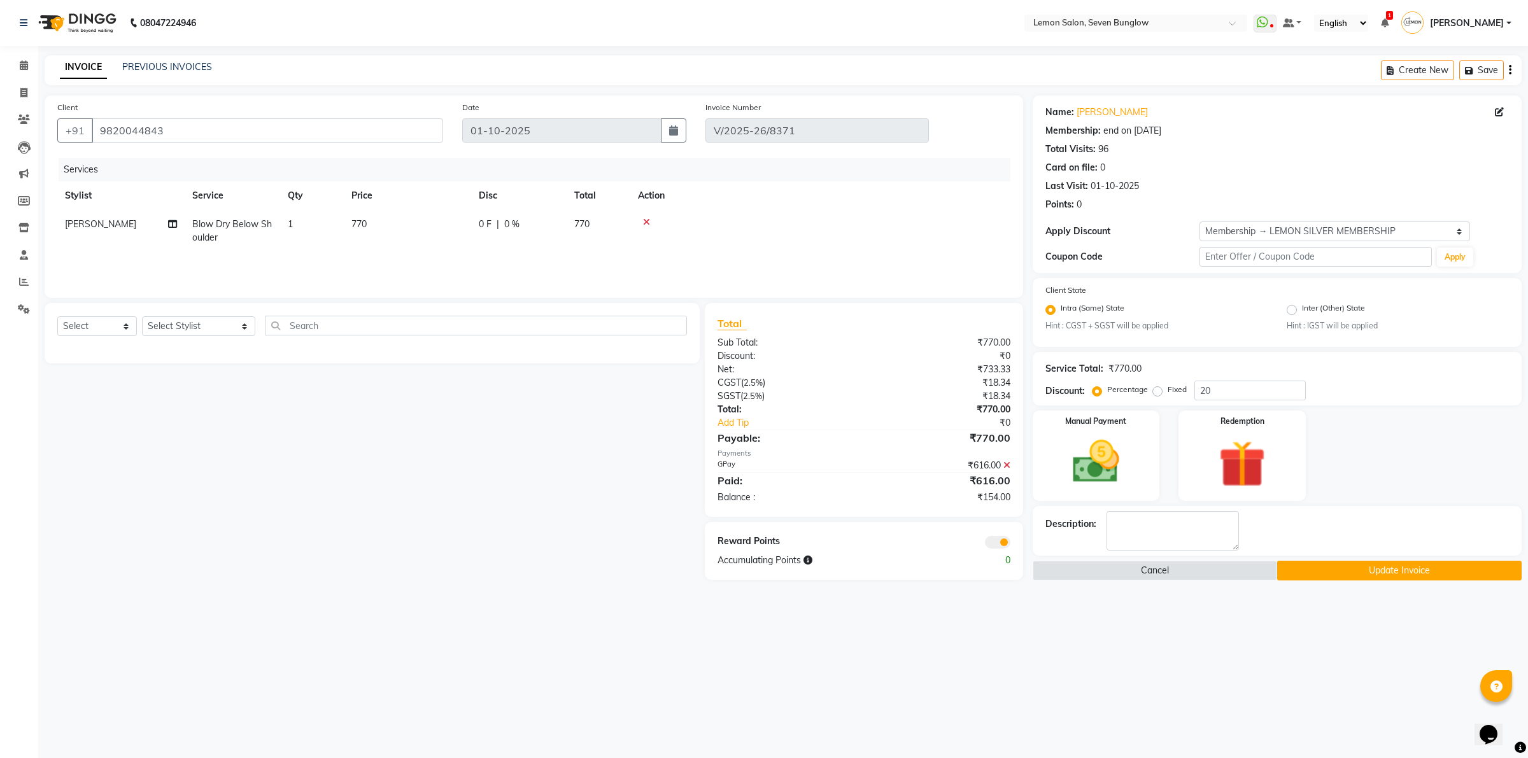
click at [497, 609] on div "08047224946 Select Location × Lemon Salon, Seven Bunglow WhatsApp Status ✕ Stat…" at bounding box center [764, 379] width 1528 height 758
click at [1006, 465] on icon at bounding box center [1006, 465] width 7 height 9
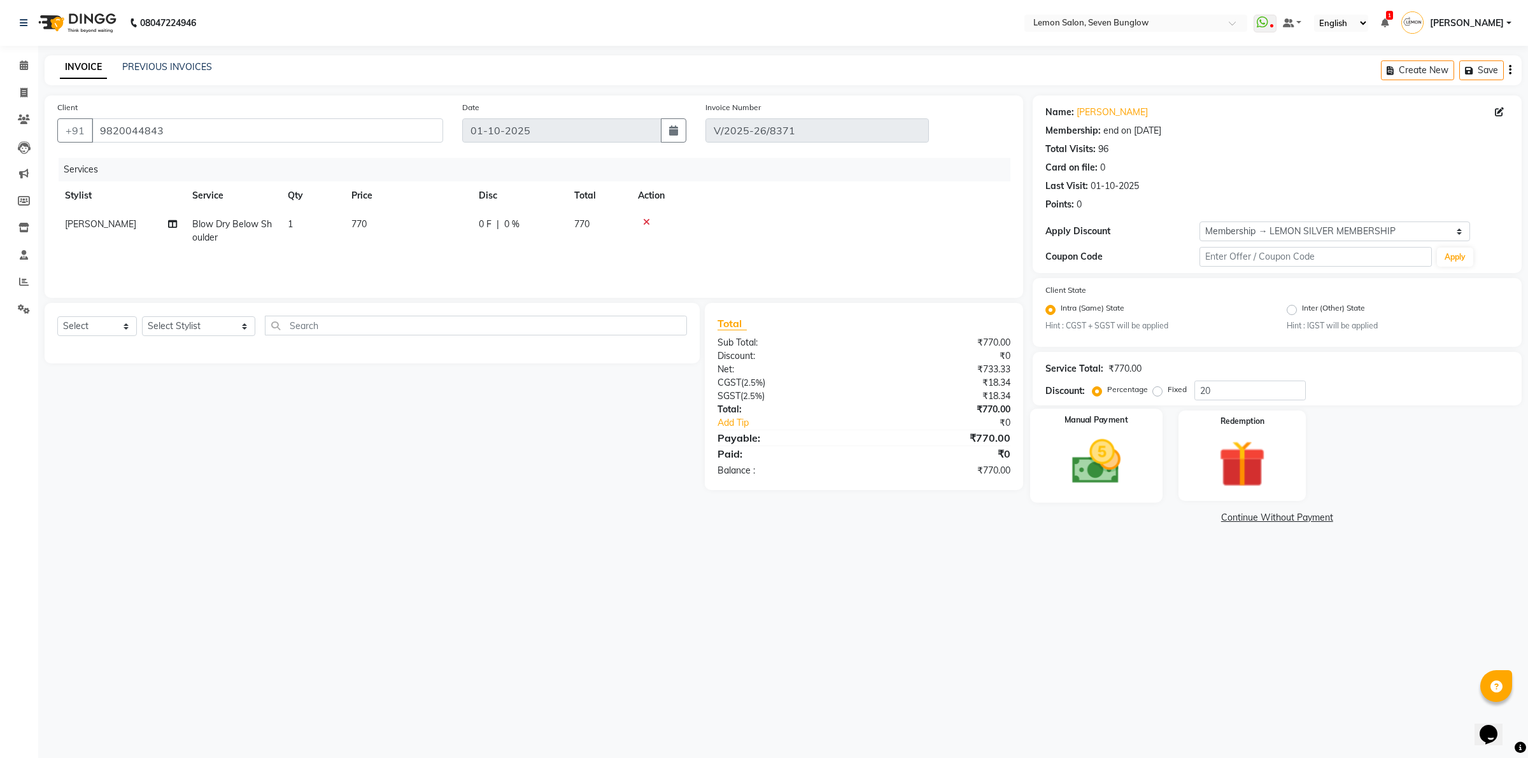
drag, startPoint x: 1087, startPoint y: 465, endPoint x: 1143, endPoint y: 498, distance: 64.7
click at [1087, 465] on img at bounding box center [1095, 462] width 79 height 56
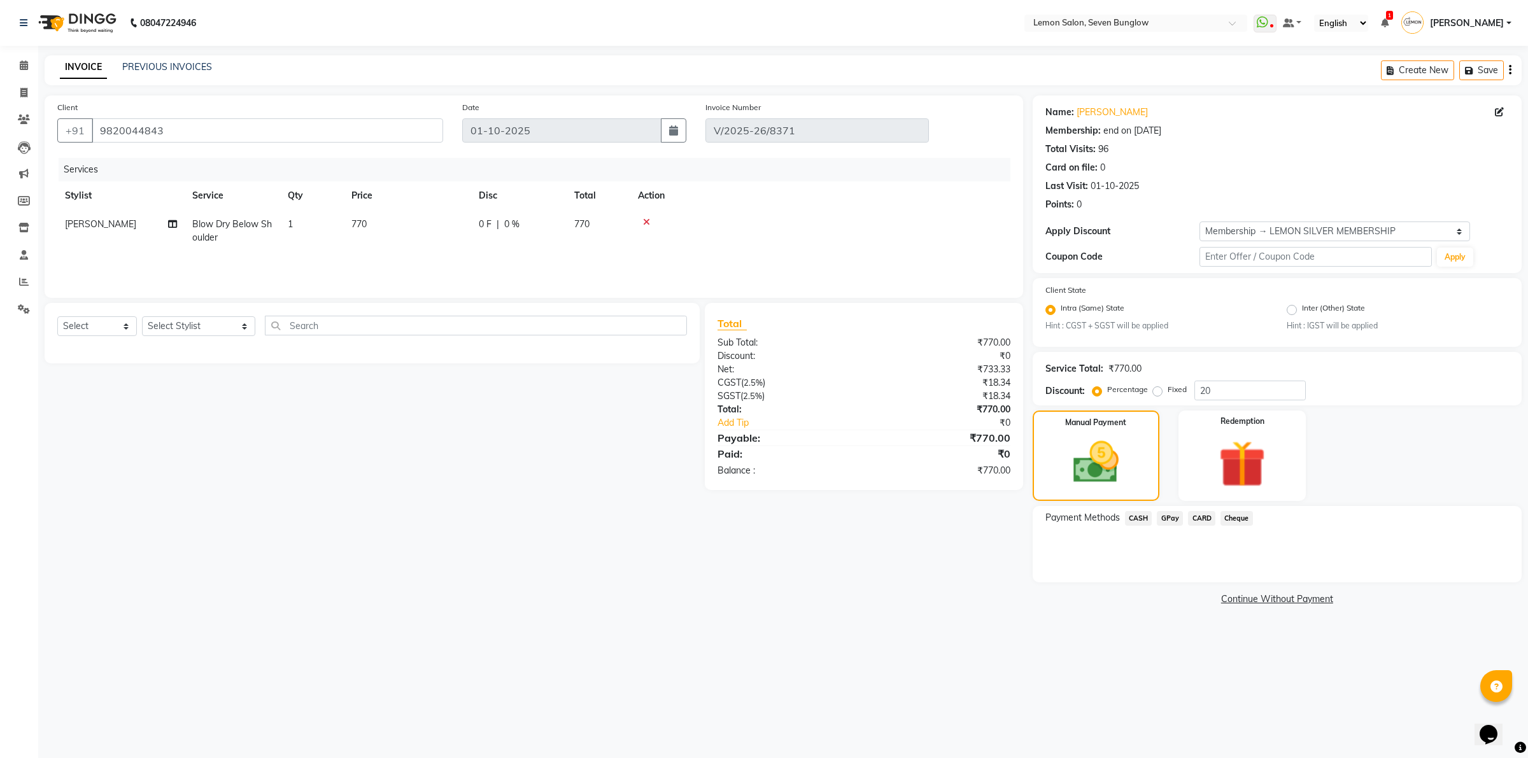
click at [1165, 516] on span "GPay" at bounding box center [1170, 518] width 26 height 15
click at [1236, 580] on button "Add Payment" at bounding box center [1357, 586] width 303 height 20
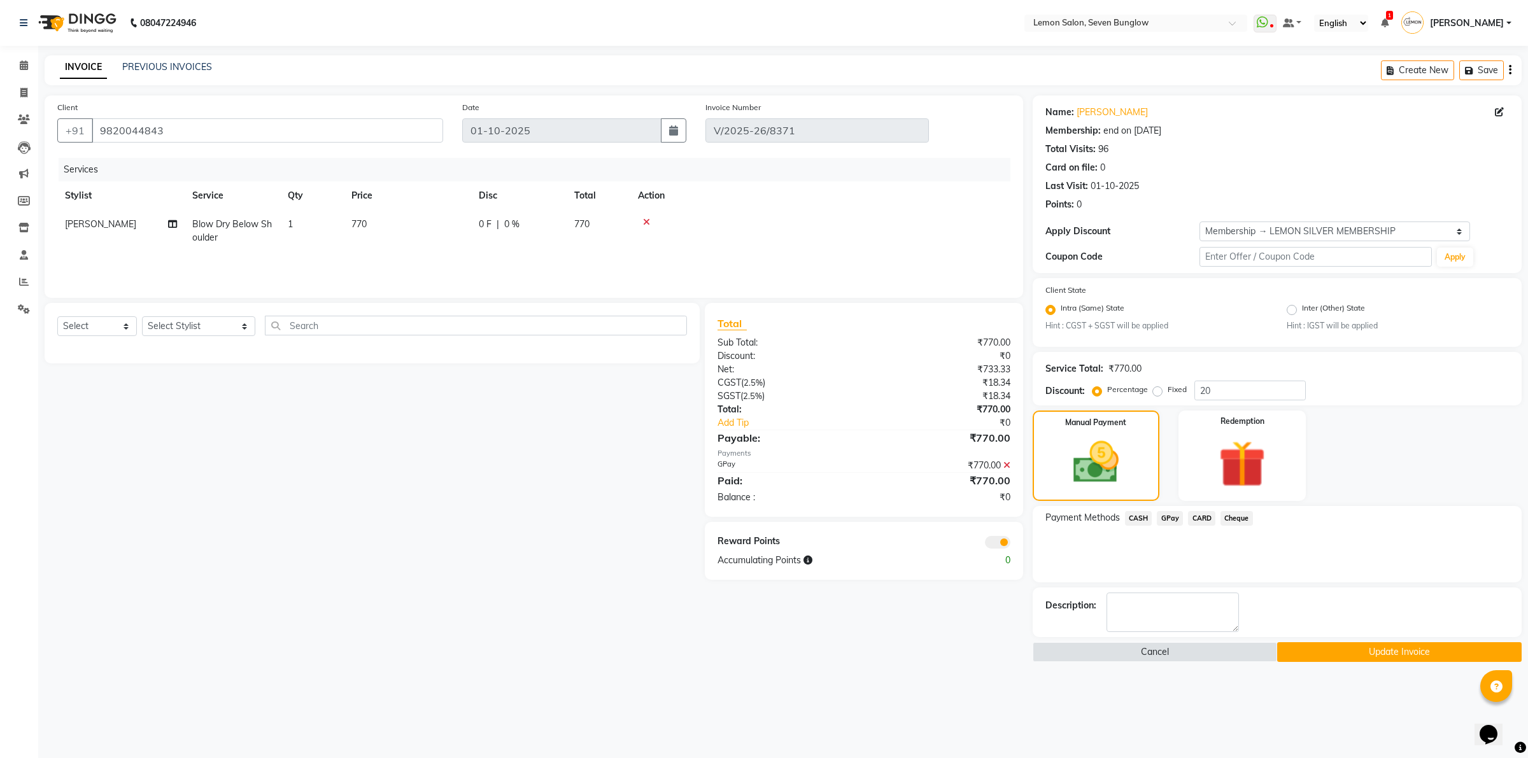
click at [1302, 646] on button "Update Invoice" at bounding box center [1399, 652] width 244 height 20
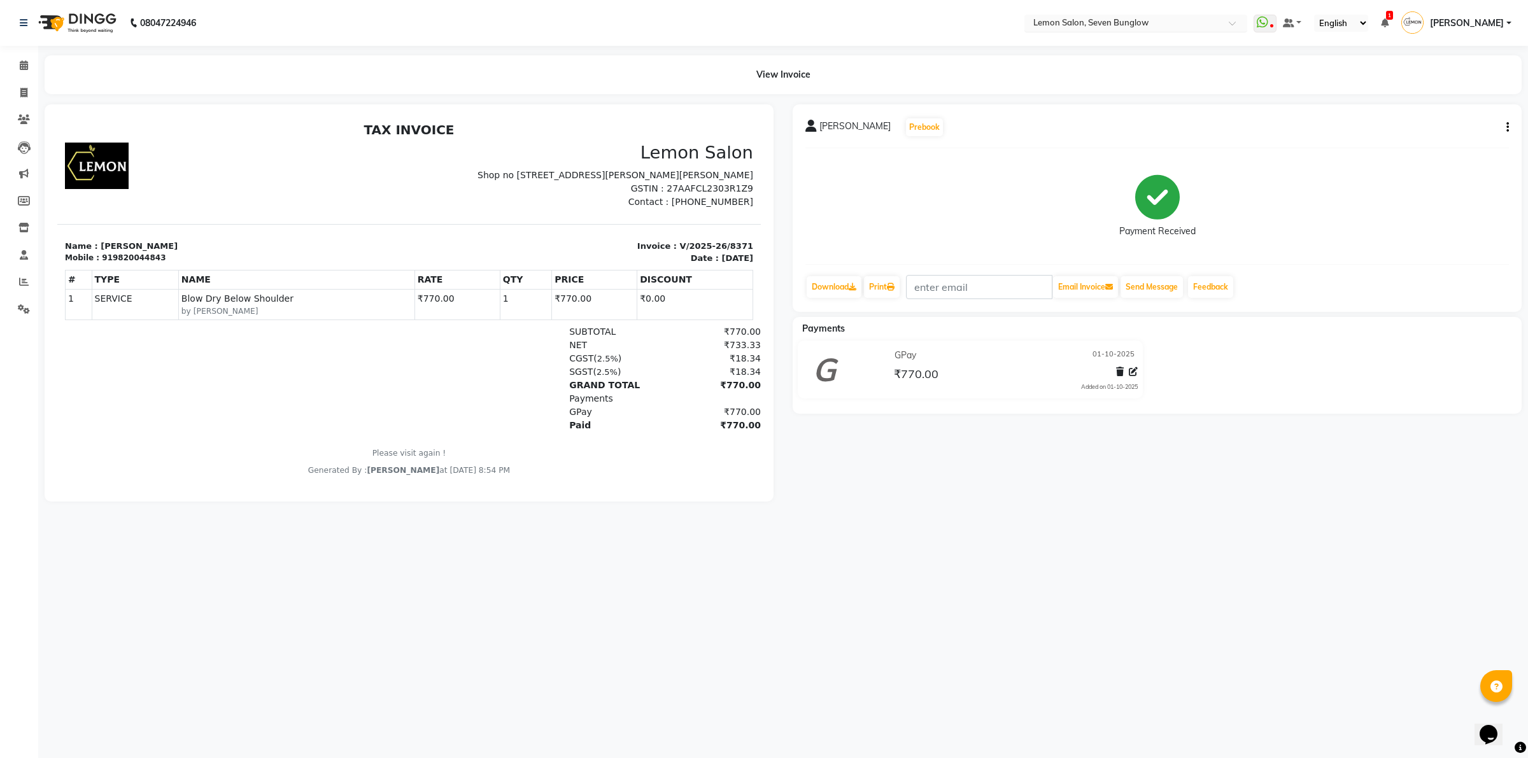
click at [1093, 22] on input "text" at bounding box center [1123, 24] width 185 height 13
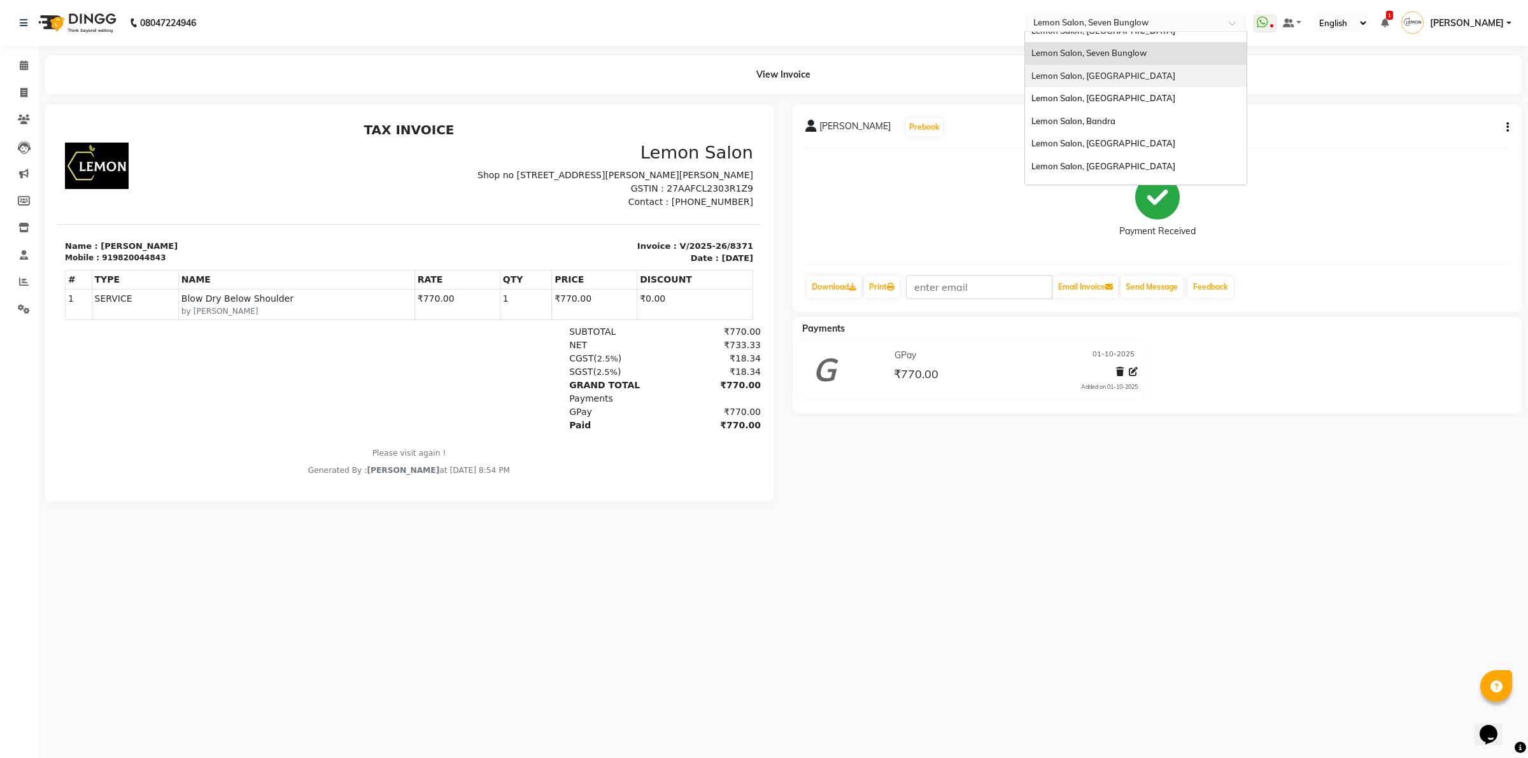
scroll to position [118, 0]
click at [1111, 175] on span "Lemon Salon, [GEOGRAPHIC_DATA] (W)" at bounding box center [1111, 173] width 160 height 10
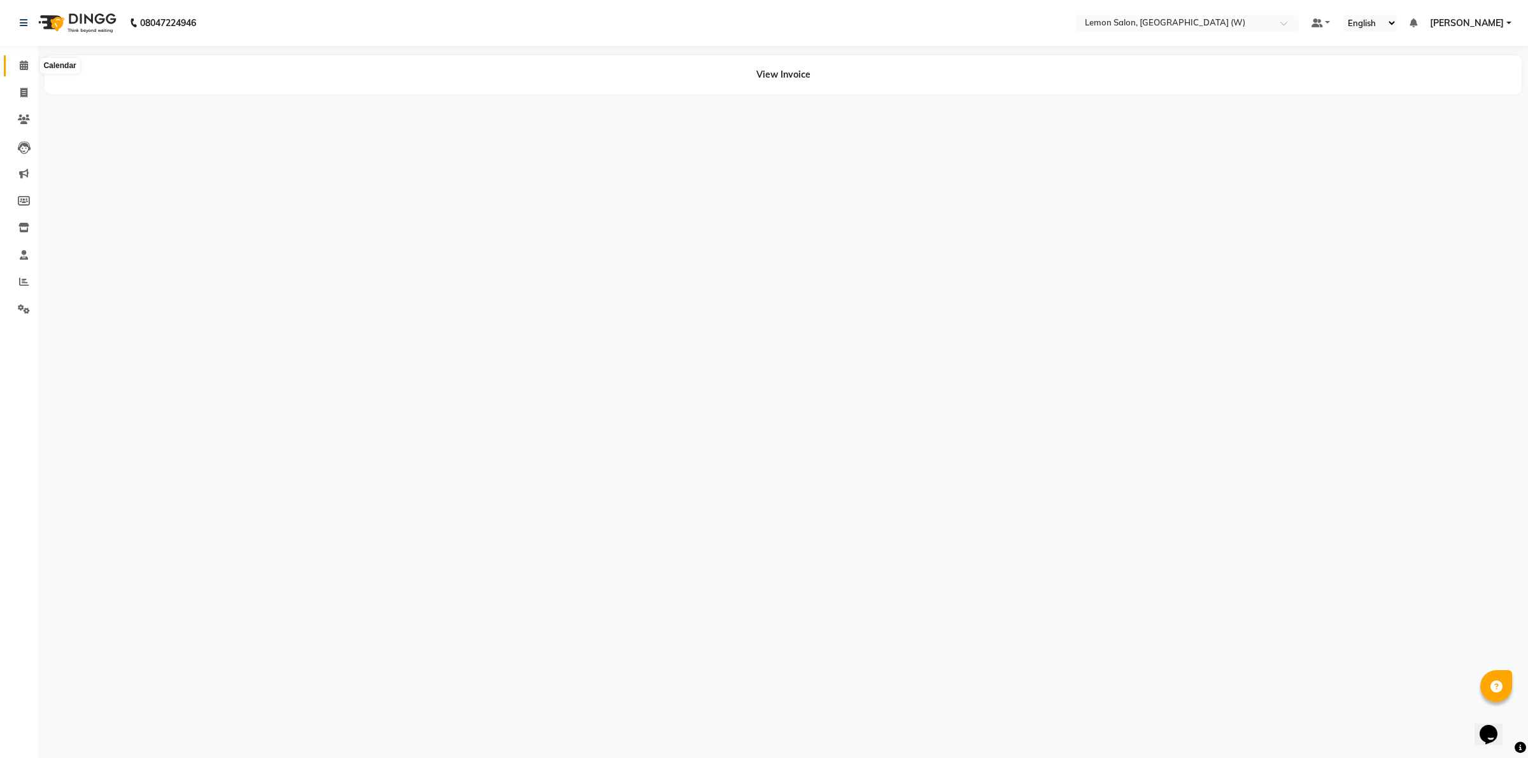
click at [25, 70] on icon at bounding box center [24, 65] width 8 height 10
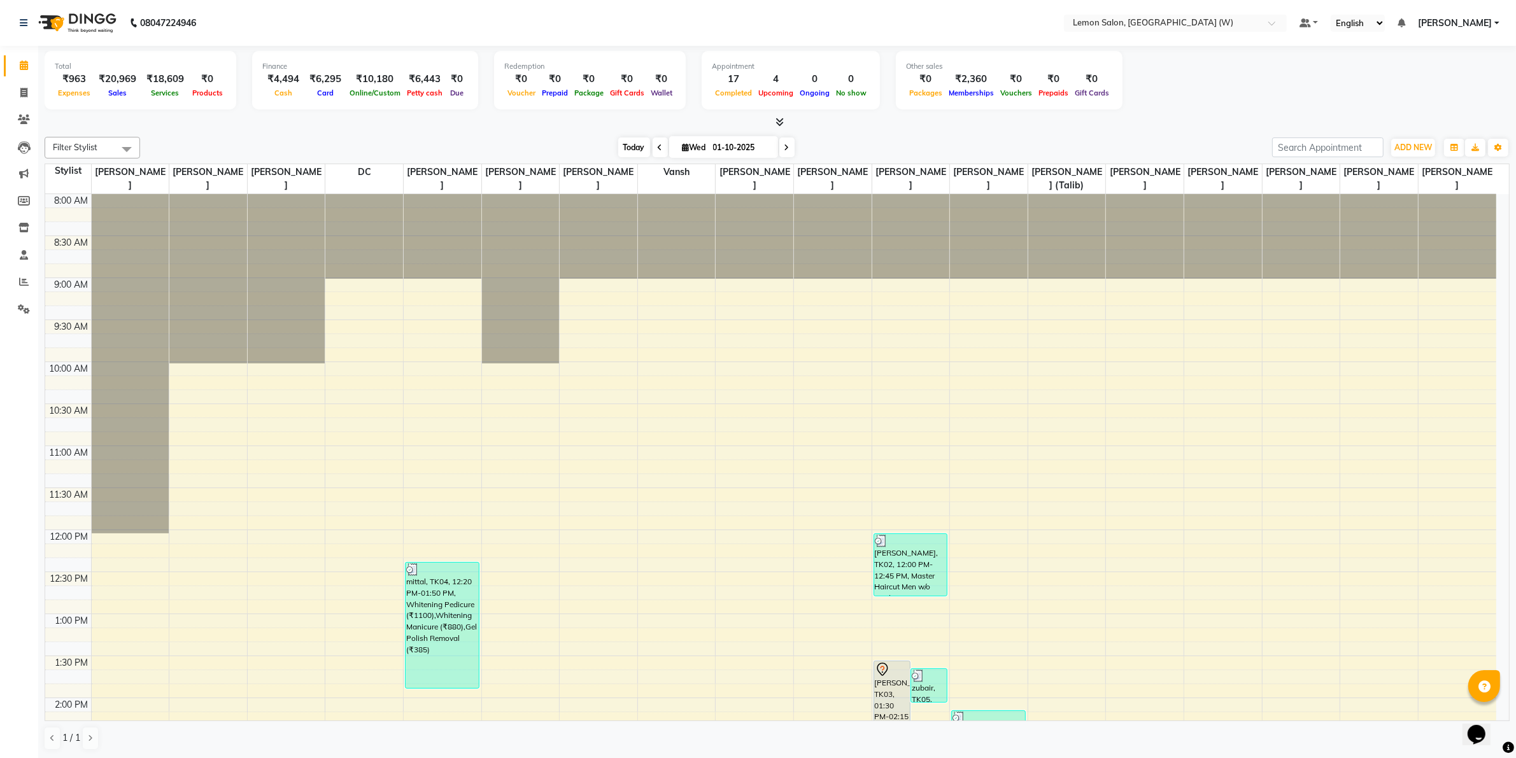
click at [630, 145] on span "Today" at bounding box center [634, 147] width 32 height 20
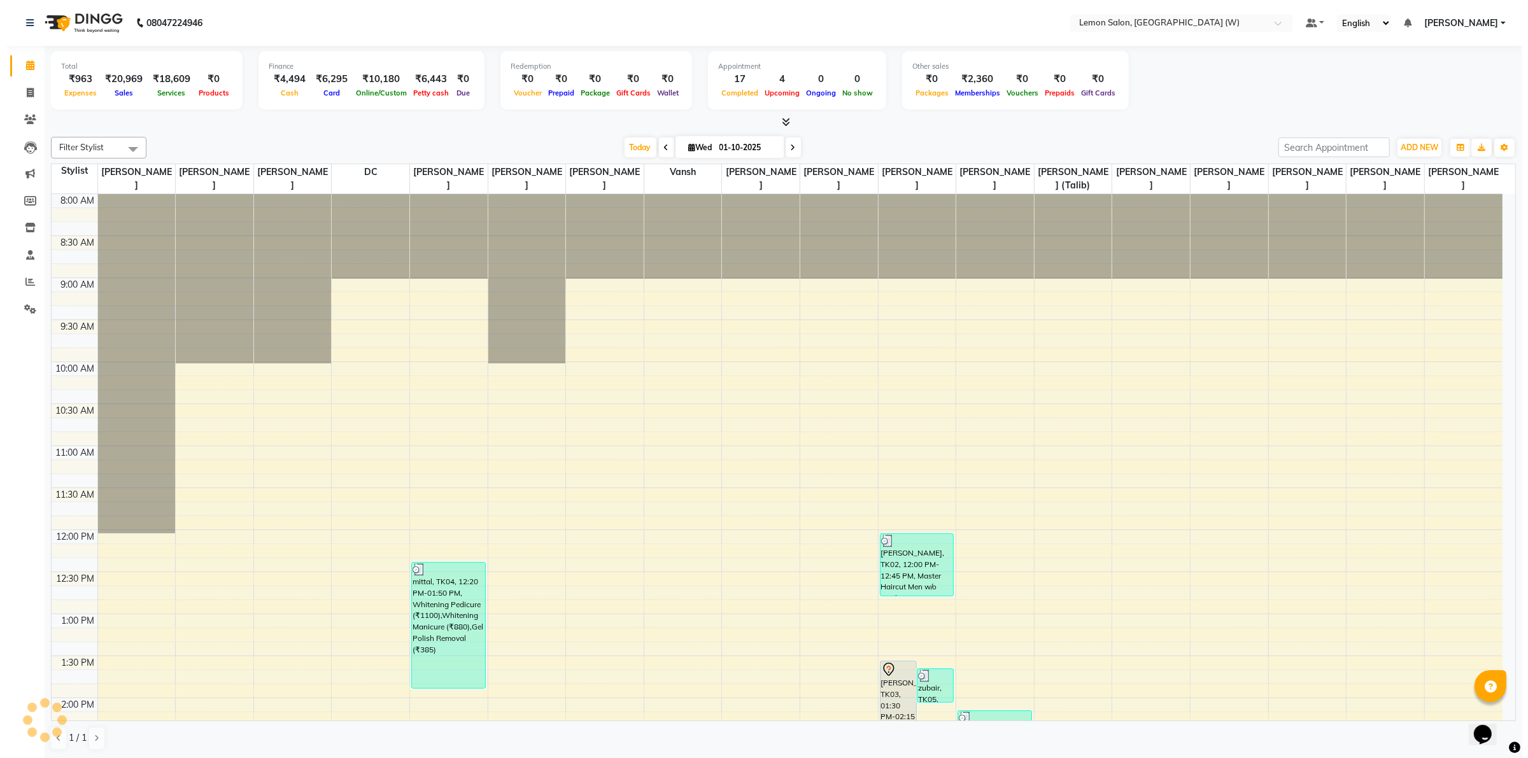
scroll to position [748, 0]
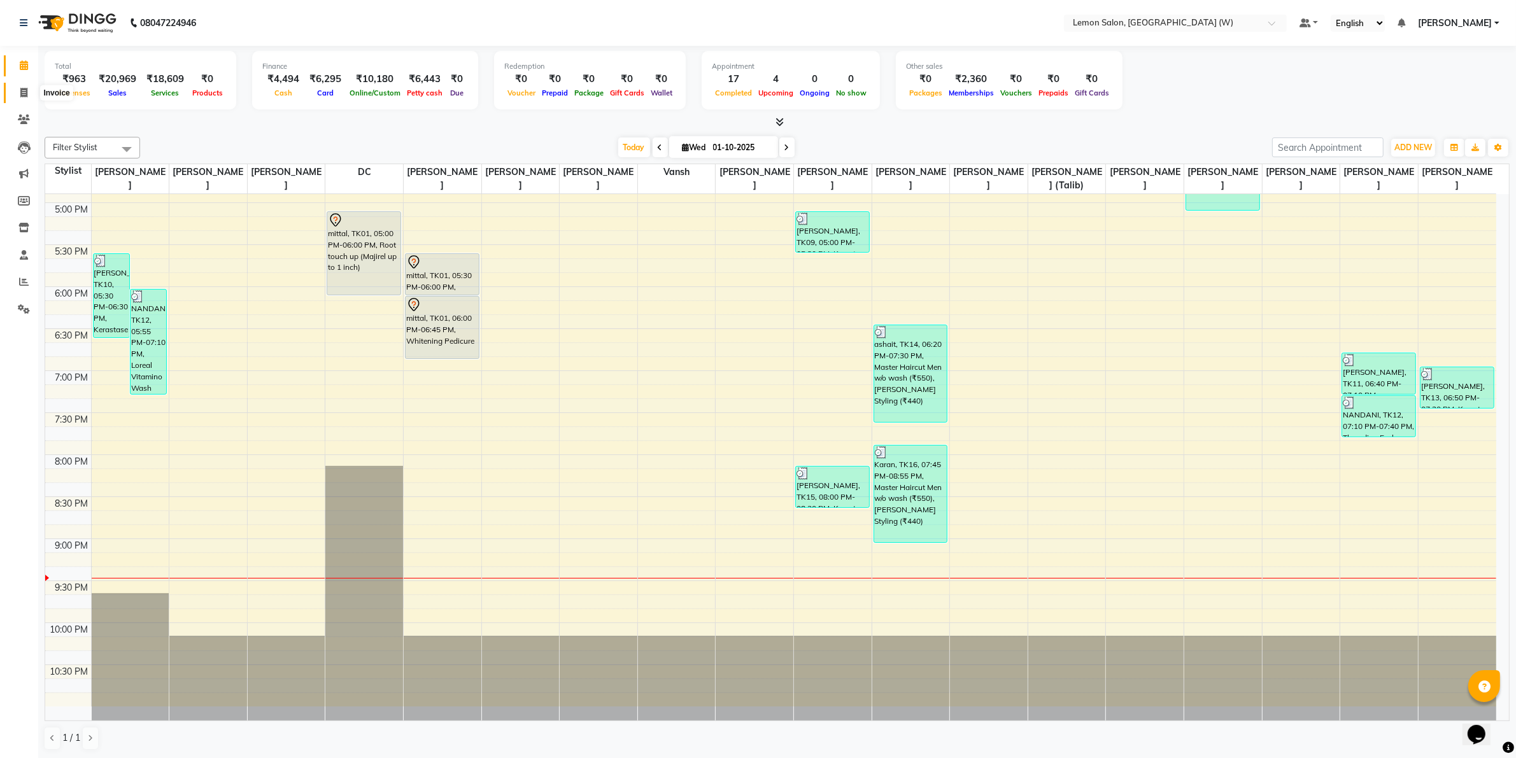
click at [25, 89] on icon at bounding box center [23, 93] width 7 height 10
select select "8053"
select select "service"
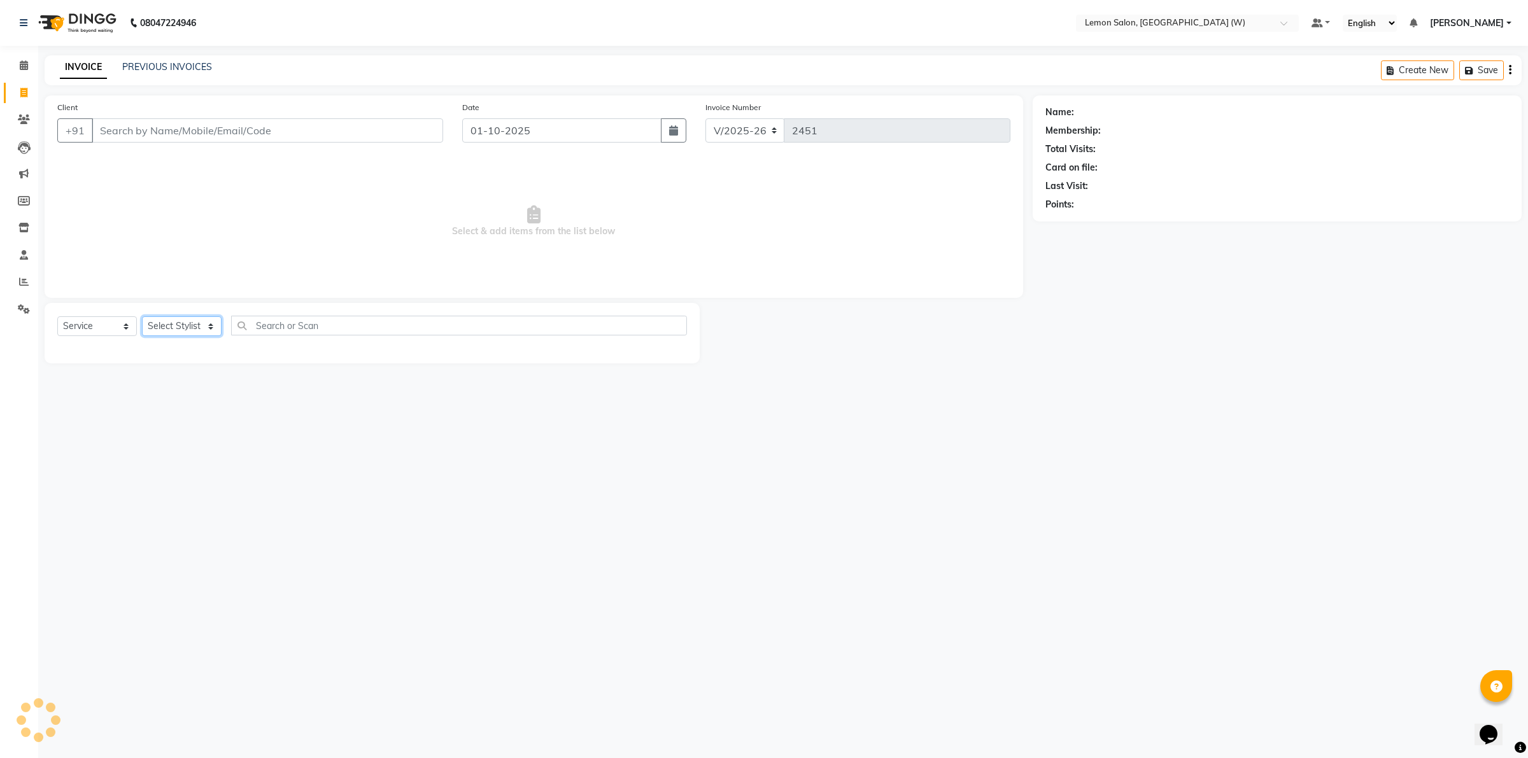
click at [199, 323] on select "Select Stylist" at bounding box center [182, 326] width 80 height 20
select select "93364"
click at [142, 316] on select "Select Stylist [PERSON_NAME] [PERSON_NAME] DC [PERSON_NAME] [PERSON_NAME] [PERS…" at bounding box center [185, 326] width 87 height 20
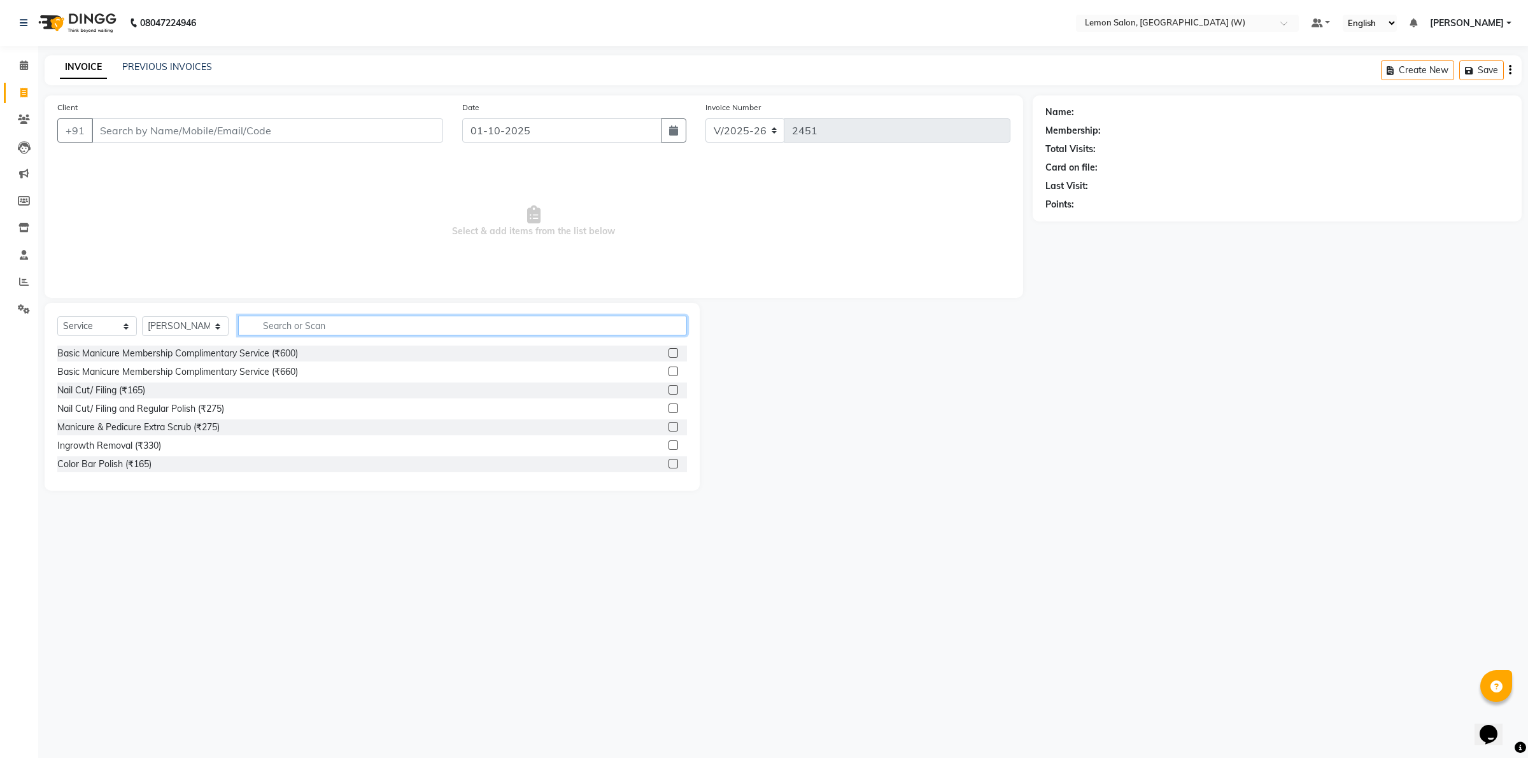
click at [280, 330] on input "text" at bounding box center [462, 326] width 449 height 20
type input "bot"
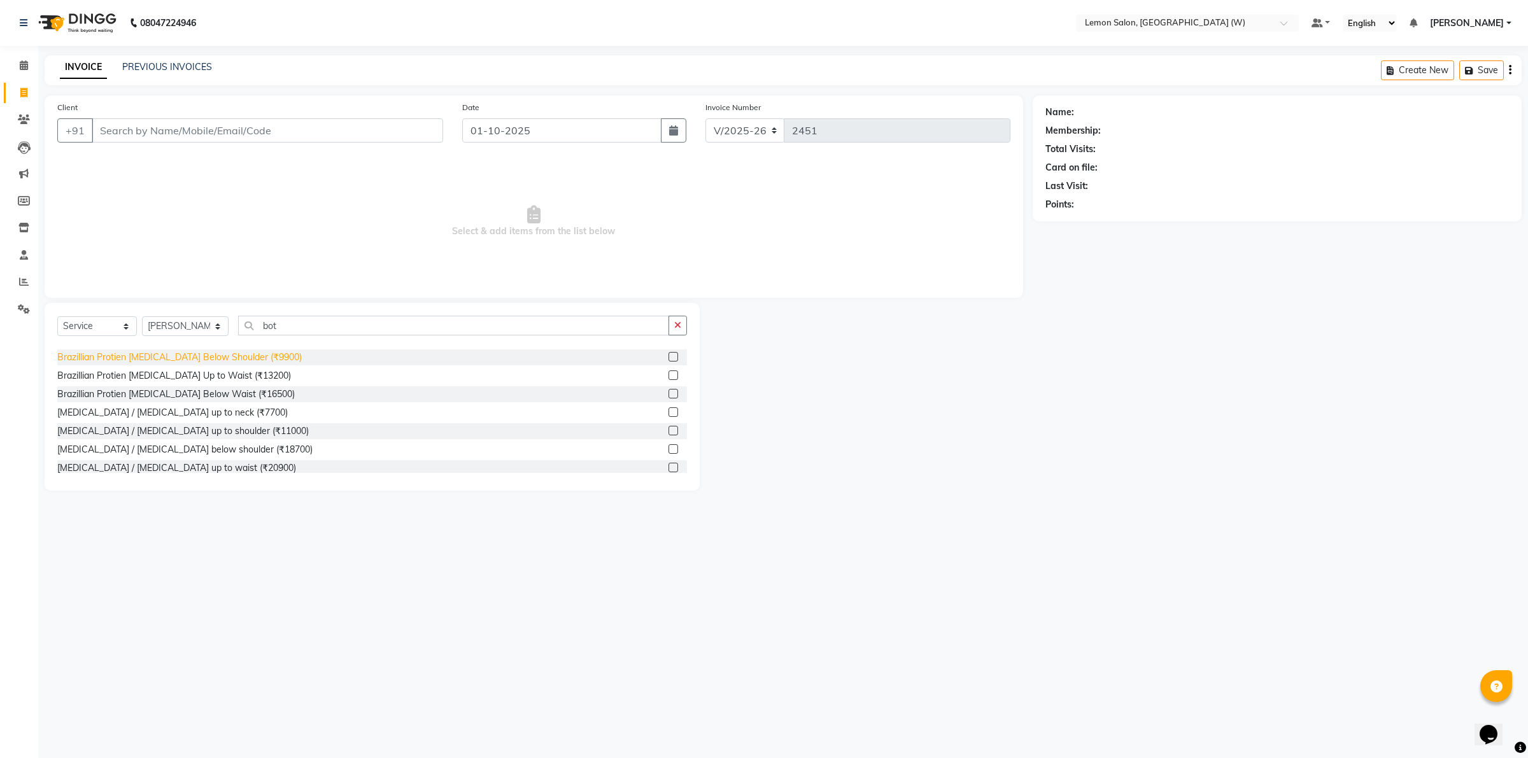
click at [217, 357] on div "Brazillian Protien Botox Below Shoulder (₹9900)" at bounding box center [179, 357] width 244 height 13
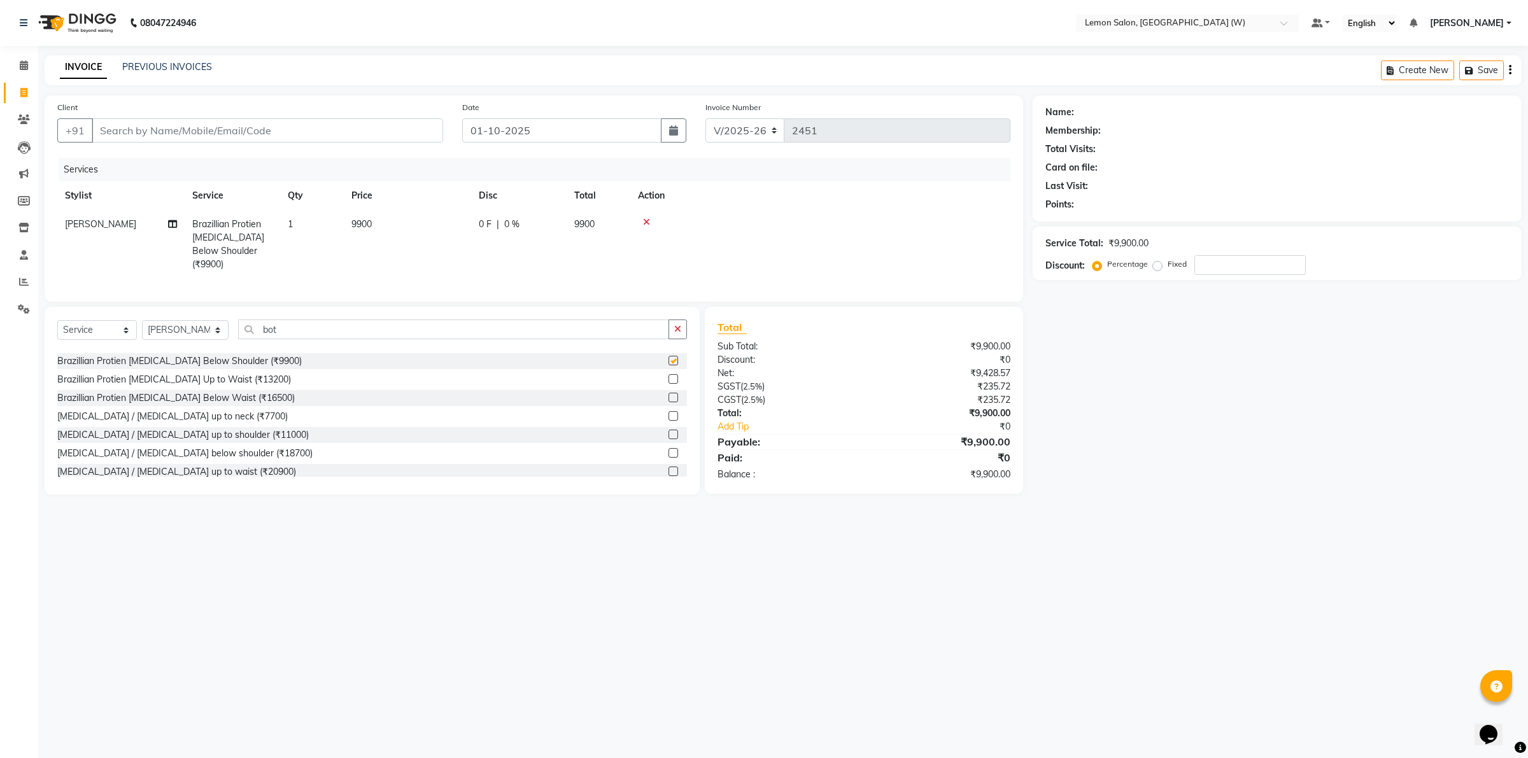
checkbox input "false"
click at [361, 227] on span "9900" at bounding box center [361, 223] width 20 height 11
select select "93364"
click at [425, 229] on input "9900" at bounding box center [467, 228] width 112 height 20
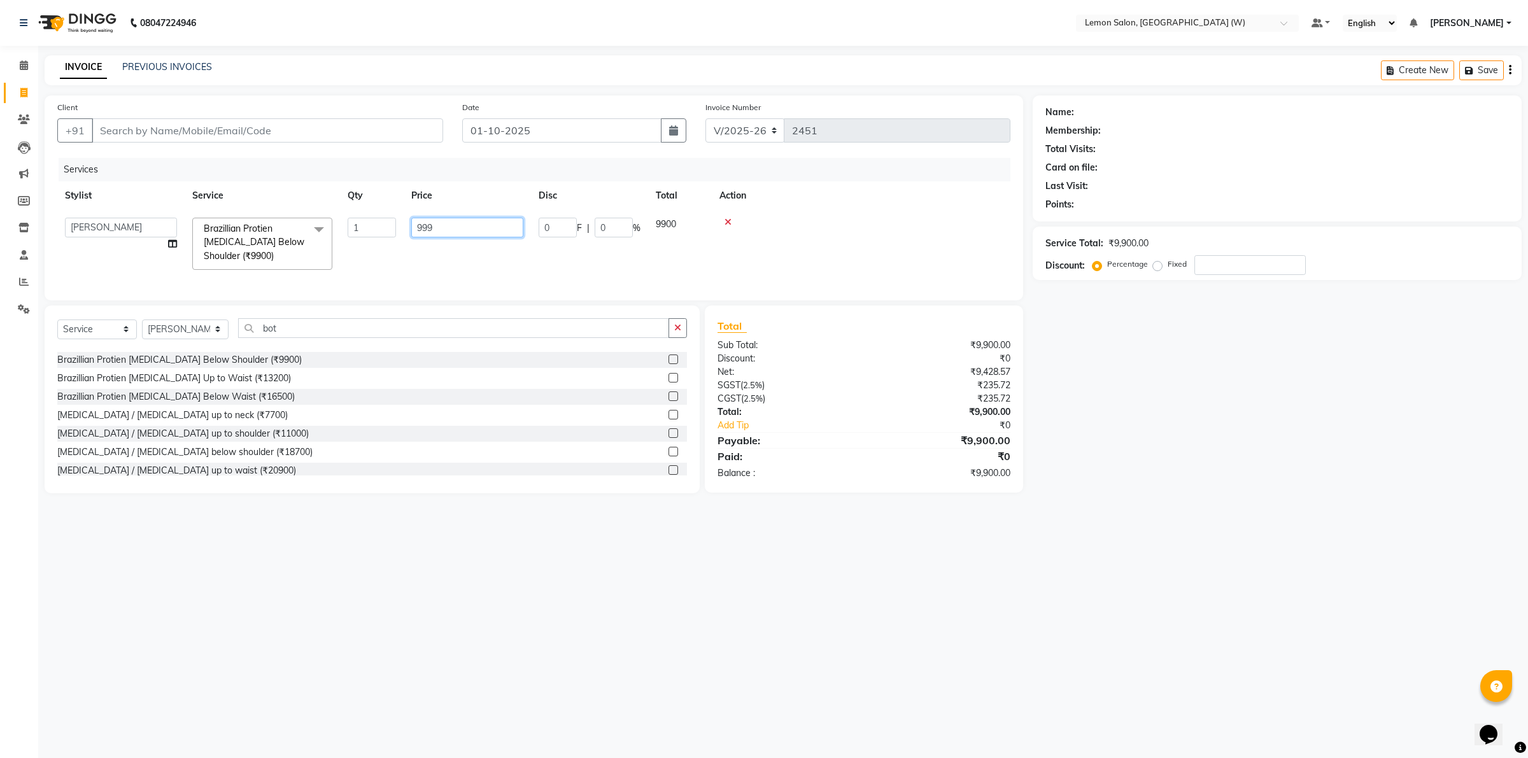
type input "9999"
click at [418, 166] on div "Services" at bounding box center [539, 170] width 961 height 24
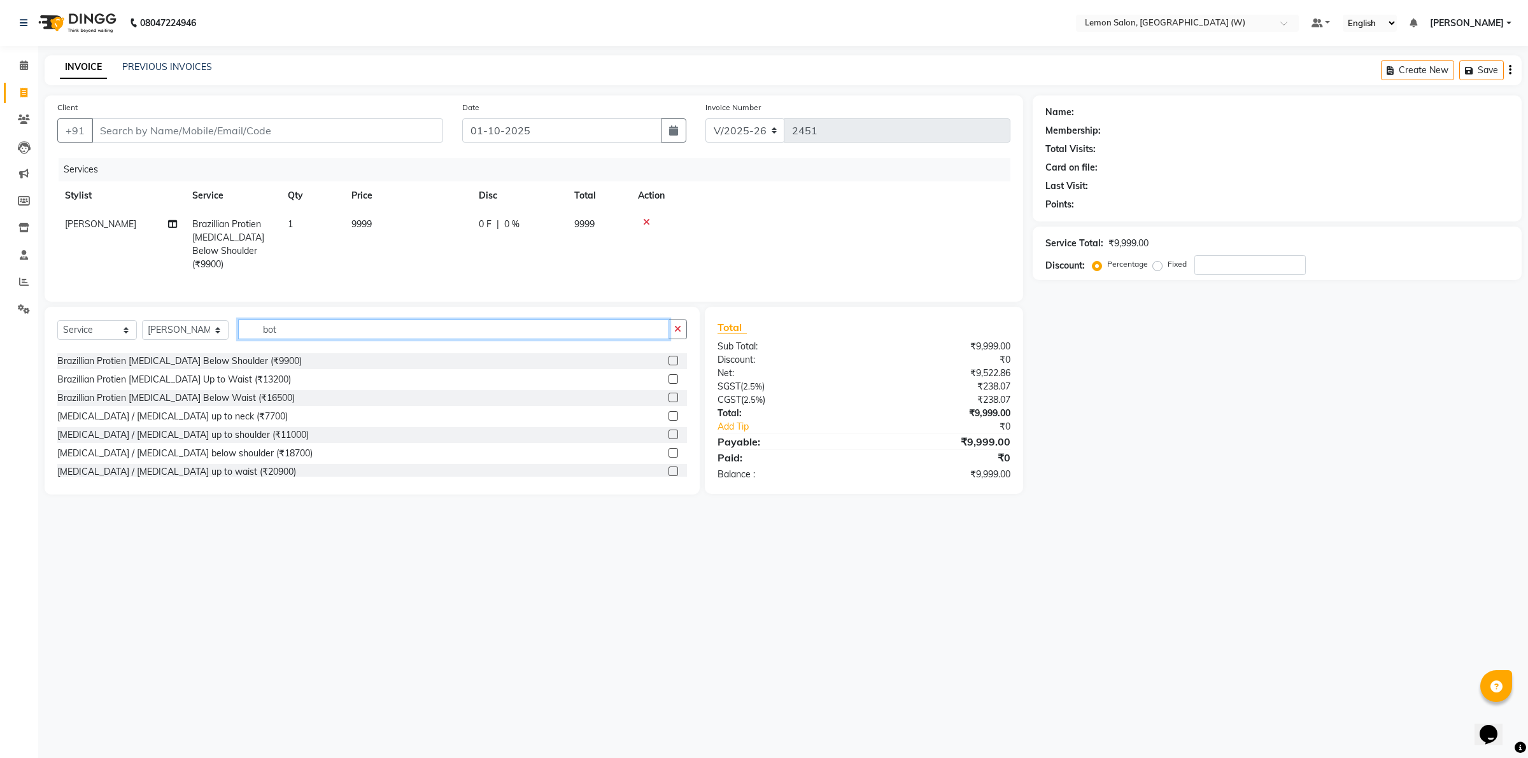
click at [278, 329] on input "bot" at bounding box center [453, 330] width 431 height 20
click at [186, 327] on select "Select Stylist Akancha Subba Amreen Shaikh DC Faheem Shaikh Faizan Ganesh Motew…" at bounding box center [185, 330] width 87 height 20
click at [142, 320] on select "Select Stylist Akancha Subba Amreen Shaikh DC Faheem Shaikh Faizan Ganesh Motew…" at bounding box center [185, 330] width 87 height 20
click at [283, 333] on input "bot" at bounding box center [453, 330] width 431 height 20
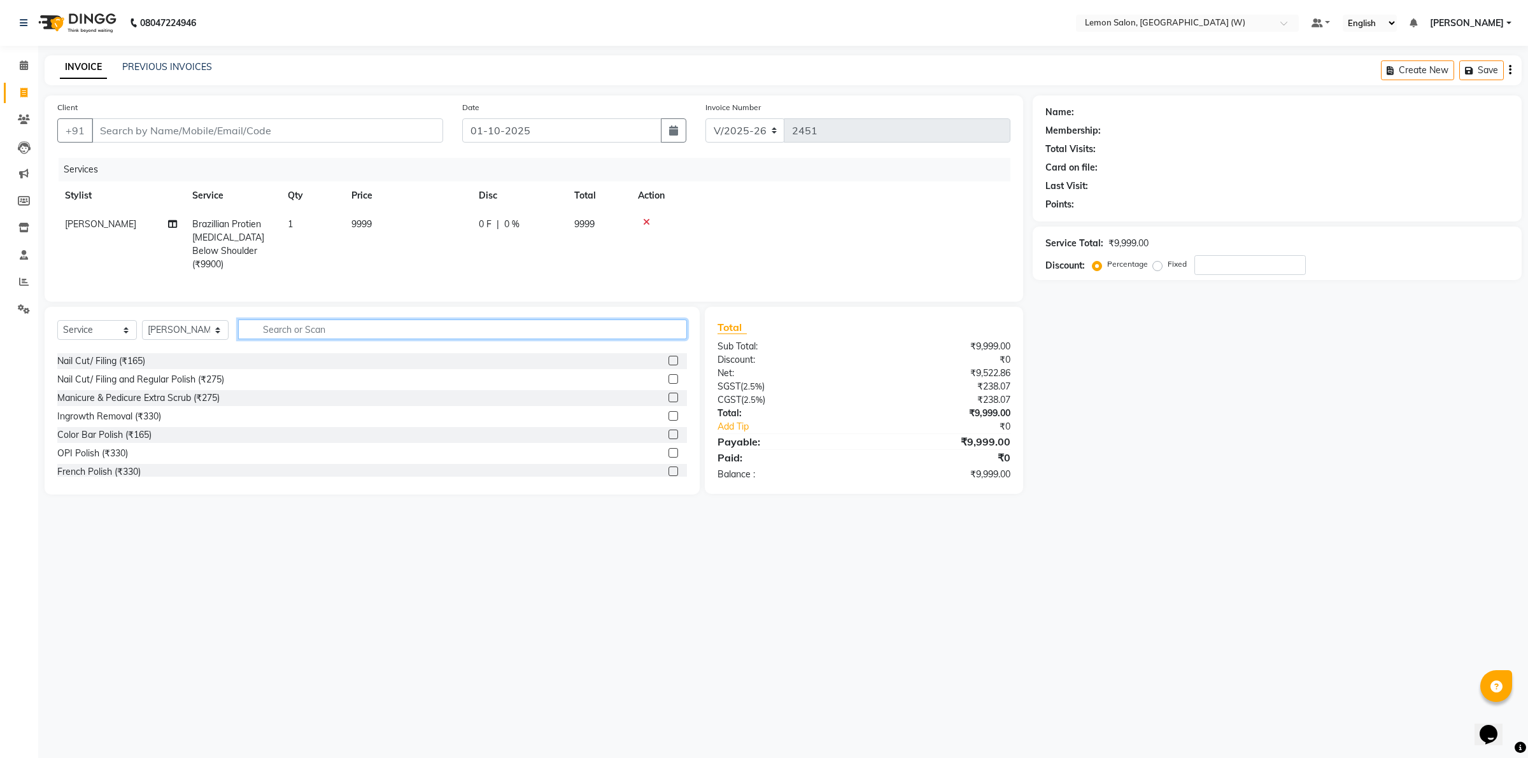
click at [301, 332] on input "text" at bounding box center [462, 330] width 449 height 20
type input "ge"
click at [164, 325] on select "Select Stylist Akancha Subba Amreen Shaikh DC Faheem Shaikh Faizan Ganesh Motew…" at bounding box center [185, 330] width 87 height 20
select select "93377"
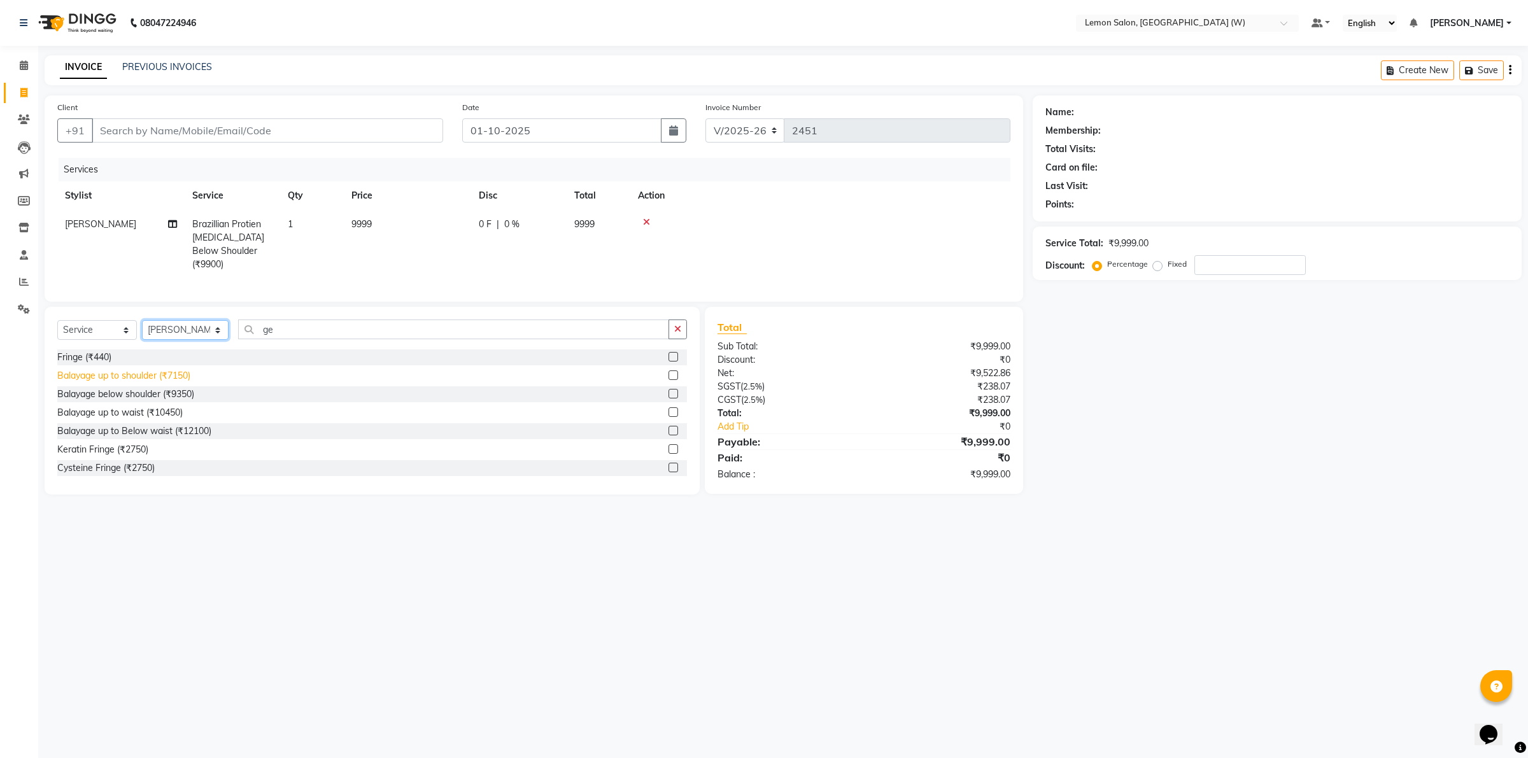
click at [142, 320] on select "Select Stylist Akancha Subba Amreen Shaikh DC Faheem Shaikh Faizan Ganesh Motew…" at bounding box center [185, 330] width 87 height 20
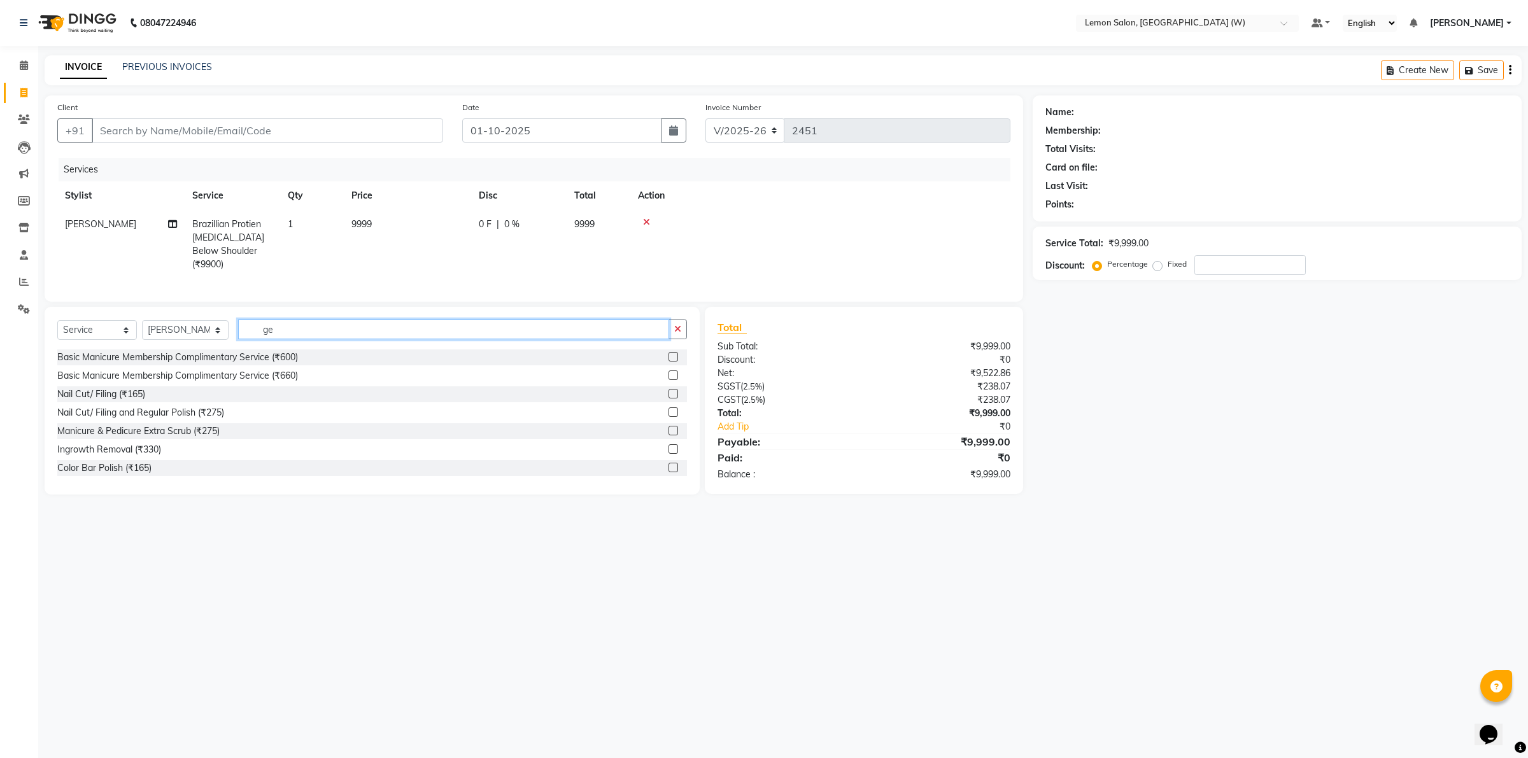
click at [279, 332] on input "ge" at bounding box center [453, 330] width 431 height 20
type input "thread"
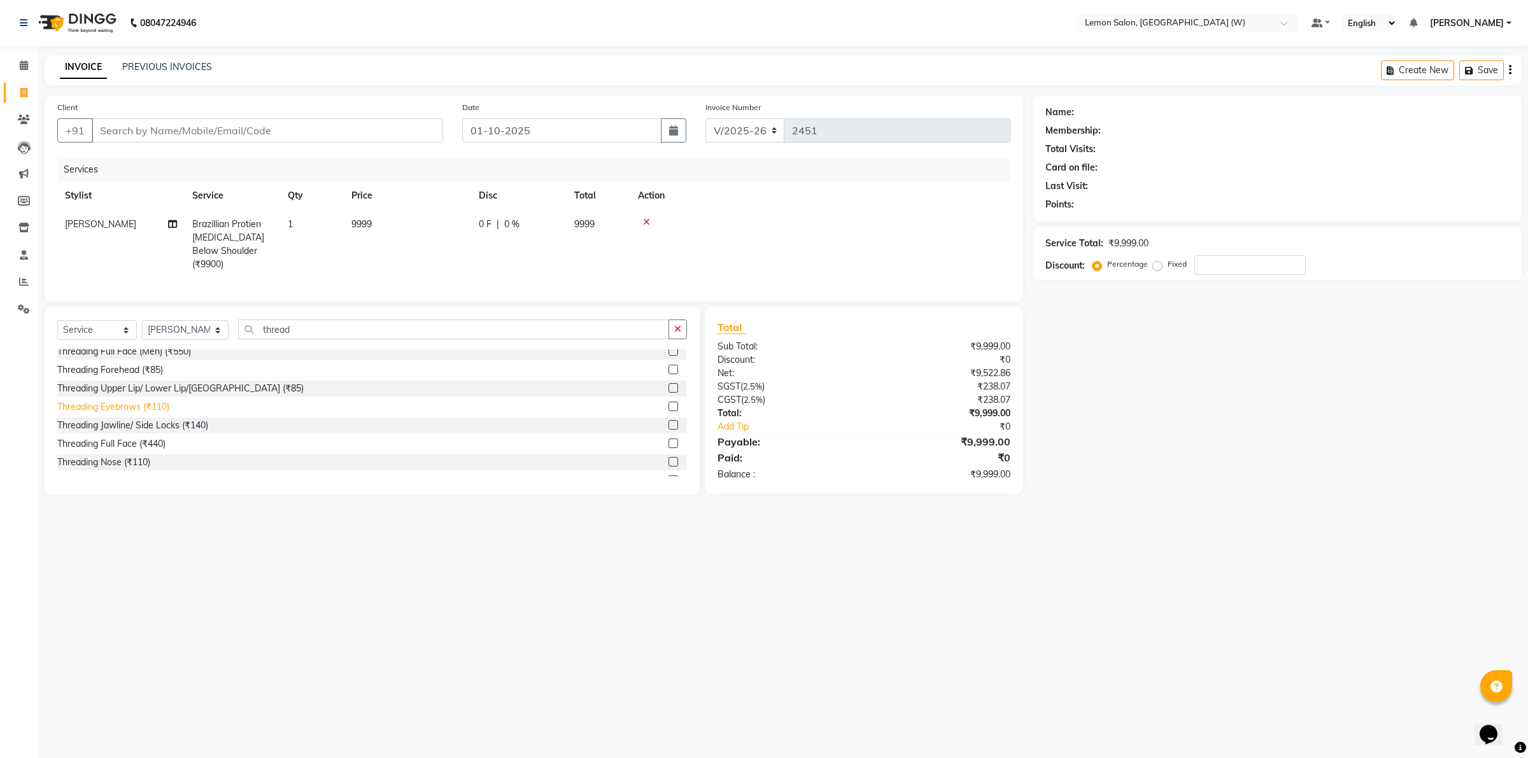
click at [138, 405] on div "Threading Eyebrows (₹110)" at bounding box center [113, 406] width 112 height 13
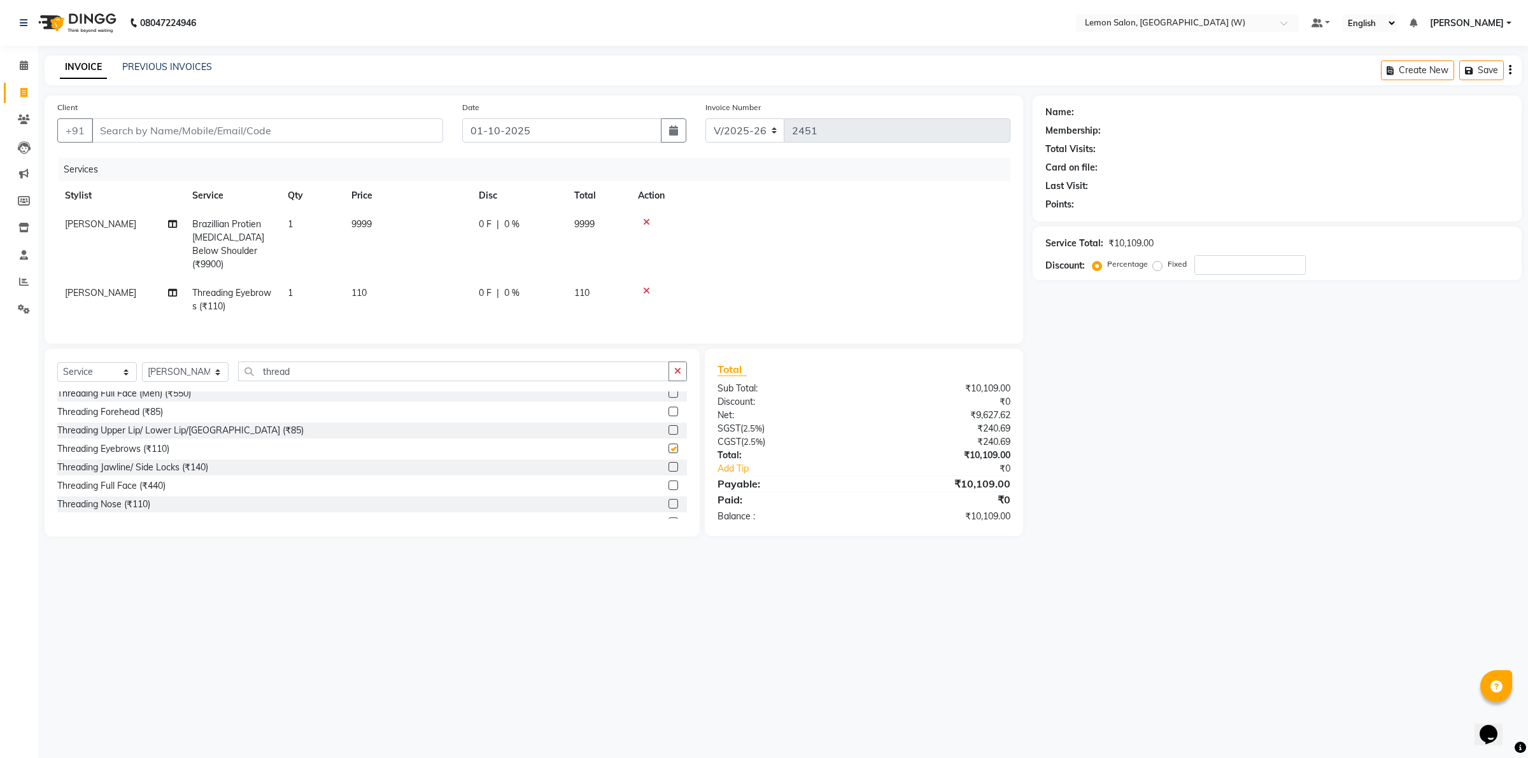
checkbox input "false"
click at [293, 364] on input "thread" at bounding box center [453, 372] width 431 height 20
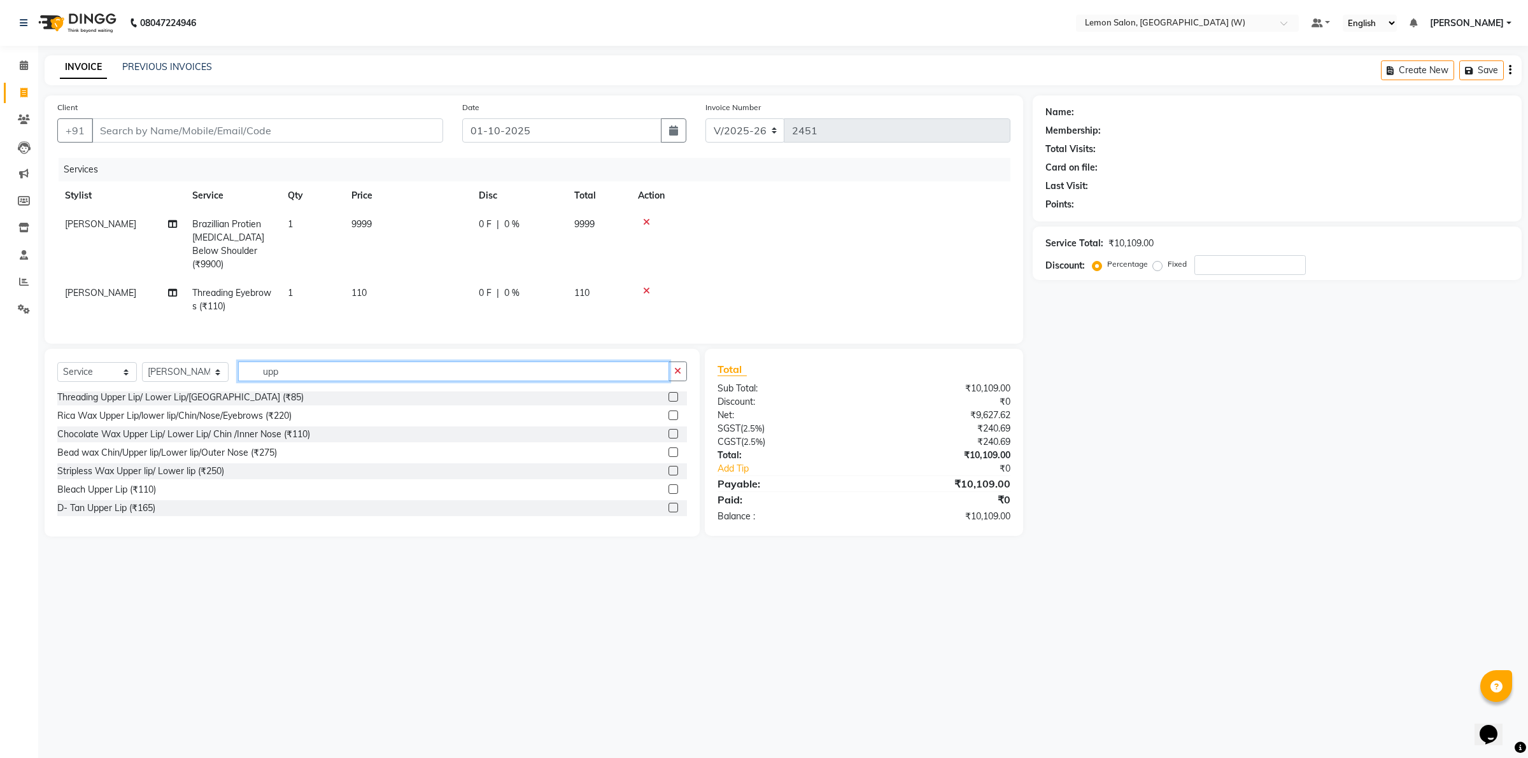
scroll to position [1, 0]
type input "upp"
click at [216, 396] on div "Threading Upper Lip/ Lower Lip/Chin (₹85)" at bounding box center [180, 397] width 246 height 13
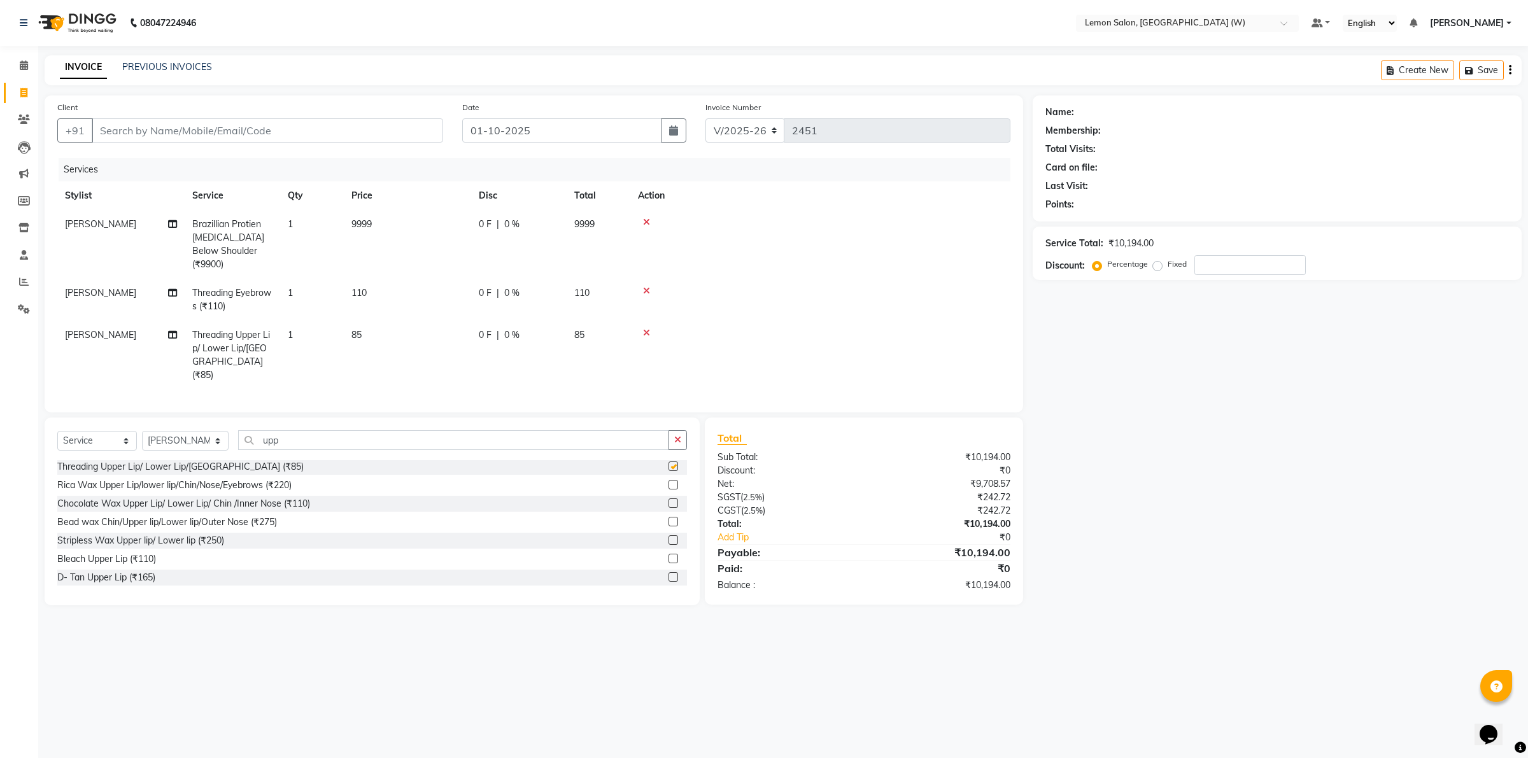
checkbox input "false"
click at [293, 339] on tr "Sana Shaikh Threading Upper Lip/ Lower Lip/Chin (₹85) 1 85 0 F | 0 % 85" at bounding box center [533, 355] width 953 height 69
click at [313, 321] on td "1" at bounding box center [312, 355] width 64 height 69
select select "93377"
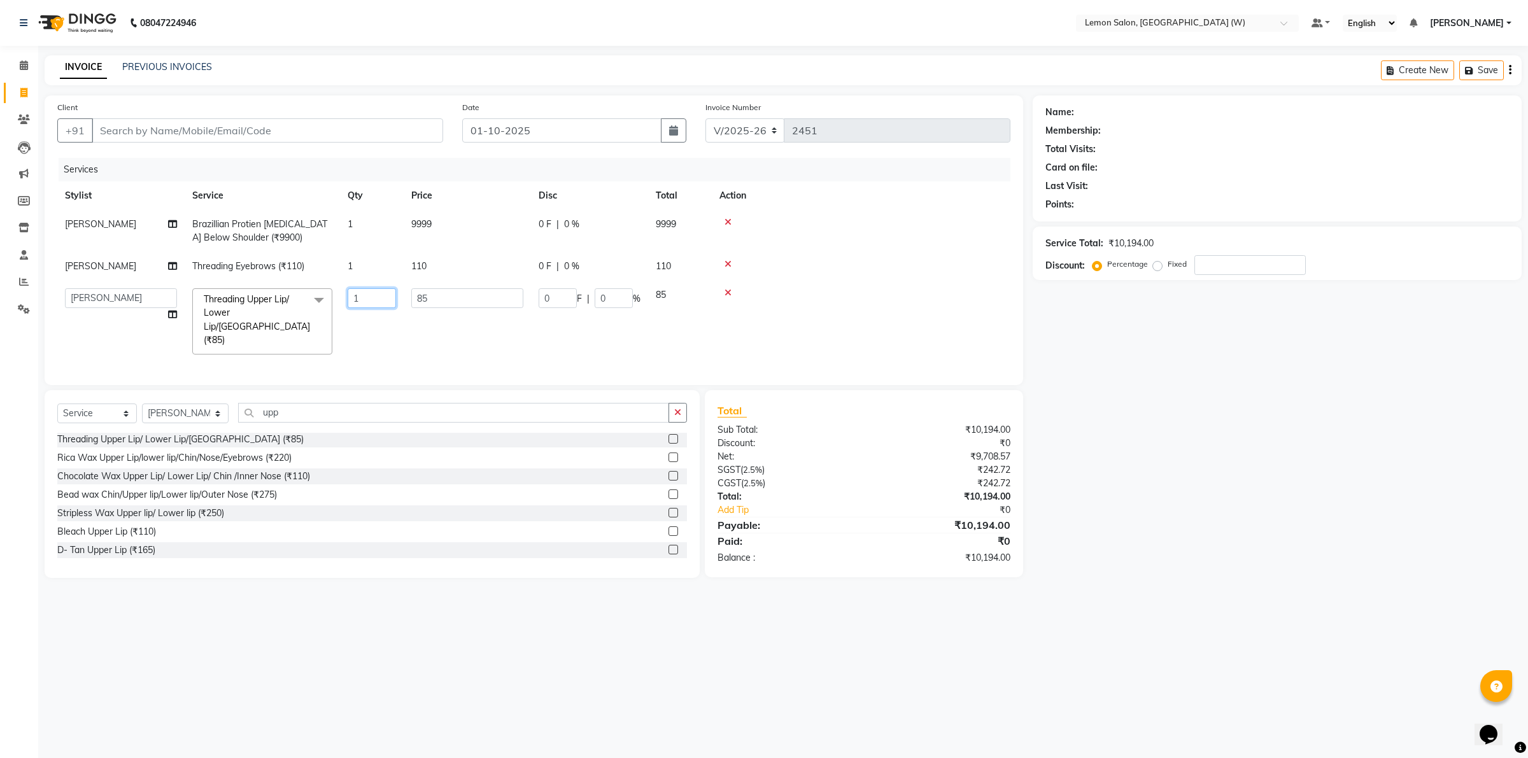
click at [356, 300] on input "1" at bounding box center [372, 298] width 48 height 20
drag, startPoint x: 356, startPoint y: 300, endPoint x: 357, endPoint y: 294, distance: 6.4
click at [356, 299] on input "1" at bounding box center [372, 298] width 48 height 20
type input "2"
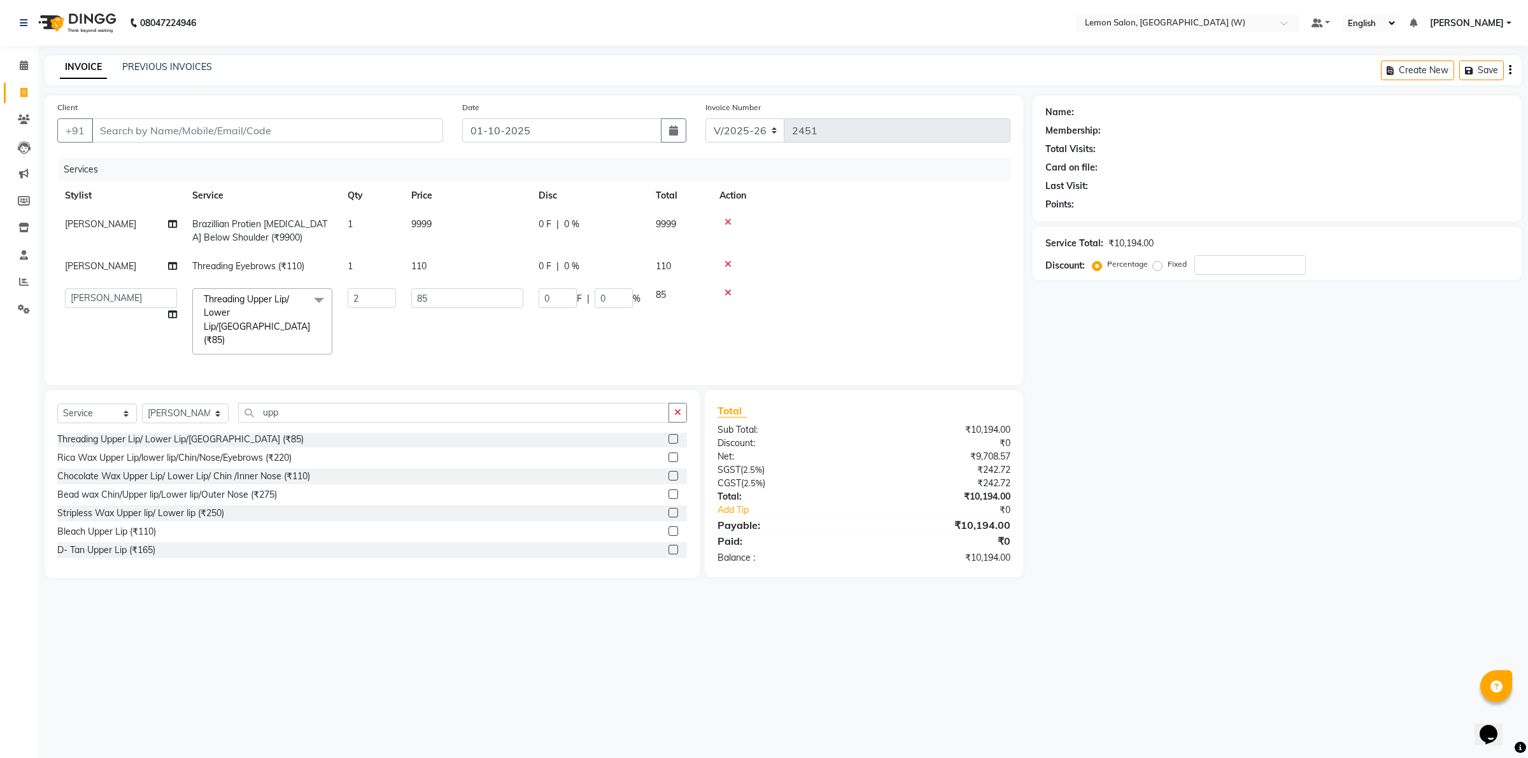
click at [498, 328] on tr "Akancha Subba Amreen Shaikh DC Faheem Shaikh Faizan Ganesh Motewad Kassar Sahil…" at bounding box center [533, 321] width 953 height 81
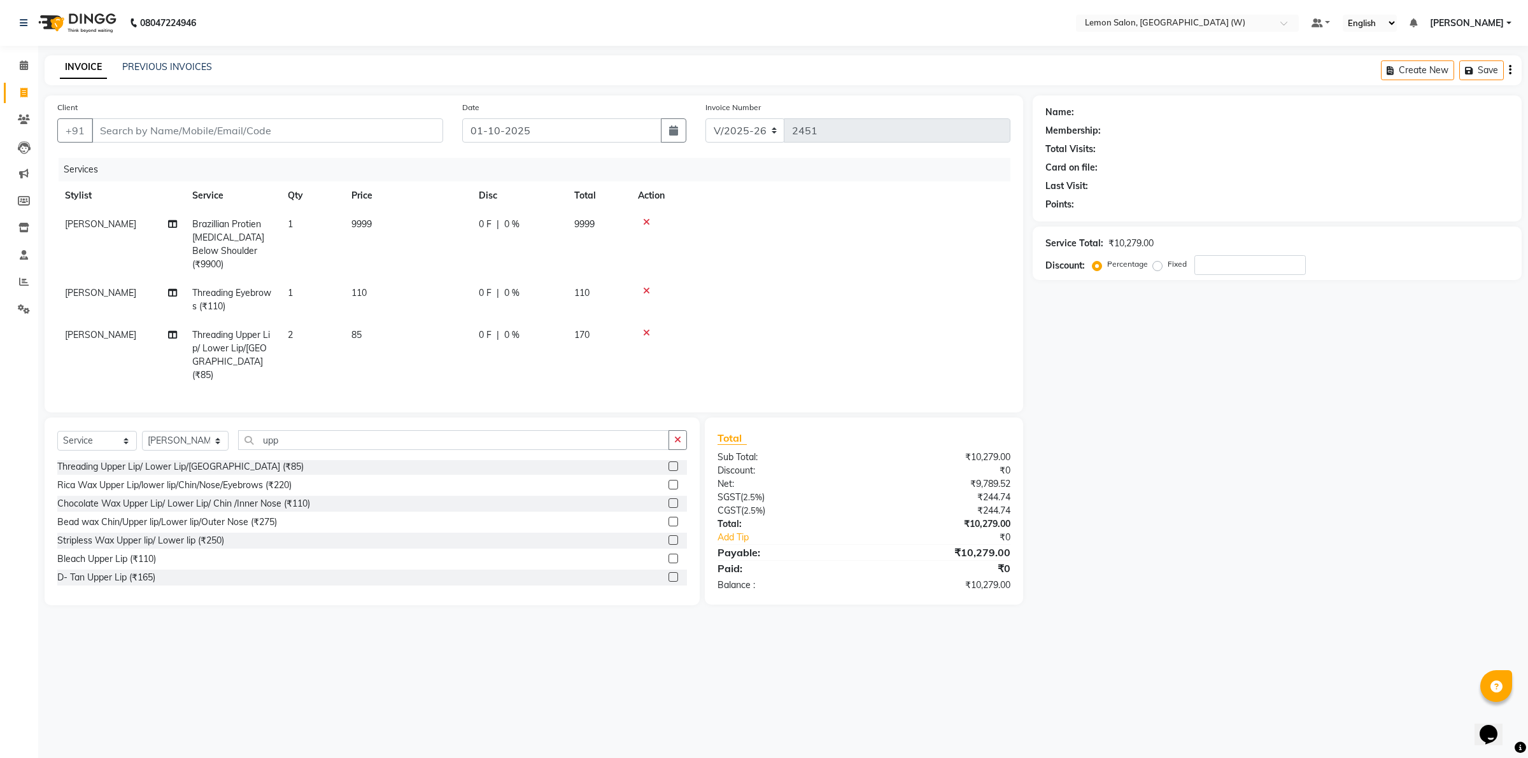
click at [468, 164] on div "Services" at bounding box center [539, 170] width 961 height 24
click at [293, 166] on div "Services" at bounding box center [539, 170] width 961 height 24
click at [296, 328] on td "2" at bounding box center [312, 355] width 64 height 69
select select "93377"
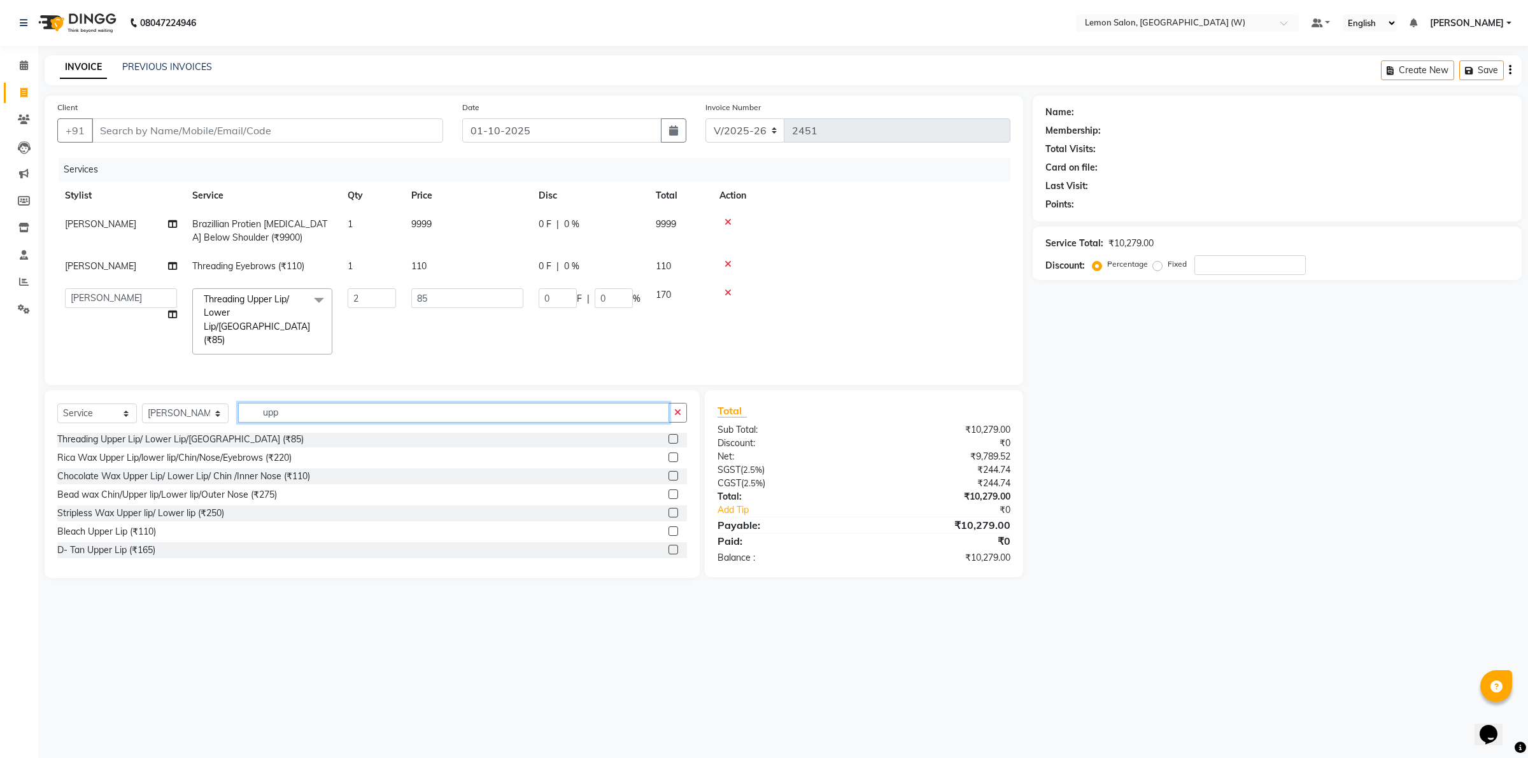
click at [265, 403] on input "upp" at bounding box center [453, 413] width 431 height 20
type input "fore"
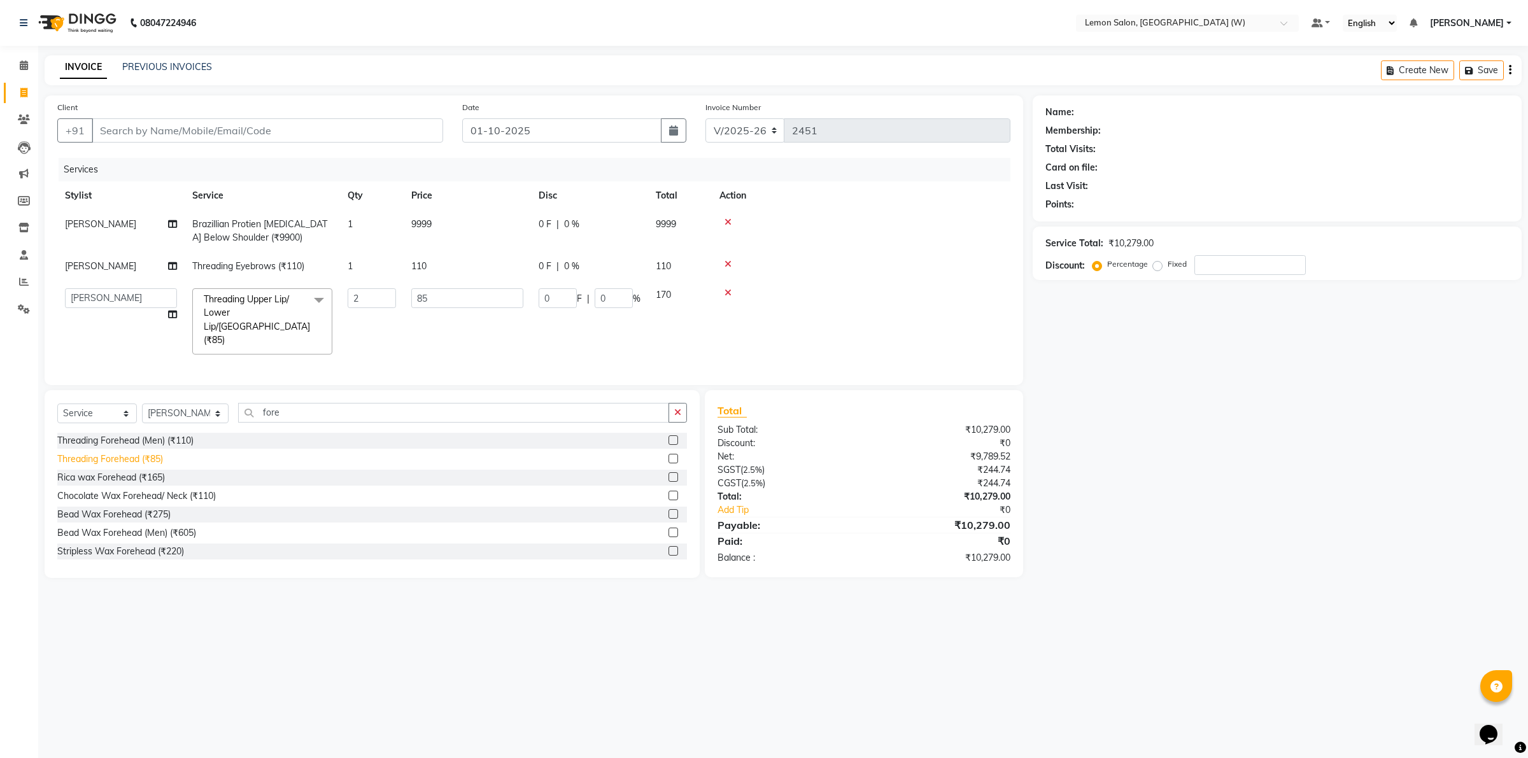
click at [137, 453] on div "Threading Forehead (₹85)" at bounding box center [110, 459] width 106 height 13
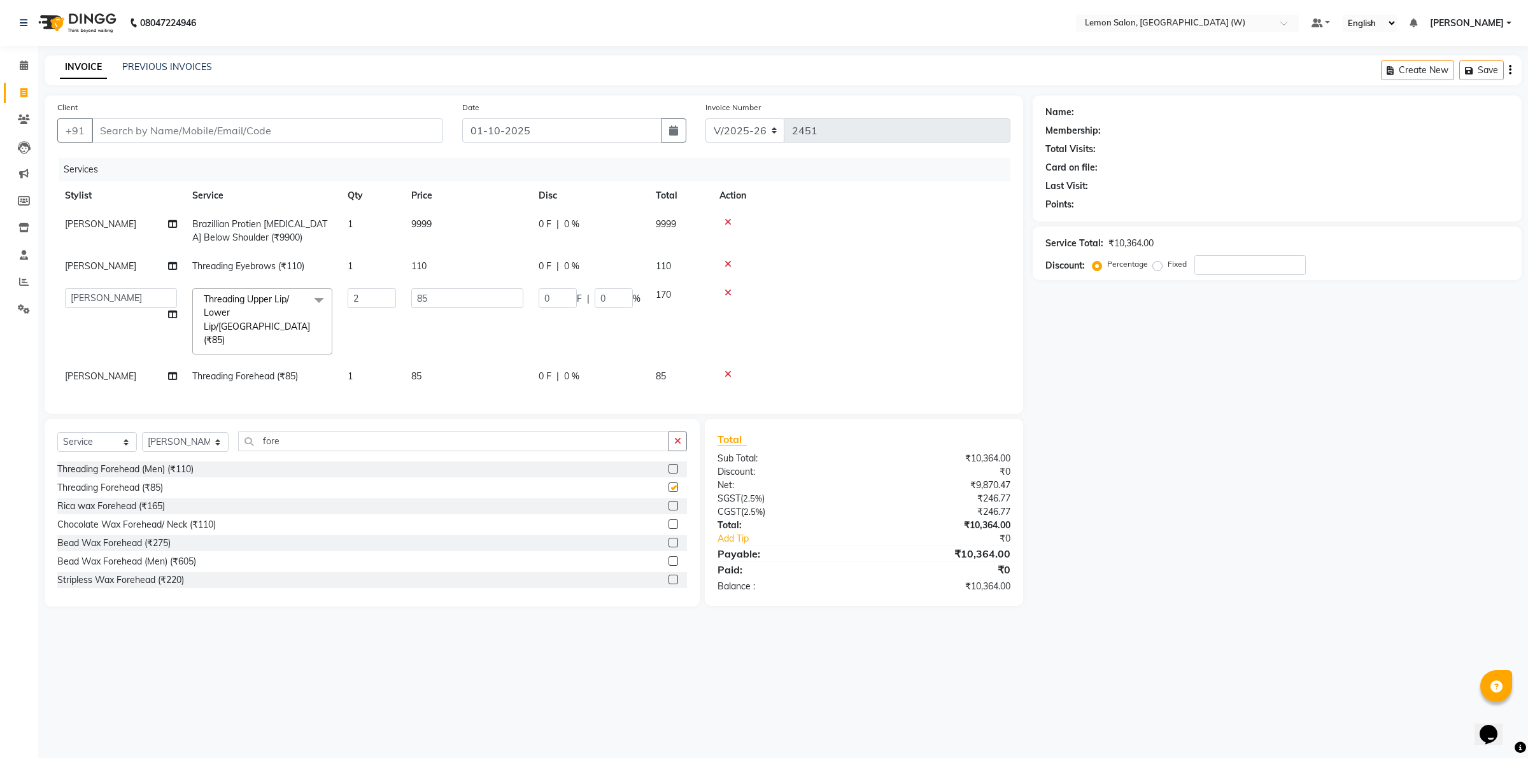
checkbox input "false"
click at [372, 300] on input "2" at bounding box center [372, 298] width 48 height 20
drag, startPoint x: 715, startPoint y: 628, endPoint x: 702, endPoint y: 621, distance: 14.8
click at [714, 628] on div "08047224946 Select Location × Lemon Salon, Goregaon (W) Default Panel My Panel …" at bounding box center [764, 379] width 1528 height 758
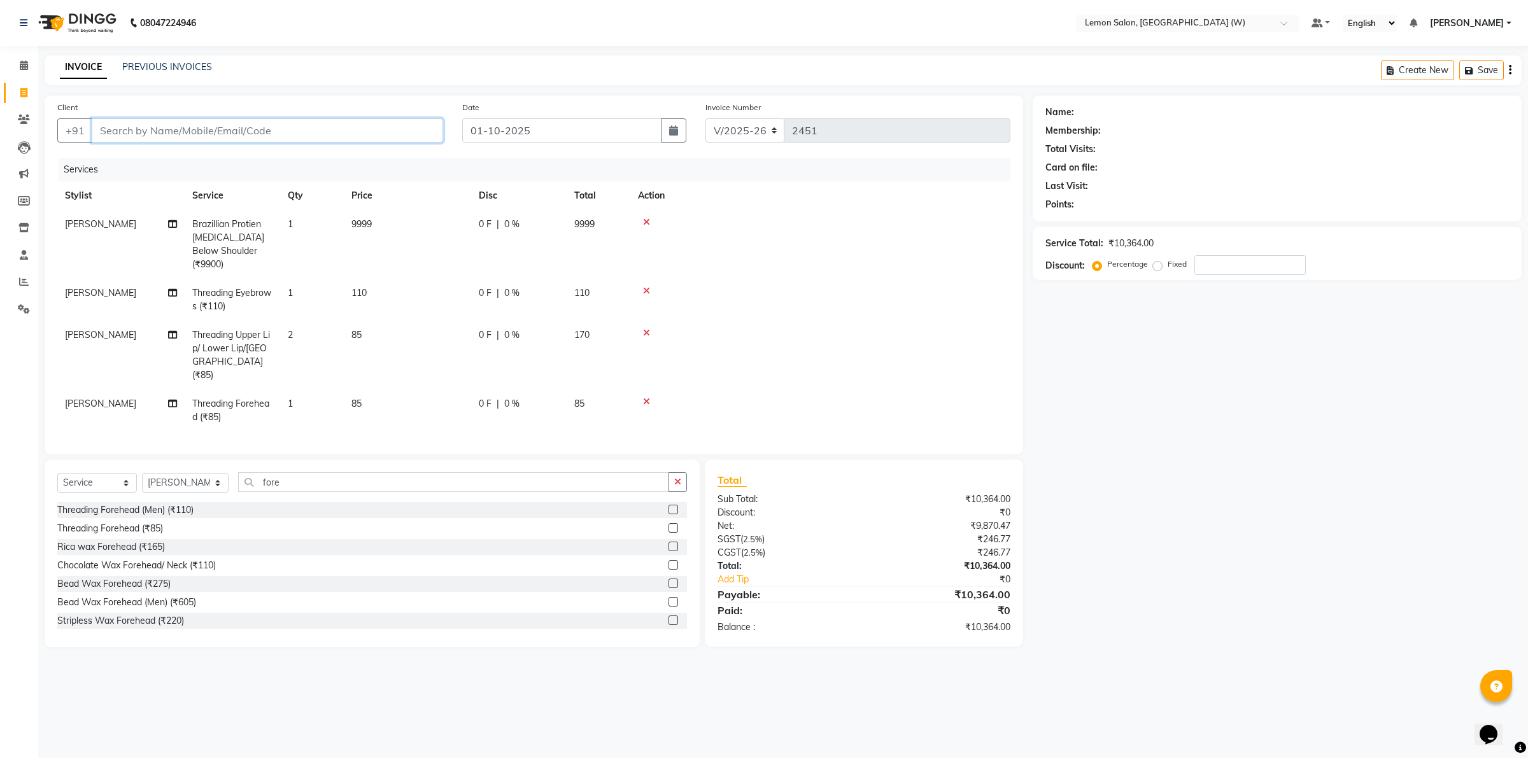
click at [312, 132] on input "Client" at bounding box center [267, 130] width 351 height 24
click at [363, 129] on input "Client" at bounding box center [267, 130] width 351 height 24
click at [341, 127] on input "Client" at bounding box center [267, 130] width 351 height 24
click at [207, 87] on main "INVOICE PREVIOUS INVOICES Create New Save Client +91 Date 01-10-2025 Invoice Nu…" at bounding box center [782, 360] width 1489 height 611
click at [236, 136] on input "Client" at bounding box center [267, 130] width 351 height 24
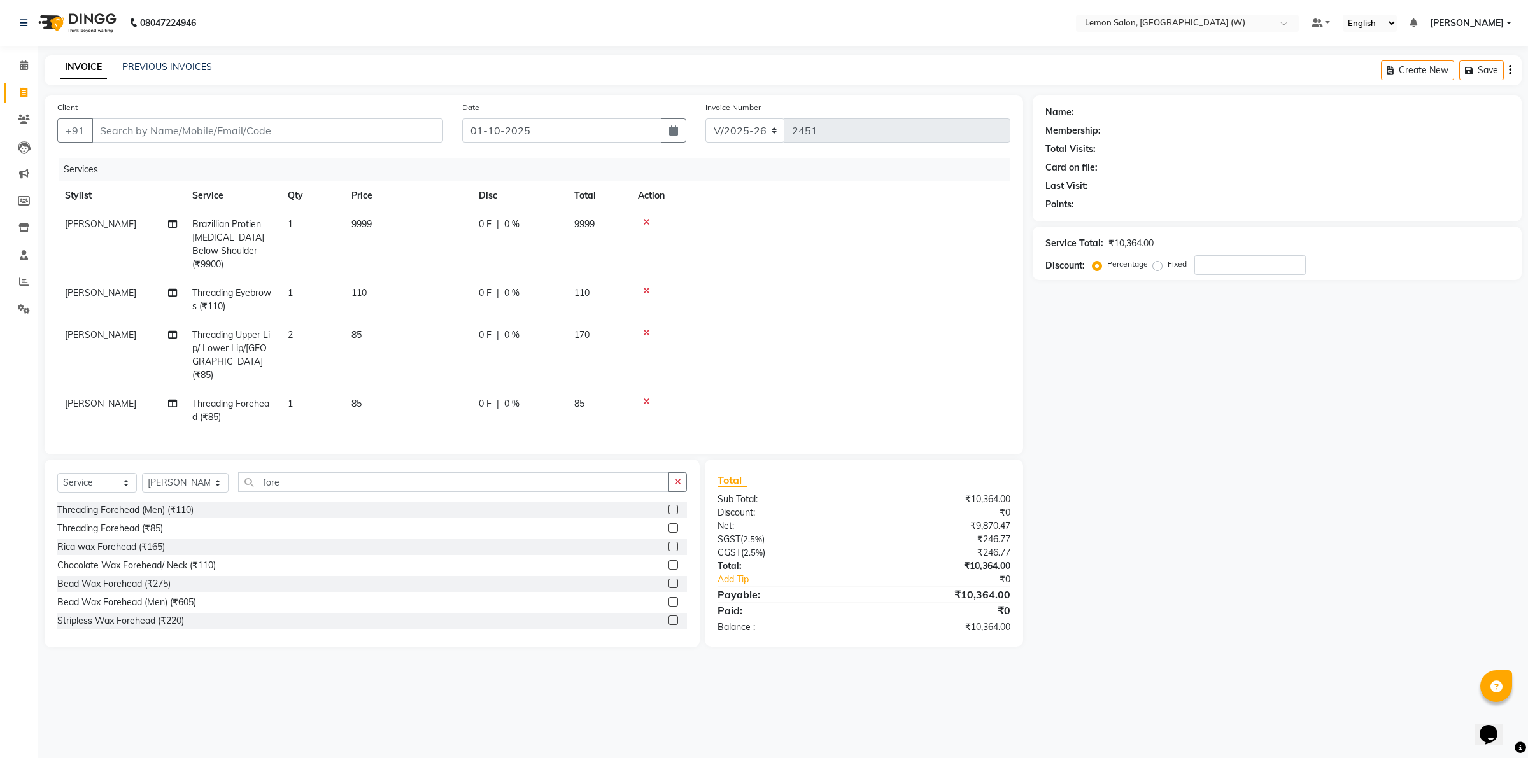
click at [257, 99] on div "Client +91 Date 01-10-2025 Invoice Number V/2025 V/2025-26 2451 Services Stylis…" at bounding box center [534, 274] width 978 height 359
click at [253, 129] on input "Client" at bounding box center [267, 130] width 351 height 24
click at [266, 106] on div "Client +91" at bounding box center [250, 127] width 405 height 52
click at [271, 131] on input "Client" at bounding box center [267, 130] width 351 height 24
click at [269, 97] on div "Client +91 Date 01-10-2025 Invoice Number V/2025 V/2025-26 2451 Services Stylis…" at bounding box center [534, 274] width 978 height 359
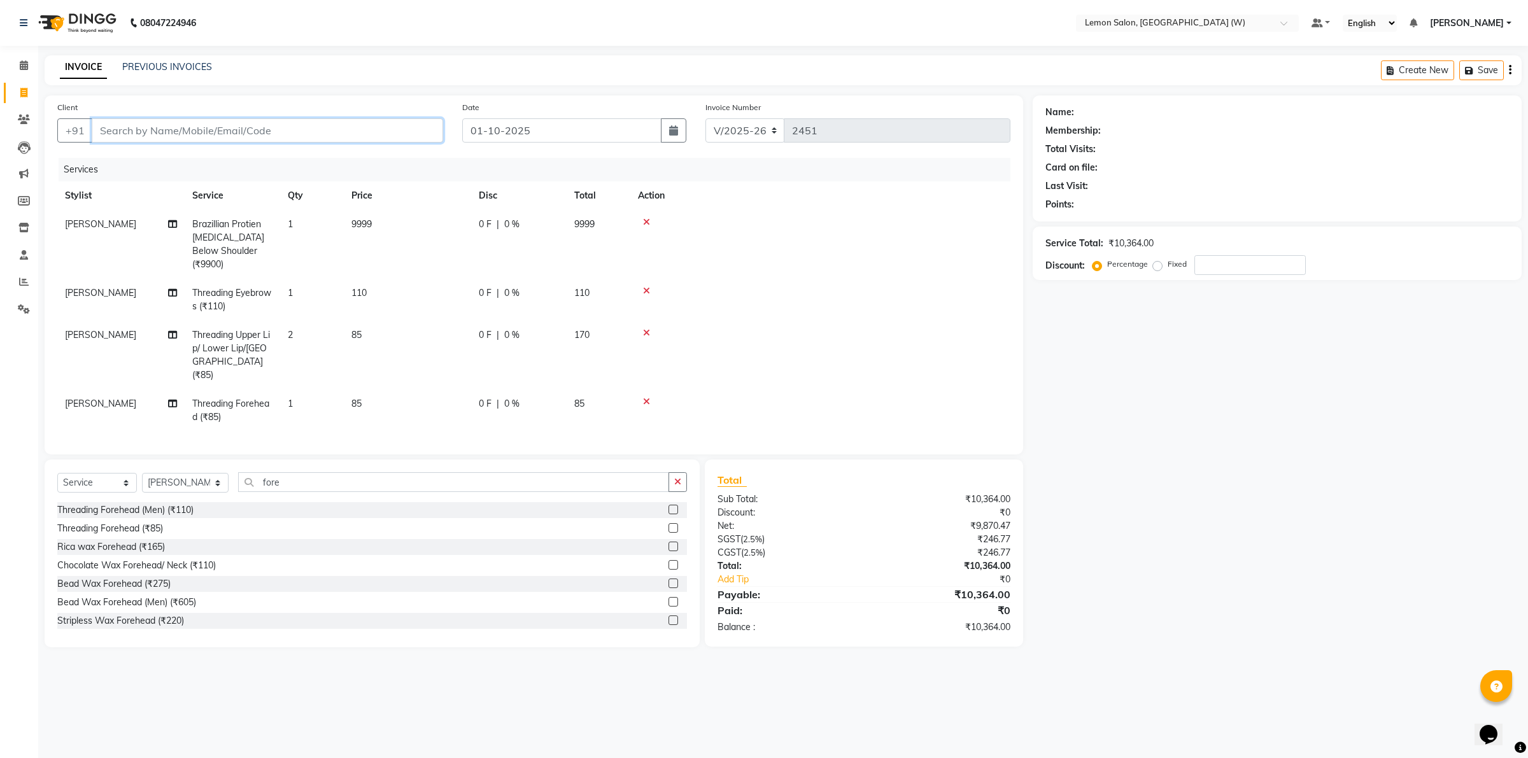
click at [271, 123] on input "Client" at bounding box center [267, 130] width 351 height 24
click at [269, 128] on input "Client" at bounding box center [267, 130] width 351 height 24
click at [262, 124] on input "Client" at bounding box center [267, 130] width 351 height 24
click at [260, 472] on input "fore" at bounding box center [453, 482] width 431 height 20
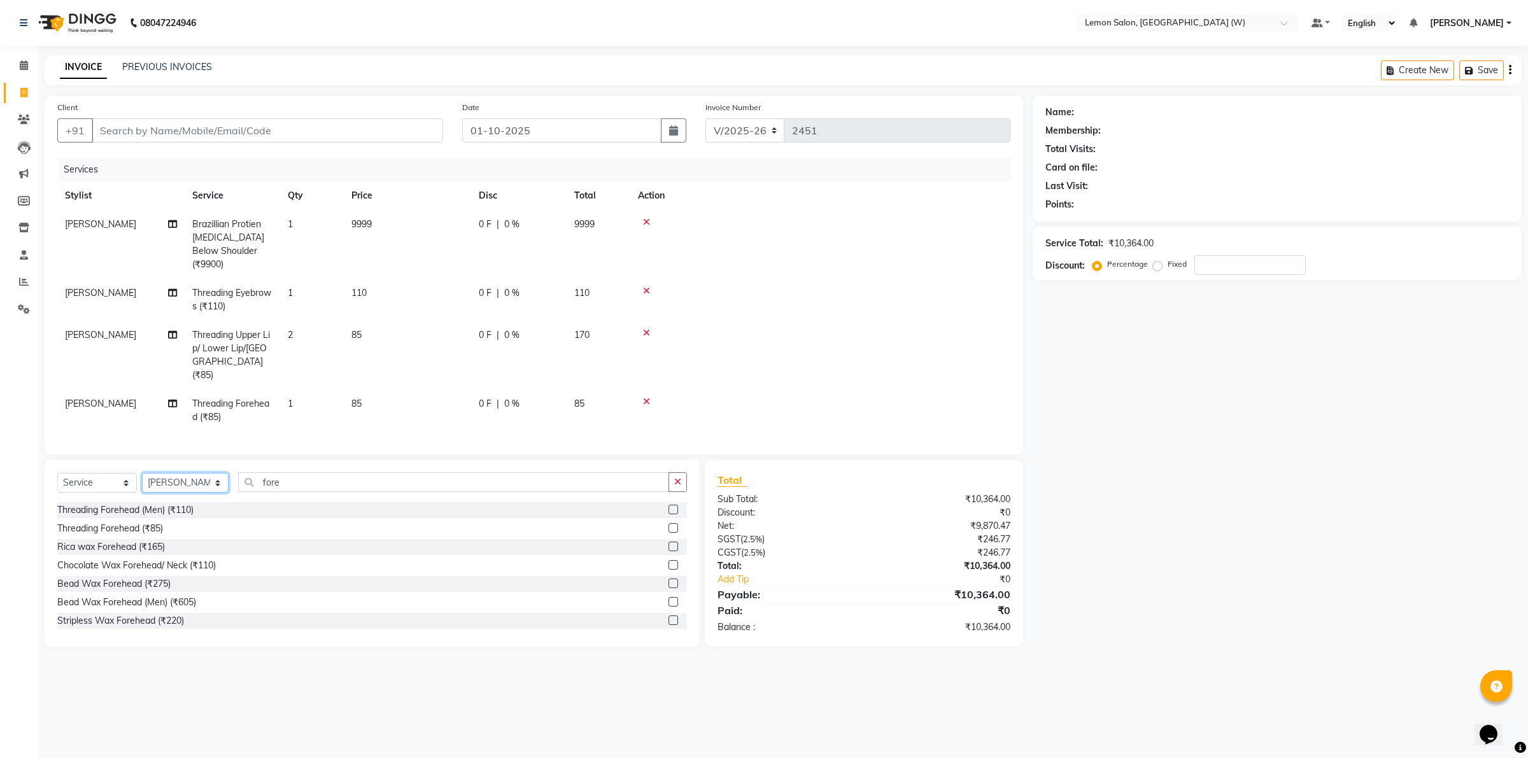
click at [185, 473] on select "Select Stylist Akancha Subba Amreen Shaikh DC Faheem Shaikh Faizan Ganesh Motew…" at bounding box center [185, 483] width 87 height 20
select select "93375"
click at [142, 473] on select "Select Stylist Akancha Subba Amreen Shaikh DC Faheem Shaikh Faizan Ganesh Motew…" at bounding box center [185, 483] width 87 height 20
click at [280, 472] on input "fore" at bounding box center [453, 482] width 431 height 20
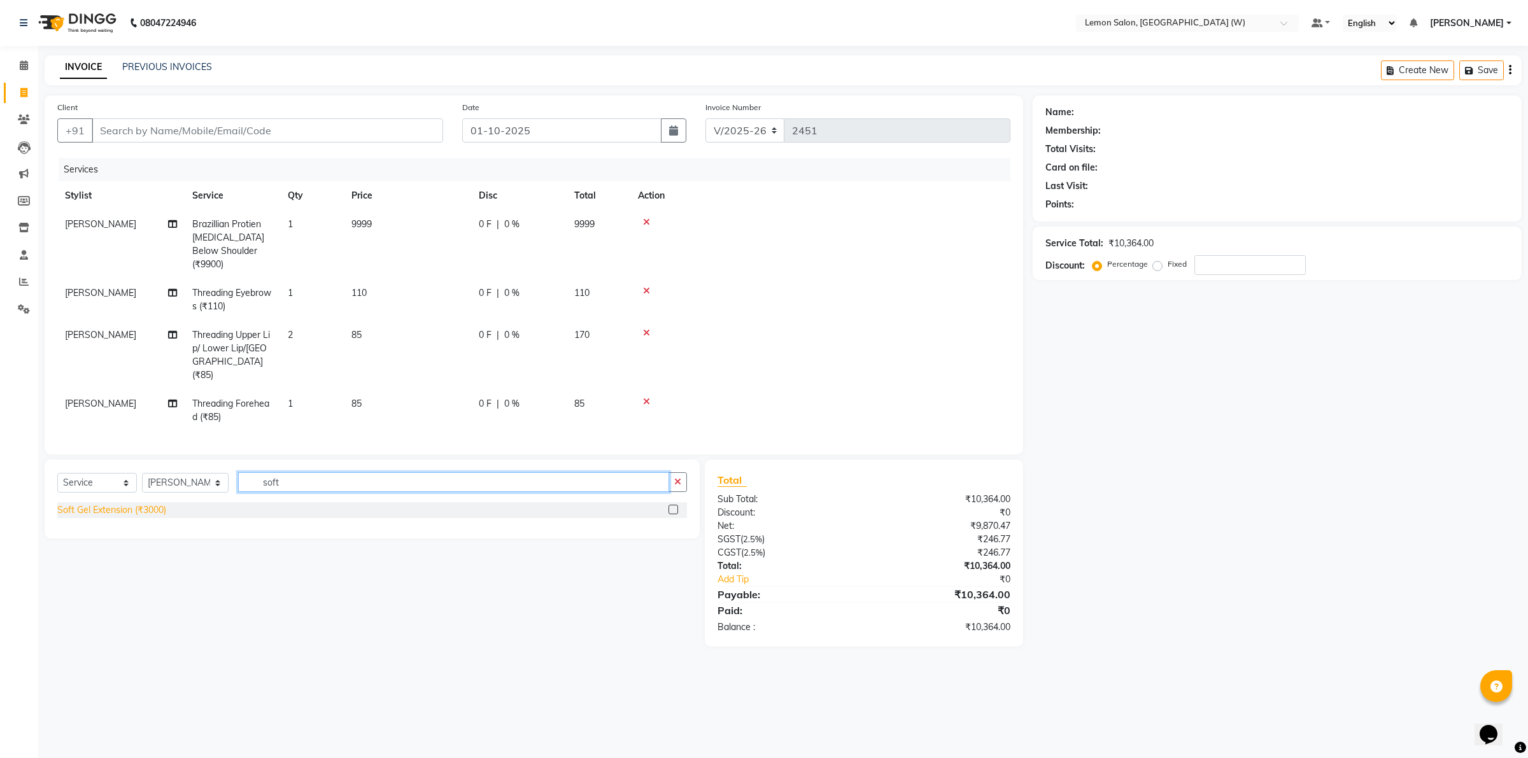
type input "soft"
click at [141, 503] on div "Soft Gel Extension (₹3000)" at bounding box center [111, 509] width 109 height 13
checkbox input "false"
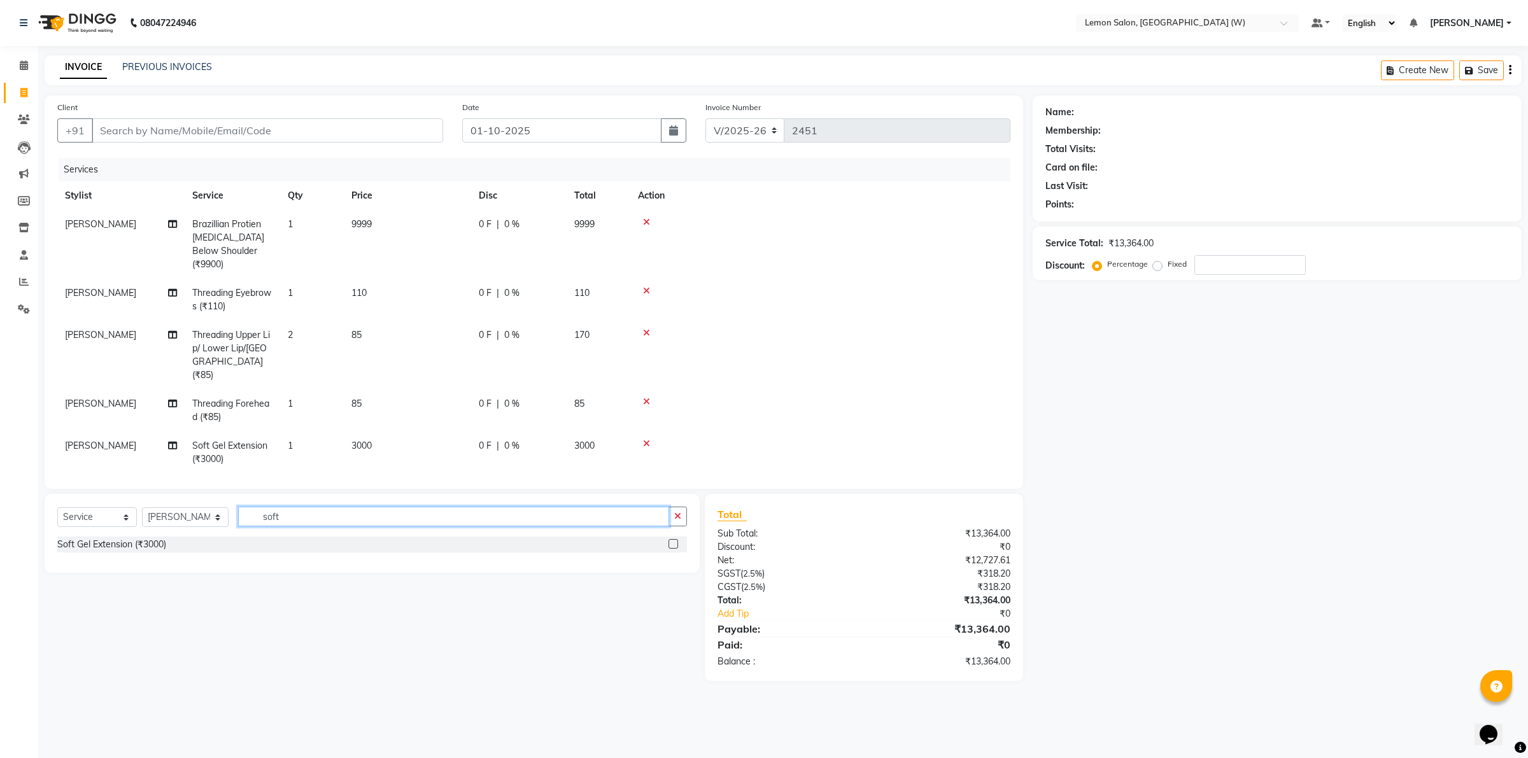
click at [285, 507] on input "soft" at bounding box center [453, 517] width 431 height 20
type input "chrom"
click at [150, 556] on div "Chrome Gel Polish (₹1980)" at bounding box center [111, 562] width 109 height 13
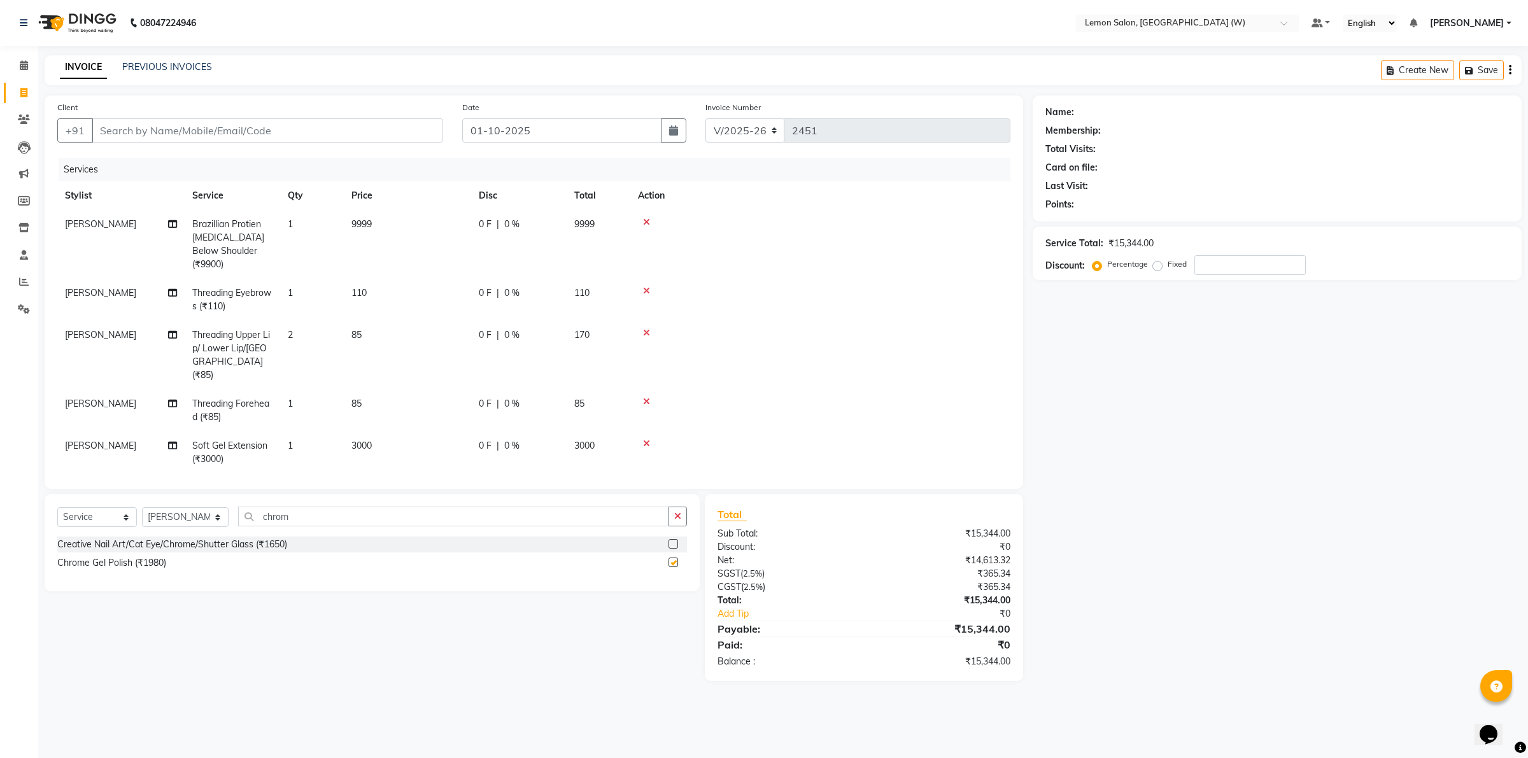
checkbox input "false"
click at [367, 132] on input "Client" at bounding box center [267, 130] width 351 height 24
type input "7"
type input "0"
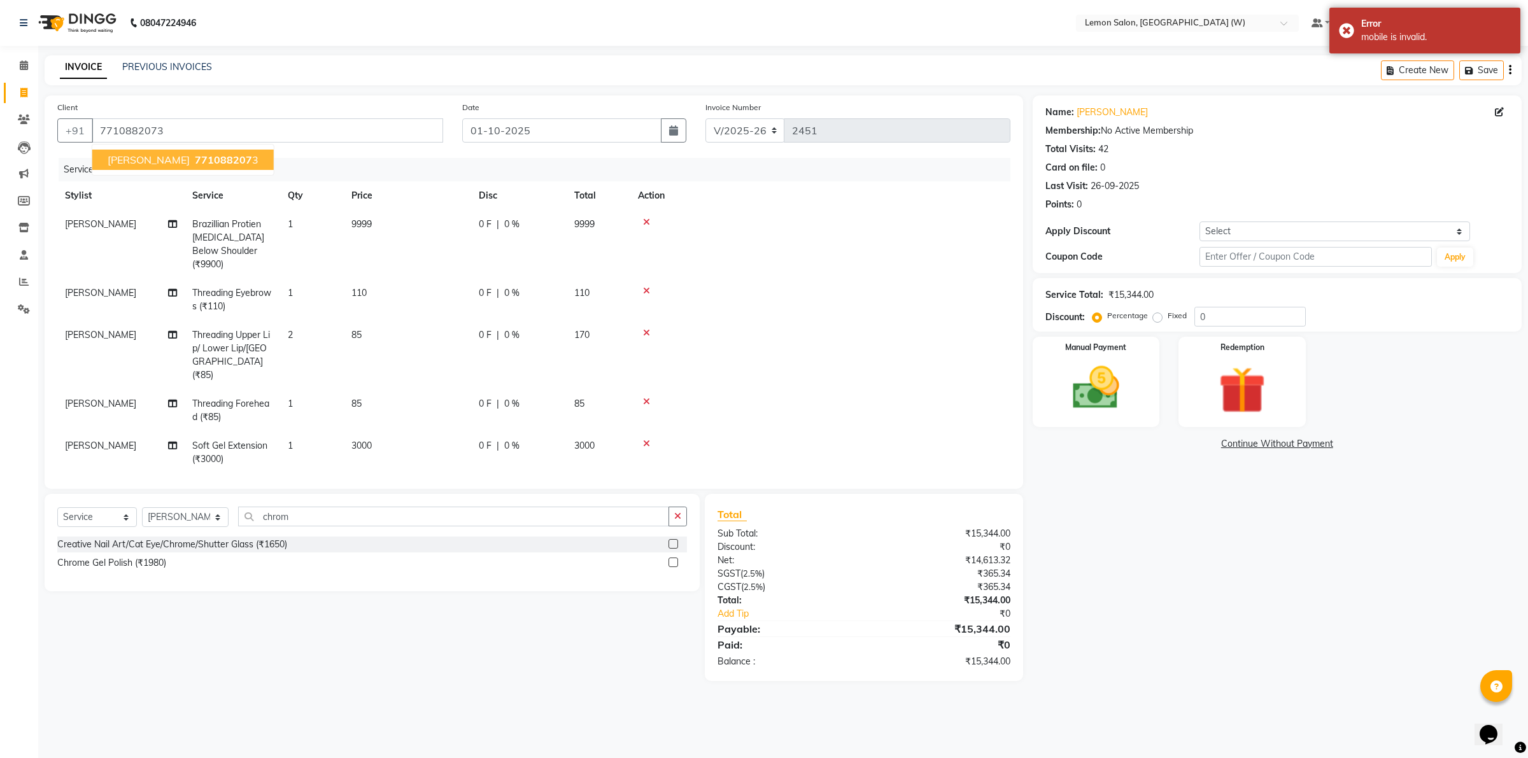
click at [116, 157] on span "FARHEEN ANSARI" at bounding box center [149, 159] width 82 height 13
click at [1465, 67] on icon "button" at bounding box center [1471, 70] width 13 height 9
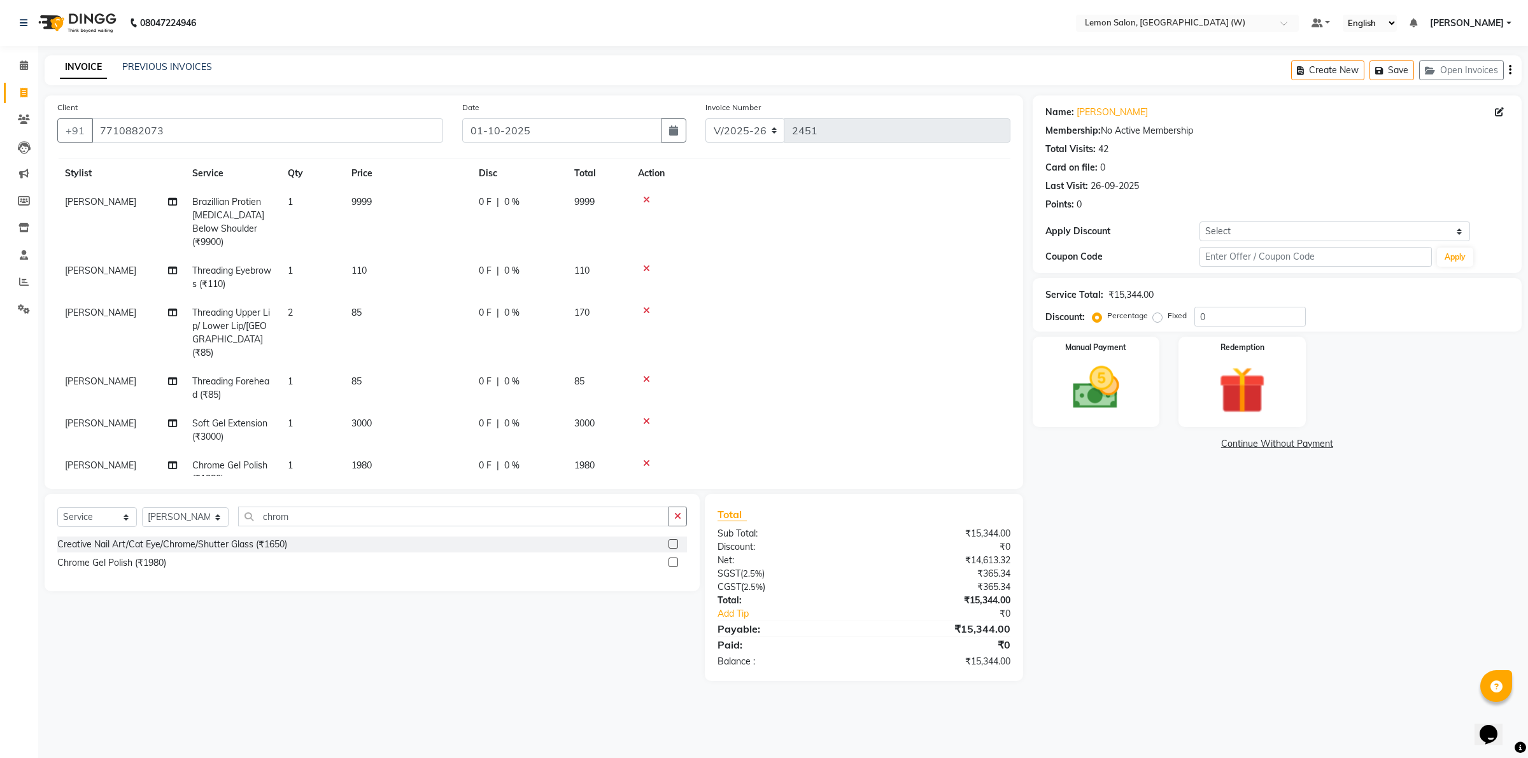
scroll to position [35, 0]
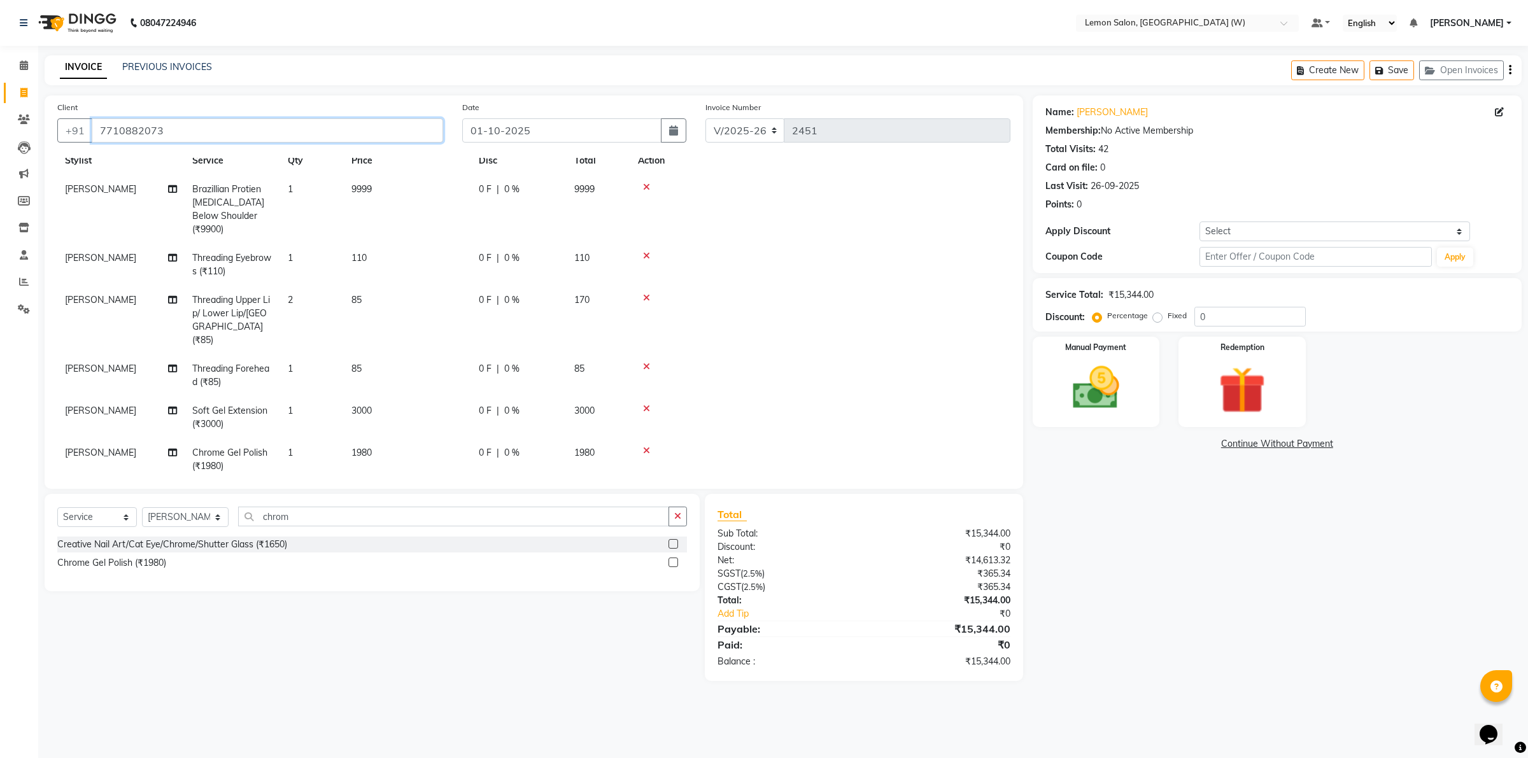
click at [395, 129] on input "7710882073" at bounding box center [267, 130] width 351 height 24
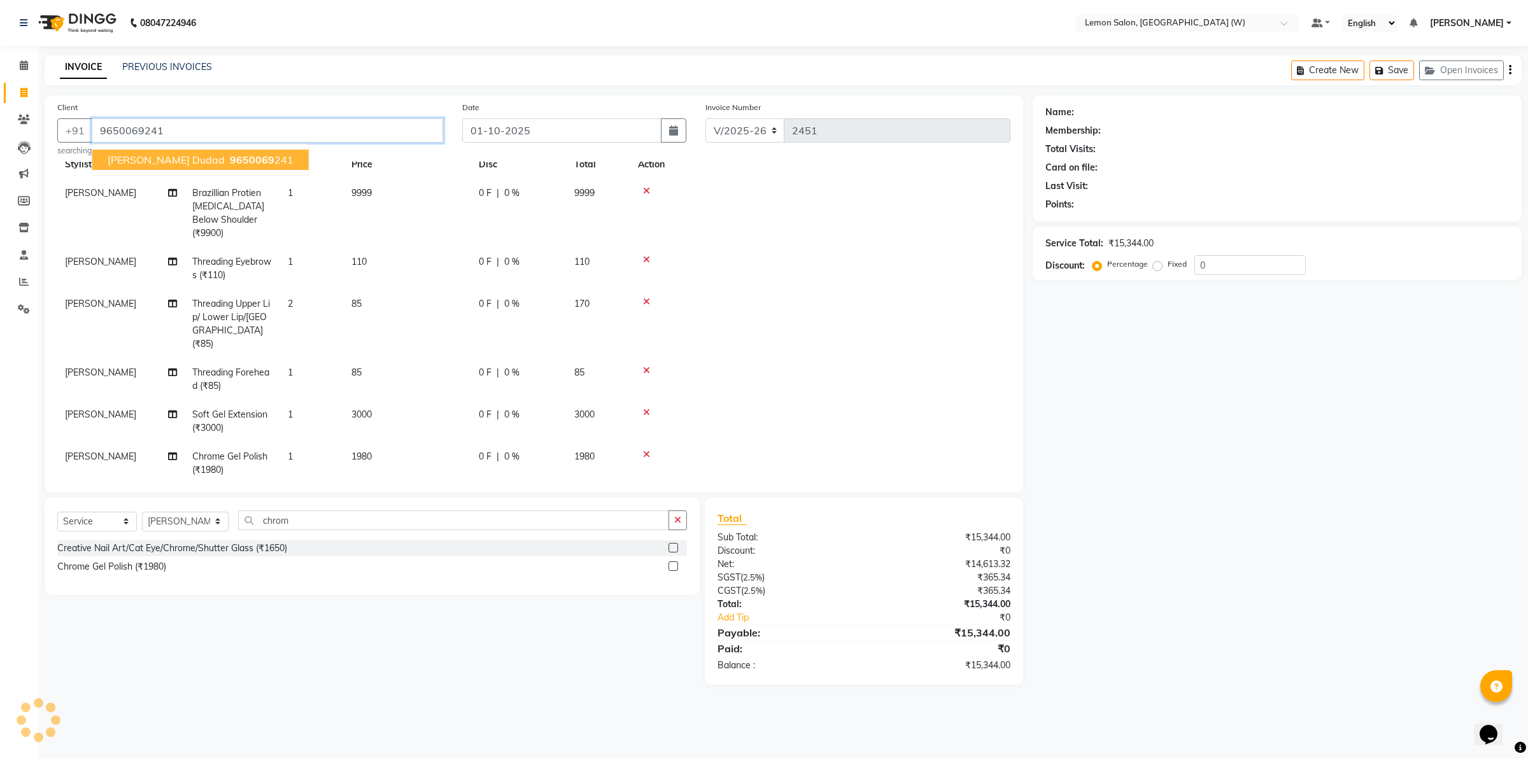
type input "9650069241"
select select "1: Object"
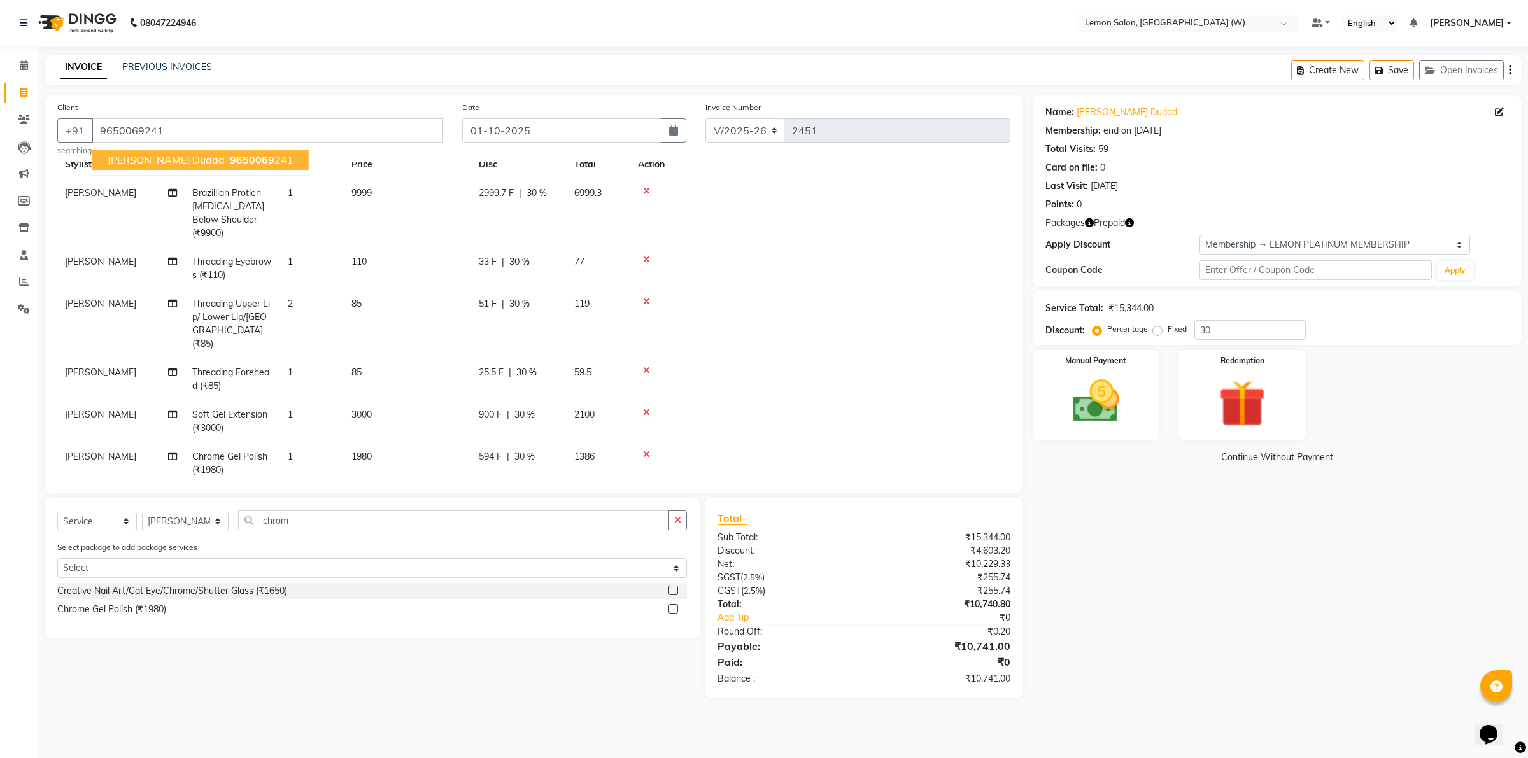
click at [160, 161] on span "Shivale Dudad" at bounding box center [166, 159] width 117 height 13
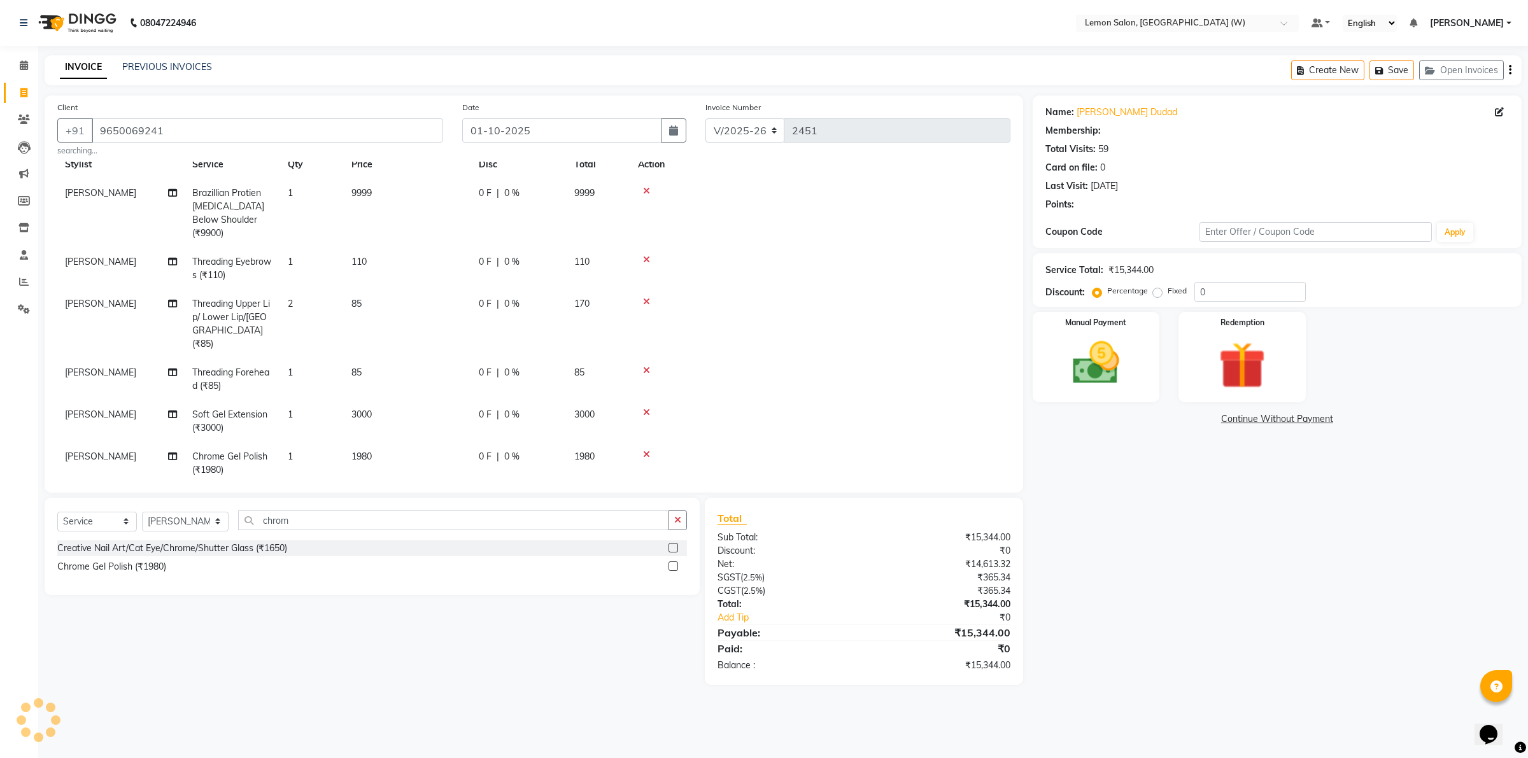
type input "30"
select select "1: Object"
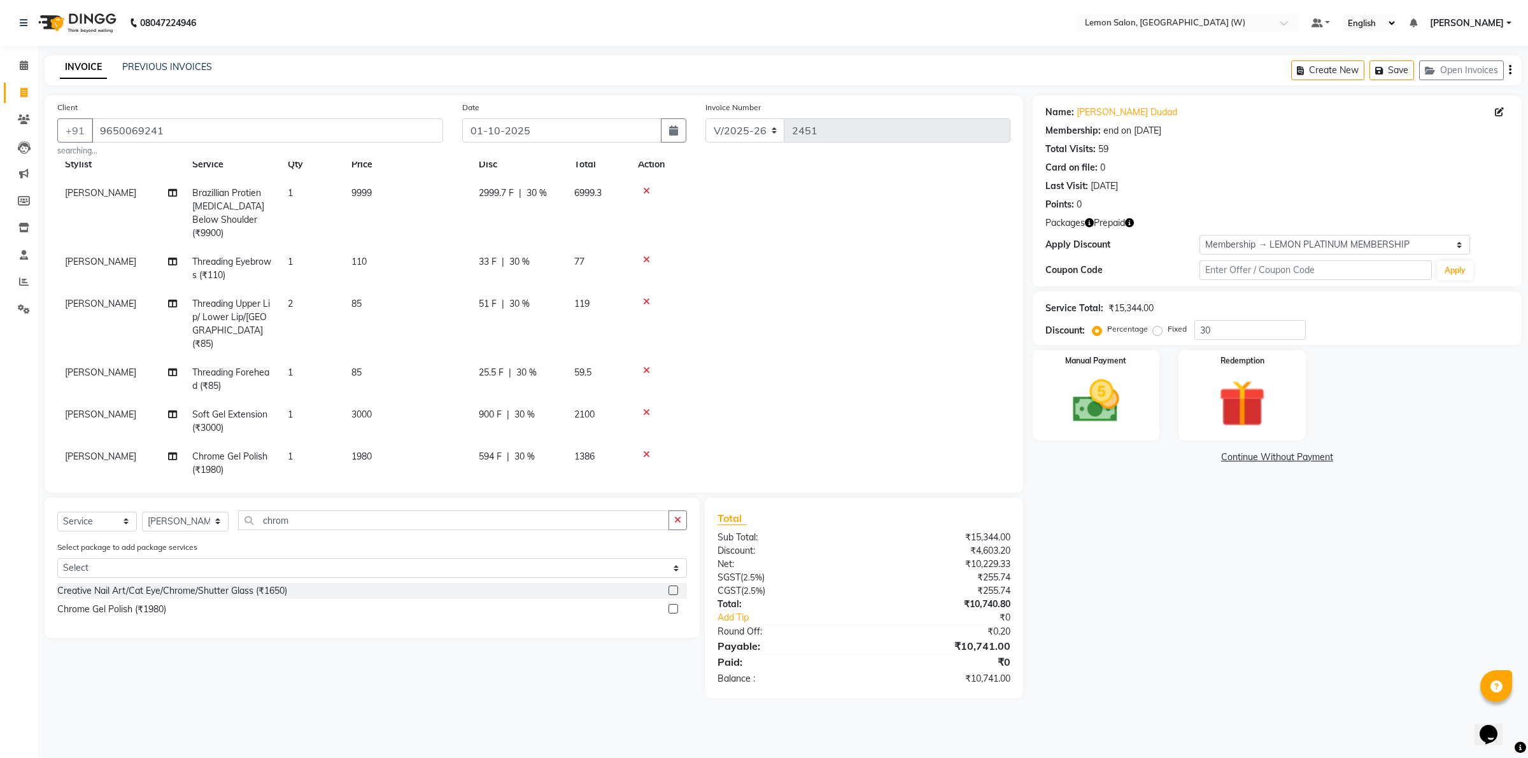
click at [491, 206] on td "2999.7 F | 30 %" at bounding box center [518, 213] width 95 height 69
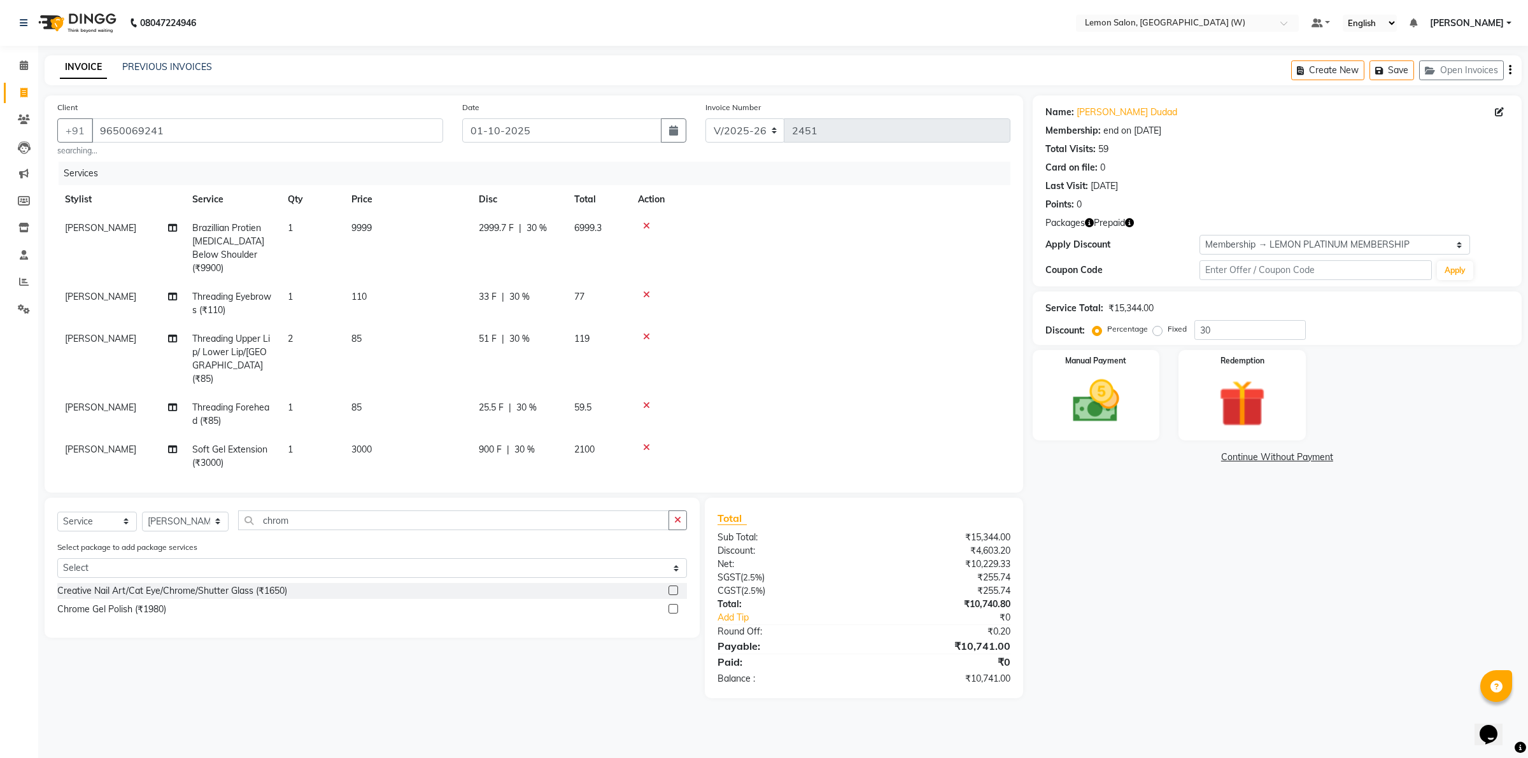
select select "93364"
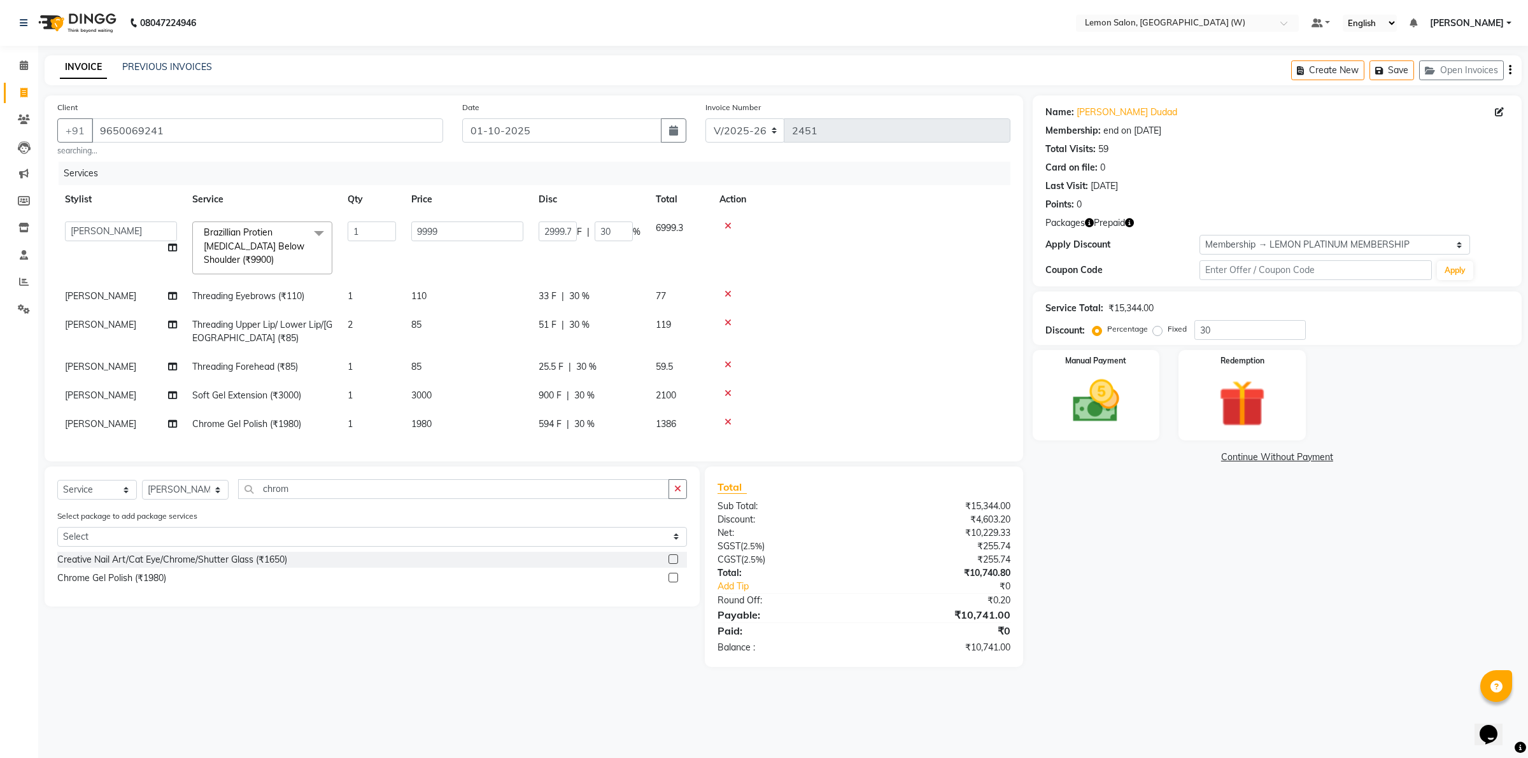
click at [574, 229] on div "2999.7 F | 30 %" at bounding box center [590, 232] width 102 height 20
click at [573, 230] on input "2999.7" at bounding box center [558, 232] width 38 height 20
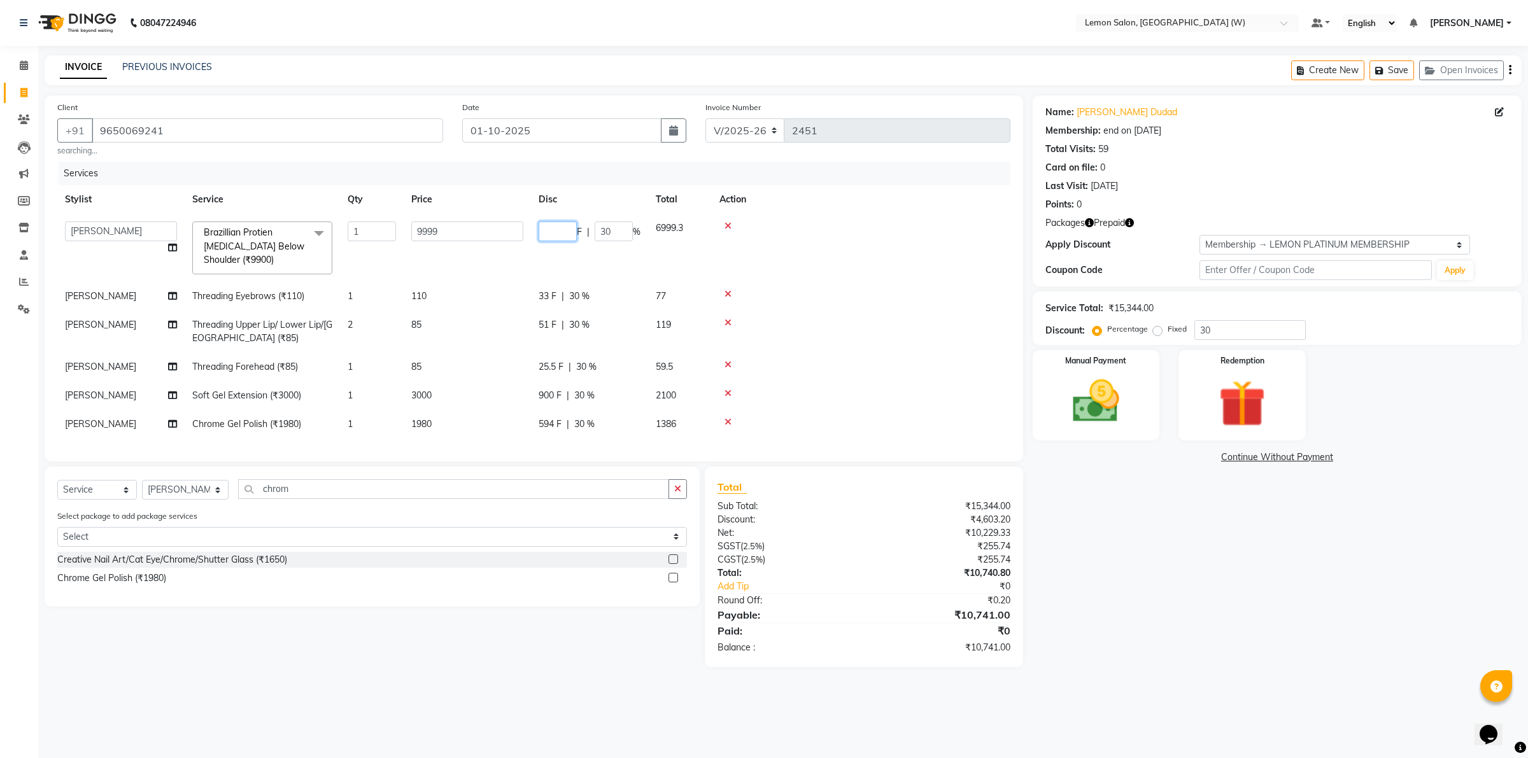
scroll to position [0, 0]
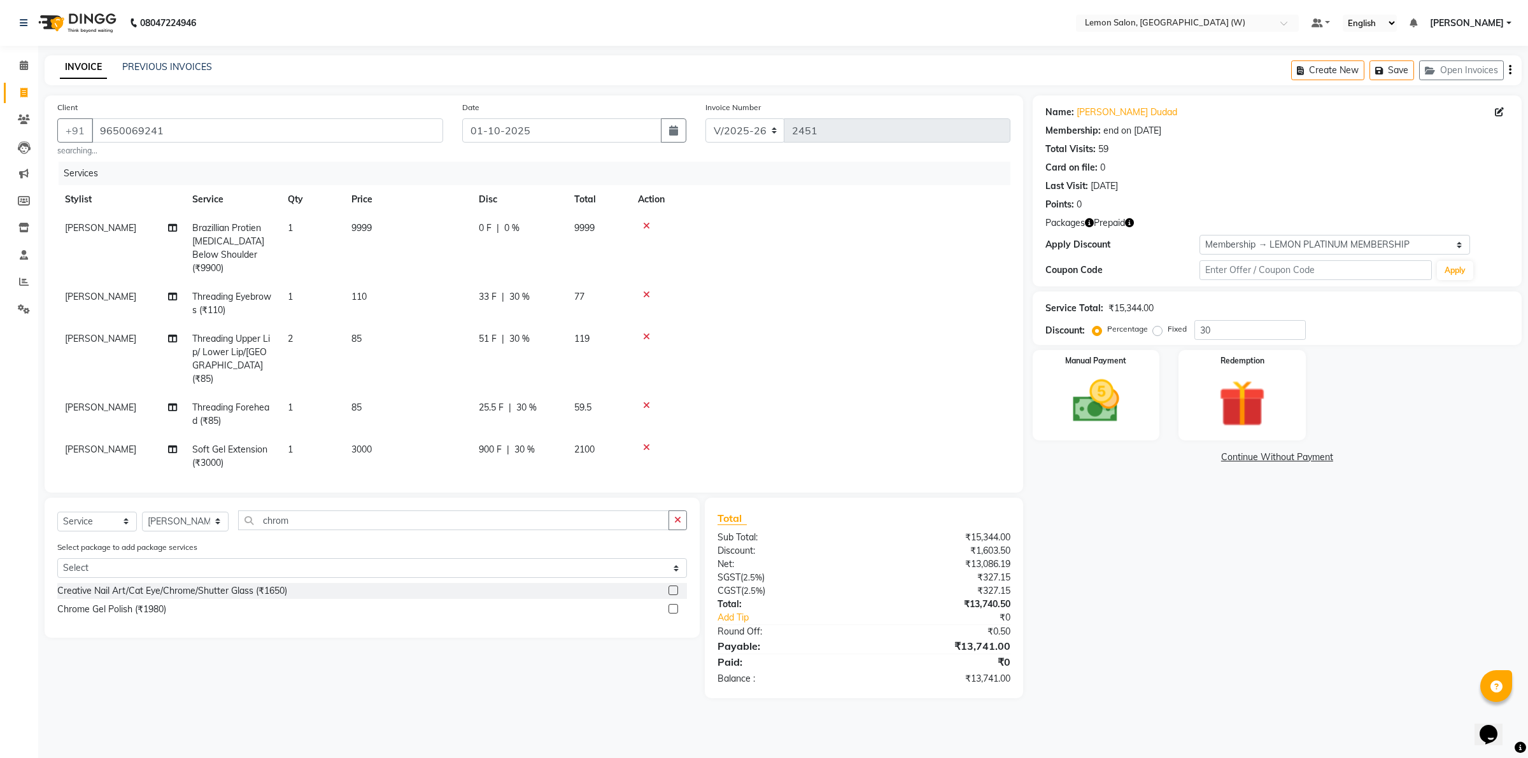
click at [437, 223] on td "9999" at bounding box center [407, 248] width 127 height 69
select select "93364"
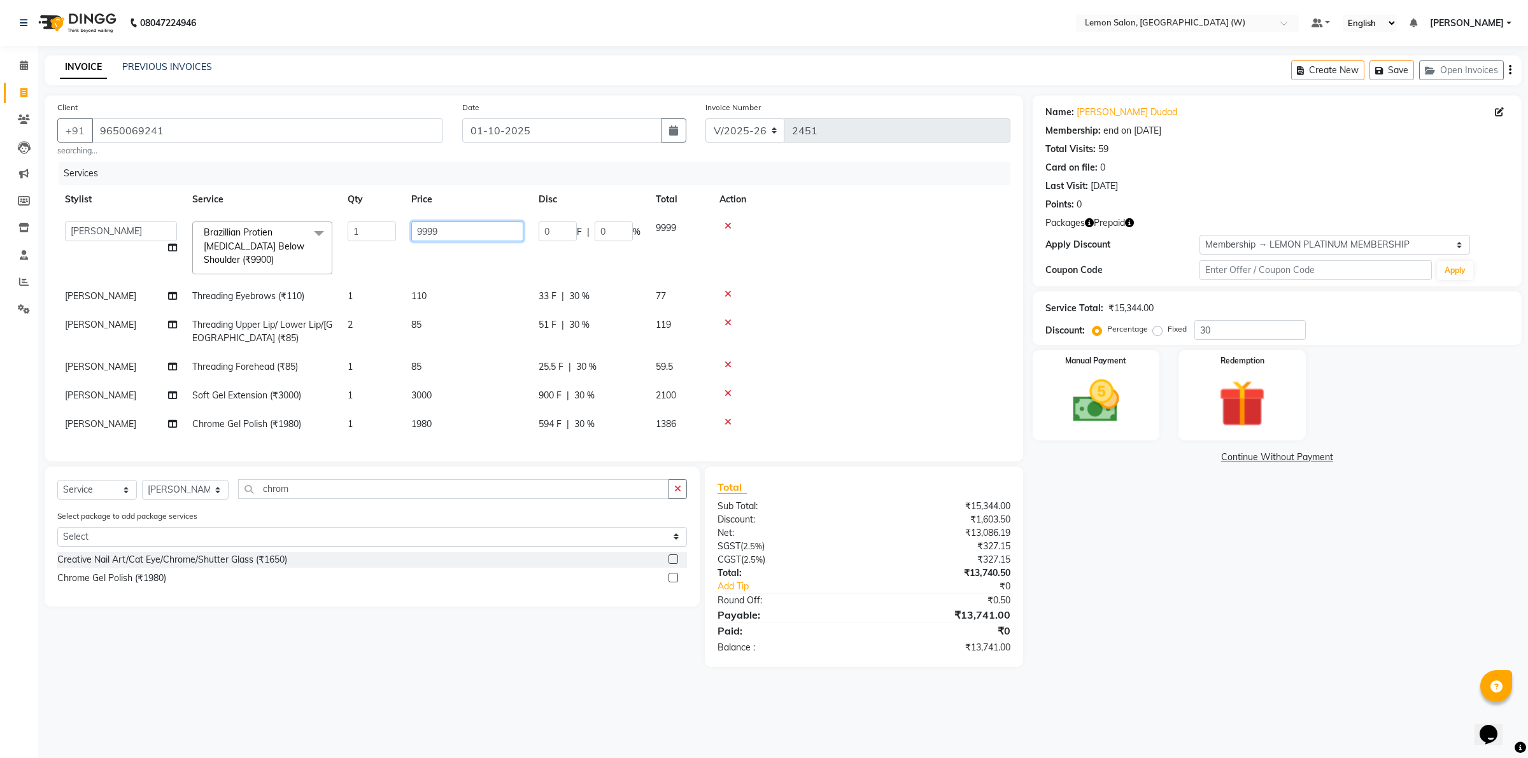
click at [449, 228] on input "9999" at bounding box center [467, 232] width 112 height 20
type input "9900"
click at [482, 201] on tr "Stylist Service Qty Price Disc Total Action" at bounding box center [533, 199] width 953 height 29
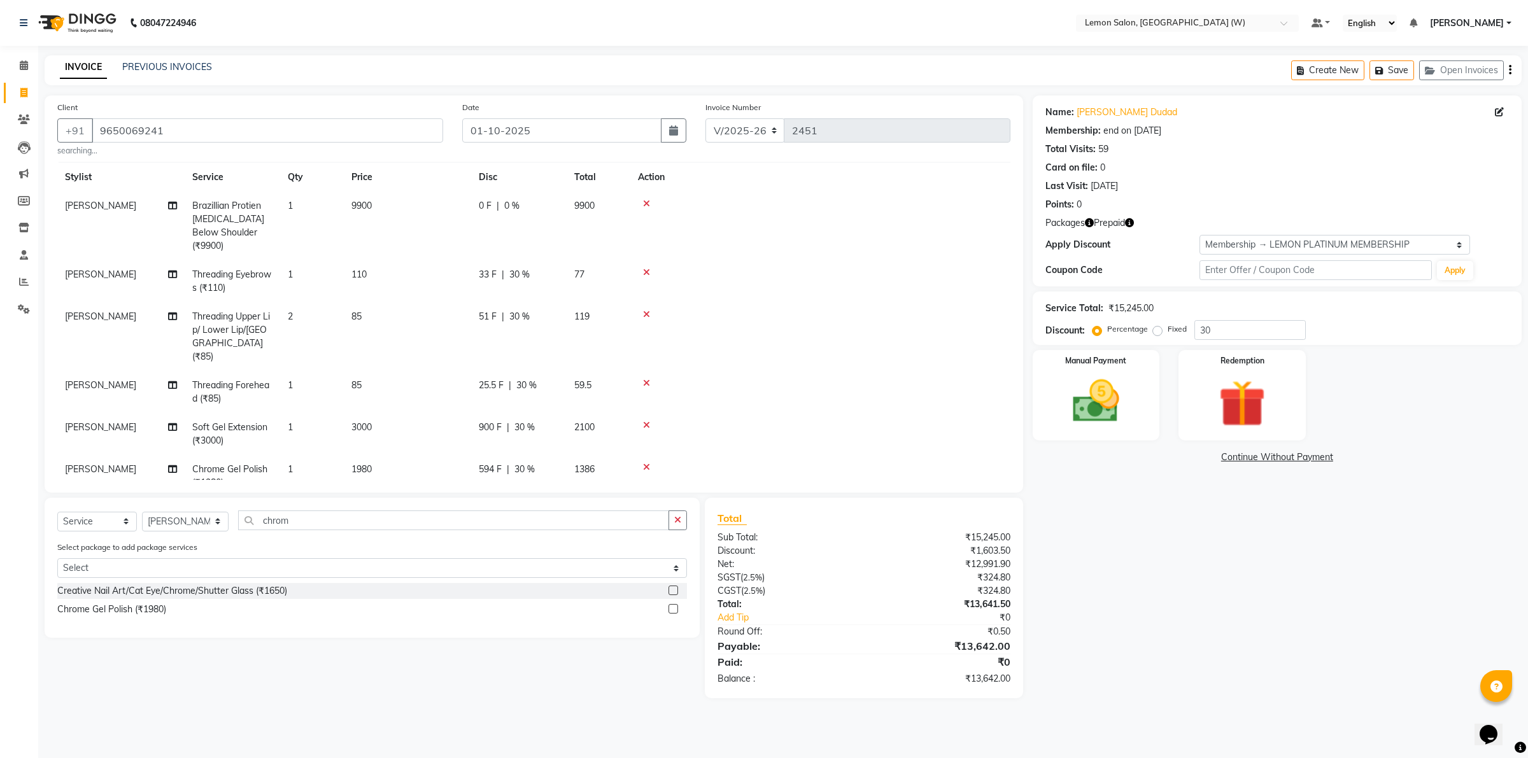
scroll to position [34, 0]
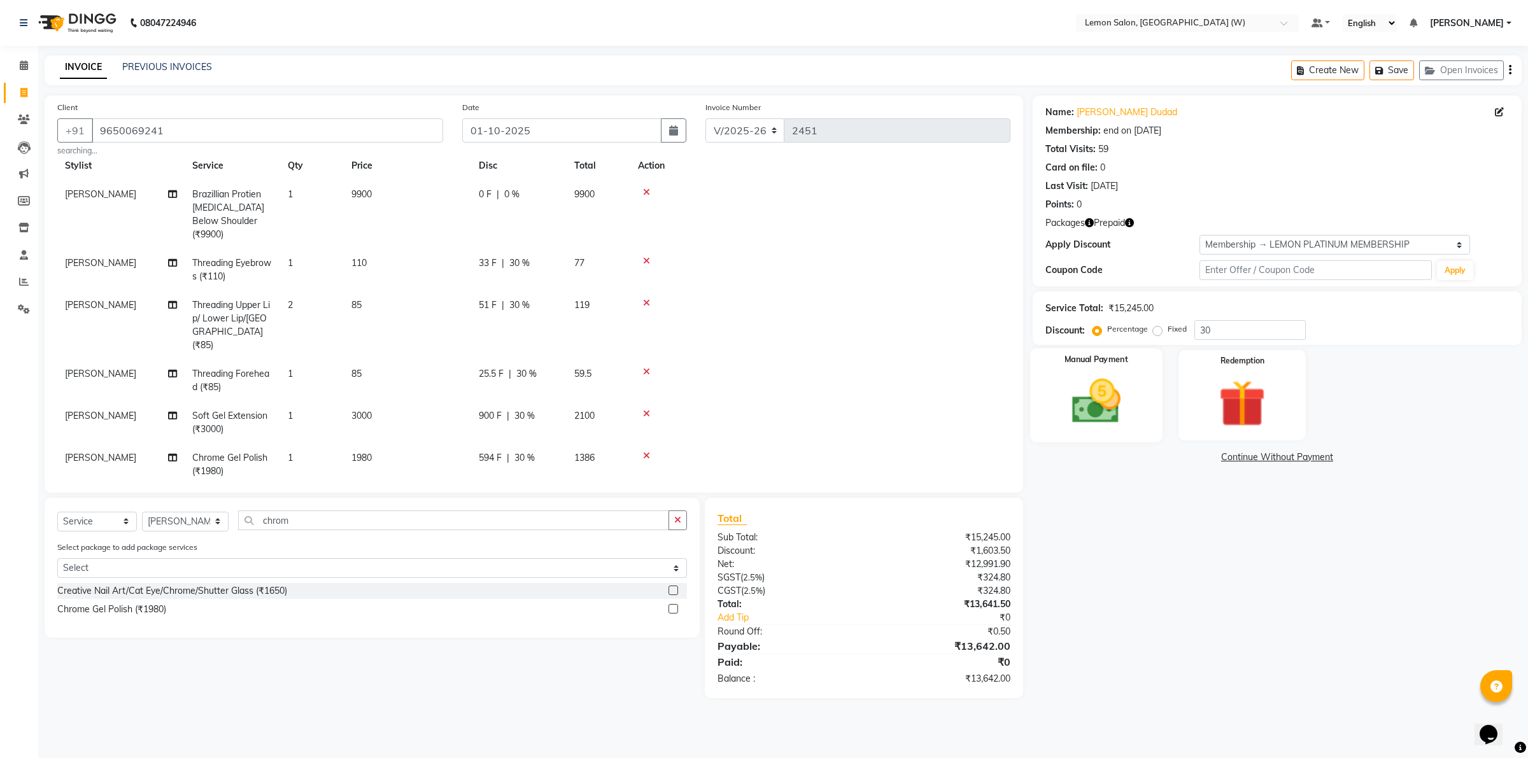
drag, startPoint x: 1132, startPoint y: 351, endPoint x: 1103, endPoint y: 370, distance: 34.4
click at [1130, 351] on div "Manual Payment" at bounding box center [1096, 395] width 132 height 94
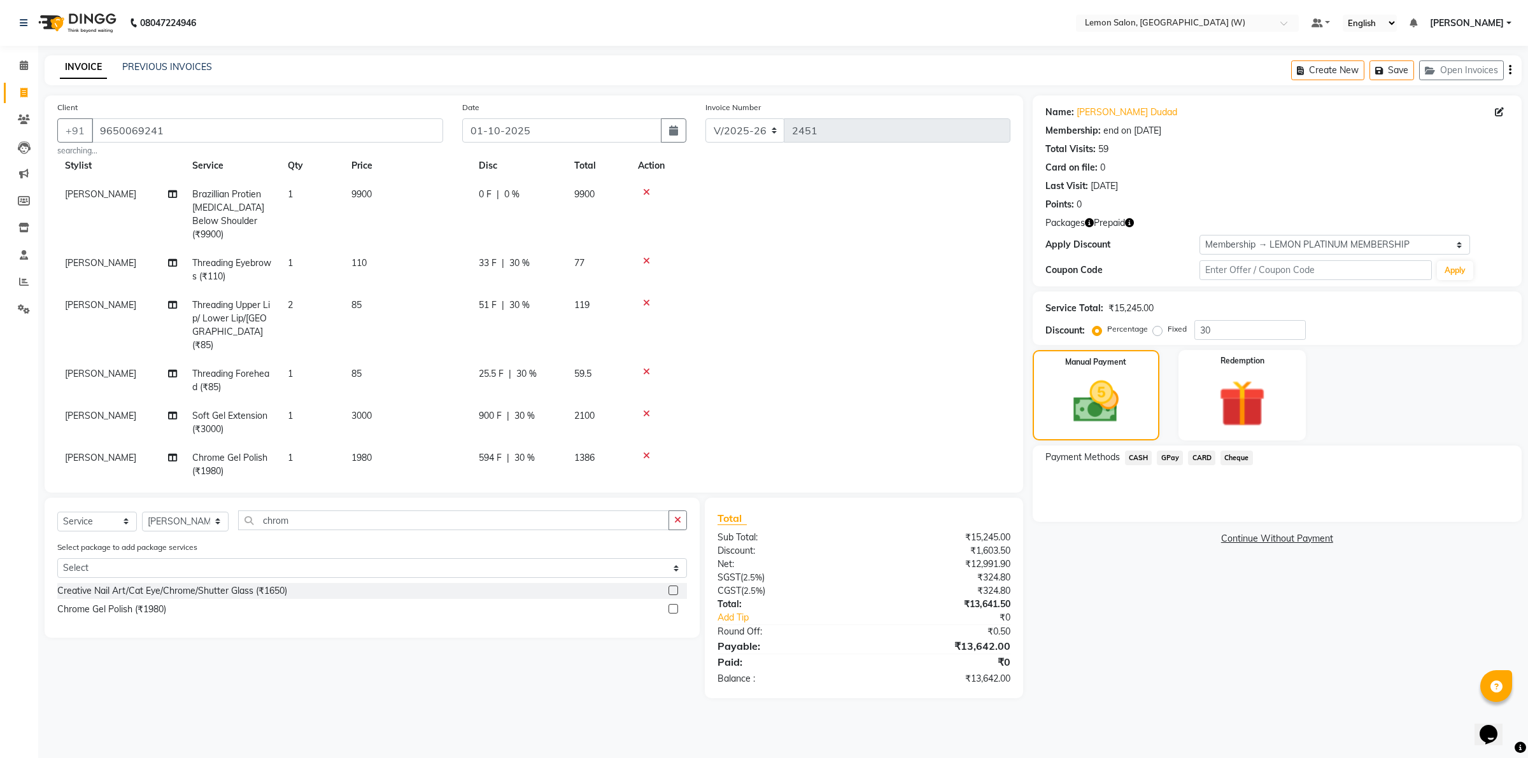
click at [1168, 458] on span "GPay" at bounding box center [1170, 458] width 26 height 15
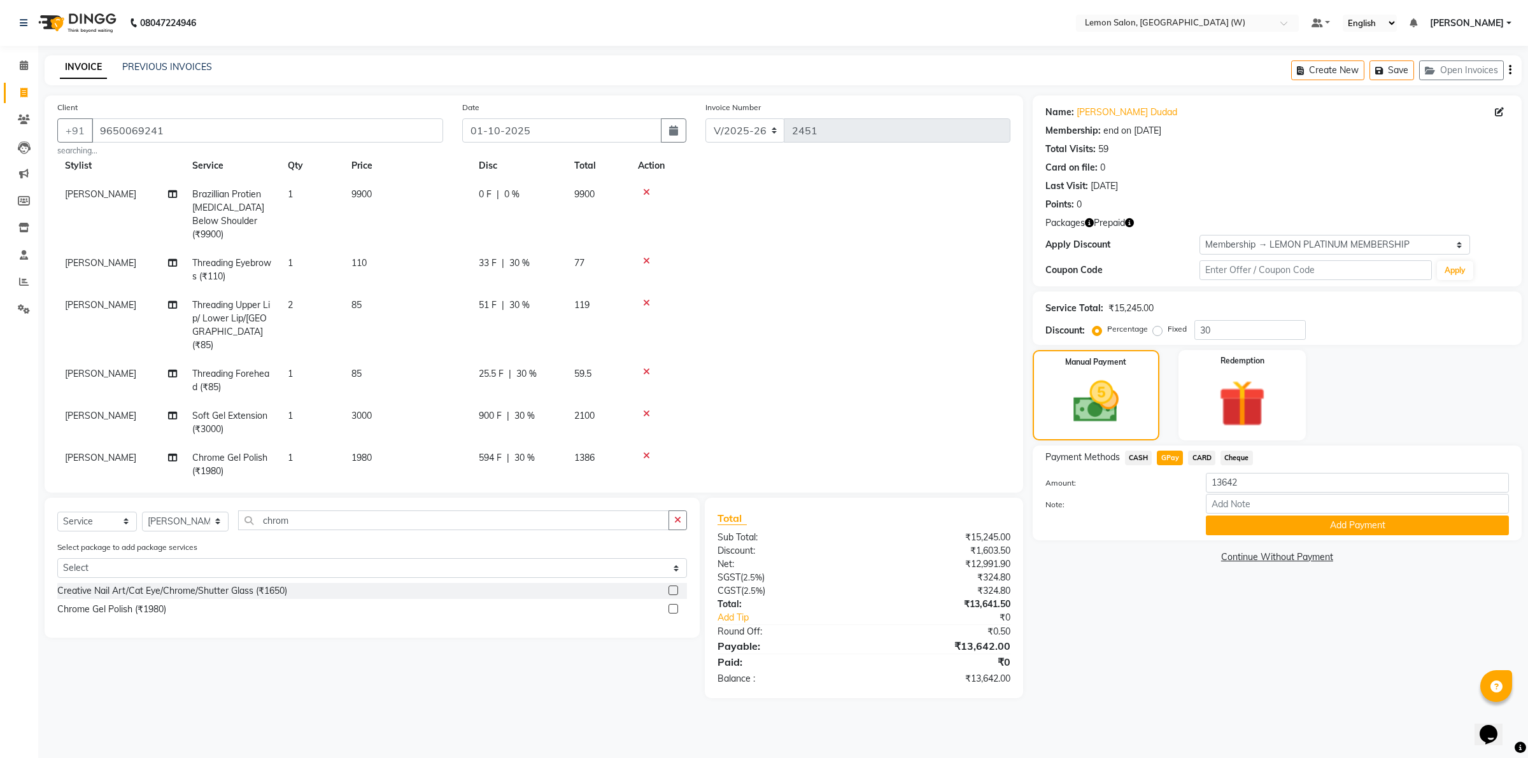
click at [1197, 460] on span "CARD" at bounding box center [1201, 458] width 27 height 15
click at [1245, 529] on button "Add Payment" at bounding box center [1357, 526] width 303 height 20
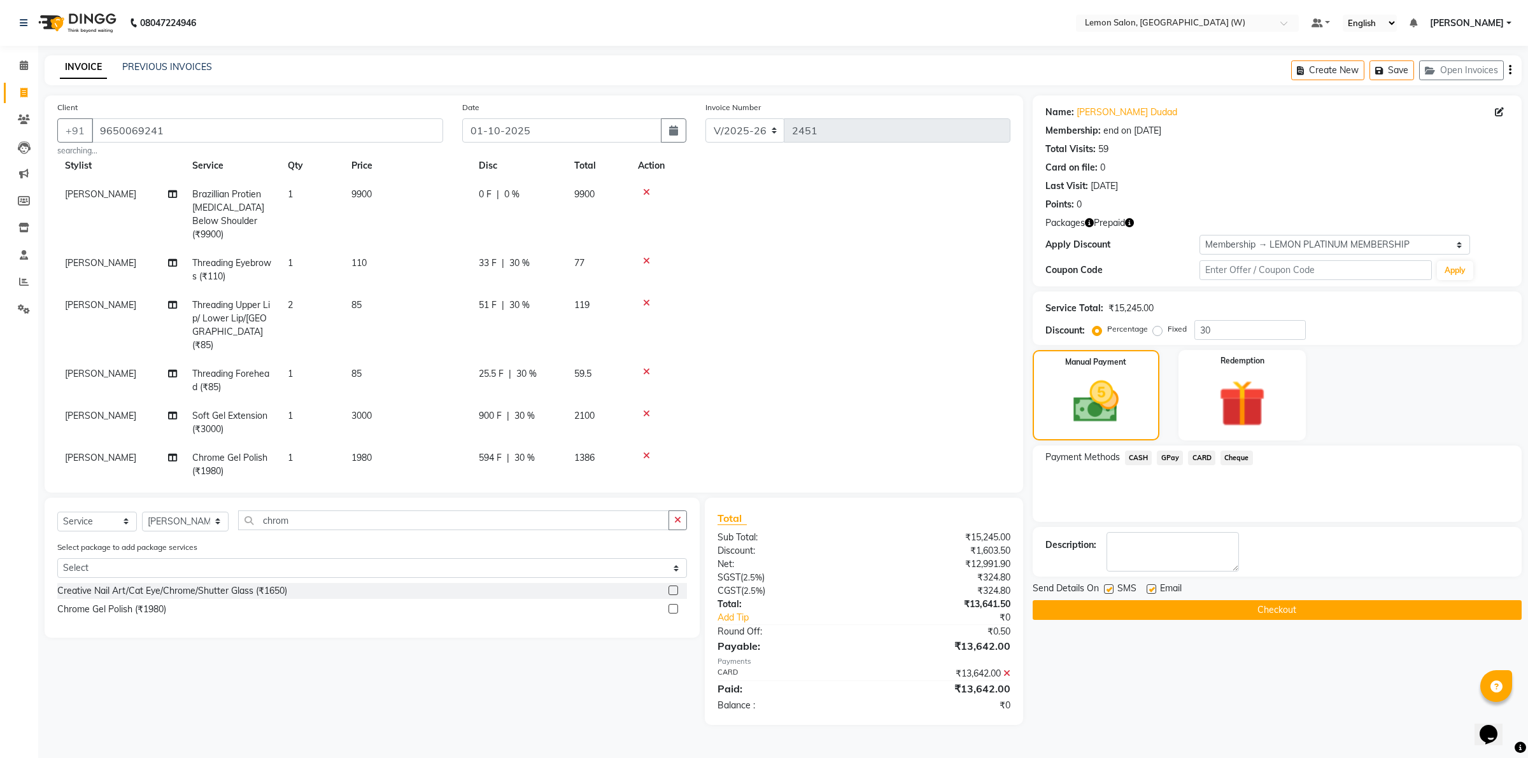
click at [1246, 602] on button "Checkout" at bounding box center [1276, 610] width 489 height 20
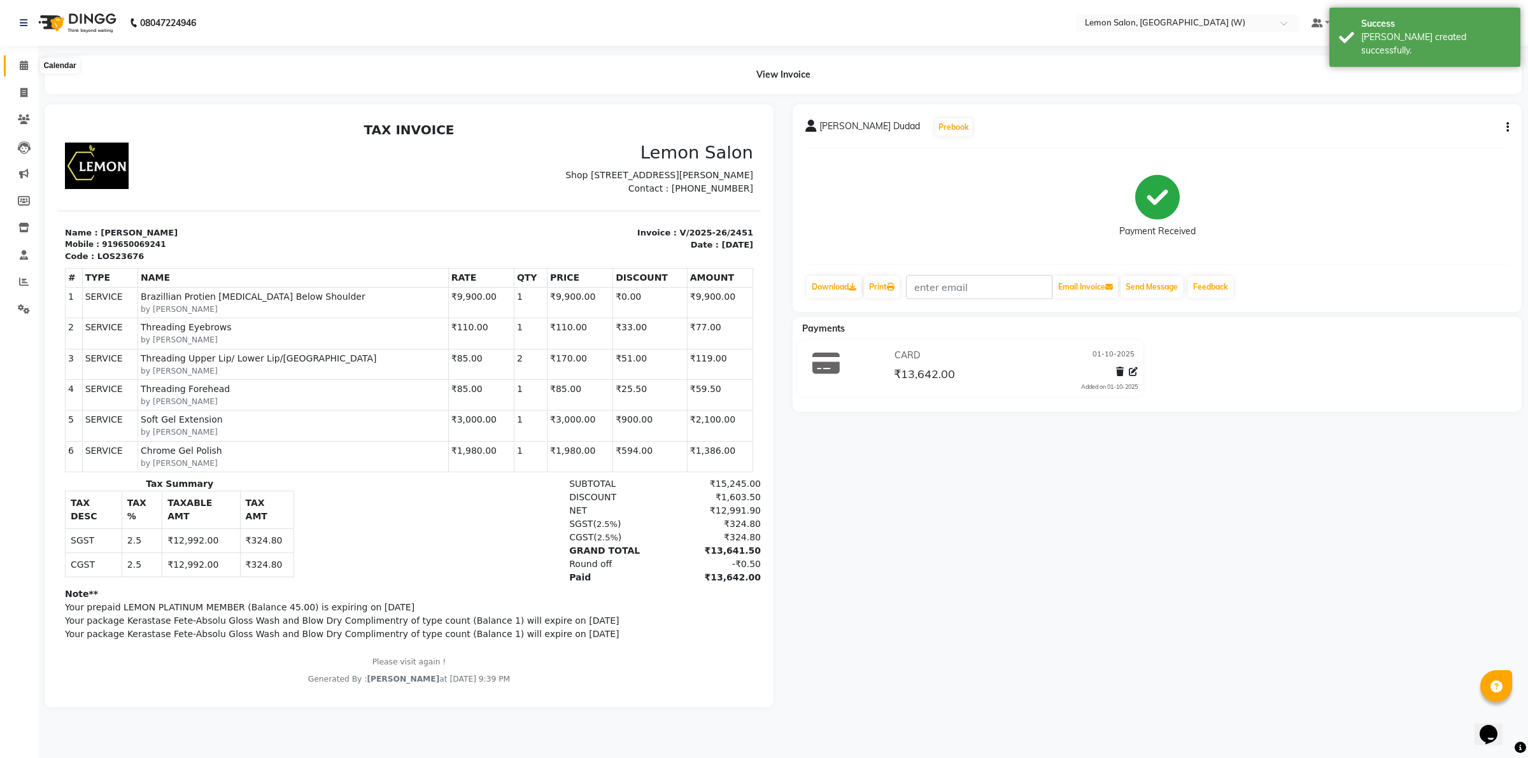
click at [24, 68] on icon at bounding box center [24, 65] width 8 height 10
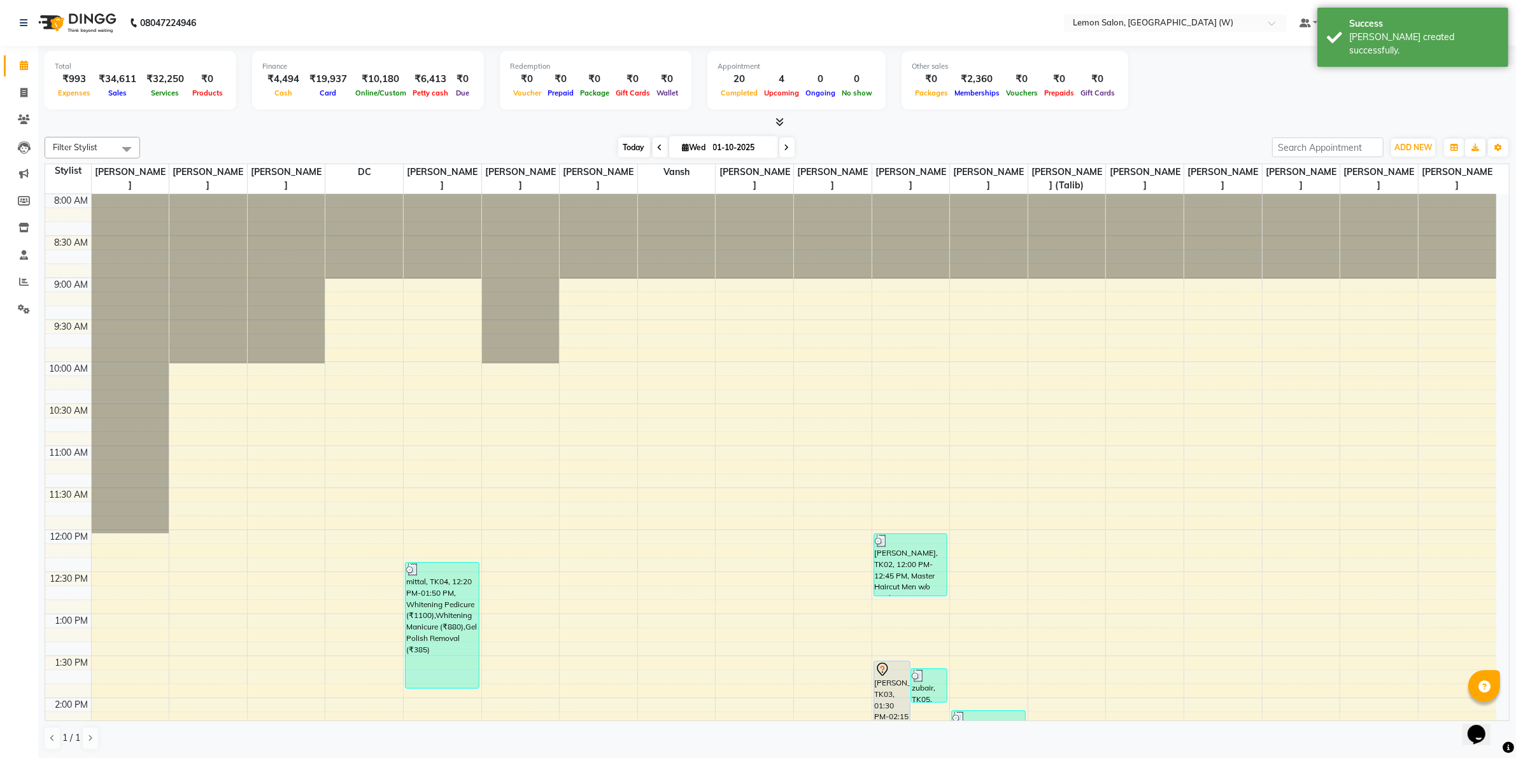
click at [627, 144] on span "Today" at bounding box center [634, 147] width 32 height 20
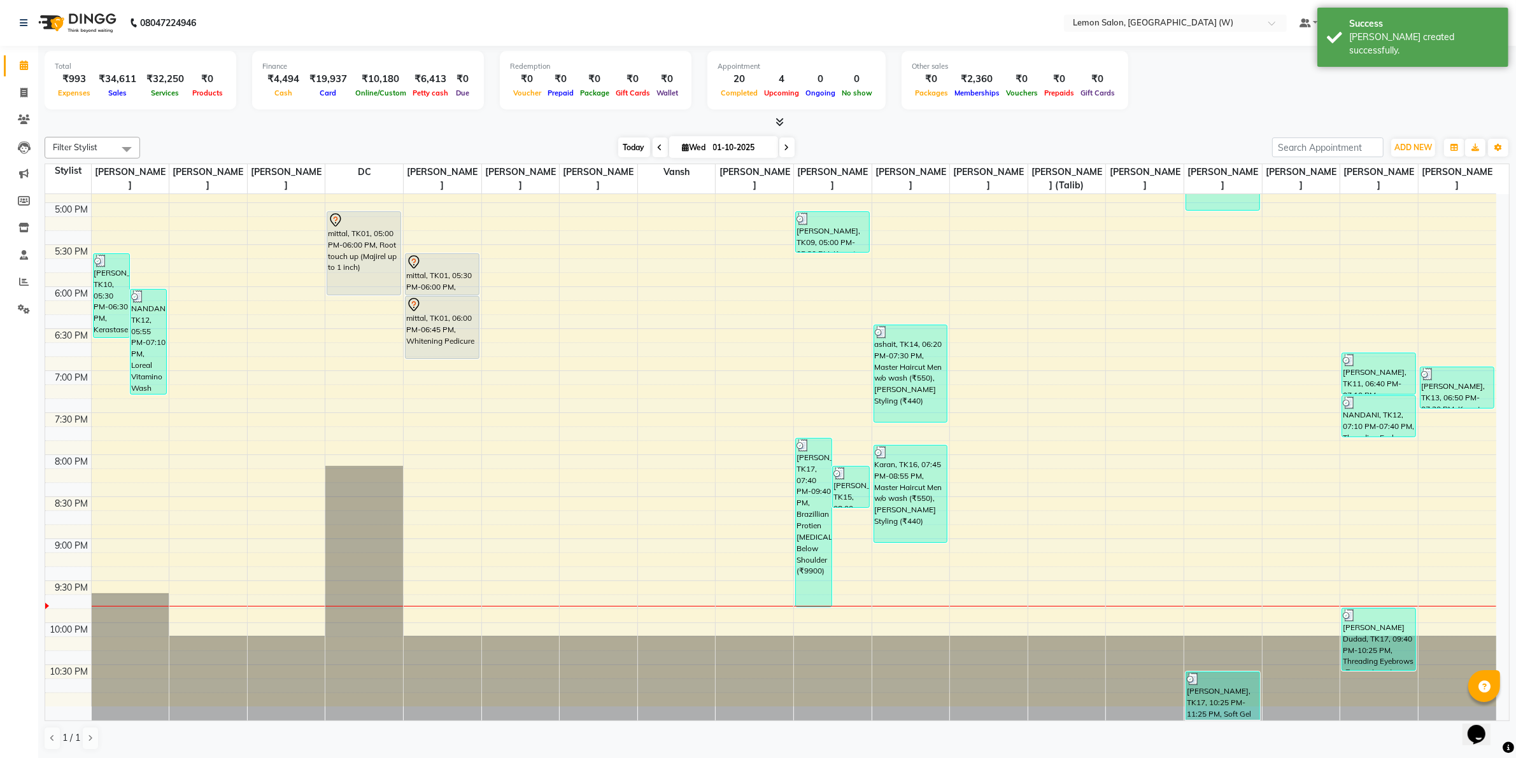
click at [633, 150] on span "Today" at bounding box center [634, 147] width 32 height 20
click at [24, 90] on icon at bounding box center [23, 93] width 7 height 10
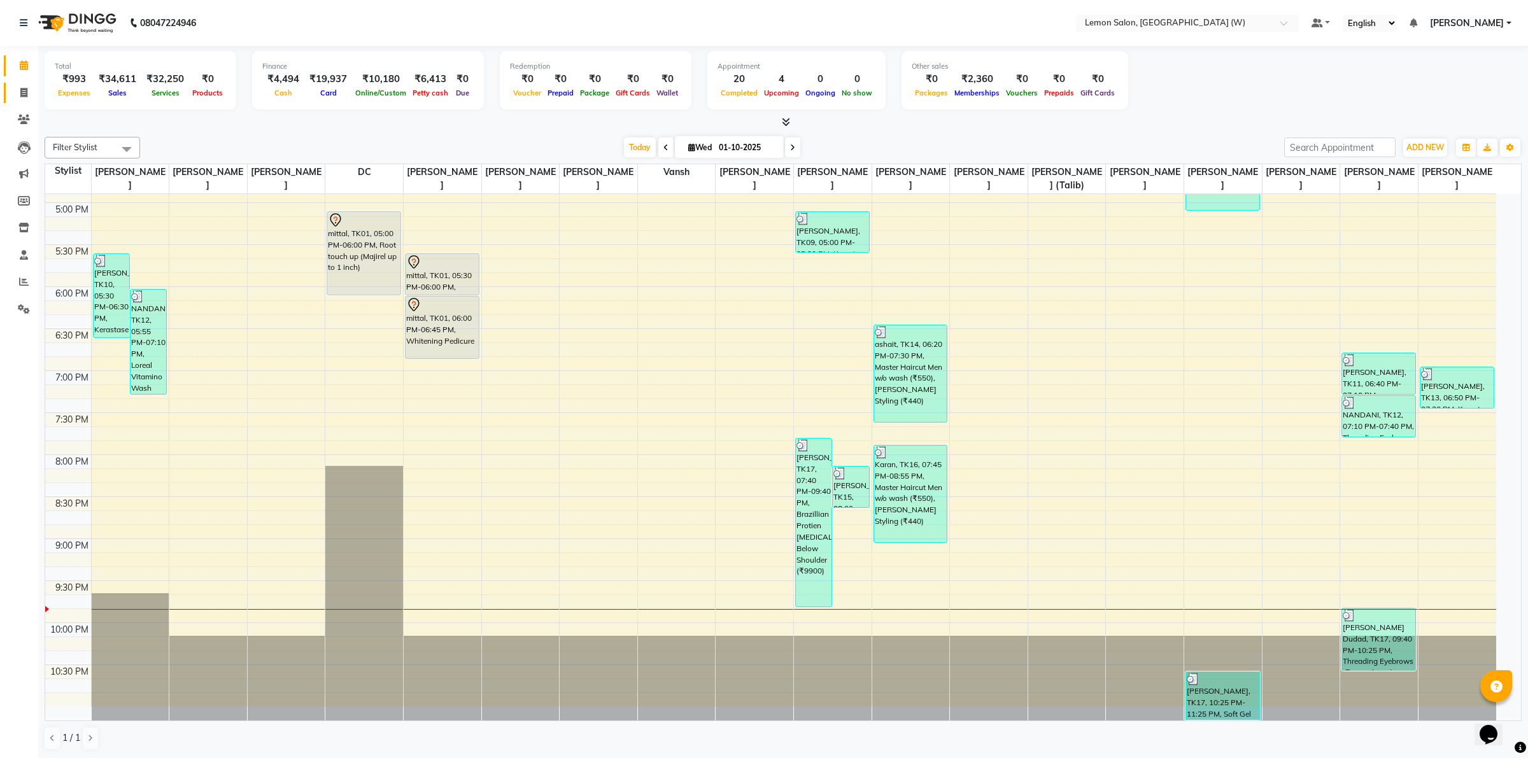
select select "service"
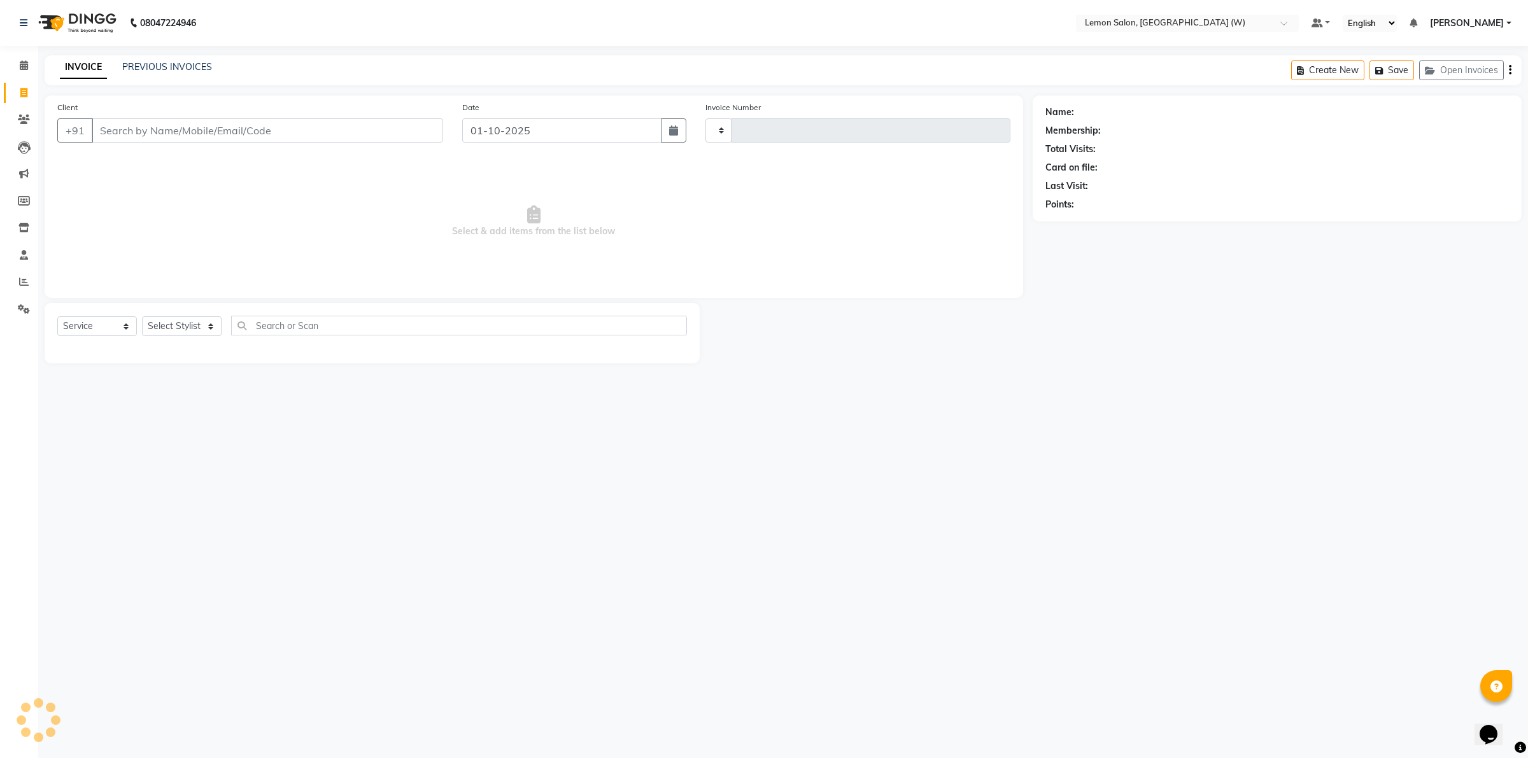
type input "2452"
select select "8053"
click at [196, 71] on link "PREVIOUS INVOICES" at bounding box center [167, 66] width 90 height 11
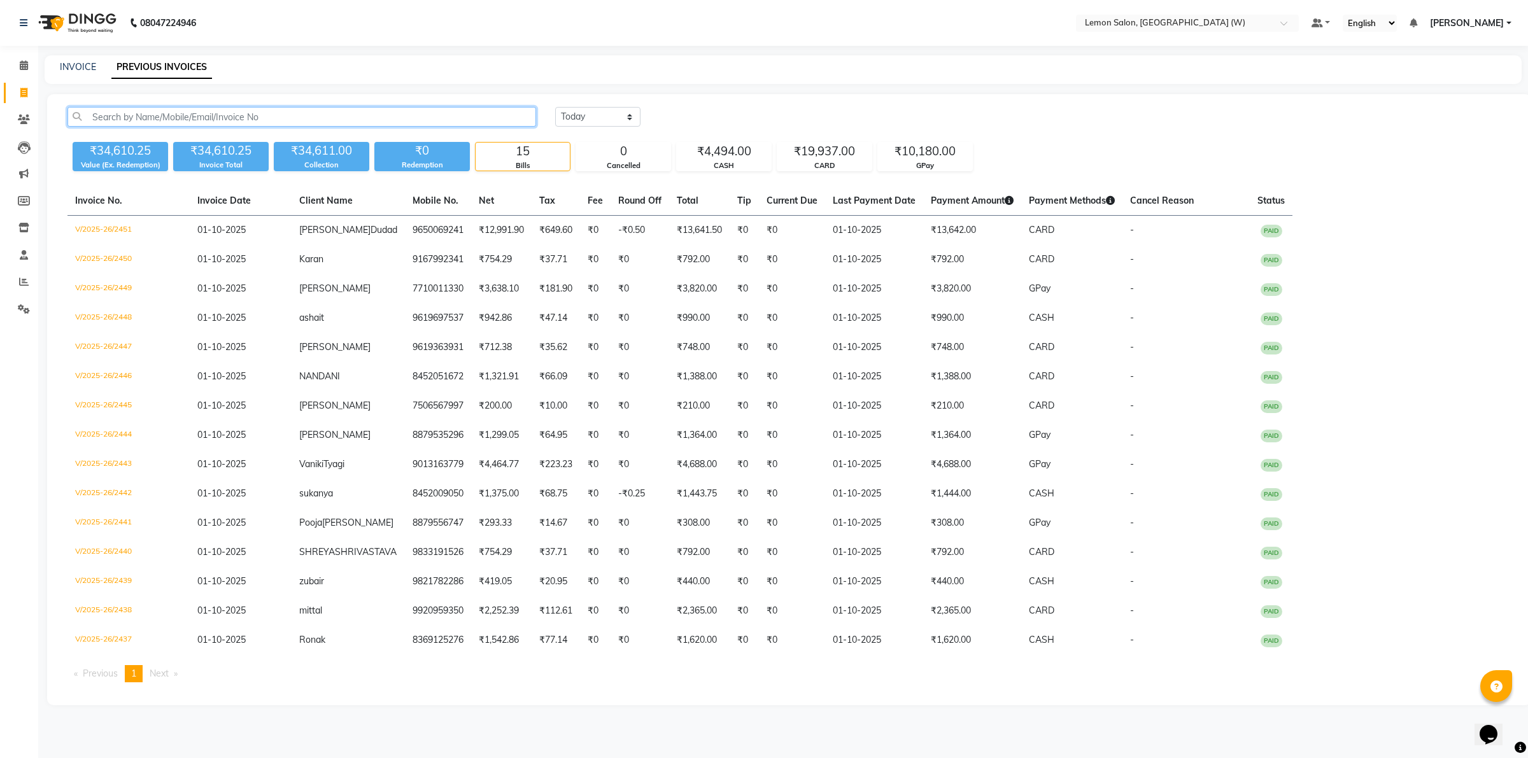
click at [260, 118] on input "text" at bounding box center [301, 117] width 468 height 20
click at [24, 86] on span at bounding box center [24, 93] width 22 height 15
select select "8053"
select select "service"
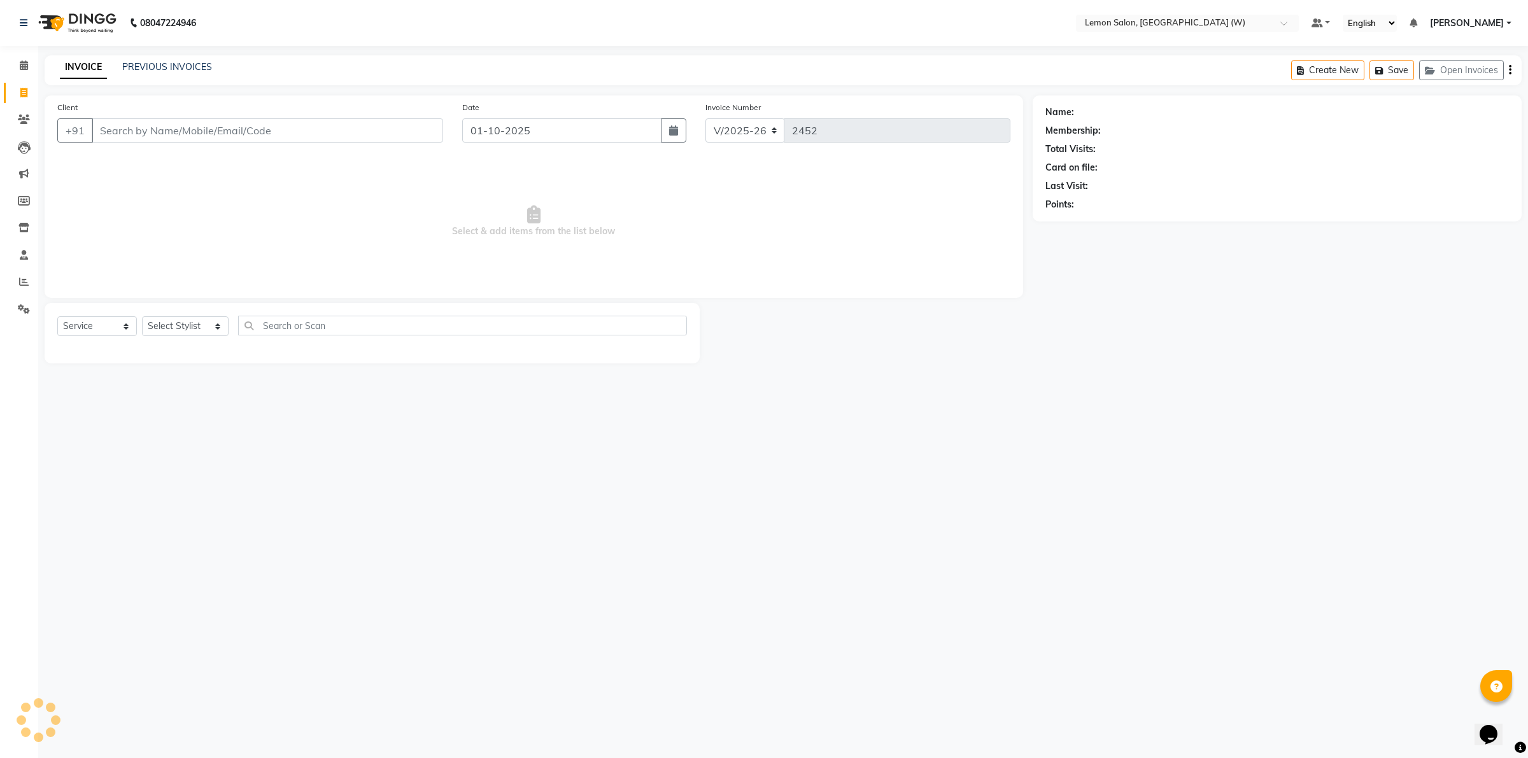
drag, startPoint x: 217, startPoint y: 131, endPoint x: 227, endPoint y: 131, distance: 9.5
click at [222, 131] on input "Client" at bounding box center [267, 130] width 351 height 24
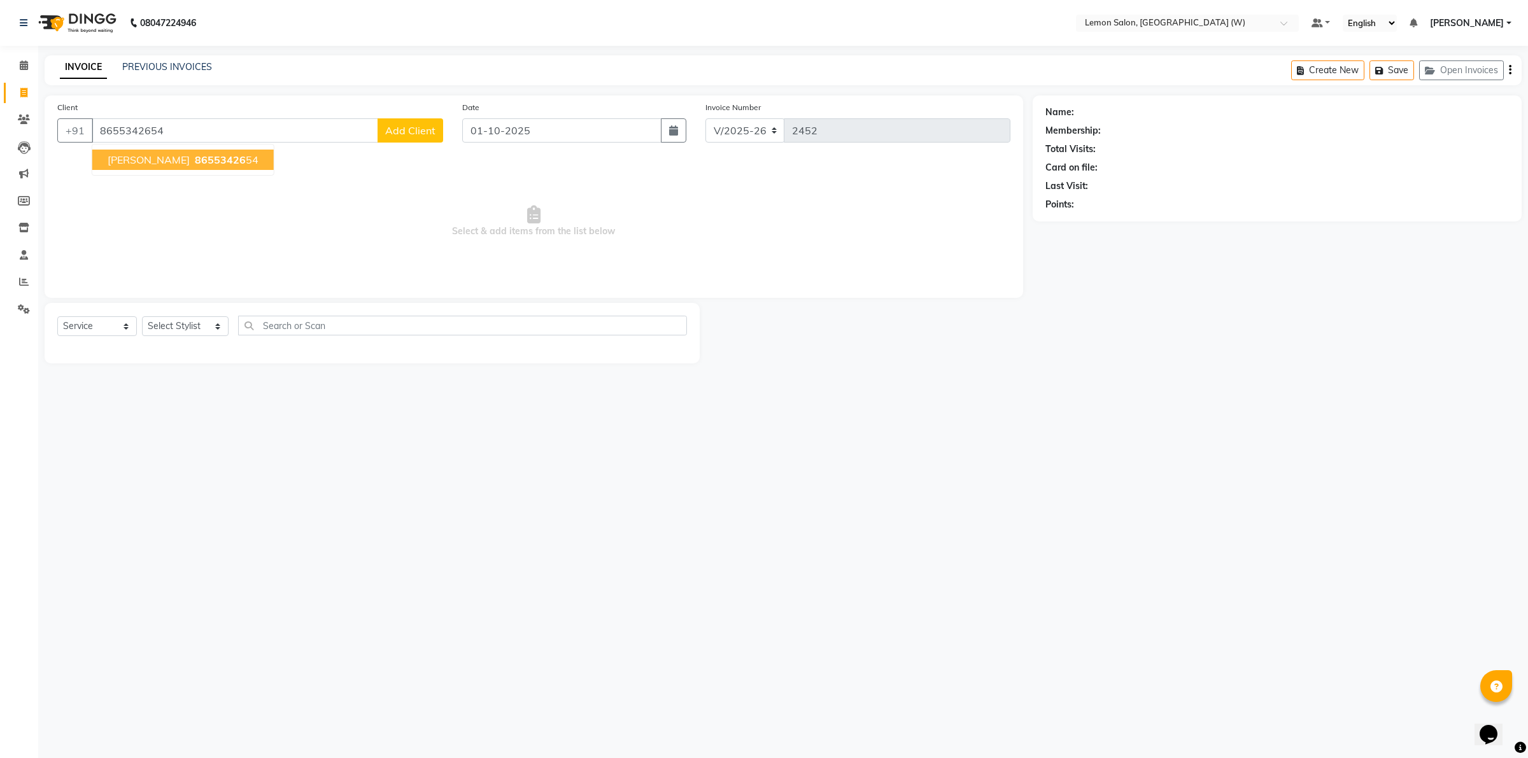
type input "8655342654"
click at [195, 162] on span "86553426" at bounding box center [220, 159] width 51 height 13
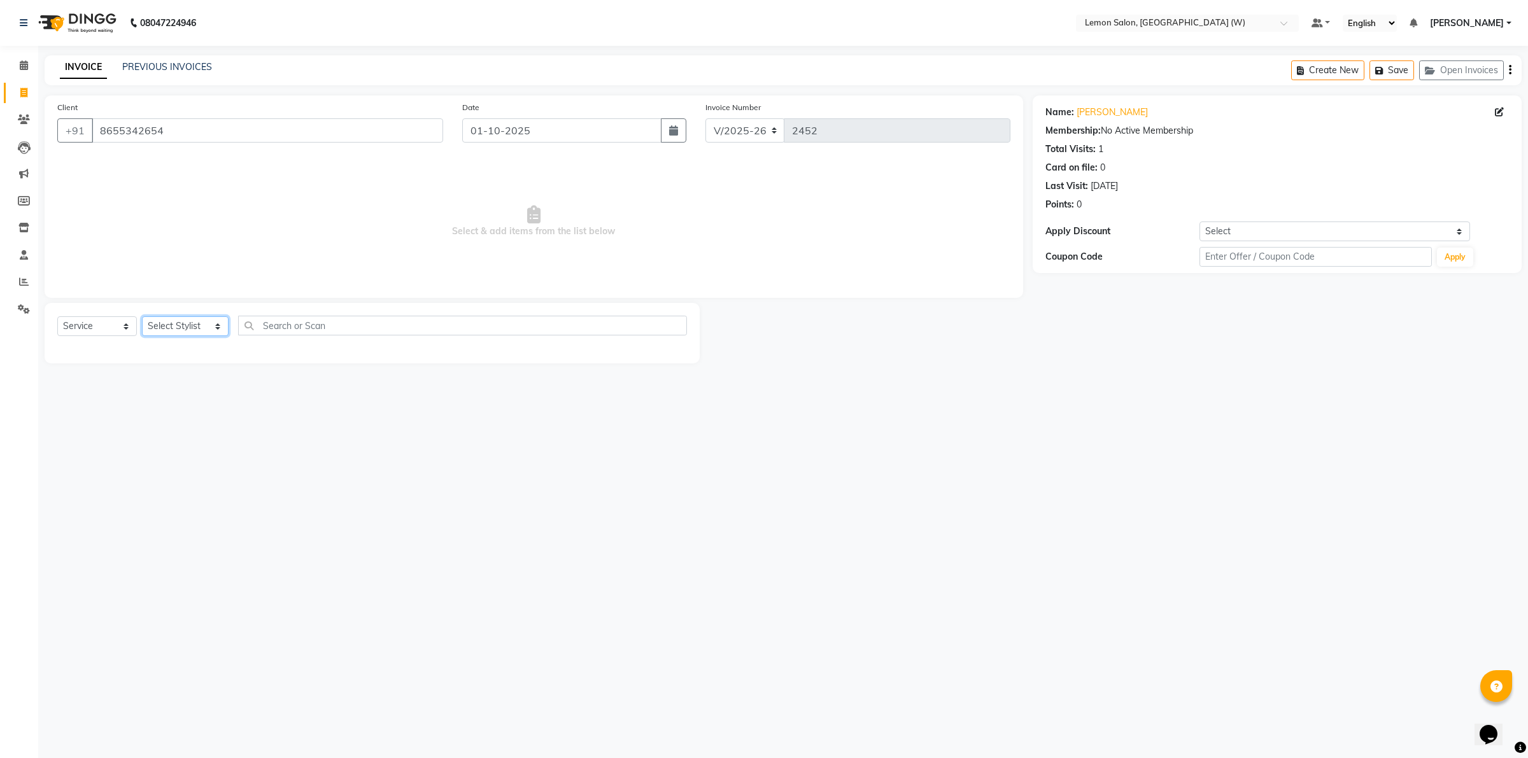
click at [166, 323] on select "Select Stylist Akancha Subba Amreen Shaikh DC Faheem Shaikh Faizan Ganesh Motew…" at bounding box center [185, 326] width 87 height 20
select select "93366"
click at [142, 316] on select "Select Stylist Akancha Subba Amreen Shaikh DC Faheem Shaikh Faizan Ganesh Motew…" at bounding box center [185, 326] width 87 height 20
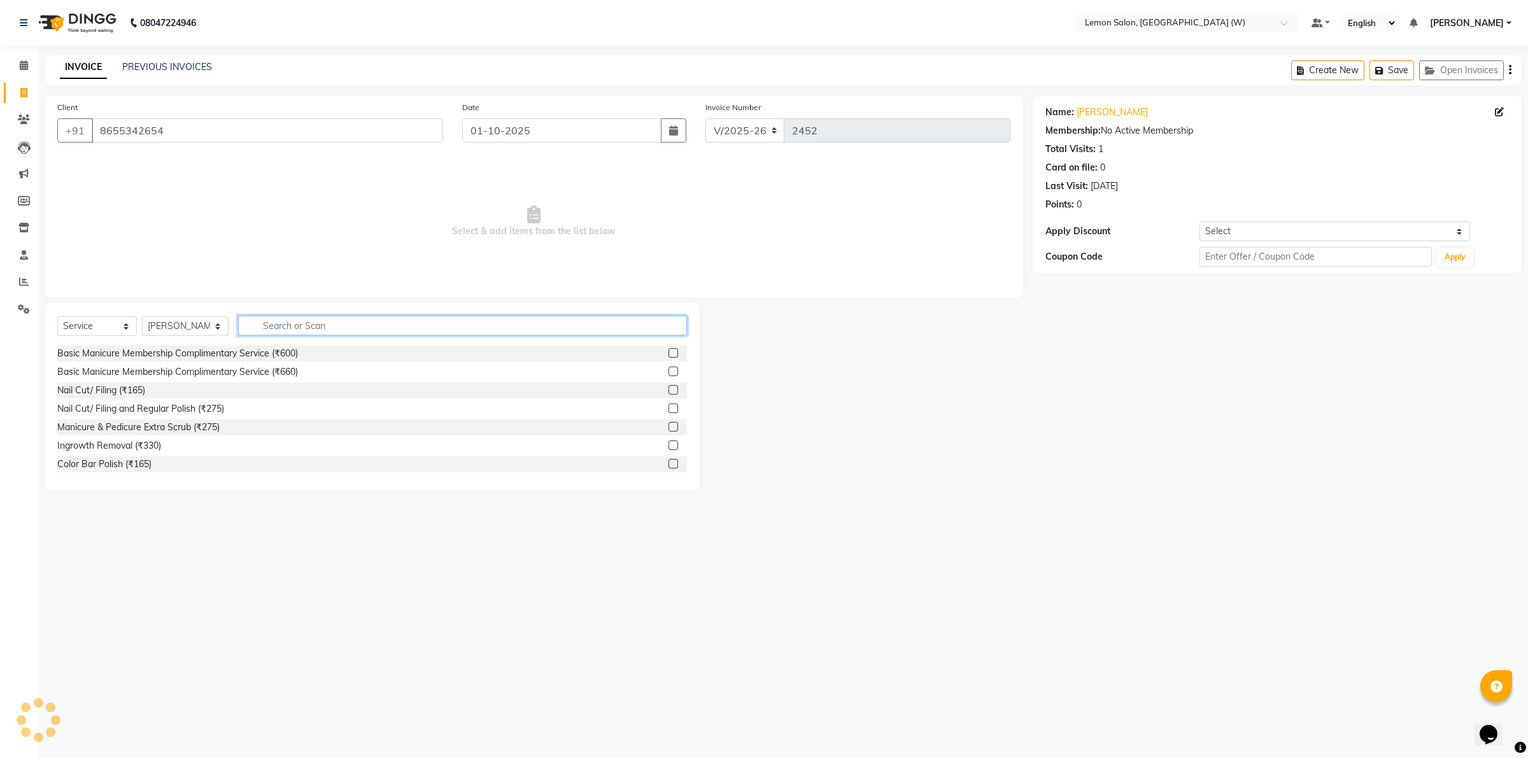
click at [295, 333] on input "text" at bounding box center [462, 326] width 449 height 20
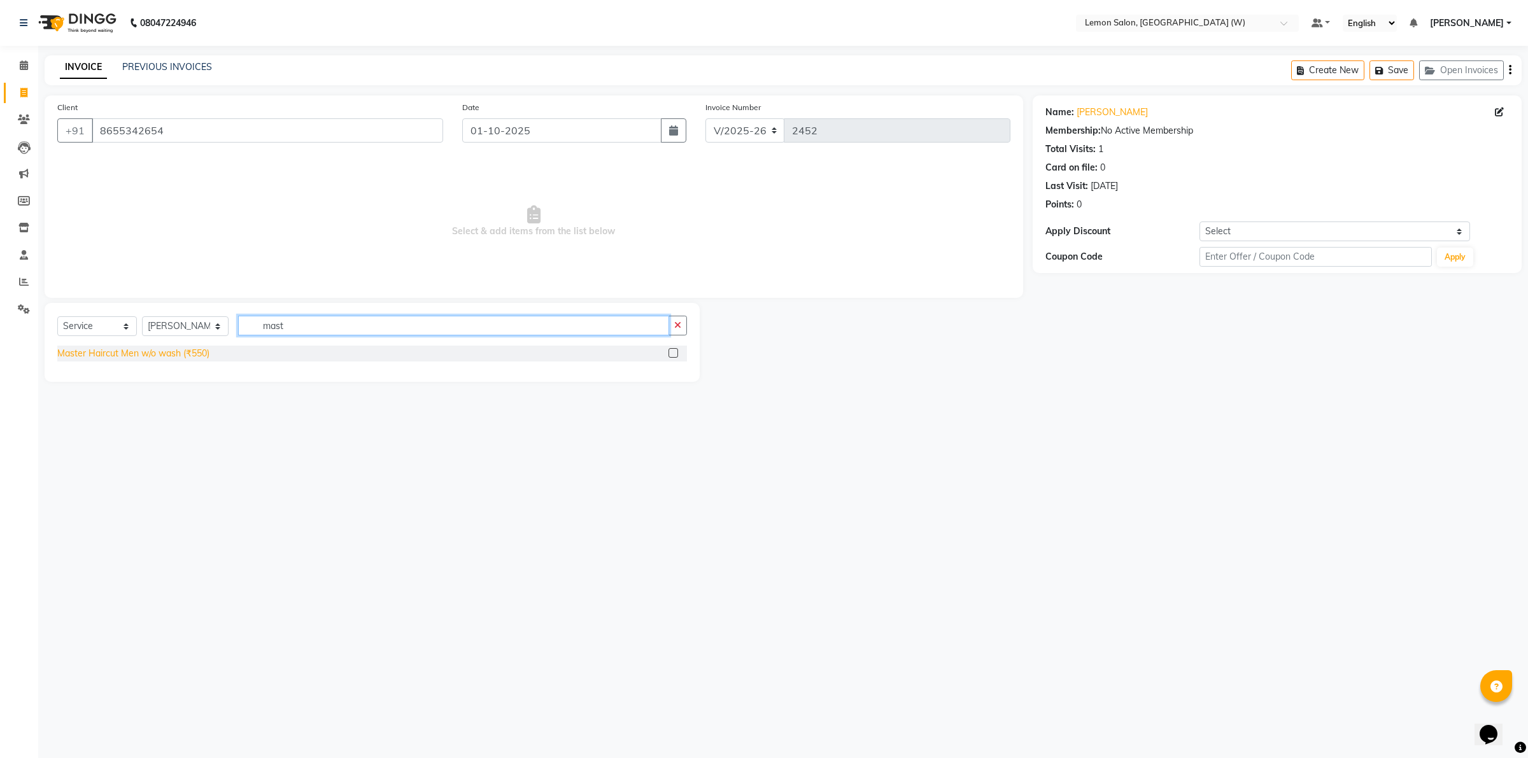
type input "mast"
drag, startPoint x: 167, startPoint y: 354, endPoint x: 241, endPoint y: 339, distance: 75.4
click at [167, 354] on div "Master Haircut Men w/o wash (₹550)" at bounding box center [133, 353] width 152 height 13
checkbox input "false"
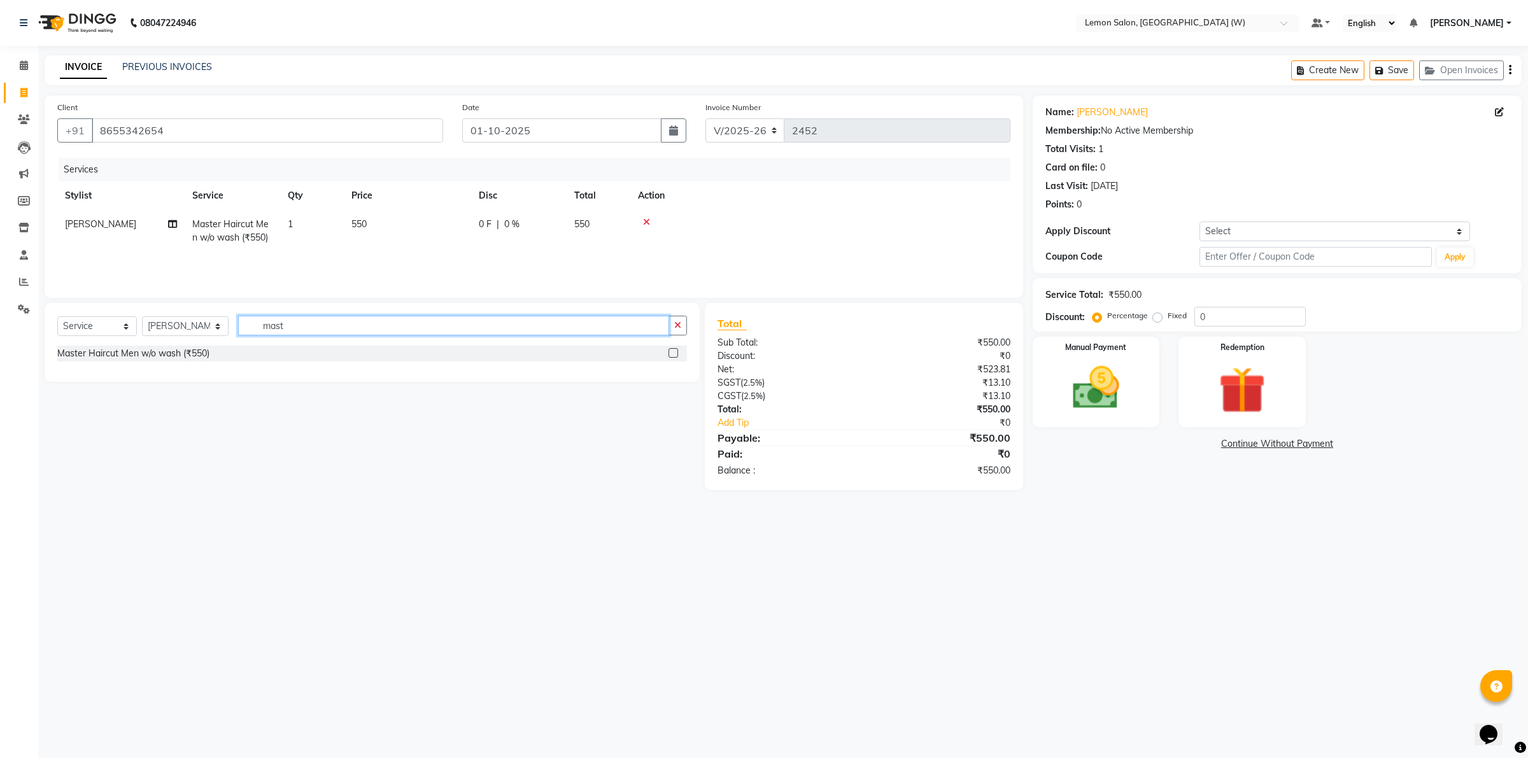
click at [286, 328] on input "mast" at bounding box center [453, 326] width 431 height 20
type input "beard"
click at [122, 393] on div "Beard Styling (₹440)" at bounding box center [122, 390] width 130 height 13
checkbox input "false"
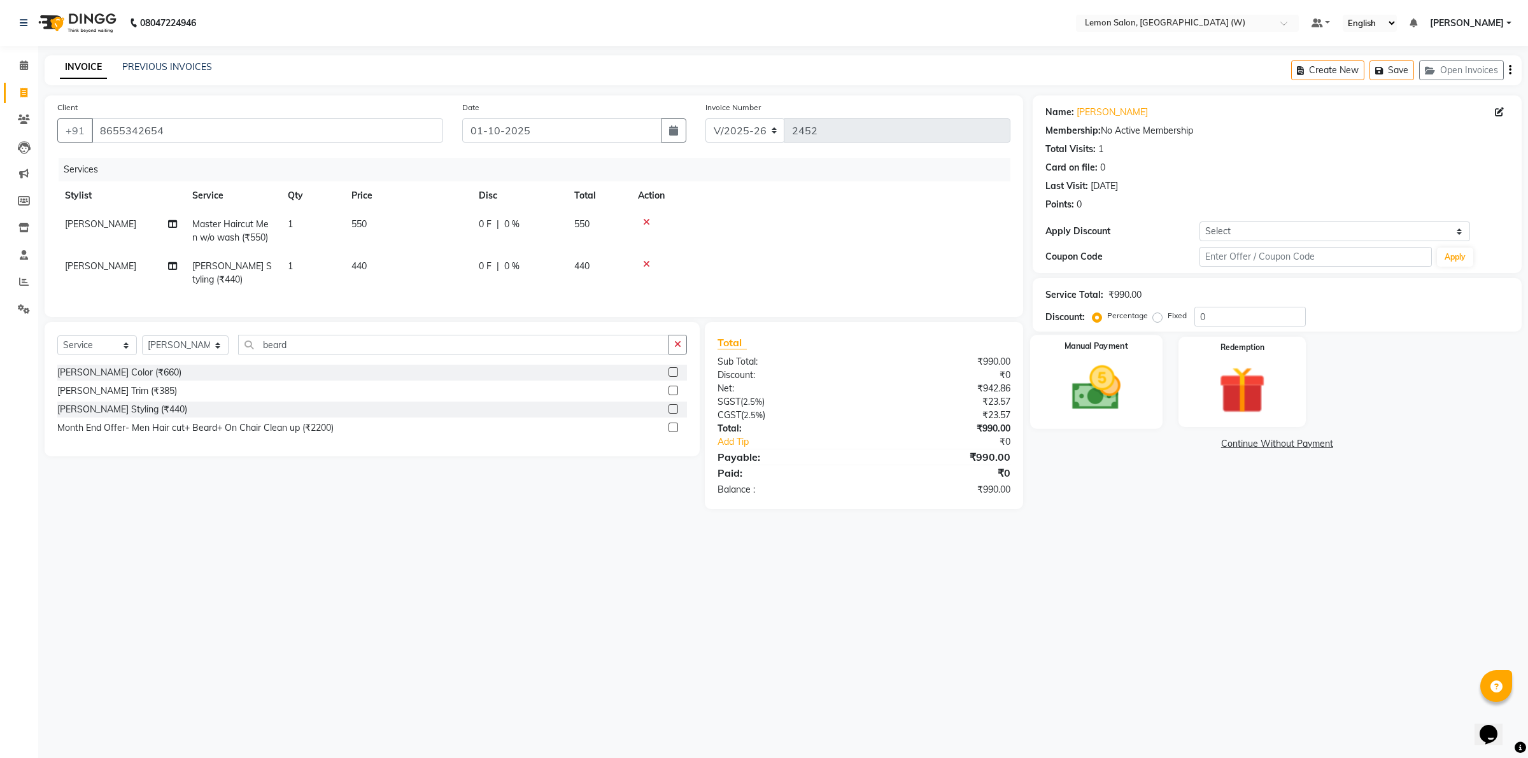
click at [1063, 380] on img at bounding box center [1095, 388] width 79 height 56
click at [1172, 446] on span "GPay" at bounding box center [1170, 444] width 26 height 15
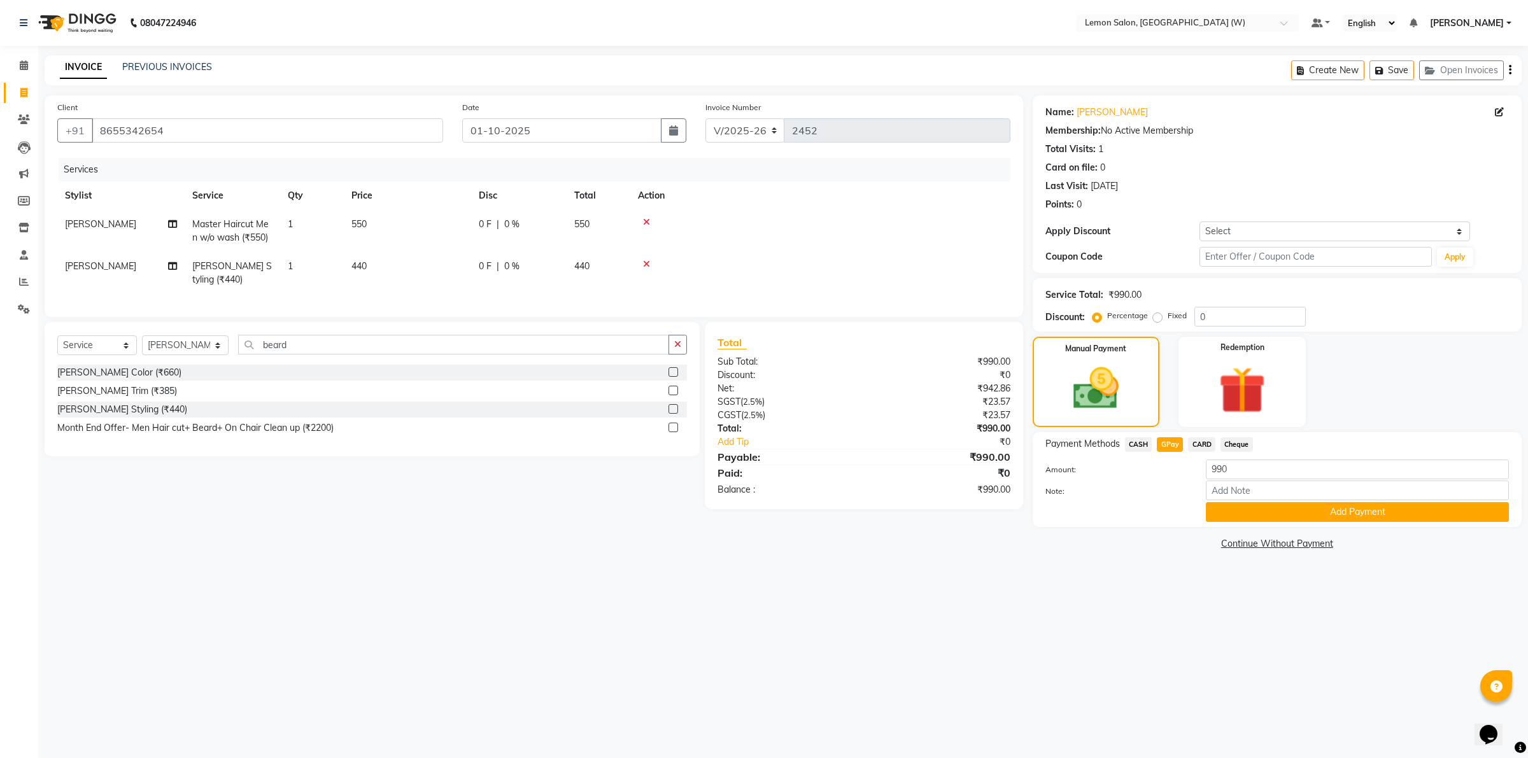
click at [1198, 447] on span "CARD" at bounding box center [1201, 444] width 27 height 15
click at [1244, 516] on button "Add Payment" at bounding box center [1357, 512] width 303 height 20
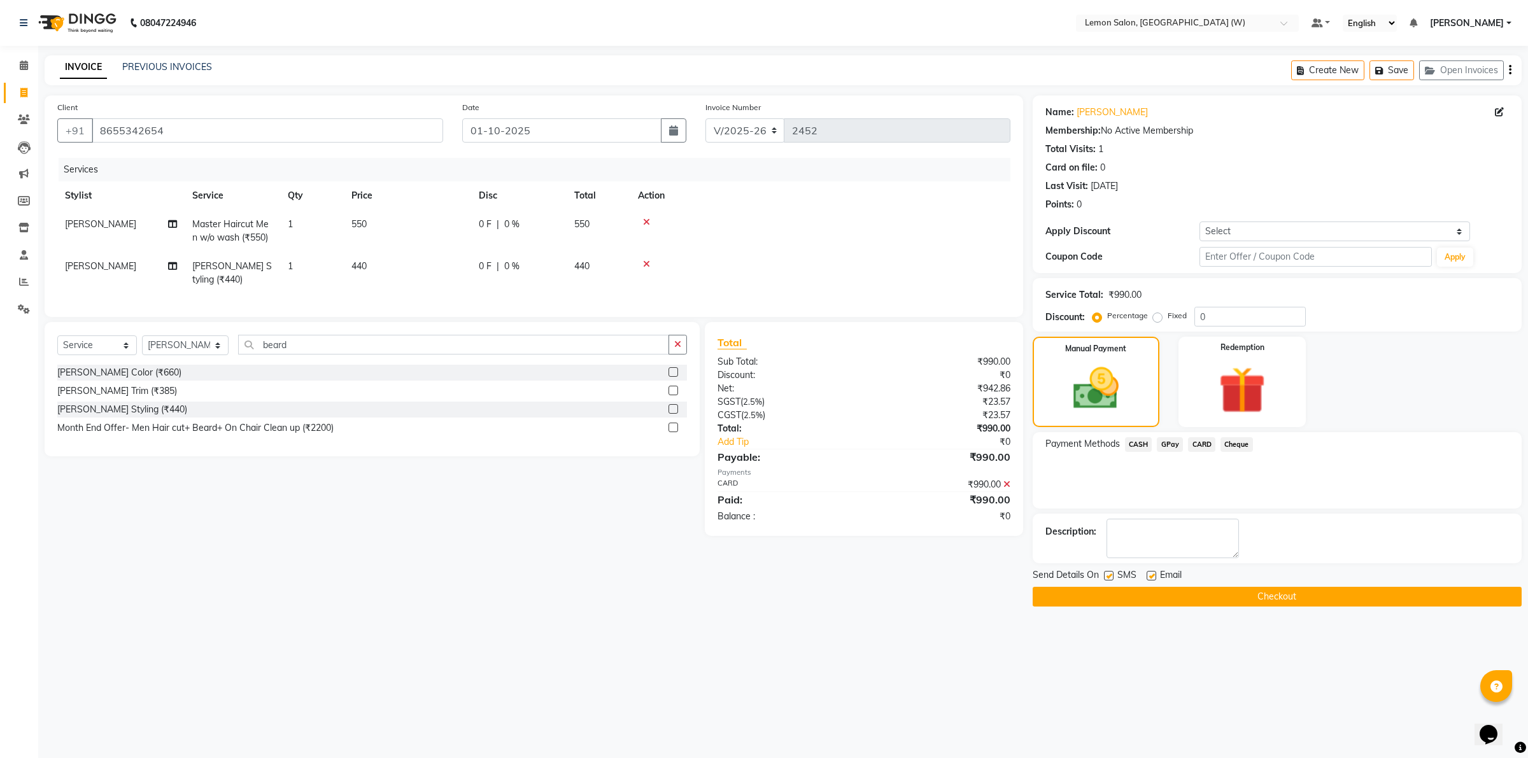
click at [1250, 600] on button "Checkout" at bounding box center [1276, 597] width 489 height 20
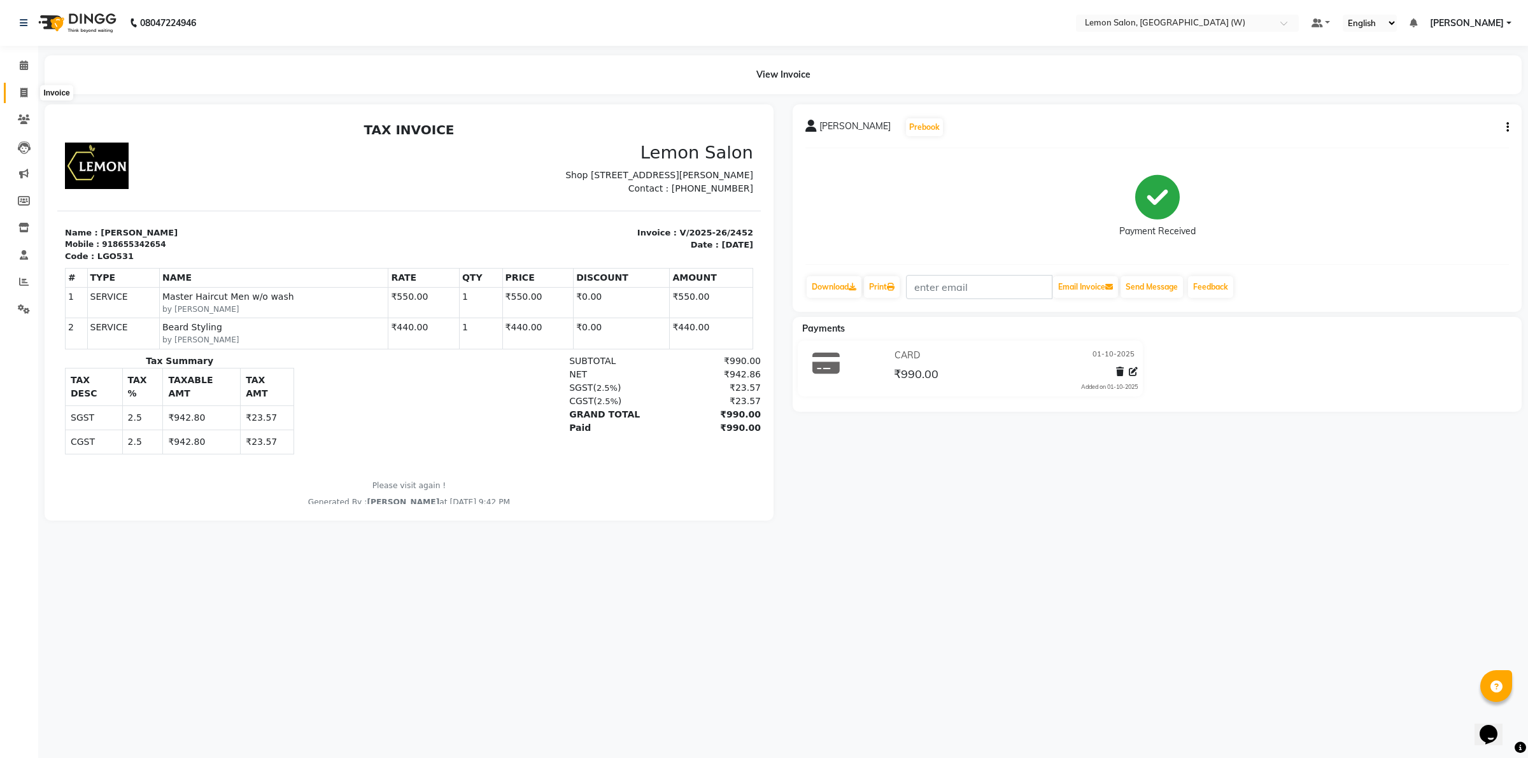
click at [29, 99] on span at bounding box center [24, 93] width 22 height 15
select select "8053"
select select "service"
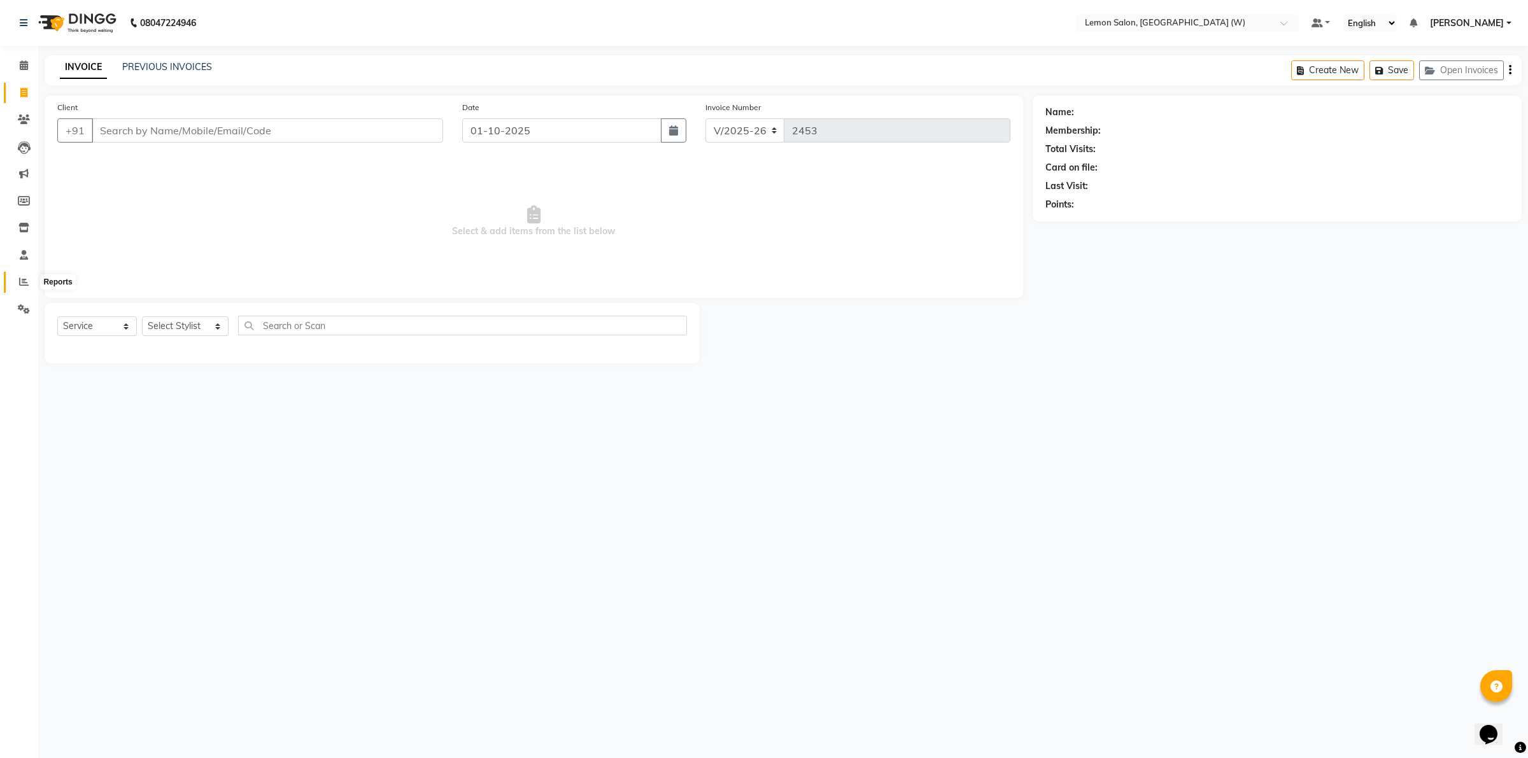
click at [17, 286] on span at bounding box center [24, 282] width 22 height 15
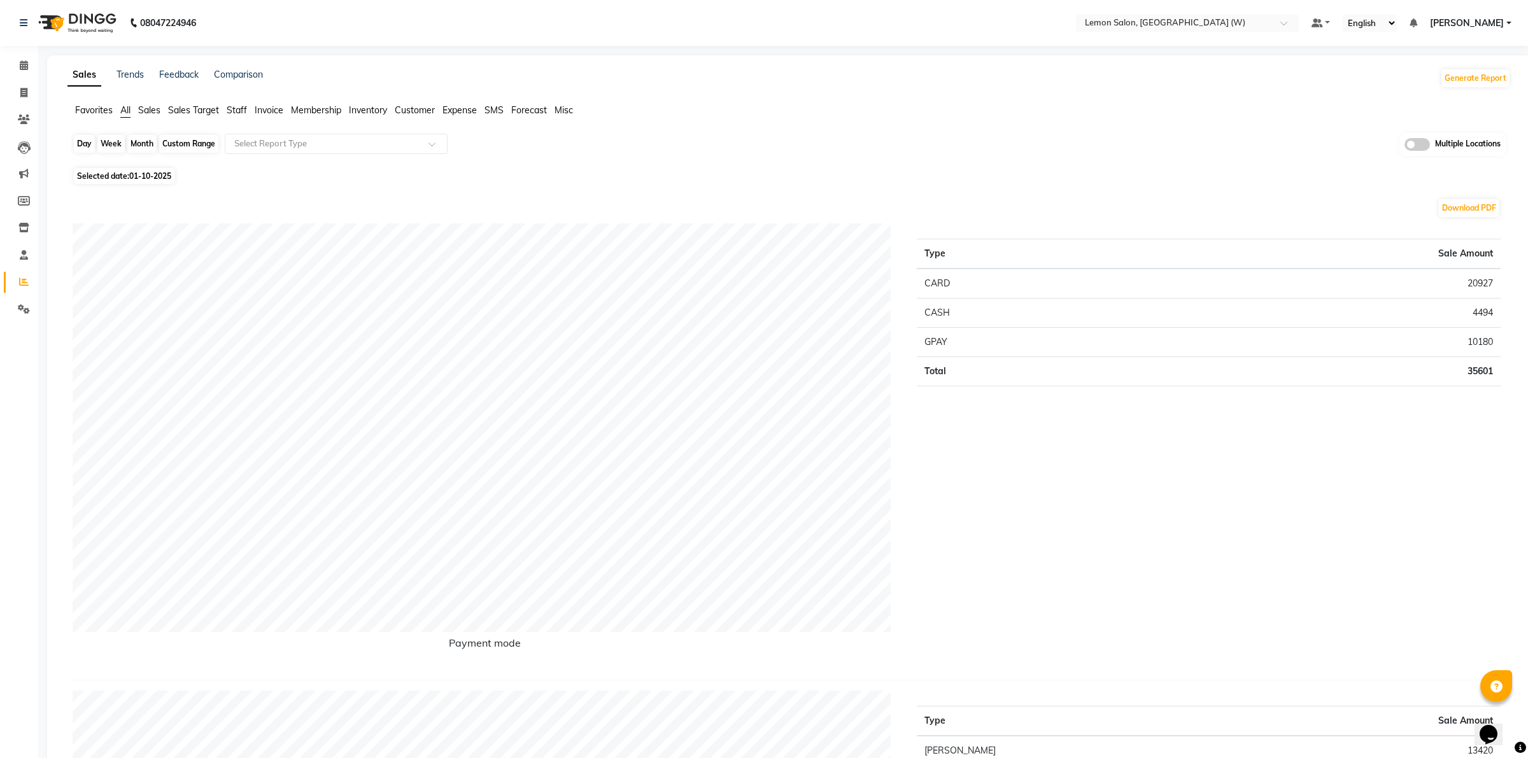
click at [90, 142] on div "Day" at bounding box center [84, 144] width 21 height 18
select select "10"
select select "2025"
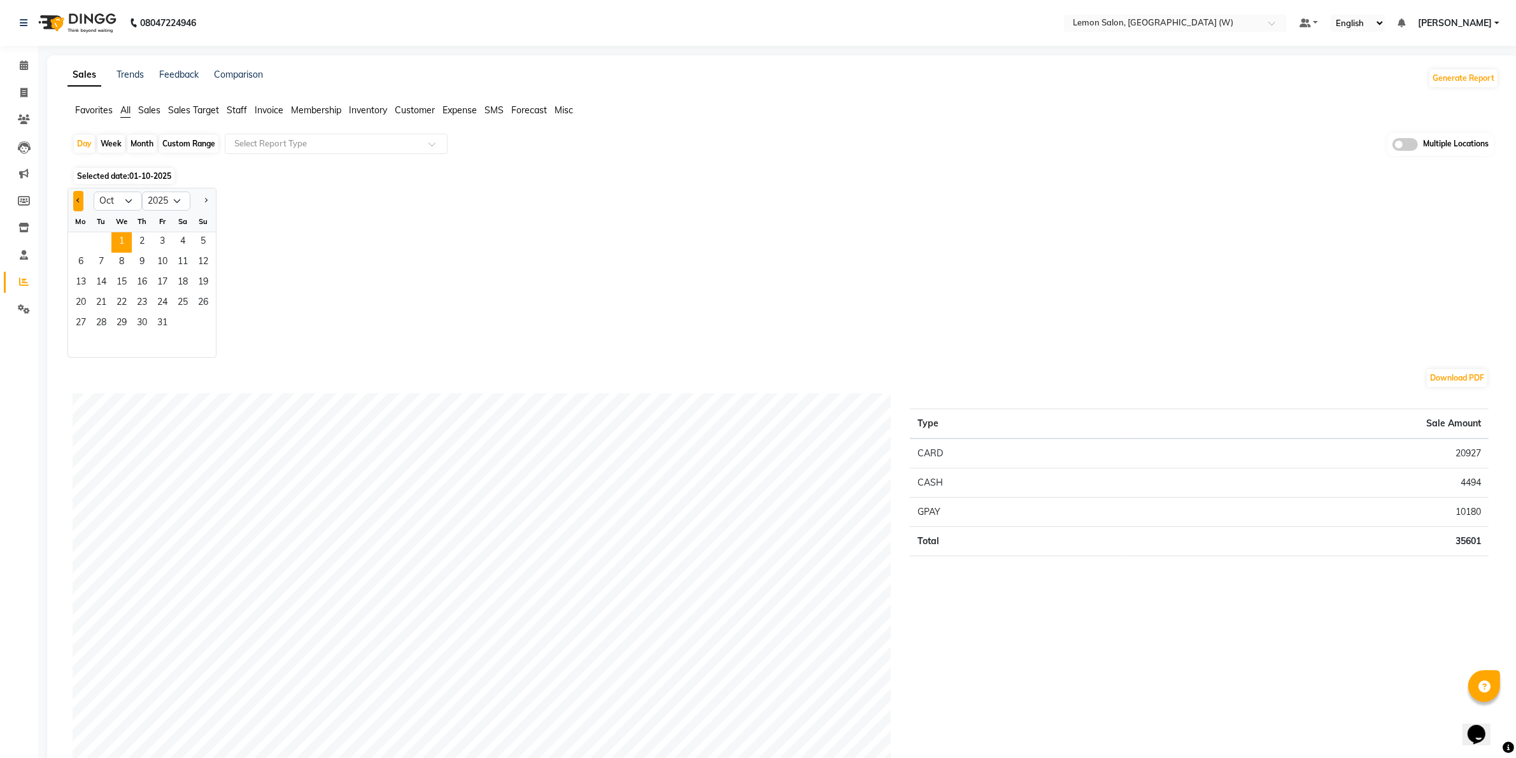
click at [75, 195] on button "Previous month" at bounding box center [78, 201] width 10 height 20
select select "9"
click at [103, 328] on span "30" at bounding box center [101, 324] width 20 height 20
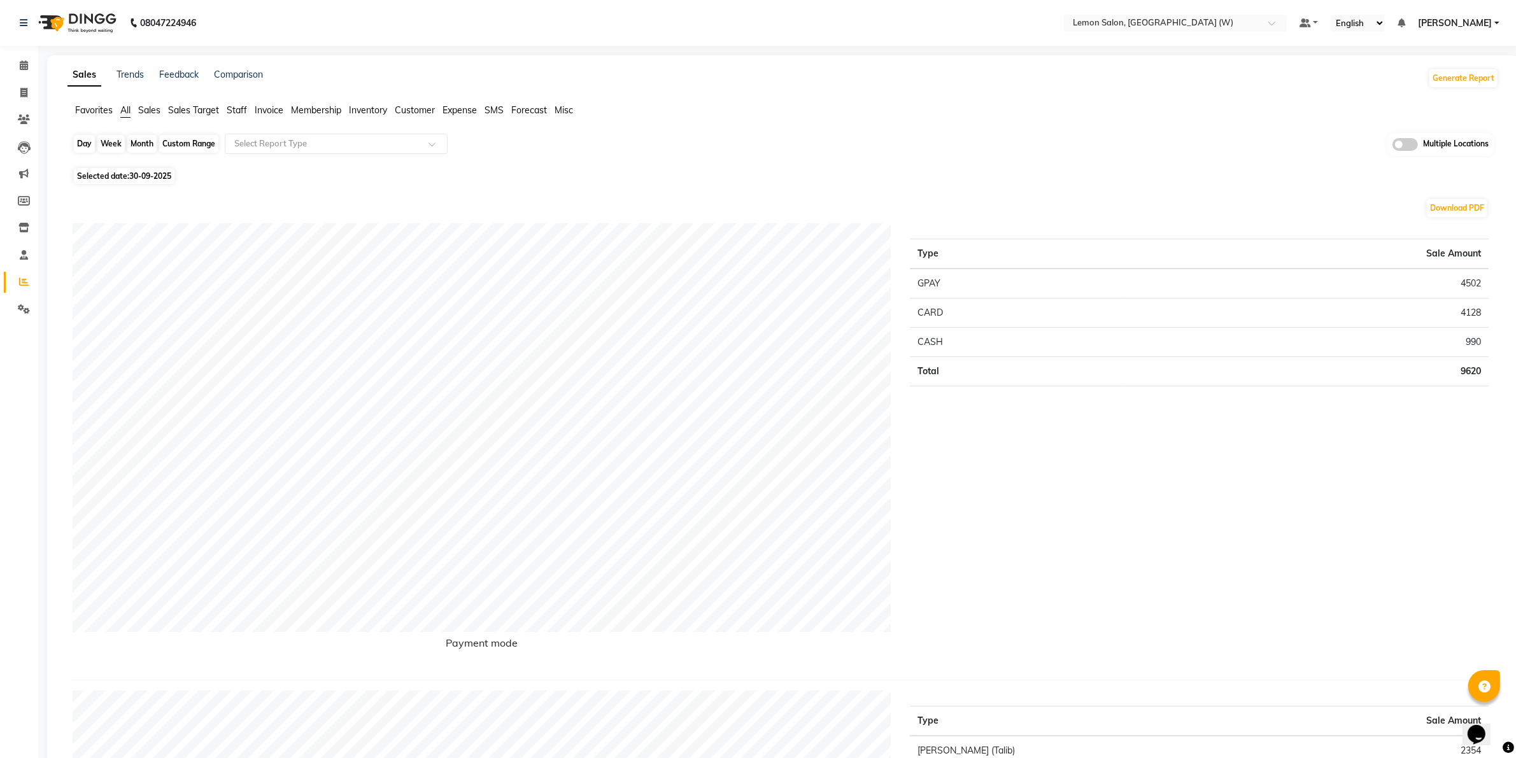
click at [78, 147] on div "Day" at bounding box center [84, 144] width 21 height 18
select select "9"
select select "2025"
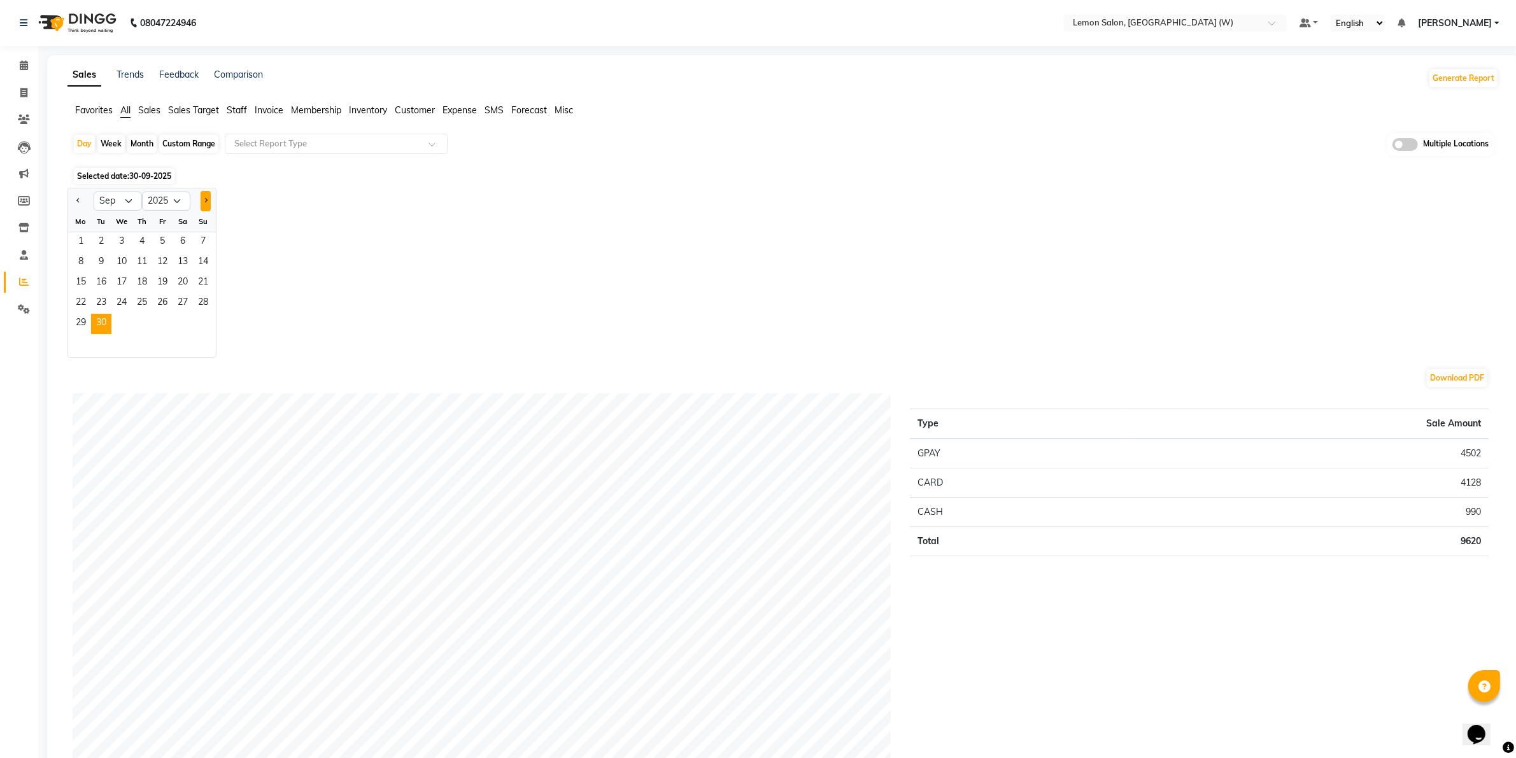
click at [202, 198] on button "Next month" at bounding box center [206, 201] width 10 height 20
select select "10"
click at [120, 242] on span "1" at bounding box center [121, 242] width 20 height 20
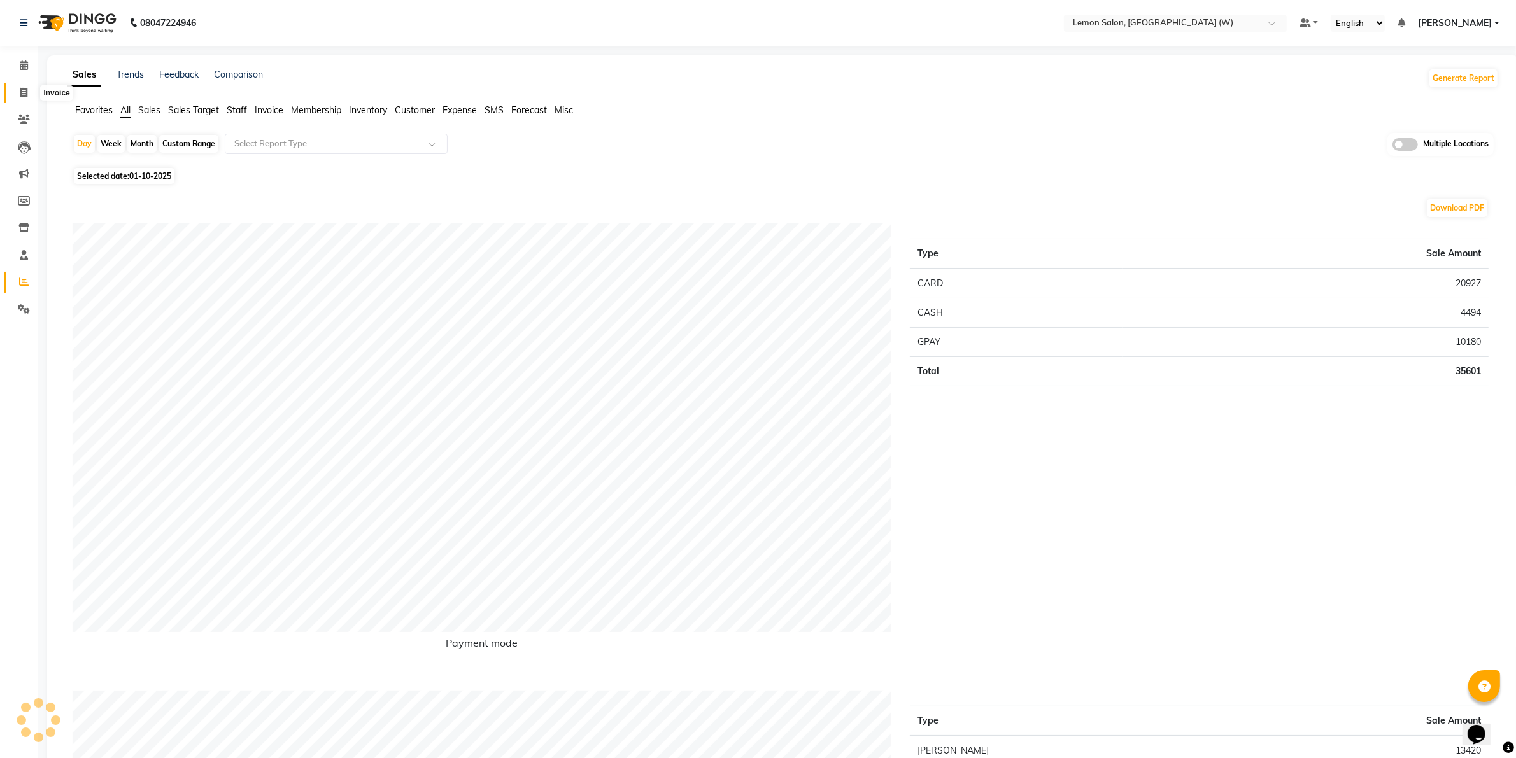
click at [27, 99] on span at bounding box center [24, 93] width 22 height 15
select select "8053"
select select "service"
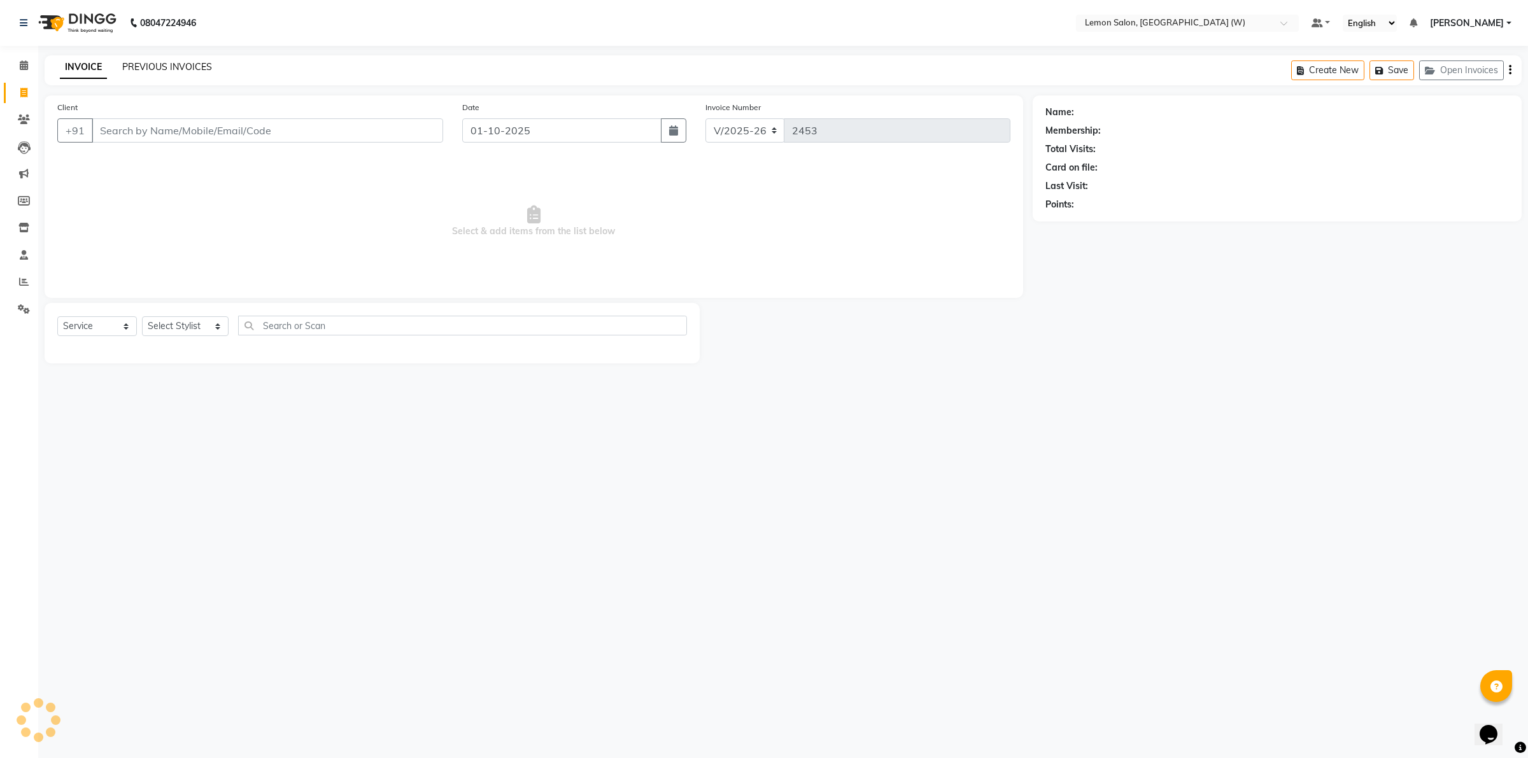
click at [183, 61] on link "PREVIOUS INVOICES" at bounding box center [167, 66] width 90 height 11
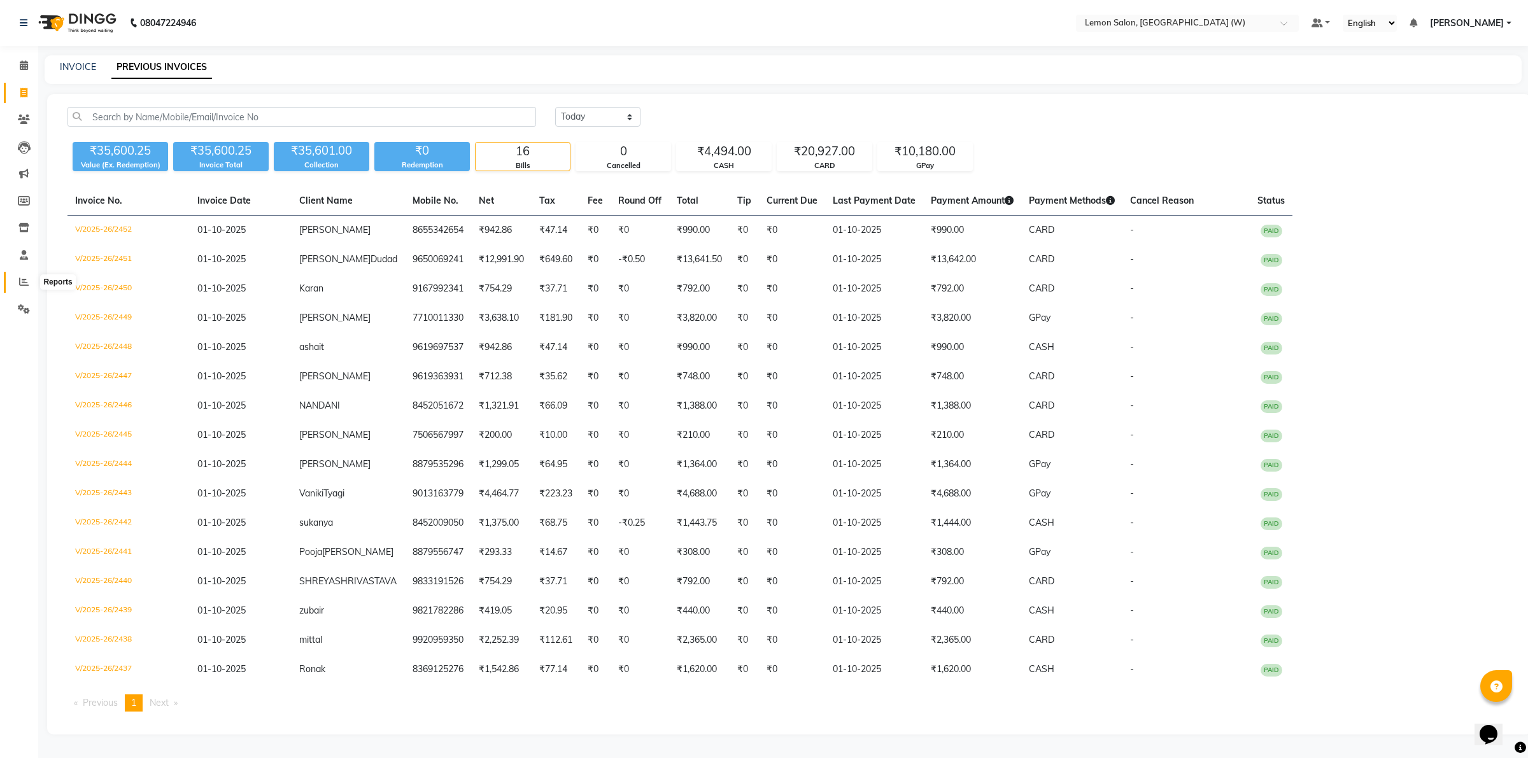
click at [21, 278] on icon at bounding box center [24, 282] width 10 height 10
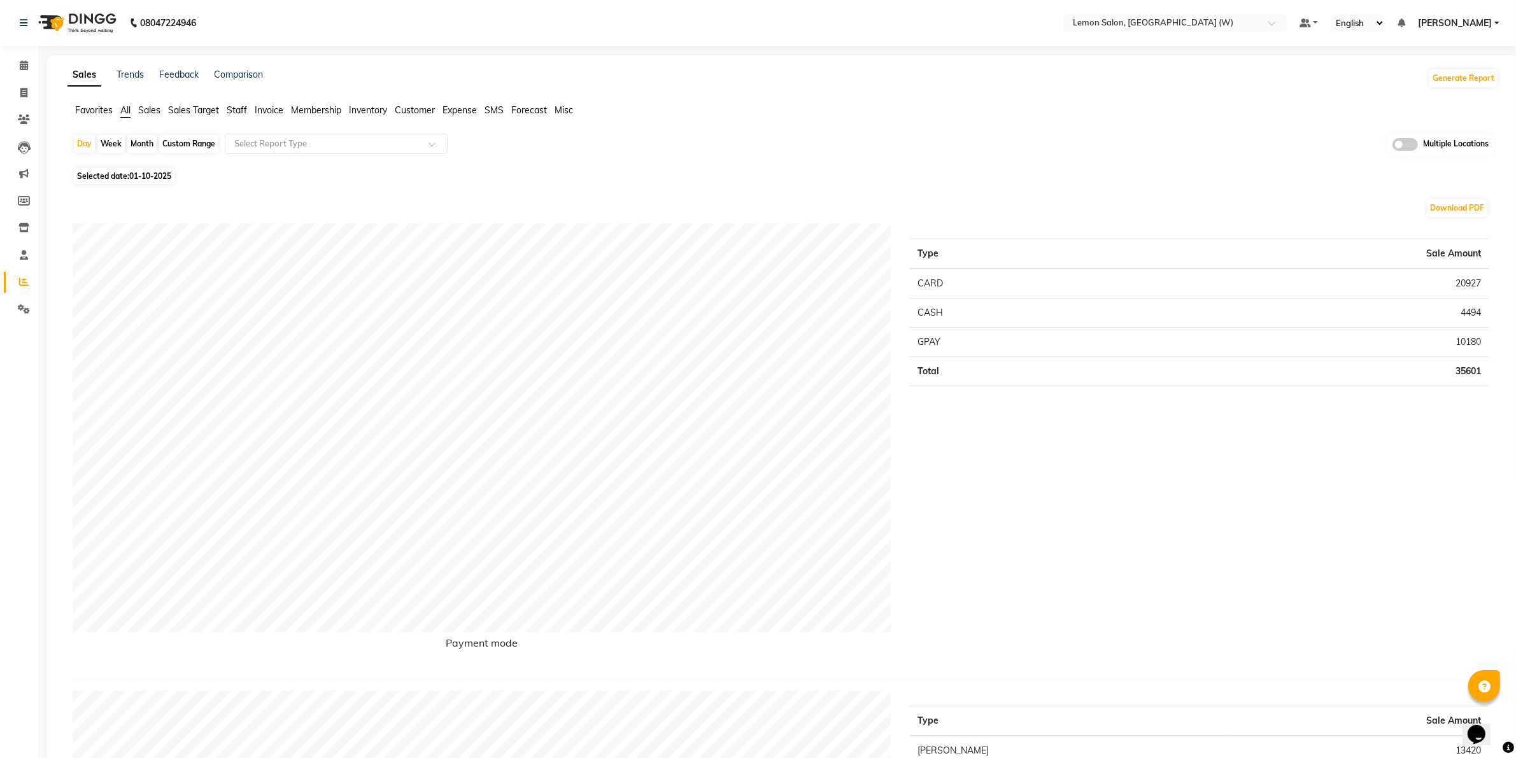
drag, startPoint x: 106, startPoint y: 132, endPoint x: 90, endPoint y: 132, distance: 16.6
click at [81, 137] on div "Day" at bounding box center [84, 144] width 21 height 18
select select "10"
select select "2025"
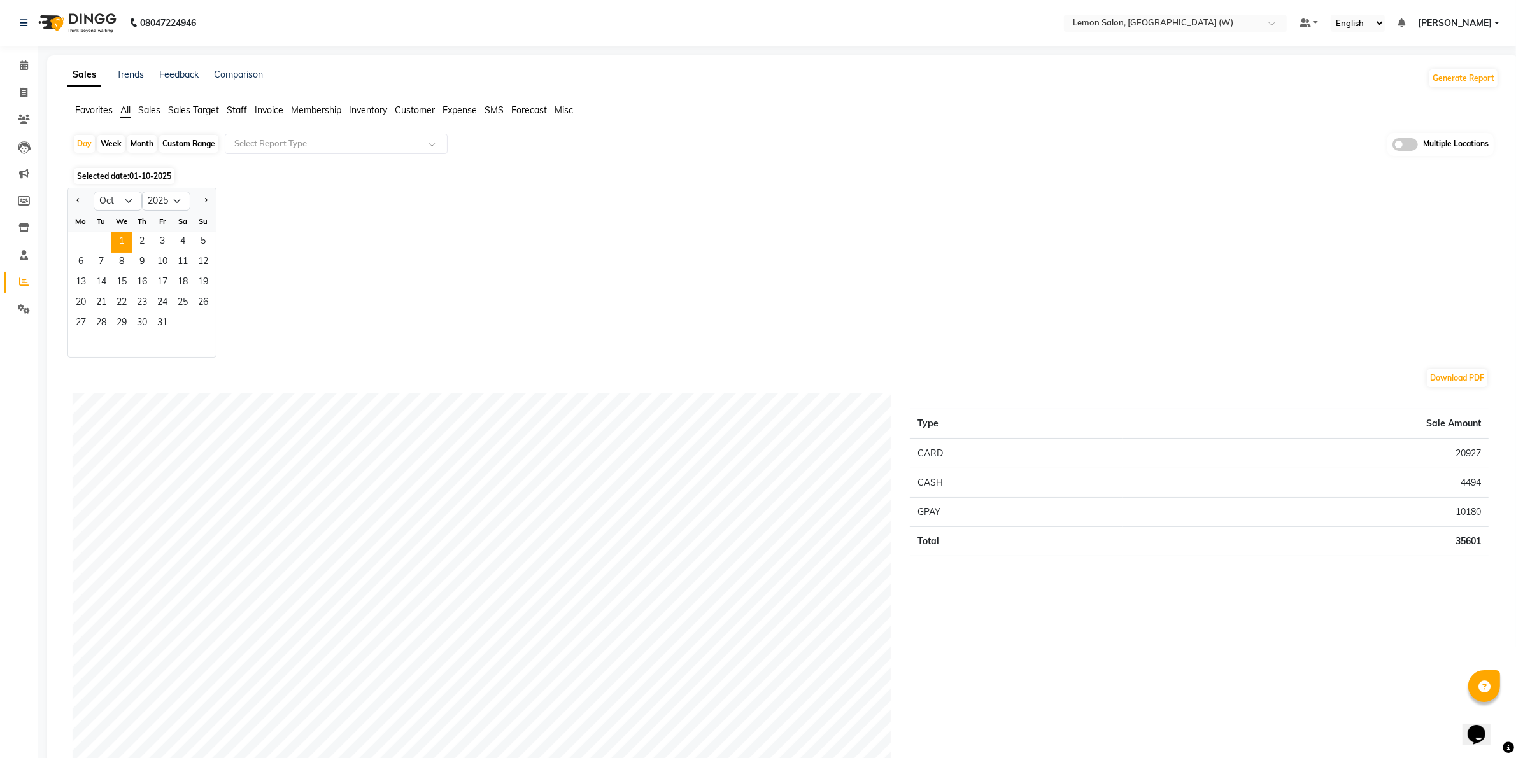
click at [143, 137] on div "Month" at bounding box center [141, 144] width 29 height 18
select select "10"
select select "2025"
click at [113, 236] on span "1" at bounding box center [121, 242] width 20 height 20
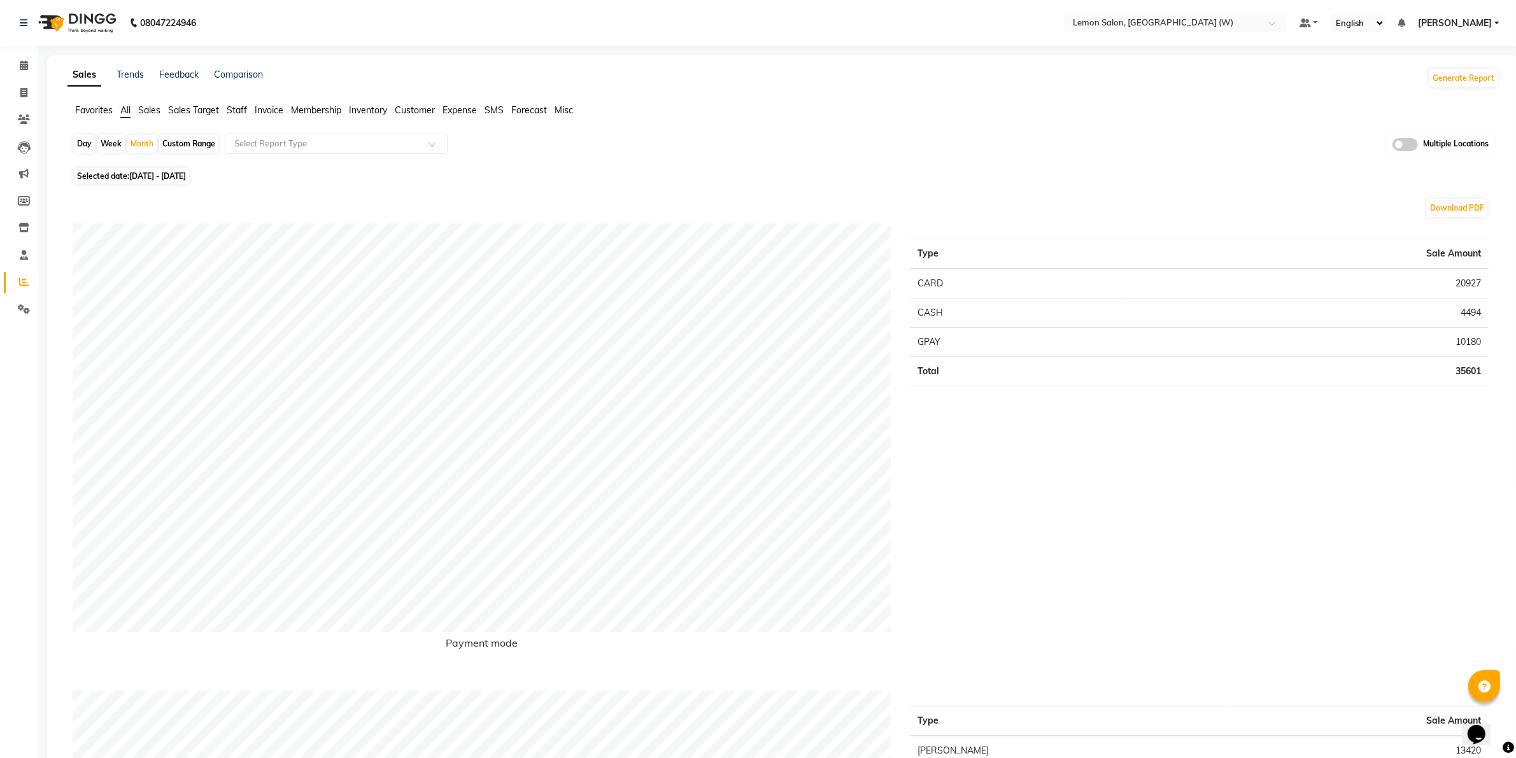
click at [199, 115] on span "Sales Target" at bounding box center [193, 109] width 51 height 11
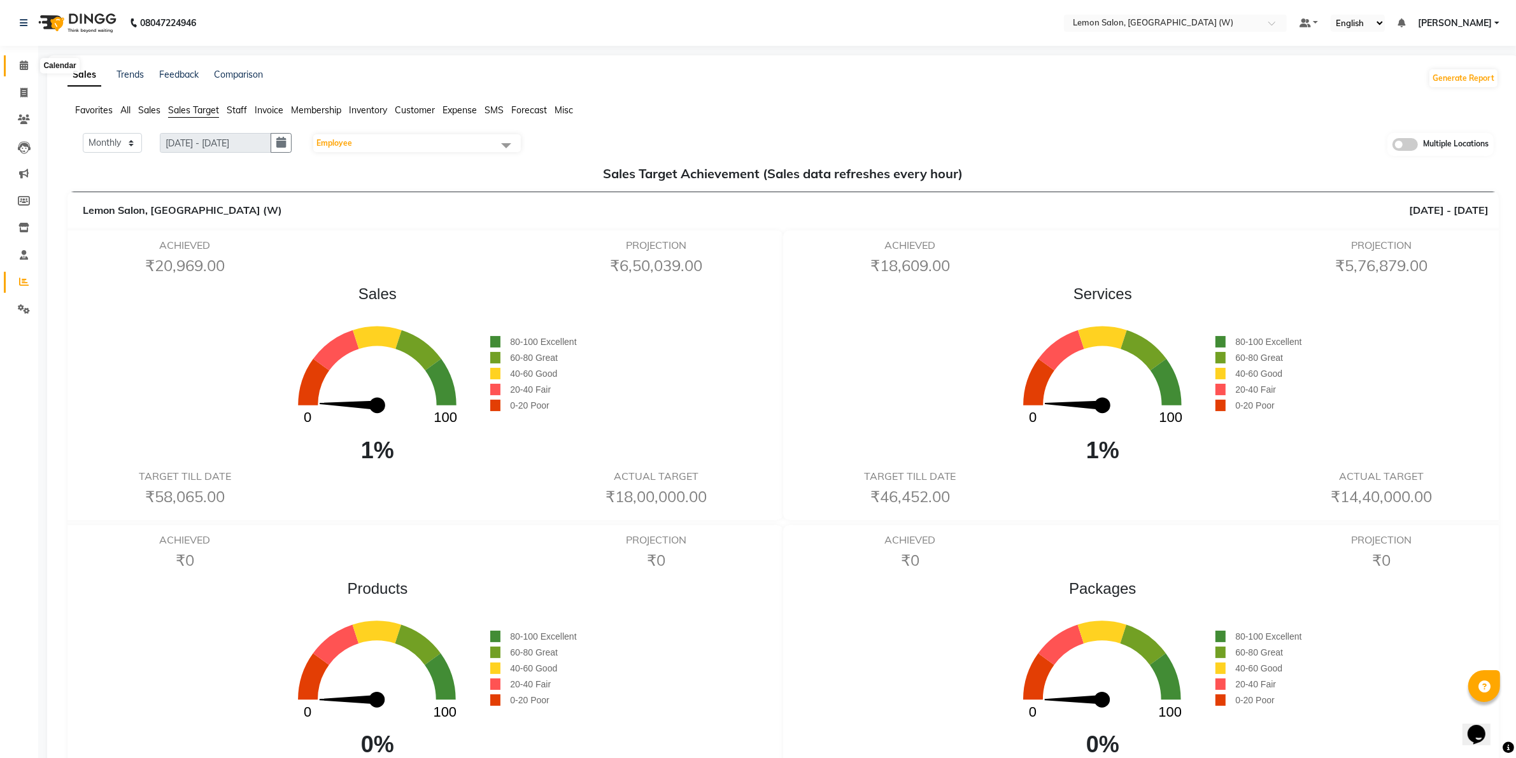
click at [25, 67] on icon at bounding box center [24, 65] width 8 height 10
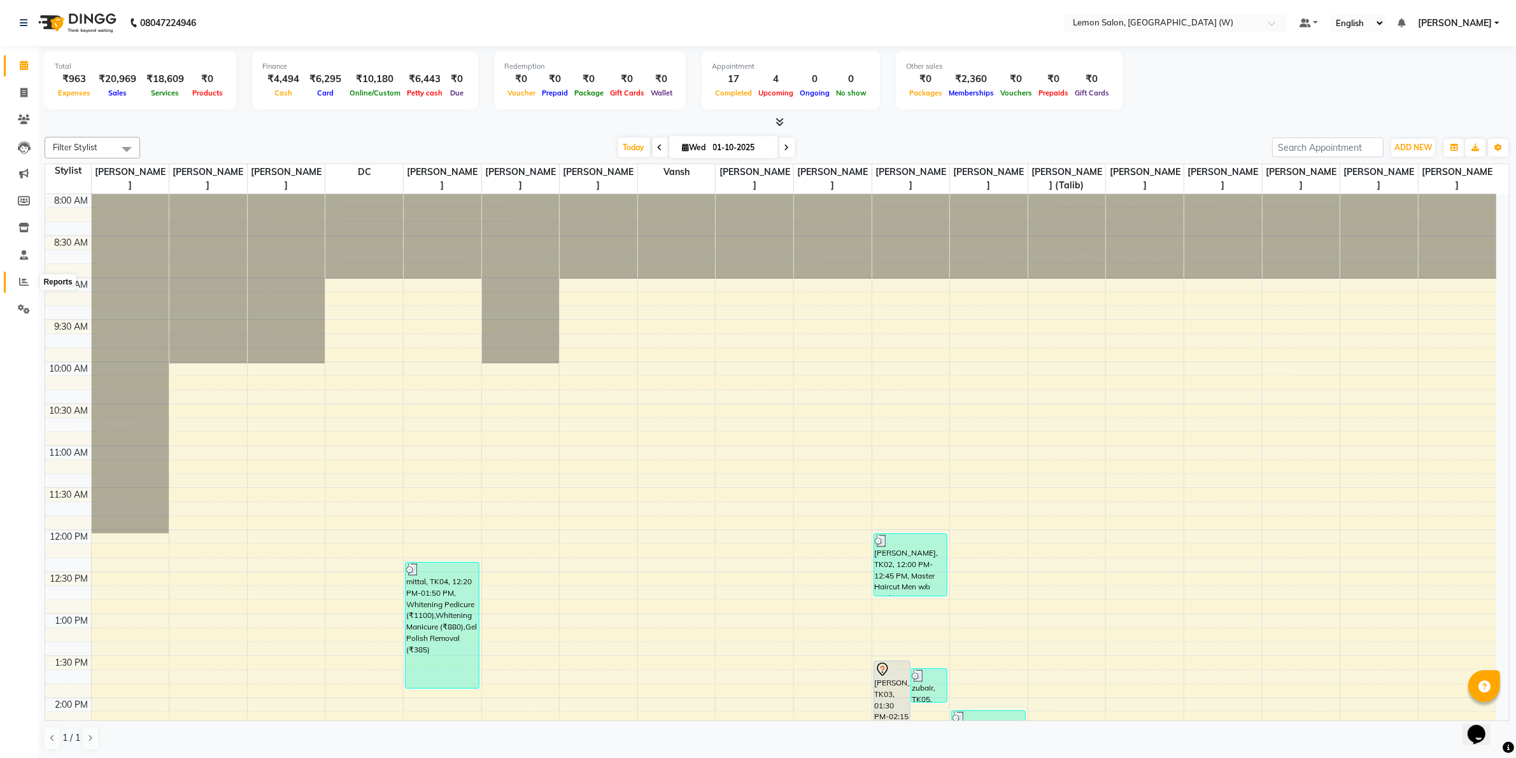
click at [20, 278] on icon at bounding box center [24, 282] width 10 height 10
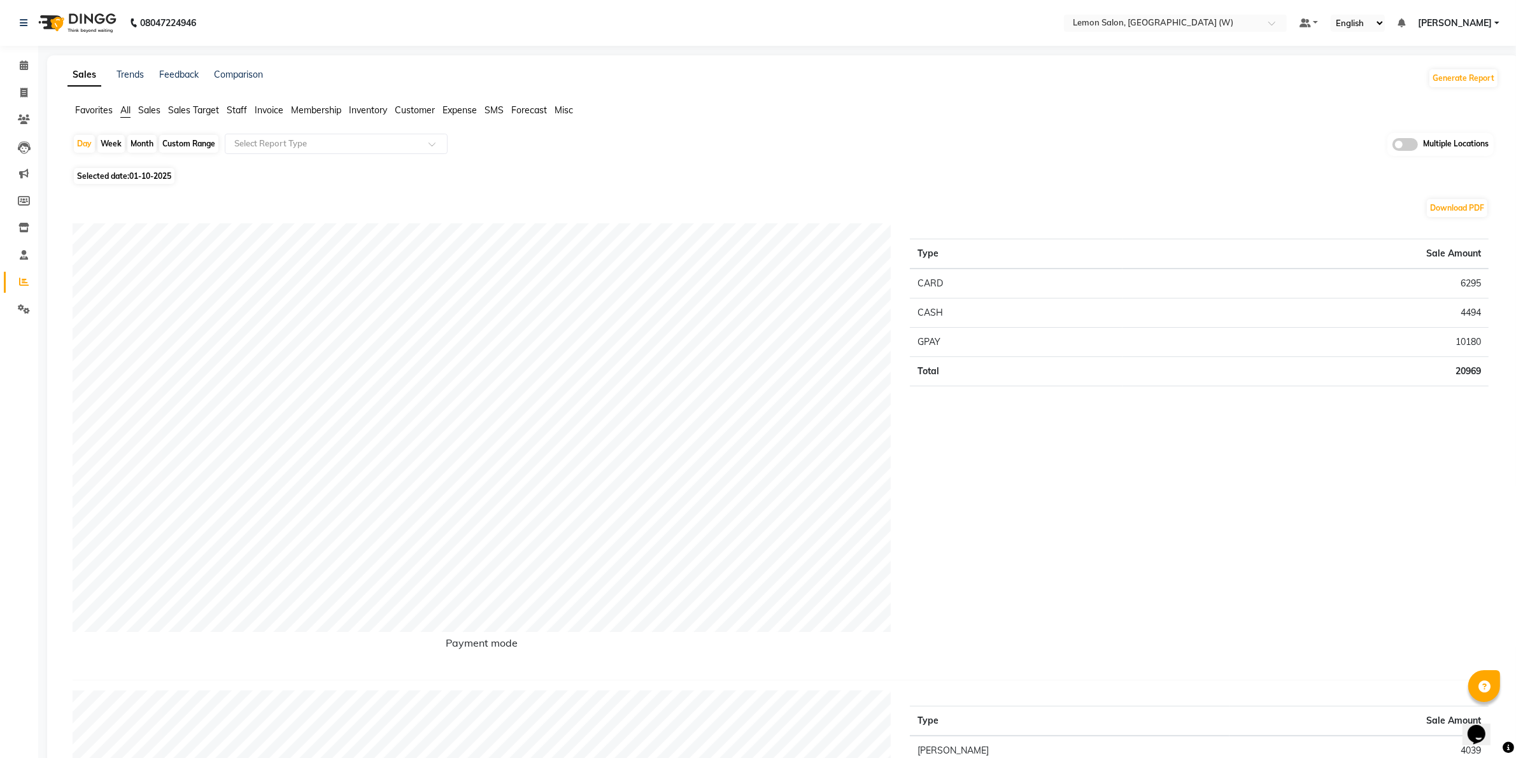
click at [201, 144] on div "Custom Range" at bounding box center [188, 144] width 59 height 18
select select "10"
select select "2025"
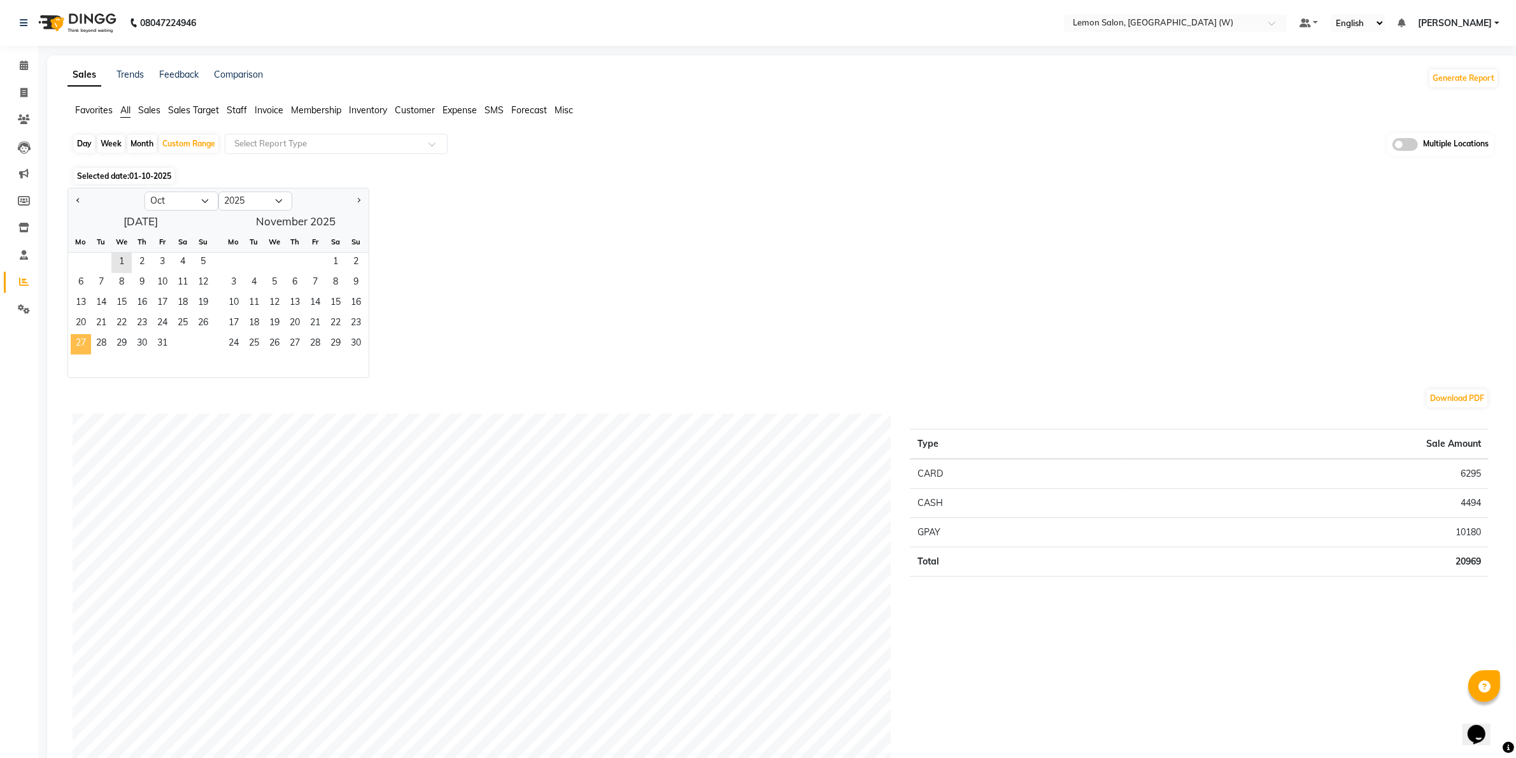
click at [84, 342] on span "27" at bounding box center [81, 344] width 20 height 20
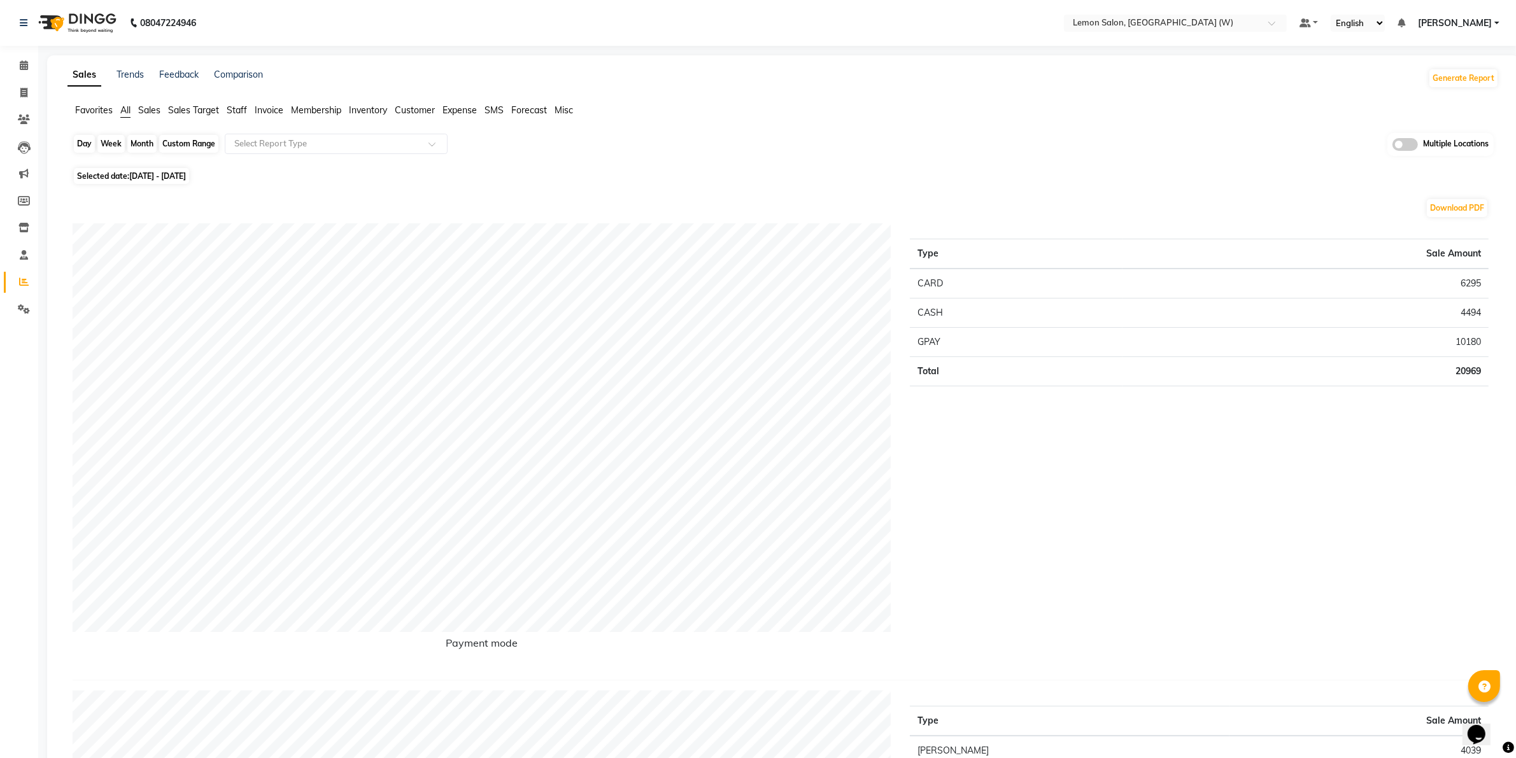
click at [210, 140] on div "Custom Range" at bounding box center [188, 144] width 59 height 18
select select "10"
select select "2025"
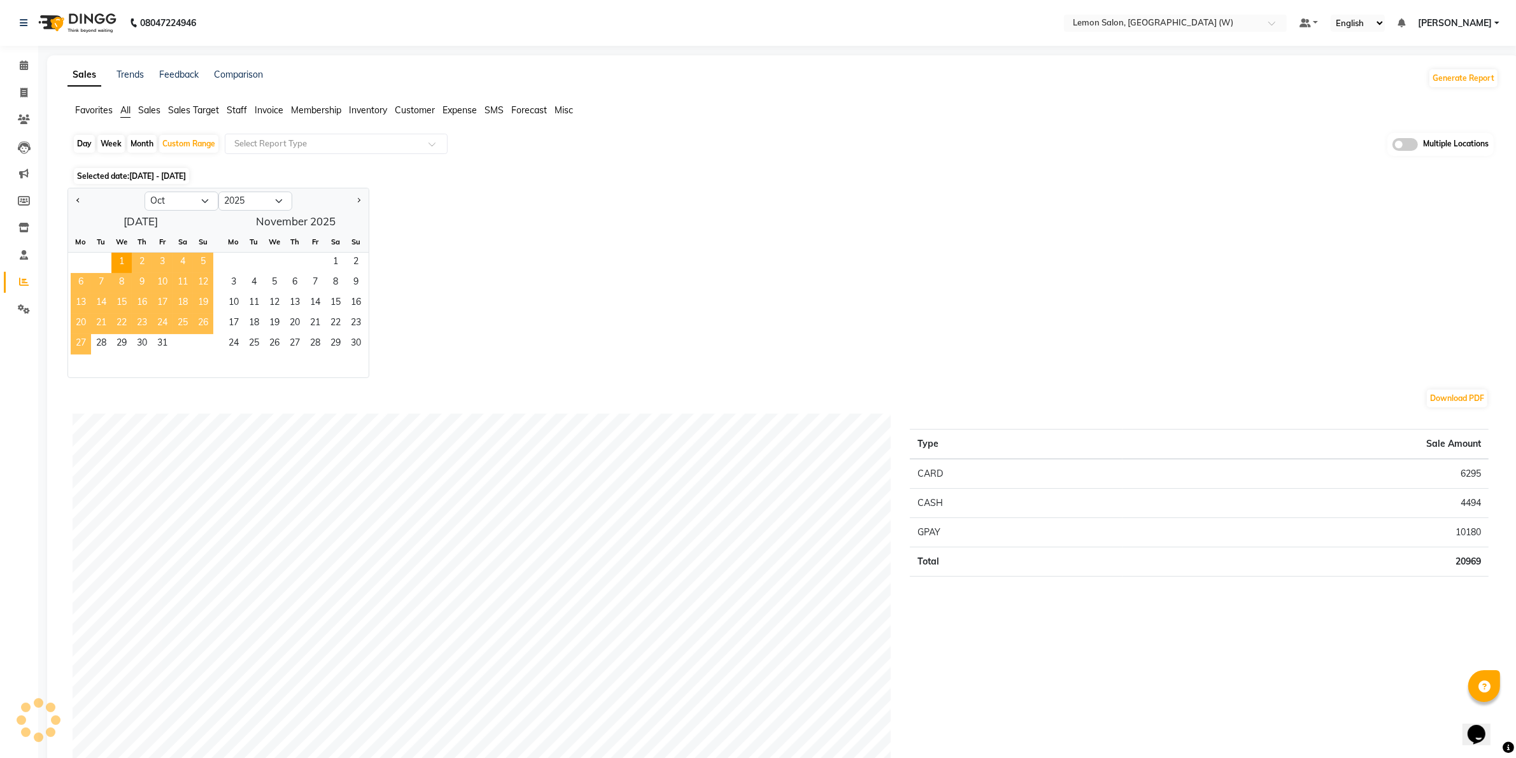
click at [87, 339] on span "27" at bounding box center [81, 344] width 20 height 20
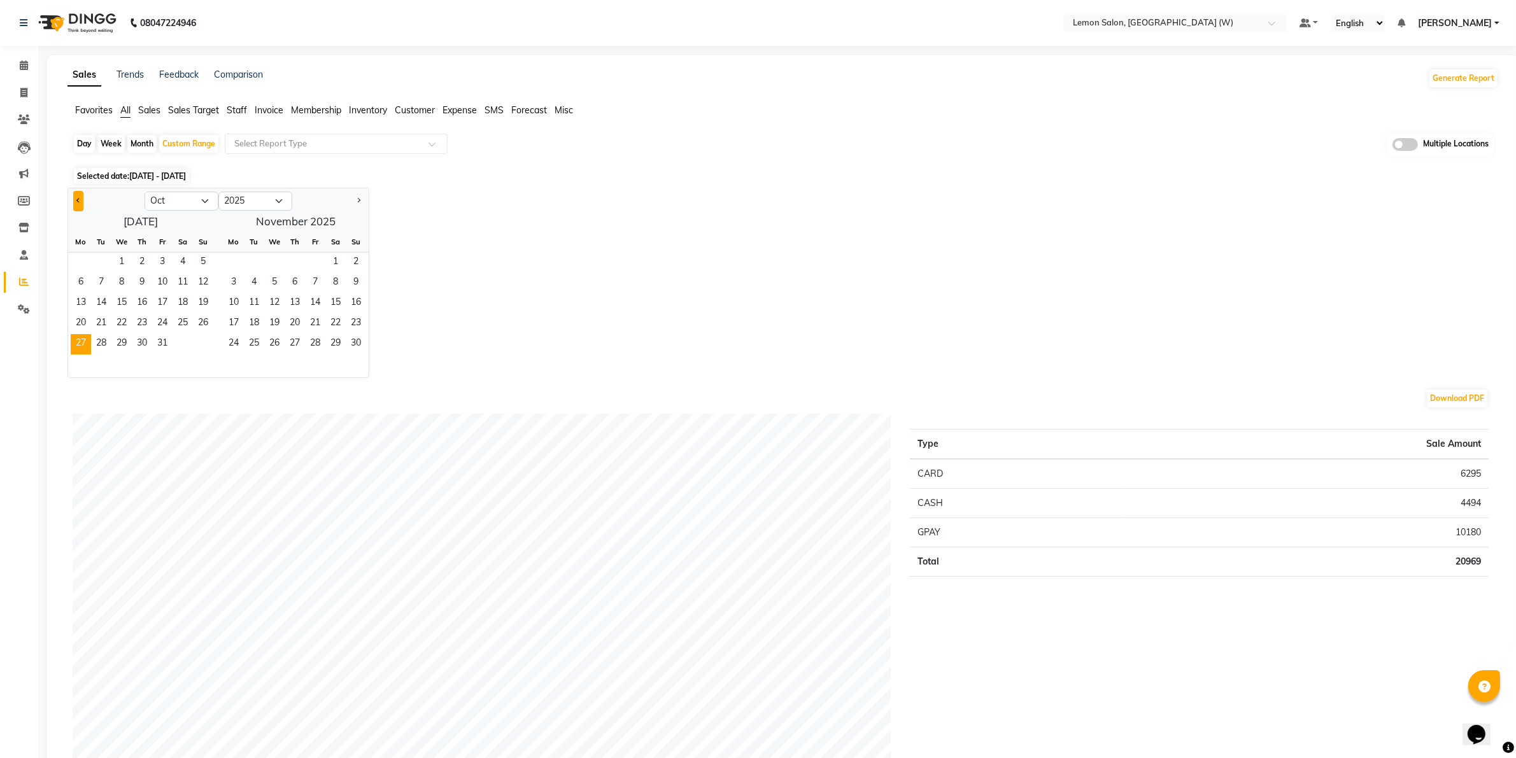
click at [78, 198] on button "Previous month" at bounding box center [78, 201] width 10 height 20
select select "9"
click at [183, 327] on span "27" at bounding box center [182, 324] width 20 height 20
click at [101, 342] on span "30" at bounding box center [101, 344] width 20 height 20
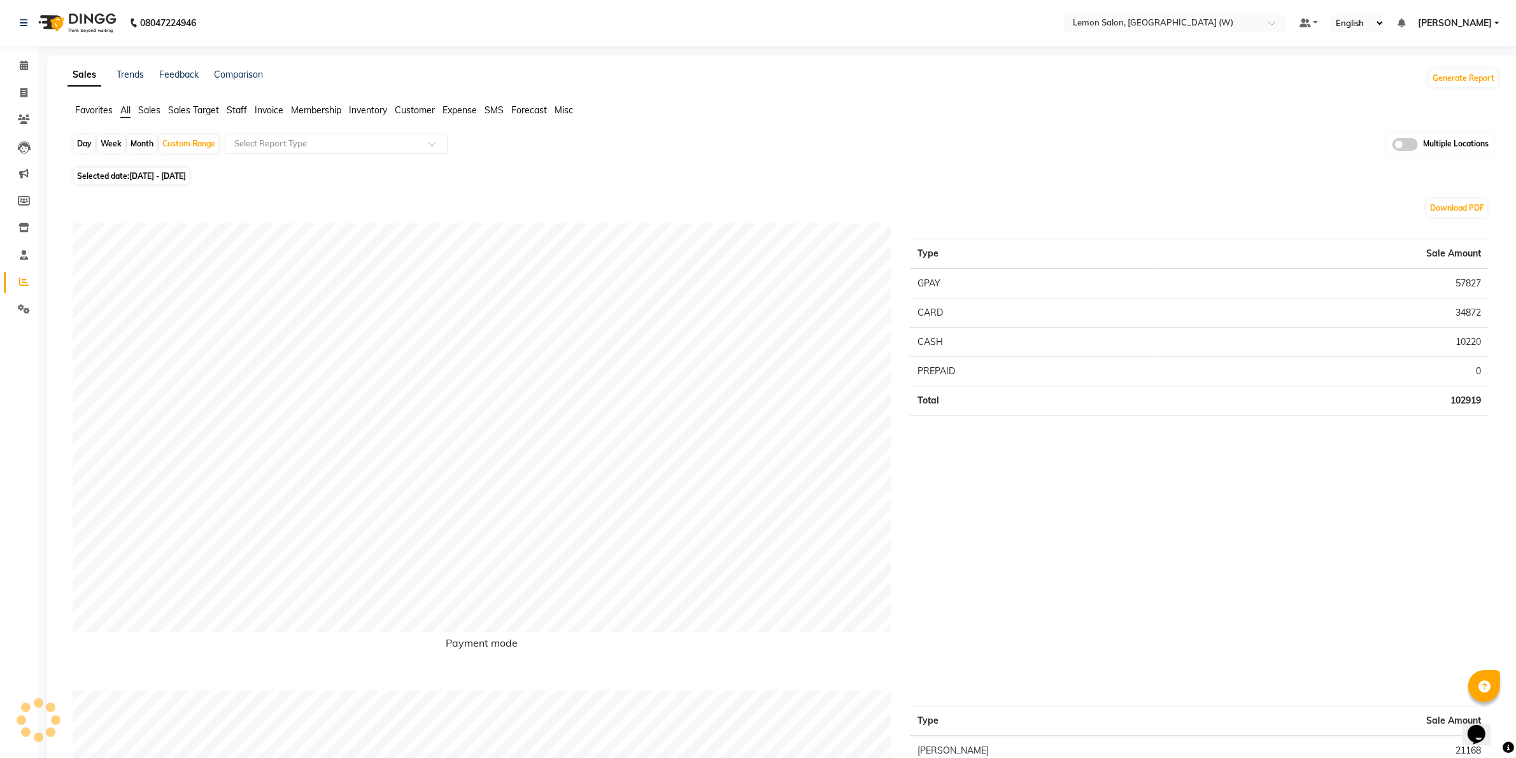
click at [81, 140] on div "Day" at bounding box center [84, 144] width 21 height 18
select select "9"
select select "2025"
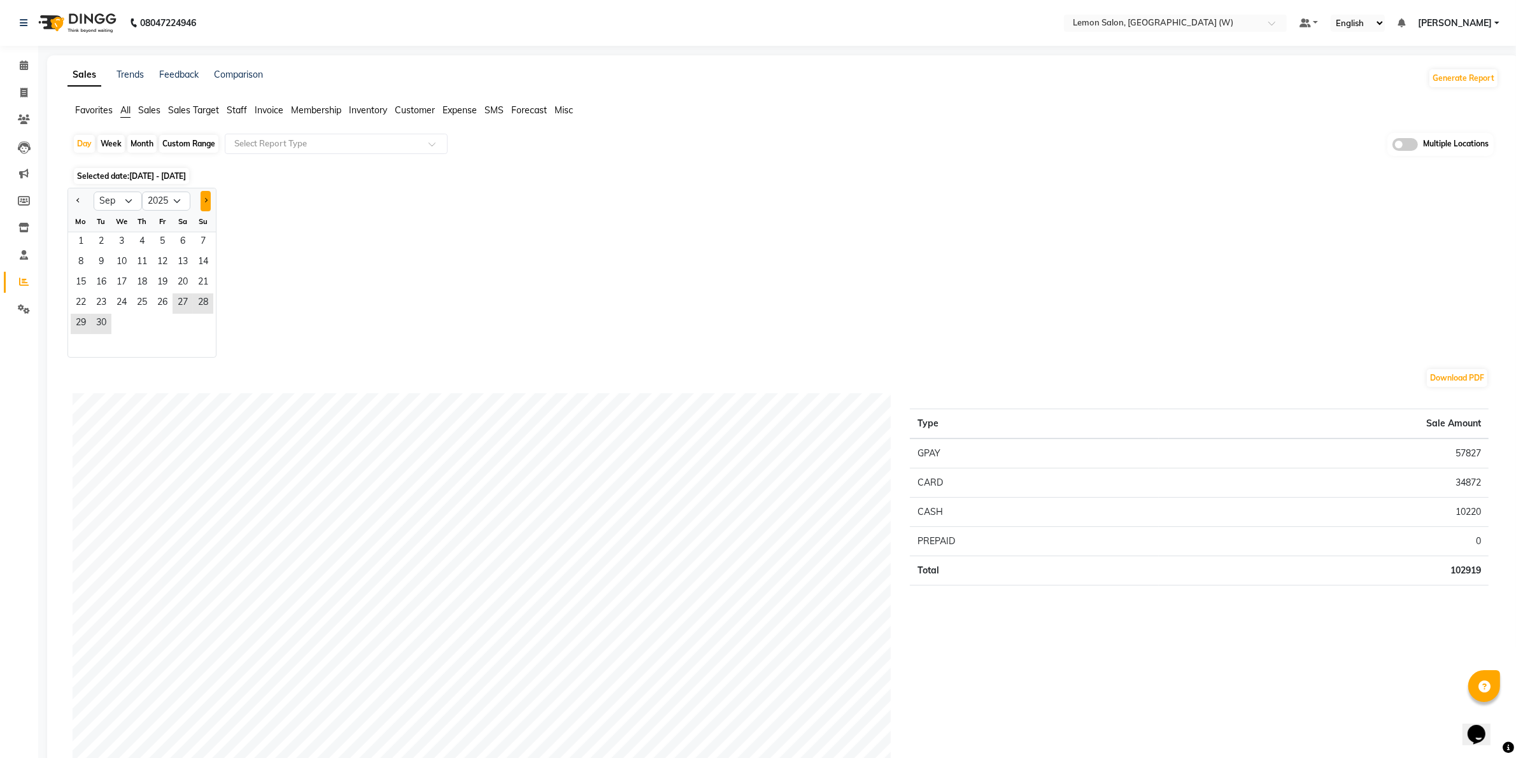
click at [209, 201] on button "Next month" at bounding box center [206, 201] width 10 height 20
select select "10"
click at [118, 242] on span "1" at bounding box center [121, 242] width 20 height 20
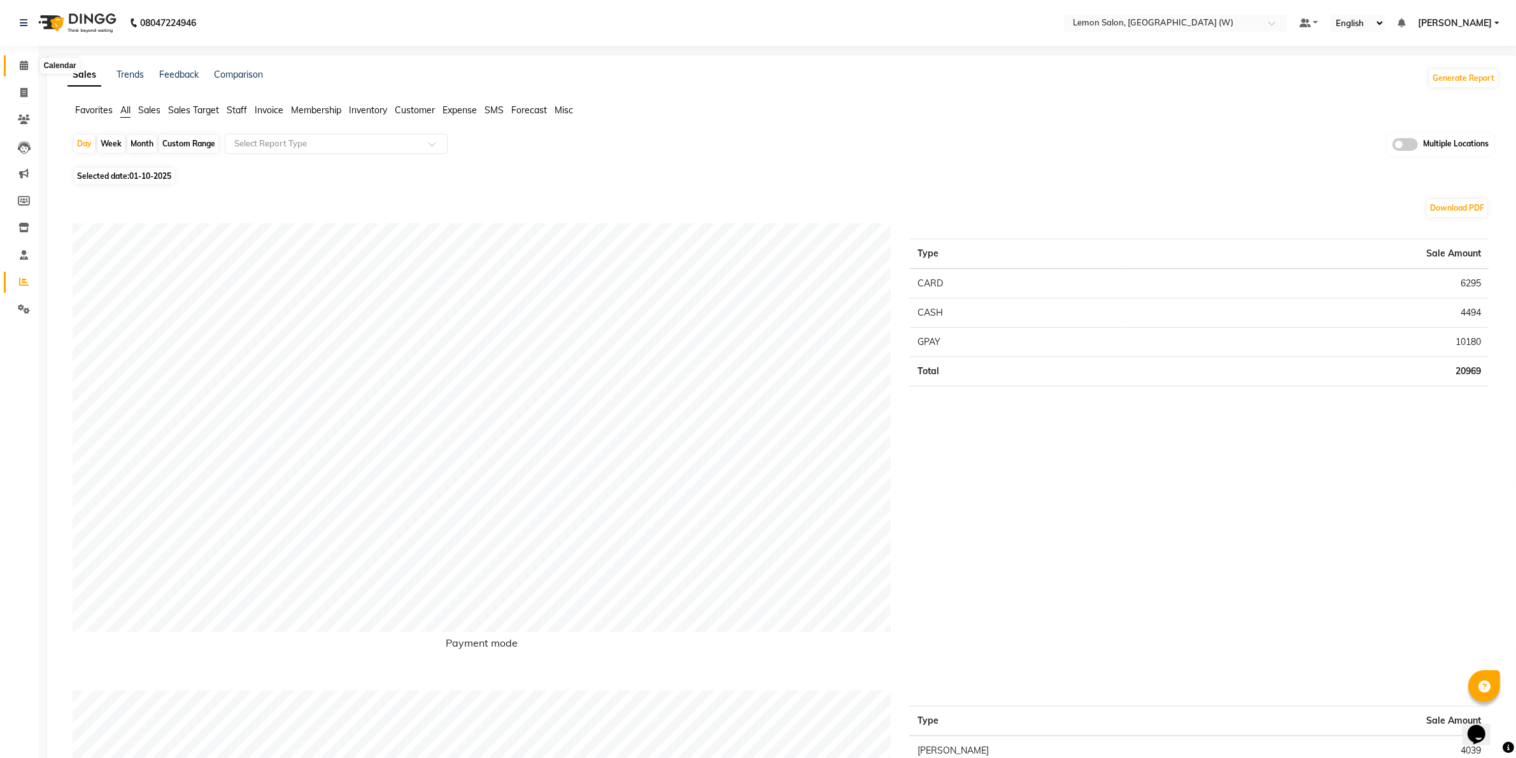
click at [17, 57] on link "Calendar" at bounding box center [19, 65] width 31 height 21
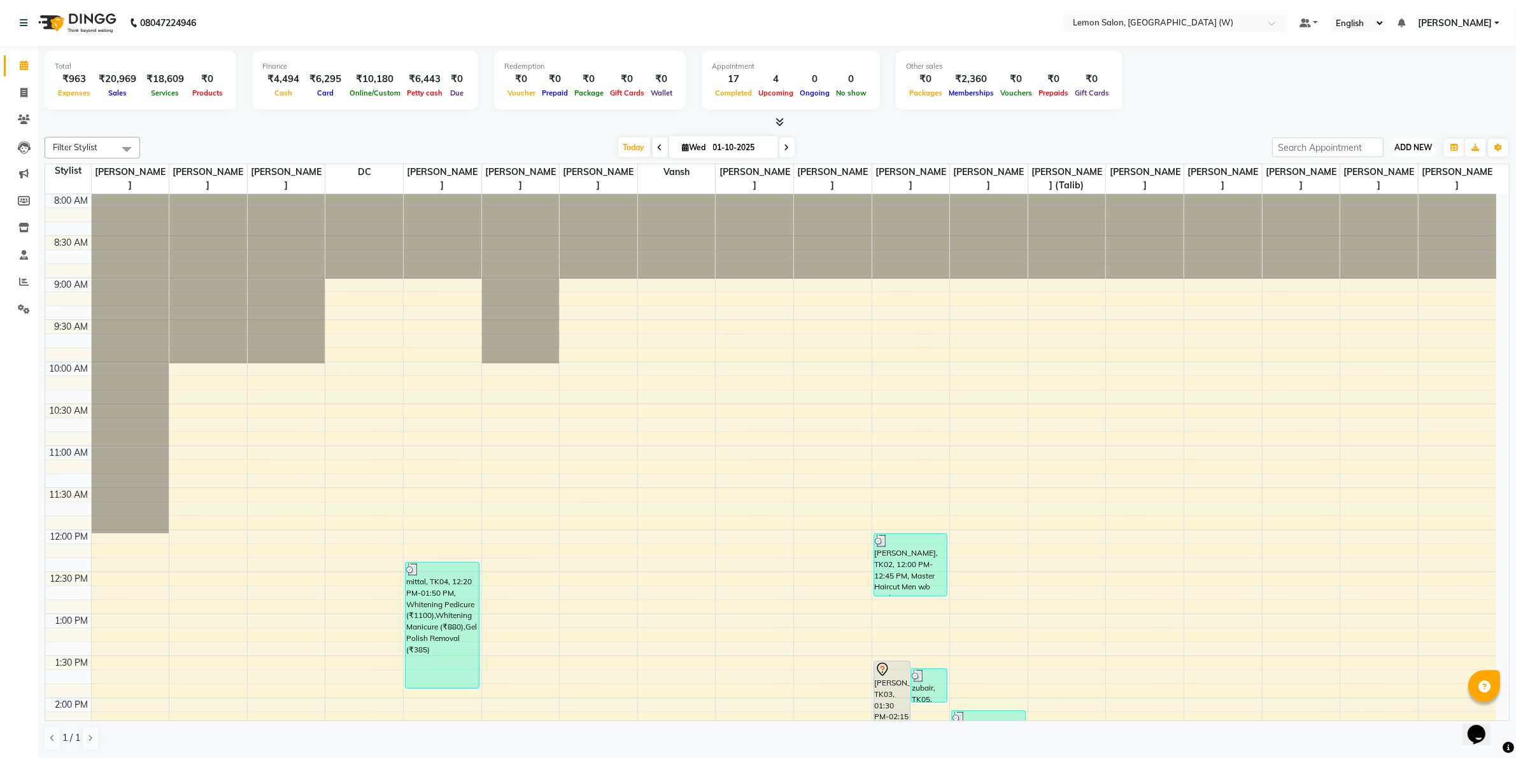
click at [1418, 148] on span "ADD NEW" at bounding box center [1413, 148] width 38 height 10
click at [1378, 204] on link "Add Expense" at bounding box center [1384, 205] width 101 height 17
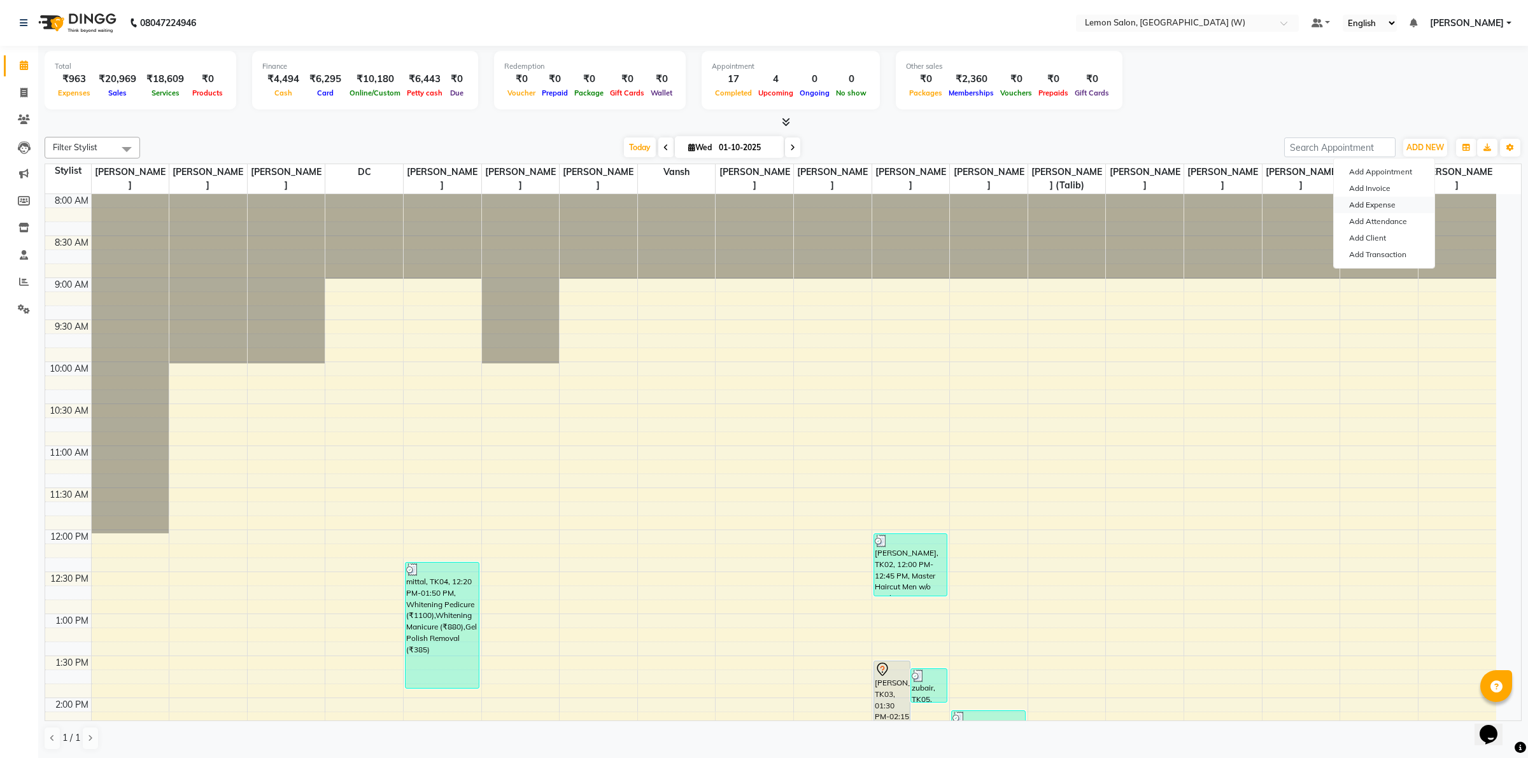
select select "1"
select select "7179"
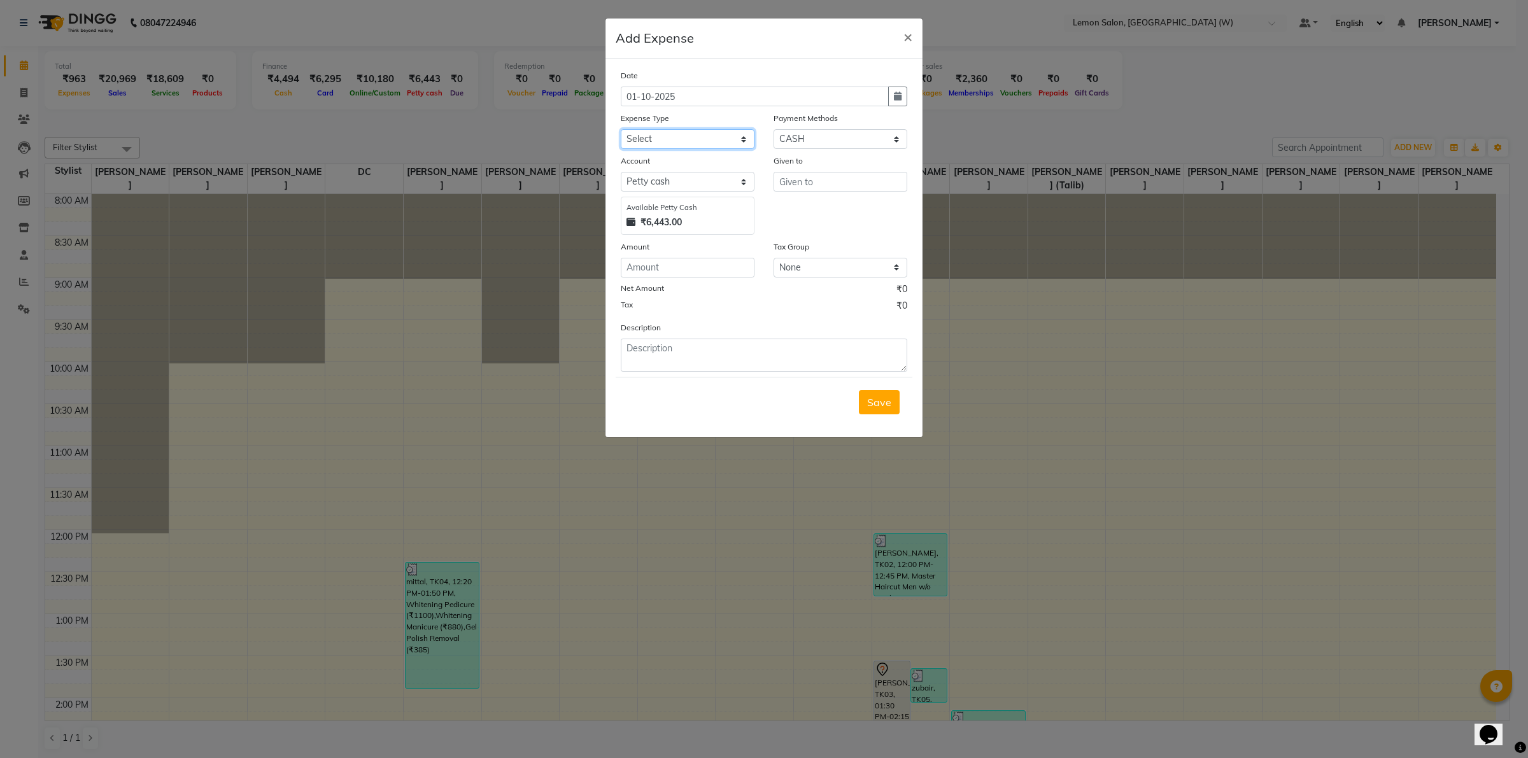
drag, startPoint x: 675, startPoint y: 134, endPoint x: 675, endPoint y: 144, distance: 10.2
click at [675, 134] on select "Select Advance Cash transfer to hub Laundry Loan Membership Milk Miscellaneous …" at bounding box center [688, 139] width 134 height 20
select select "5359"
click at [621, 129] on select "Select Advance Cash transfer to hub Laundry Loan Membership Milk Miscellaneous …" at bounding box center [688, 139] width 134 height 20
click at [807, 179] on input "text" at bounding box center [840, 182] width 134 height 20
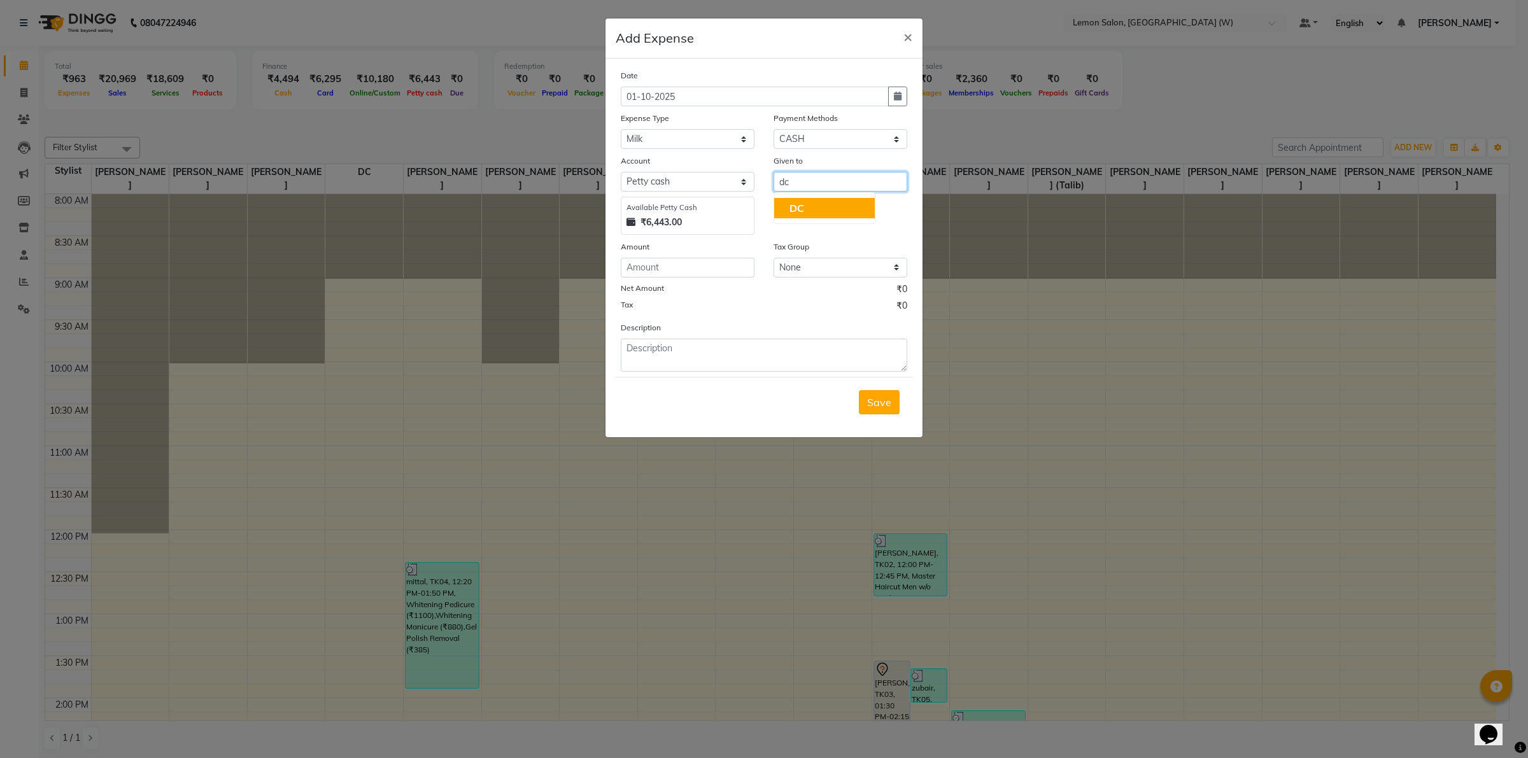
click at [798, 206] on span "DC" at bounding box center [796, 208] width 15 height 13
type input "DC"
click at [708, 269] on input "number" at bounding box center [688, 268] width 134 height 20
type input "30"
click at [742, 360] on textarea at bounding box center [764, 355] width 286 height 33
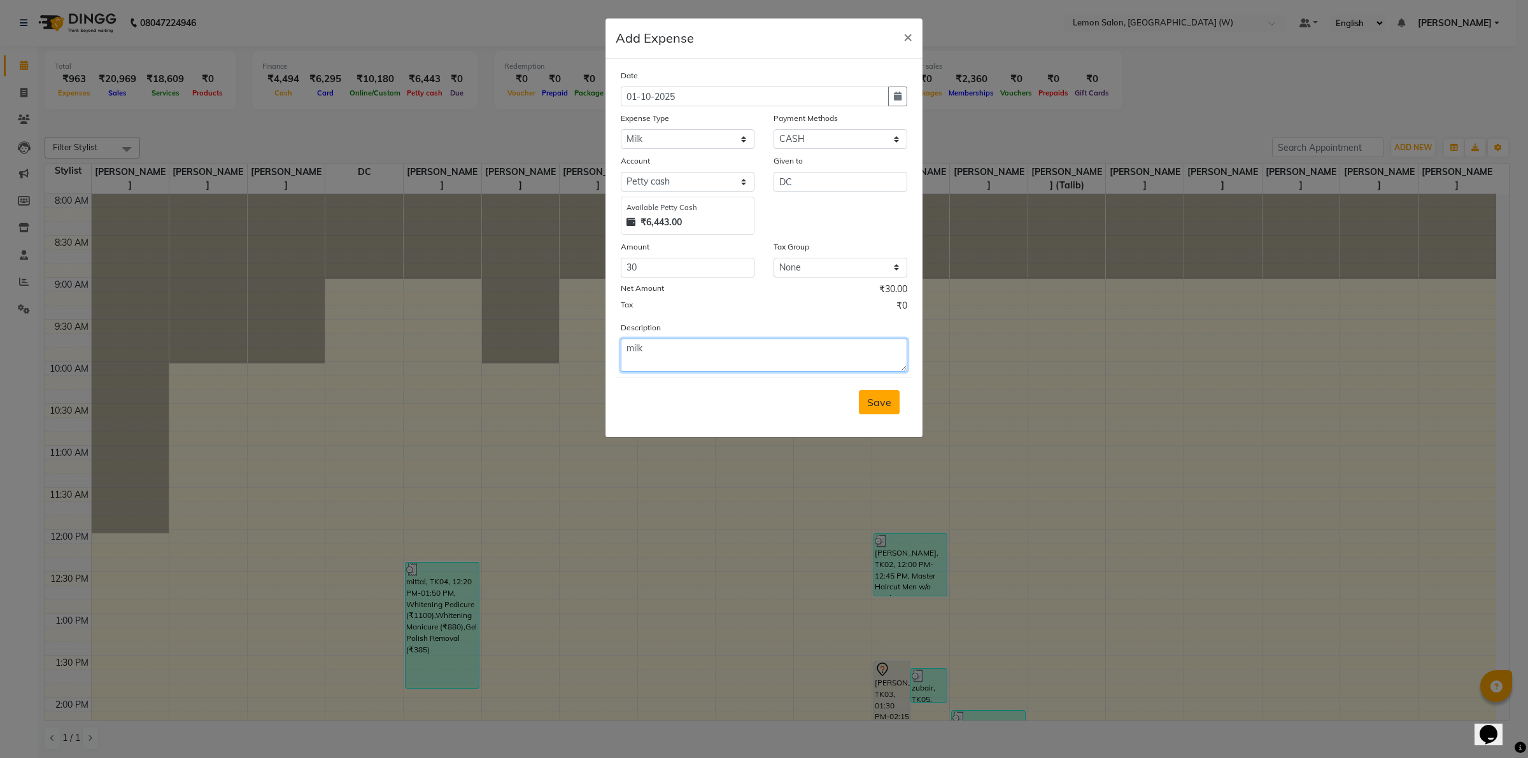
type textarea "milk"
click at [886, 411] on button "Save" at bounding box center [879, 402] width 41 height 24
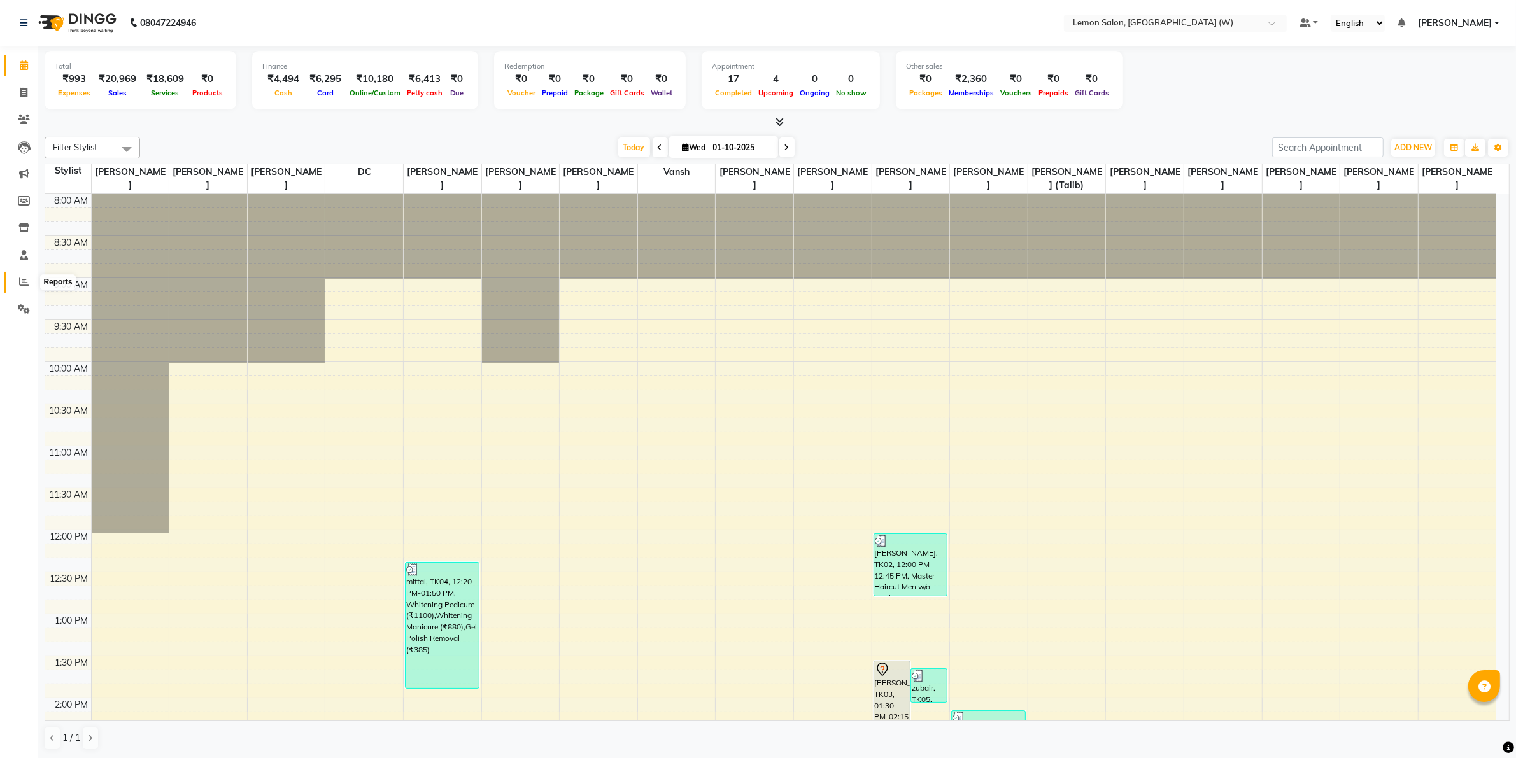
click at [26, 288] on span at bounding box center [24, 282] width 22 height 15
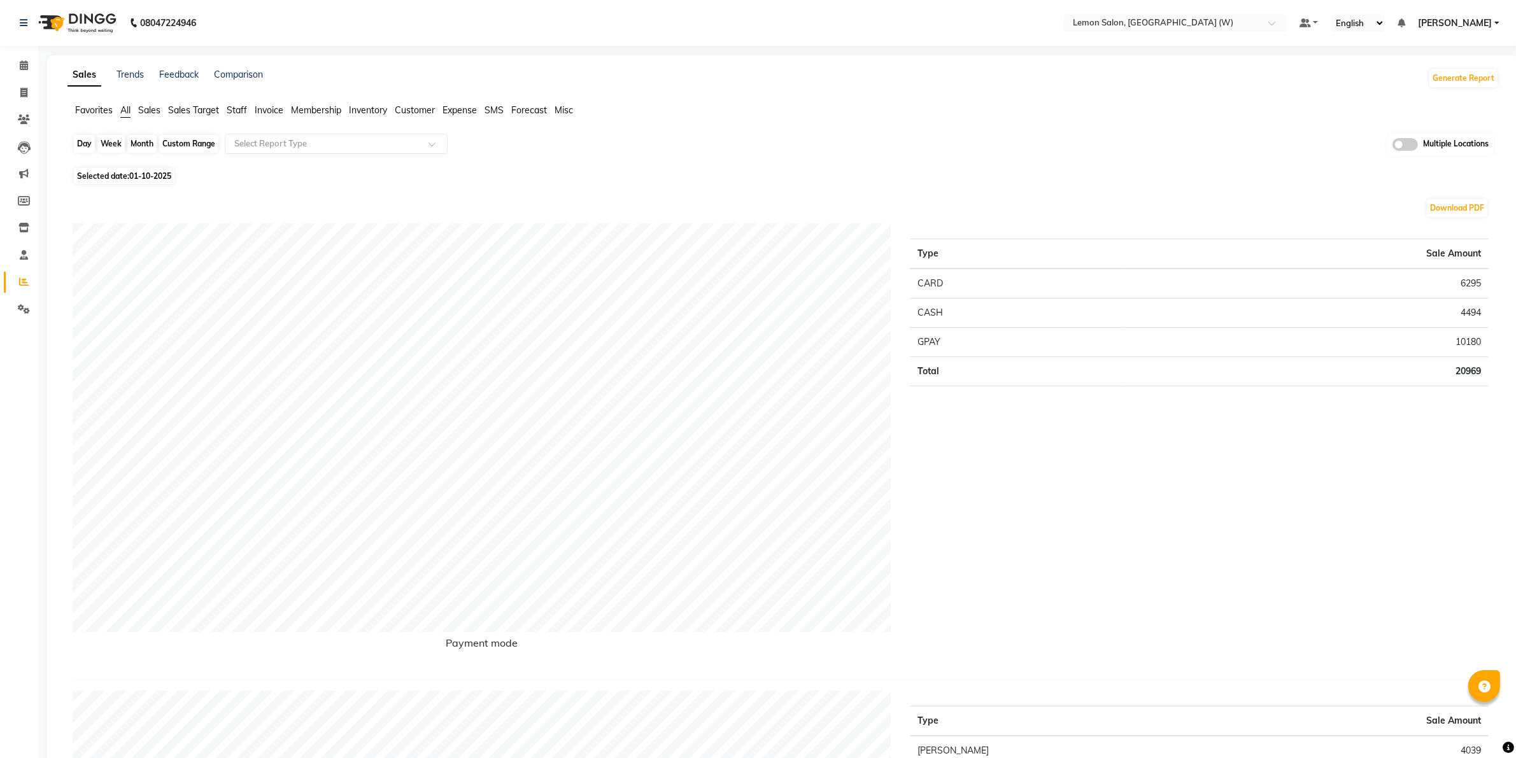
click at [84, 148] on div "Day" at bounding box center [84, 144] width 21 height 18
select select "10"
select select "2025"
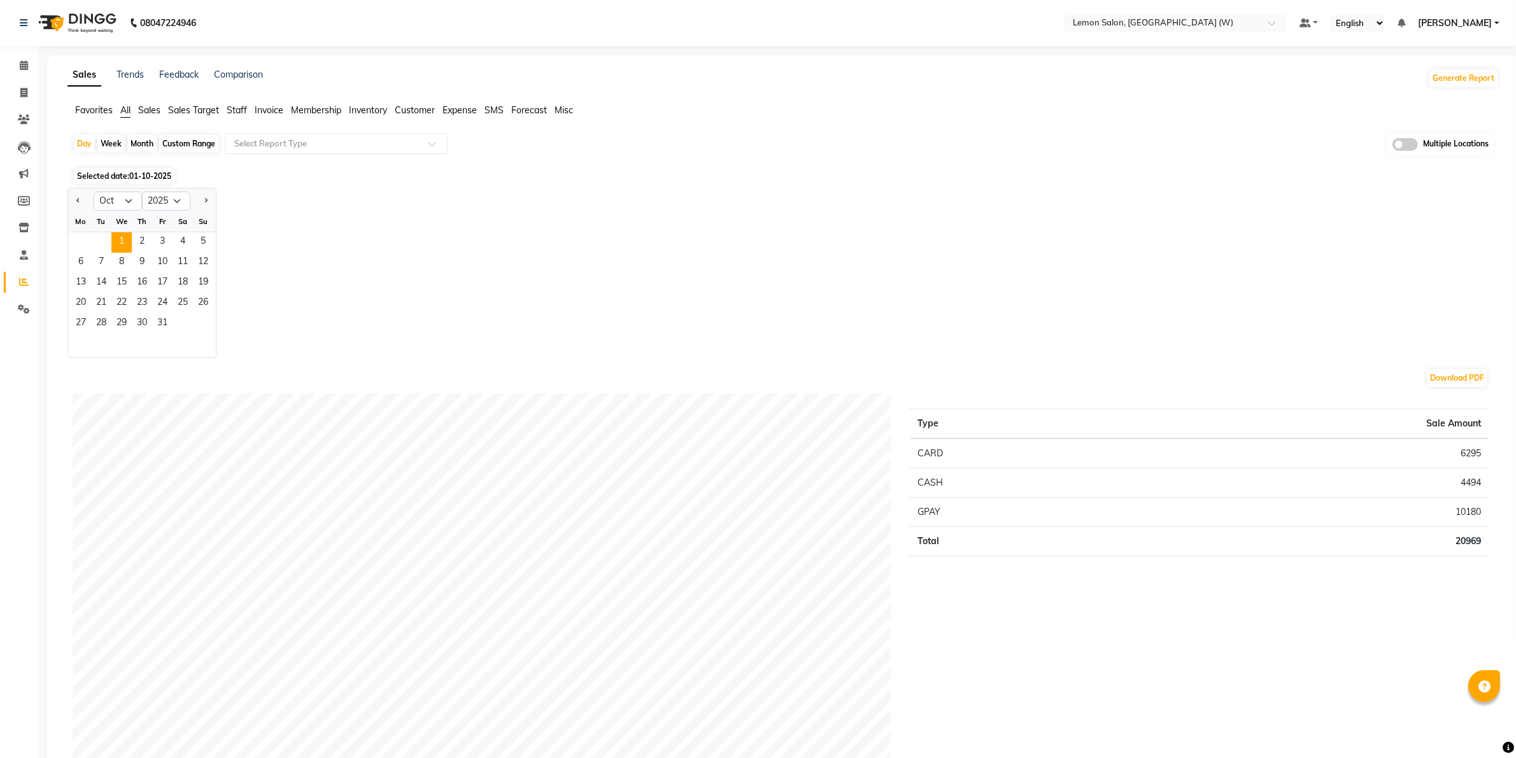
click at [83, 202] on div at bounding box center [80, 201] width 25 height 20
click at [77, 199] on span "Previous month" at bounding box center [78, 200] width 4 height 4
select select "9"
click at [106, 327] on span "30" at bounding box center [101, 324] width 20 height 20
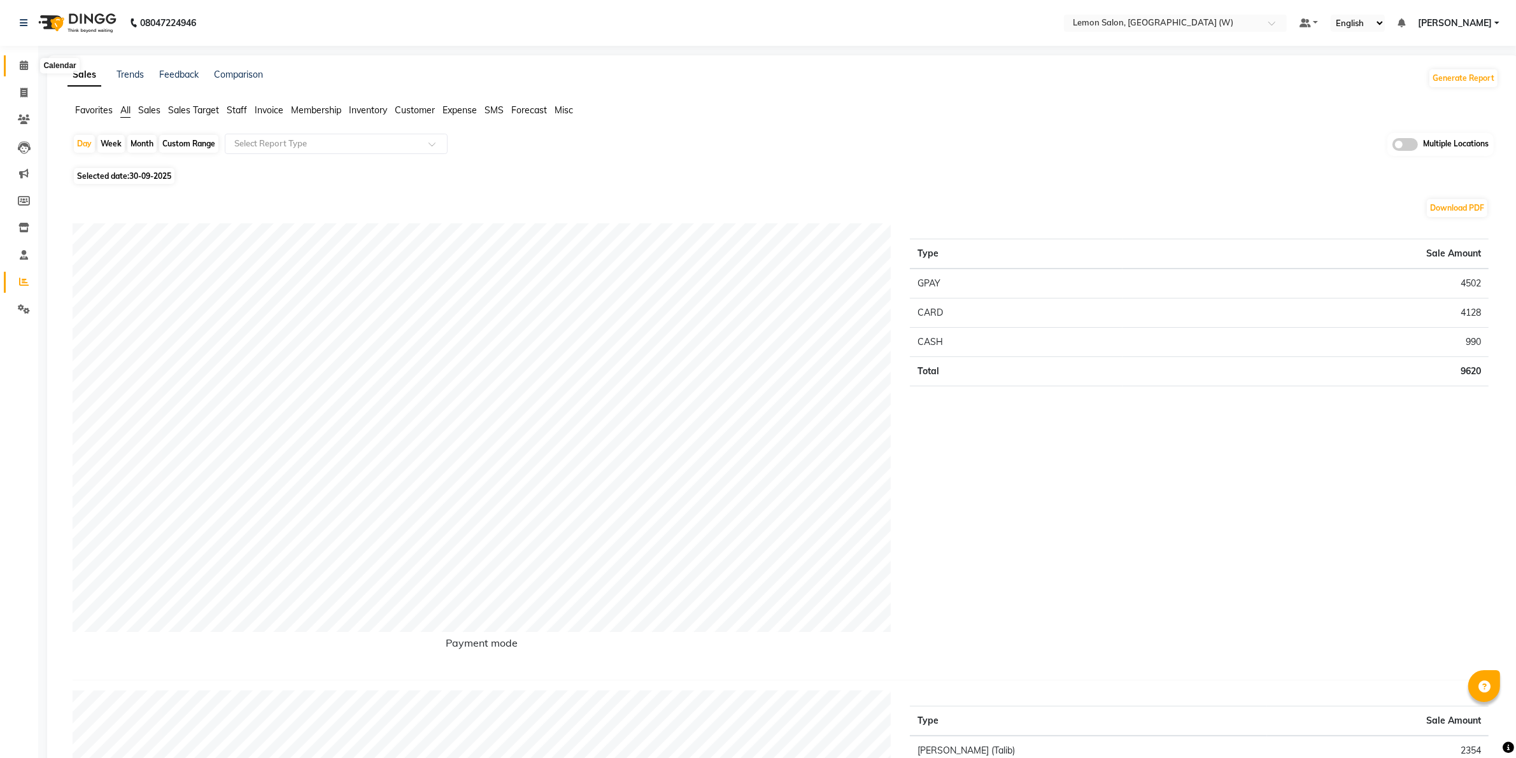
click at [26, 66] on icon at bounding box center [24, 65] width 8 height 10
